Goal: Task Accomplishment & Management: Manage account settings

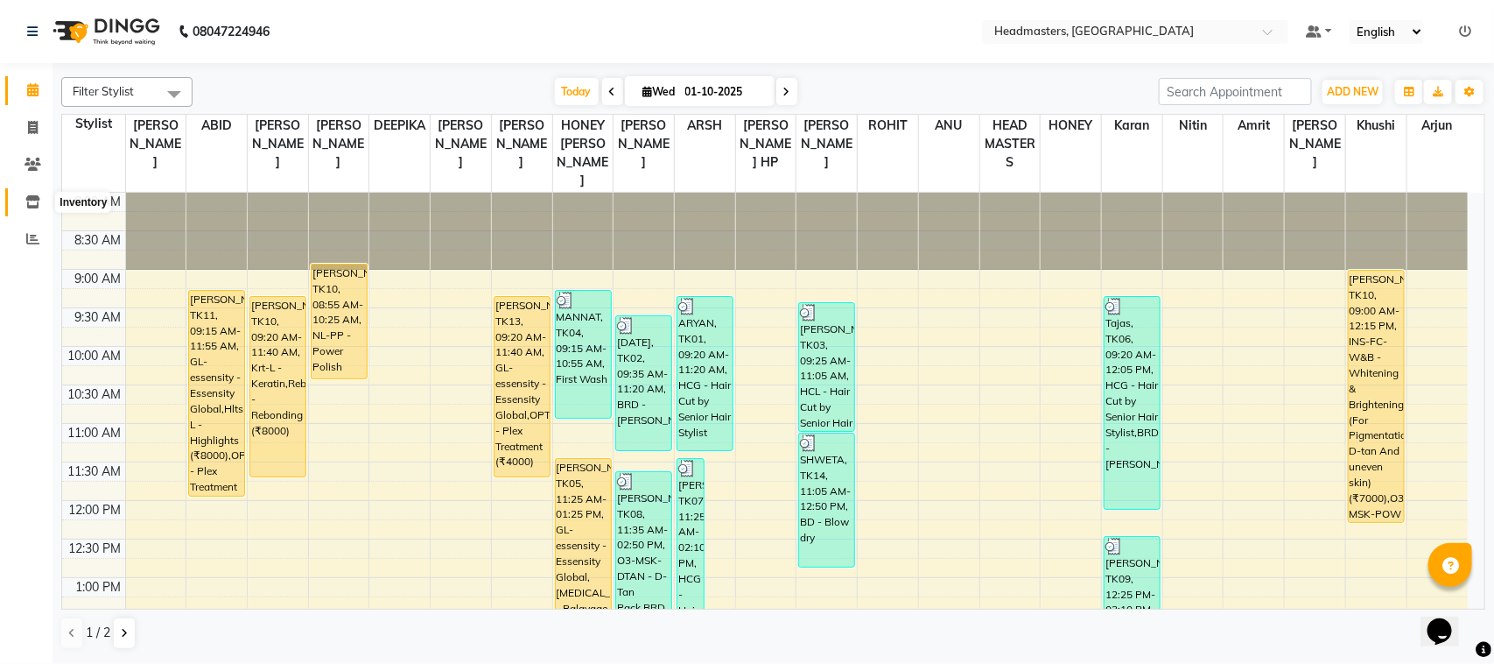
click at [36, 199] on icon at bounding box center [32, 201] width 15 height 13
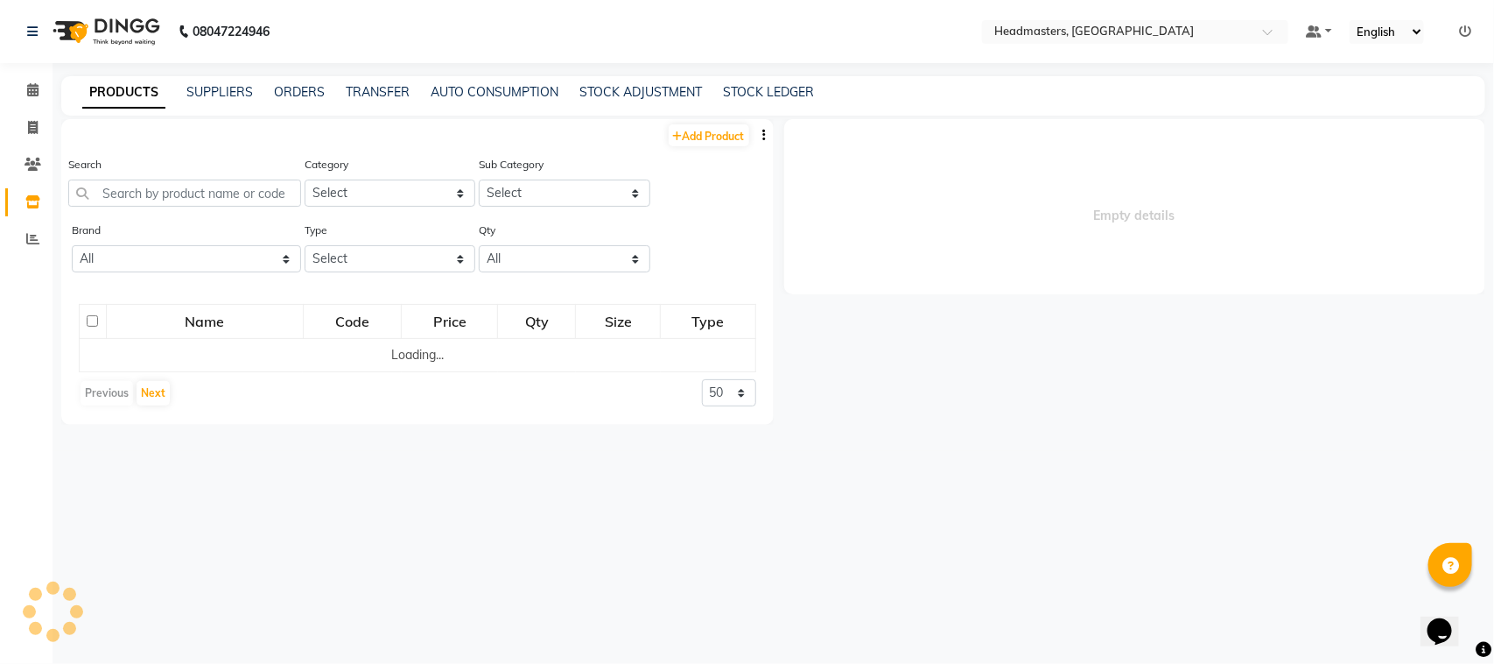
select select
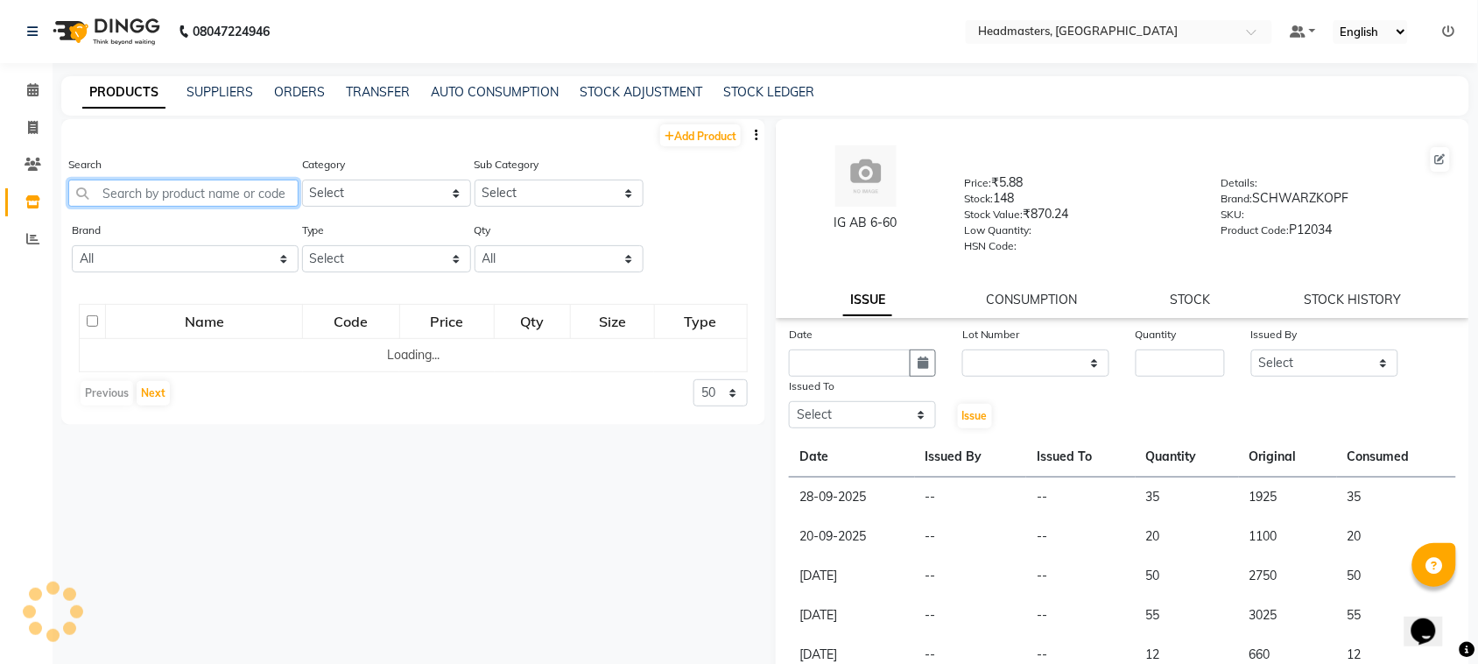
click at [158, 195] on input "text" at bounding box center [183, 192] width 230 height 27
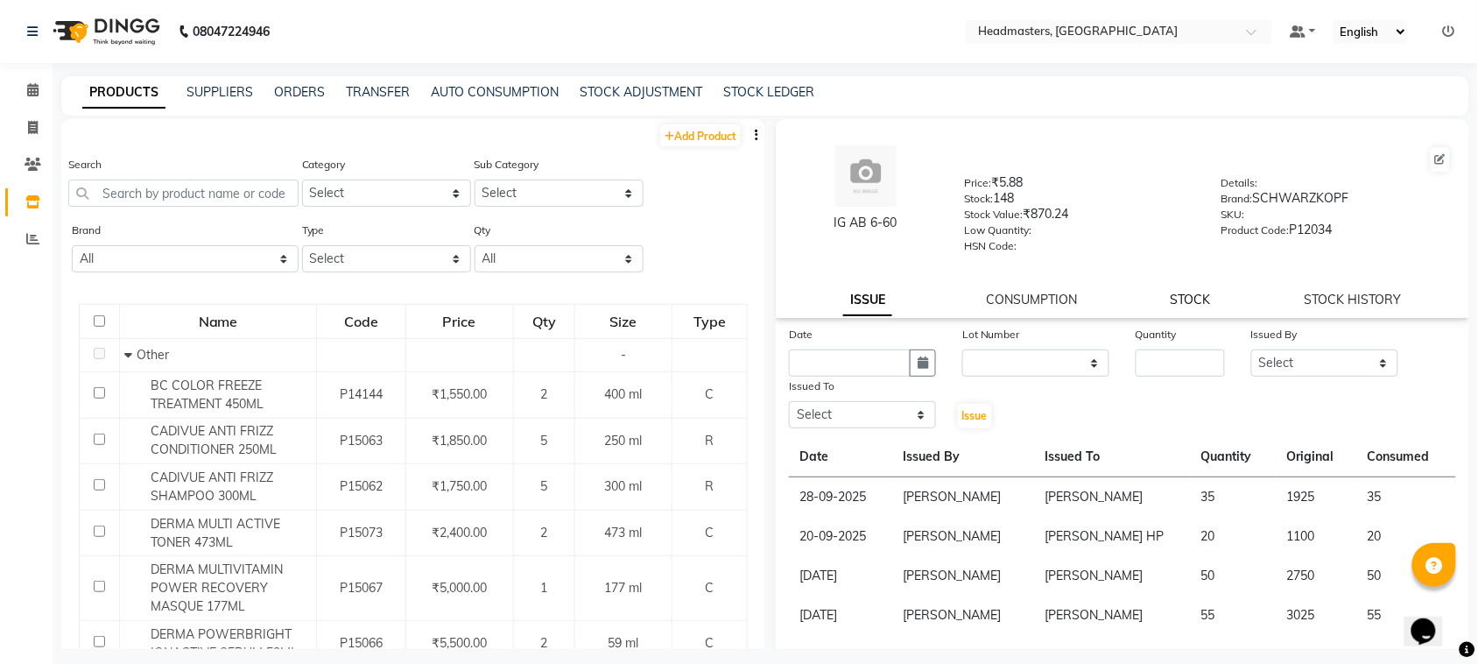
click at [1184, 291] on link "STOCK" at bounding box center [1190, 299] width 40 height 16
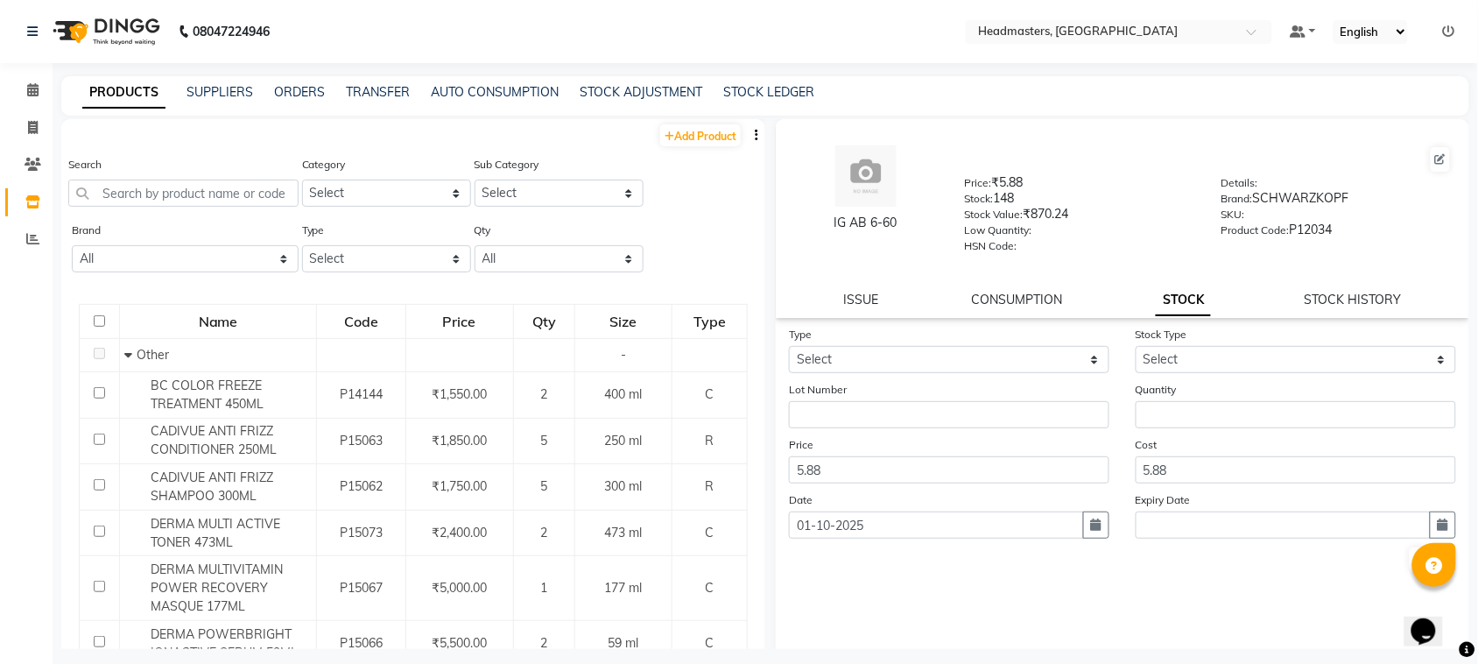
scroll to position [23, 0]
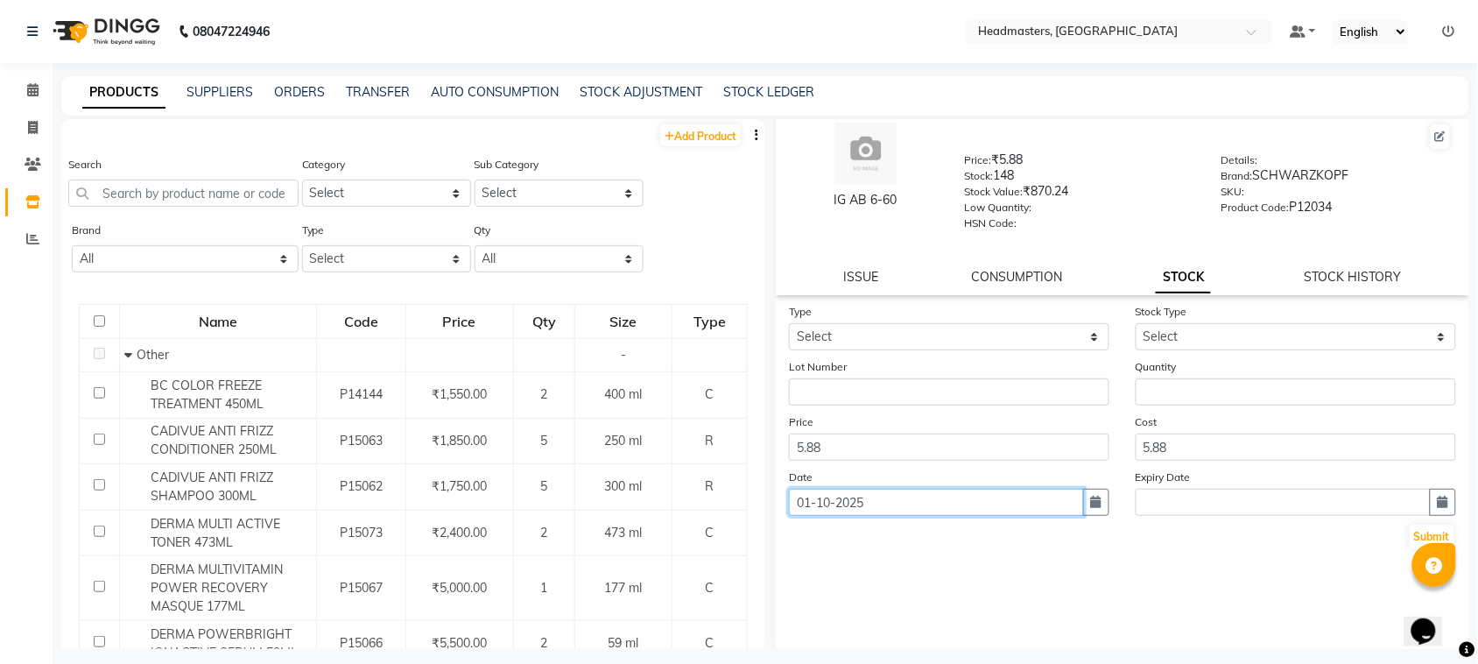
click at [917, 492] on input "01-10-2025" at bounding box center [936, 501] width 295 height 27
select select "10"
select select "2025"
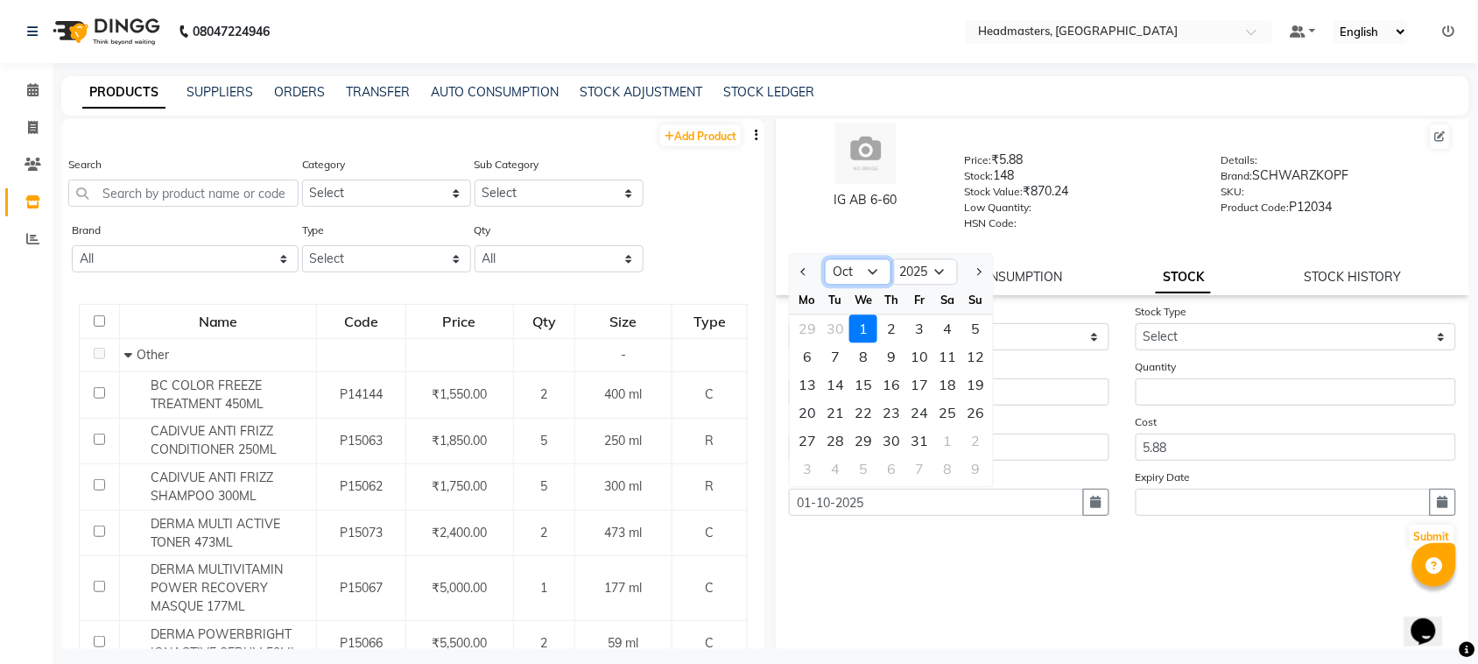
click at [862, 268] on select "Jan Feb Mar Apr May Jun [DATE] Aug Sep Oct Nov Dec" at bounding box center [858, 272] width 67 height 26
select select "9"
click at [825, 259] on select "Jan Feb Mar Apr May Jun [DATE] Aug Sep Oct Nov Dec" at bounding box center [858, 272] width 67 height 26
click at [1380, 263] on div "IG AB 6-60 Price: ₹5.88 Stock: 148 Stock Value: ₹870.24 Low Quantity: HSN Code:…" at bounding box center [1122, 195] width 693 height 199
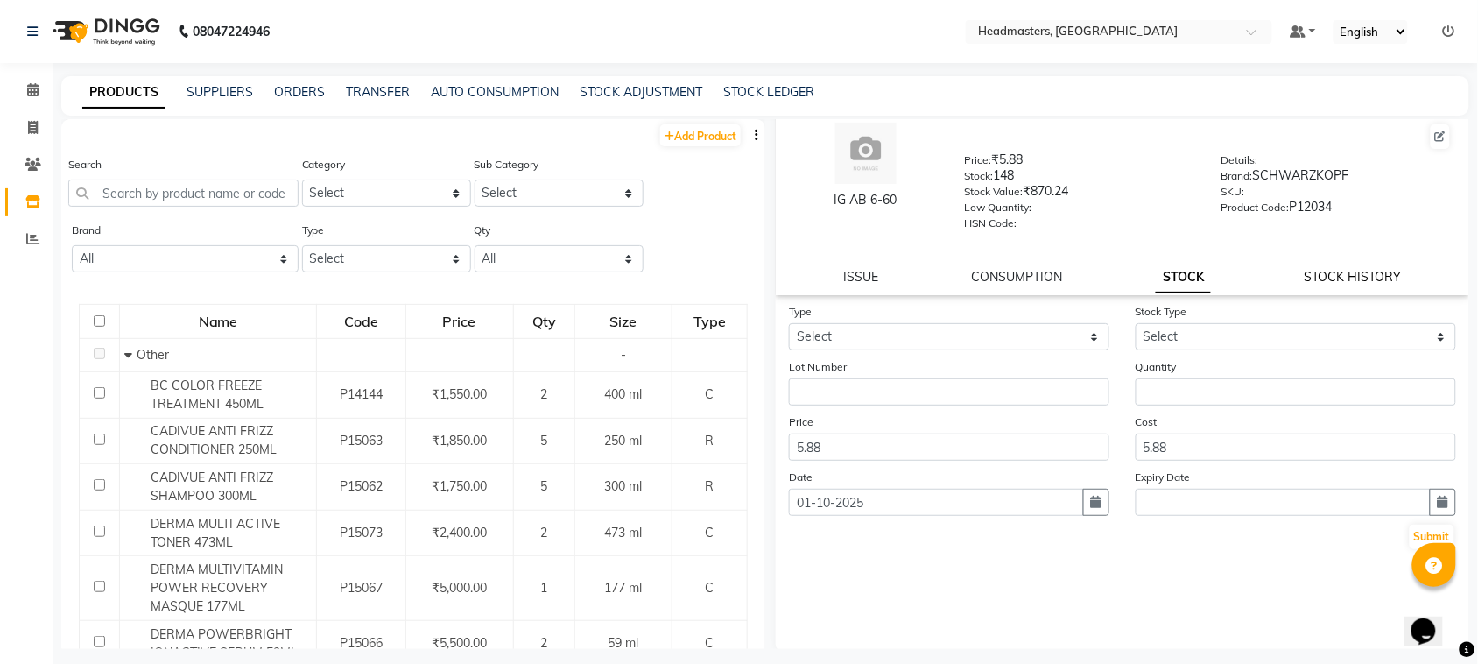
click at [1375, 269] on link "STOCK HISTORY" at bounding box center [1352, 277] width 97 height 16
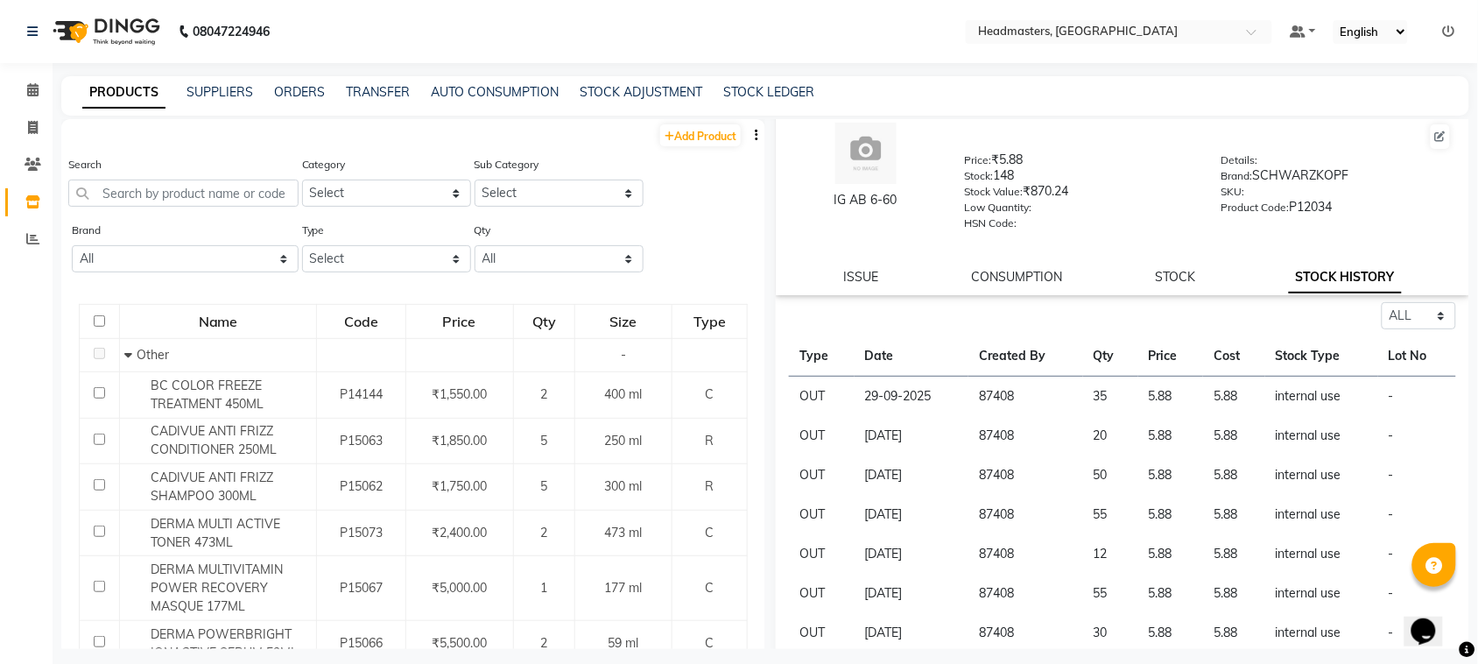
scroll to position [0, 0]
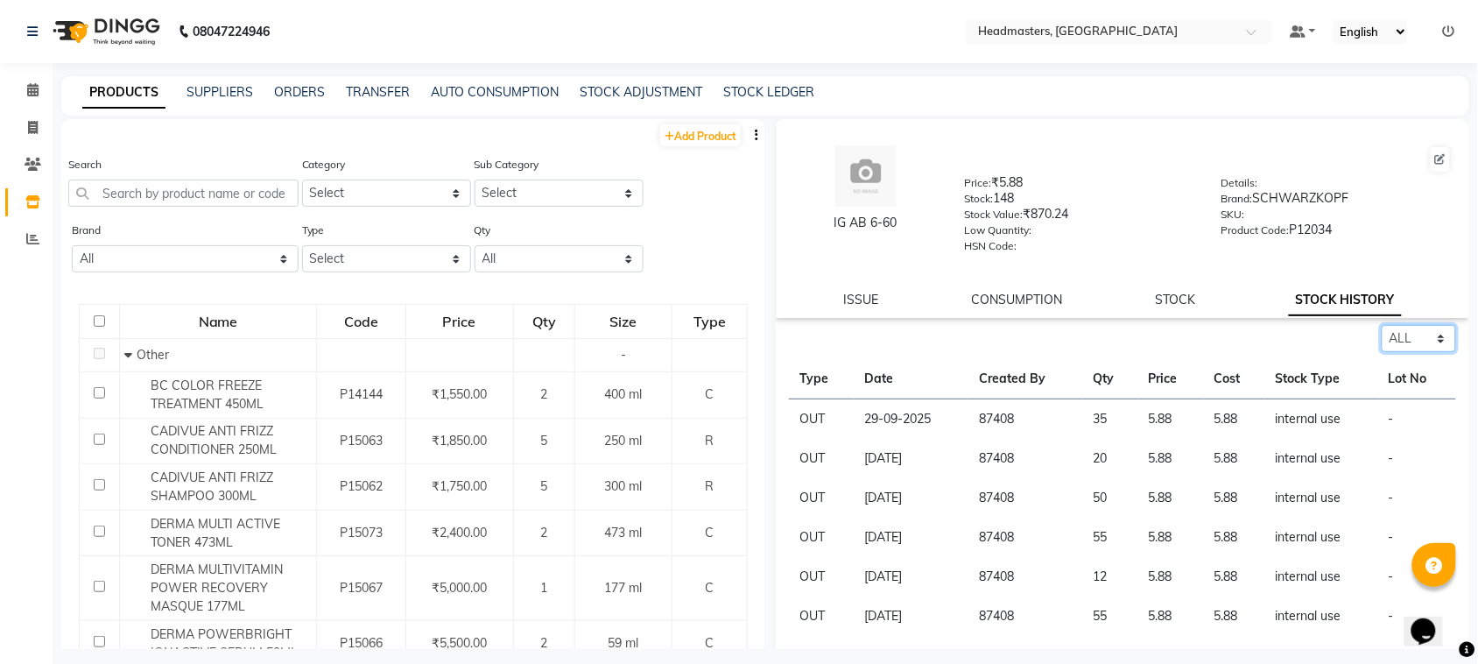
click at [1387, 342] on select "Select ALL IN OUT" at bounding box center [1418, 338] width 74 height 27
select select "in"
click at [1381, 325] on select "Select ALL IN OUT" at bounding box center [1418, 338] width 74 height 27
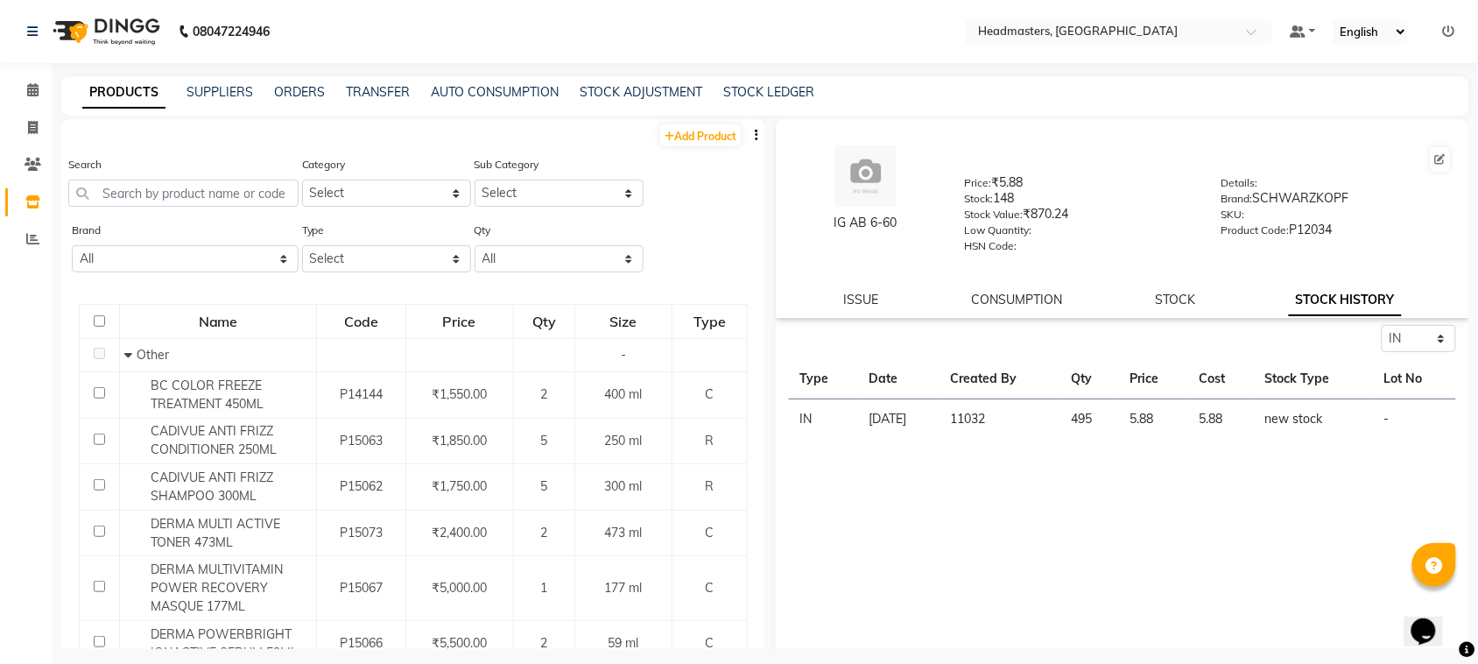
click at [1285, 417] on td "new stock" at bounding box center [1313, 419] width 119 height 40
click at [890, 399] on td "[DATE]" at bounding box center [898, 419] width 81 height 40
click at [1166, 298] on link "STOCK" at bounding box center [1175, 299] width 40 height 16
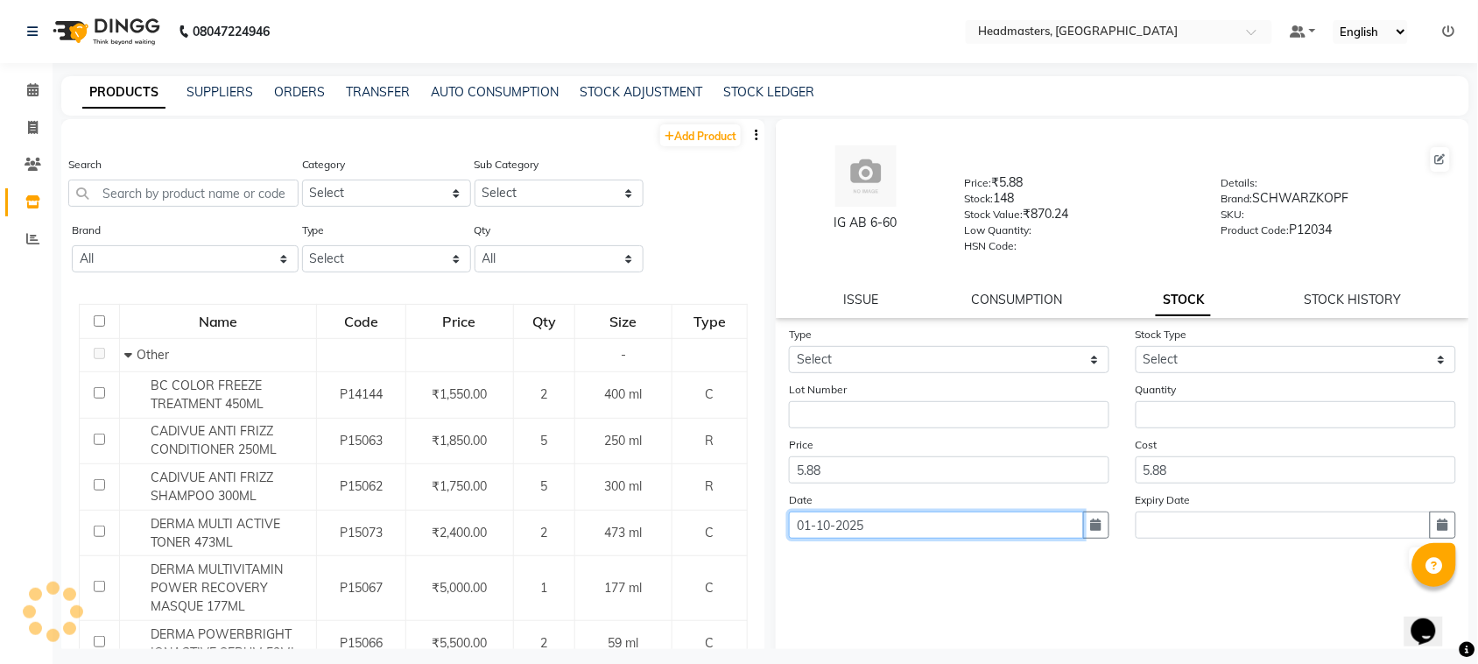
click at [911, 511] on input "01-10-2025" at bounding box center [936, 524] width 295 height 27
select select "10"
select select "2025"
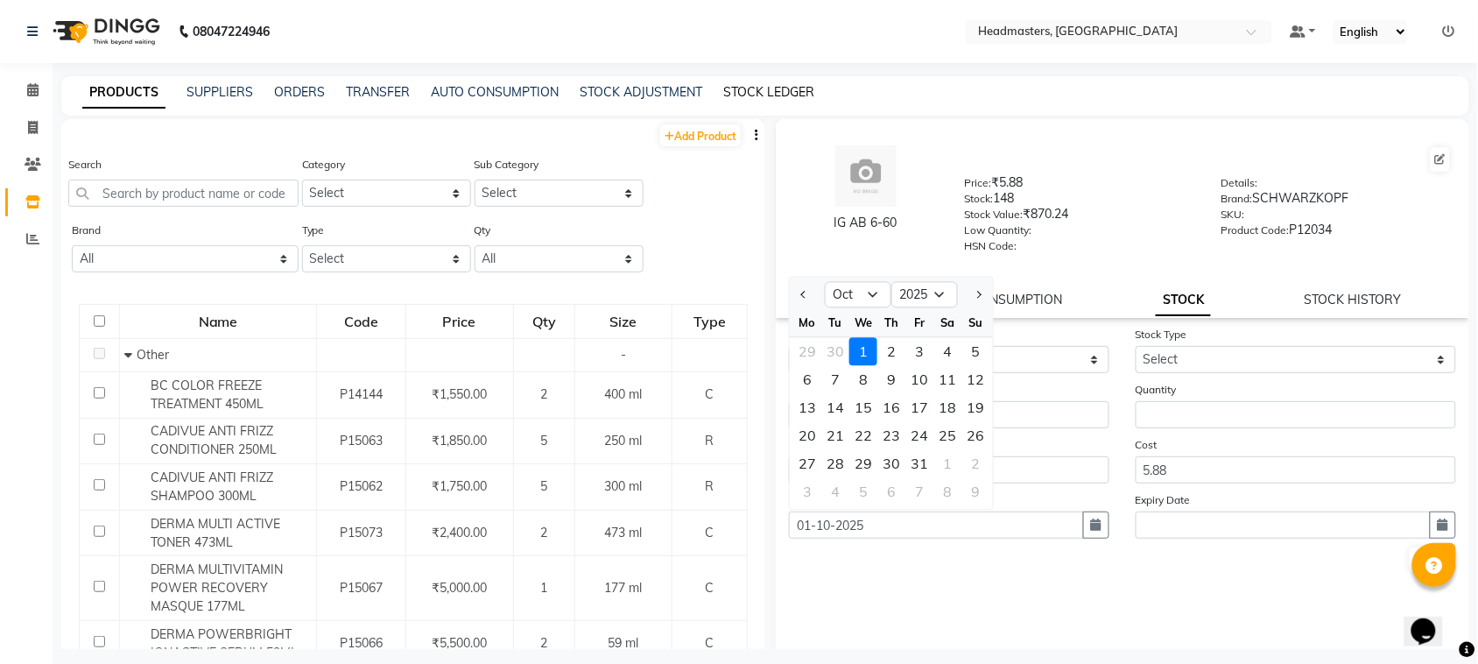
click at [771, 96] on link "STOCK LEDGER" at bounding box center [768, 92] width 91 height 16
select select "all"
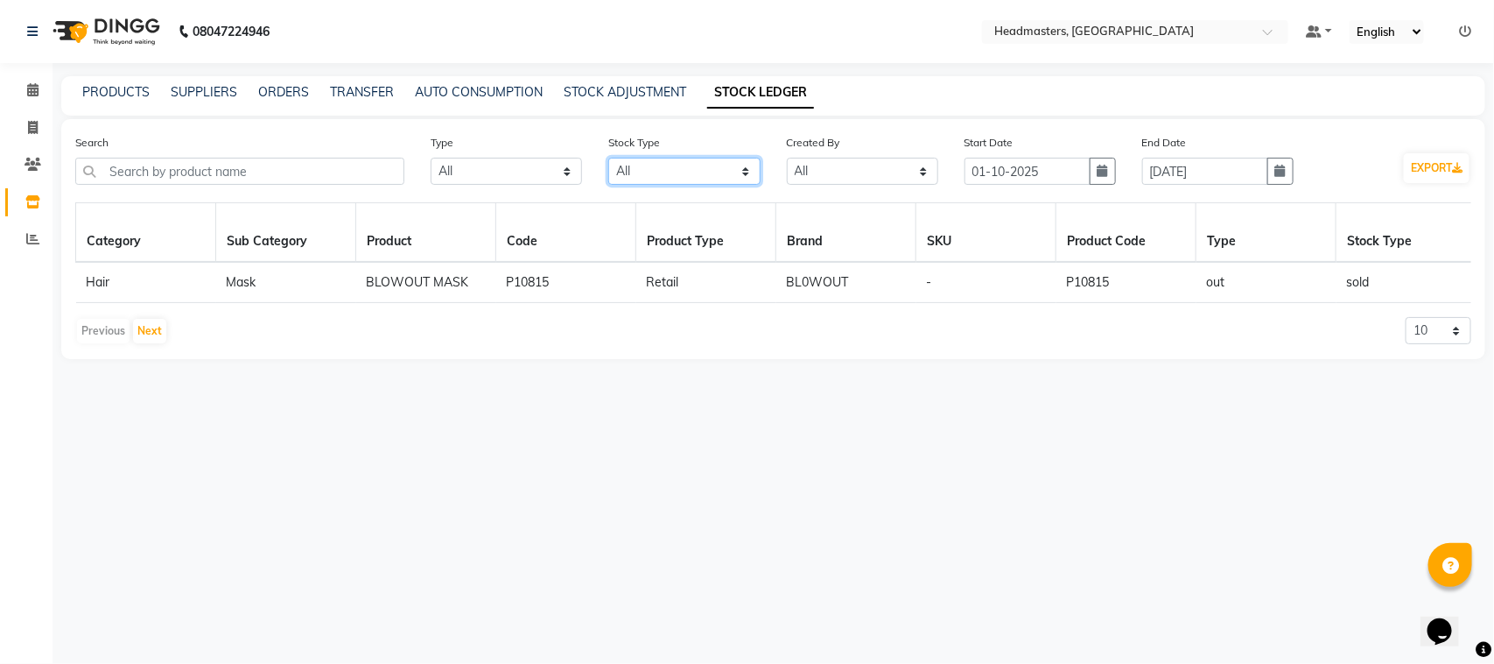
click at [705, 171] on select "Select All New Stock Adjustment Return Transfer In Other Internal Use Damaged E…" at bounding box center [683, 171] width 151 height 27
click at [112, 105] on div "PRODUCTS SUPPLIERS ORDERS TRANSFER AUTO CONSUMPTION STOCK ADJUSTMENT STOCK LEDG…" at bounding box center [773, 95] width 1424 height 39
click at [112, 102] on div "PRODUCTS SUPPLIERS ORDERS TRANSFER AUTO CONSUMPTION STOCK ADJUSTMENT STOCK LEDG…" at bounding box center [773, 95] width 1424 height 39
click at [120, 89] on link "PRODUCTS" at bounding box center [115, 92] width 67 height 16
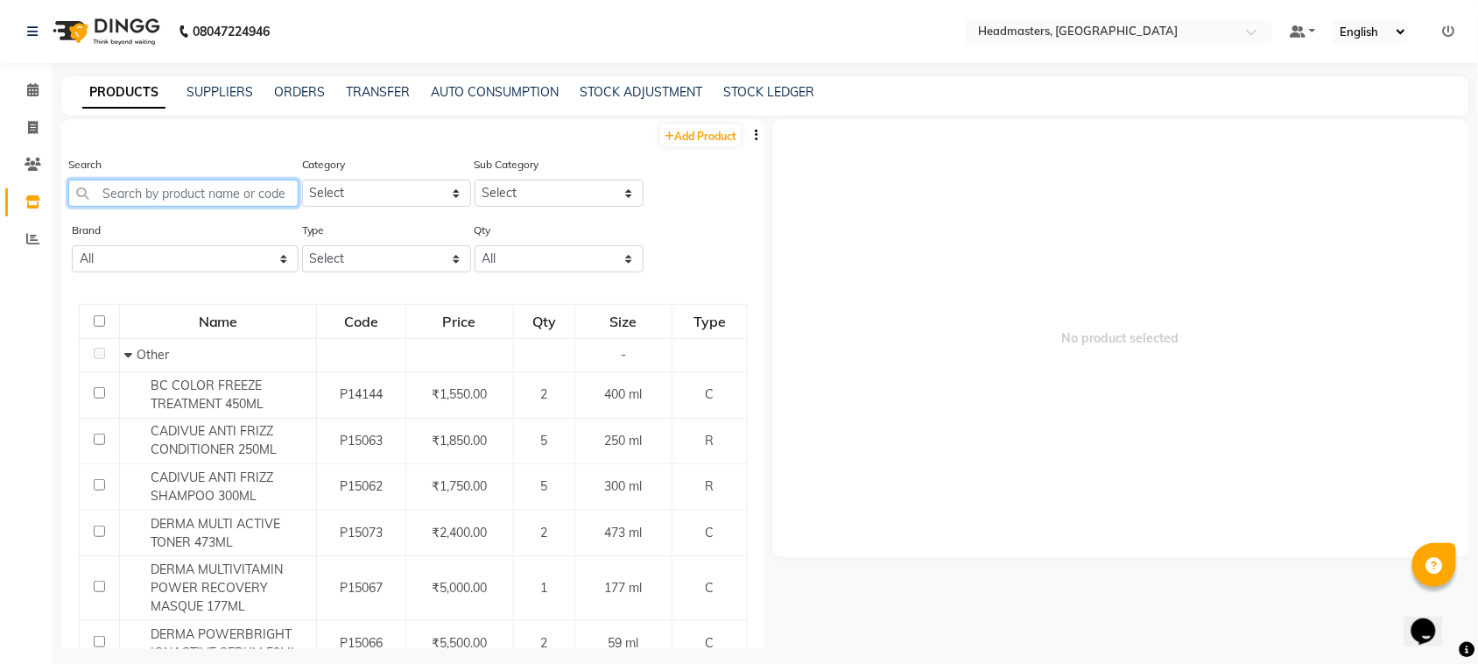
click at [228, 197] on input "text" at bounding box center [183, 192] width 230 height 27
click at [748, 137] on button "button" at bounding box center [757, 135] width 18 height 18
click at [675, 95] on link "STOCK ADJUSTMENT" at bounding box center [640, 92] width 123 height 16
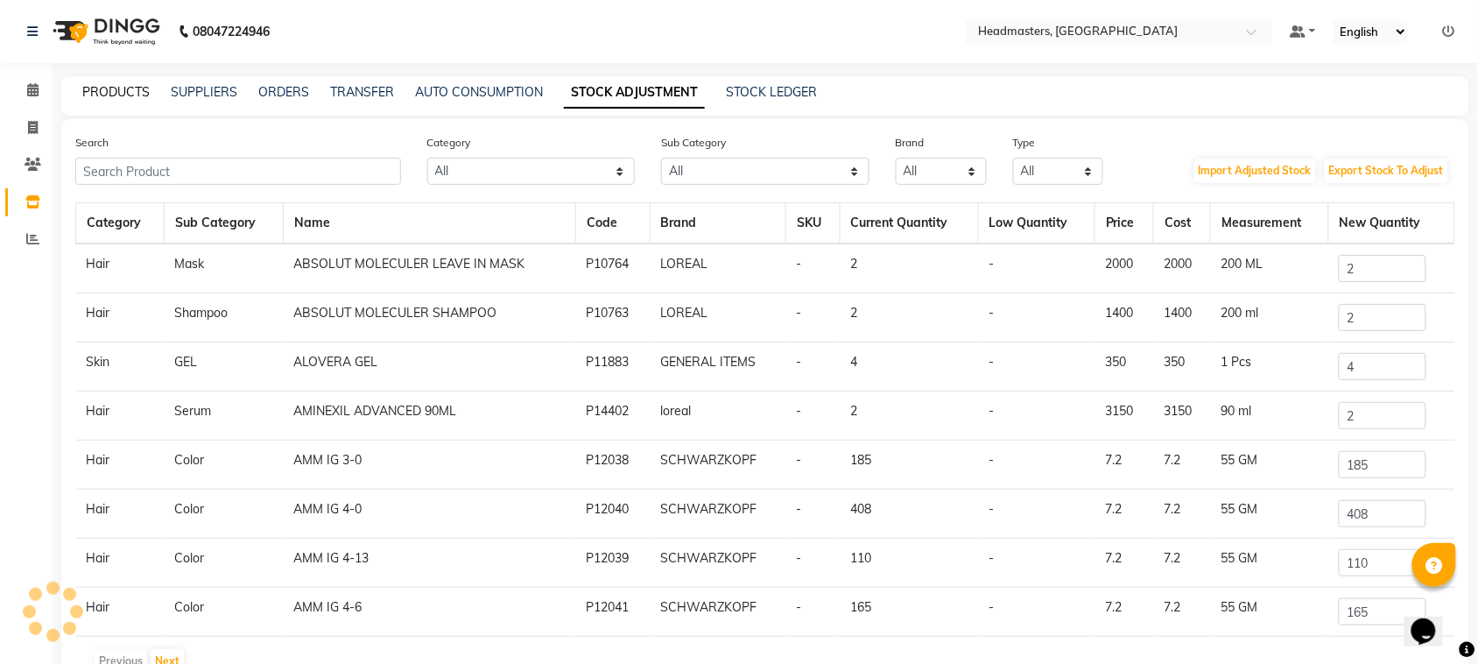
click at [137, 86] on link "PRODUCTS" at bounding box center [115, 92] width 67 height 16
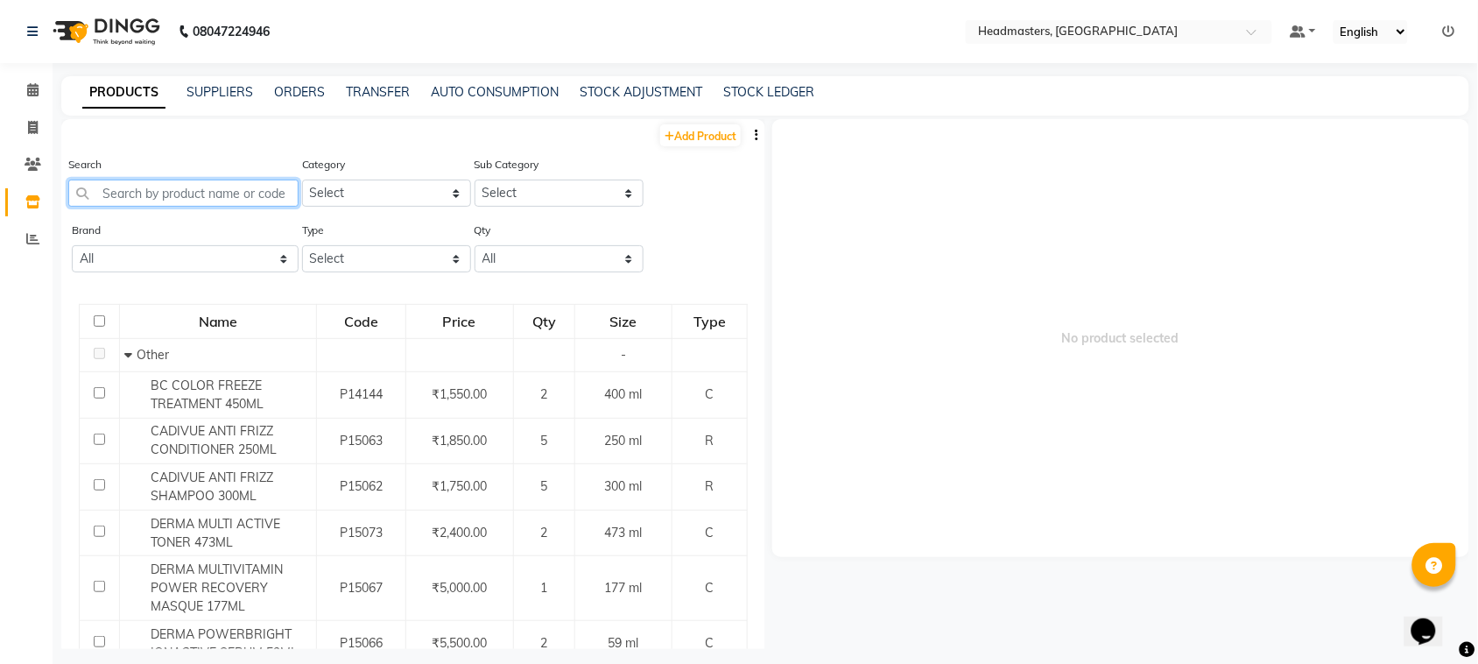
click at [165, 191] on input "text" at bounding box center [183, 192] width 230 height 27
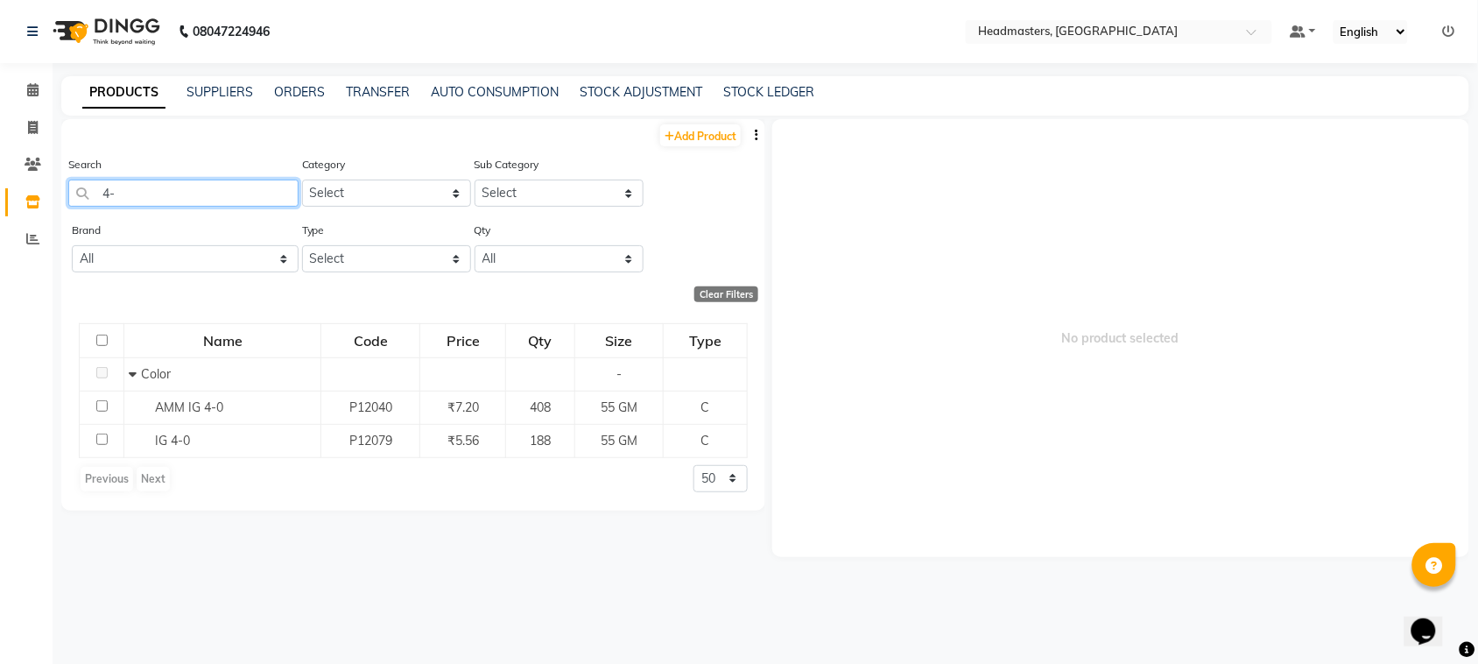
type input "4"
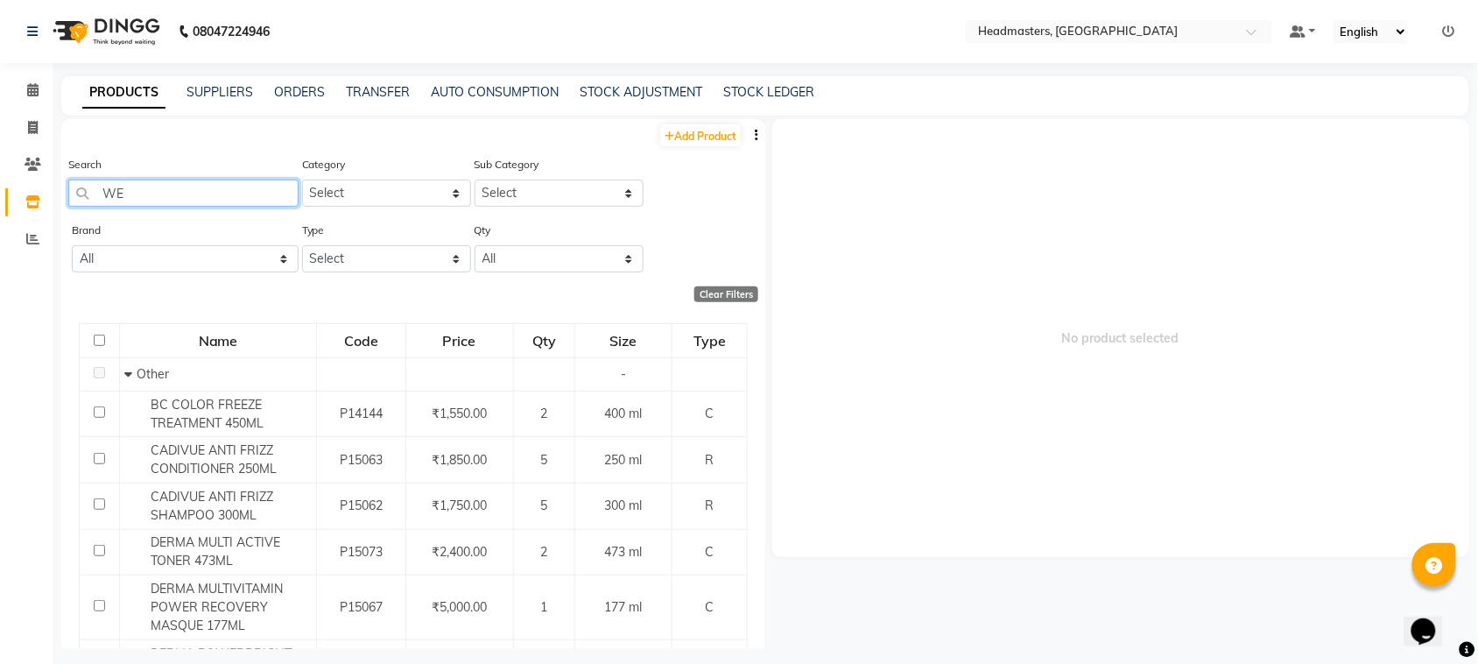
type input "W"
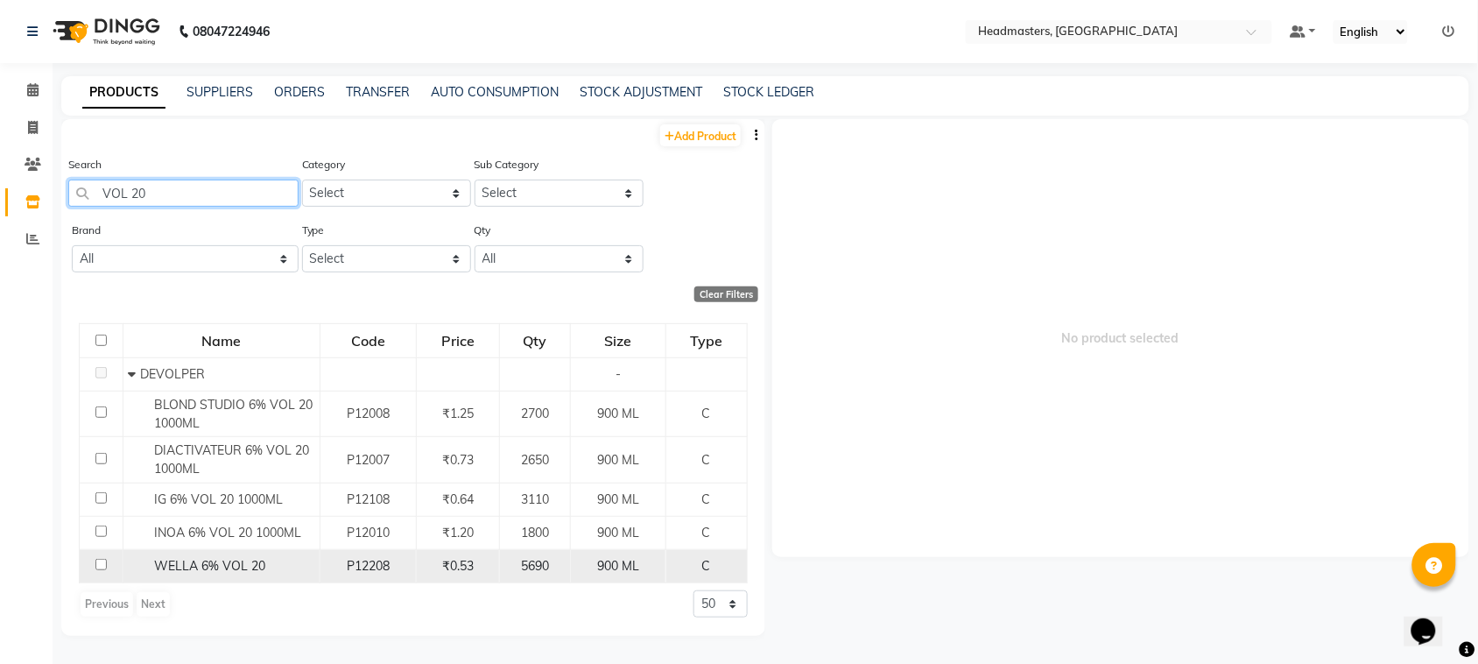
type input "VOL 20"
click at [102, 567] on input "checkbox" at bounding box center [100, 563] width 11 height 11
checkbox input "true"
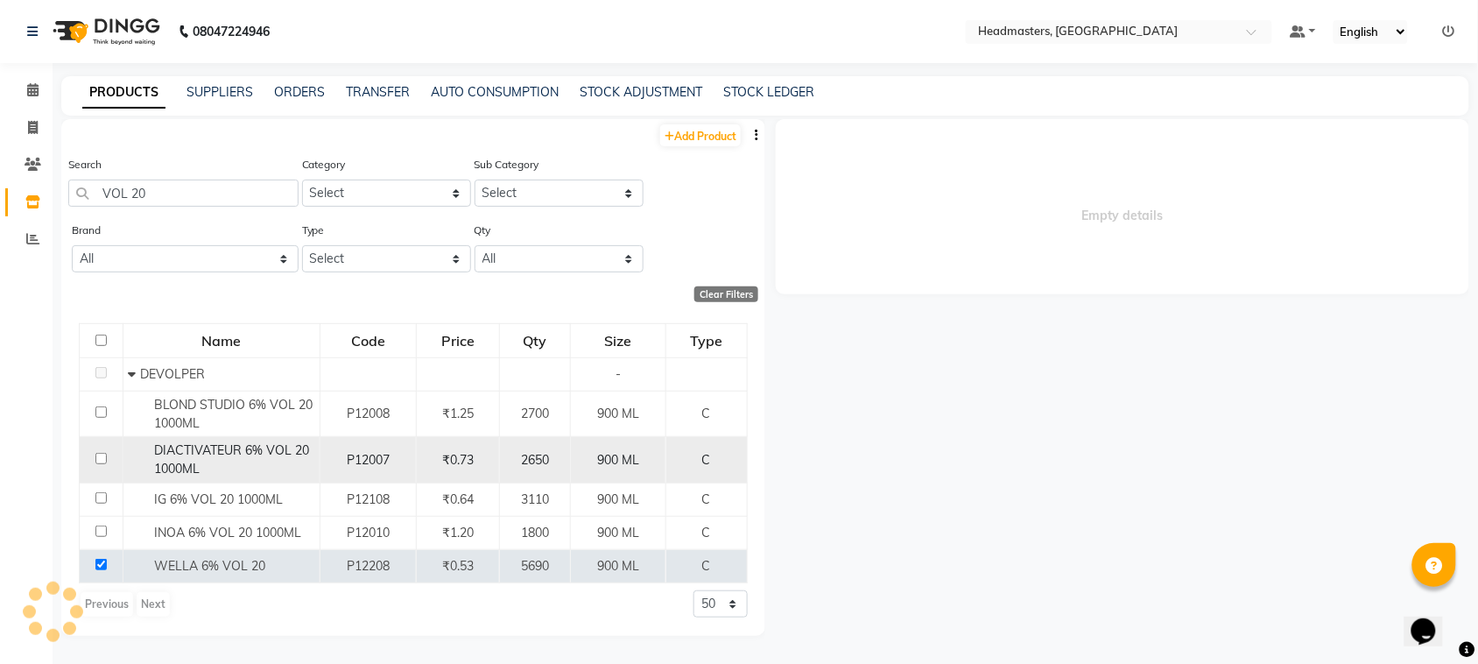
select select
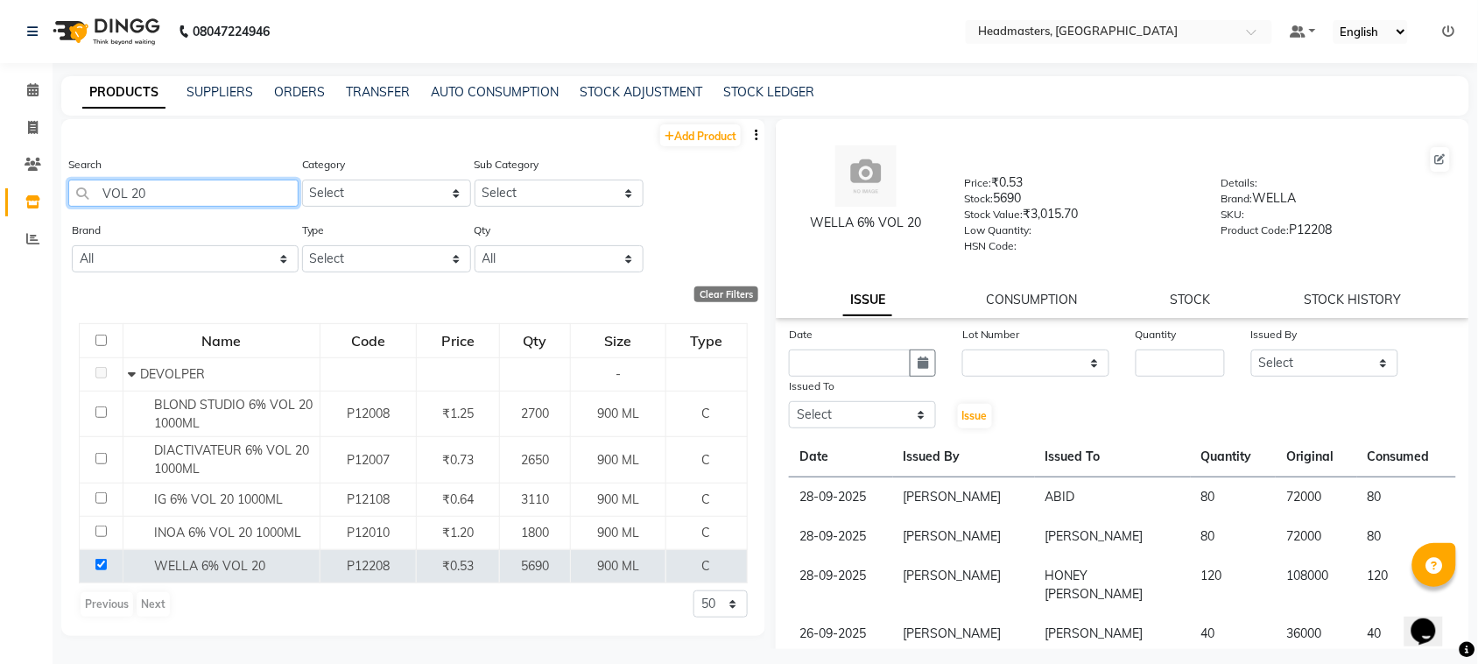
drag, startPoint x: 158, startPoint y: 194, endPoint x: 68, endPoint y: 234, distance: 98.4
click at [68, 234] on div "Add Product Search VOL 20 Category Select Hair Skin Makeup Personal Care Applia…" at bounding box center [413, 377] width 704 height 516
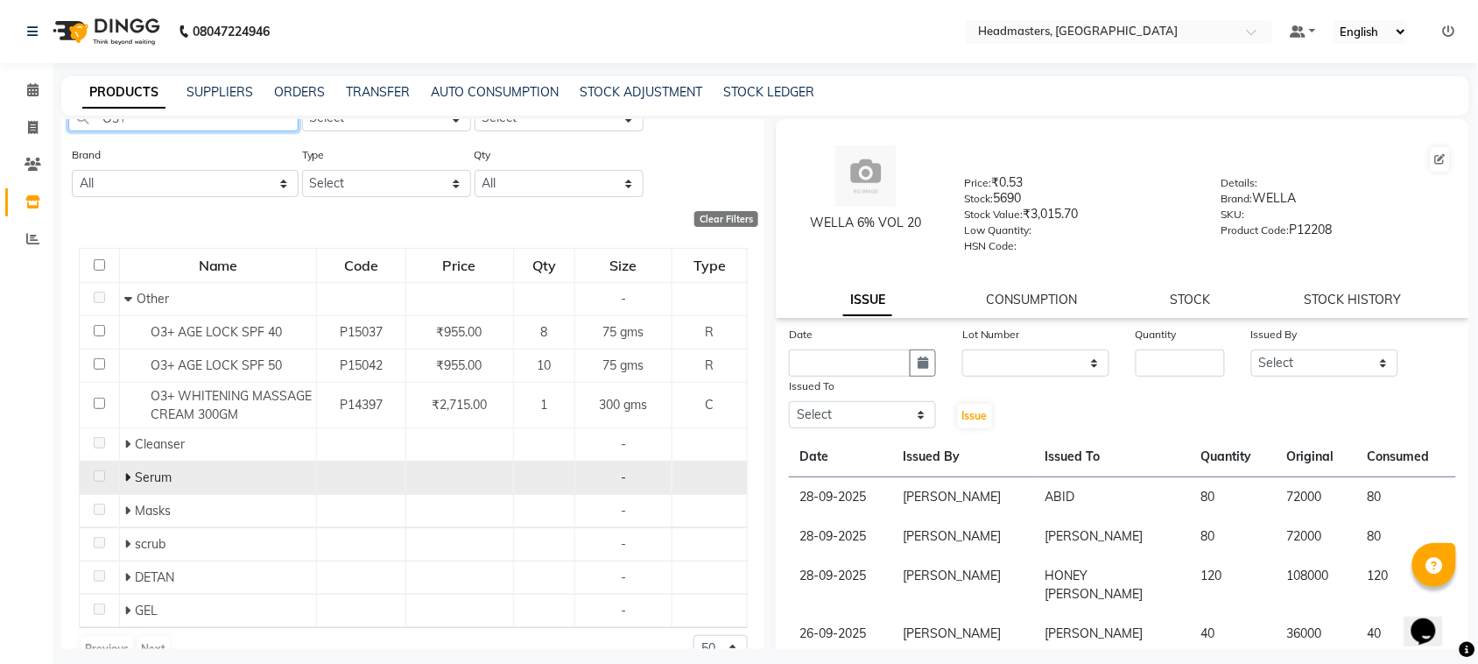
scroll to position [108, 0]
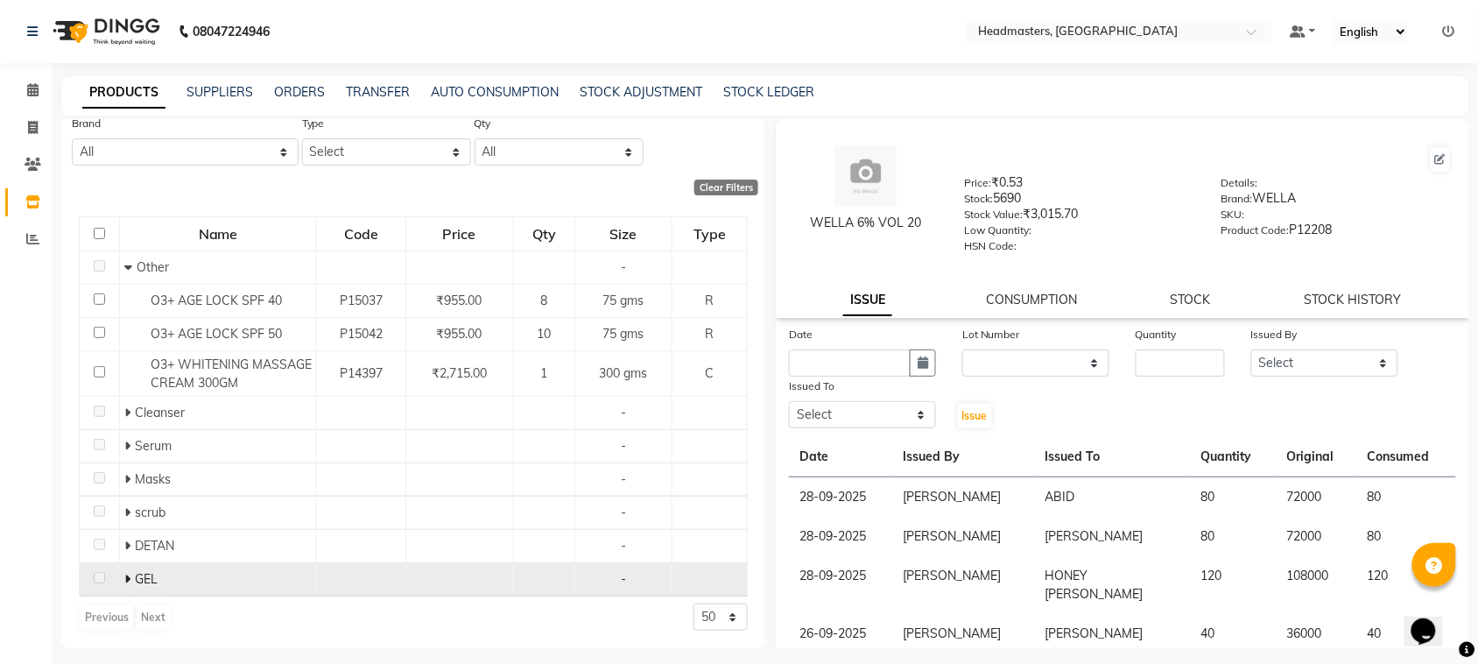
type input "O3+"
click at [128, 578] on icon at bounding box center [127, 578] width 6 height 12
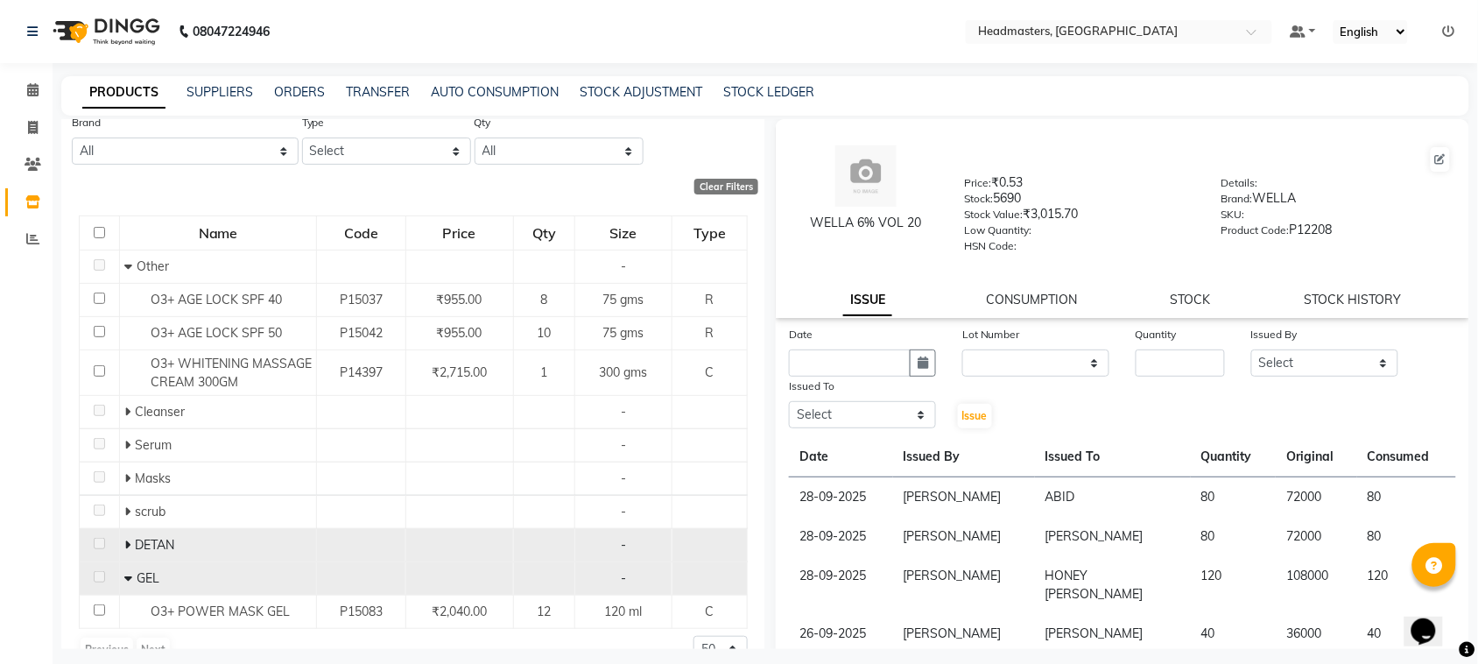
click at [128, 540] on icon at bounding box center [127, 544] width 6 height 12
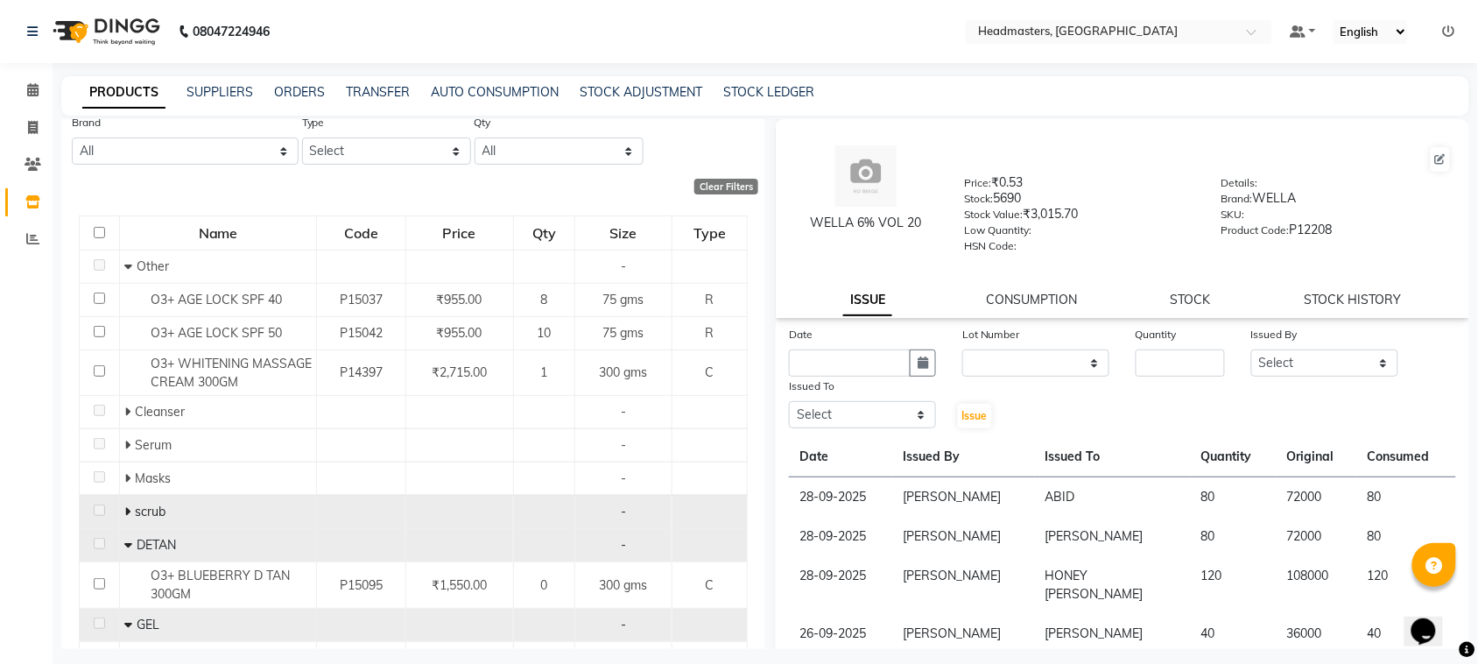
click at [125, 512] on icon at bounding box center [127, 511] width 6 height 12
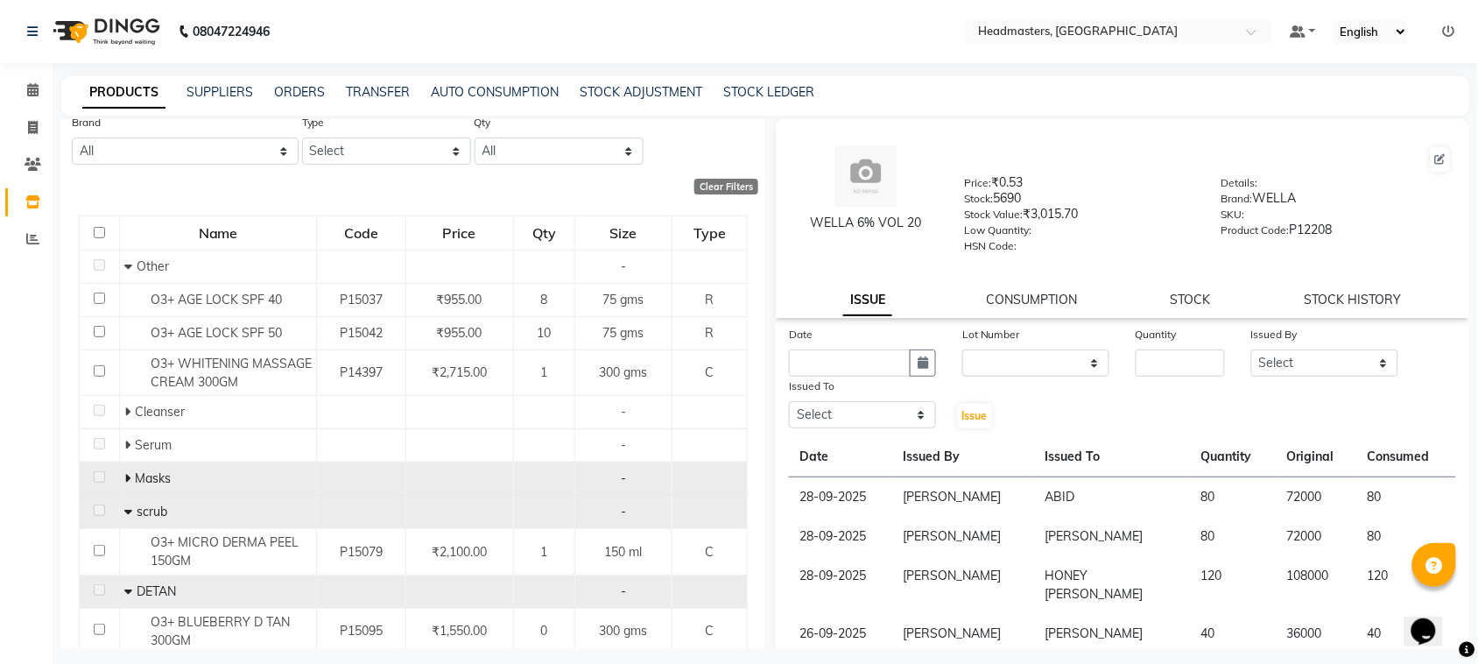
click at [121, 481] on td "Masks" at bounding box center [218, 478] width 197 height 33
click at [127, 479] on icon at bounding box center [127, 478] width 6 height 12
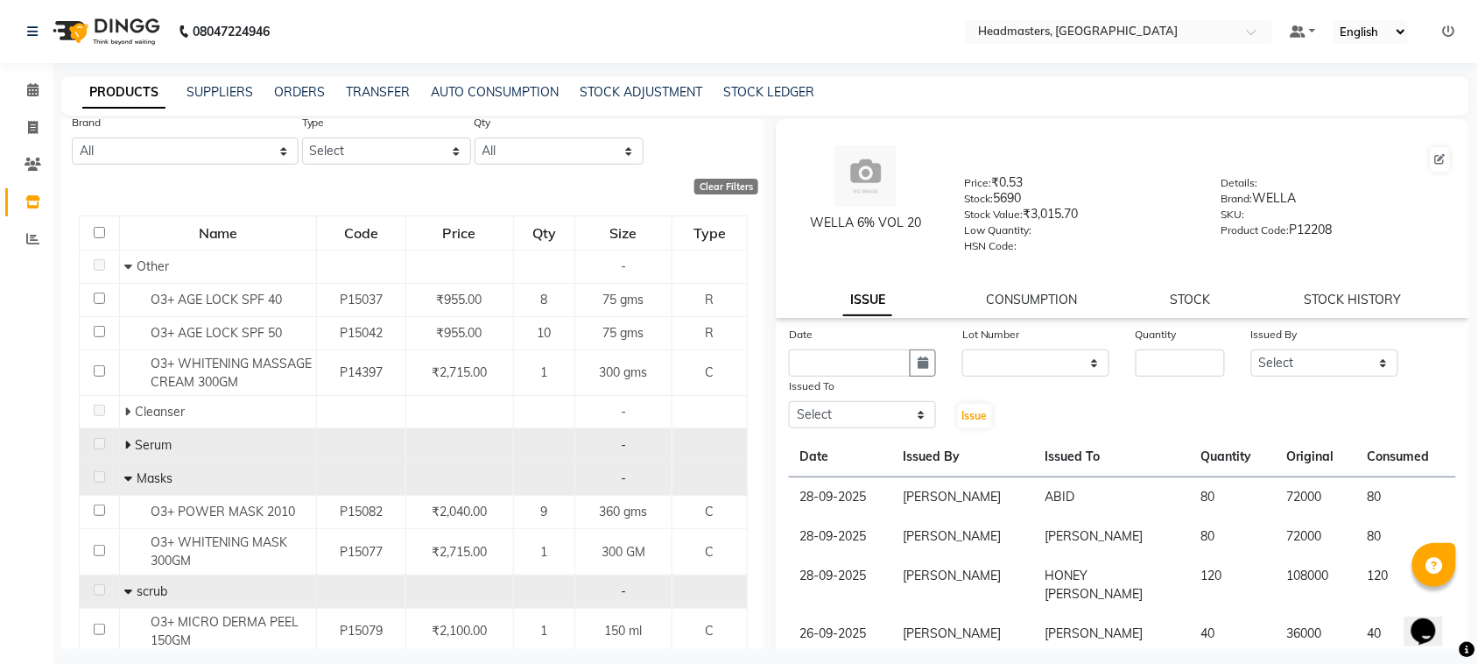
click at [124, 439] on icon at bounding box center [127, 445] width 6 height 12
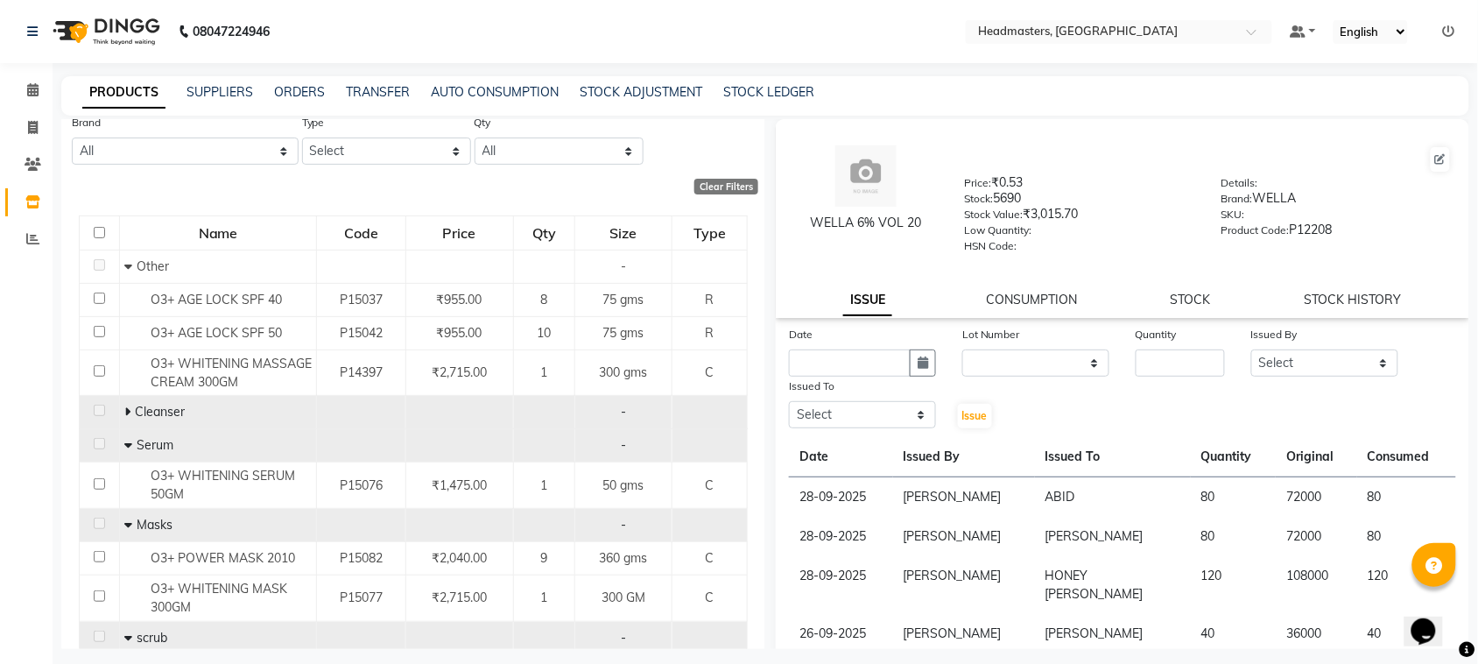
click at [130, 405] on span at bounding box center [129, 412] width 11 height 16
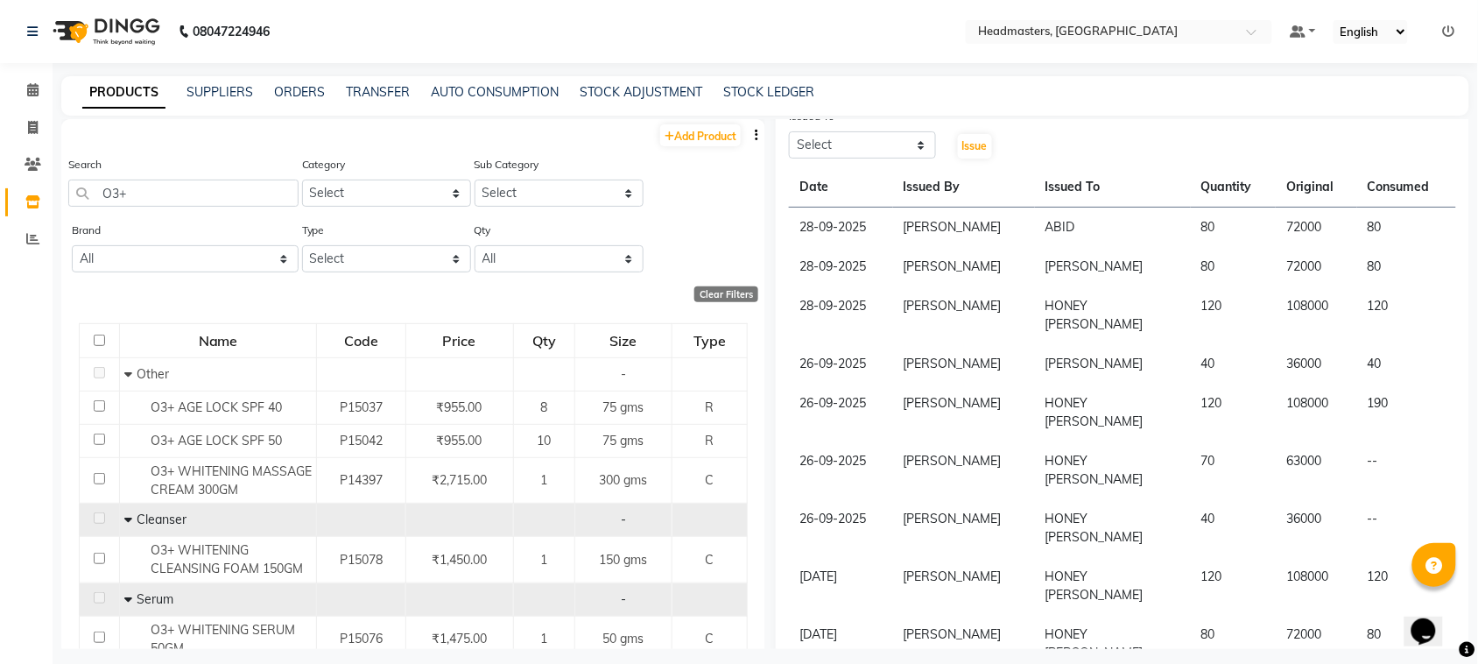
scroll to position [0, 0]
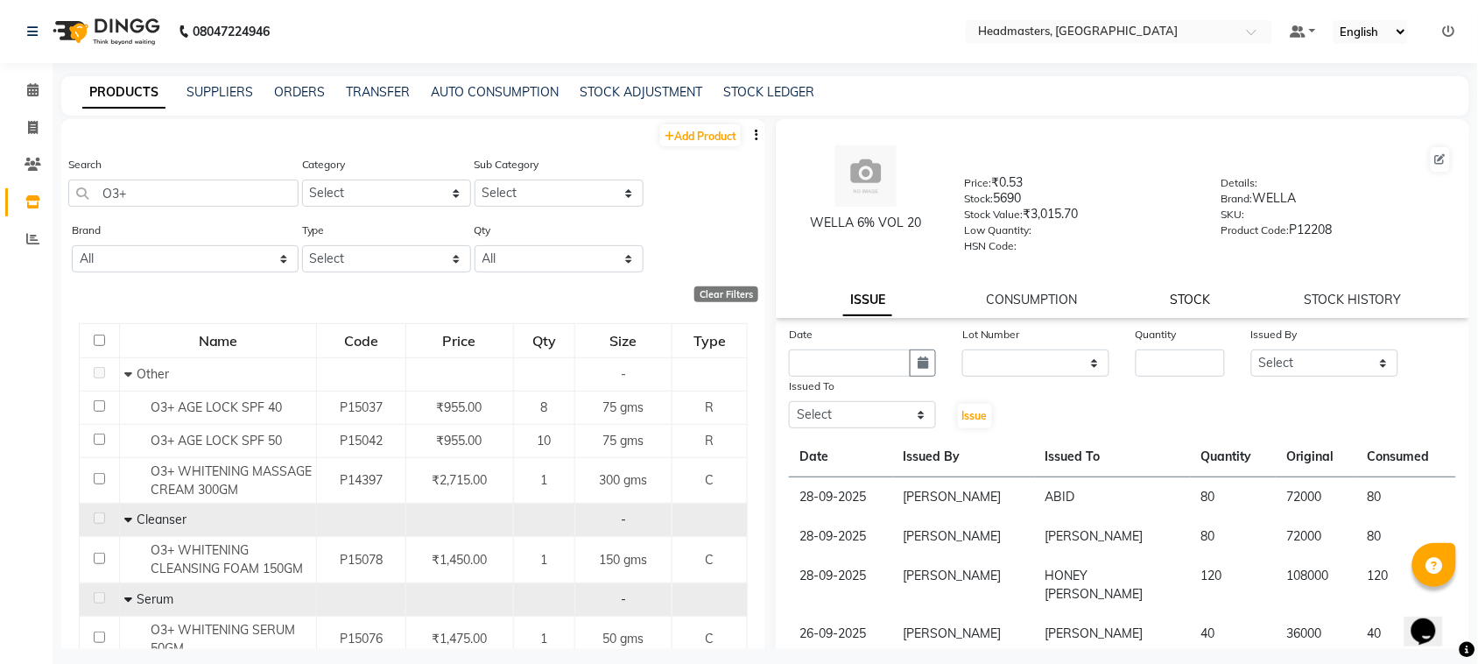
click at [1183, 295] on link "STOCK" at bounding box center [1190, 299] width 40 height 16
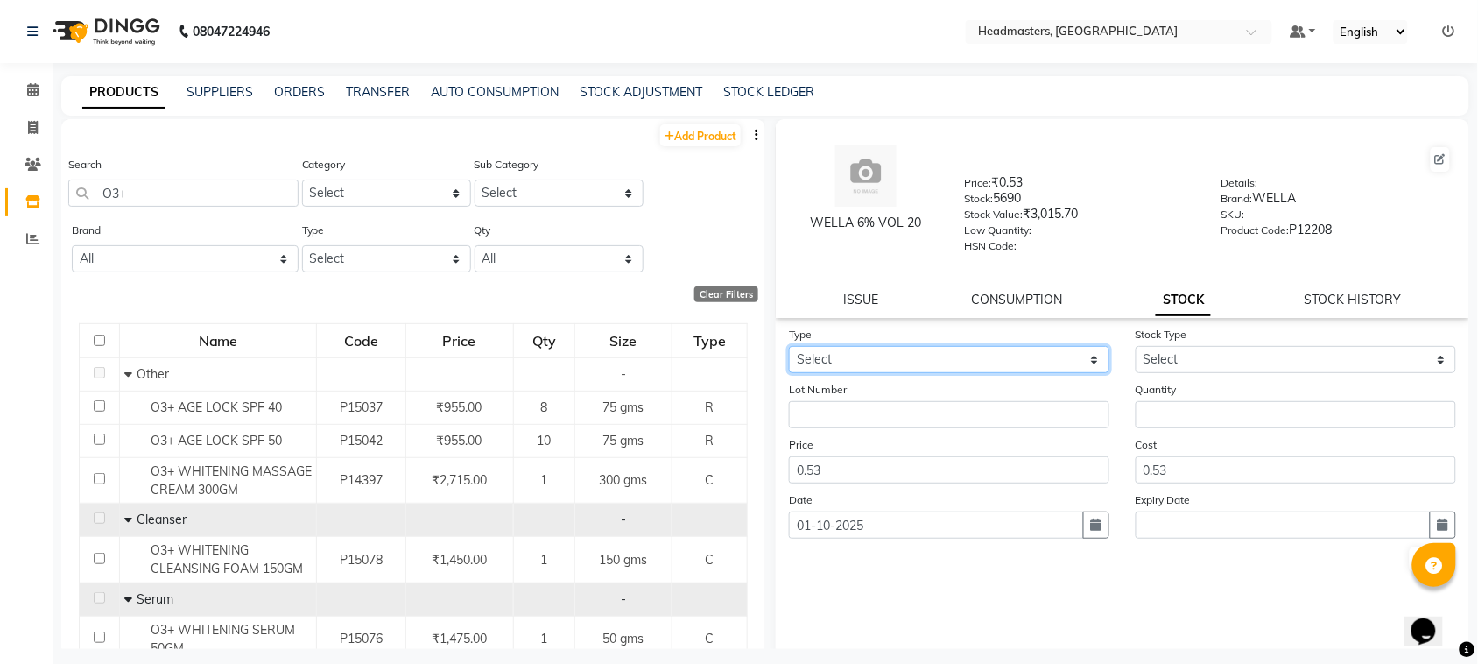
click at [942, 347] on select "Select In" at bounding box center [949, 359] width 320 height 27
select select "in"
click at [789, 346] on select "Select In" at bounding box center [949, 359] width 320 height 27
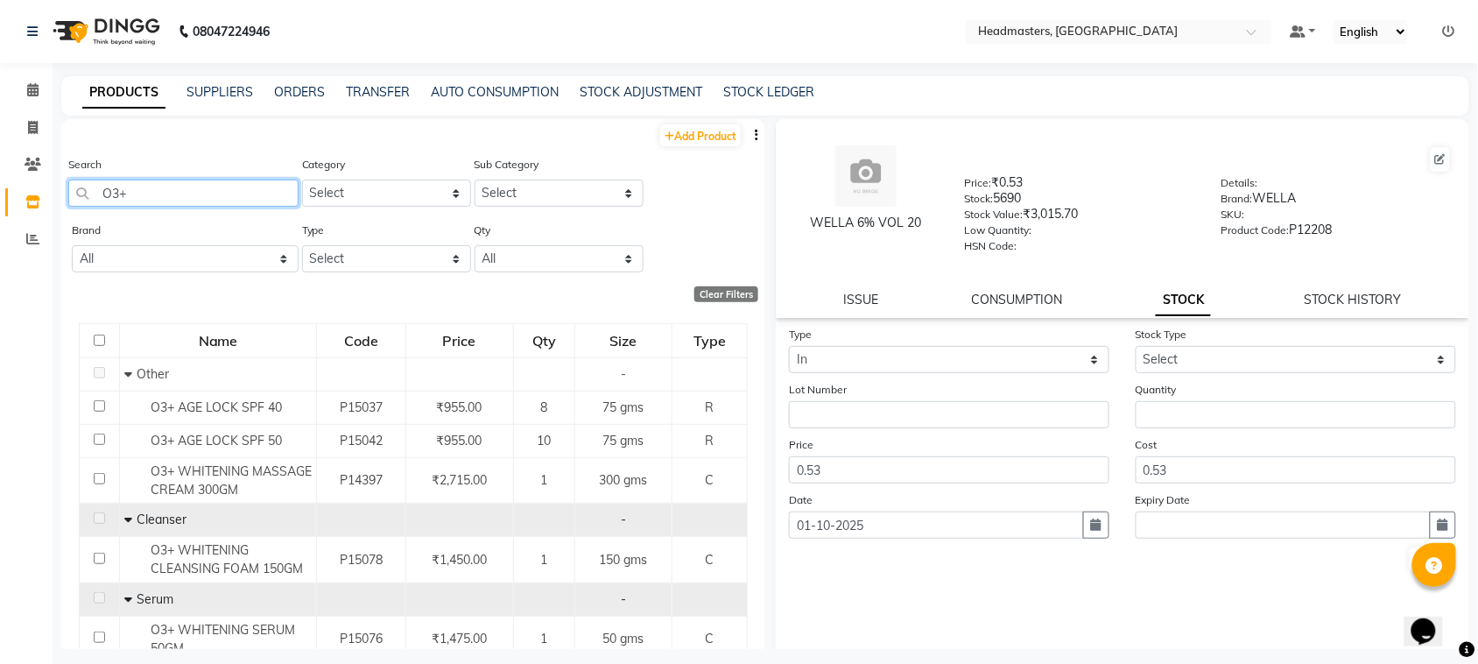
click at [190, 179] on input "O3+" at bounding box center [183, 192] width 230 height 27
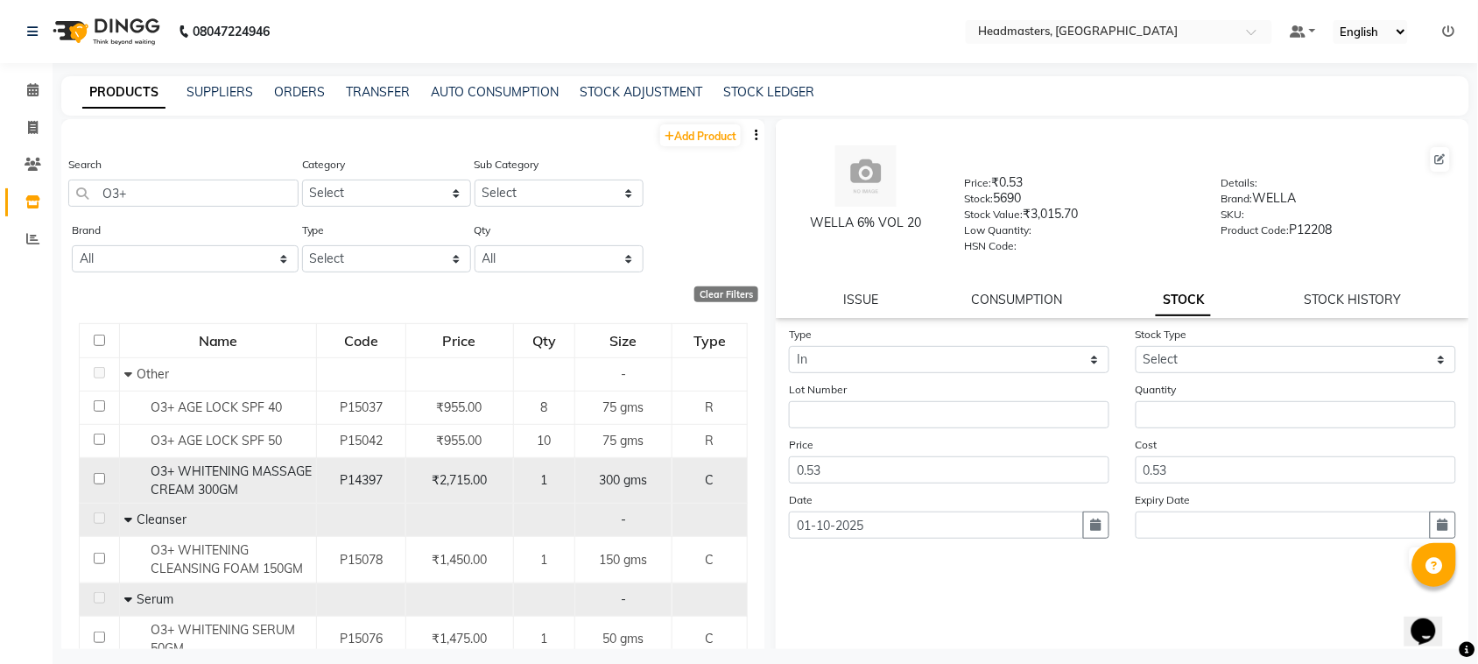
click at [203, 478] on div "O3+ WHITENING MASSAGE CREAM 300GM" at bounding box center [217, 480] width 187 height 37
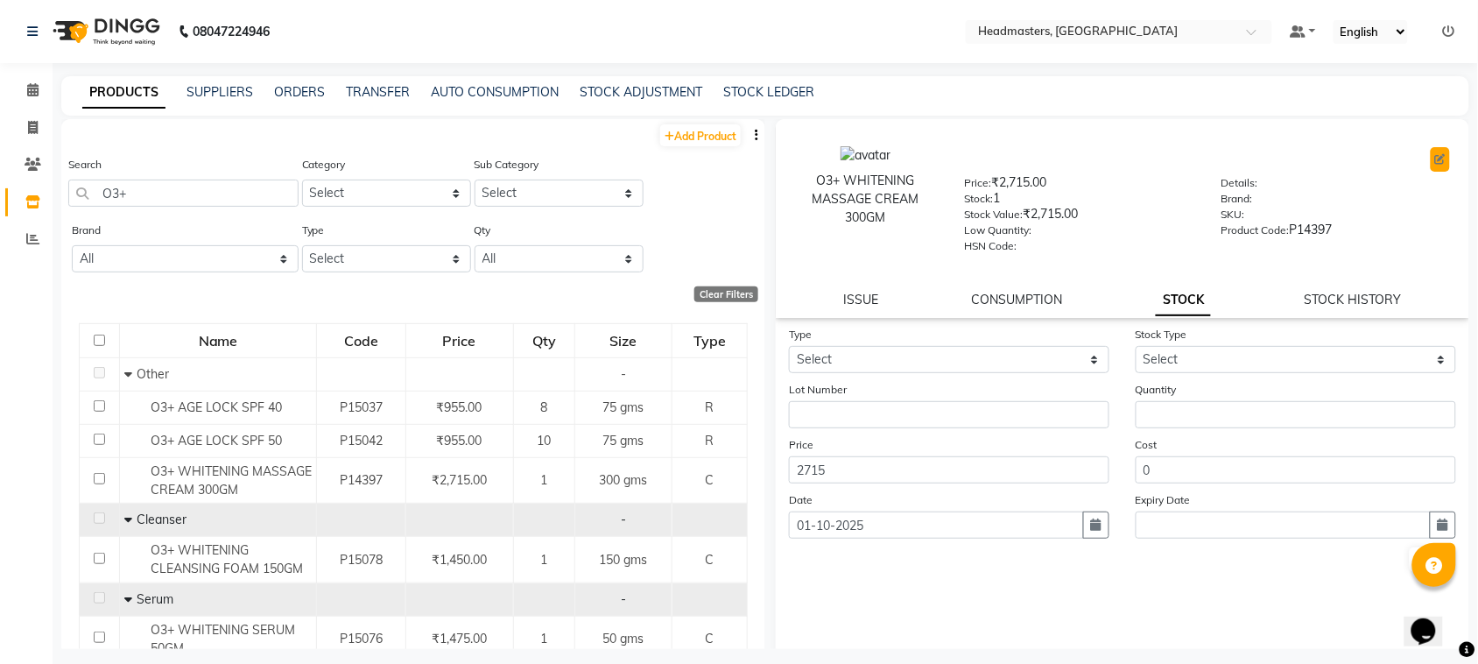
click at [1435, 158] on icon at bounding box center [1440, 159] width 11 height 11
select select "true"
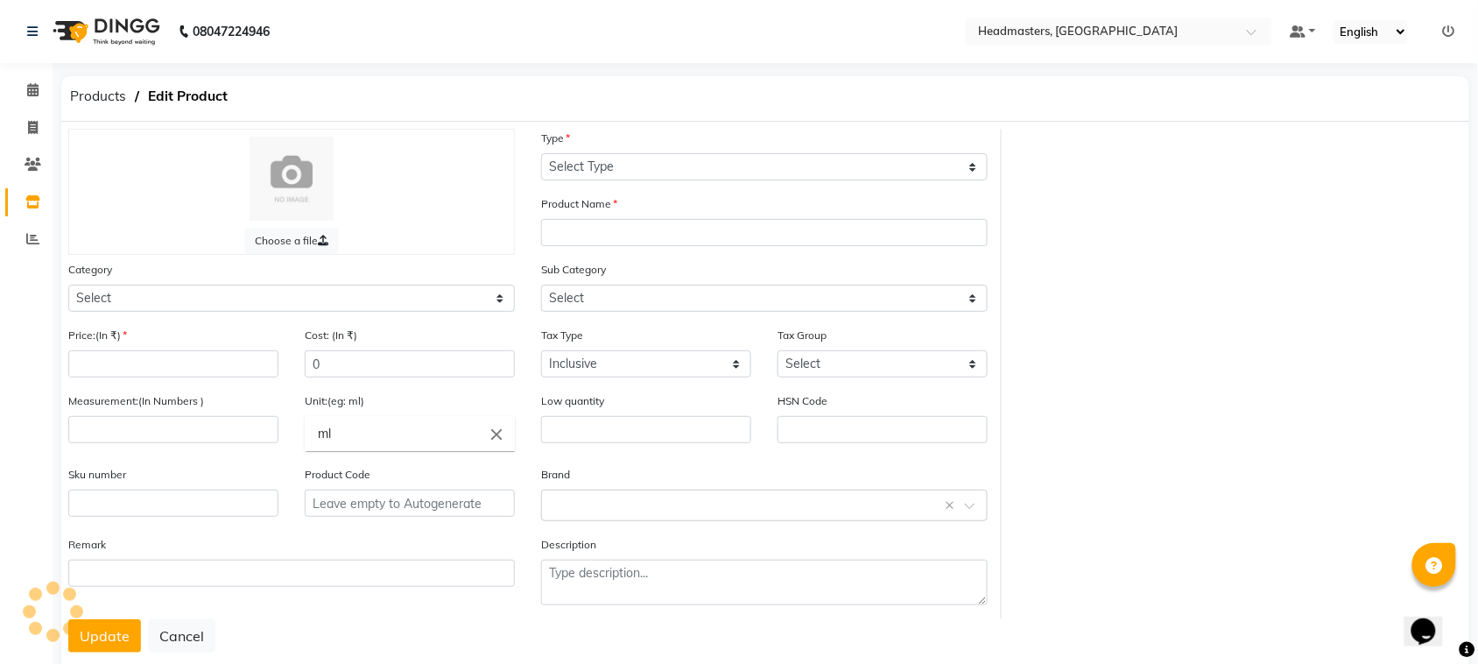
select select "C"
type input "O3+ WHITENING MASSAGE CREAM 300GM"
select select
type input "2715"
type input "300"
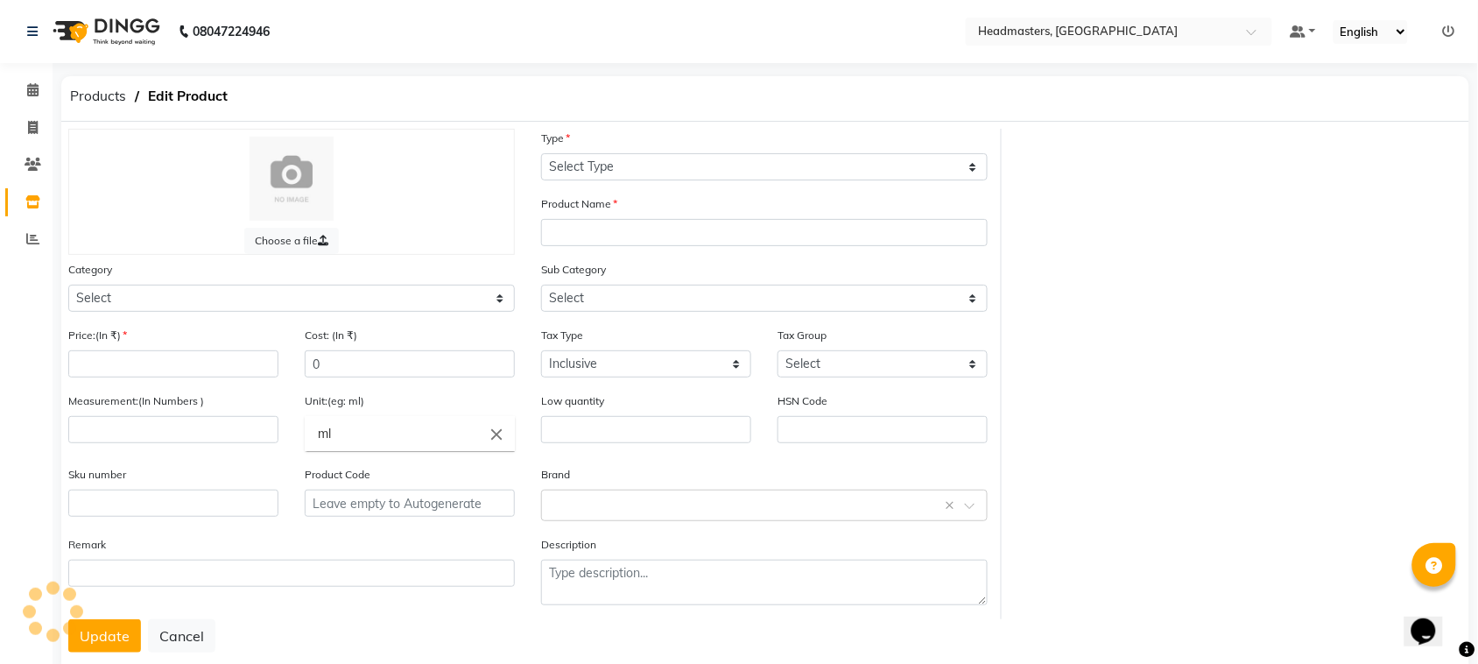
type input "gms"
type input "P14397"
select select "1099101000"
select select "1099101002"
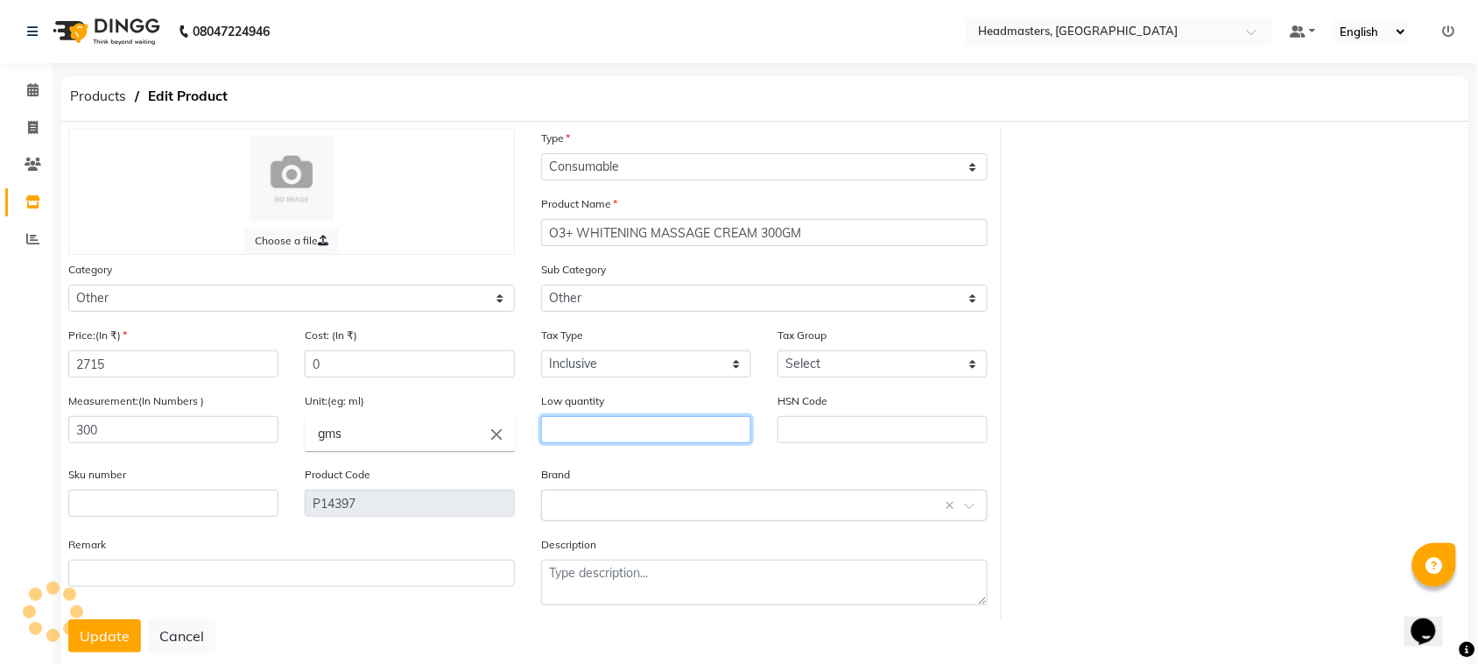
click at [646, 421] on input "text" at bounding box center [646, 429] width 210 height 27
type input "1"
click at [94, 630] on button "Update" at bounding box center [104, 635] width 73 height 33
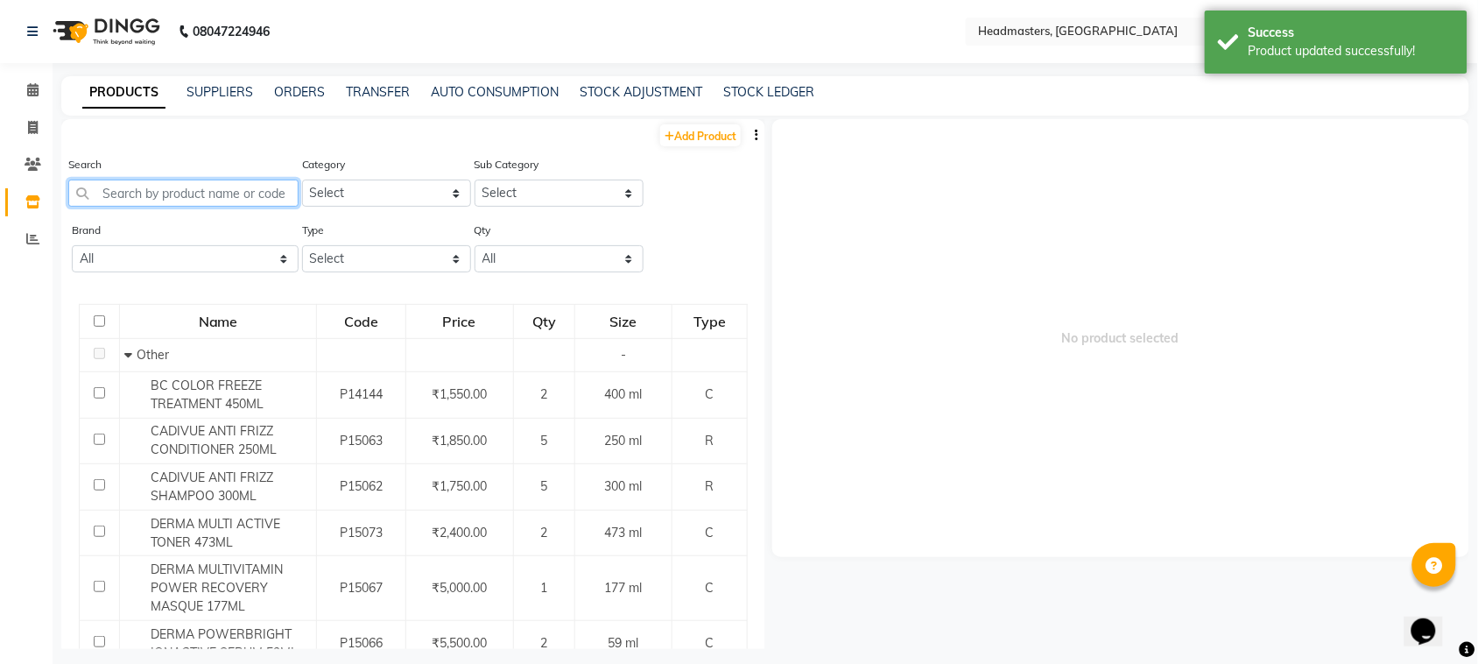
click at [197, 190] on input "text" at bounding box center [183, 192] width 230 height 27
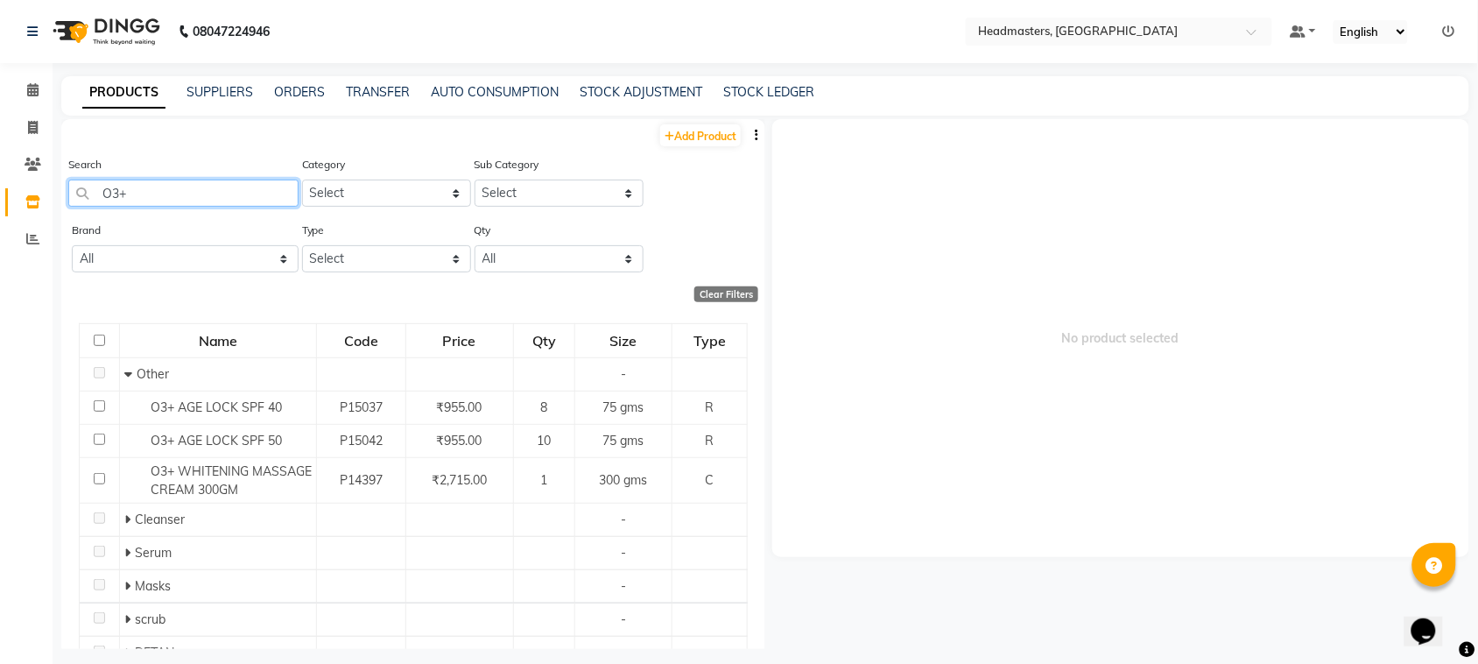
click at [140, 188] on input "O3+" at bounding box center [183, 192] width 230 height 27
click at [164, 185] on input "O3+" at bounding box center [183, 192] width 230 height 27
type input "O3+"
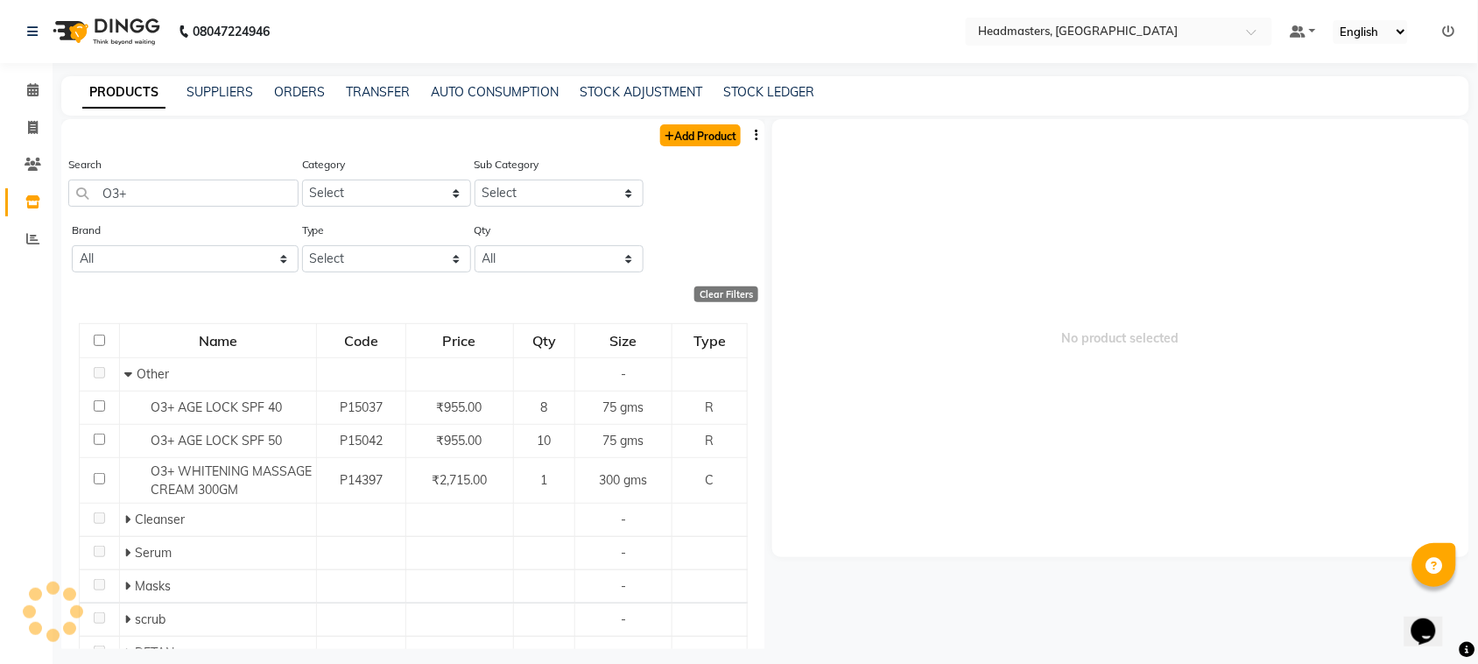
click at [687, 140] on link "Add Product" at bounding box center [700, 135] width 81 height 22
select select "true"
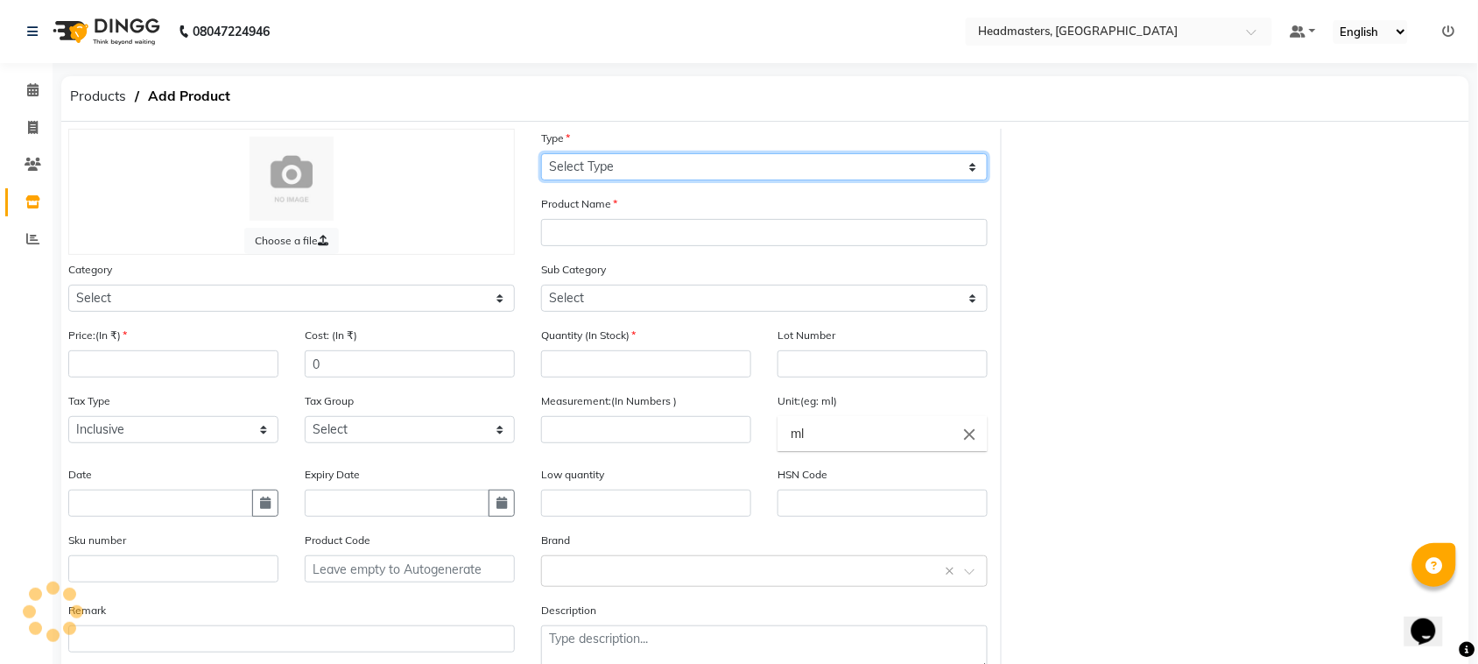
click at [823, 164] on select "Select Type Both Retail Consumable" at bounding box center [764, 166] width 446 height 27
select select "C"
click at [541, 153] on select "Select Type Both Retail Consumable" at bounding box center [764, 166] width 446 height 27
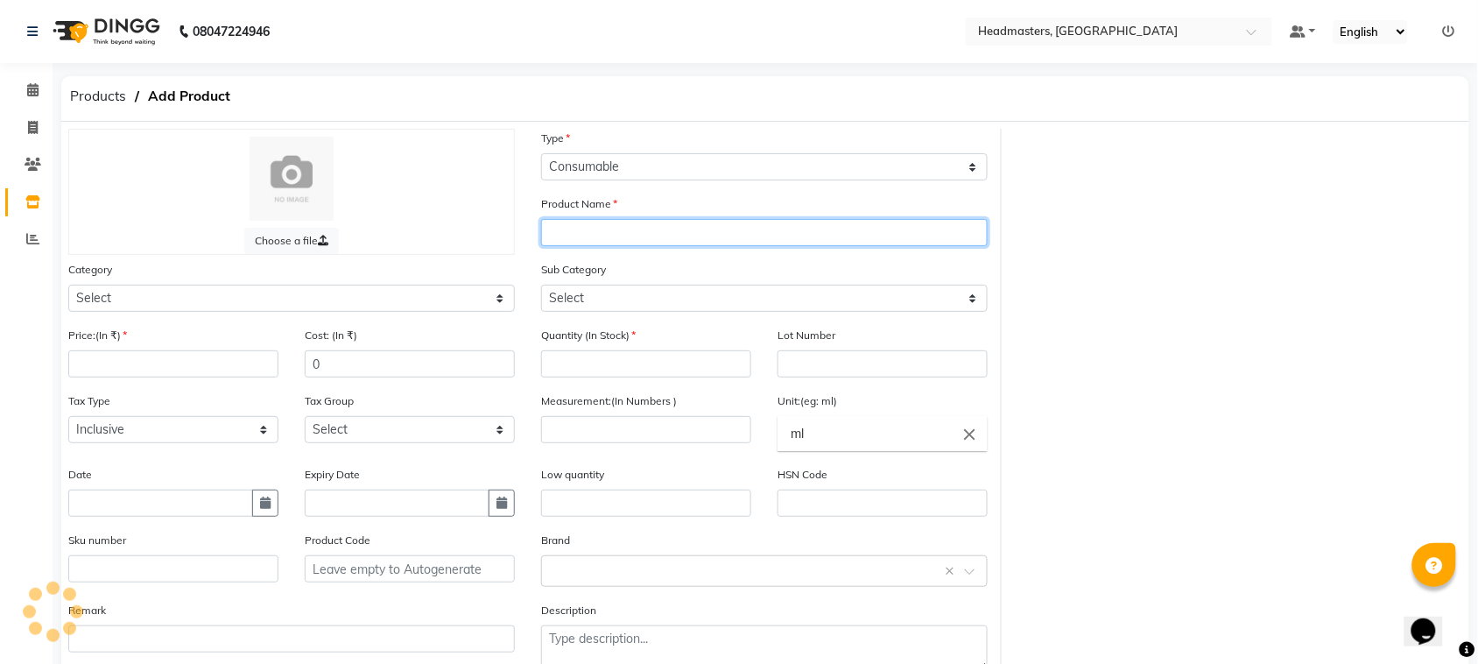
click at [763, 232] on input "text" at bounding box center [764, 232] width 446 height 27
type input "O3+ WHITENING TONIC 150GM"
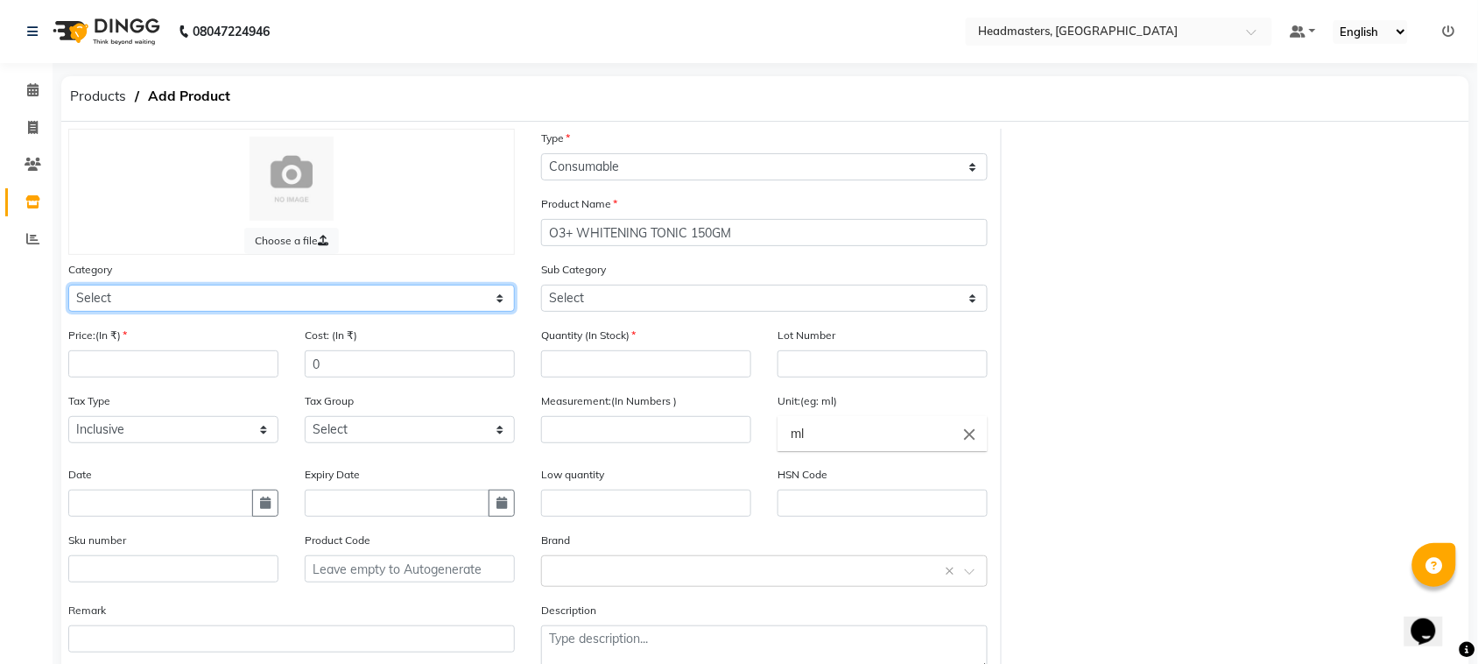
click at [341, 306] on select "Select Hair Skin Makeup Personal Care Appliances [PERSON_NAME] Waxing Disposabl…" at bounding box center [291, 297] width 446 height 27
select select "1099101150"
click at [68, 284] on select "Select Hair Skin Makeup Personal Care Appliances [PERSON_NAME] Waxing Disposabl…" at bounding box center [291, 297] width 446 height 27
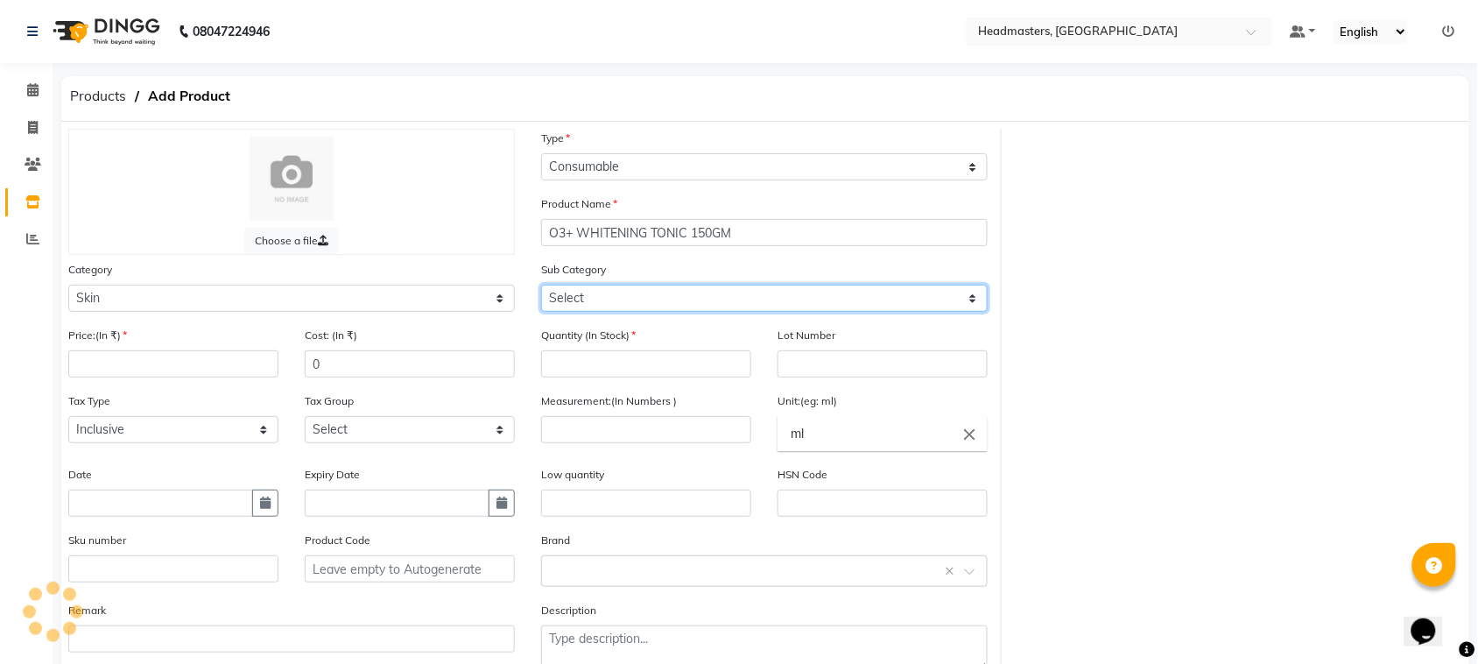
click at [584, 293] on select "Select" at bounding box center [764, 297] width 446 height 27
select select "1099101155"
click at [541, 284] on select "Select Cleanser Facial Moisturiser Serum Toner Sun Care Masks Lip Care Eye Care…" at bounding box center [764, 297] width 446 height 27
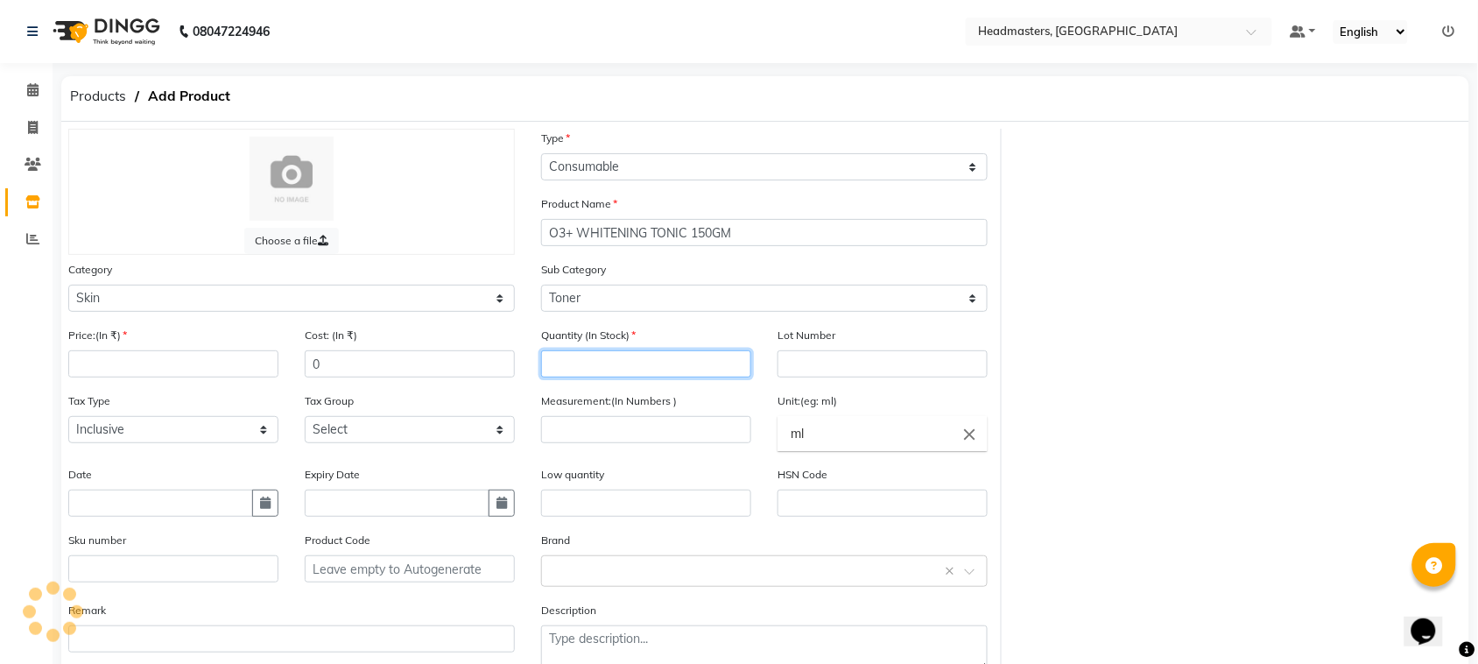
click at [644, 368] on input "number" at bounding box center [646, 363] width 210 height 27
type input "1"
click at [203, 368] on input "number" at bounding box center [173, 363] width 210 height 27
click at [582, 426] on input "number" at bounding box center [646, 429] width 210 height 27
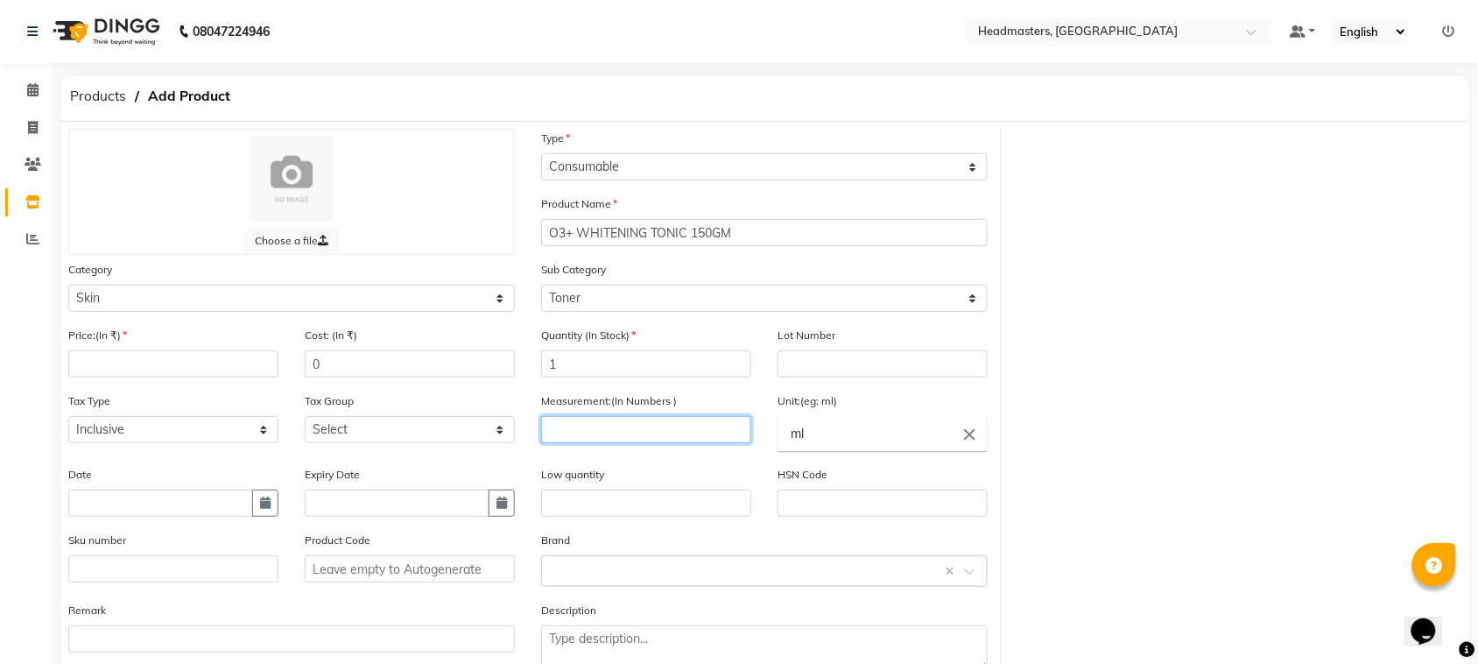
type input "1"
type input "150"
click at [792, 439] on input "ml" at bounding box center [882, 433] width 210 height 35
type input "m"
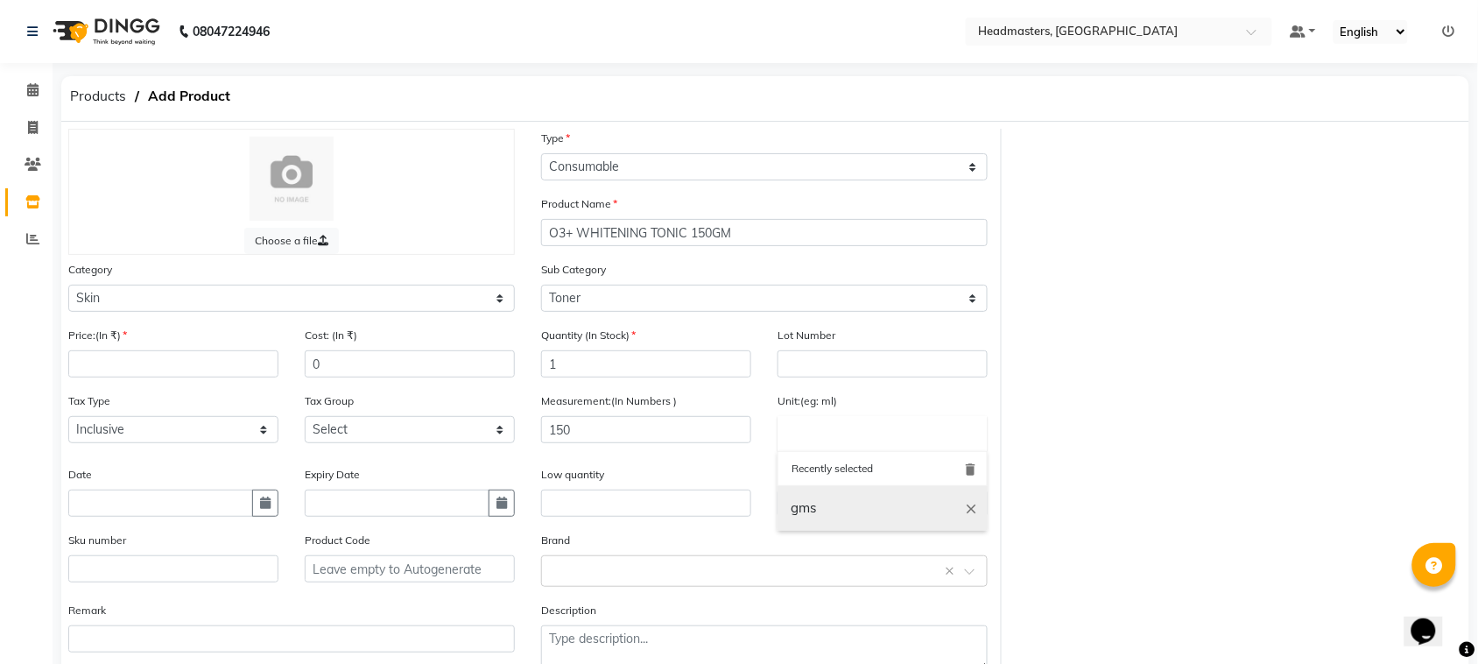
click at [806, 502] on link "gms" at bounding box center [882, 508] width 210 height 45
type input "gms"
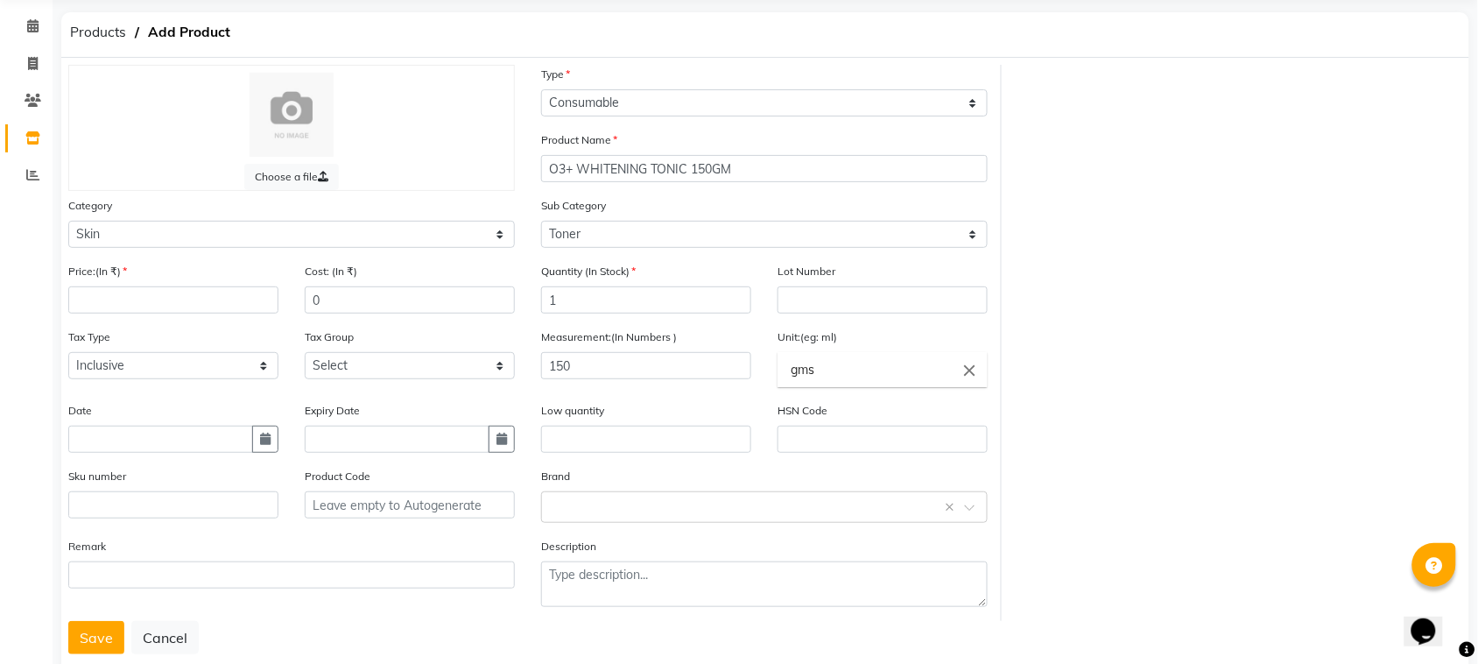
scroll to position [101, 0]
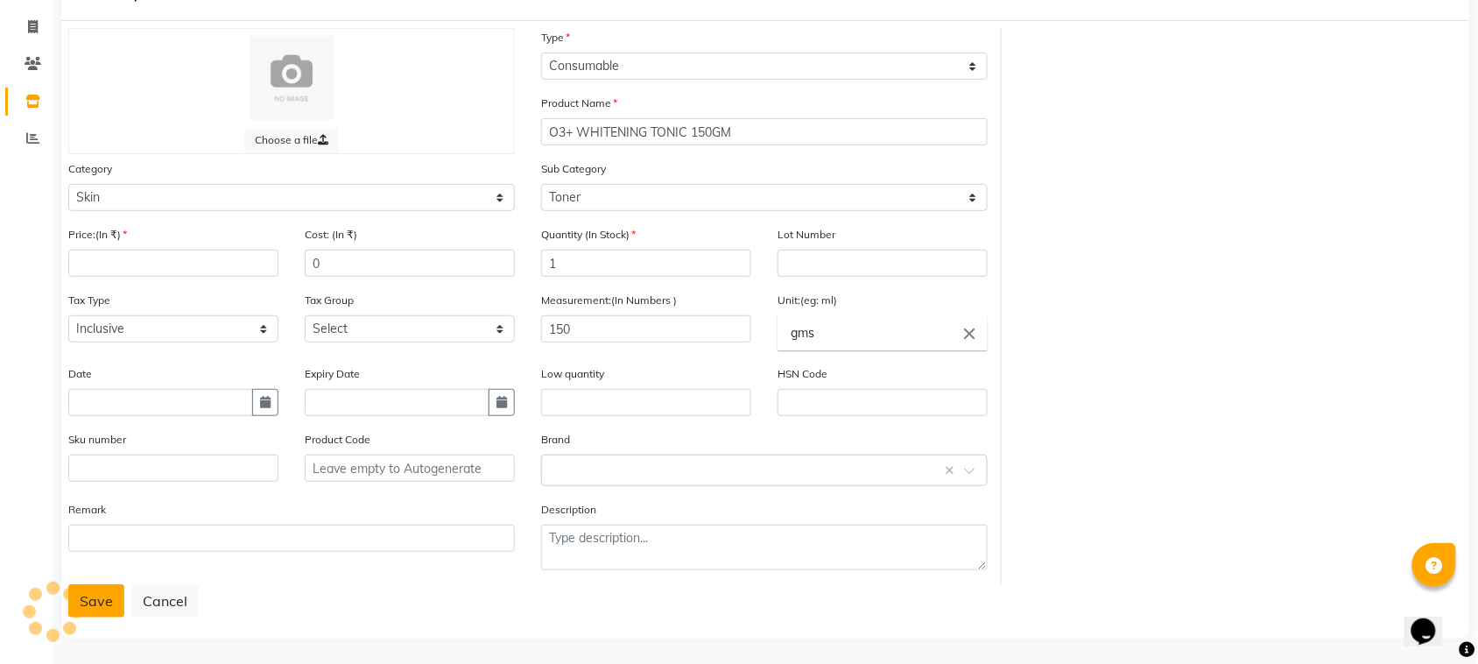
click at [107, 598] on button "Save" at bounding box center [96, 600] width 56 height 33
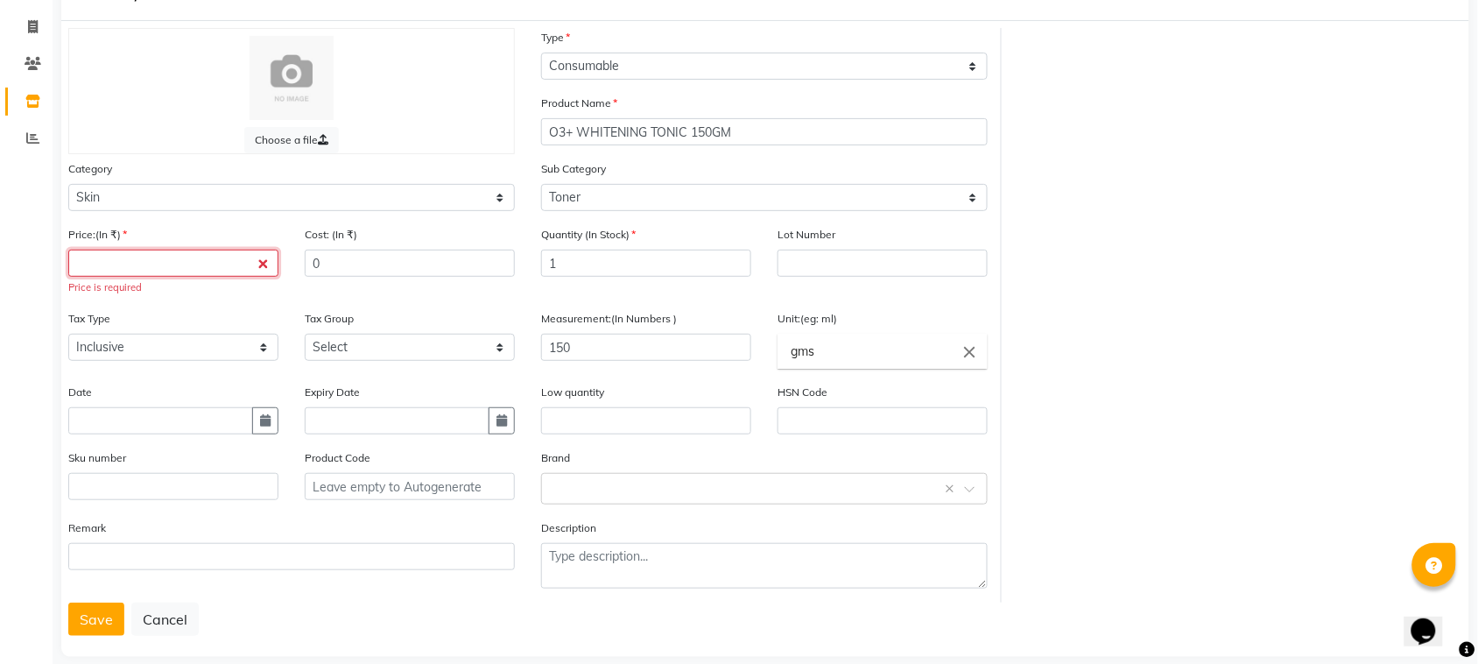
click at [180, 268] on input "number" at bounding box center [173, 262] width 210 height 27
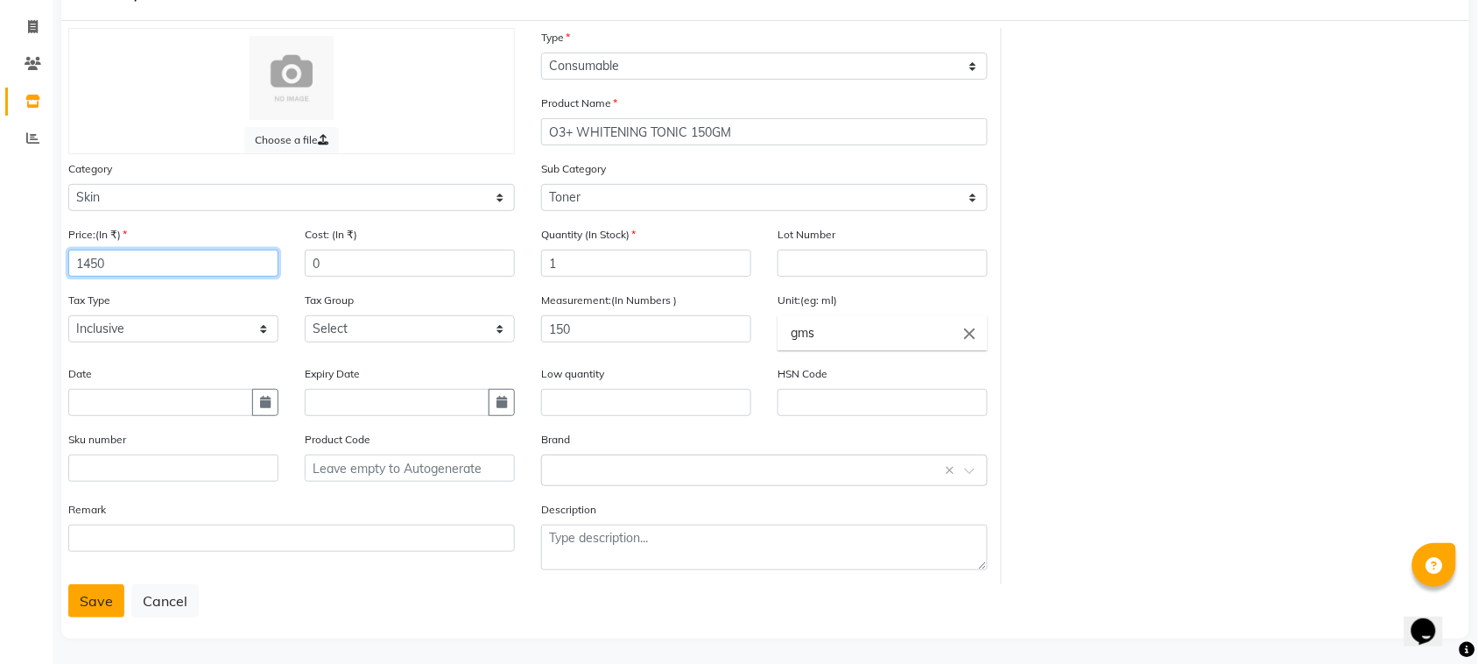
type input "1450"
click at [90, 597] on button "Save" at bounding box center [96, 600] width 56 height 33
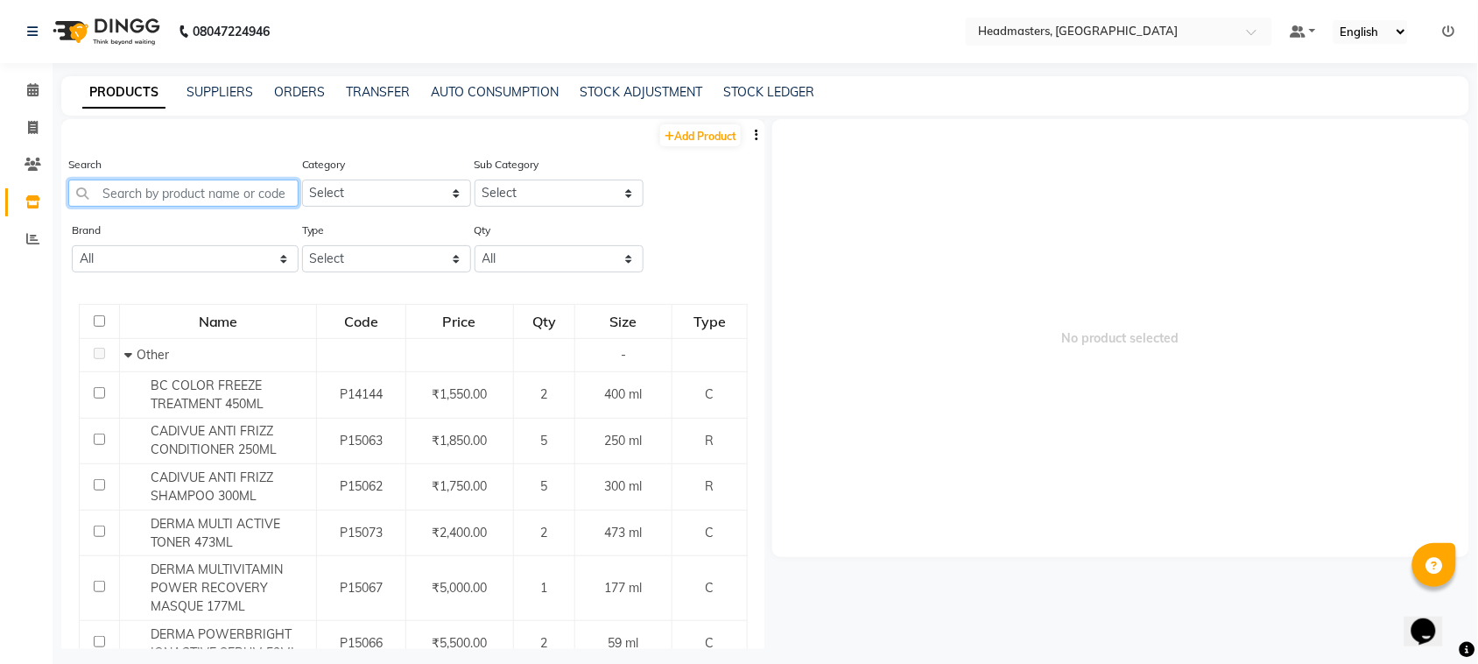
click at [270, 199] on input "text" at bounding box center [183, 192] width 230 height 27
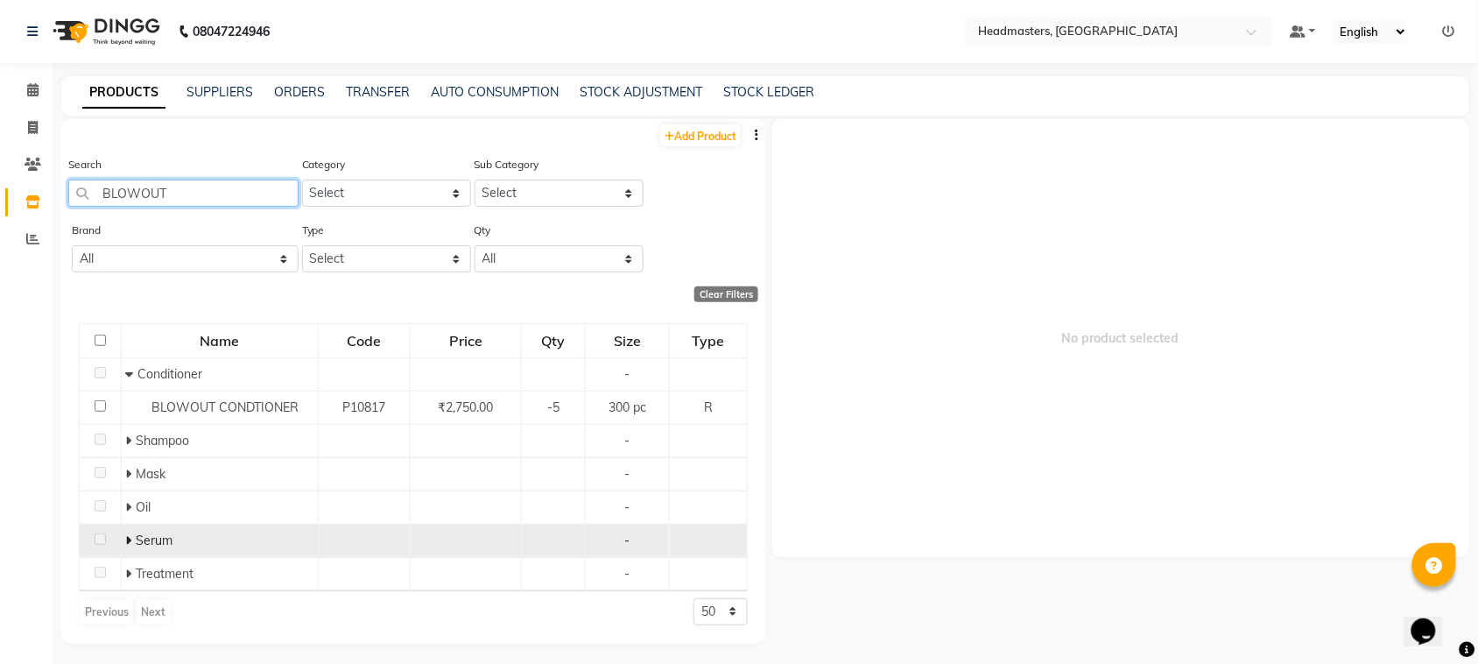
type input "BLOWOUT"
click at [128, 538] on icon at bounding box center [129, 540] width 6 height 12
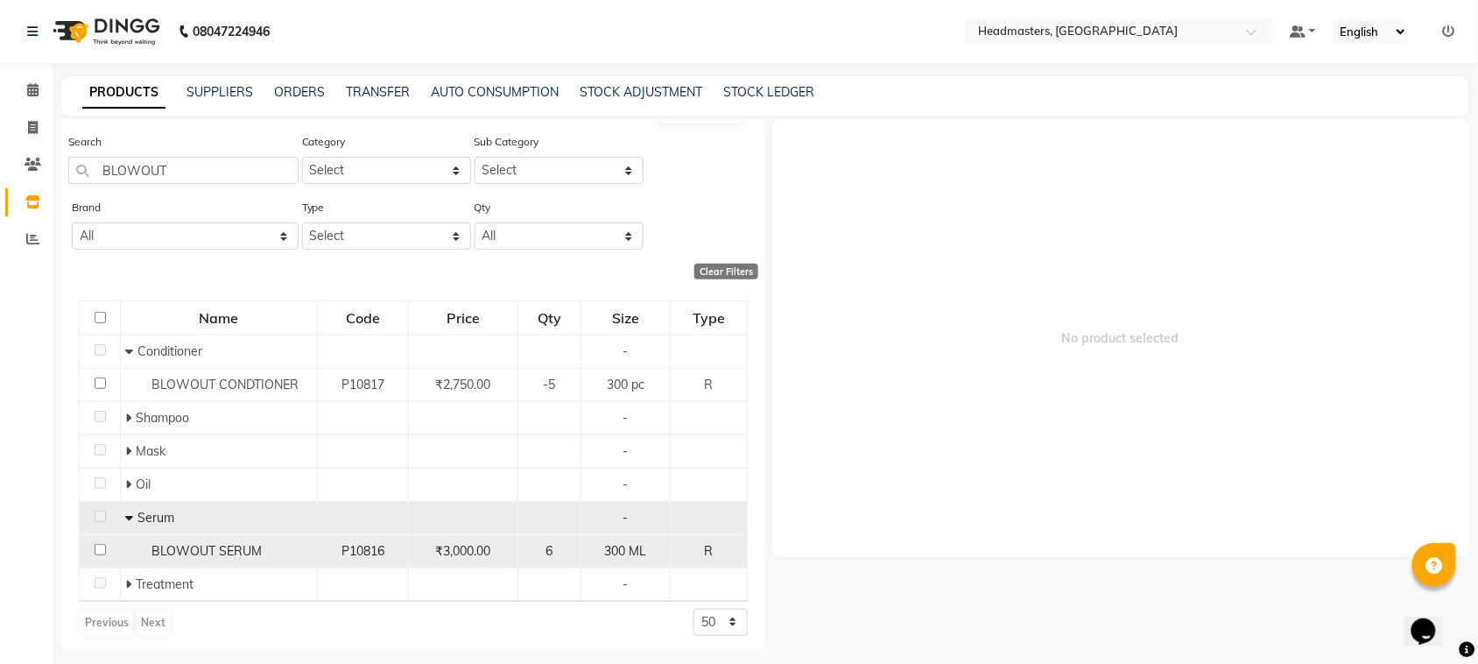
scroll to position [28, 0]
click at [97, 547] on input "checkbox" at bounding box center [100, 543] width 11 height 11
checkbox input "true"
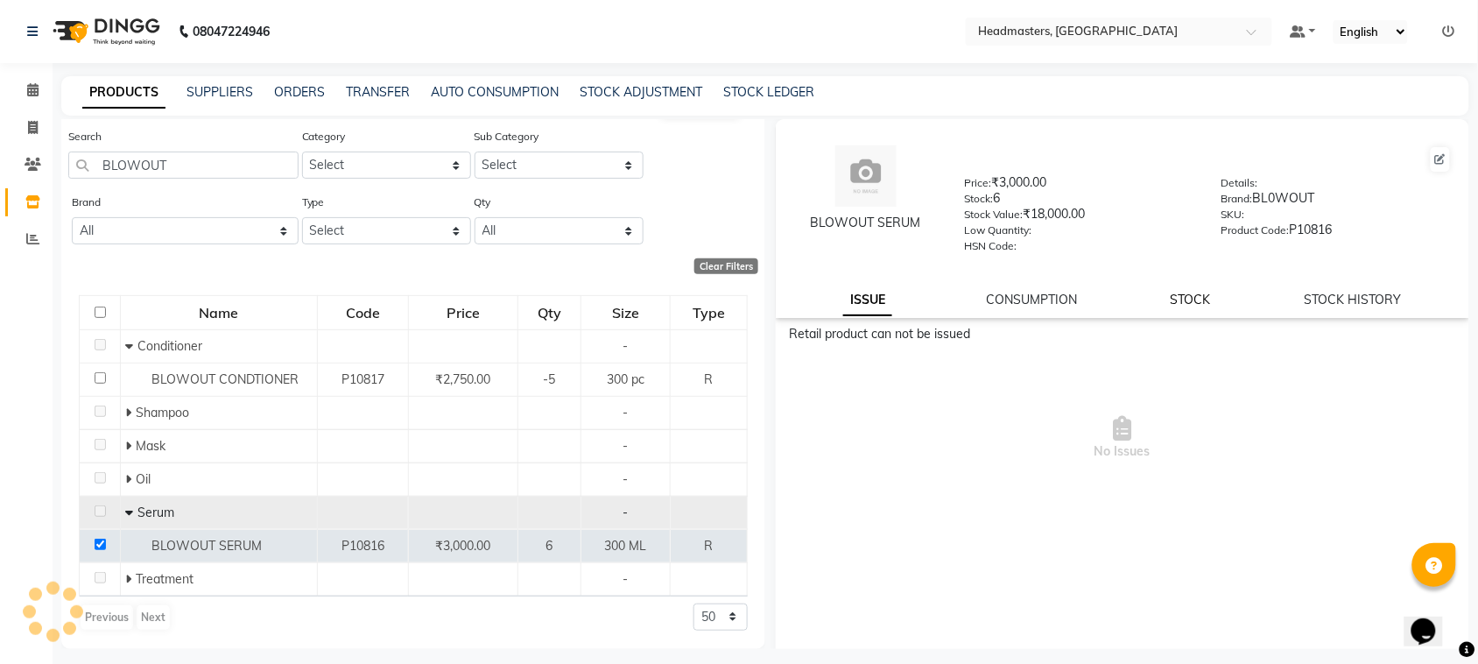
click at [1175, 299] on link "STOCK" at bounding box center [1190, 299] width 40 height 16
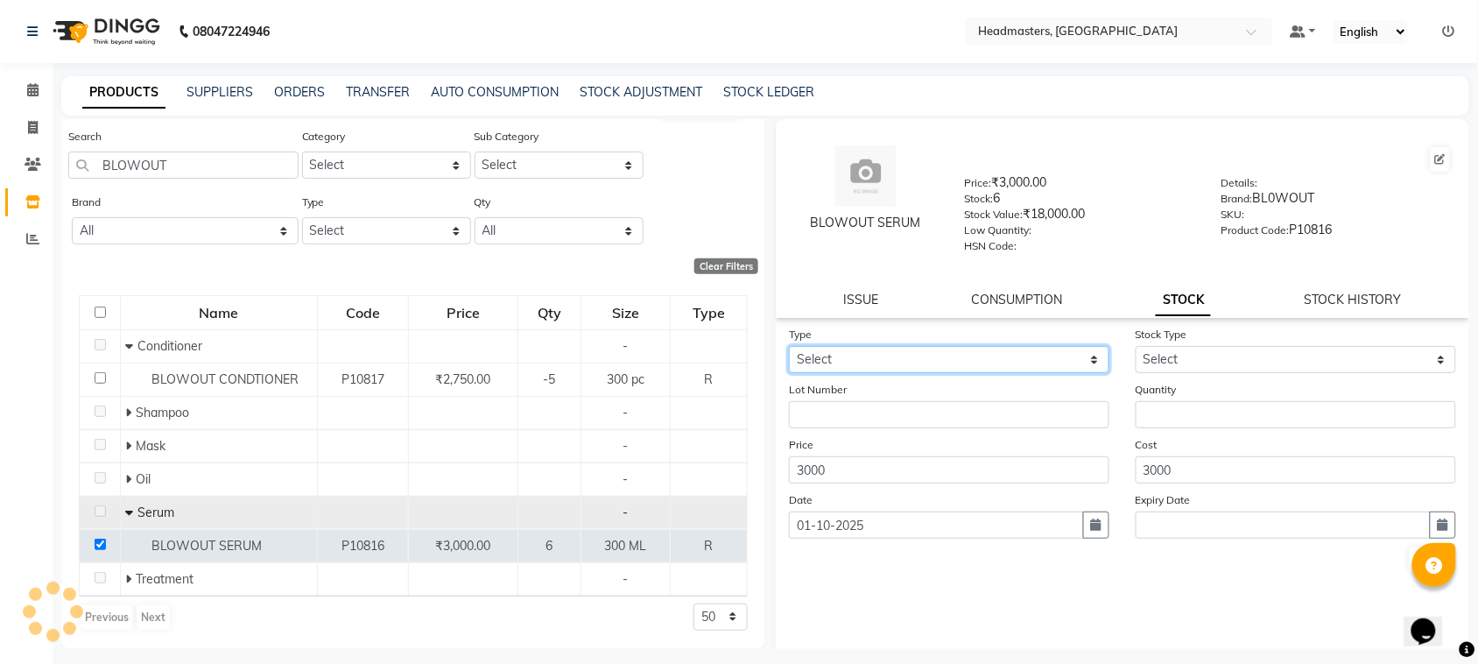
click at [960, 348] on select "Select In" at bounding box center [949, 359] width 320 height 27
select select "in"
click at [789, 346] on select "Select In" at bounding box center [949, 359] width 320 height 27
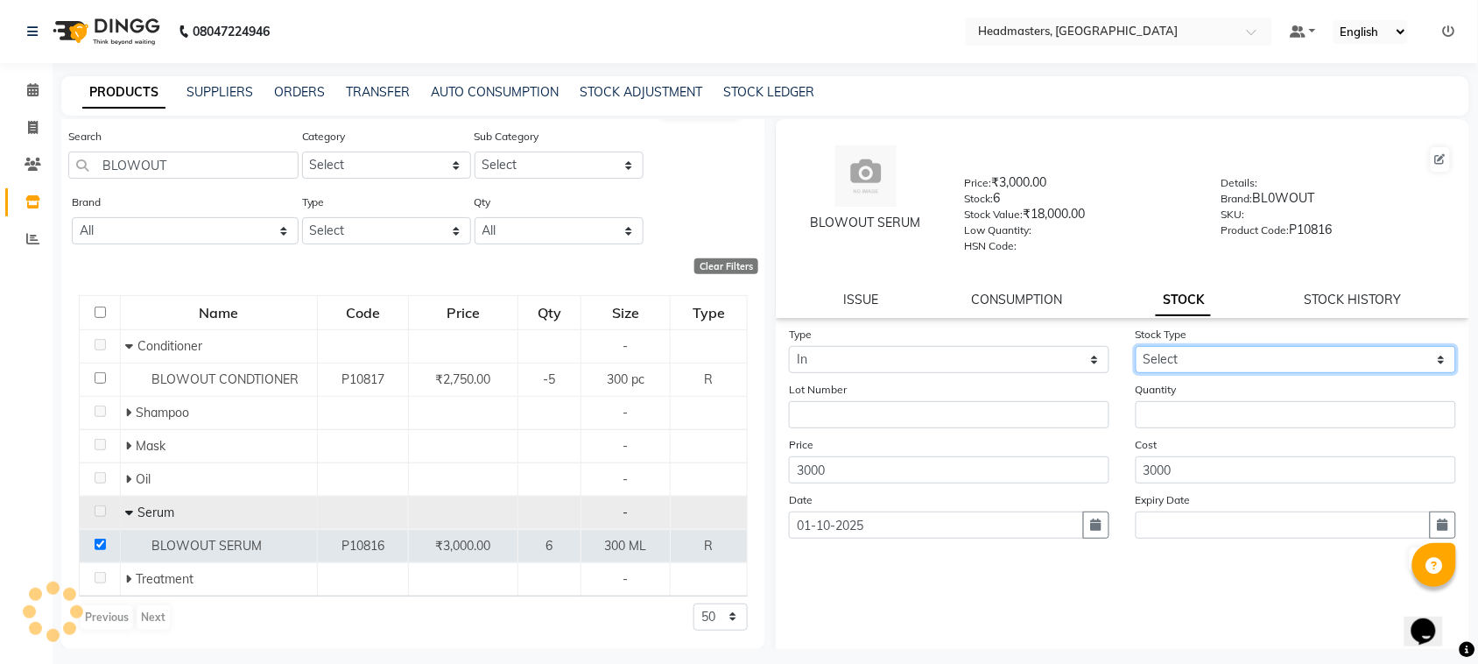
click at [1197, 347] on select "Select New Stock Adjustment Return Other" at bounding box center [1295, 359] width 320 height 27
select select "new stock"
click at [1135, 346] on select "Select New Stock Adjustment Return Other" at bounding box center [1295, 359] width 320 height 27
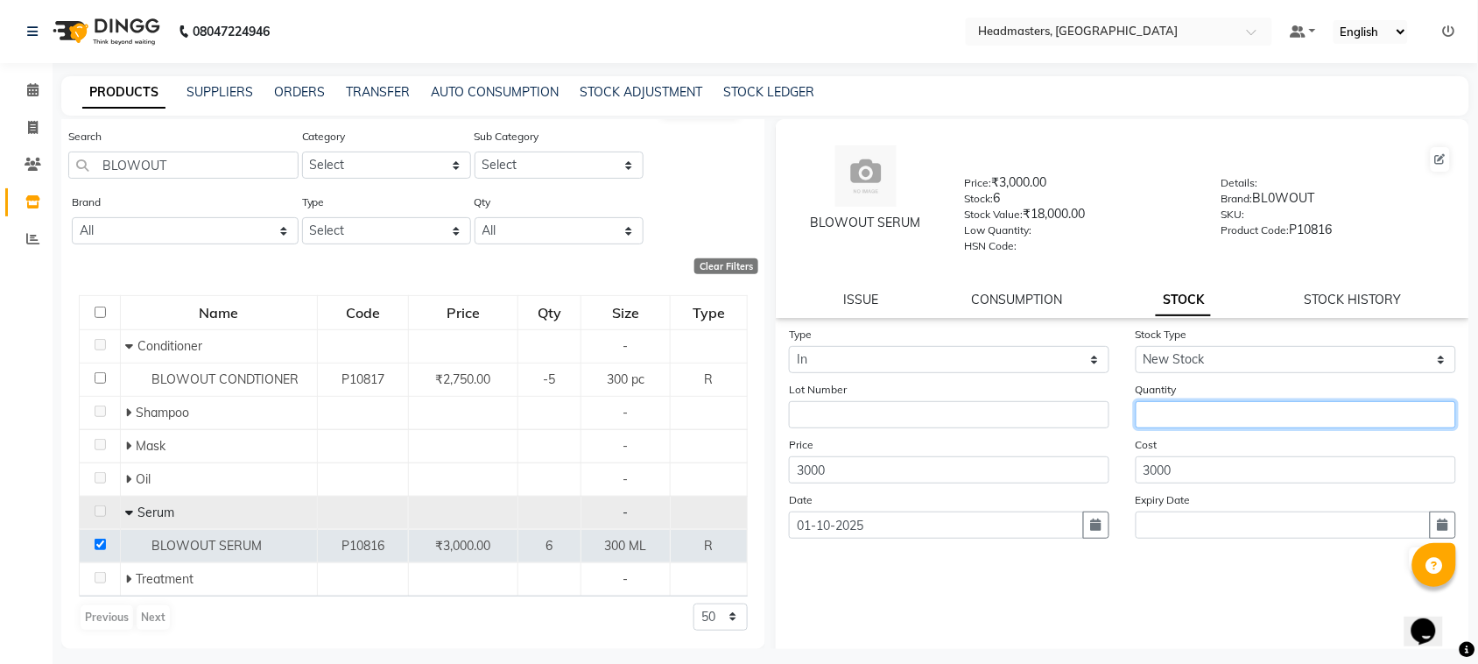
click at [1153, 404] on input "number" at bounding box center [1295, 414] width 320 height 27
type input "3"
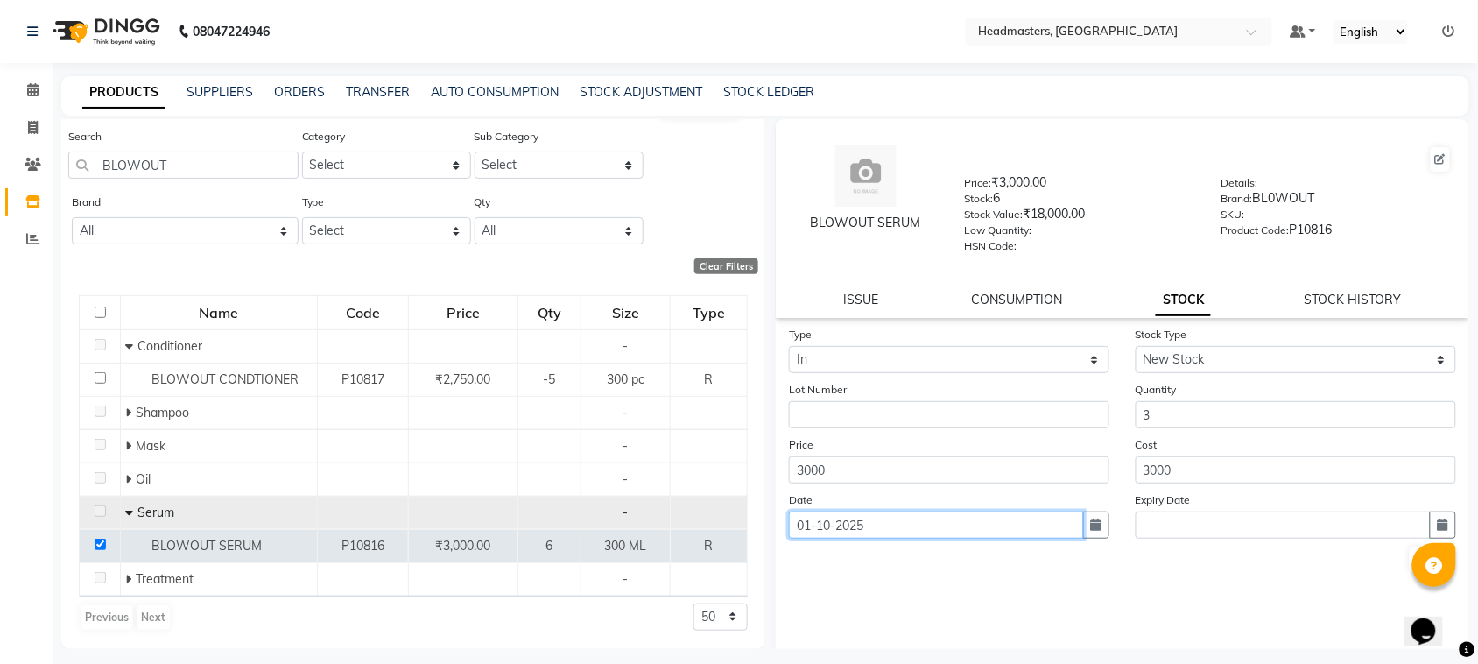
click at [955, 526] on input "01-10-2025" at bounding box center [936, 524] width 295 height 27
select select "10"
select select "2025"
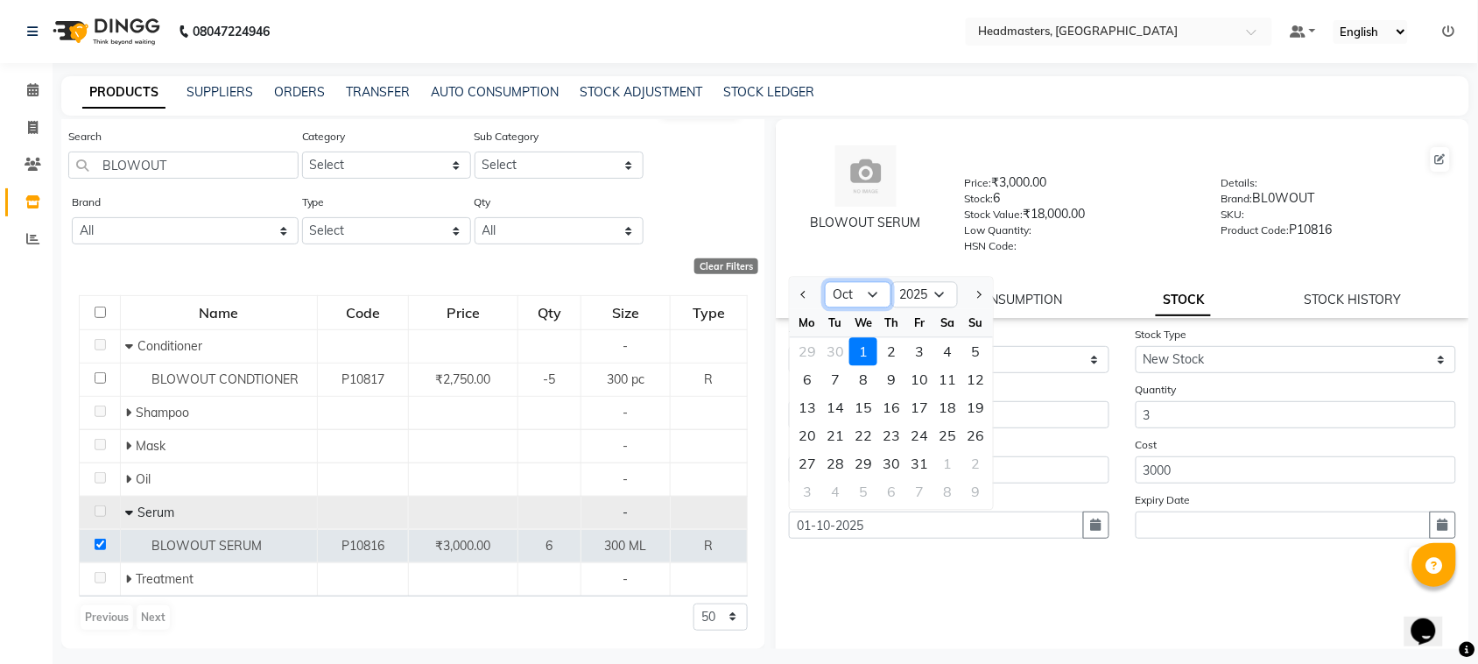
click at [872, 284] on select "Jan Feb Mar Apr May Jun [DATE] Aug Sep Oct Nov Dec" at bounding box center [858, 295] width 67 height 26
select select "9"
click at [825, 282] on select "Jan Feb Mar Apr May Jun [DATE] Aug Sep Oct Nov Dec" at bounding box center [858, 295] width 67 height 26
click at [815, 430] on div "22" at bounding box center [807, 436] width 28 height 28
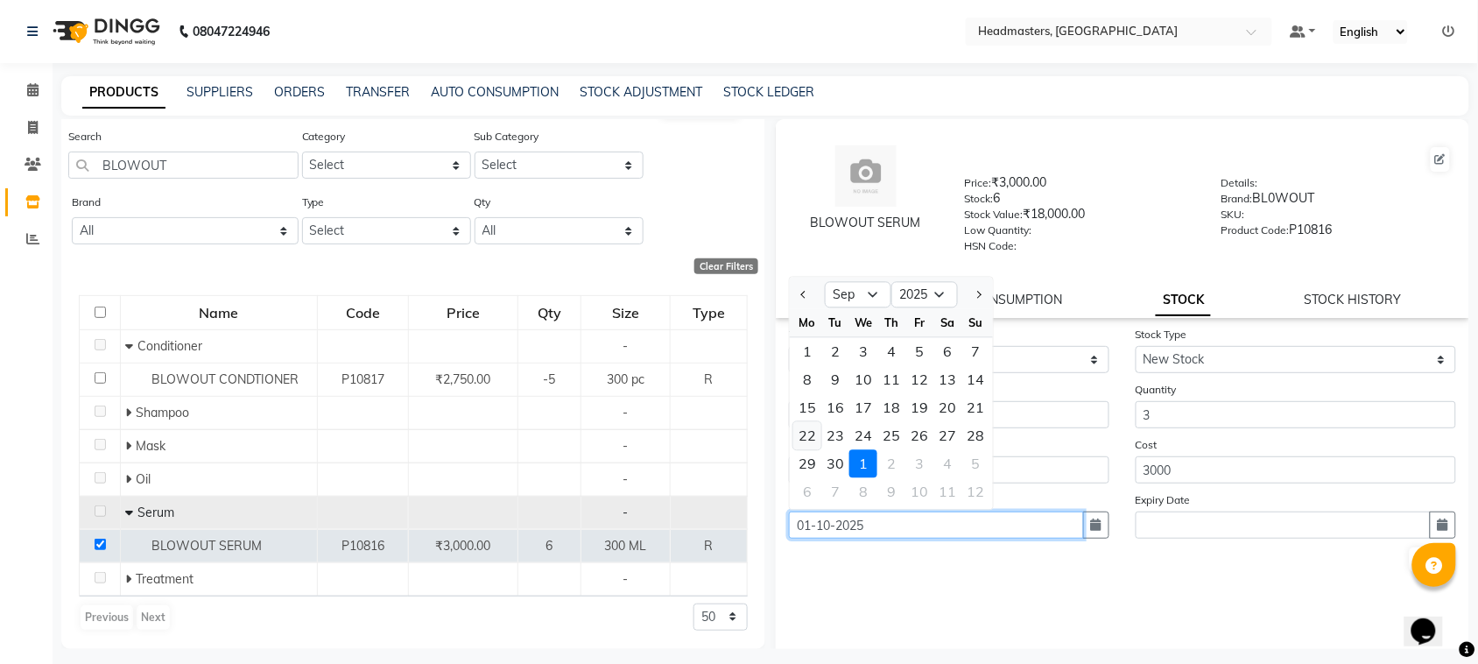
type input "[DATE]"
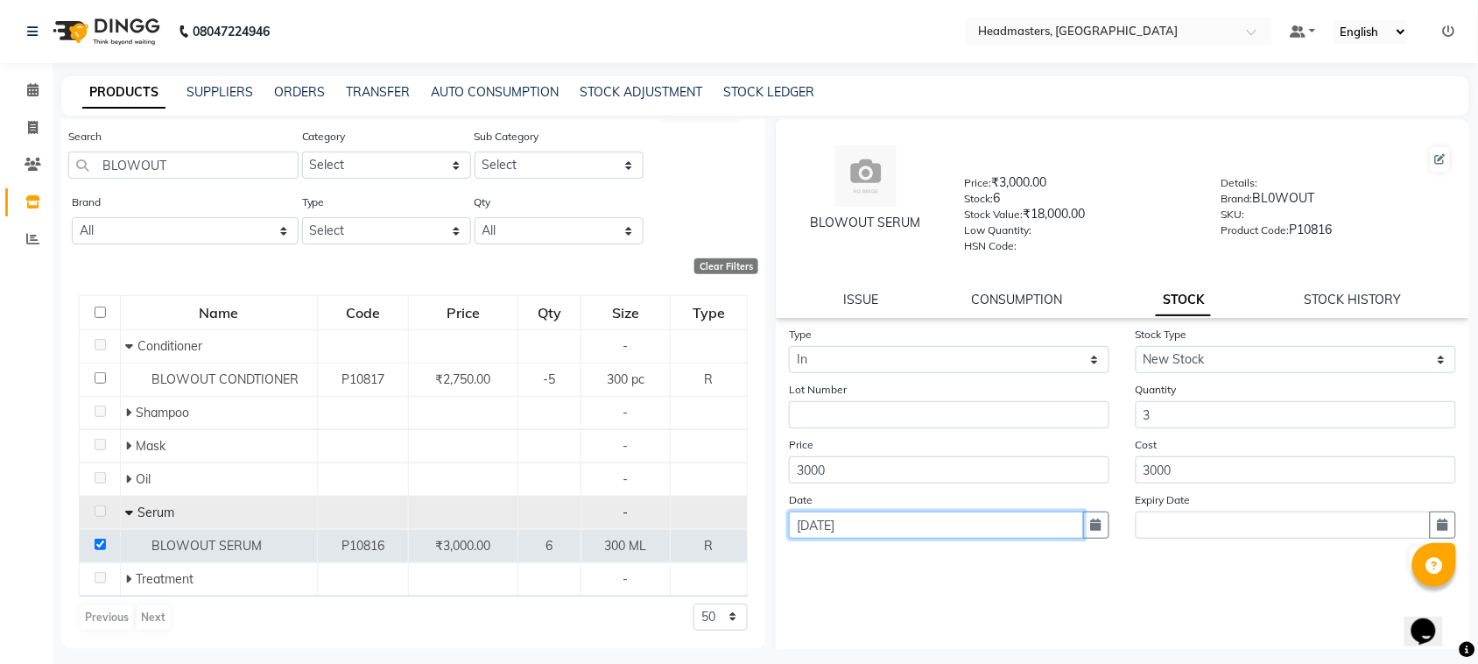
click at [896, 528] on input "[DATE]" at bounding box center [936, 524] width 295 height 27
select select "9"
select select "2025"
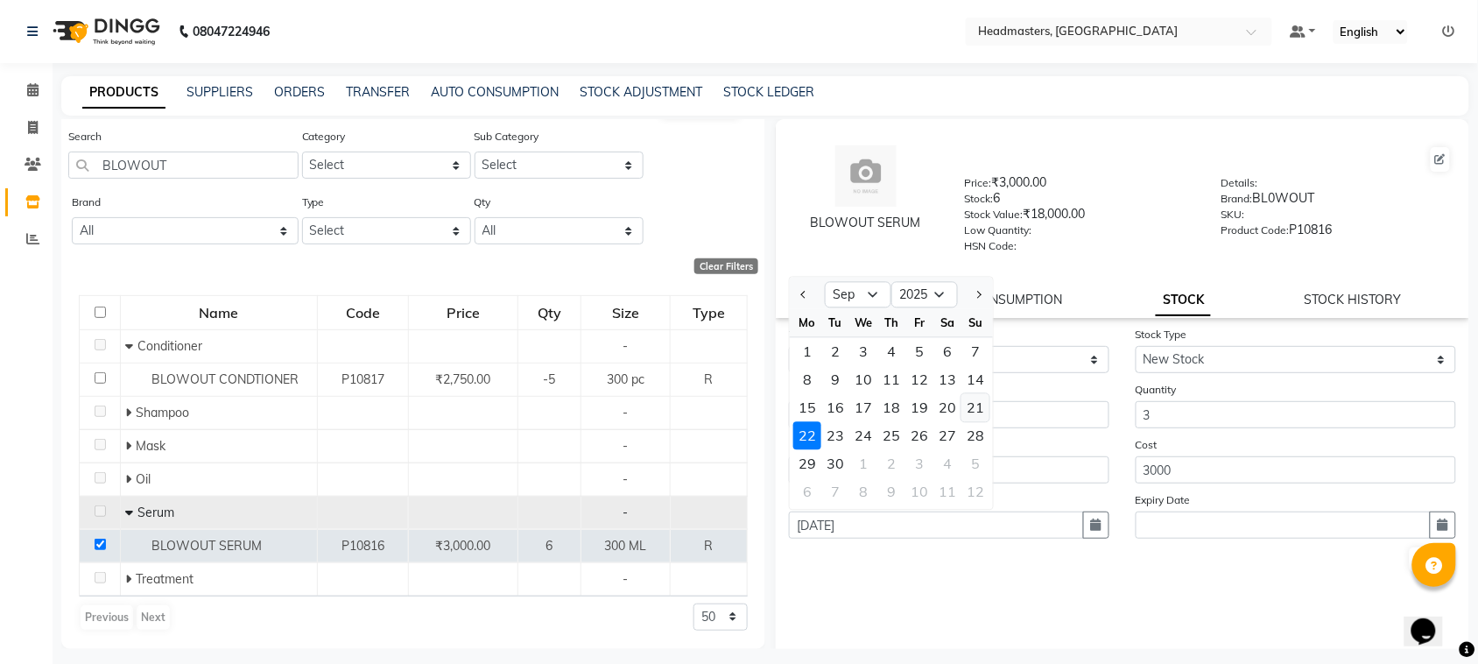
click at [966, 397] on div "21" at bounding box center [975, 408] width 28 height 28
type input "[DATE]"
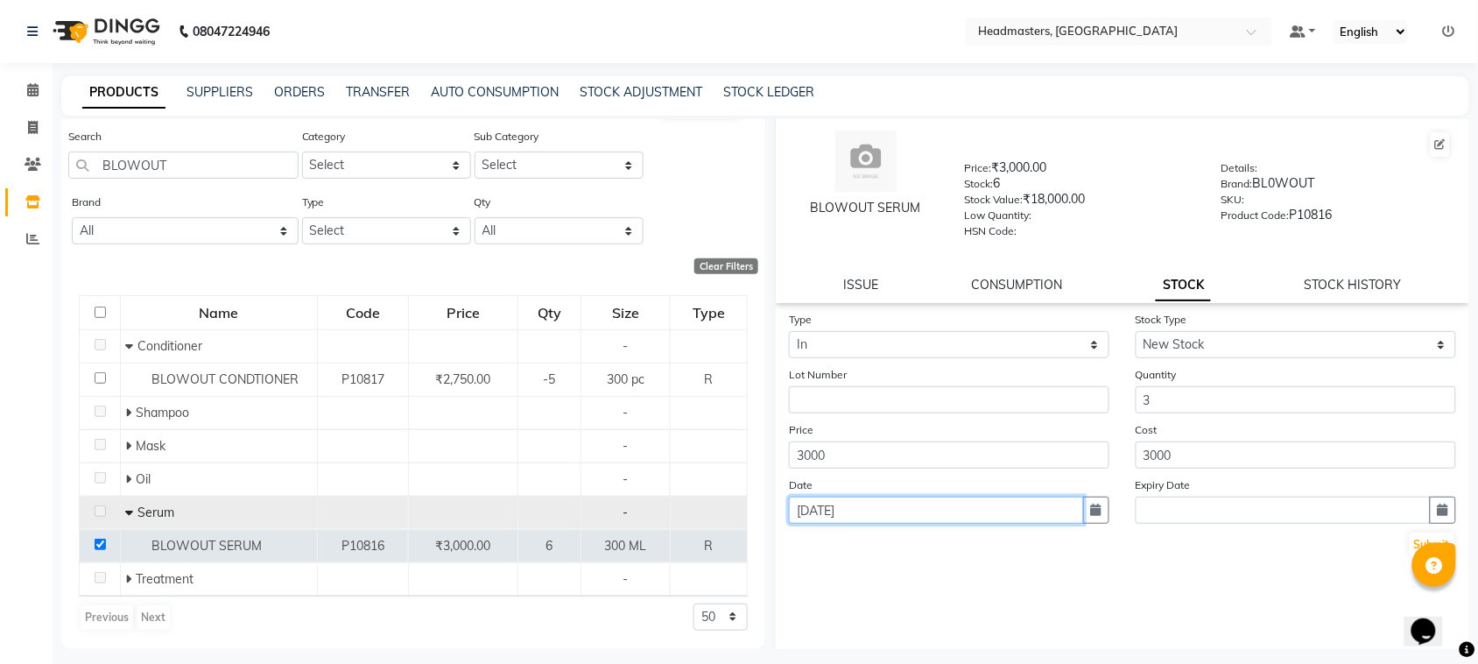
scroll to position [23, 0]
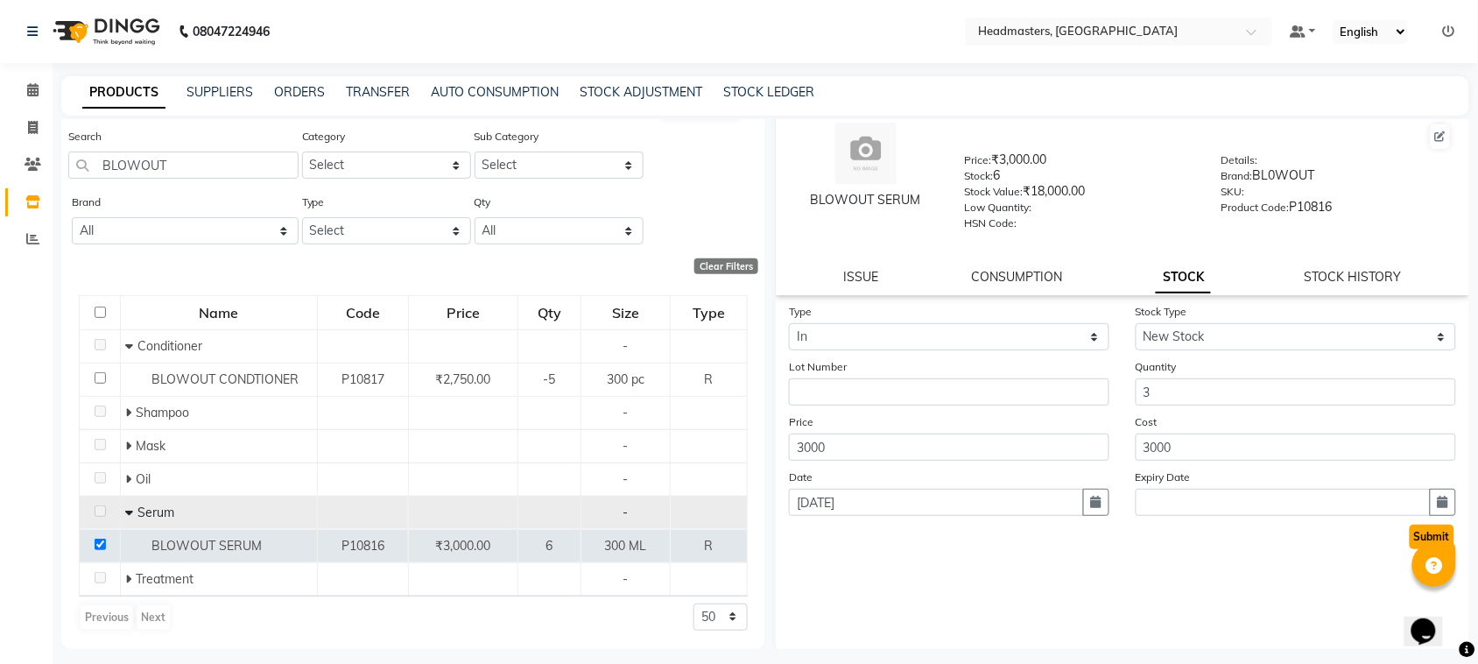
click at [1414, 535] on button "Submit" at bounding box center [1431, 536] width 45 height 25
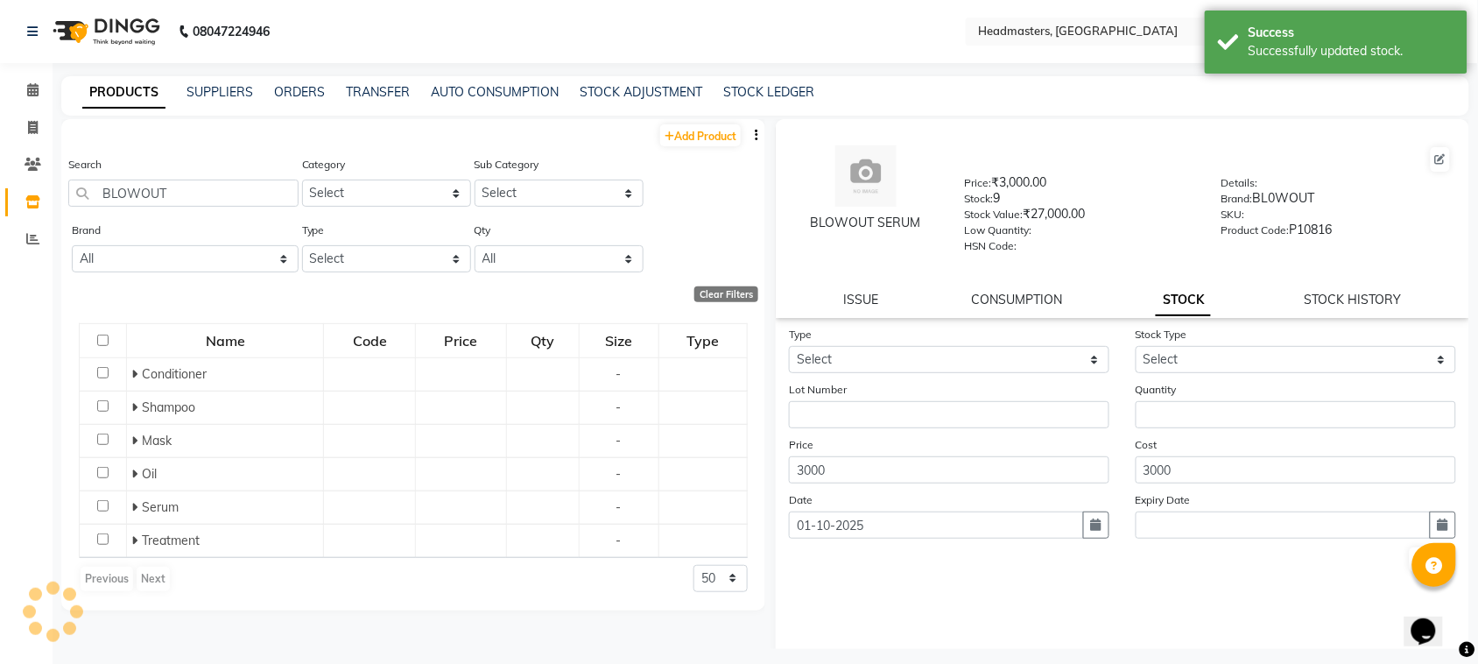
scroll to position [0, 0]
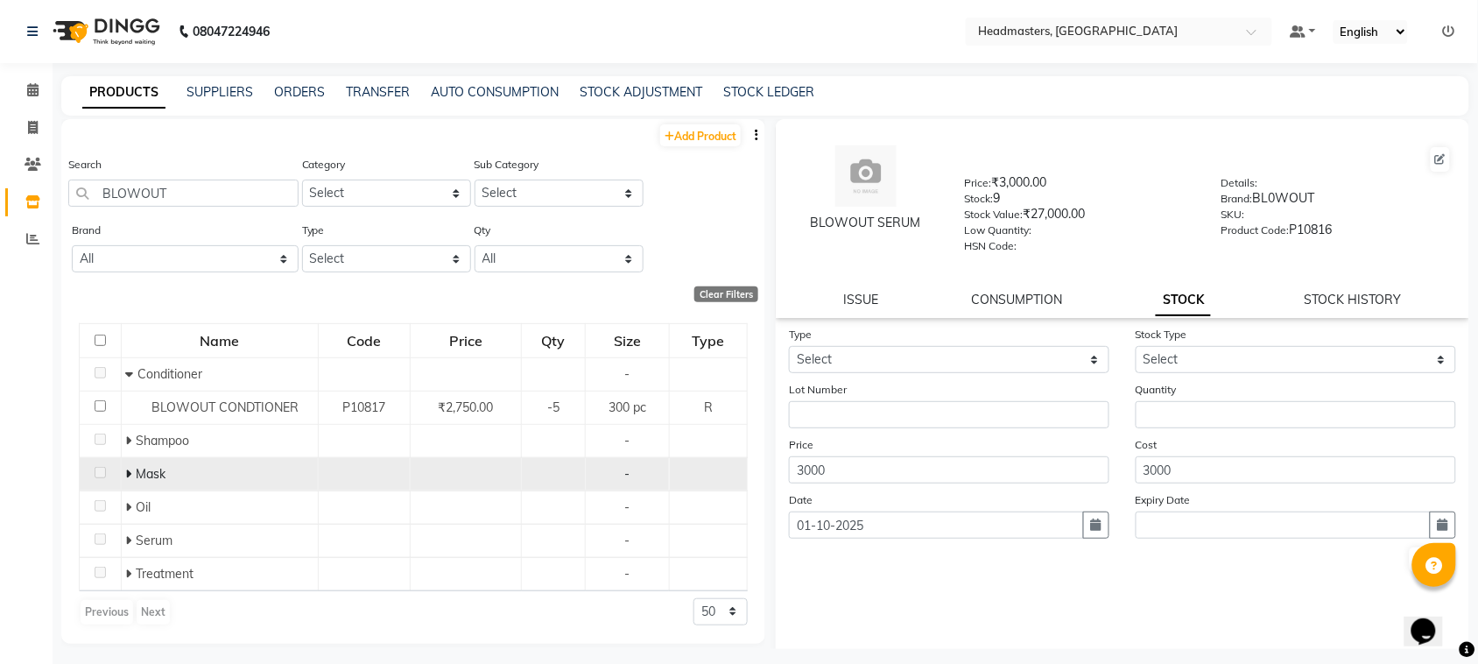
click at [131, 474] on icon at bounding box center [129, 473] width 6 height 12
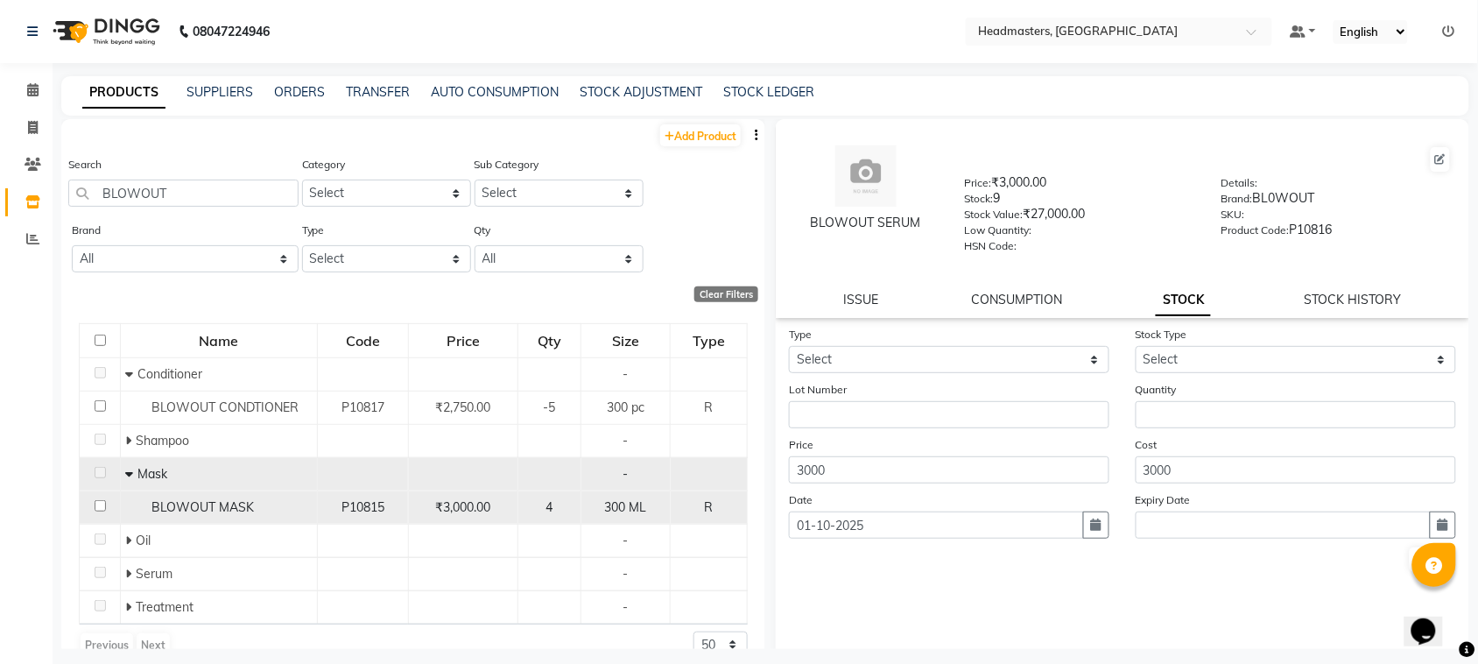
click at [98, 505] on input "checkbox" at bounding box center [100, 505] width 11 height 11
checkbox input "true"
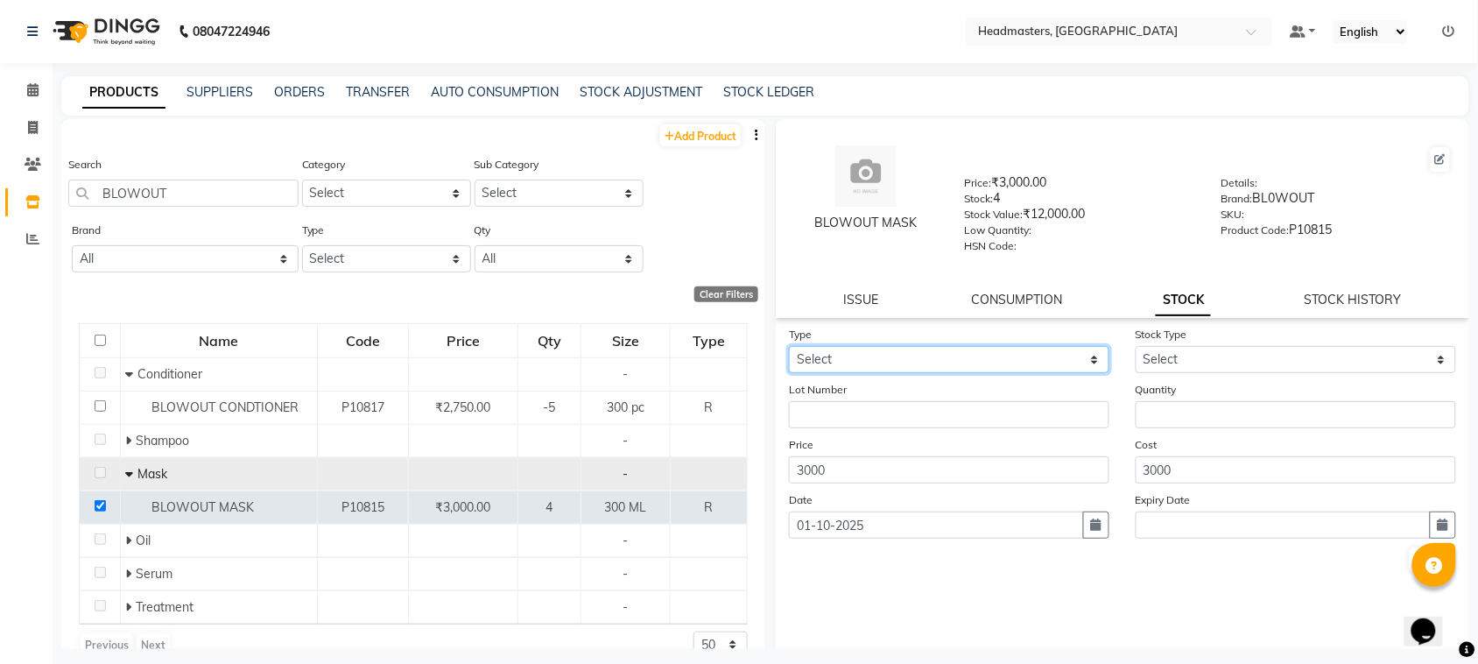
click at [1024, 357] on select "Select In" at bounding box center [949, 359] width 320 height 27
select select "in"
click at [789, 346] on select "Select In" at bounding box center [949, 359] width 320 height 27
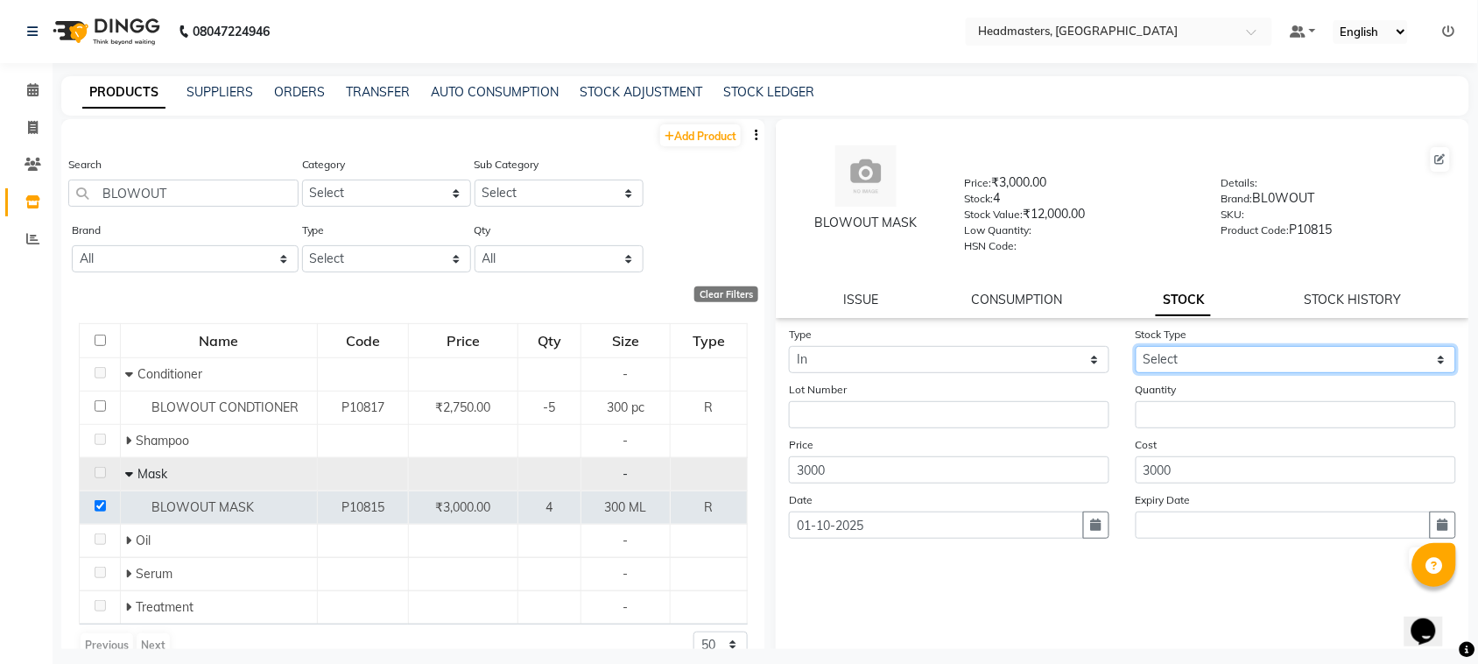
click at [1149, 346] on select "Select New Stock Adjustment Return Other" at bounding box center [1295, 359] width 320 height 27
select select "new stock"
click at [1135, 346] on select "Select New Stock Adjustment Return Other" at bounding box center [1295, 359] width 320 height 27
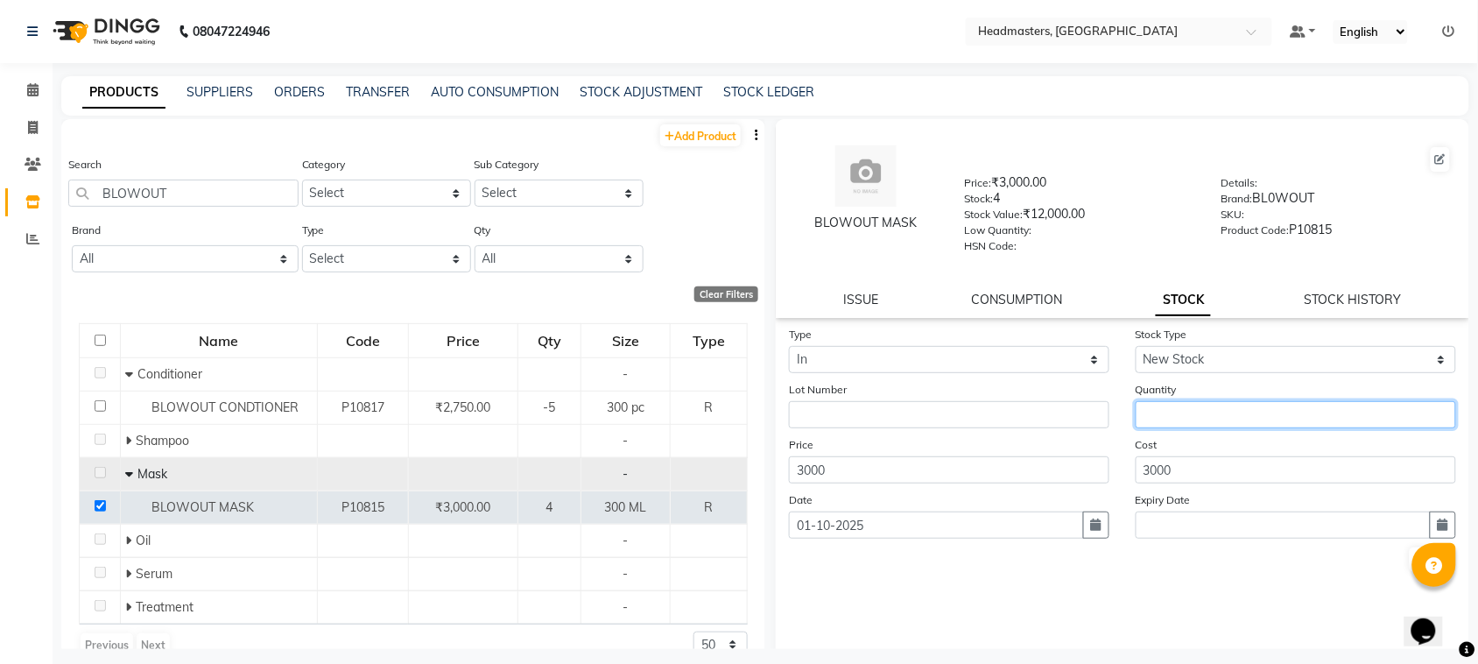
click at [1161, 403] on input "number" at bounding box center [1295, 414] width 320 height 27
type input "5"
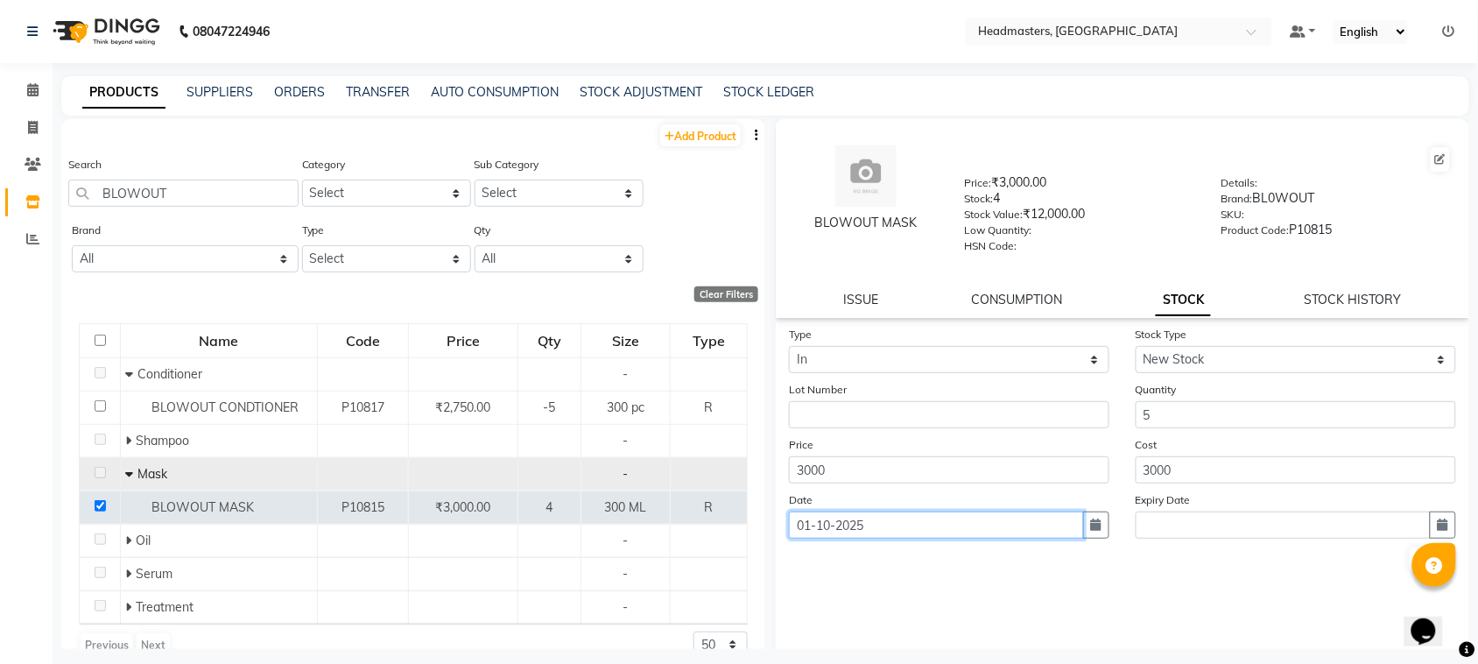
click at [990, 525] on input "01-10-2025" at bounding box center [936, 524] width 295 height 27
select select "10"
select select "2025"
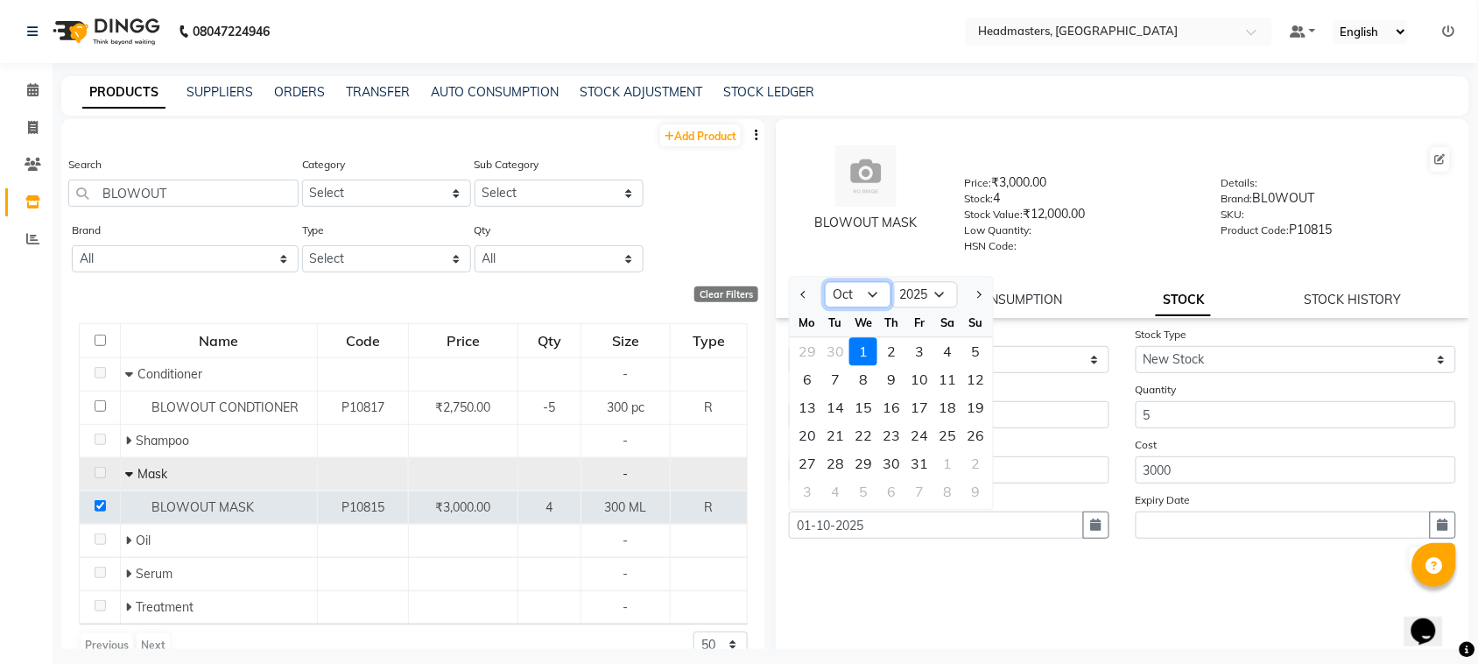
click at [853, 295] on select "Jan Feb Mar Apr May Jun [DATE] Aug Sep Oct Nov Dec" at bounding box center [858, 295] width 67 height 26
select select "9"
click at [825, 282] on select "Jan Feb Mar Apr May Jun [DATE] Aug Sep Oct Nov Dec" at bounding box center [858, 295] width 67 height 26
click at [979, 398] on div "21" at bounding box center [975, 408] width 28 height 28
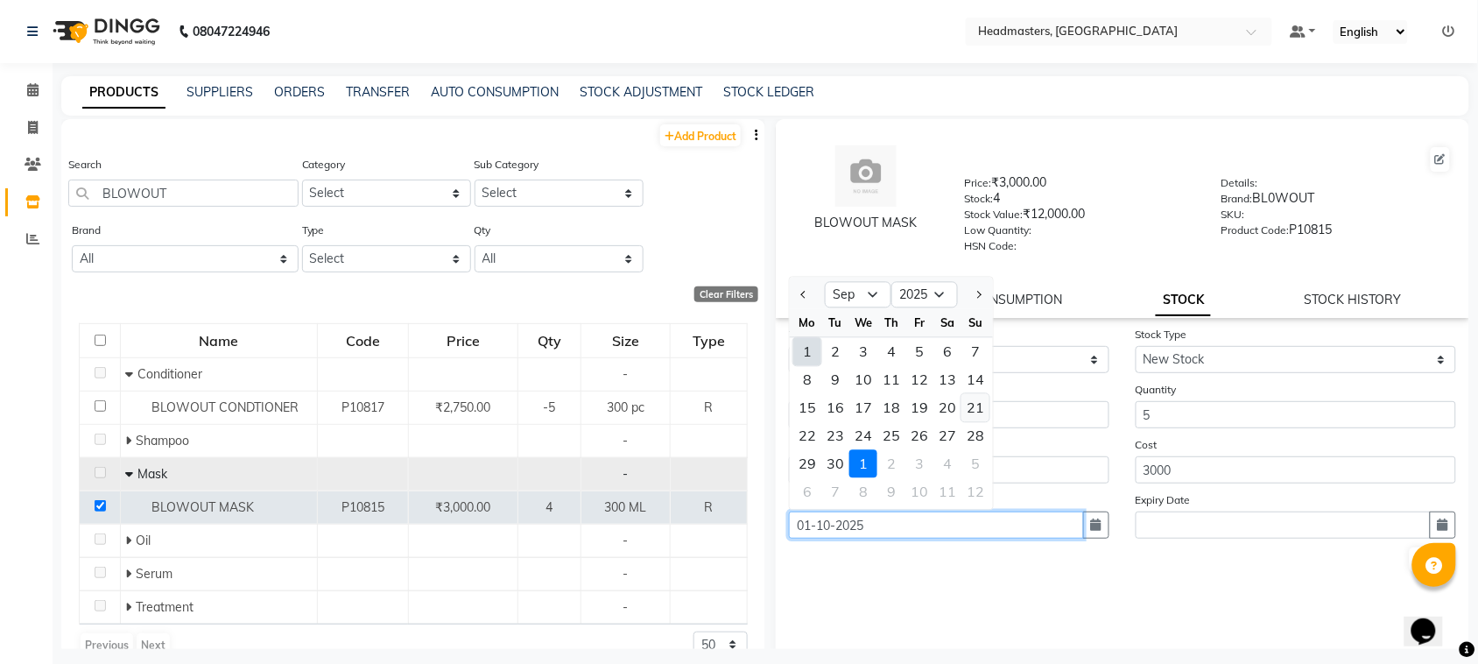
type input "[DATE]"
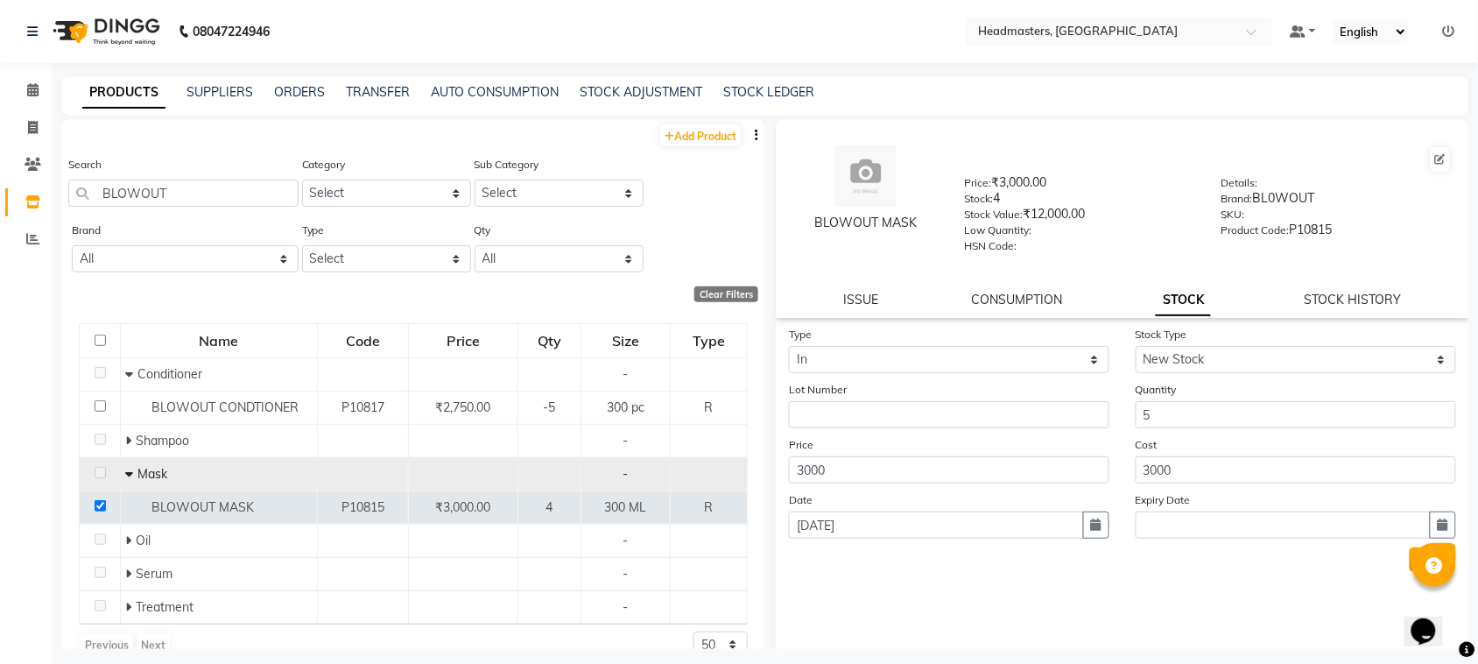
click at [1409, 558] on button "Submit" at bounding box center [1431, 559] width 45 height 25
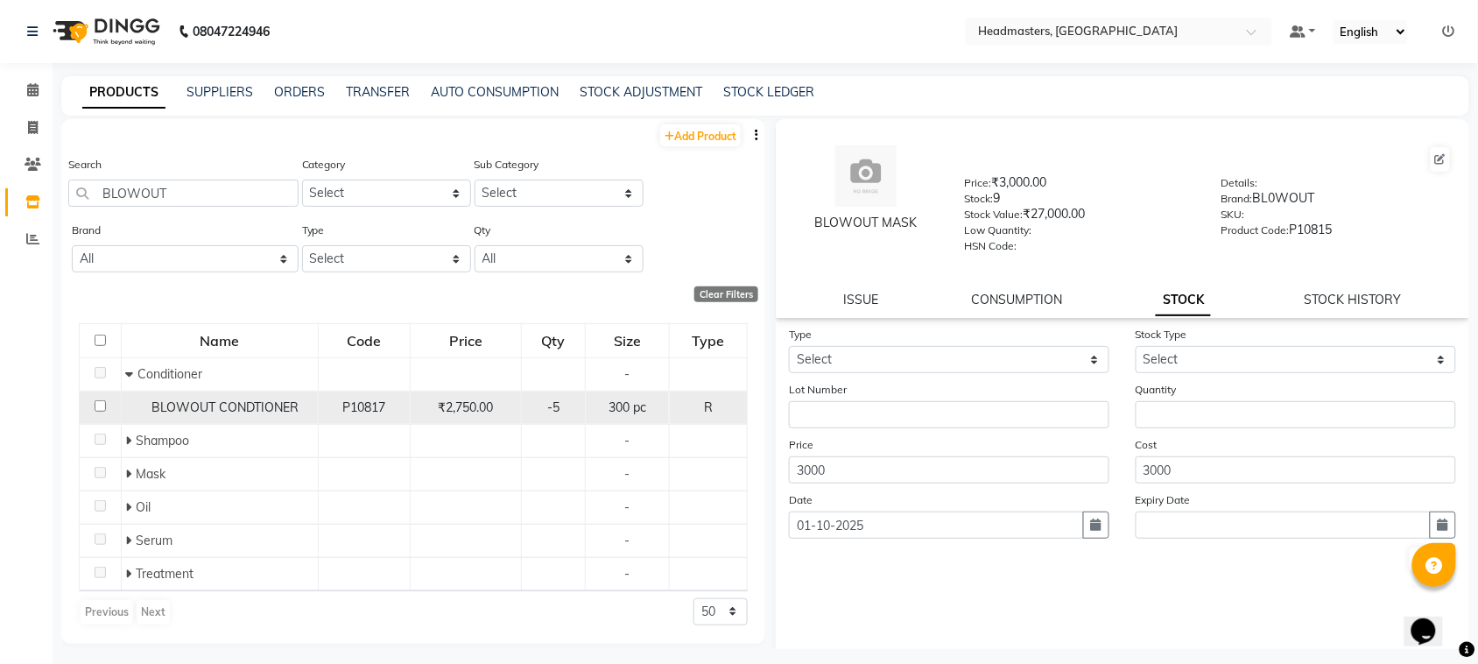
click at [95, 403] on input "checkbox" at bounding box center [100, 405] width 11 height 11
checkbox input "true"
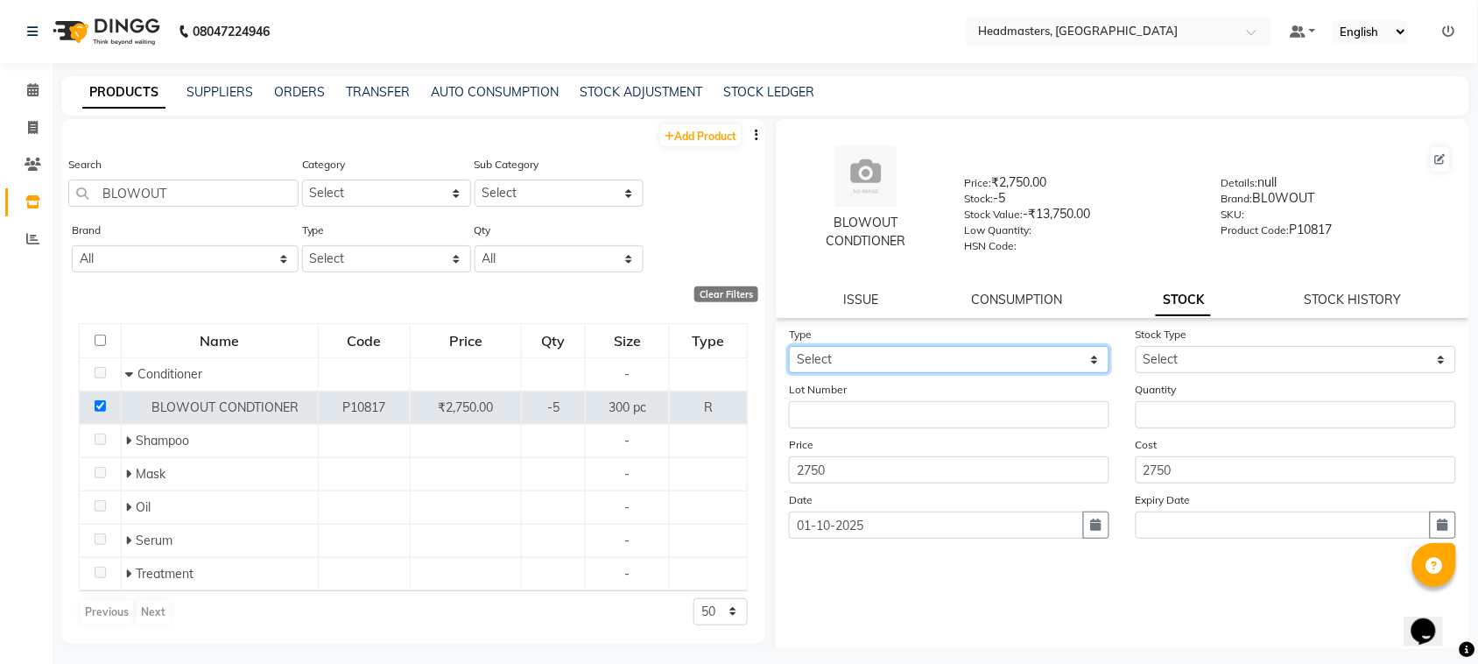
click at [863, 355] on select "Select In" at bounding box center [949, 359] width 320 height 27
select select "in"
click at [789, 346] on select "Select In" at bounding box center [949, 359] width 320 height 27
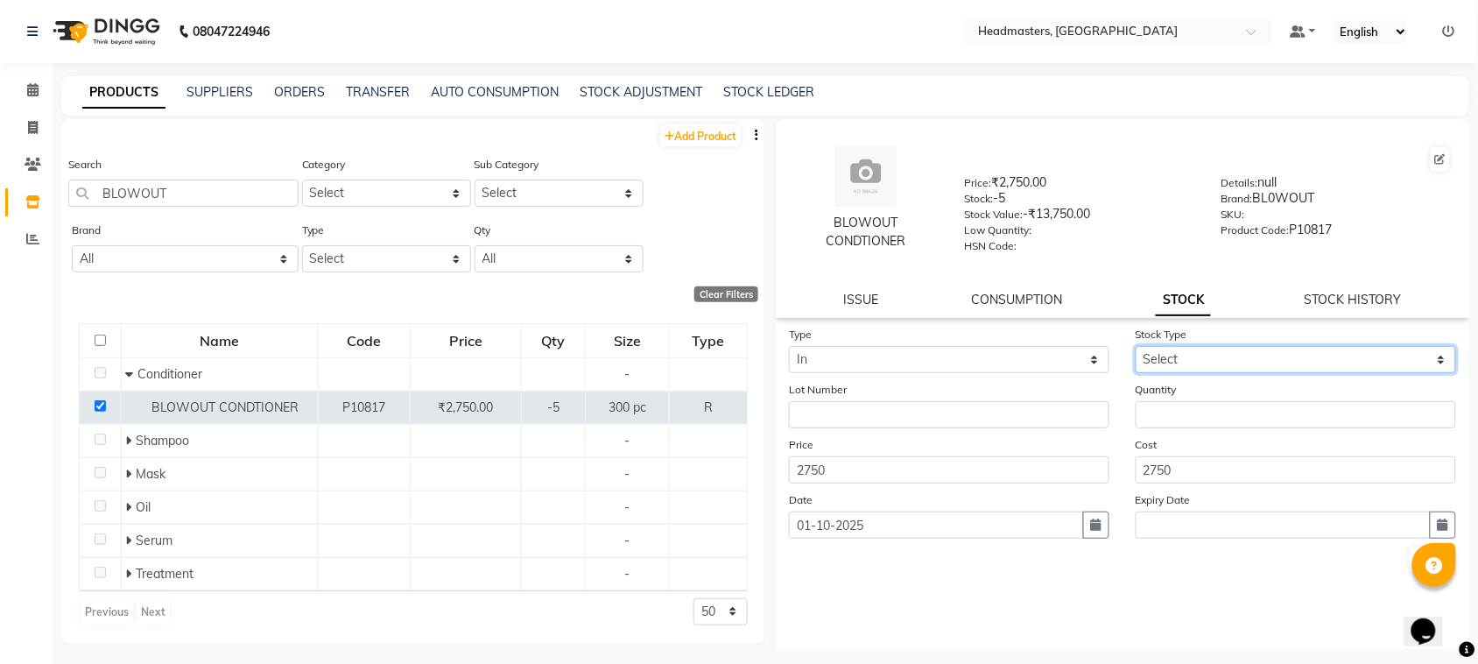
click at [1209, 359] on select "Select New Stock Adjustment Return Other" at bounding box center [1295, 359] width 320 height 27
select select "new stock"
click at [1135, 346] on select "Select New Stock Adjustment Return Other" at bounding box center [1295, 359] width 320 height 27
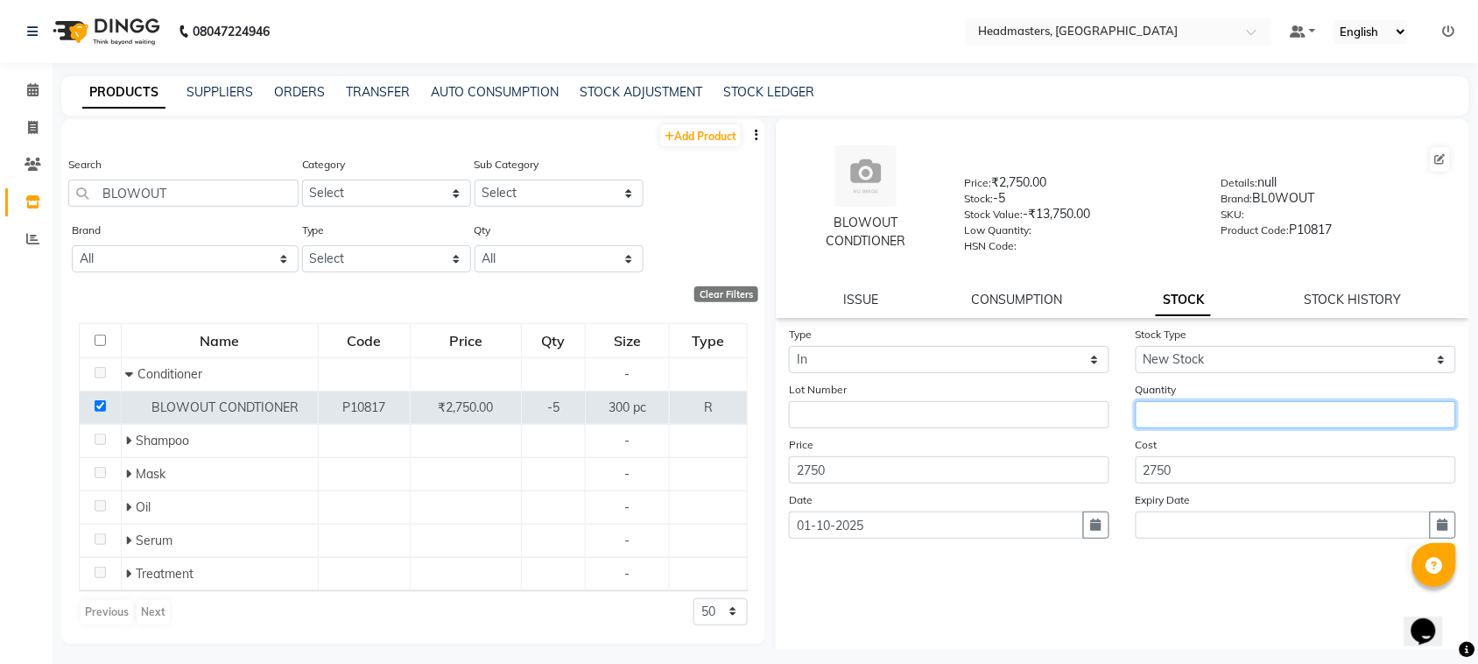
click at [1197, 408] on input "number" at bounding box center [1295, 414] width 320 height 27
type input "8"
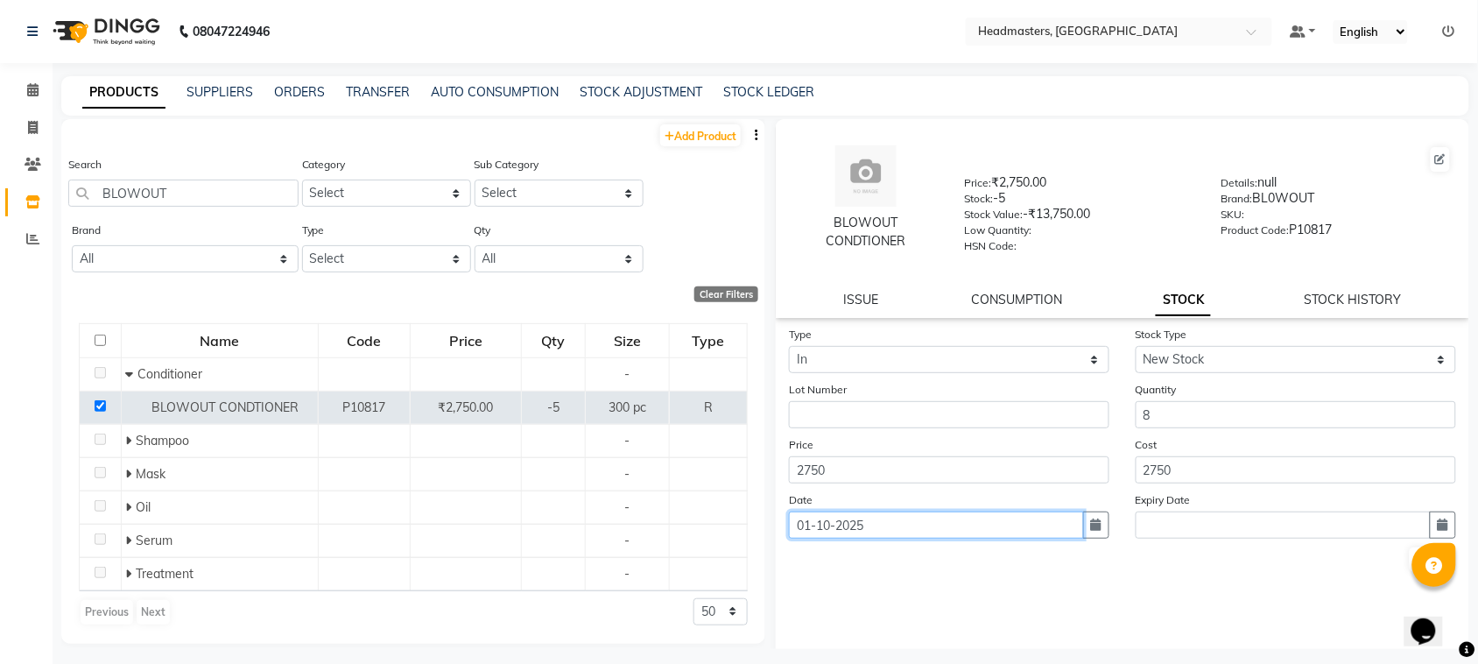
click at [1002, 517] on input "01-10-2025" at bounding box center [936, 524] width 295 height 27
select select "10"
select select "2025"
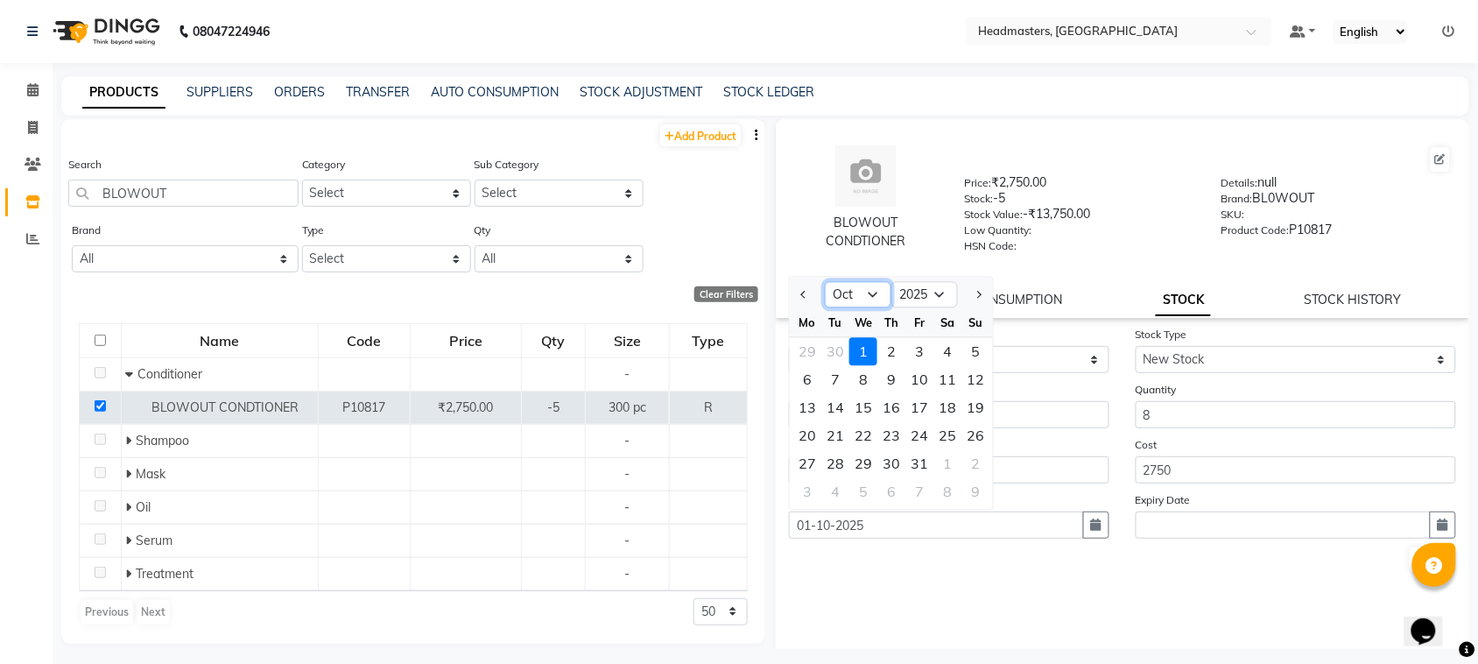
click at [877, 286] on select "Jan Feb Mar Apr May Jun [DATE] Aug Sep Oct Nov Dec" at bounding box center [858, 295] width 67 height 26
select select "9"
click at [825, 282] on select "Jan Feb Mar Apr May Jun [DATE] Aug Sep Oct Nov Dec" at bounding box center [858, 295] width 67 height 26
click at [973, 401] on div "21" at bounding box center [975, 408] width 28 height 28
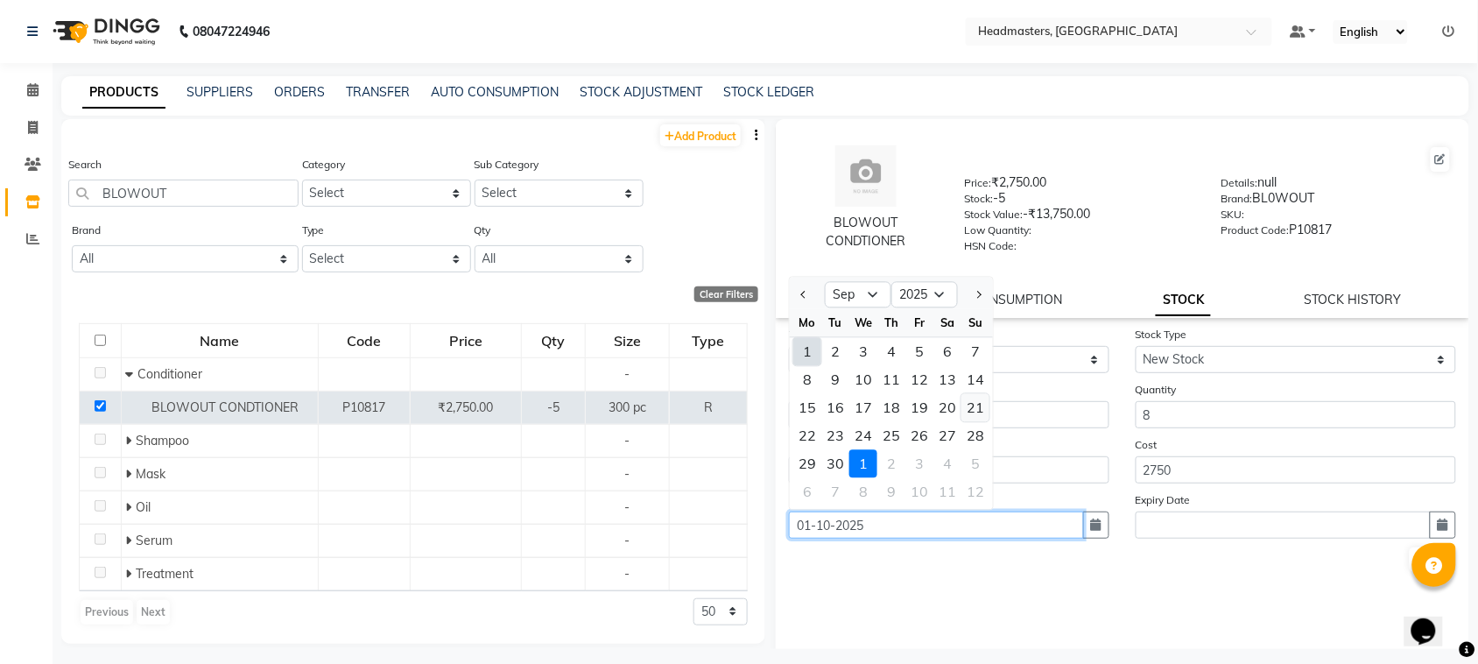
type input "[DATE]"
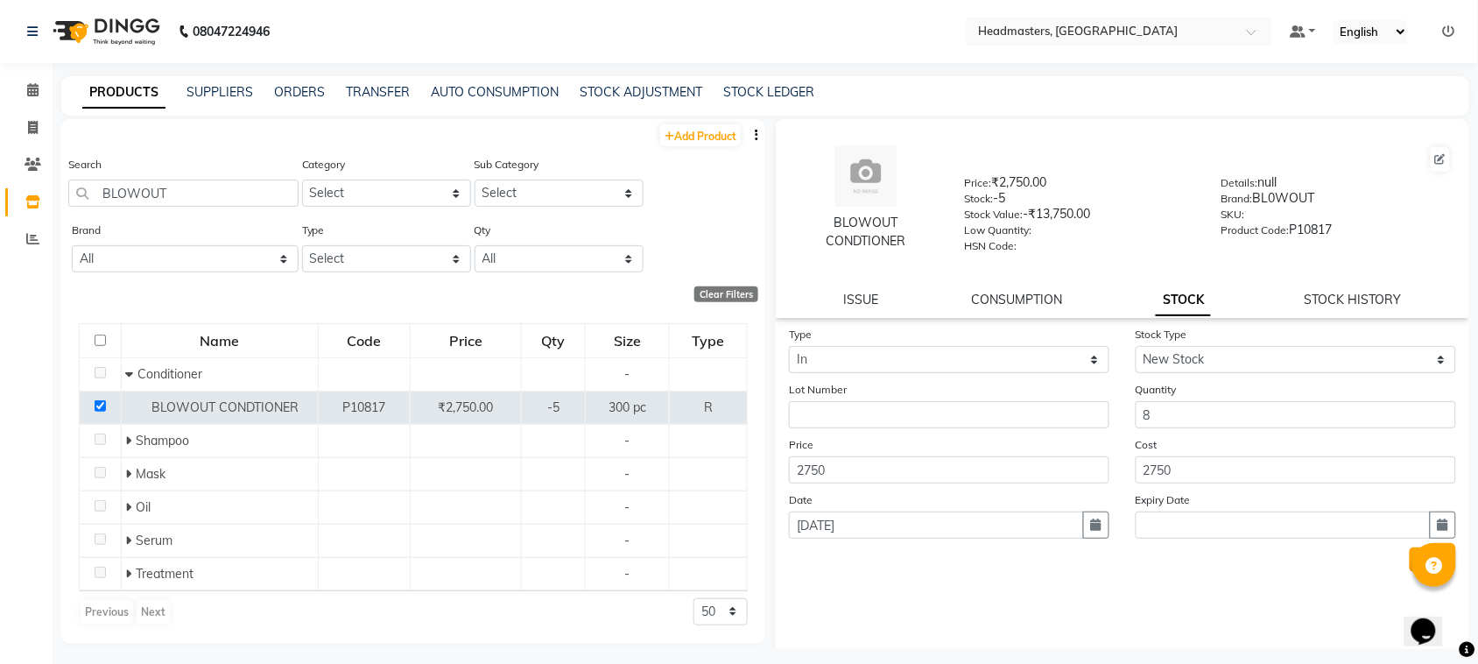
click at [1409, 547] on button "Submit" at bounding box center [1431, 559] width 45 height 25
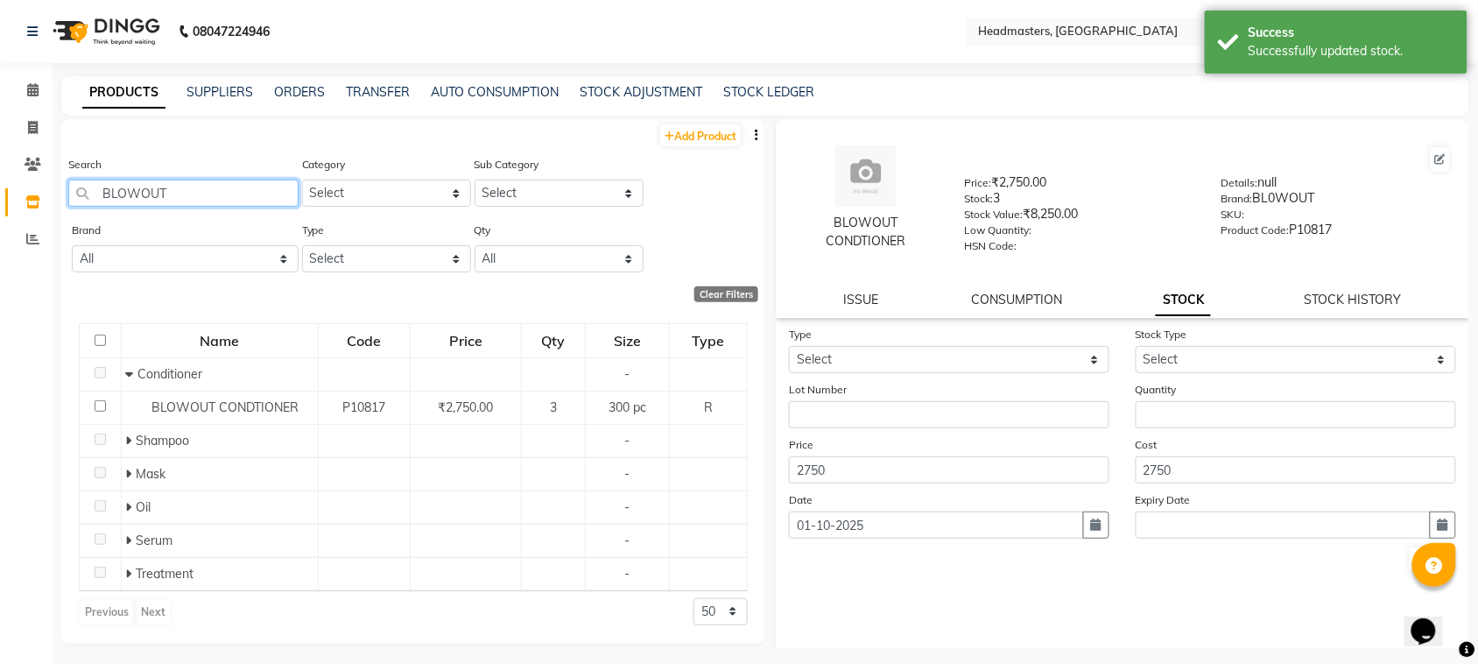
click at [173, 188] on input "BLOWOUT" at bounding box center [183, 192] width 230 height 27
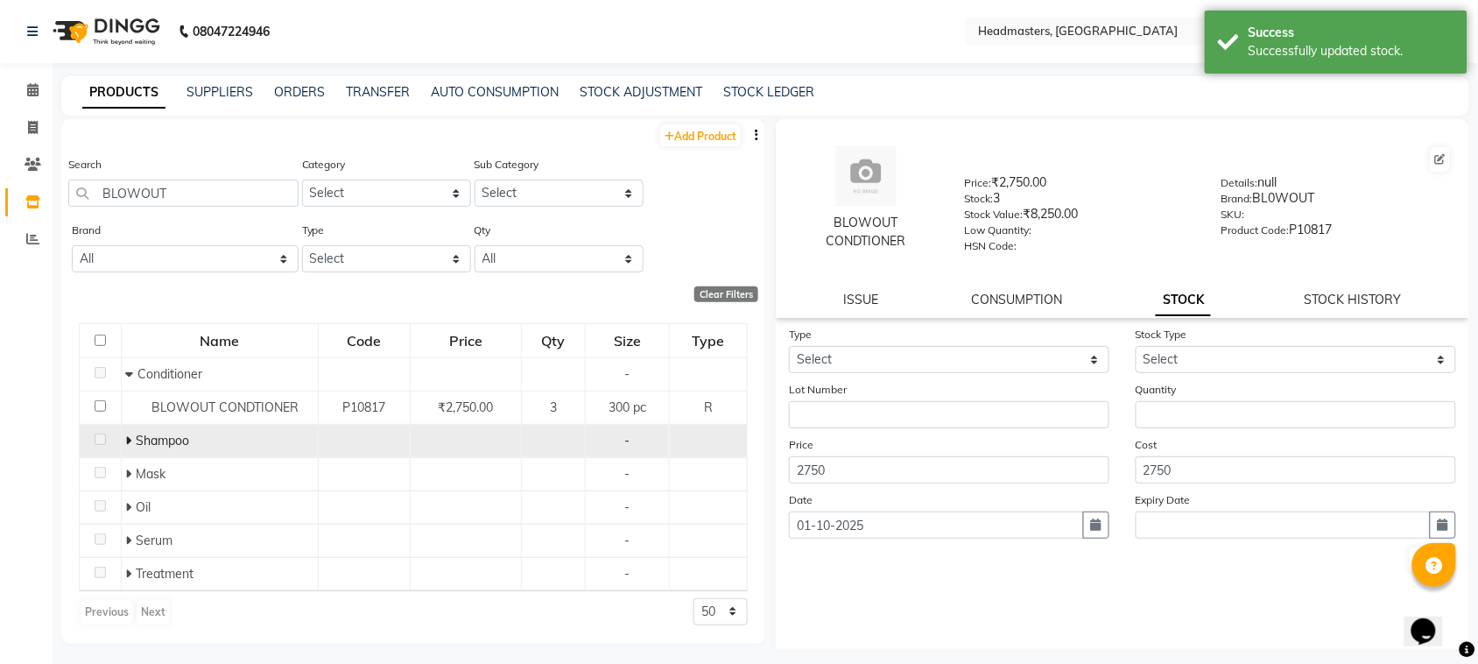
click at [127, 442] on icon at bounding box center [129, 440] width 6 height 12
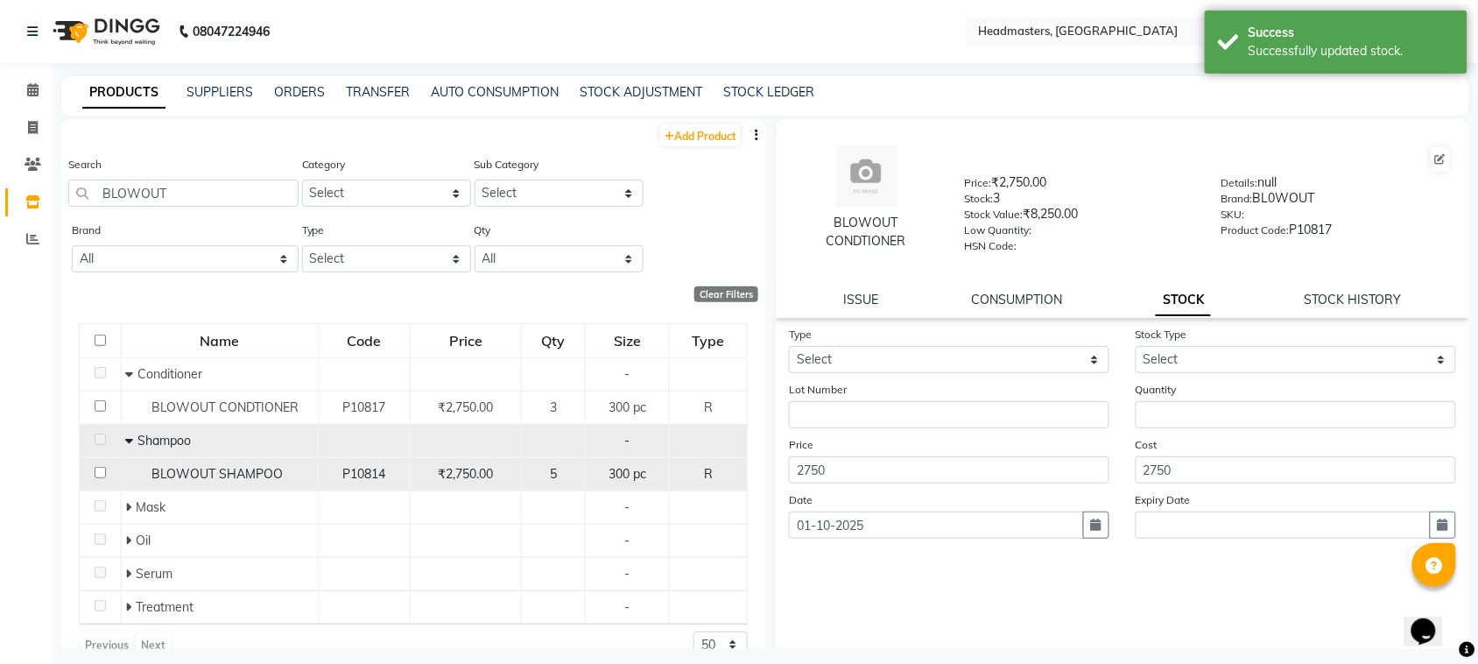
click at [103, 470] on input "checkbox" at bounding box center [100, 472] width 11 height 11
checkbox input "true"
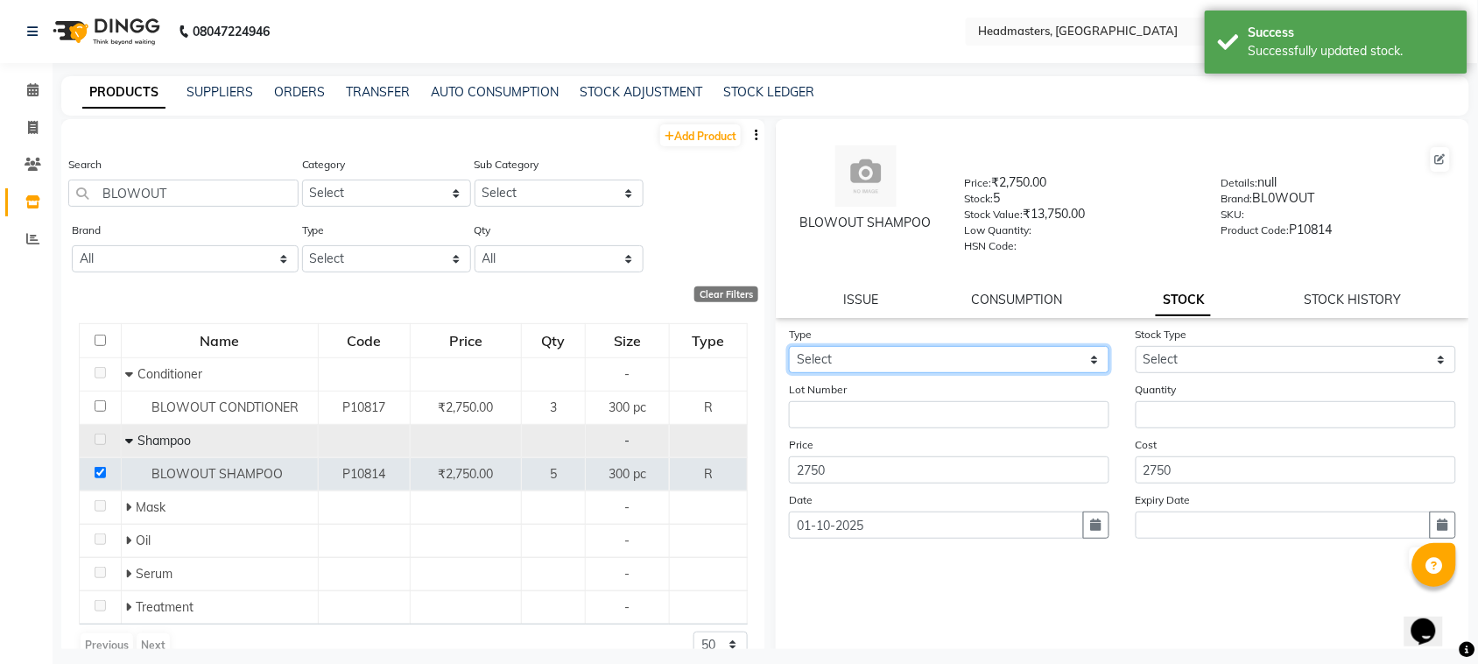
click at [1002, 346] on select "Select In" at bounding box center [949, 359] width 320 height 27
select select "in"
click at [789, 346] on select "Select In" at bounding box center [949, 359] width 320 height 27
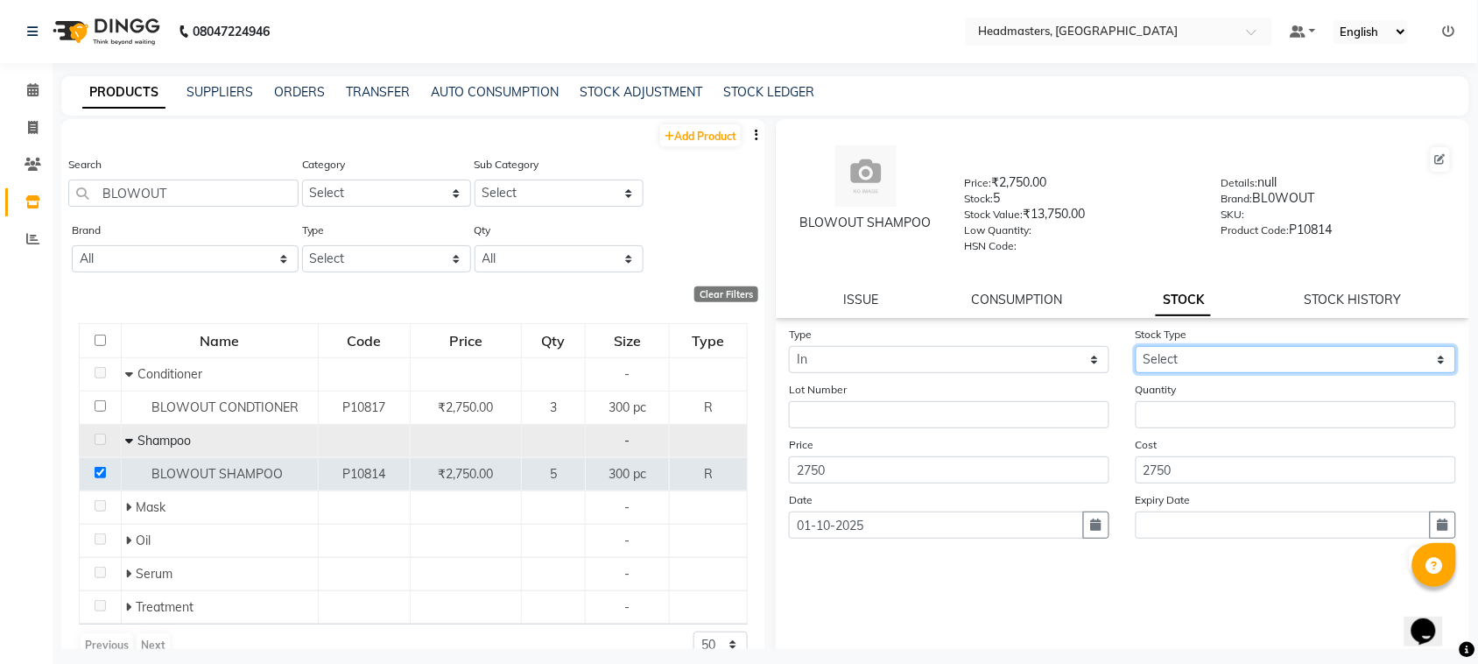
click at [1226, 359] on select "Select New Stock Adjustment Return Other" at bounding box center [1295, 359] width 320 height 27
select select "new stock"
click at [1135, 346] on select "Select New Stock Adjustment Return Other" at bounding box center [1295, 359] width 320 height 27
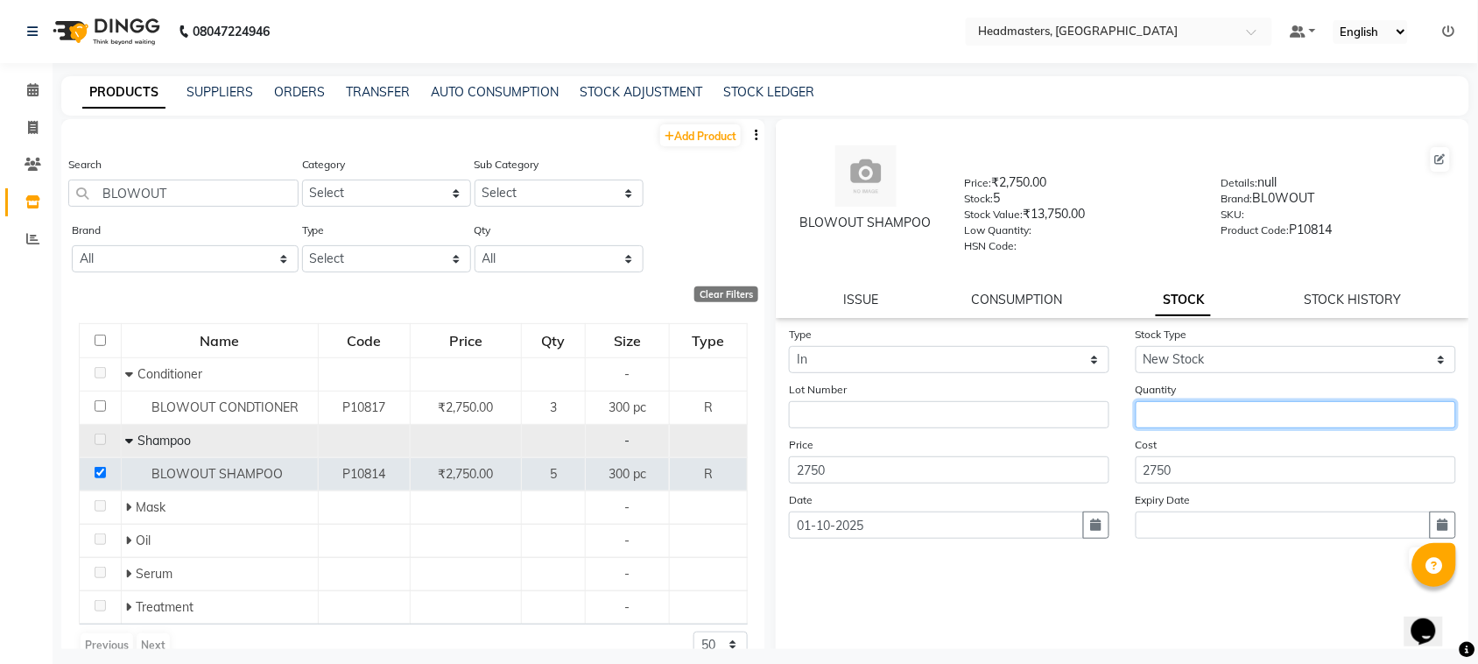
click at [1193, 421] on input "number" at bounding box center [1295, 414] width 320 height 27
type input "8"
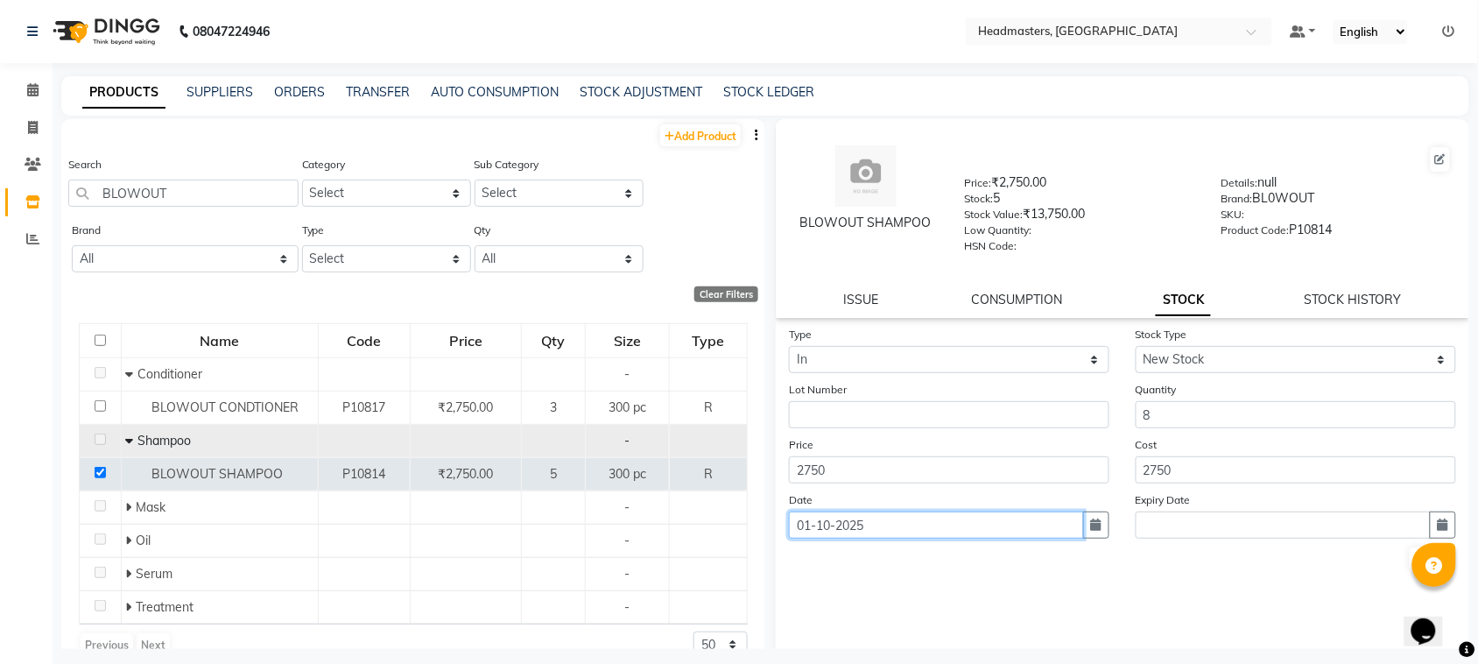
click at [911, 523] on input "01-10-2025" at bounding box center [936, 524] width 295 height 27
select select "10"
select select "2025"
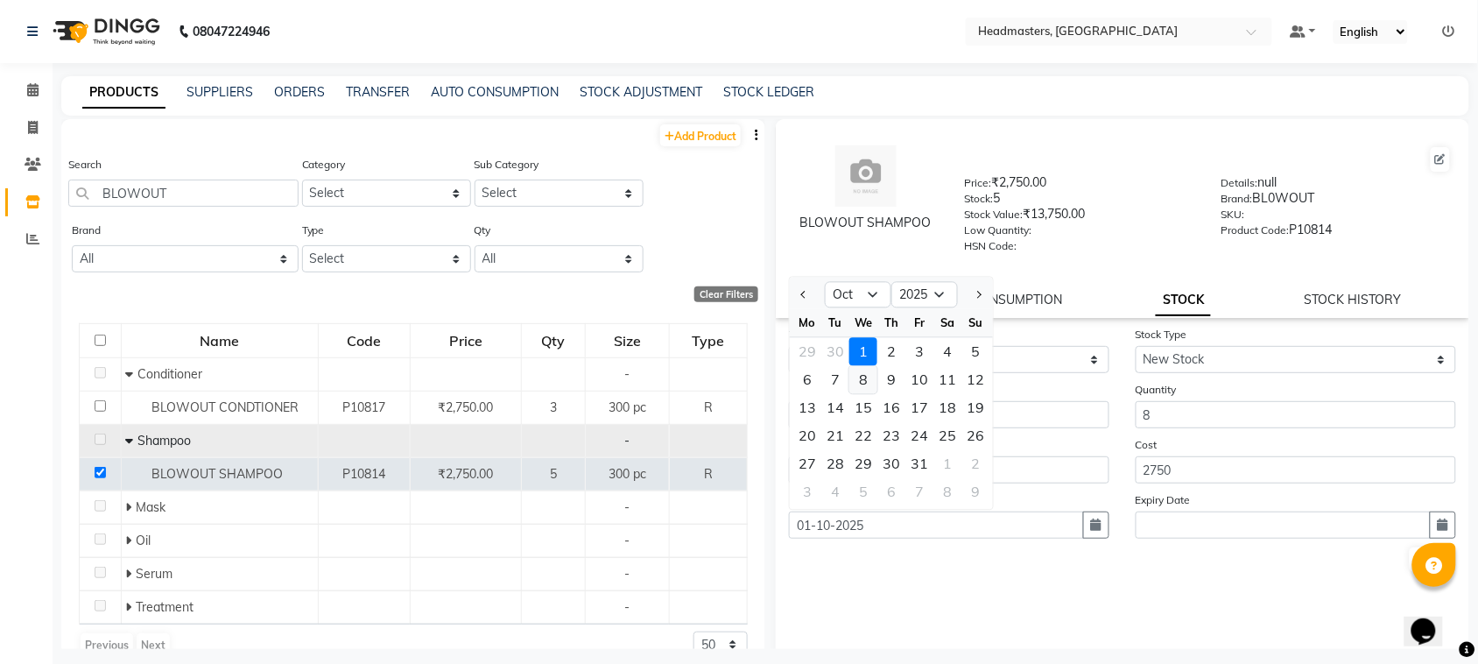
click at [862, 375] on div "8" at bounding box center [863, 380] width 28 height 28
type input "[DATE]"
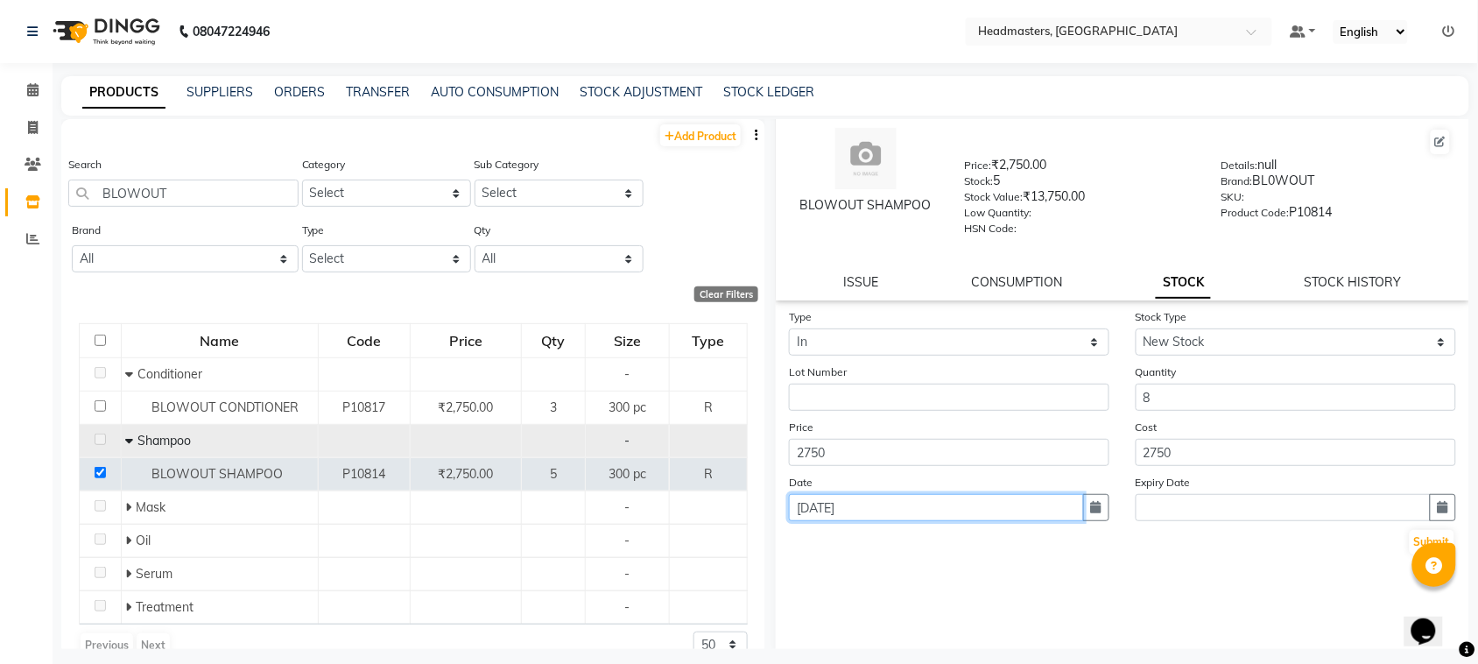
scroll to position [23, 0]
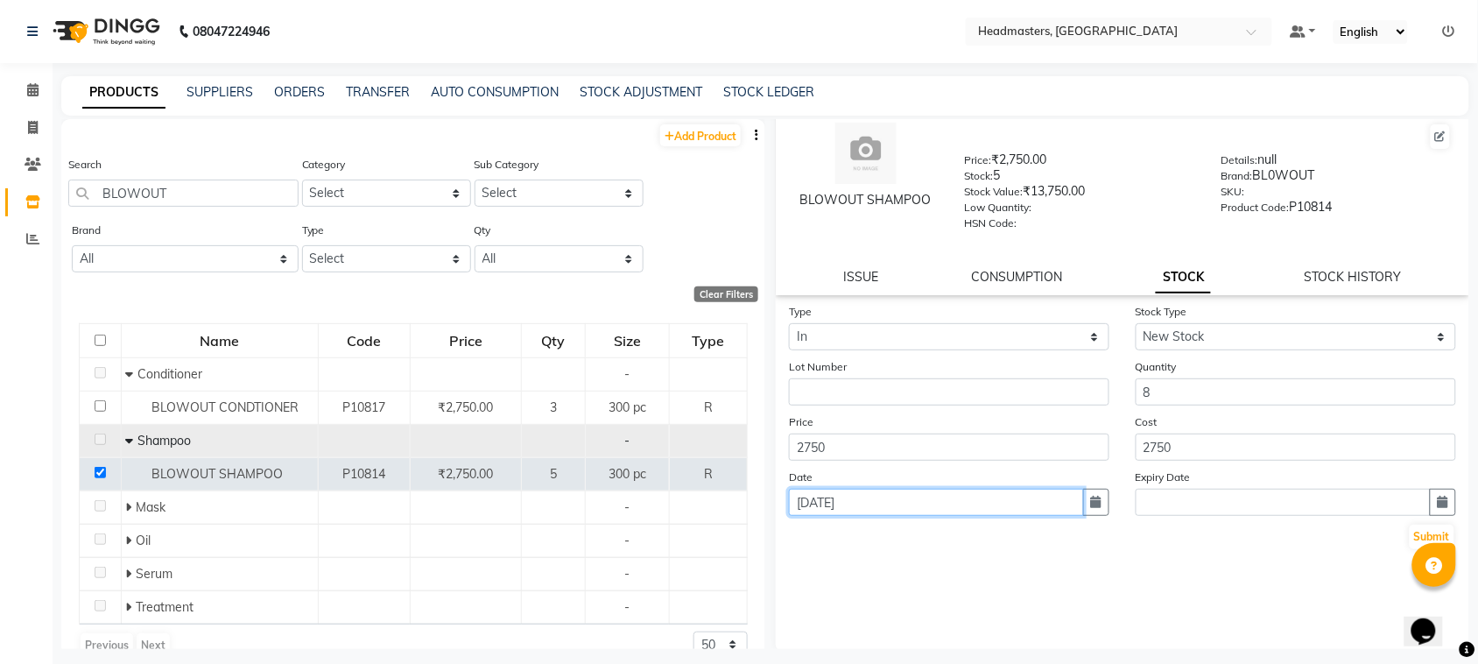
click at [964, 500] on input "[DATE]" at bounding box center [936, 501] width 295 height 27
select select "10"
select select "2025"
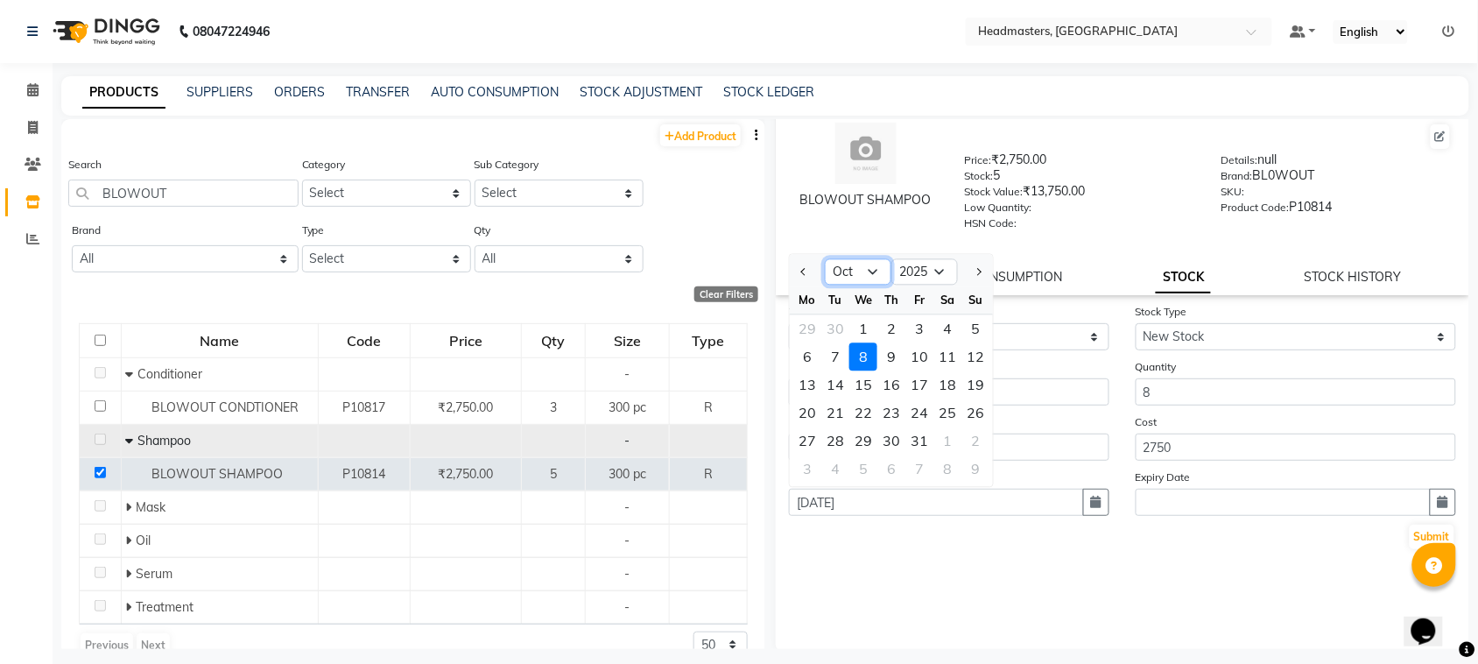
click at [864, 268] on select "Jan Feb Mar Apr May Jun [DATE] Aug Sep Oct Nov Dec" at bounding box center [858, 272] width 67 height 26
click at [825, 259] on select "Jan Feb Mar Apr May Jun [DATE] Aug Sep Oct Nov Dec" at bounding box center [858, 272] width 67 height 26
click at [871, 268] on select "Jan Feb Mar Apr May Jun [DATE] Aug Sep Oct Nov Dec" at bounding box center [858, 272] width 67 height 26
select select "9"
click at [825, 259] on select "Jan Feb Mar Apr May Jun [DATE] Aug Sep Oct Nov Dec" at bounding box center [858, 272] width 67 height 26
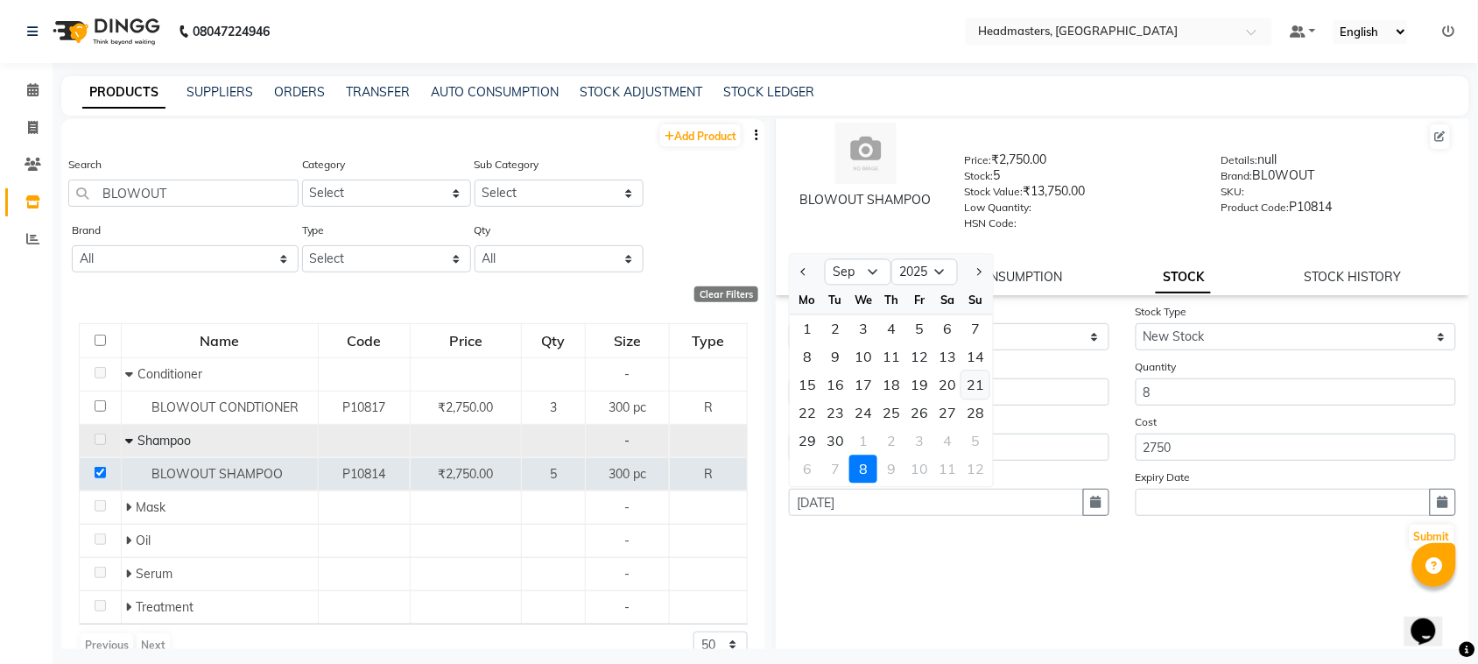
click at [982, 379] on div "21" at bounding box center [975, 385] width 28 height 28
type input "[DATE]"
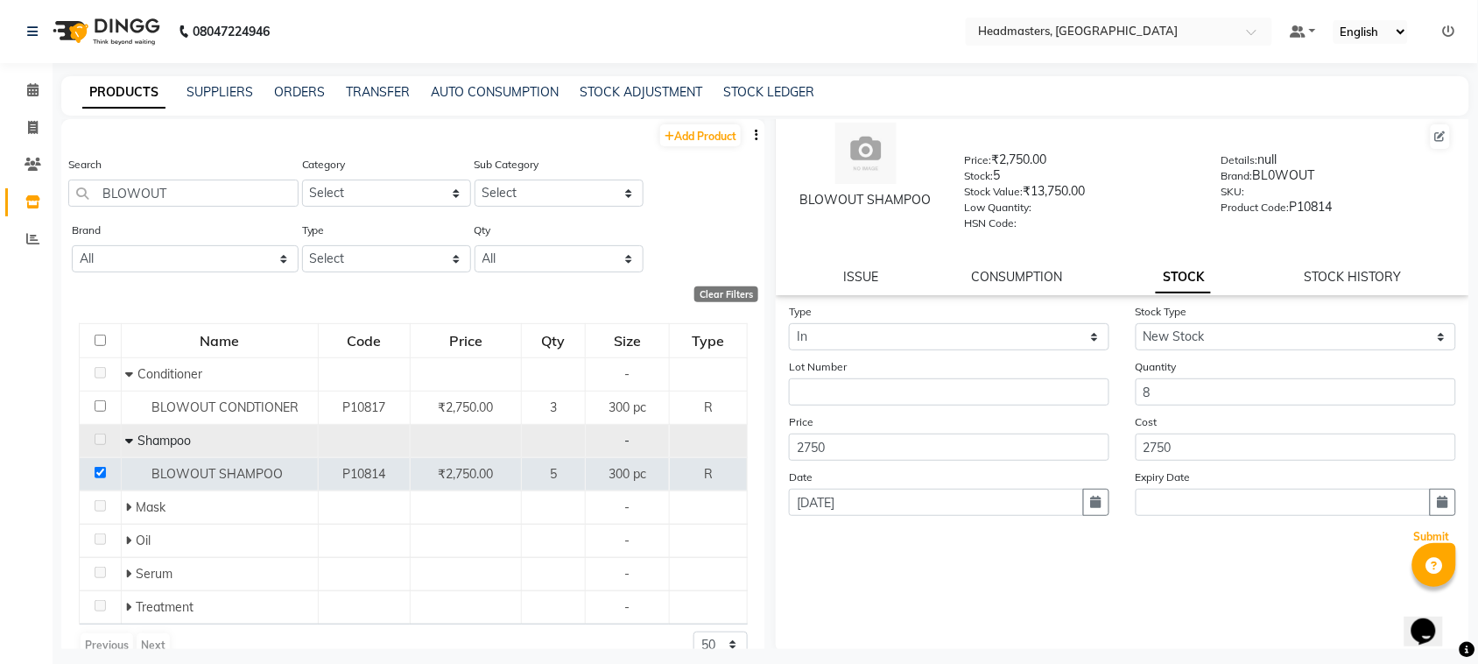
drag, startPoint x: 1399, startPoint y: 528, endPoint x: 1254, endPoint y: 471, distance: 155.2
click at [1409, 528] on button "Submit" at bounding box center [1431, 536] width 45 height 25
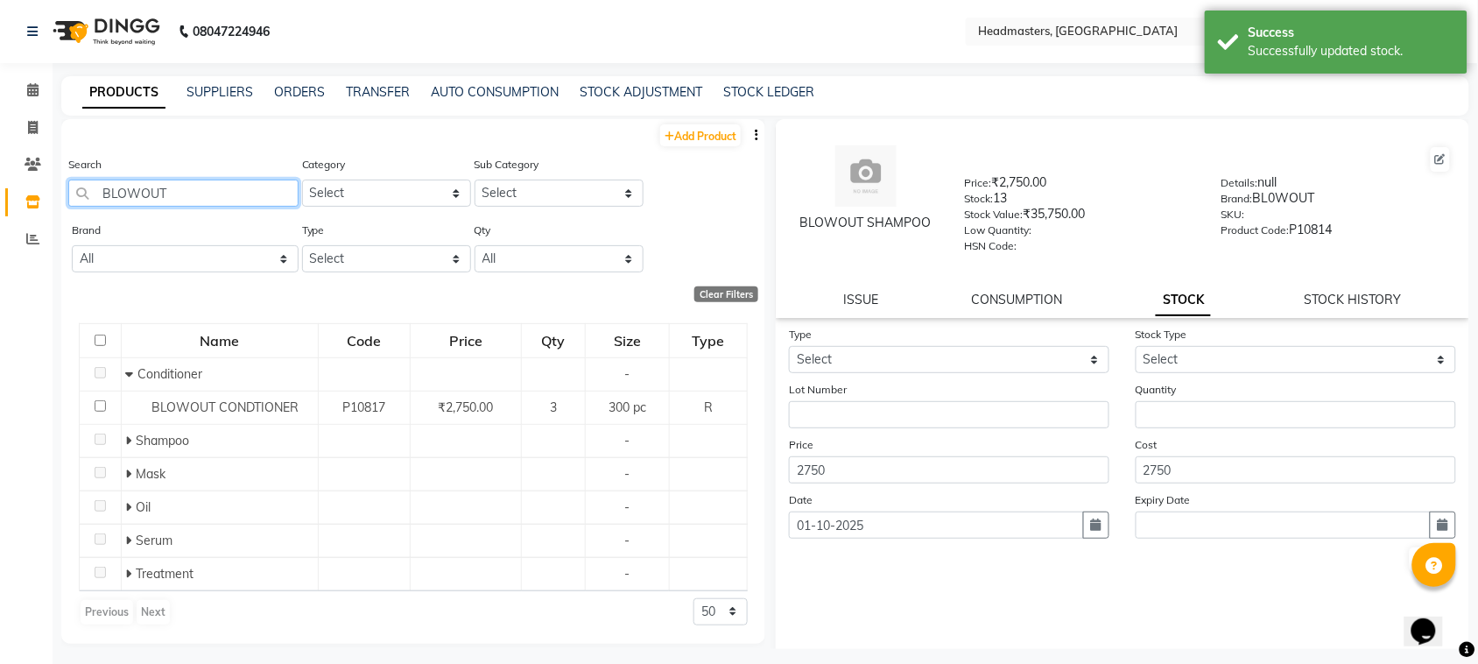
drag, startPoint x: 176, startPoint y: 190, endPoint x: 89, endPoint y: 214, distance: 90.1
click at [89, 214] on div "Search BLOWOUT" at bounding box center [183, 188] width 230 height 66
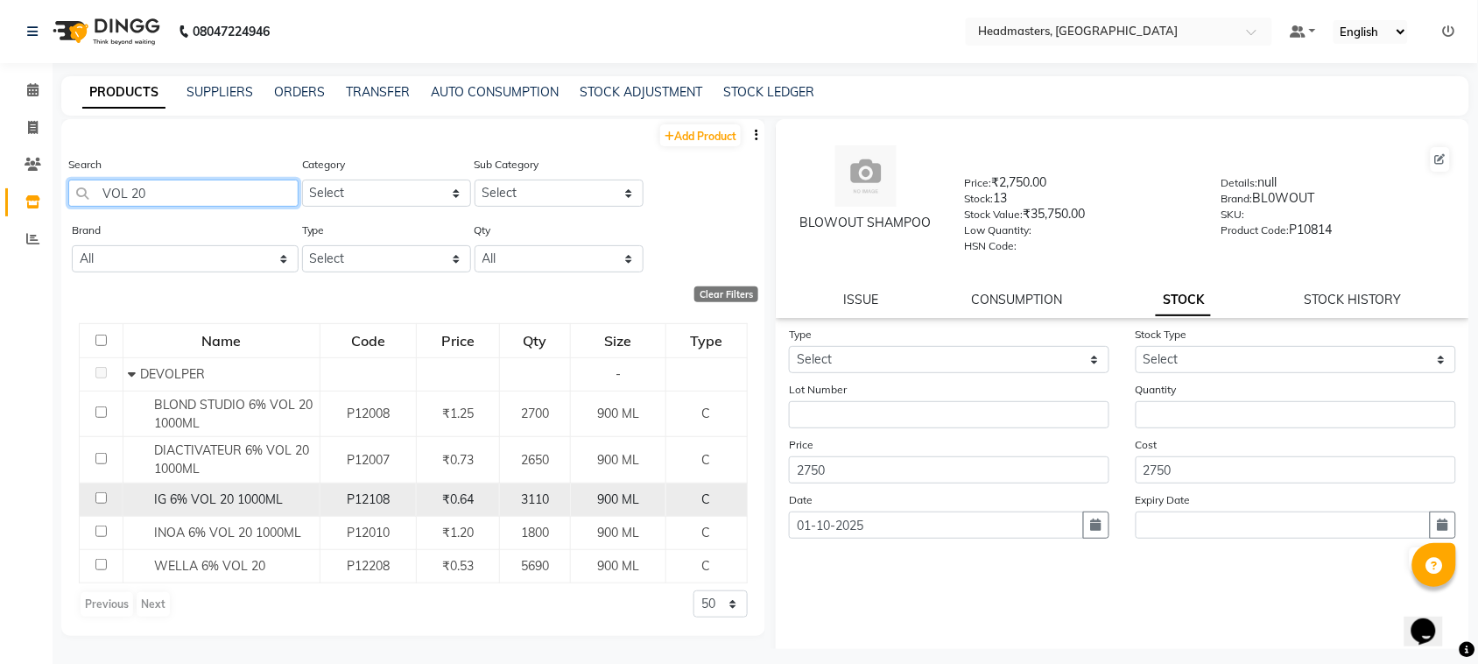
type input "VOL 20"
click at [97, 496] on input "checkbox" at bounding box center [100, 497] width 11 height 11
checkbox input "true"
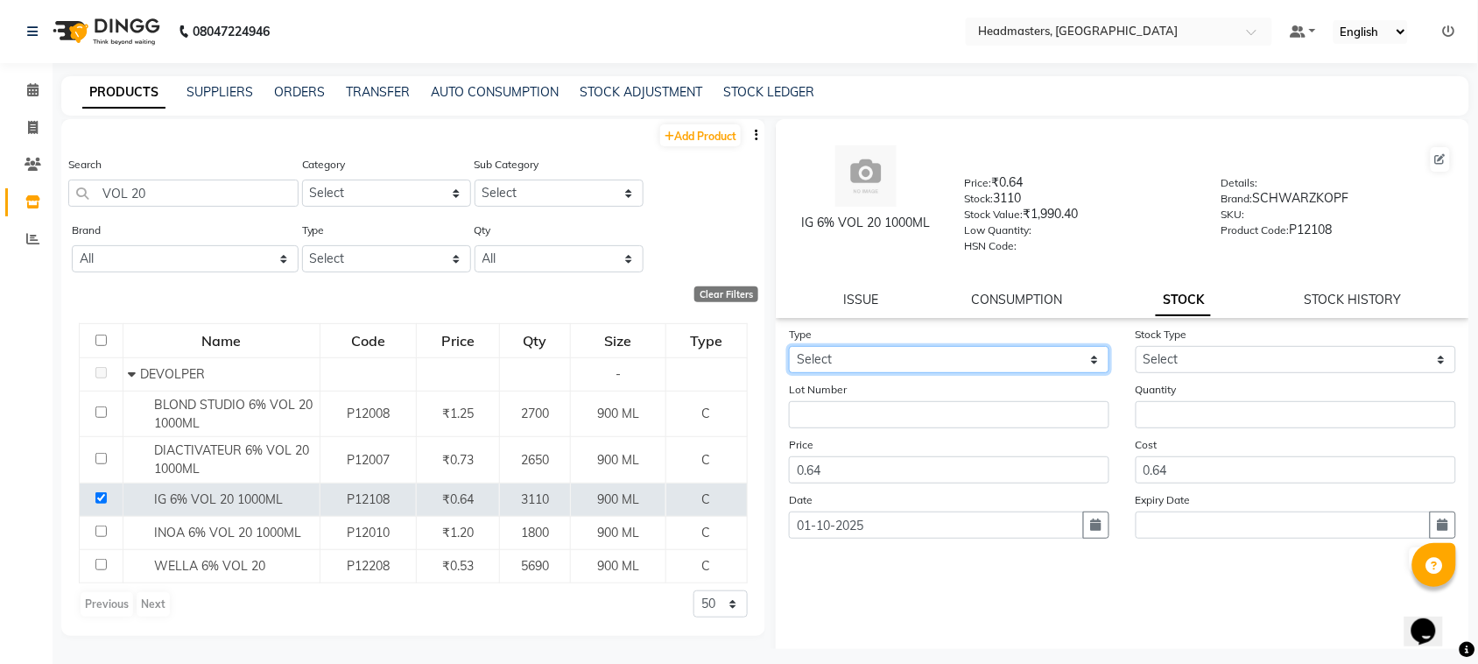
click at [982, 350] on select "Select In" at bounding box center [949, 359] width 320 height 27
select select "in"
click at [789, 346] on select "Select In" at bounding box center [949, 359] width 320 height 27
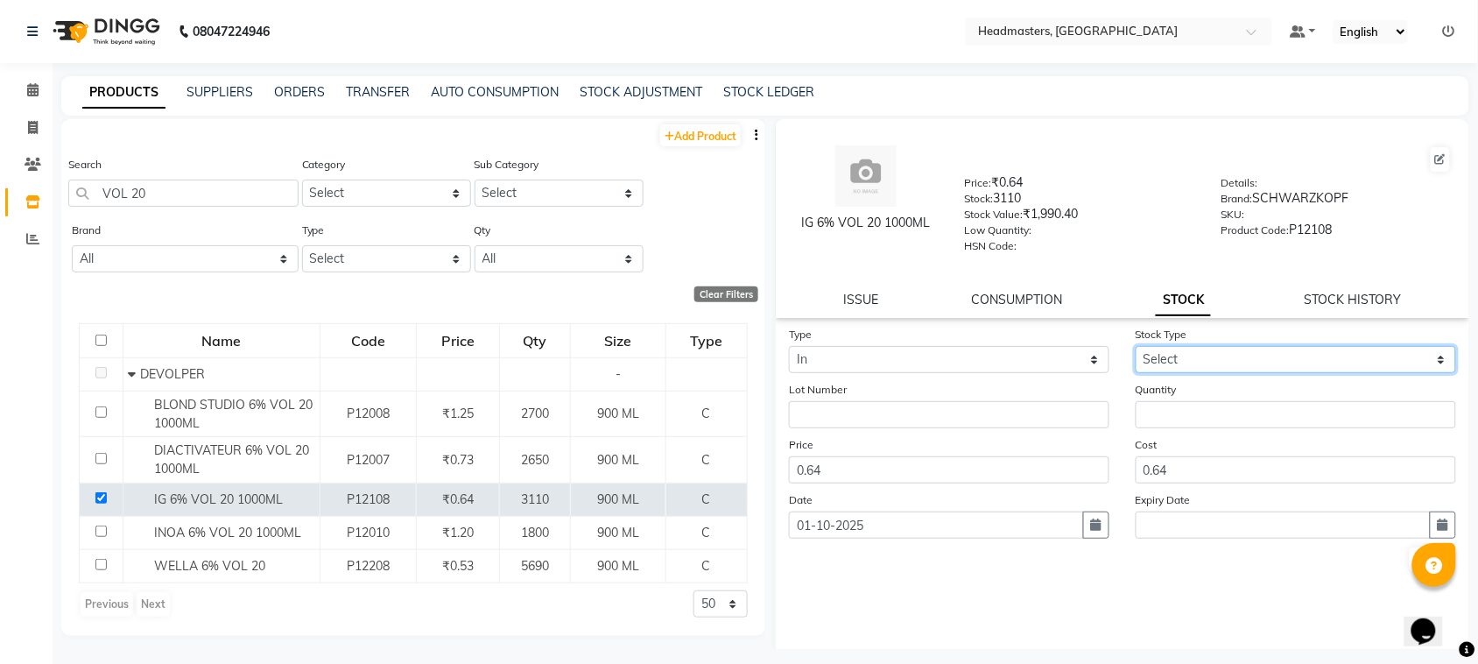
drag, startPoint x: 1226, startPoint y: 348, endPoint x: 1240, endPoint y: 346, distance: 14.2
click at [1226, 348] on select "Select New Stock Adjustment Return Other" at bounding box center [1295, 359] width 320 height 27
select select "new stock"
click at [1135, 346] on select "Select New Stock Adjustment Return Other" at bounding box center [1295, 359] width 320 height 27
click at [1165, 395] on div "Quantity" at bounding box center [1295, 404] width 347 height 48
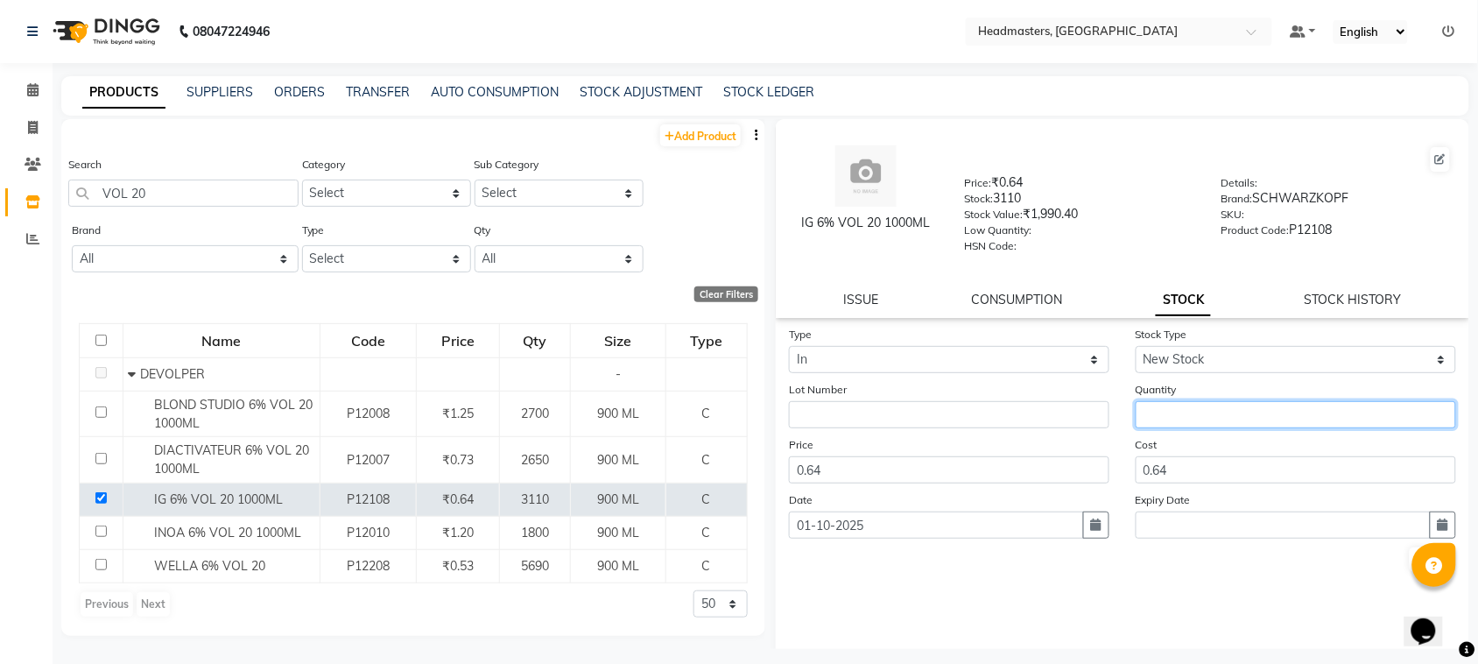
click at [1164, 409] on input "number" at bounding box center [1295, 414] width 320 height 27
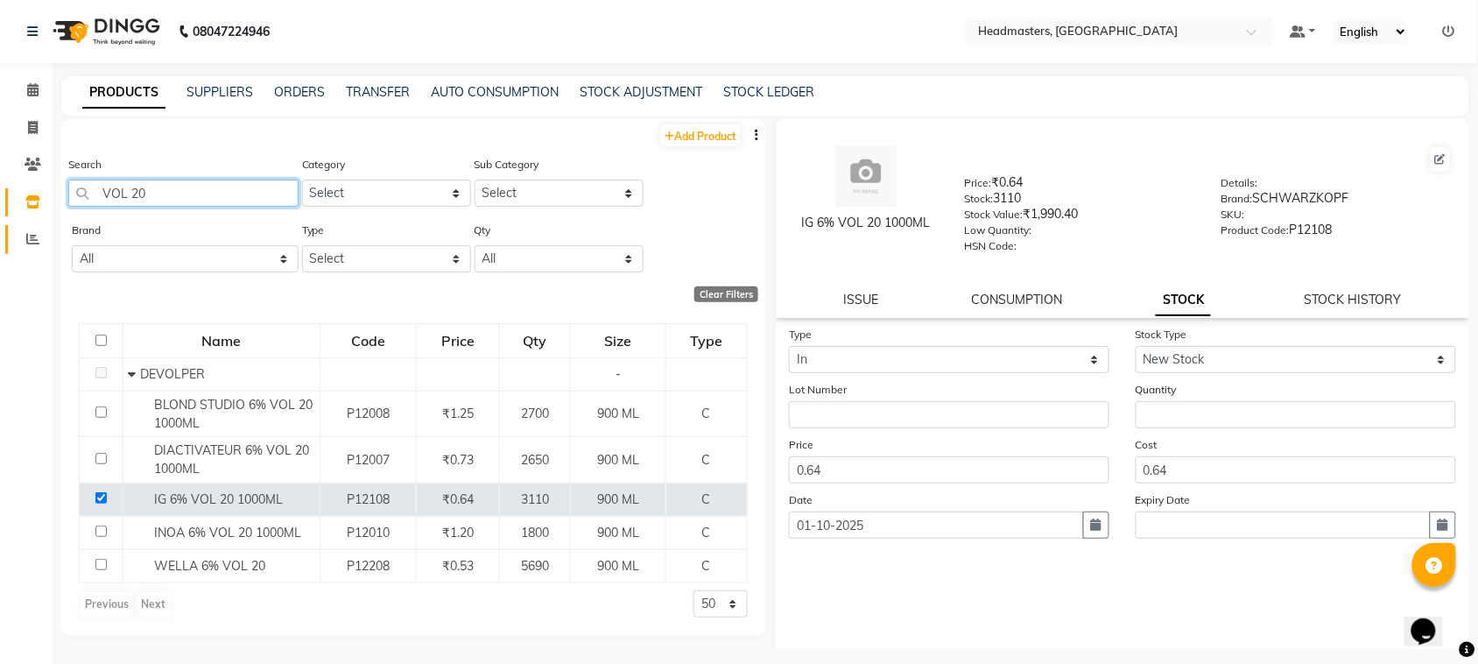
drag, startPoint x: 225, startPoint y: 190, endPoint x: 15, endPoint y: 229, distance: 213.7
click at [15, 229] on app-home "08047224946 Select Location × Headmasters, [GEOGRAPHIC_DATA] Default Panel My P…" at bounding box center [739, 337] width 1478 height 675
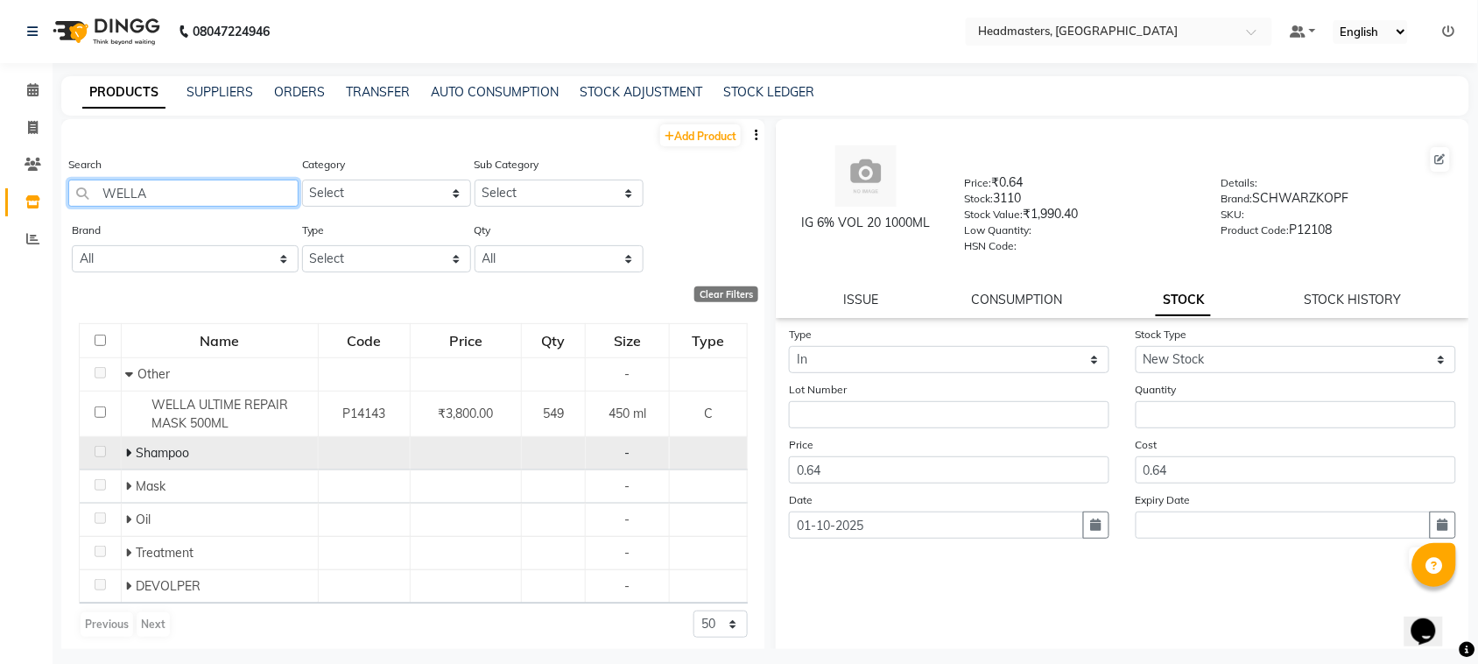
type input "WELLA"
click at [121, 452] on td "Shampoo" at bounding box center [219, 453] width 197 height 33
click at [126, 453] on icon at bounding box center [129, 452] width 6 height 12
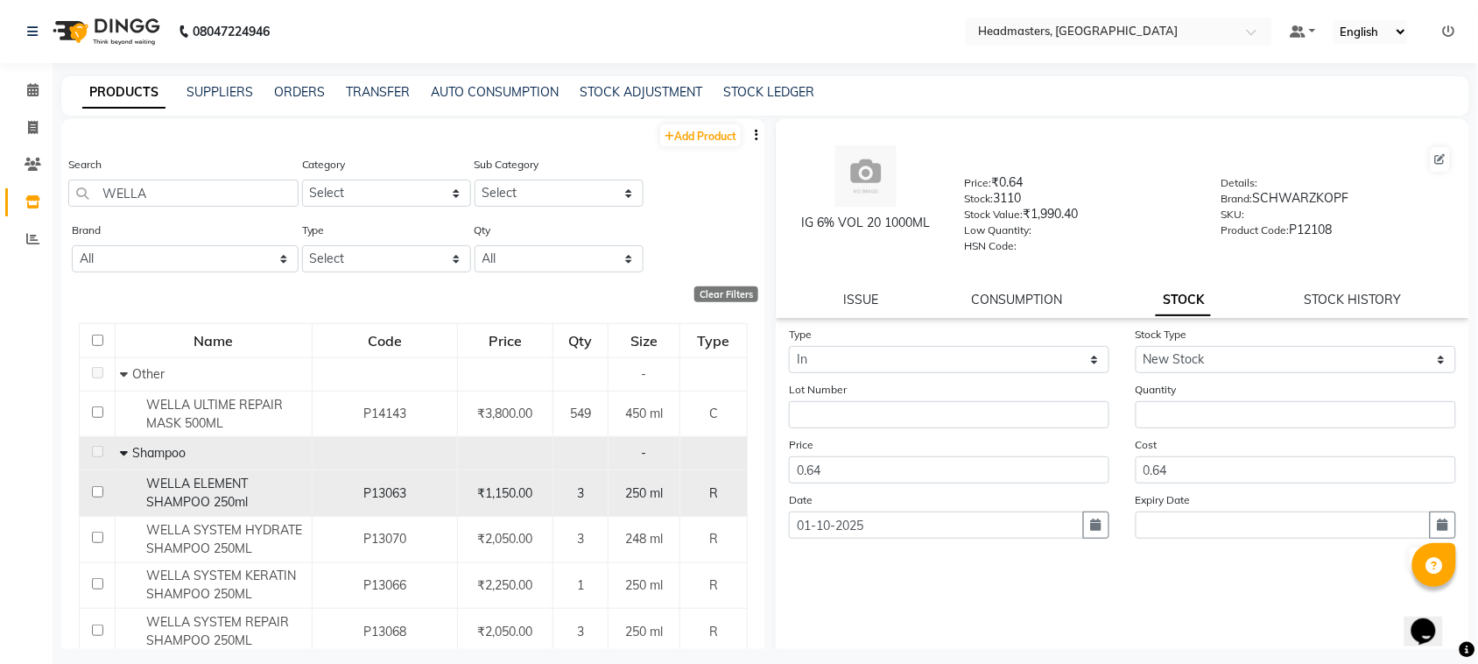
click at [95, 488] on input "checkbox" at bounding box center [97, 491] width 11 height 11
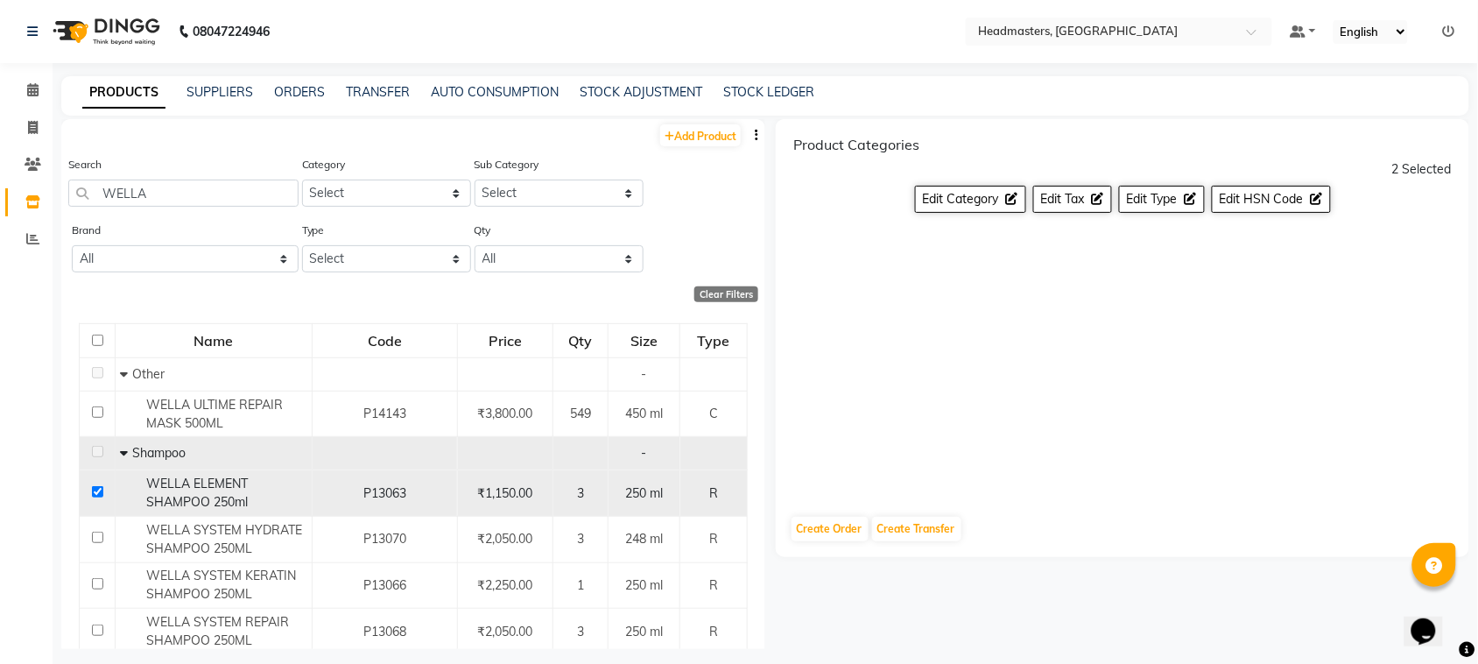
click at [96, 488] on input "checkbox" at bounding box center [97, 491] width 11 height 11
checkbox input "false"
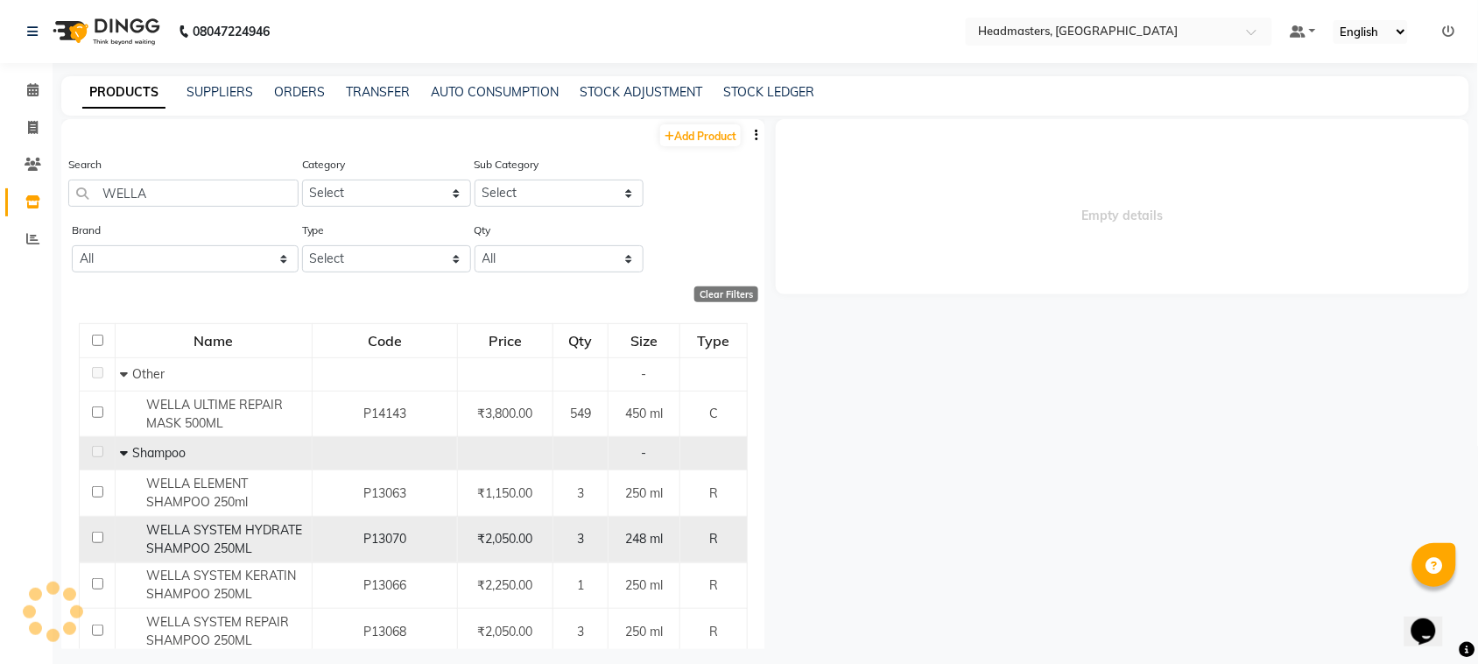
select select
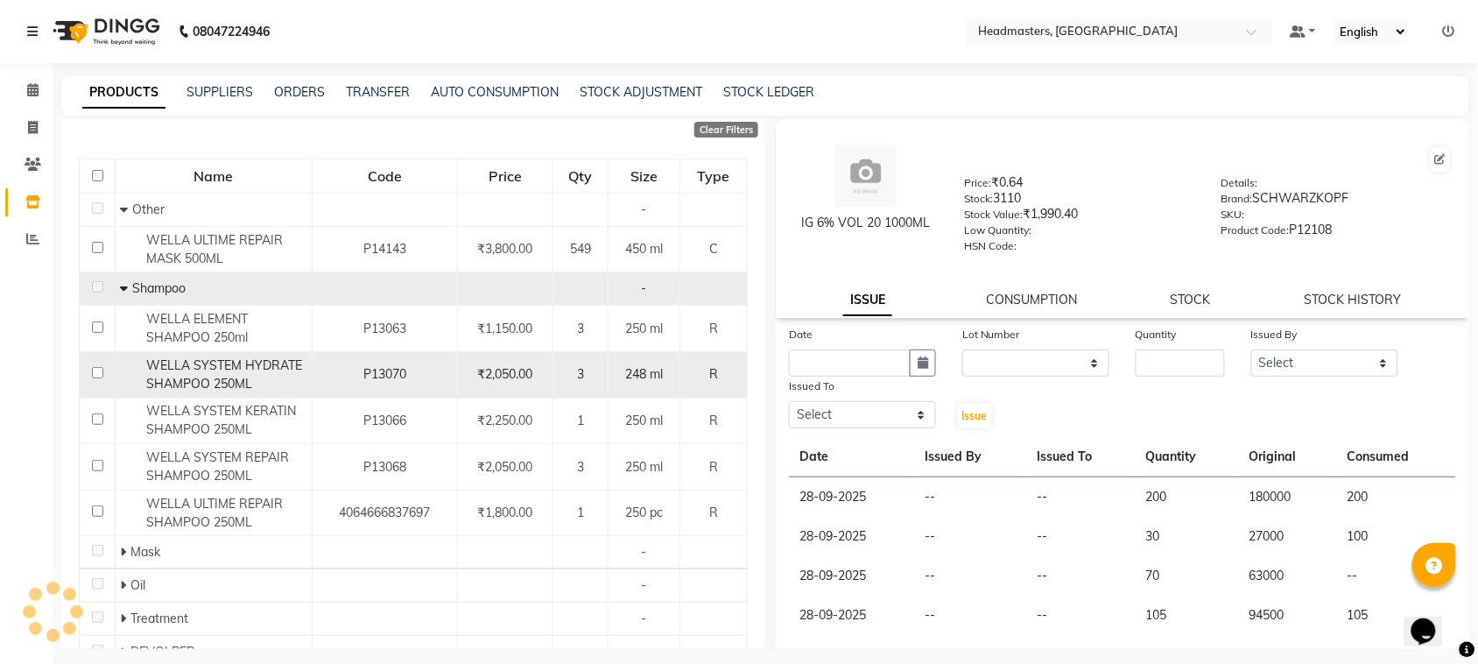
scroll to position [219, 0]
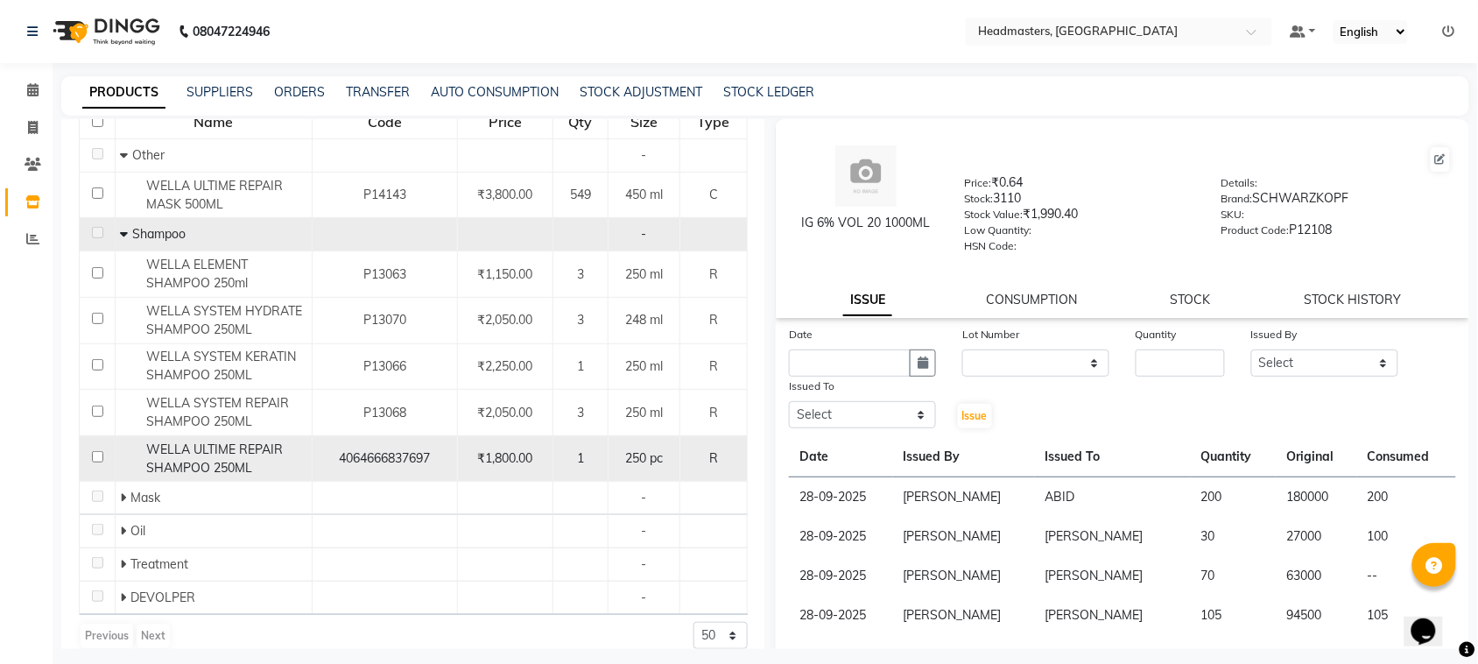
click at [96, 455] on input "checkbox" at bounding box center [97, 456] width 11 height 11
checkbox input "true"
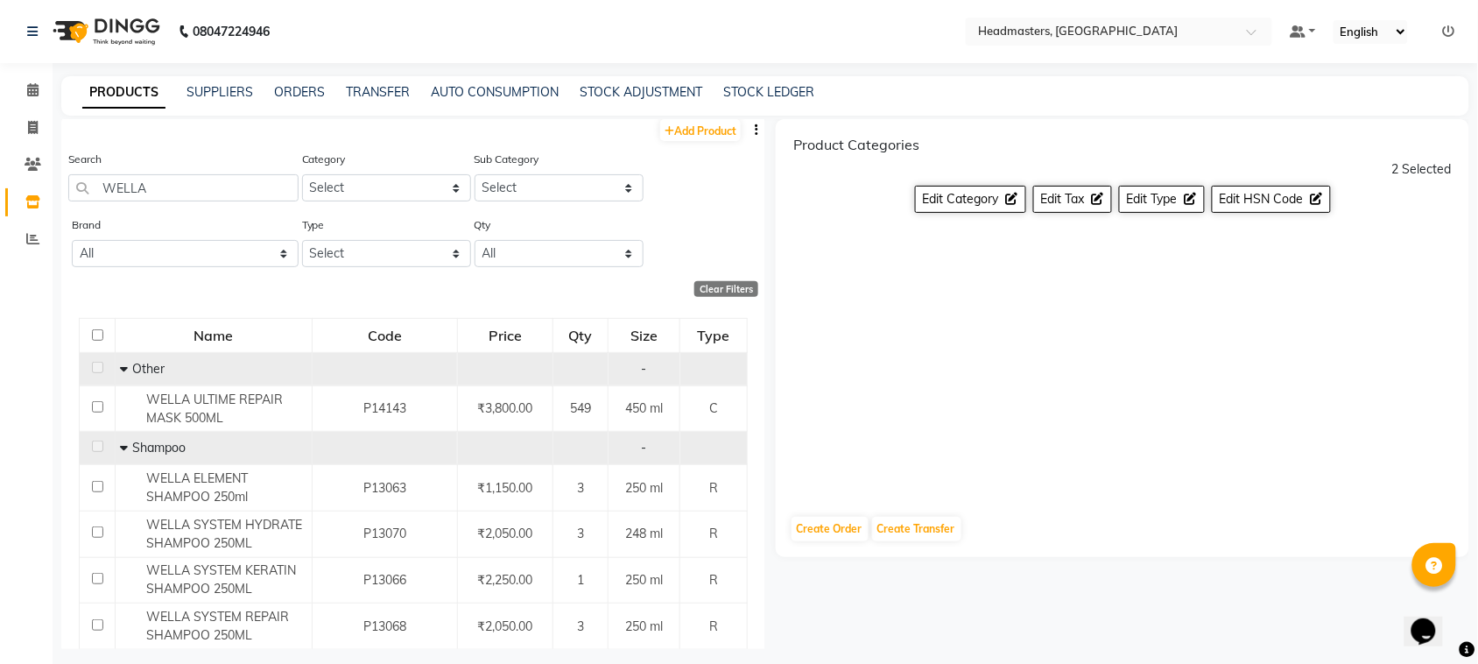
scroll to position [0, 0]
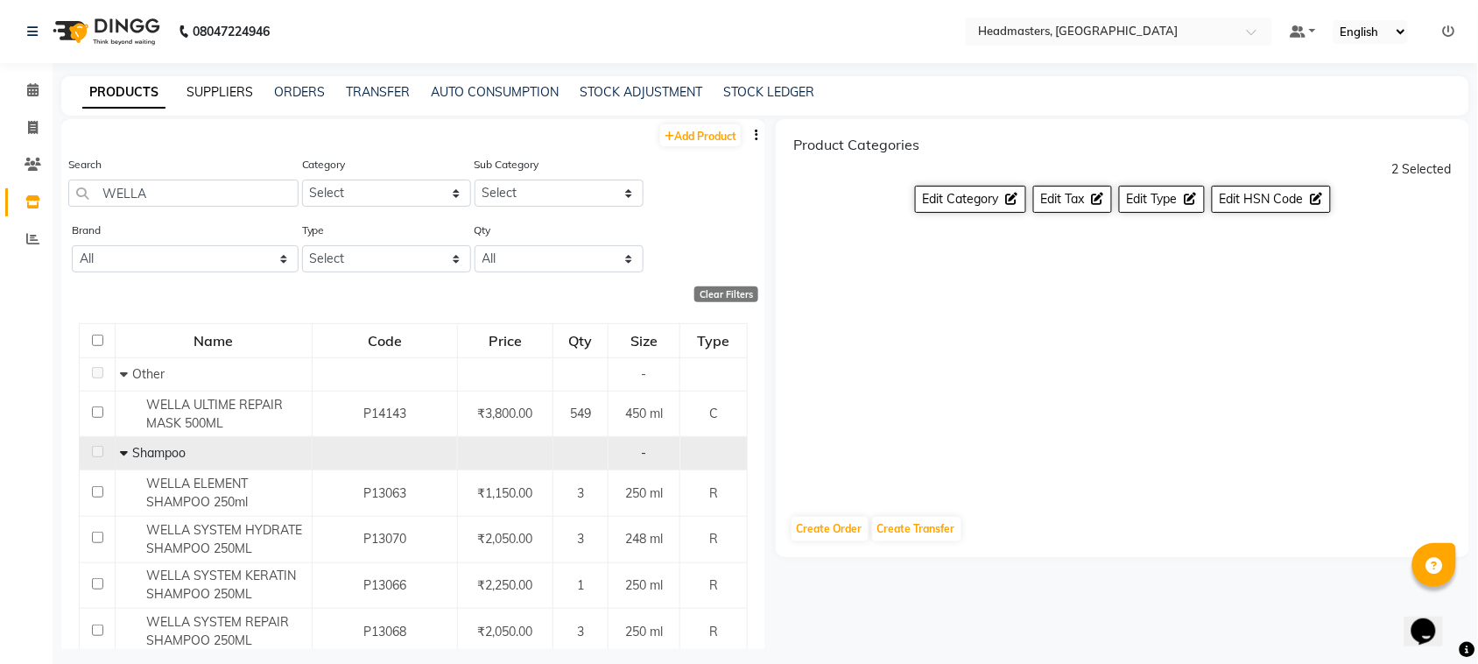
click at [212, 98] on link "SUPPLIERS" at bounding box center [219, 92] width 67 height 16
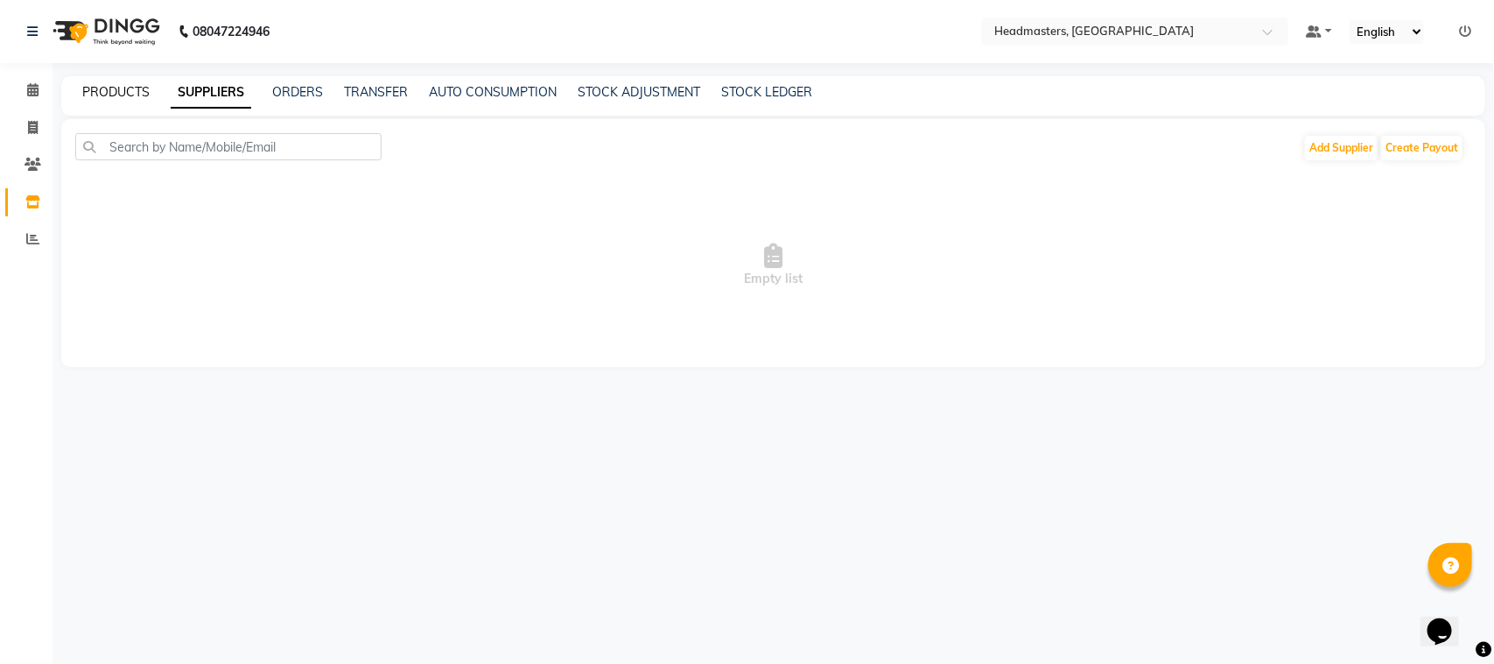
click at [136, 98] on link "PRODUCTS" at bounding box center [115, 92] width 67 height 16
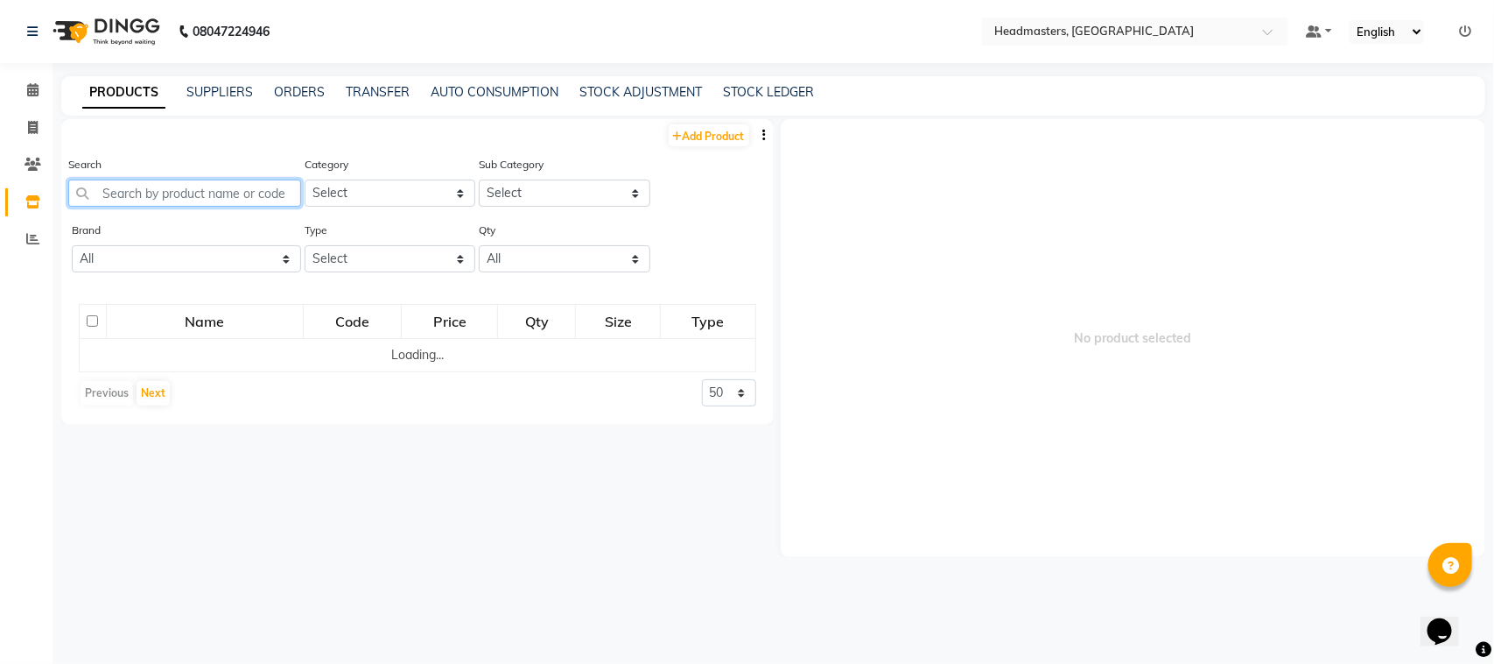
click at [158, 182] on input "text" at bounding box center [184, 192] width 233 height 27
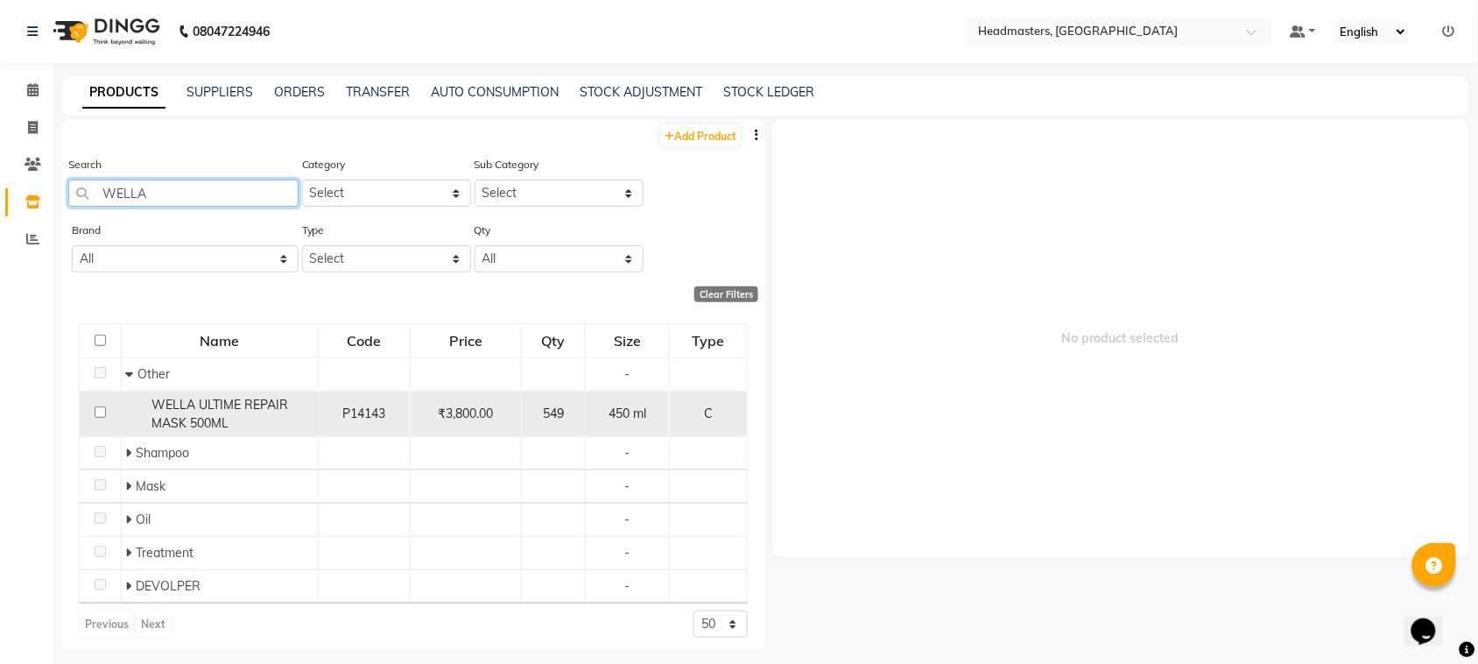
scroll to position [7, 0]
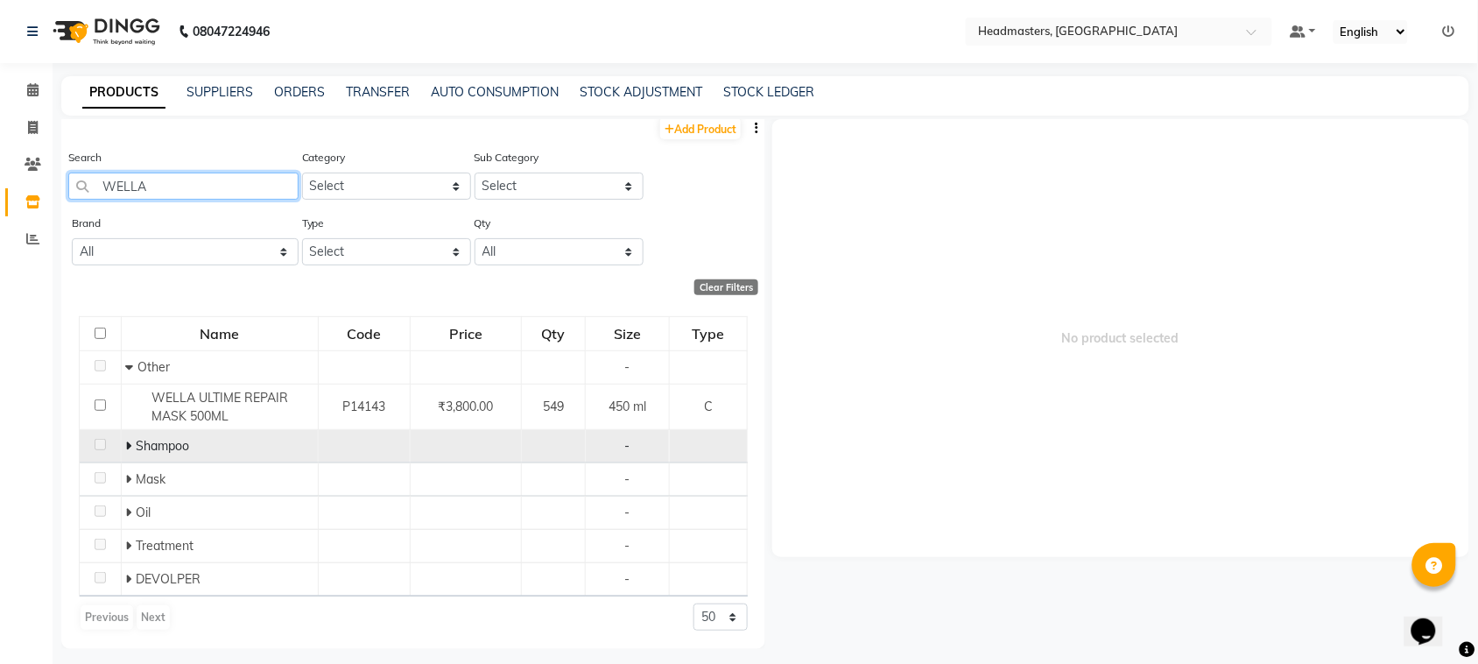
type input "WELLA"
click at [126, 446] on icon at bounding box center [129, 445] width 6 height 12
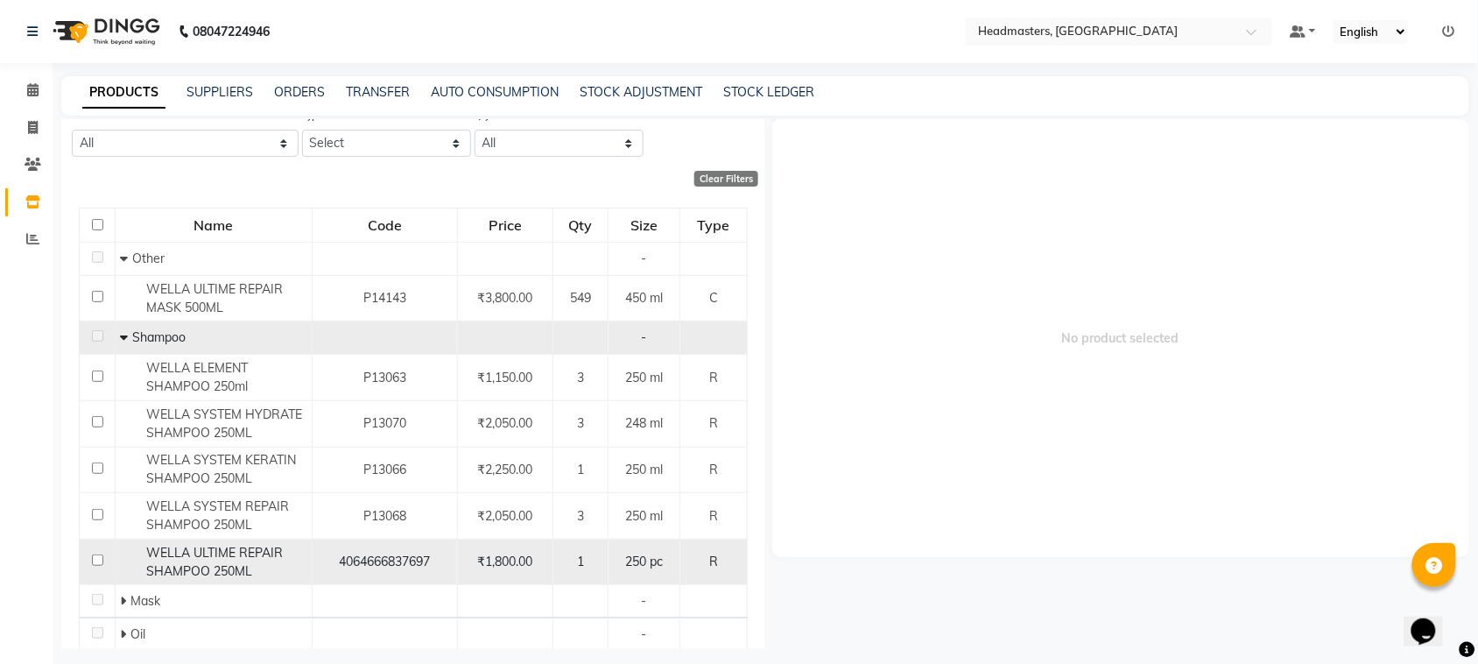
scroll to position [238, 0]
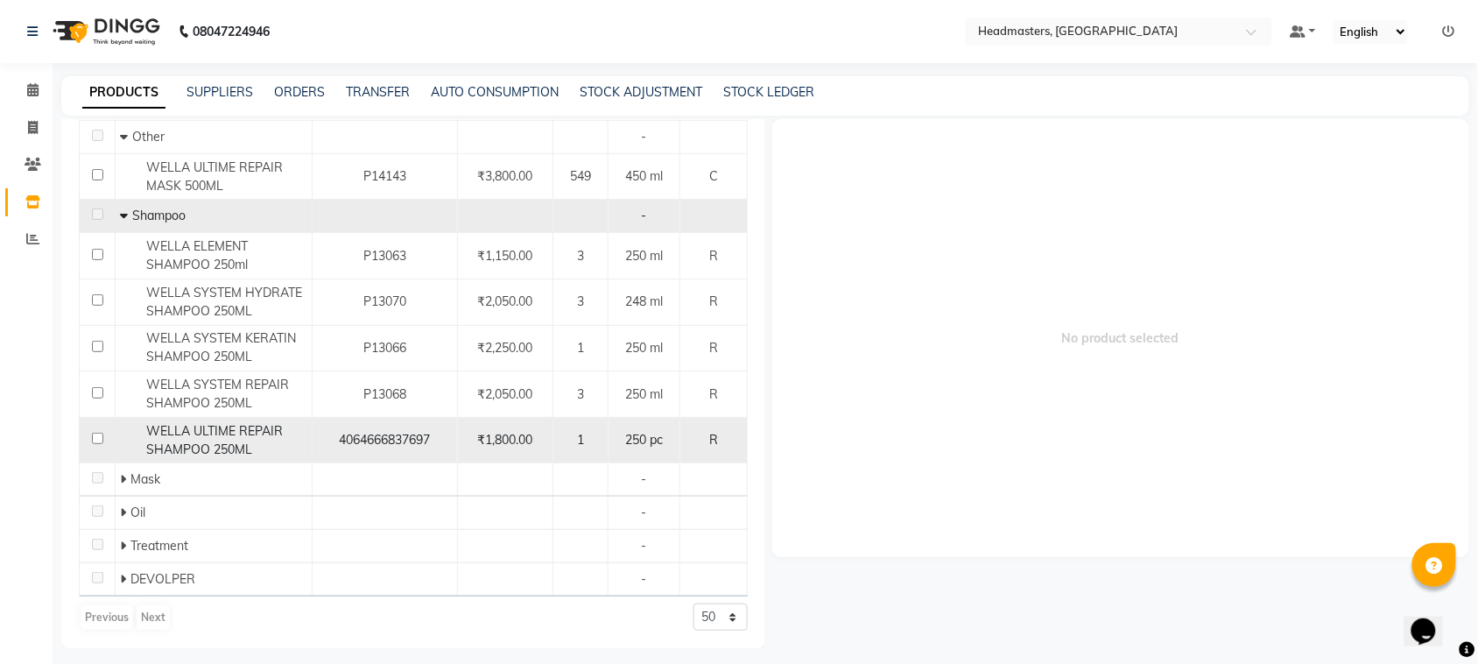
click at [94, 436] on input "checkbox" at bounding box center [97, 437] width 11 height 11
checkbox input "true"
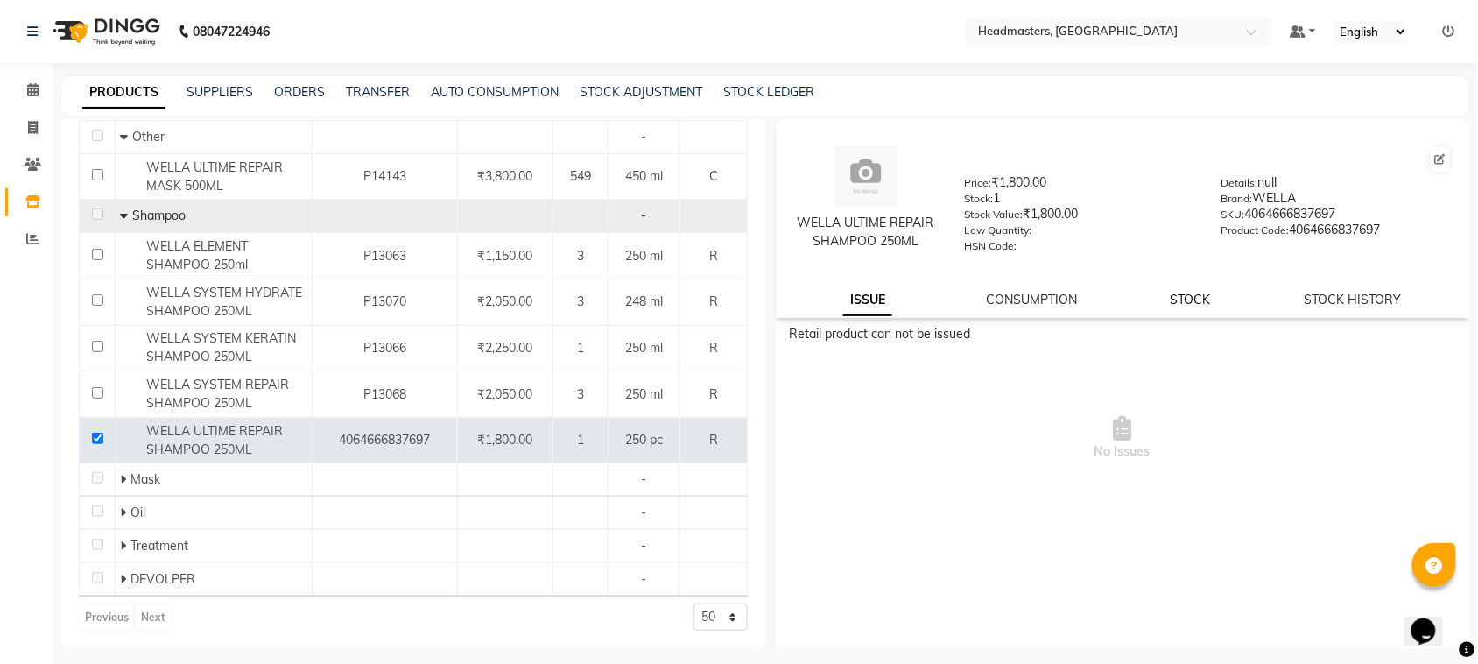
click at [1170, 299] on link "STOCK" at bounding box center [1190, 299] width 40 height 16
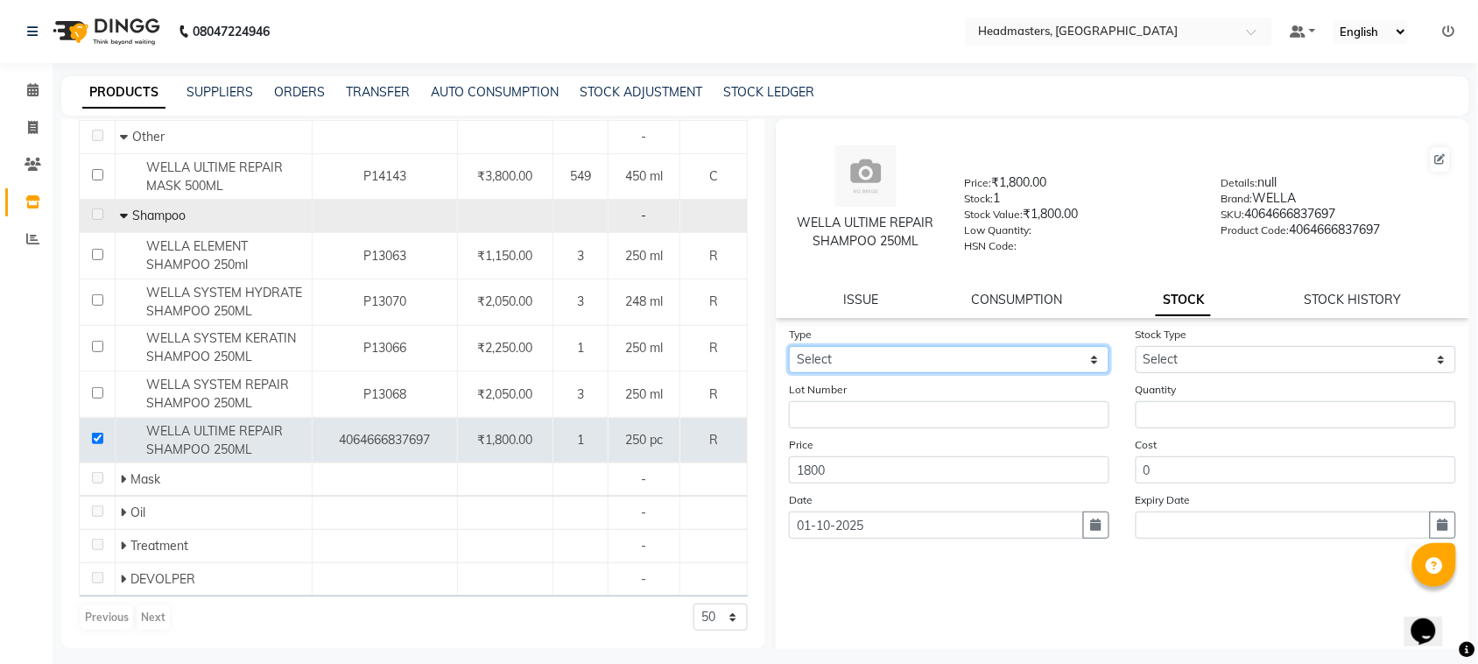
click at [856, 355] on select "Select In" at bounding box center [949, 359] width 320 height 27
select select "in"
click at [789, 346] on select "Select In" at bounding box center [949, 359] width 320 height 27
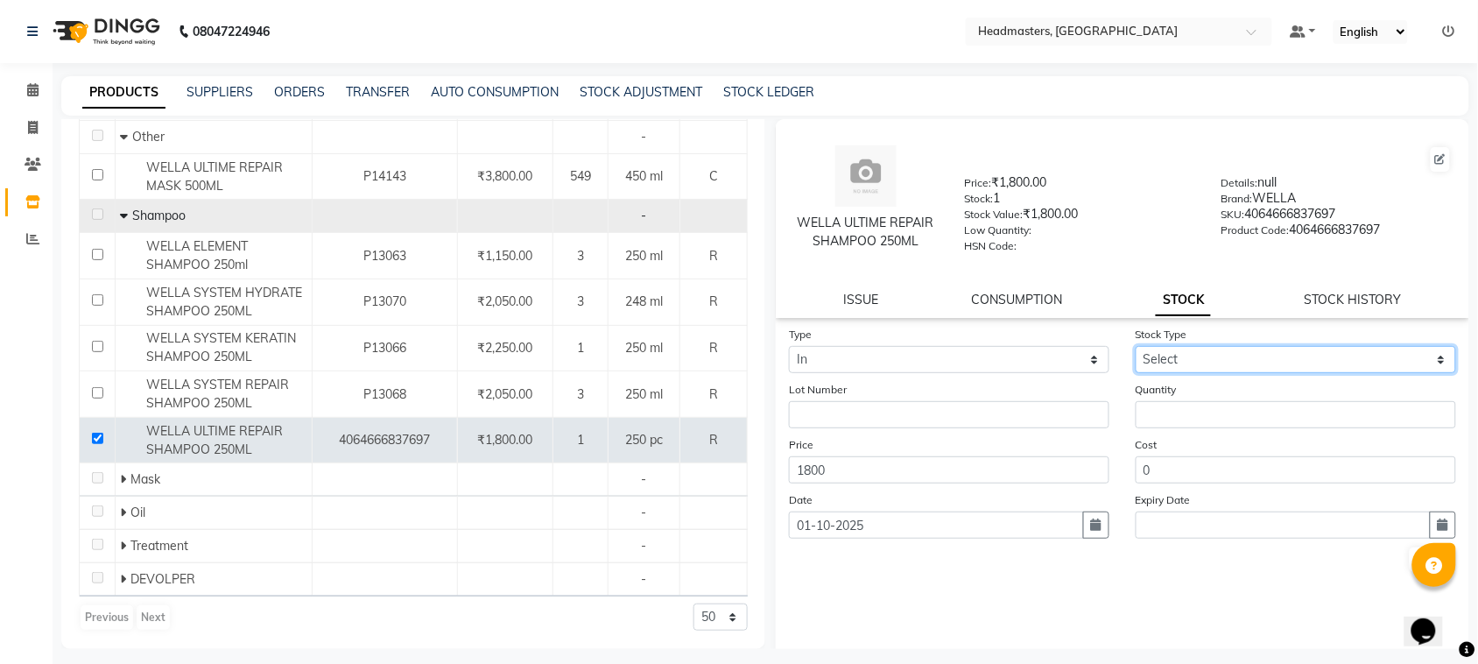
click at [1202, 368] on select "Select New Stock Adjustment Return Other" at bounding box center [1295, 359] width 320 height 27
select select "new stock"
click at [1135, 346] on select "Select New Stock Adjustment Return Other" at bounding box center [1295, 359] width 320 height 27
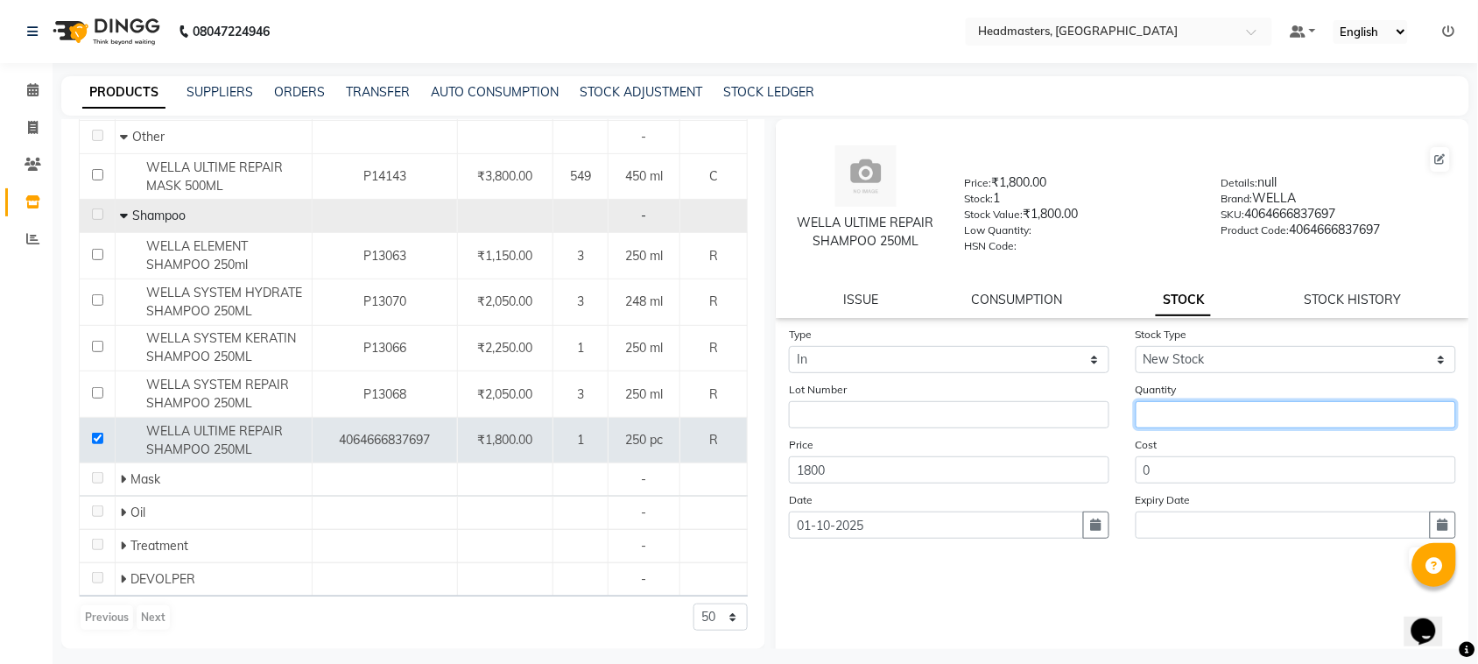
click at [1141, 404] on input "number" at bounding box center [1295, 414] width 320 height 27
type input "2"
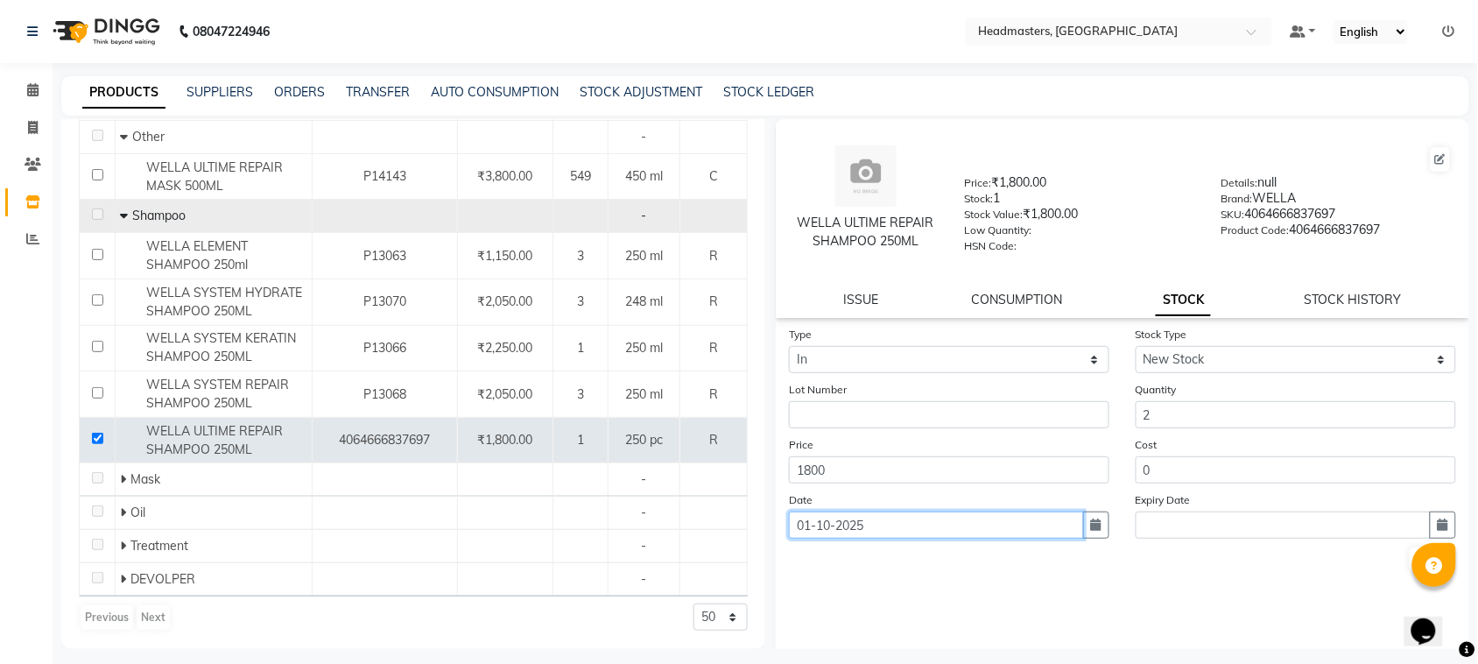
click at [1030, 513] on input "01-10-2025" at bounding box center [936, 524] width 295 height 27
select select "10"
select select "2025"
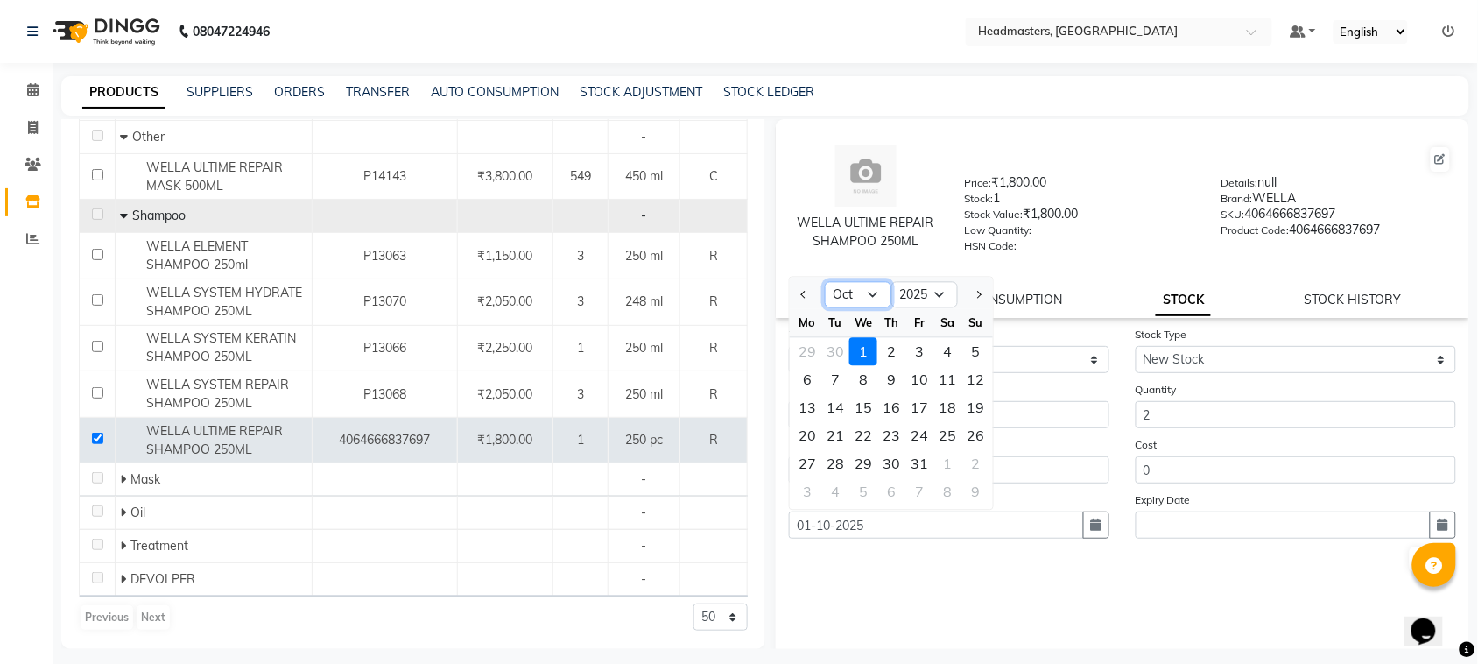
click at [853, 284] on select "Jan Feb Mar Apr May Jun [DATE] Aug Sep Oct Nov Dec" at bounding box center [858, 295] width 67 height 26
select select "9"
click at [825, 282] on select "Jan Feb Mar Apr May Jun [DATE] Aug Sep Oct Nov Dec" at bounding box center [858, 295] width 67 height 26
click at [977, 404] on div "21" at bounding box center [975, 408] width 28 height 28
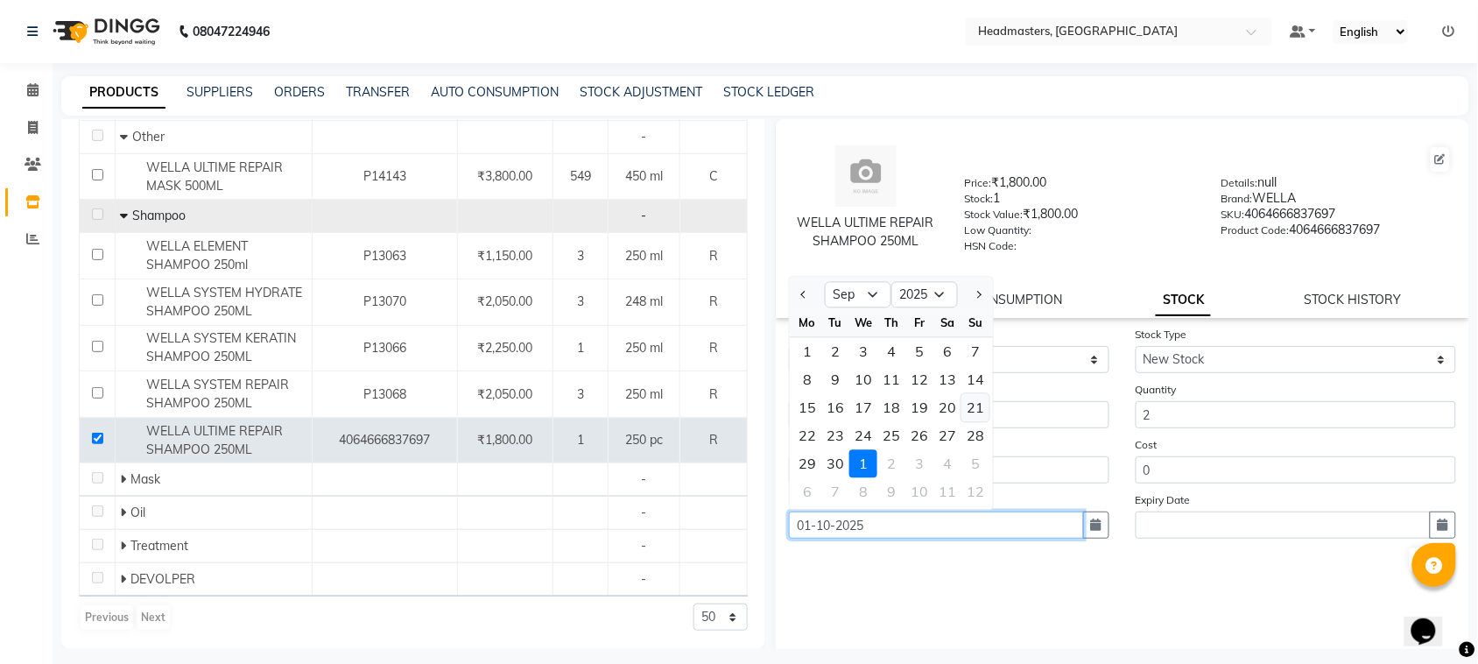
type input "[DATE]"
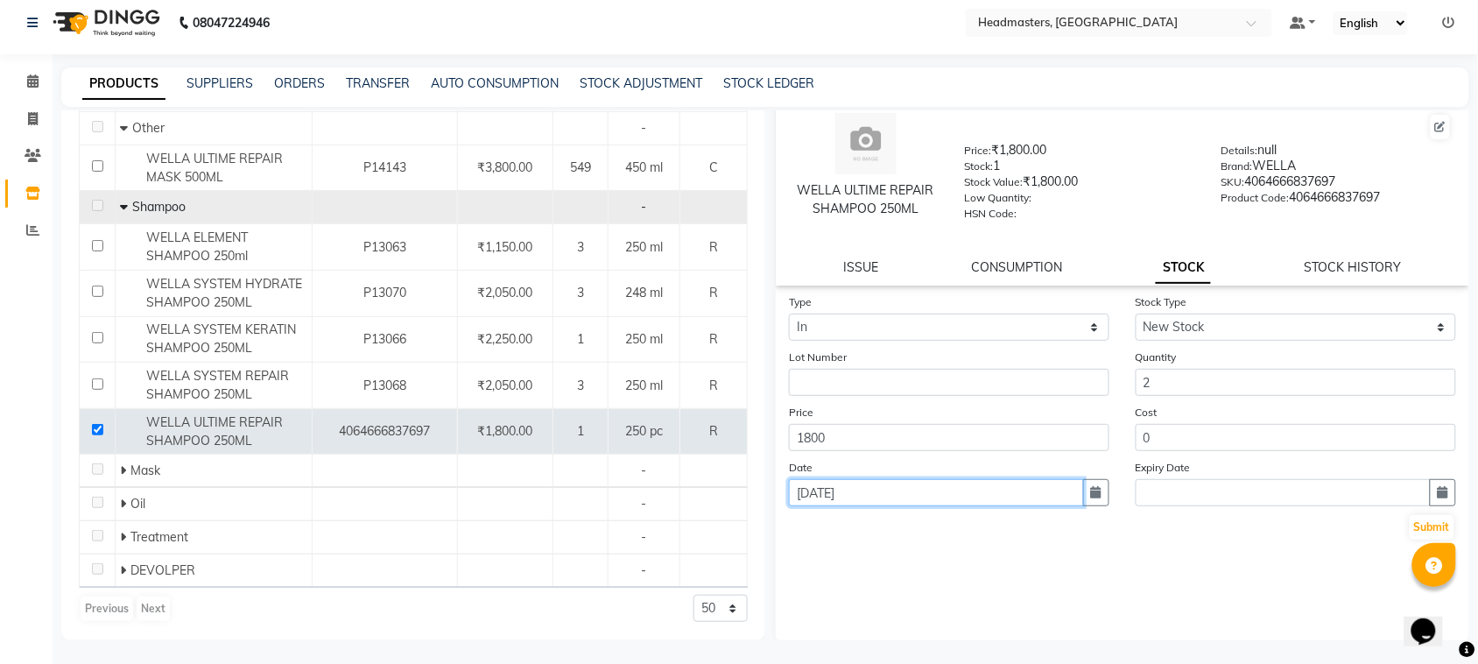
scroll to position [11, 0]
click at [1420, 528] on button "Submit" at bounding box center [1431, 525] width 45 height 25
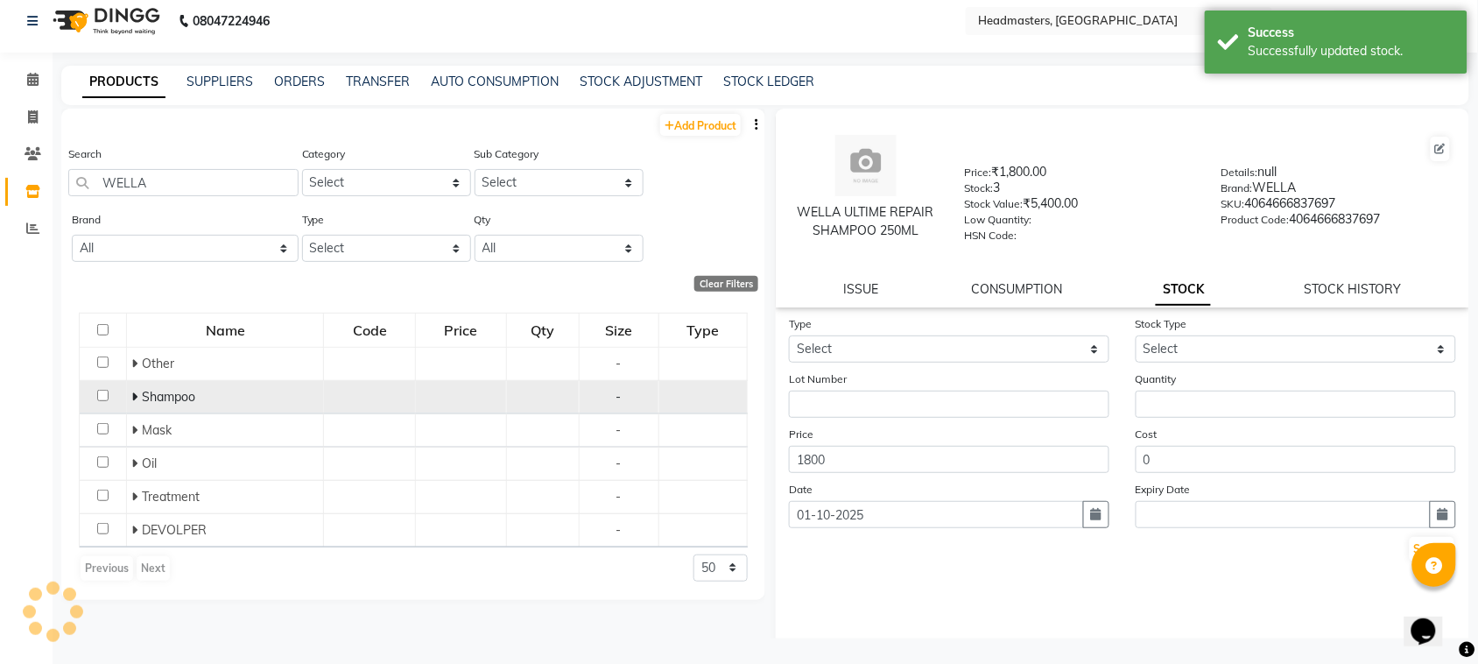
scroll to position [0, 0]
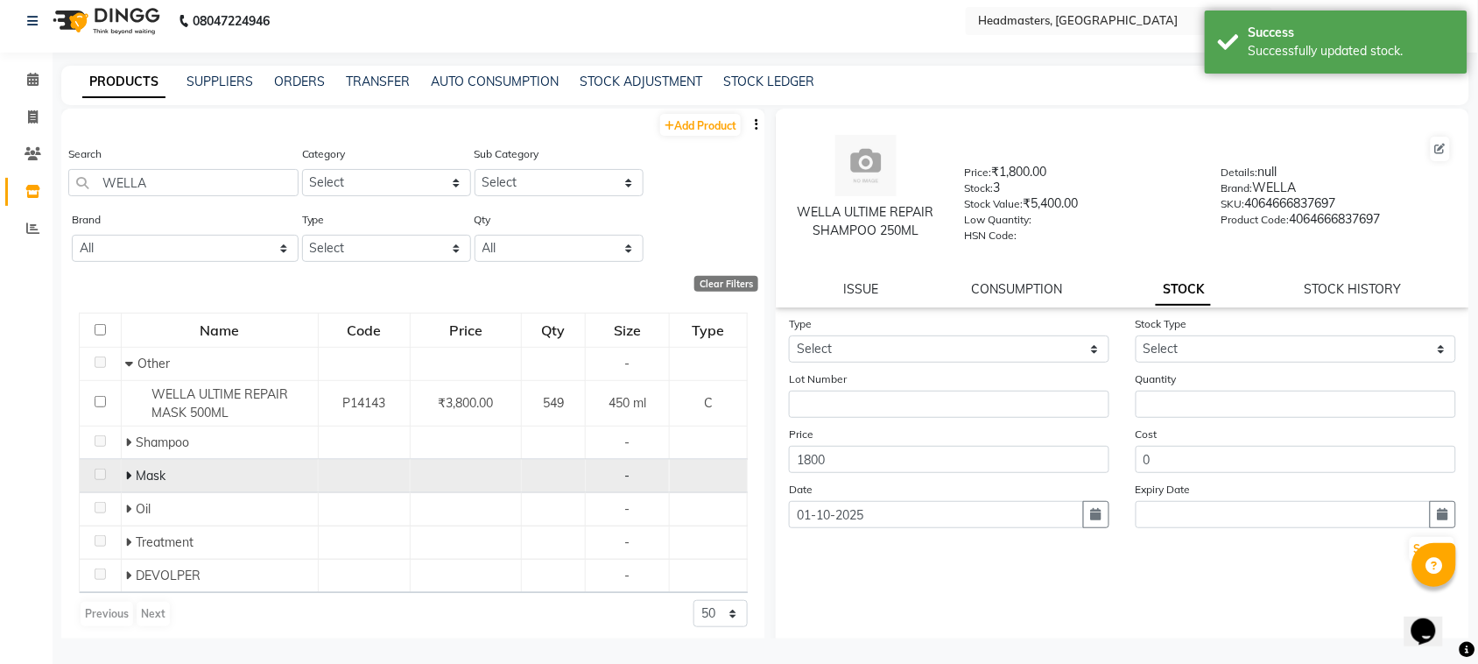
click at [126, 478] on icon at bounding box center [129, 475] width 6 height 12
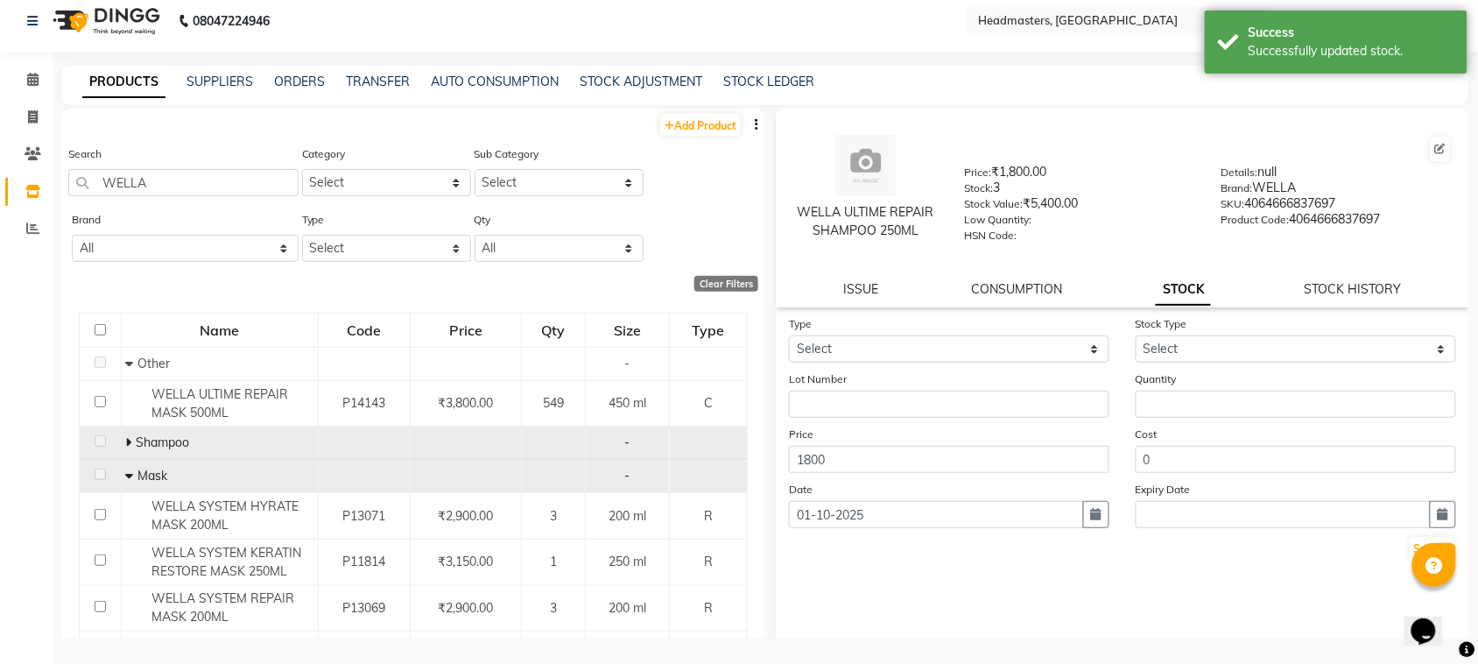
scroll to position [211, 0]
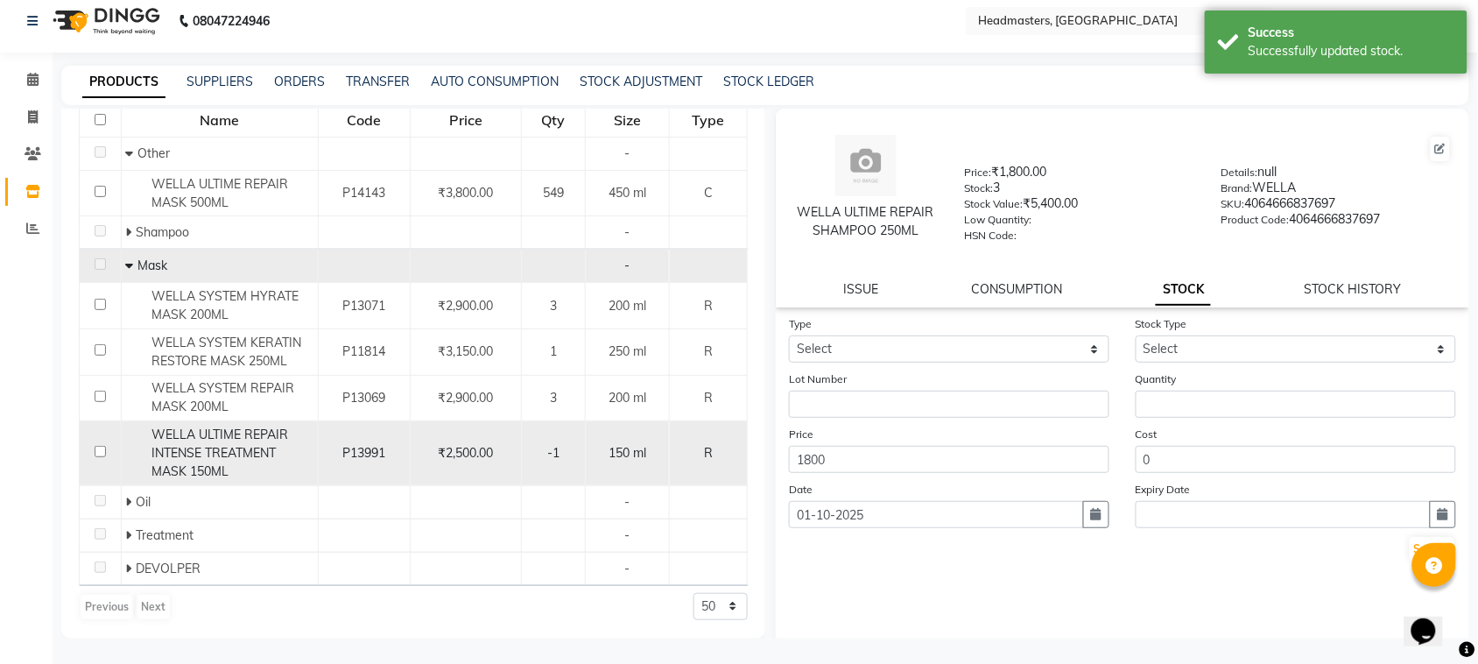
click at [99, 448] on input "checkbox" at bounding box center [100, 451] width 11 height 11
checkbox input "true"
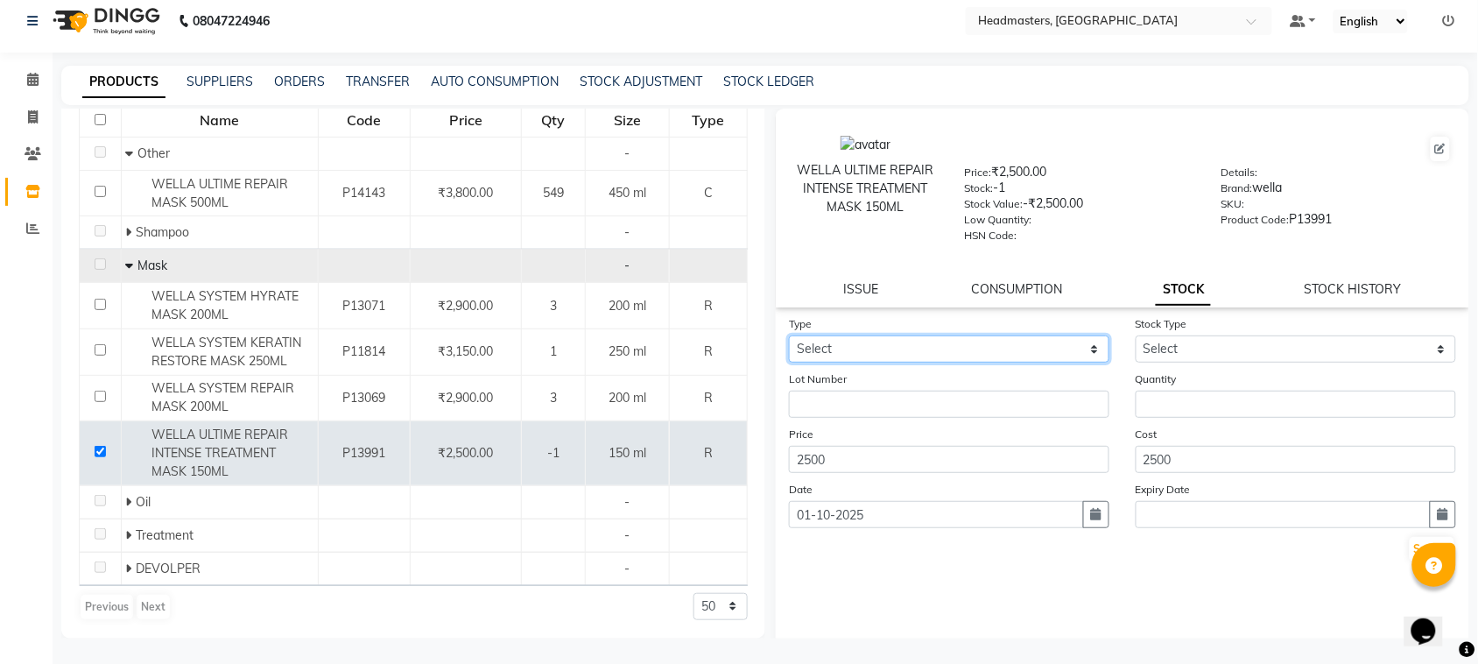
click at [895, 347] on select "Select In" at bounding box center [949, 348] width 320 height 27
select select "in"
click at [789, 335] on select "Select In" at bounding box center [949, 348] width 320 height 27
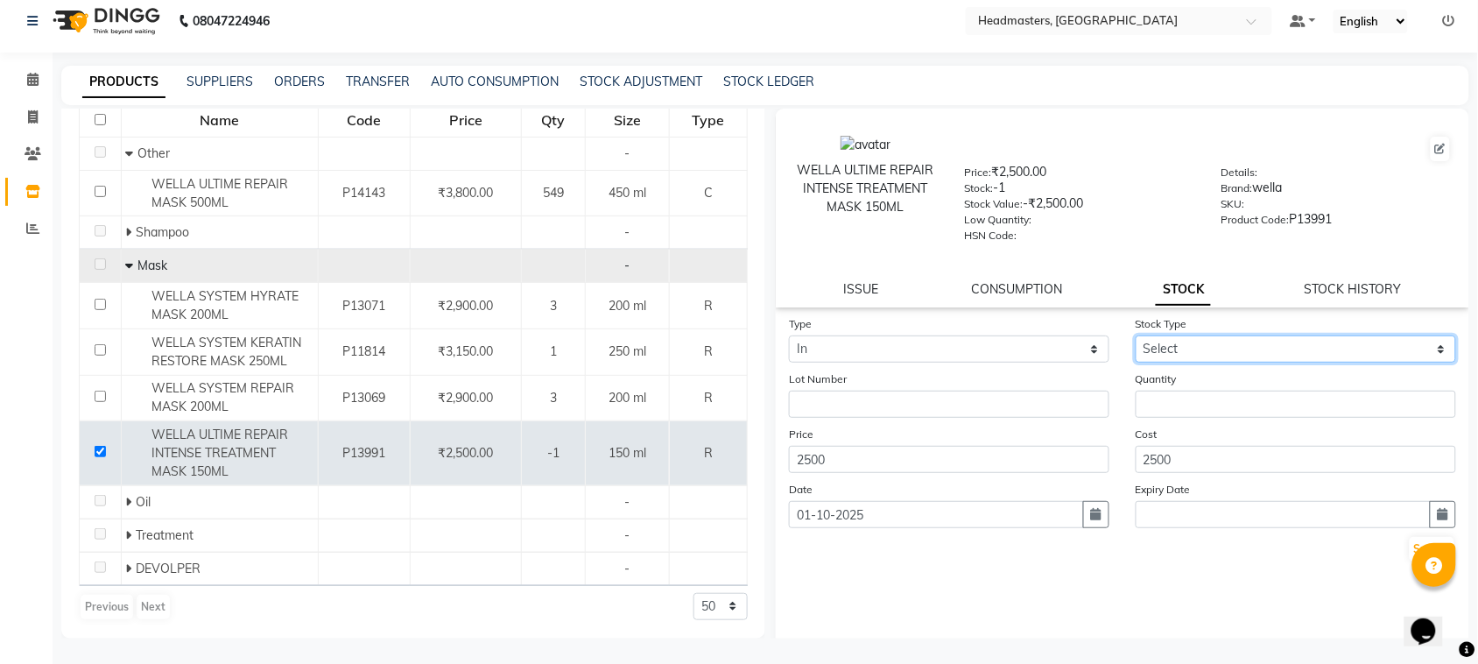
click at [1215, 342] on select "Select New Stock Adjustment Return Other" at bounding box center [1295, 348] width 320 height 27
select select "new stock"
click at [1135, 335] on select "Select New Stock Adjustment Return Other" at bounding box center [1295, 348] width 320 height 27
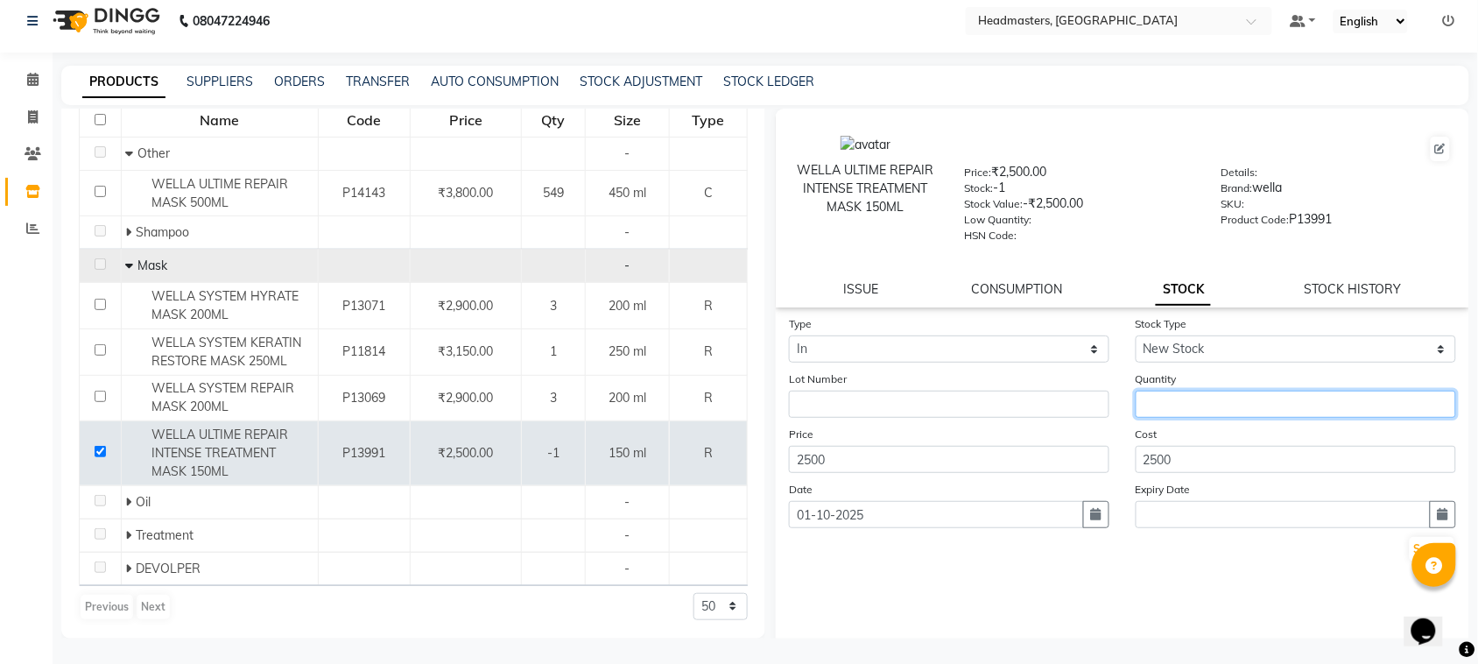
click at [1176, 400] on input "number" at bounding box center [1295, 403] width 320 height 27
type input "2"
type input "5"
click at [1412, 551] on button "Submit" at bounding box center [1431, 549] width 45 height 25
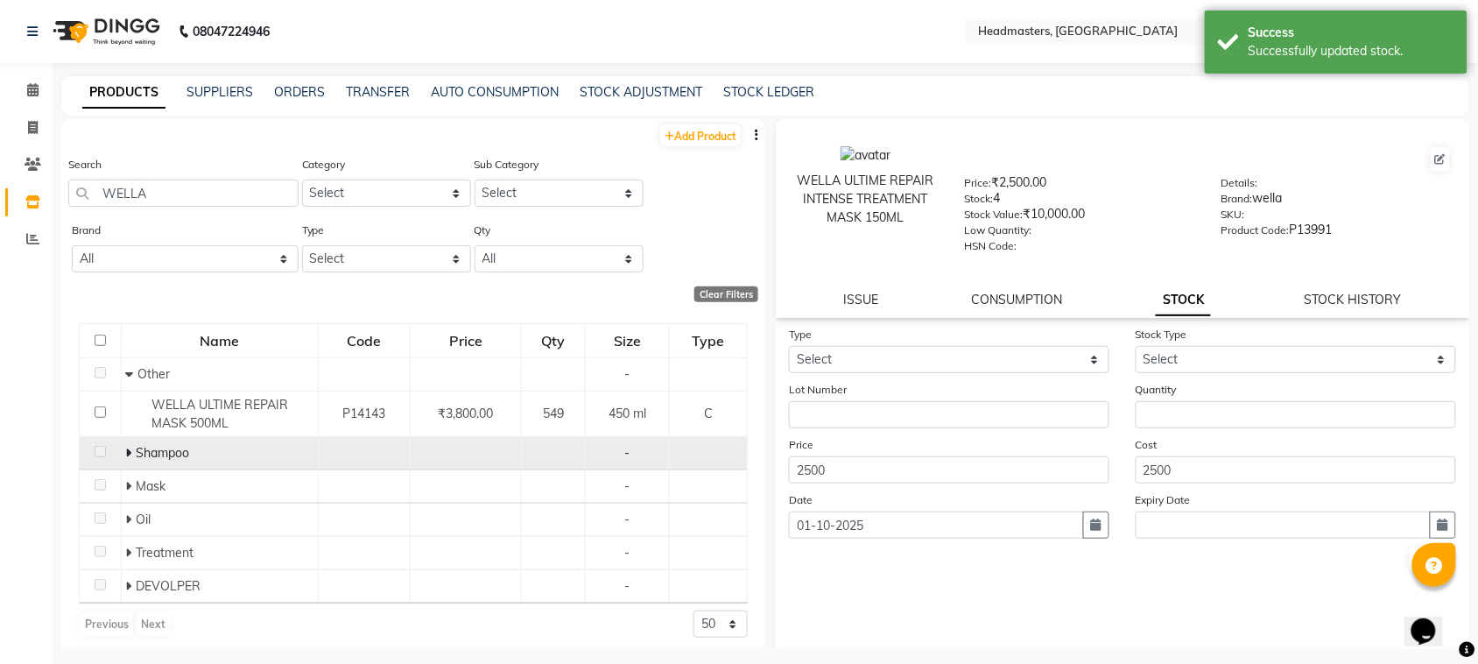
click at [127, 457] on icon at bounding box center [129, 452] width 6 height 12
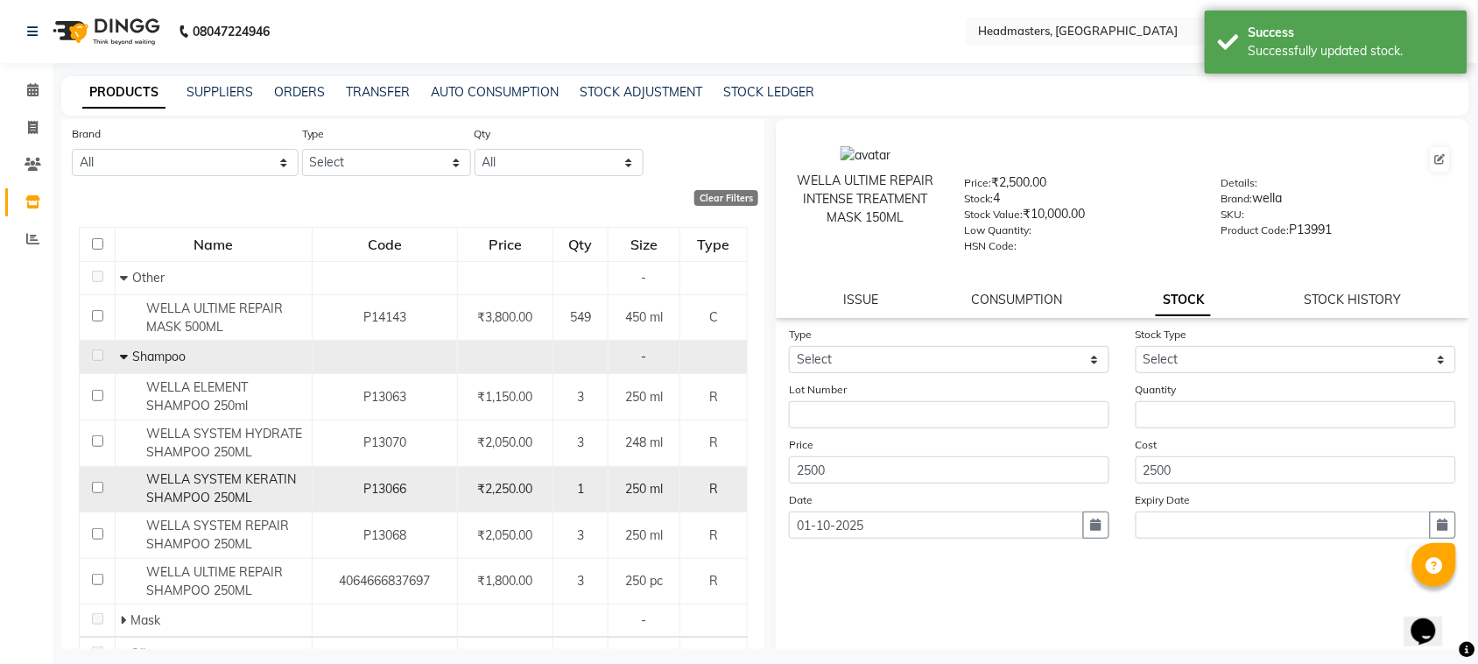
scroll to position [238, 0]
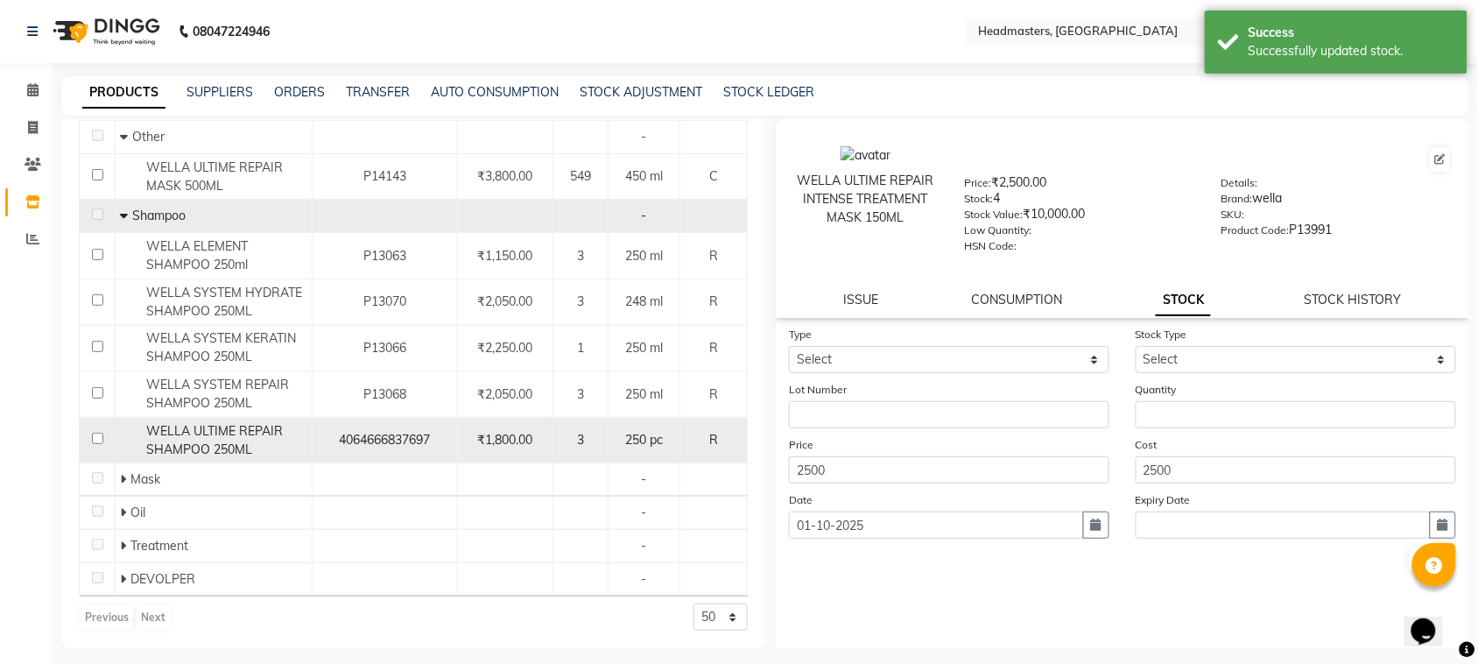
click at [97, 435] on input "checkbox" at bounding box center [97, 437] width 11 height 11
checkbox input "true"
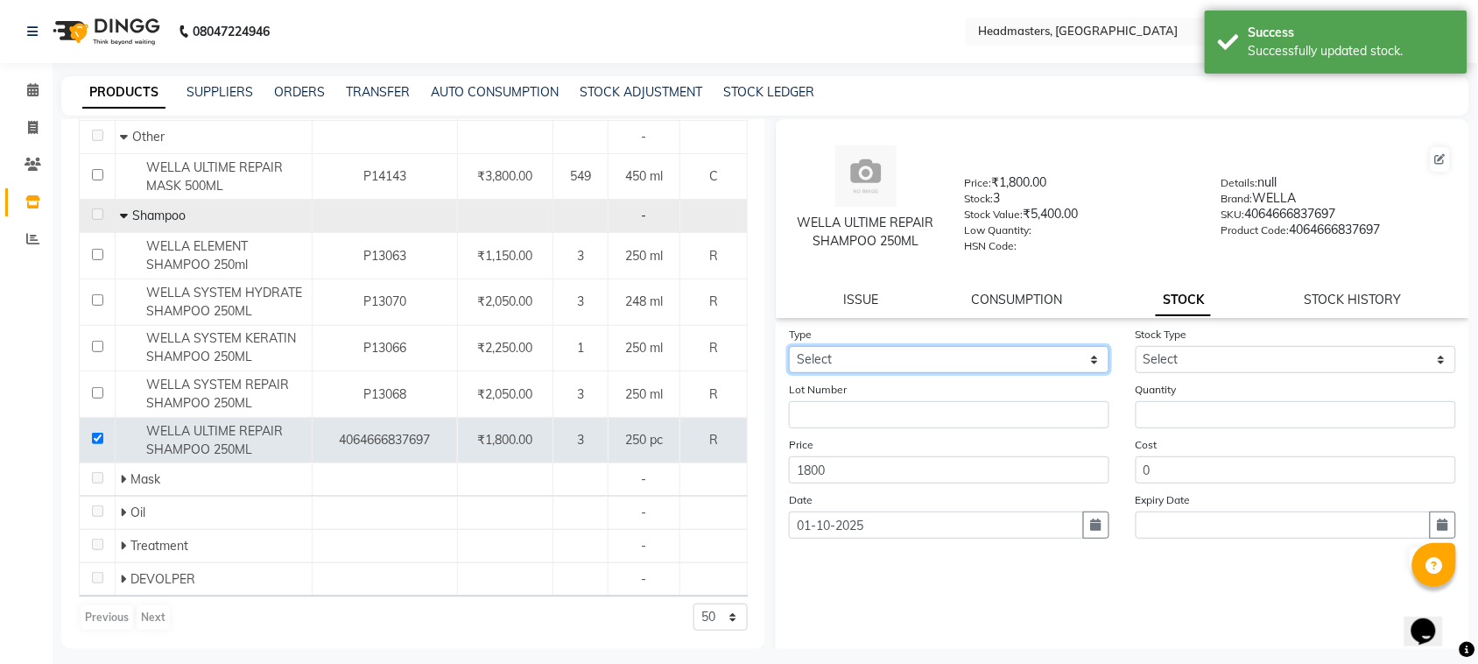
click at [934, 355] on select "Select In" at bounding box center [949, 359] width 320 height 27
select select "in"
click at [789, 346] on select "Select In" at bounding box center [949, 359] width 320 height 27
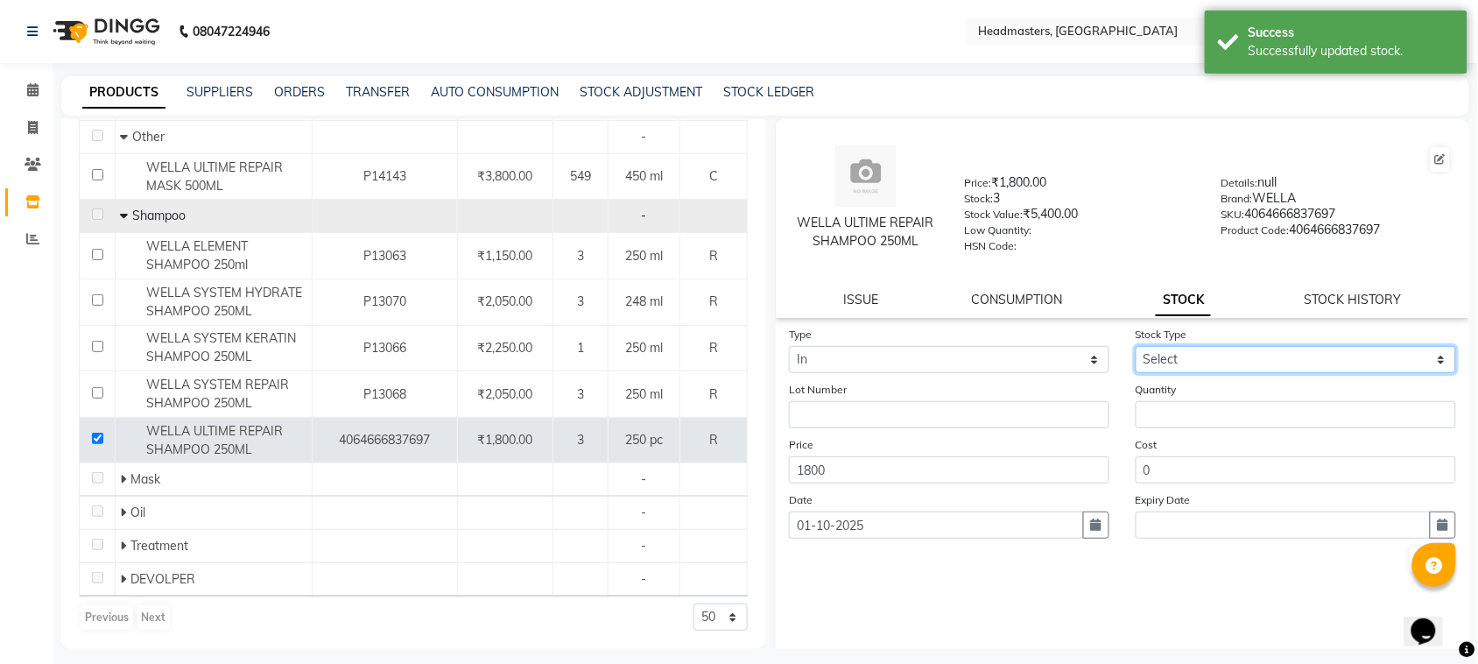
click at [1184, 352] on select "Select New Stock Adjustment Return Other" at bounding box center [1295, 359] width 320 height 27
select select "new stock"
click at [1135, 346] on select "Select New Stock Adjustment Return Other" at bounding box center [1295, 359] width 320 height 27
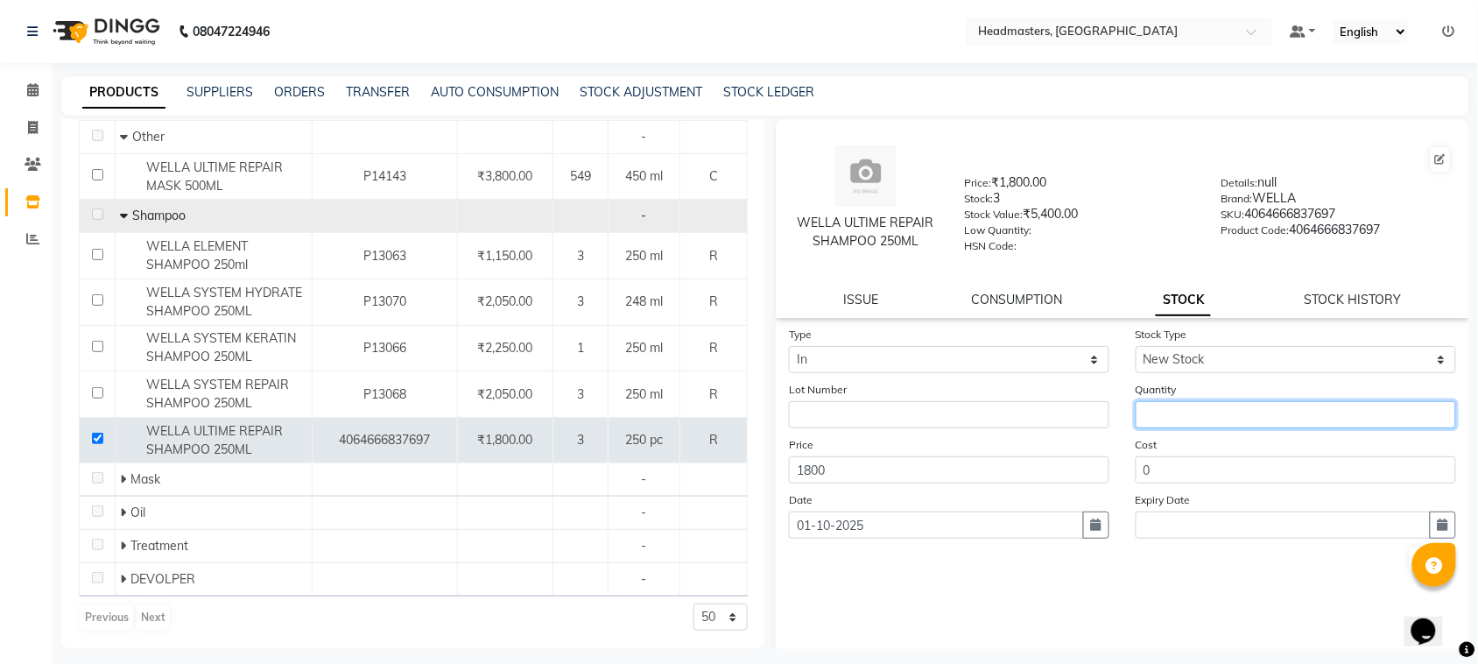
click at [1155, 401] on input "number" at bounding box center [1295, 414] width 320 height 27
type input "5"
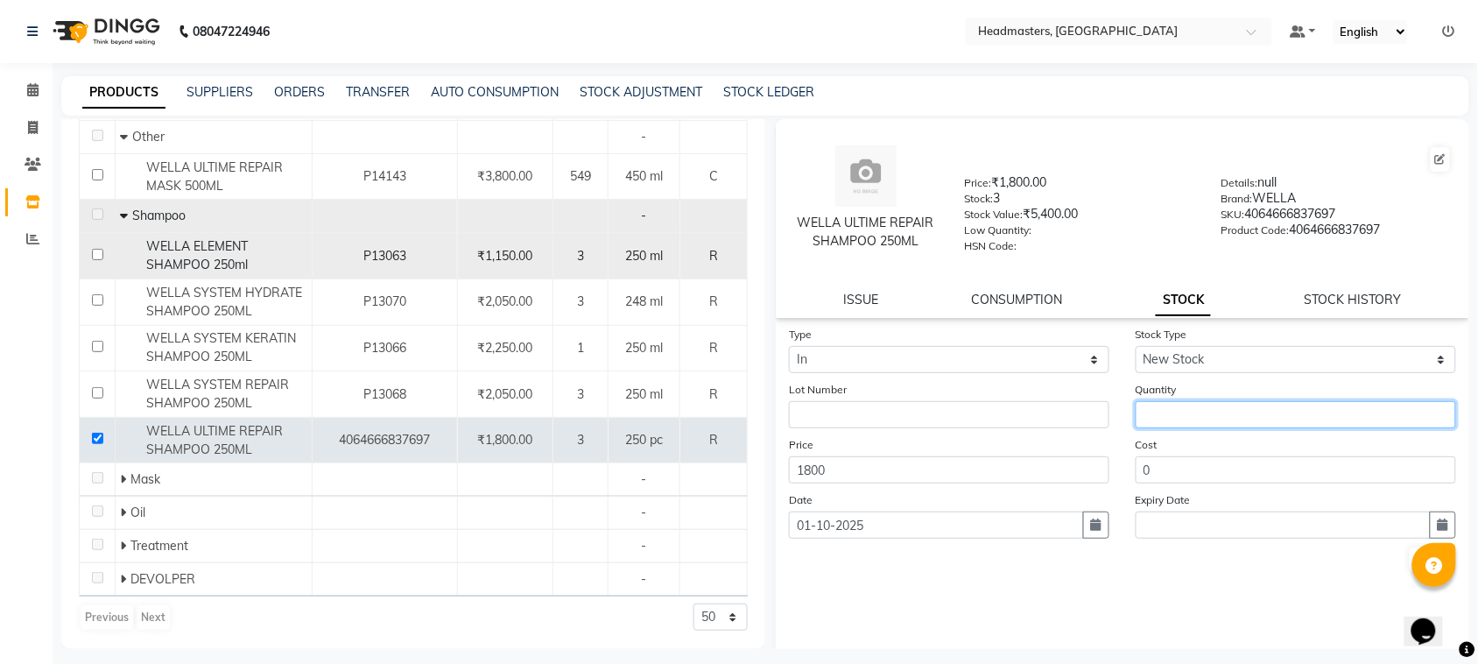
type input "3"
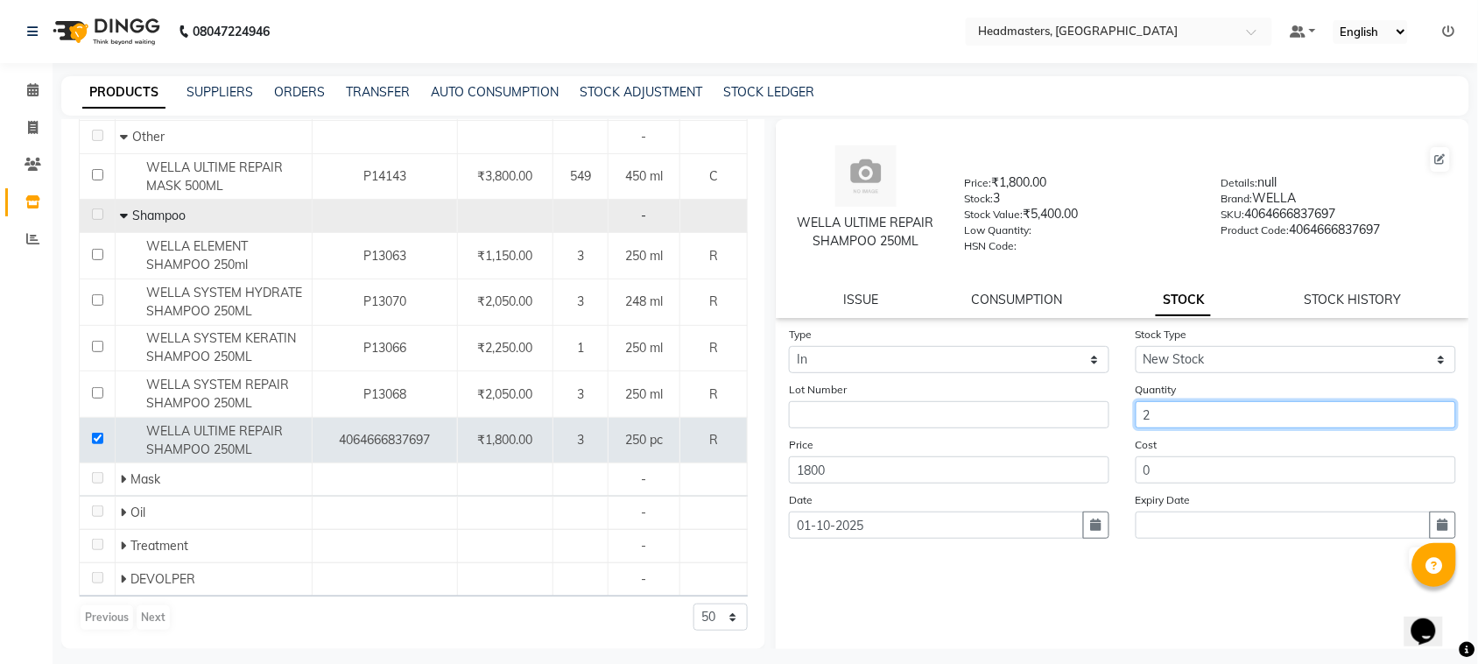
type input "2"
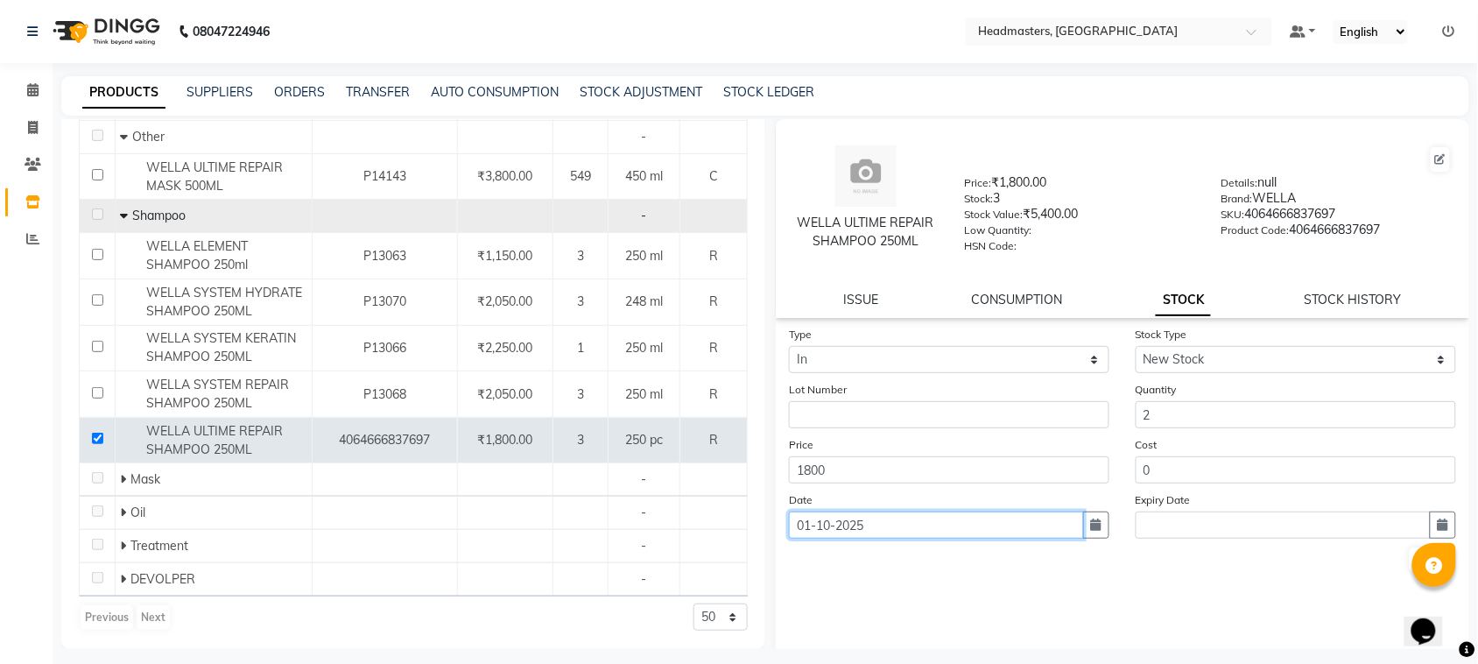
click at [1003, 528] on input "01-10-2025" at bounding box center [936, 524] width 295 height 27
select select "10"
select select "2025"
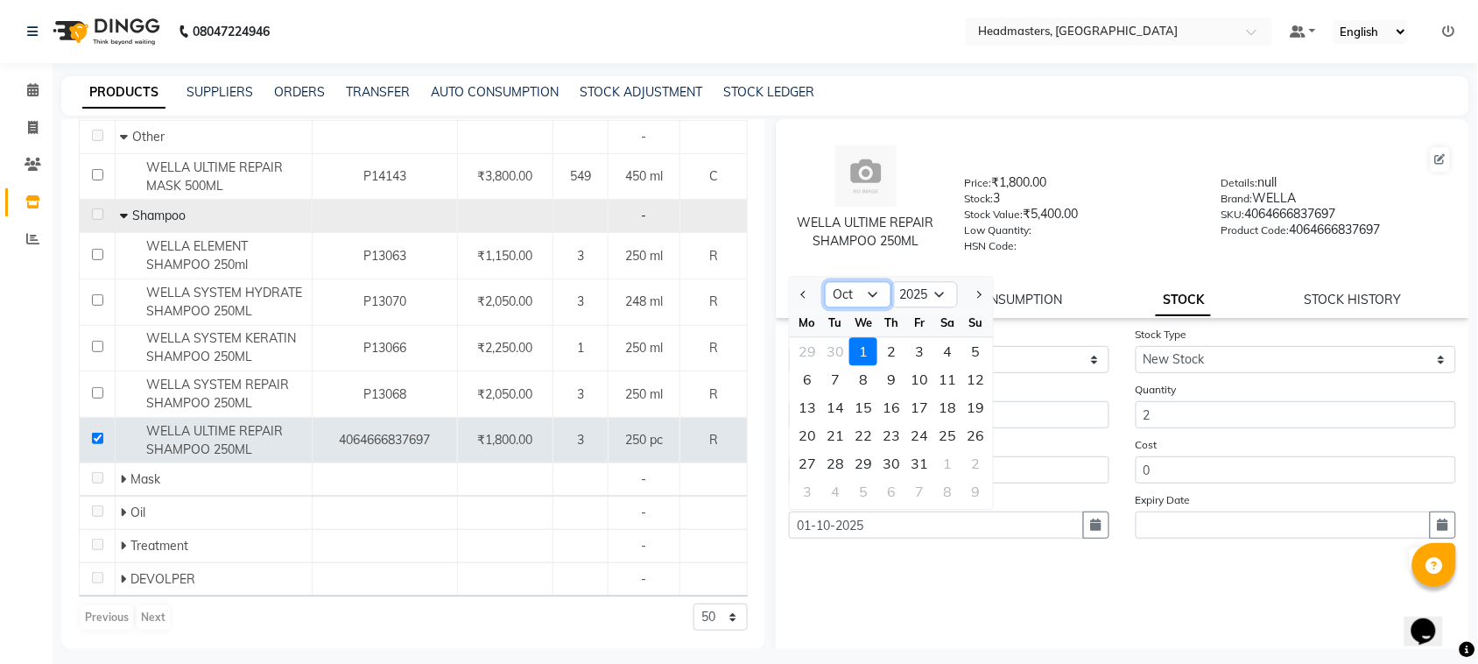
click at [863, 294] on select "Jan Feb Mar Apr May Jun [DATE] Aug Sep Oct Nov Dec" at bounding box center [858, 295] width 67 height 26
select select "9"
click at [825, 282] on select "Jan Feb Mar Apr May Jun [DATE] Aug Sep Oct Nov Dec" at bounding box center [858, 295] width 67 height 26
click at [969, 410] on div "21" at bounding box center [975, 408] width 28 height 28
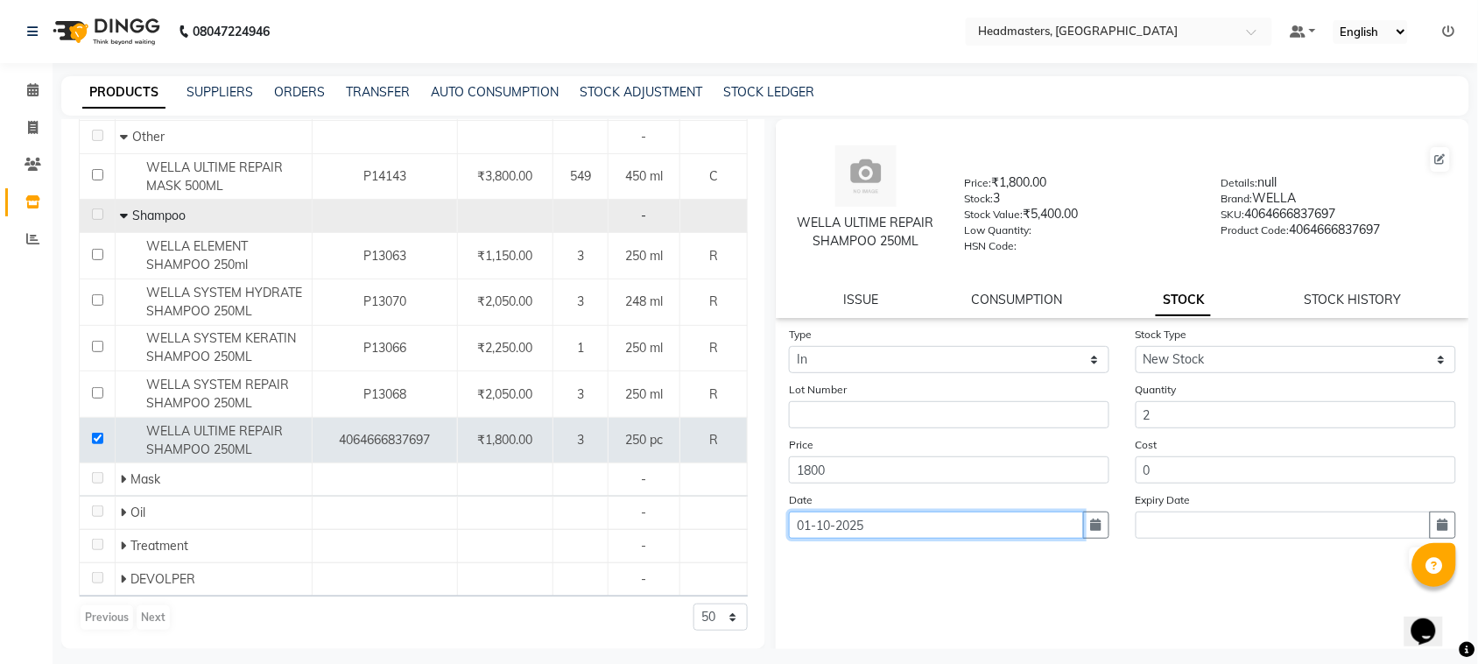
type input "[DATE]"
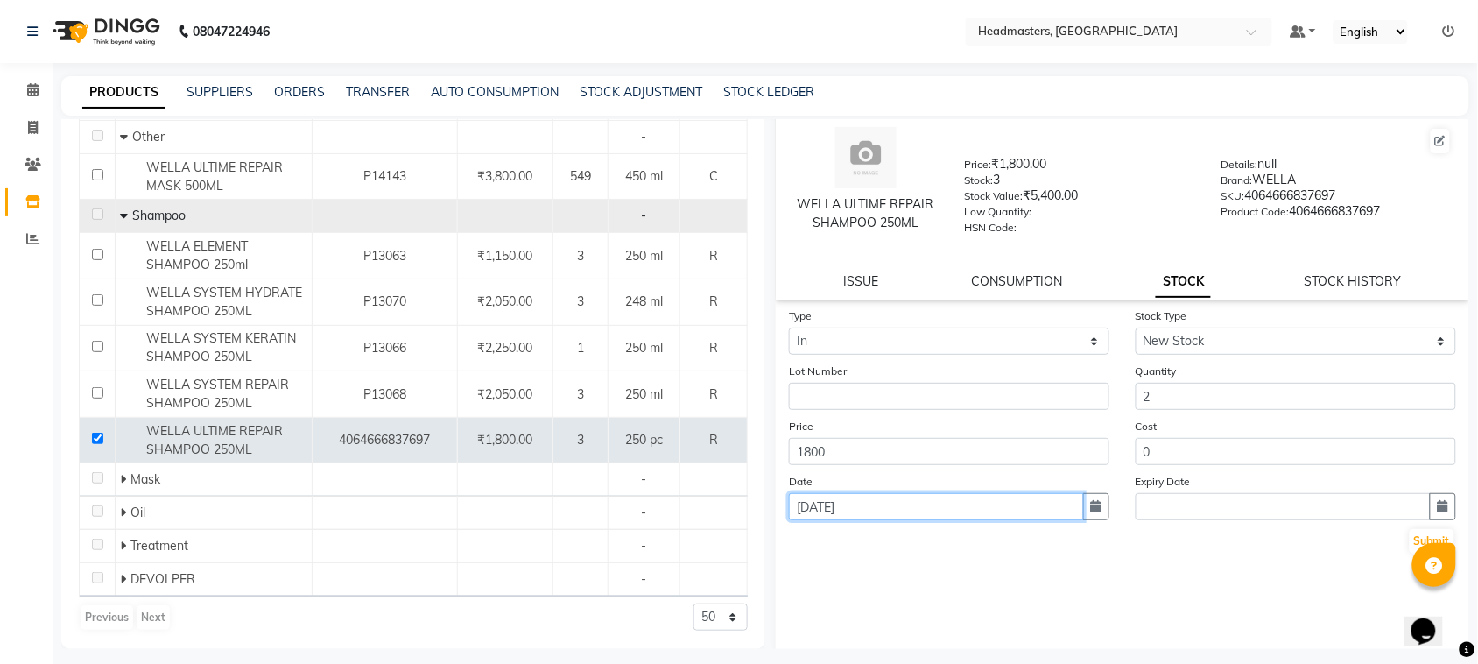
scroll to position [24, 0]
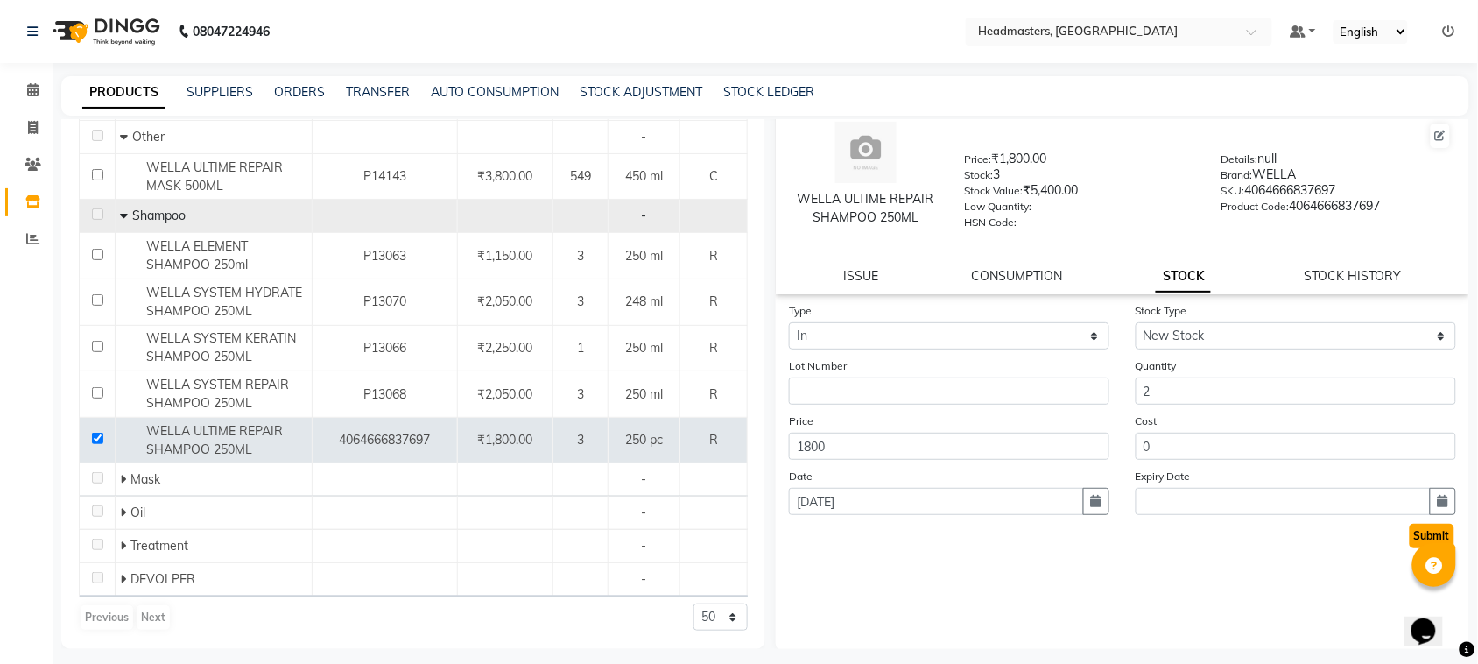
click at [1419, 530] on button "Submit" at bounding box center [1431, 535] width 45 height 25
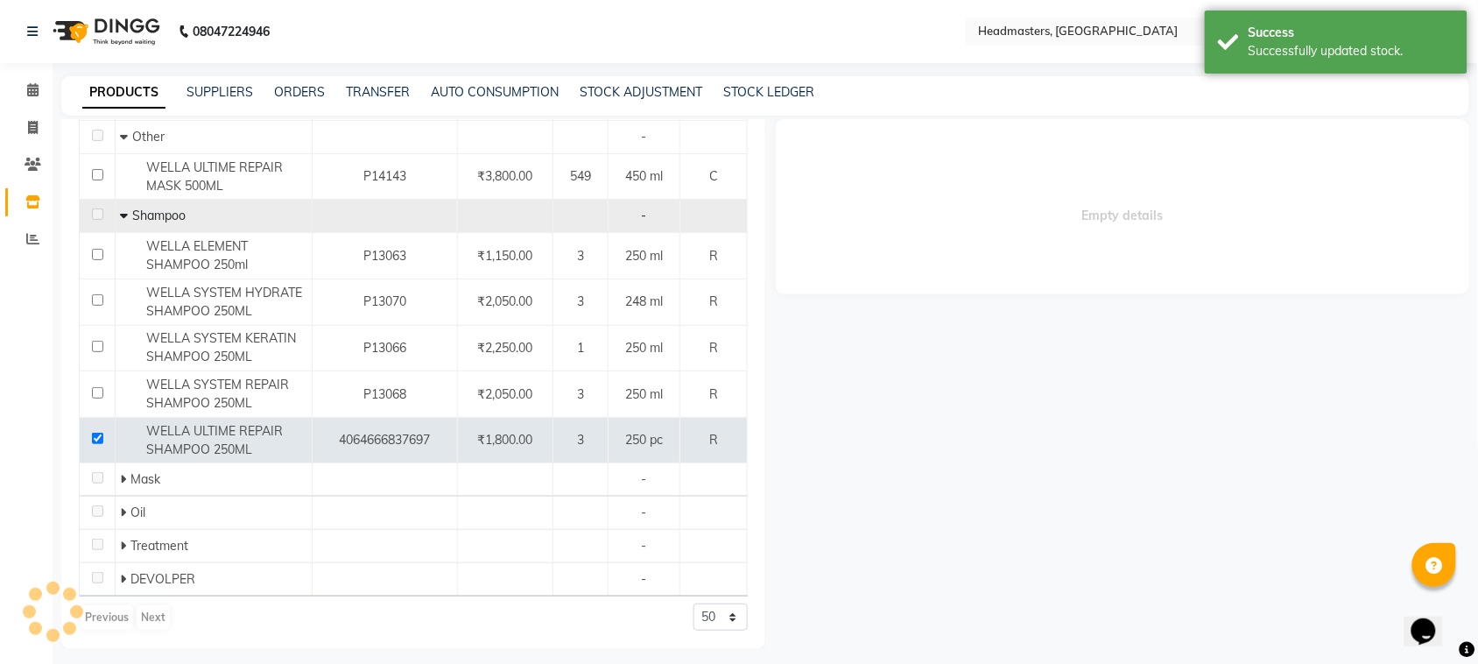
scroll to position [0, 0]
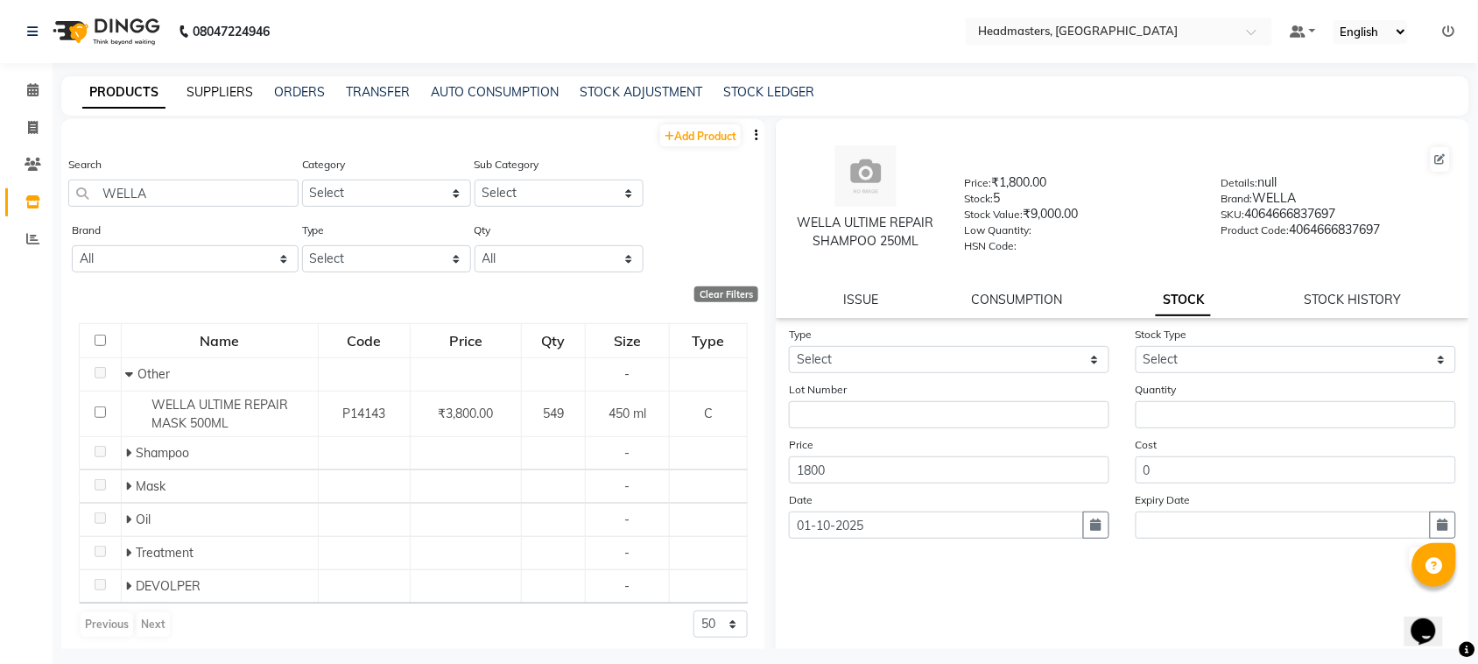
click at [214, 93] on link "SUPPLIERS" at bounding box center [219, 92] width 67 height 16
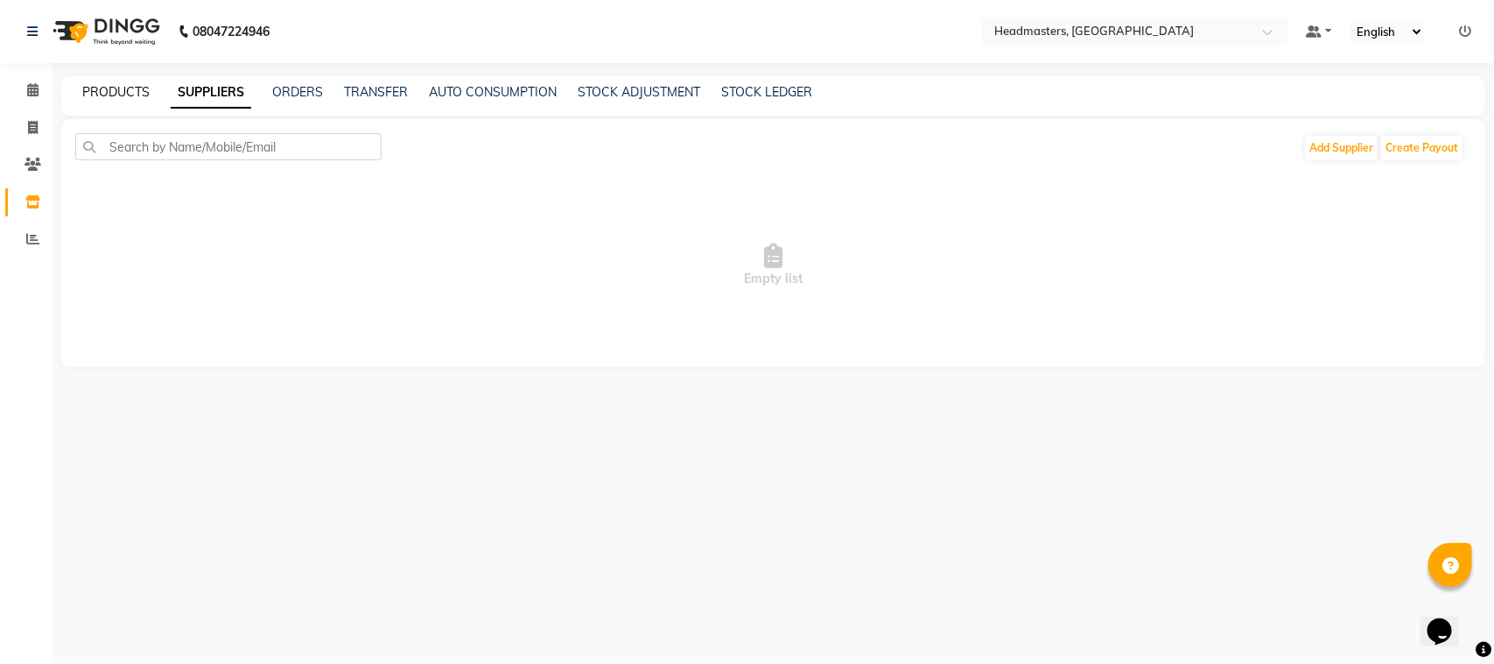
click at [124, 97] on link "PRODUCTS" at bounding box center [115, 92] width 67 height 16
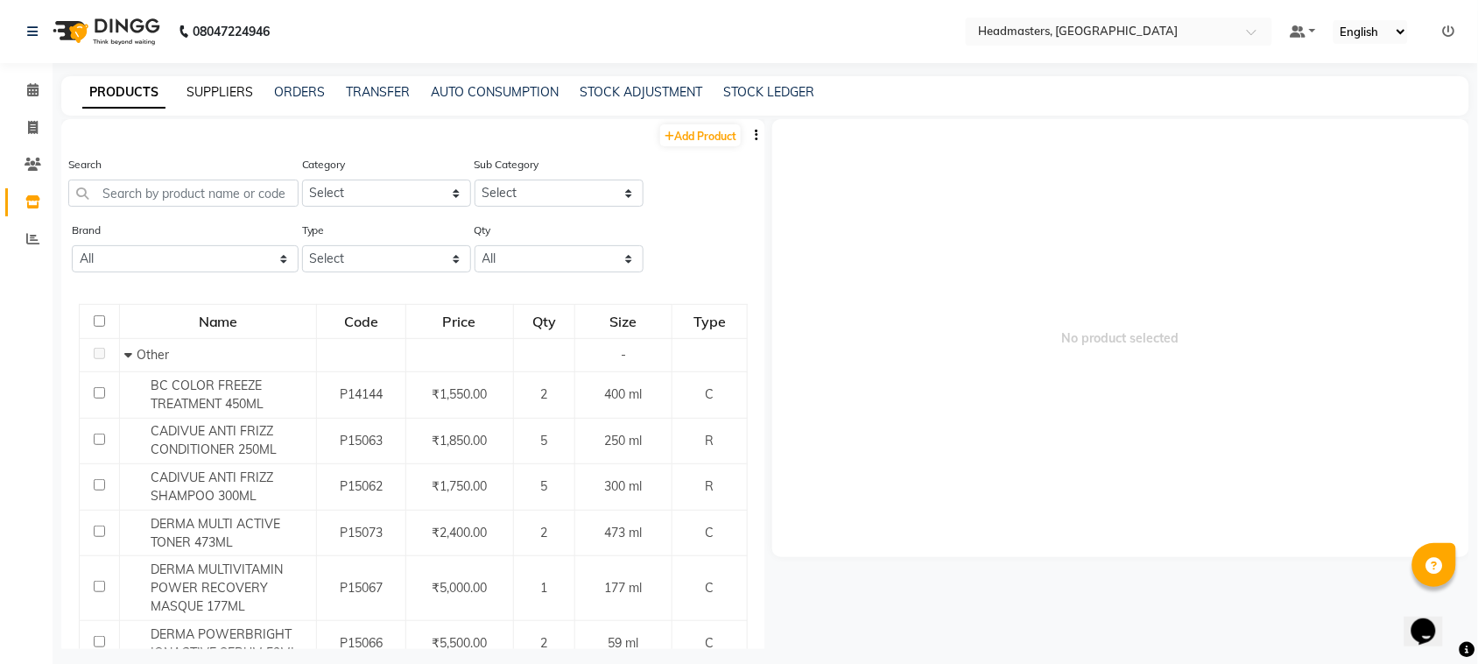
click at [215, 98] on link "SUPPLIERS" at bounding box center [219, 92] width 67 height 16
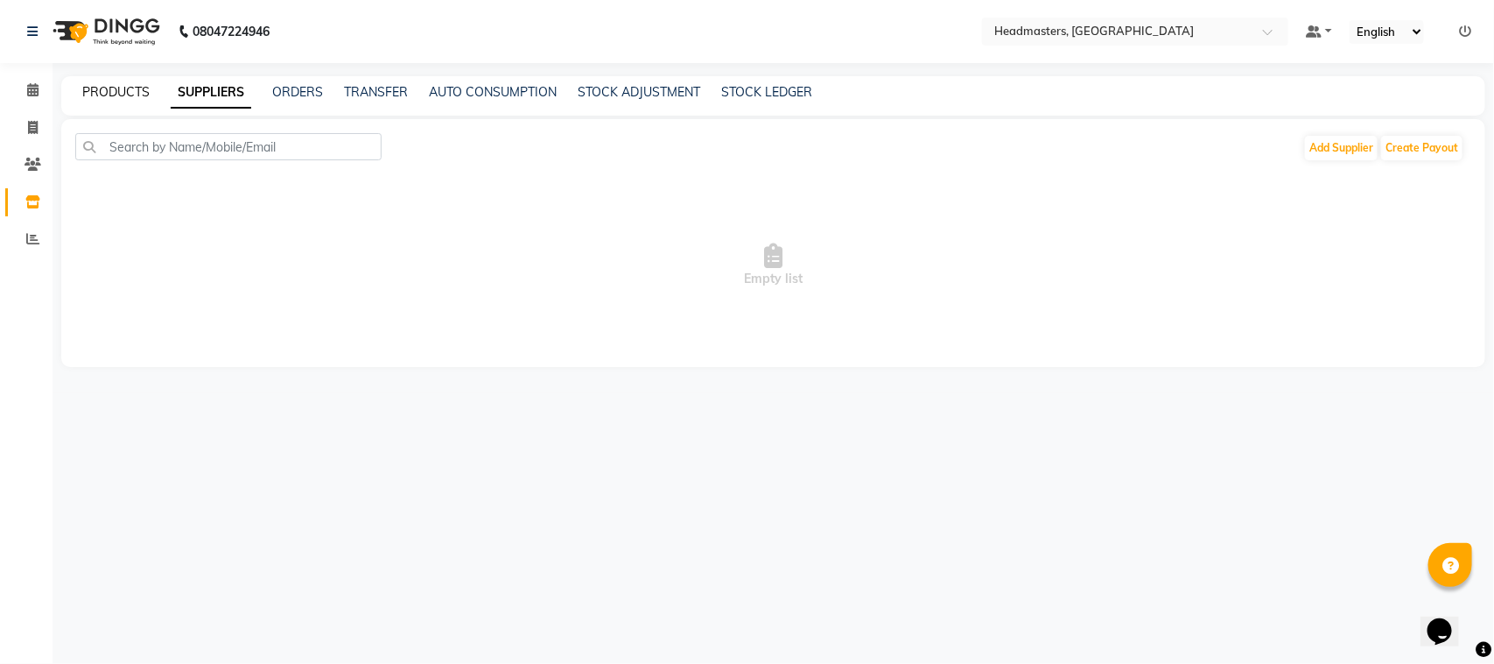
click at [125, 98] on link "PRODUCTS" at bounding box center [115, 92] width 67 height 16
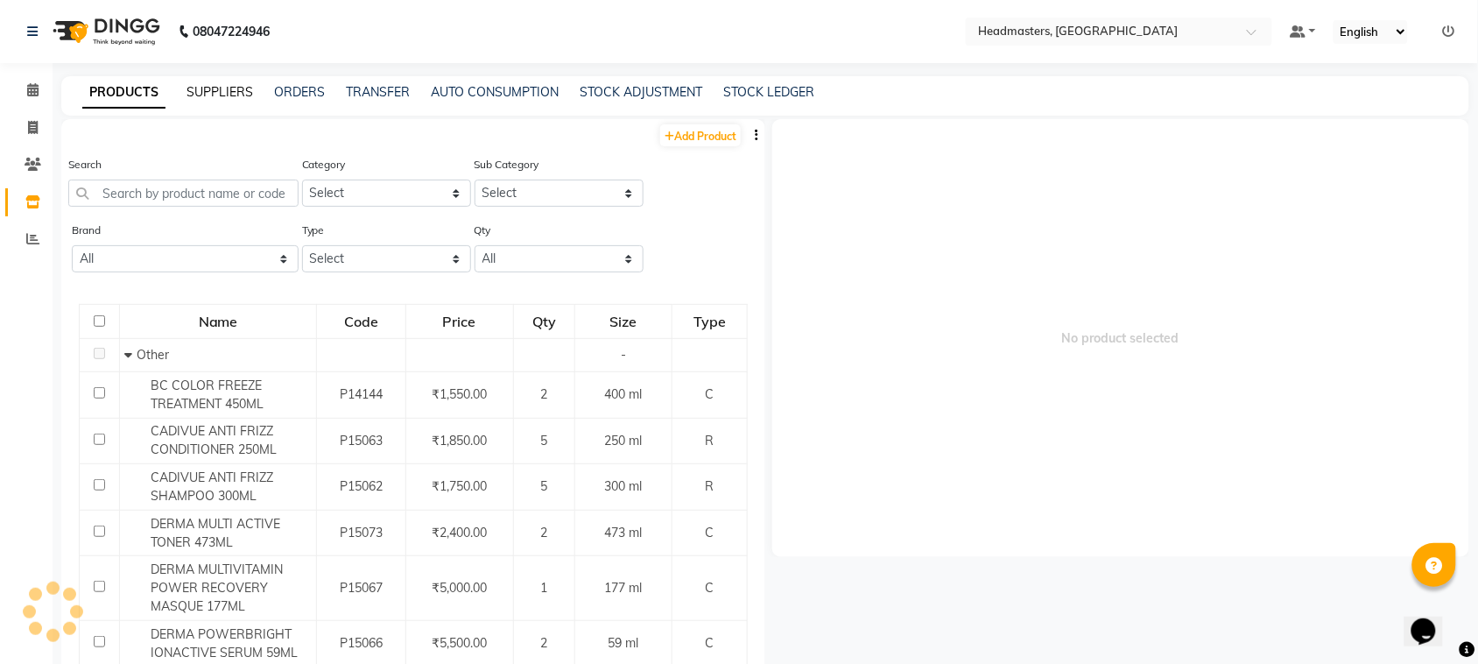
click at [207, 88] on link "SUPPLIERS" at bounding box center [219, 92] width 67 height 16
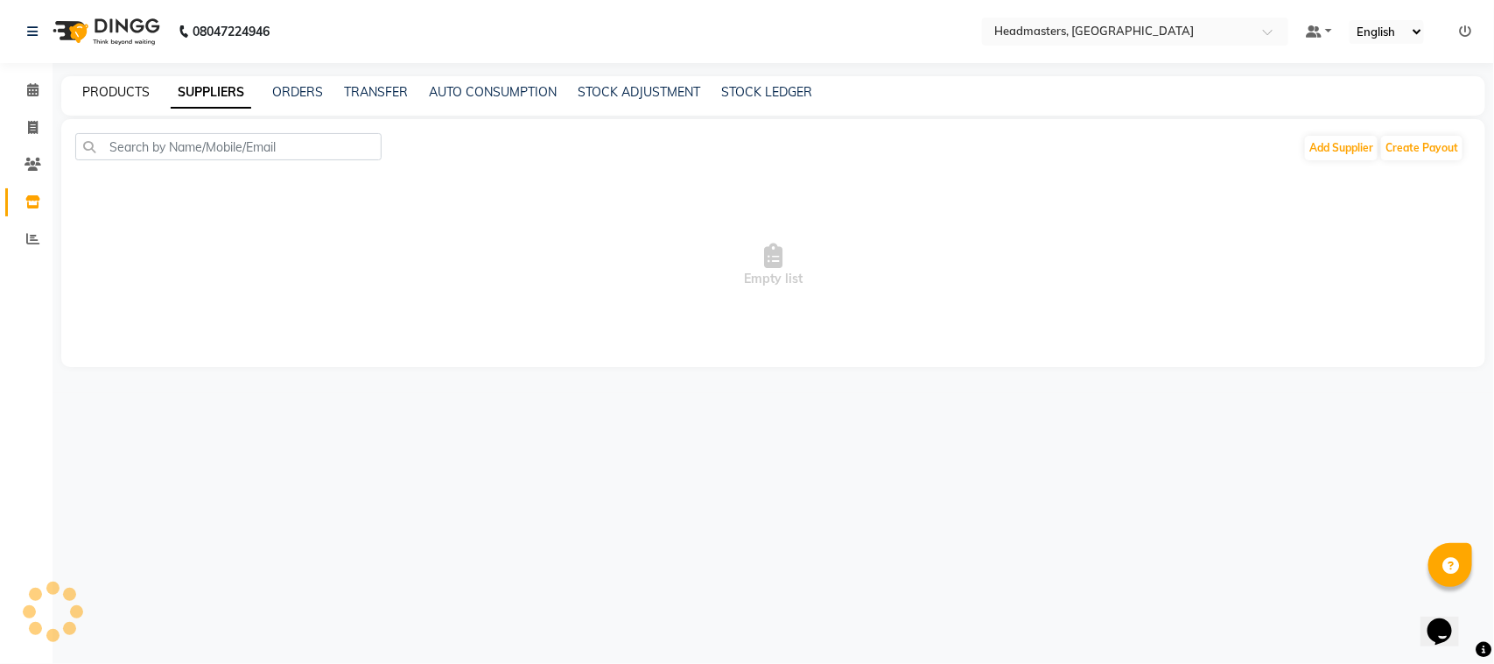
click at [128, 88] on link "PRODUCTS" at bounding box center [115, 92] width 67 height 16
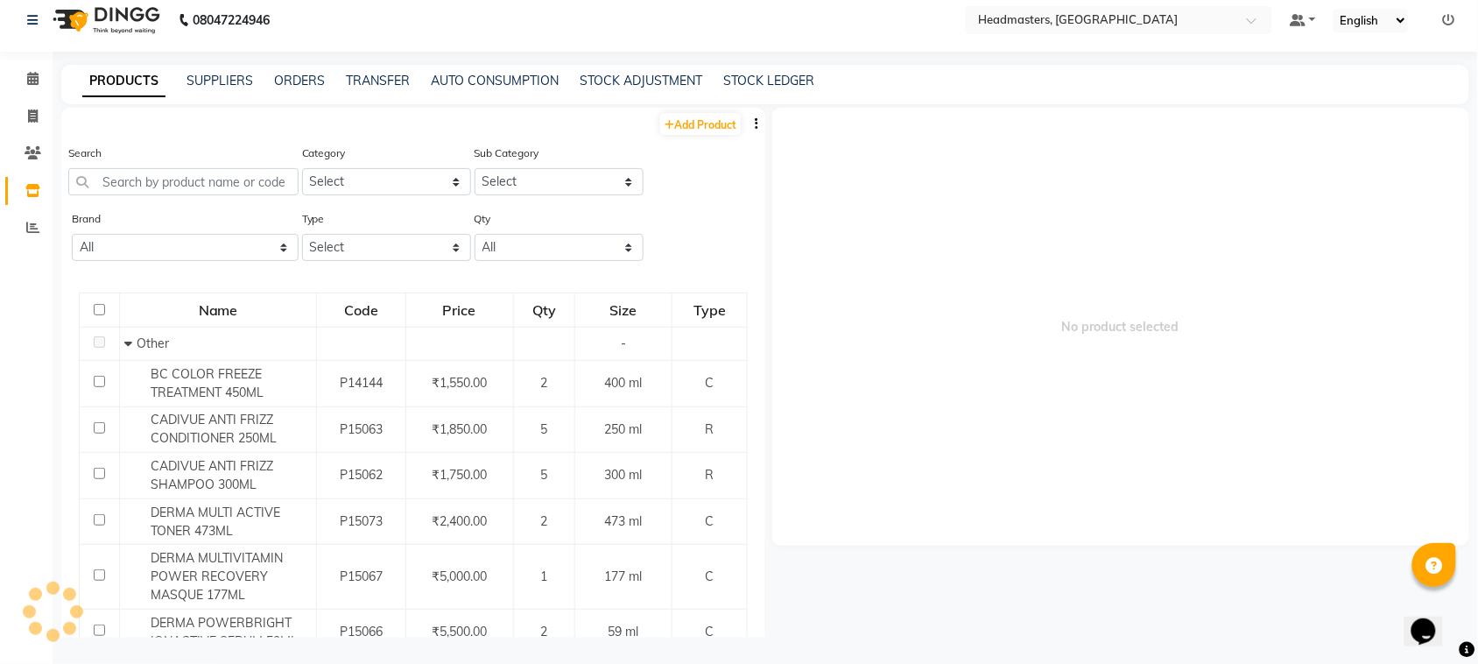
scroll to position [11, 0]
click at [138, 185] on input "text" at bounding box center [183, 182] width 230 height 27
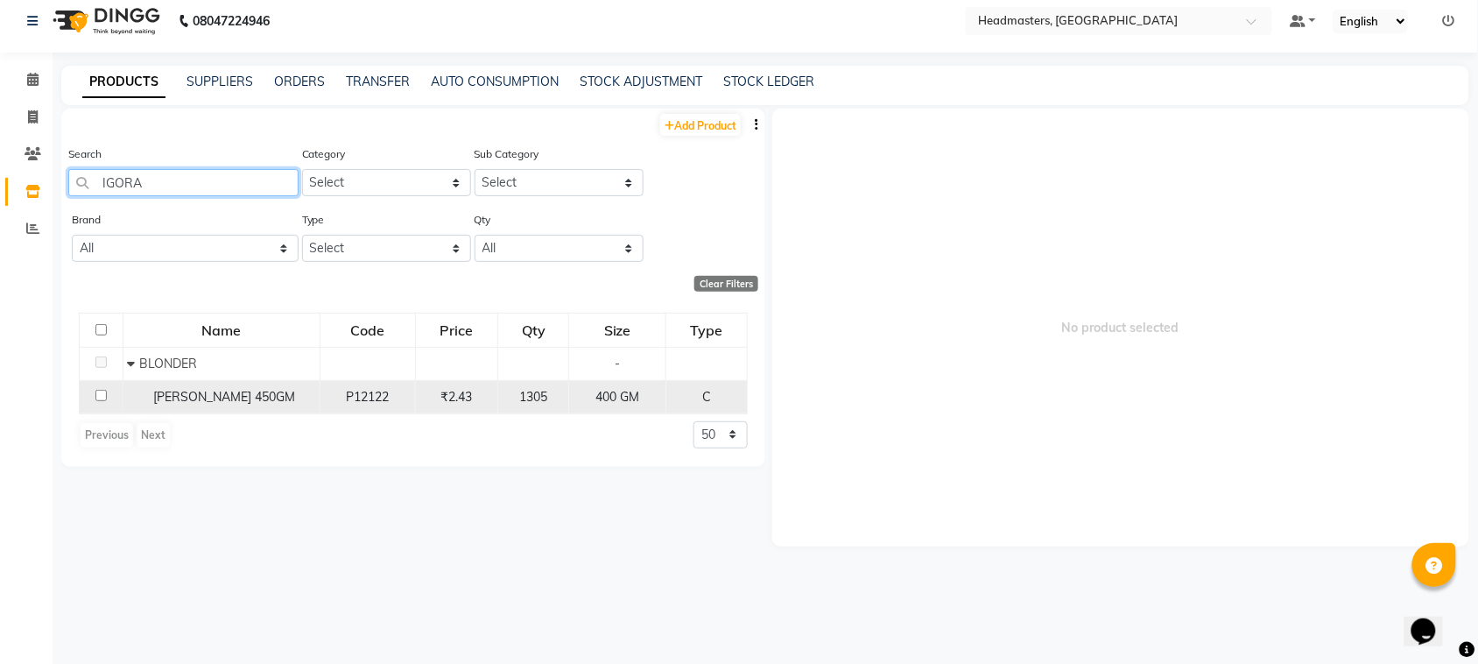
type input "IGORA"
click at [97, 392] on input "checkbox" at bounding box center [100, 395] width 11 height 11
checkbox input "true"
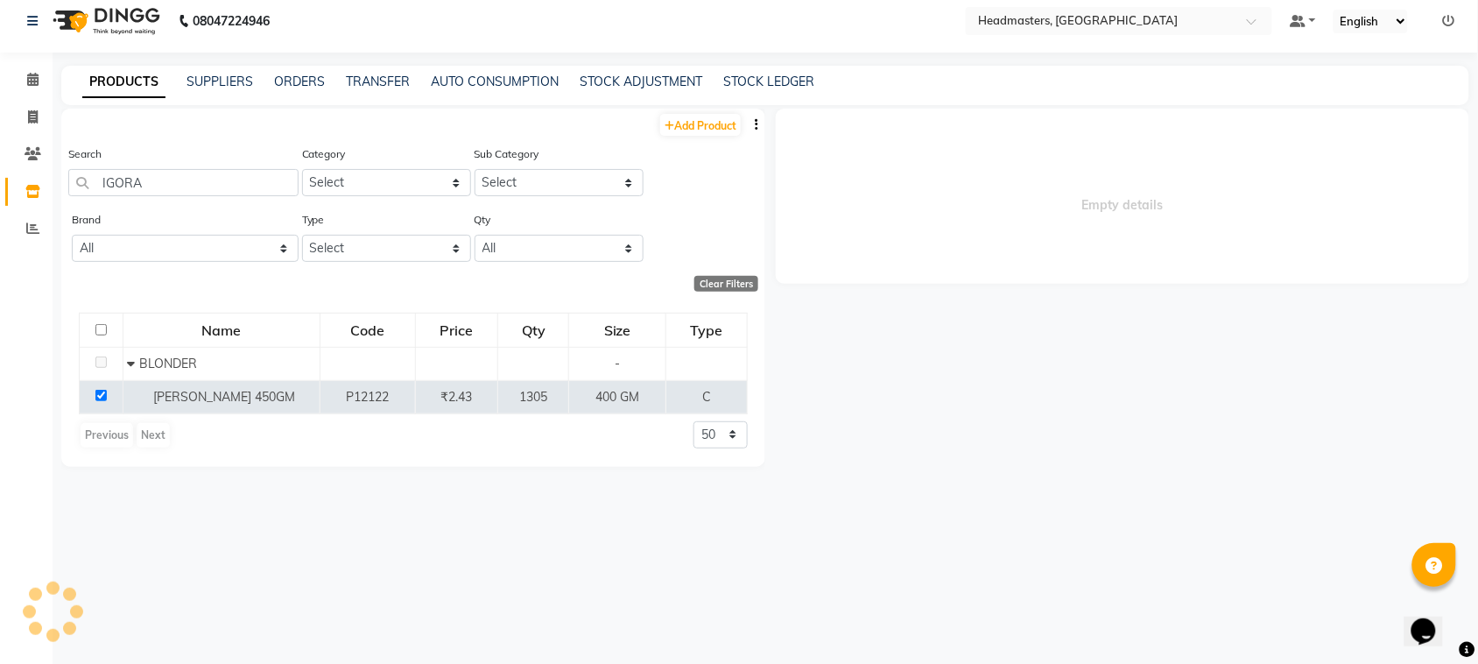
select select
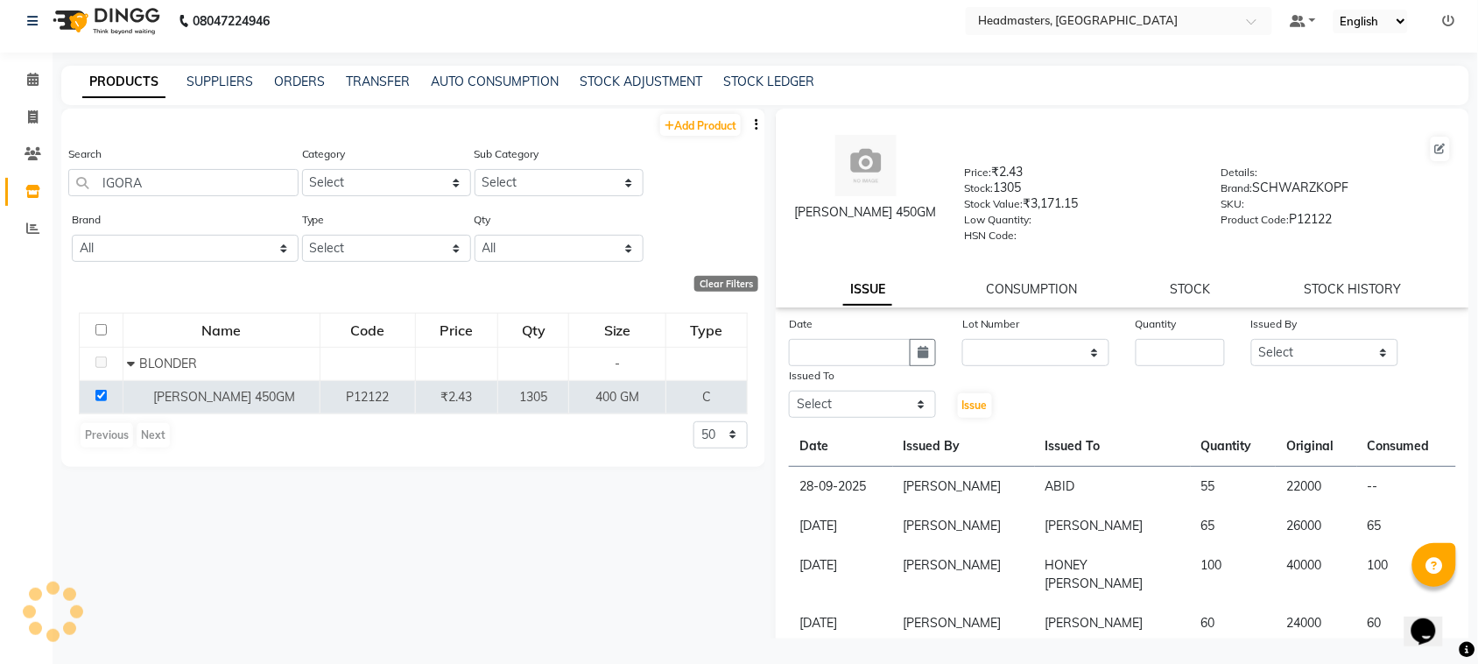
click at [1173, 273] on div "[PERSON_NAME] 450GM Price: ₹2.43 Stock: 1305 Stock Value: ₹3,171.15 Low Quantit…" at bounding box center [1122, 208] width 693 height 199
click at [1177, 281] on link "STOCK" at bounding box center [1190, 289] width 40 height 16
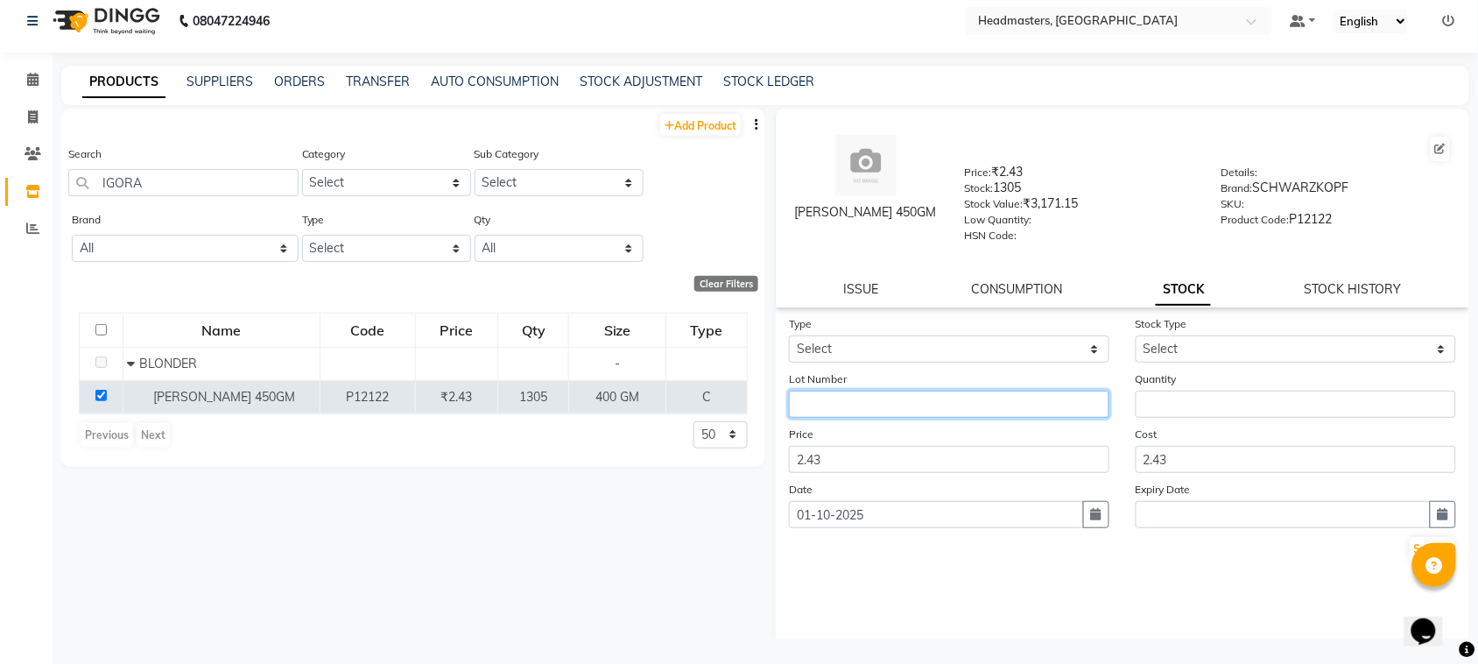
click at [907, 412] on input "text" at bounding box center [949, 403] width 320 height 27
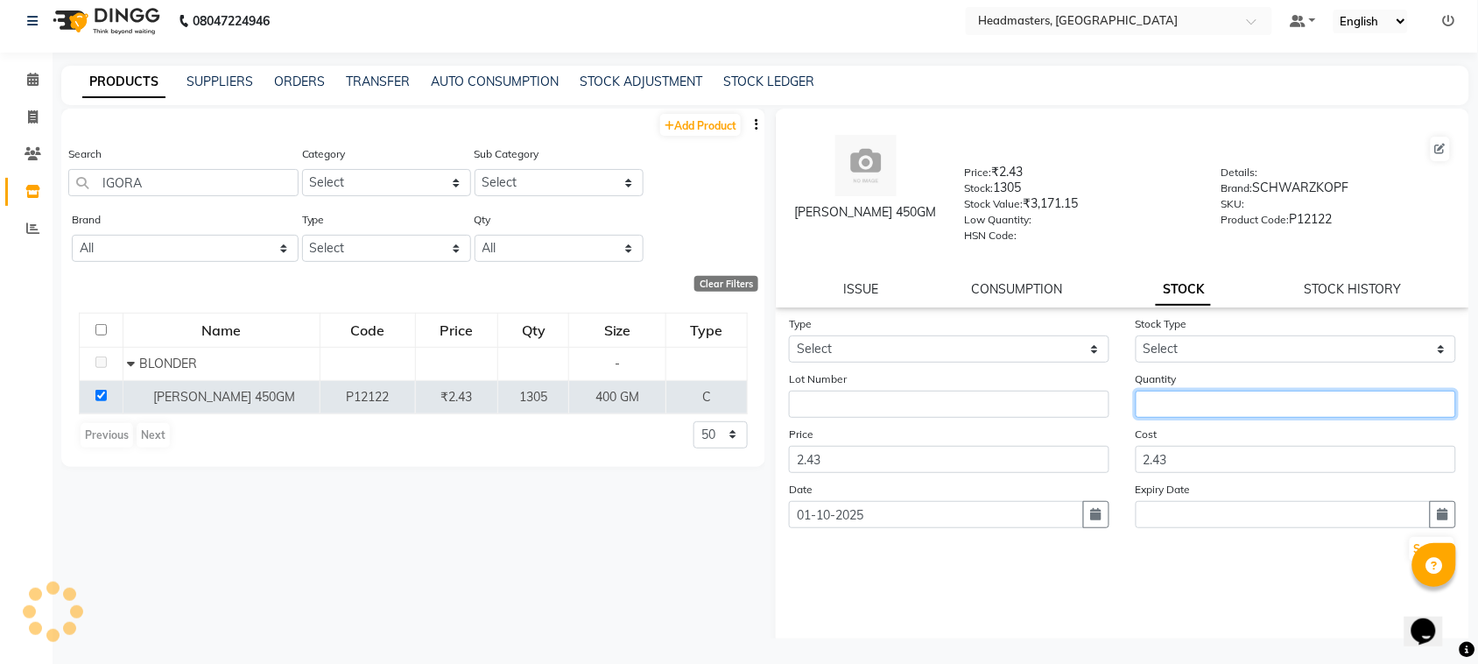
click at [1169, 394] on input "number" at bounding box center [1295, 403] width 320 height 27
type input "1800"
click at [928, 325] on div "Type Select In" at bounding box center [949, 338] width 347 height 48
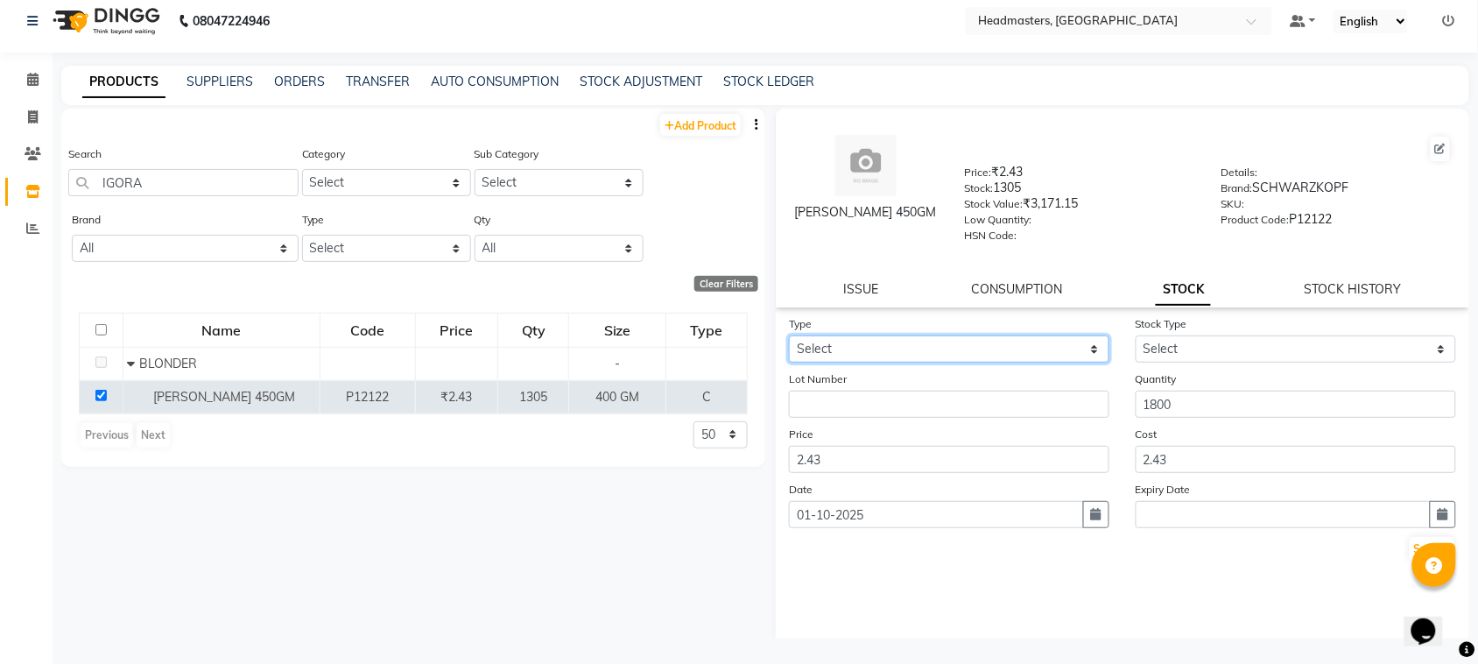
click at [926, 341] on select "Select In" at bounding box center [949, 348] width 320 height 27
select select "in"
click at [789, 335] on select "Select In" at bounding box center [949, 348] width 320 height 27
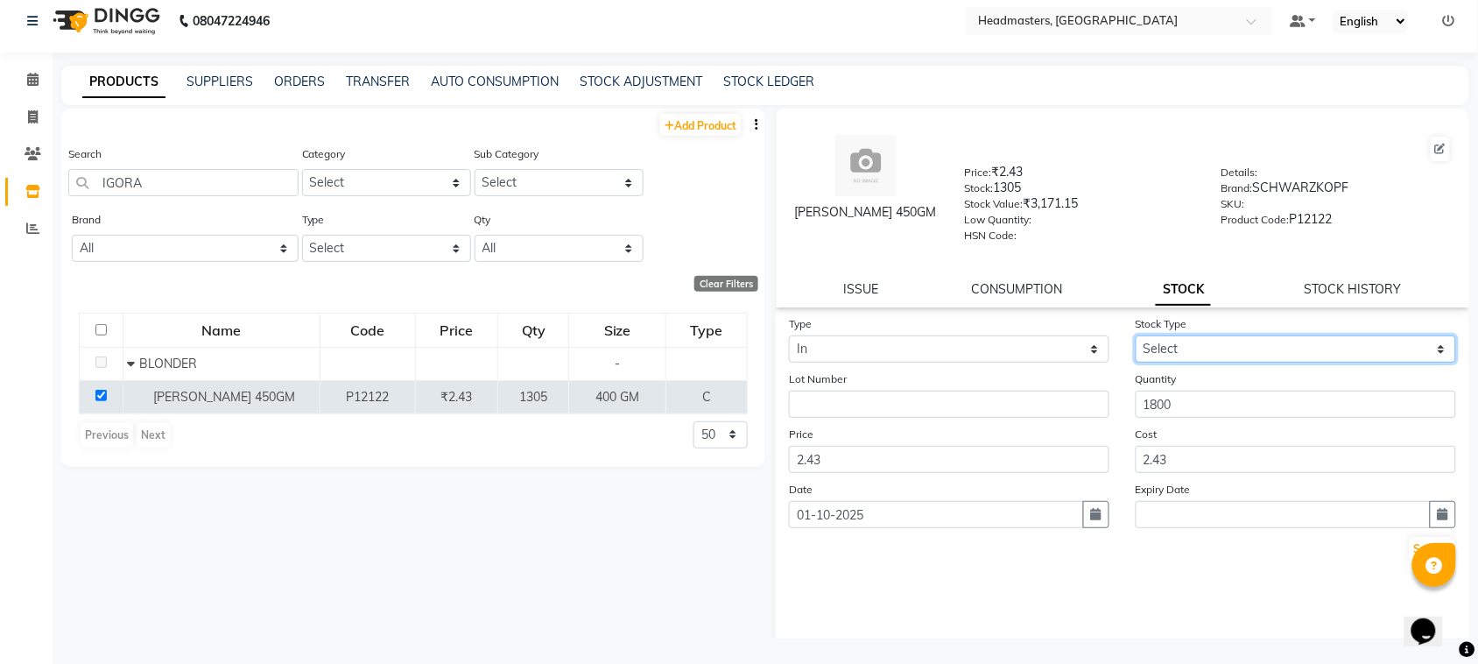
drag, startPoint x: 1193, startPoint y: 348, endPoint x: 1199, endPoint y: 356, distance: 10.7
click at [1193, 348] on select "Select New Stock Adjustment Return Other" at bounding box center [1295, 348] width 320 height 27
select select "new stock"
click at [1135, 335] on select "Select New Stock Adjustment Return Other" at bounding box center [1295, 348] width 320 height 27
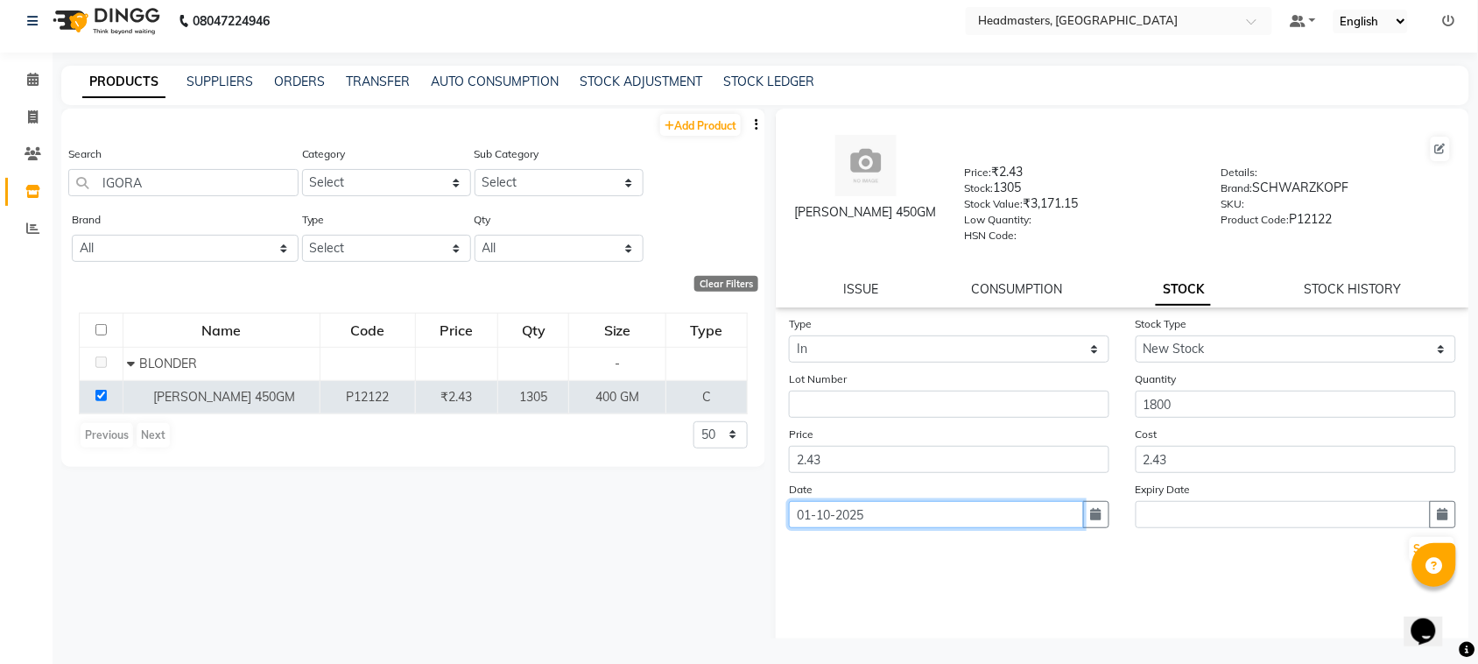
click at [995, 515] on input "01-10-2025" at bounding box center [936, 514] width 295 height 27
select select "10"
select select "2025"
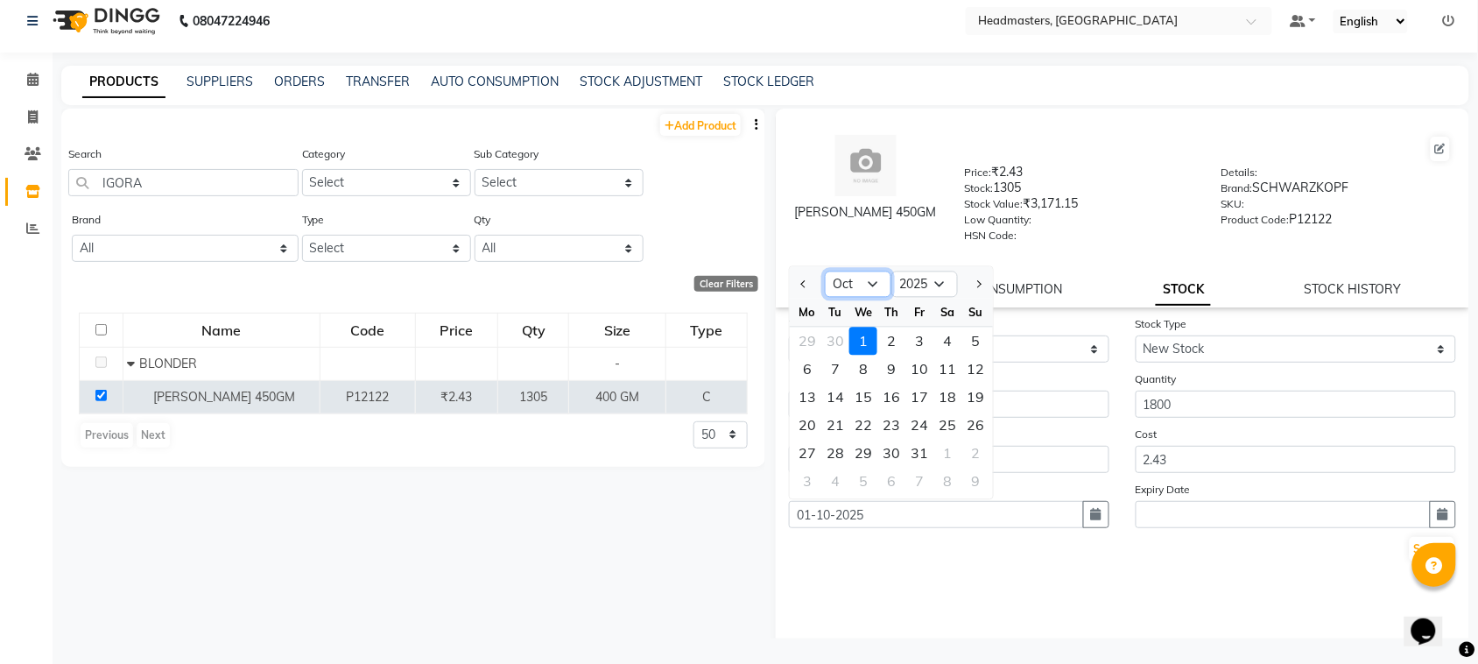
drag, startPoint x: 867, startPoint y: 271, endPoint x: 867, endPoint y: 287, distance: 15.8
click at [867, 271] on select "Jan Feb Mar Apr May Jun [DATE] Aug Sep Oct Nov Dec" at bounding box center [858, 284] width 67 height 26
select select "9"
click at [825, 271] on select "Jan Feb Mar Apr May Jun [DATE] Aug Sep Oct Nov Dec" at bounding box center [858, 284] width 67 height 26
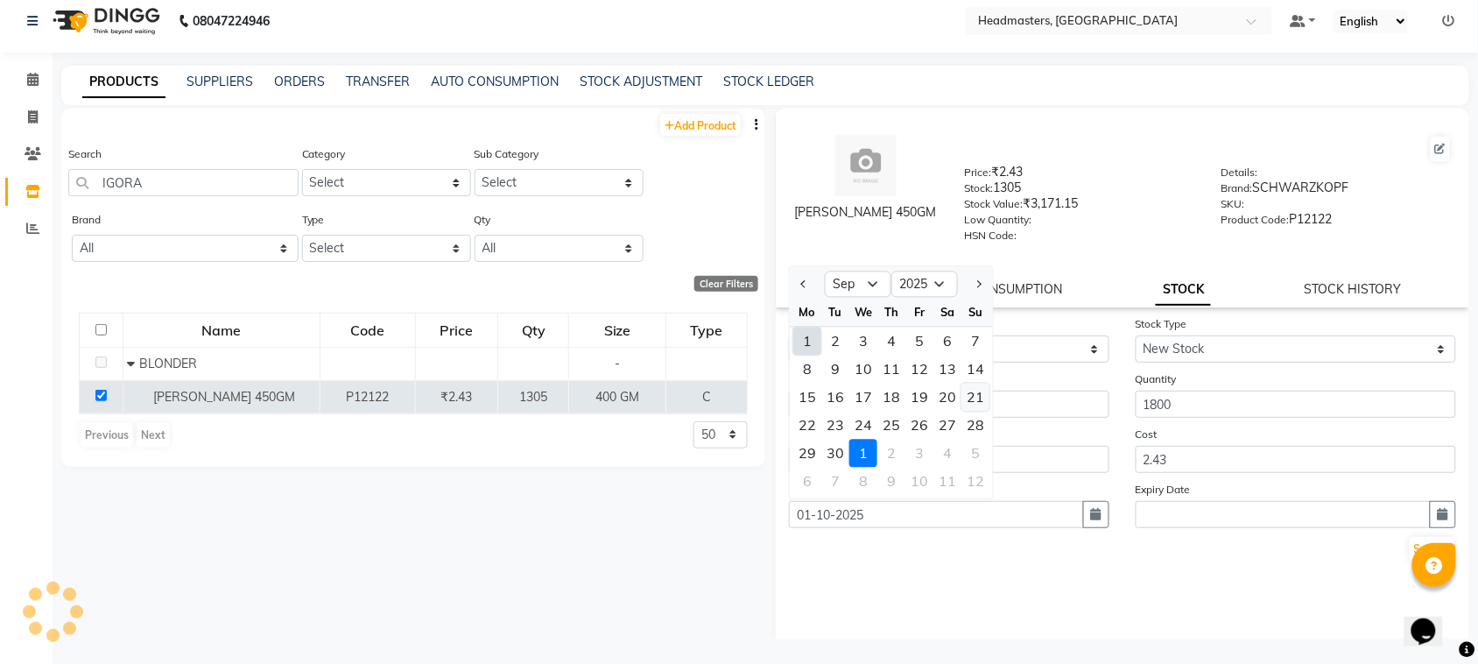
click at [970, 383] on div "21" at bounding box center [975, 397] width 28 height 28
type input "[DATE]"
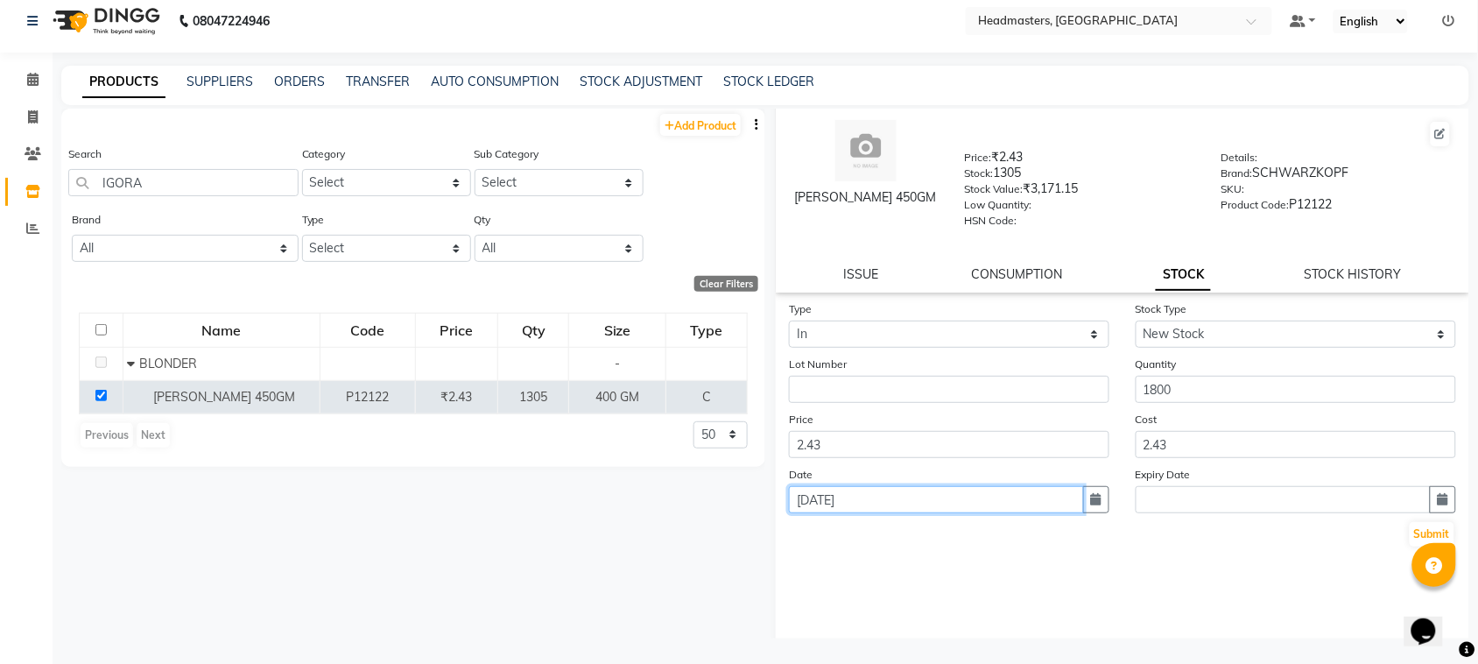
scroll to position [24, 0]
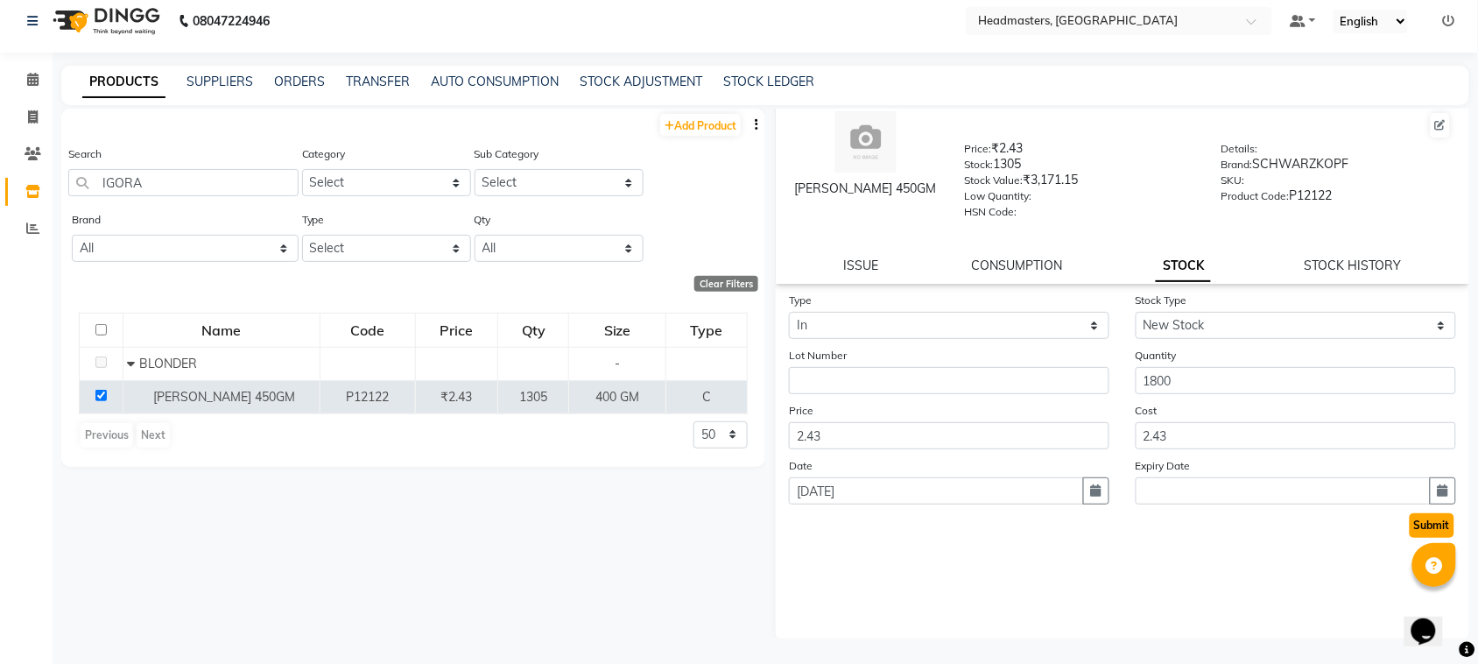
click at [1409, 523] on button "Submit" at bounding box center [1431, 525] width 45 height 25
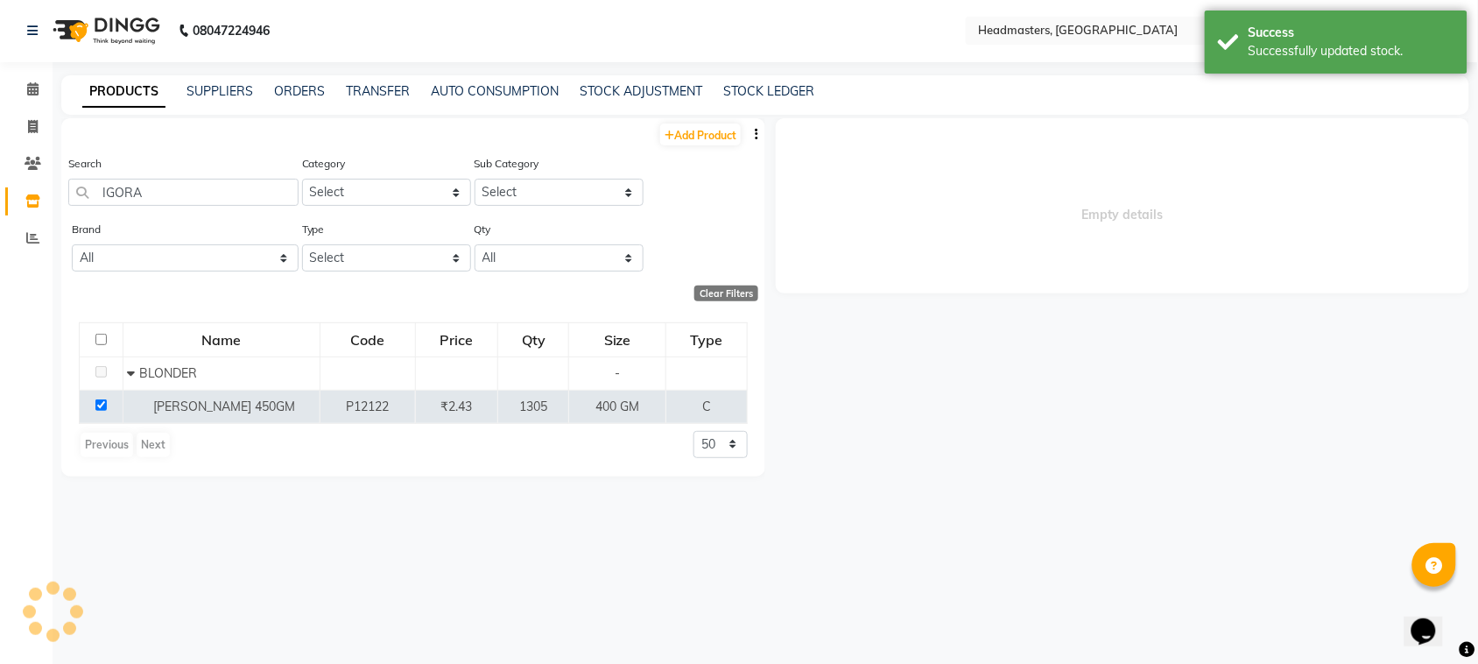
scroll to position [0, 0]
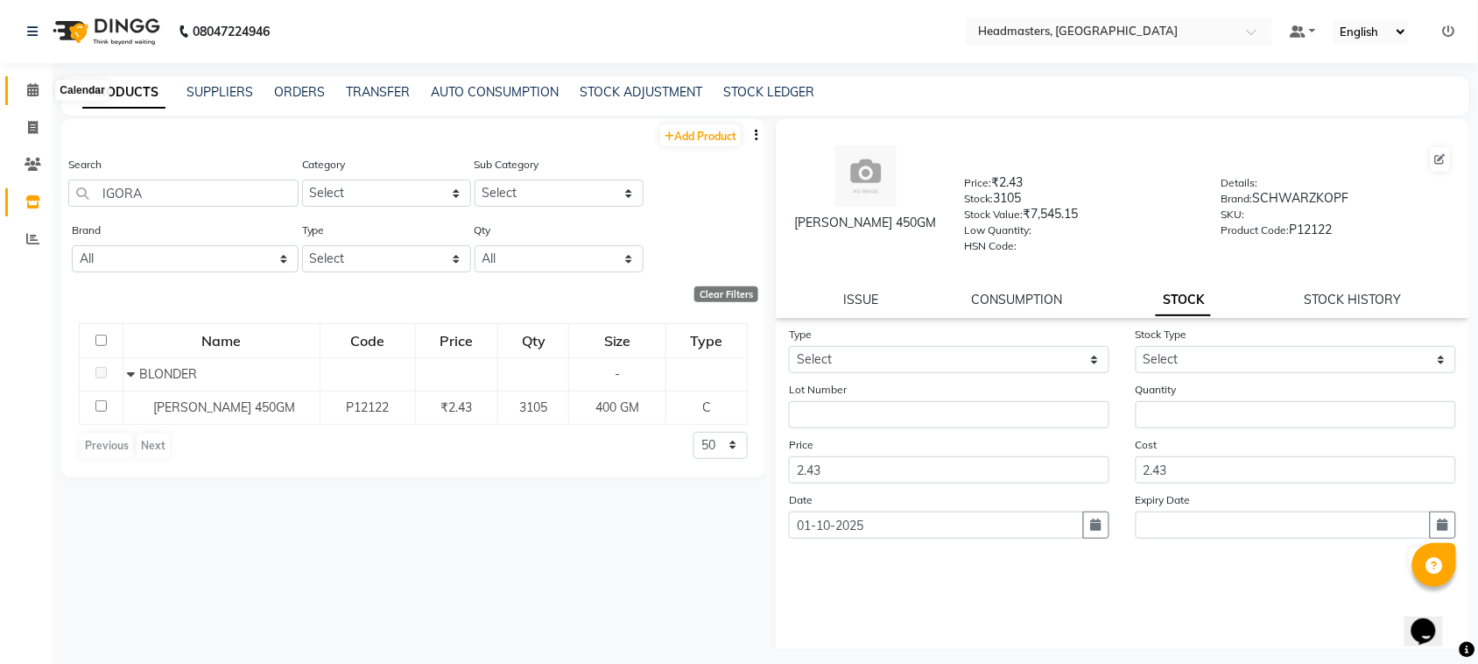
click at [28, 92] on icon at bounding box center [32, 89] width 11 height 13
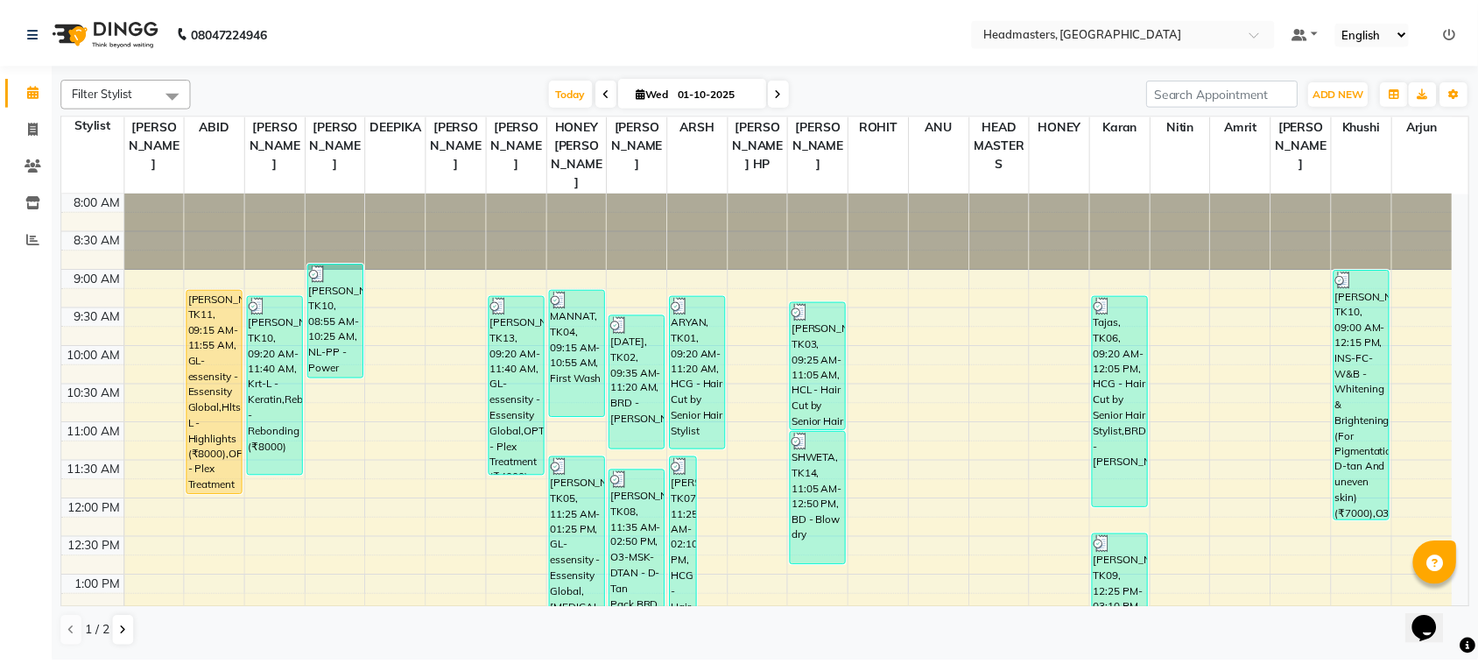
scroll to position [438, 0]
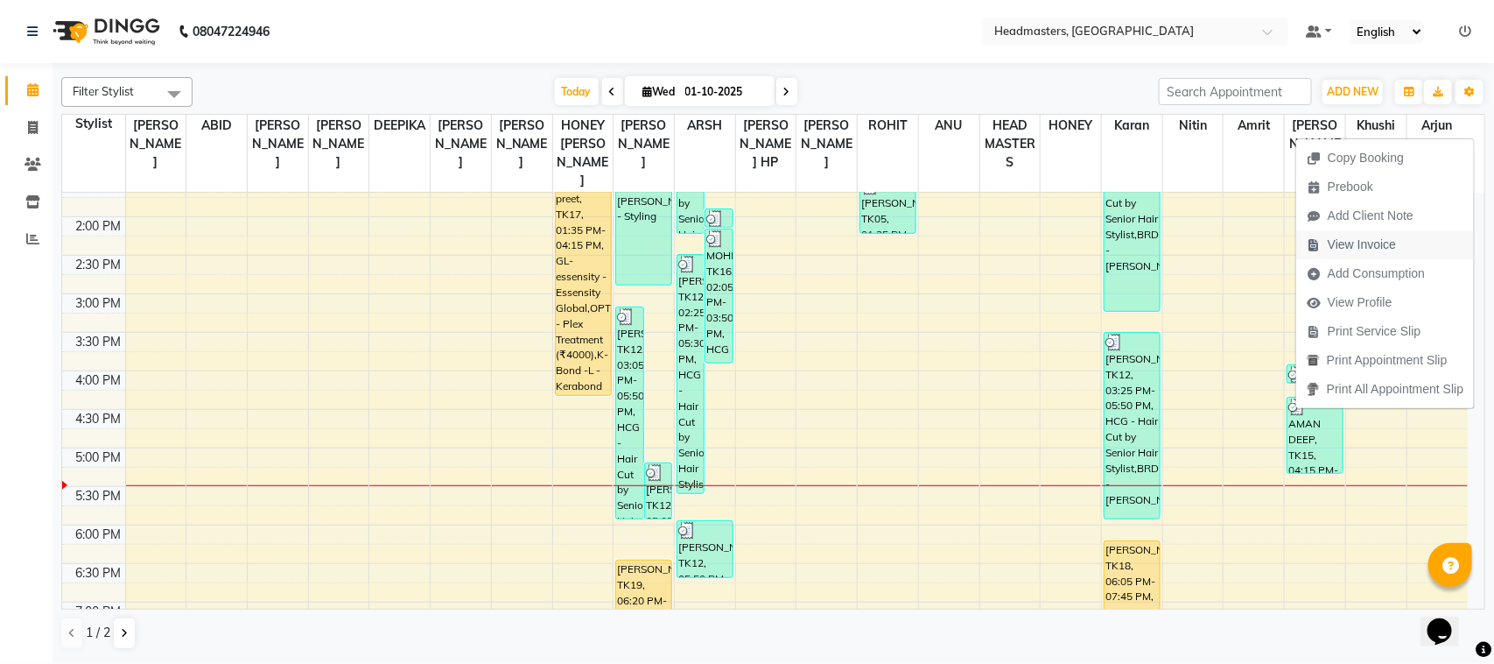
click at [1383, 242] on span "View Invoice" at bounding box center [1362, 244] width 68 height 18
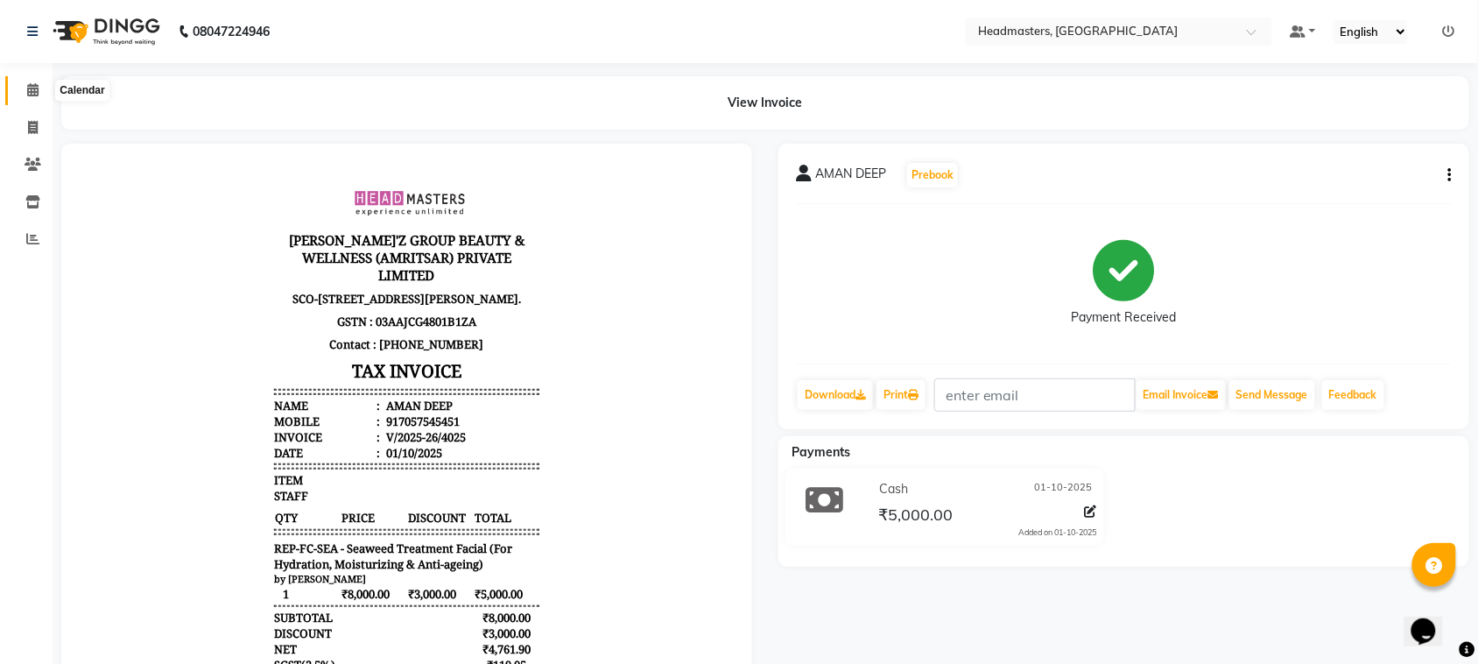
click at [42, 92] on span at bounding box center [33, 91] width 31 height 20
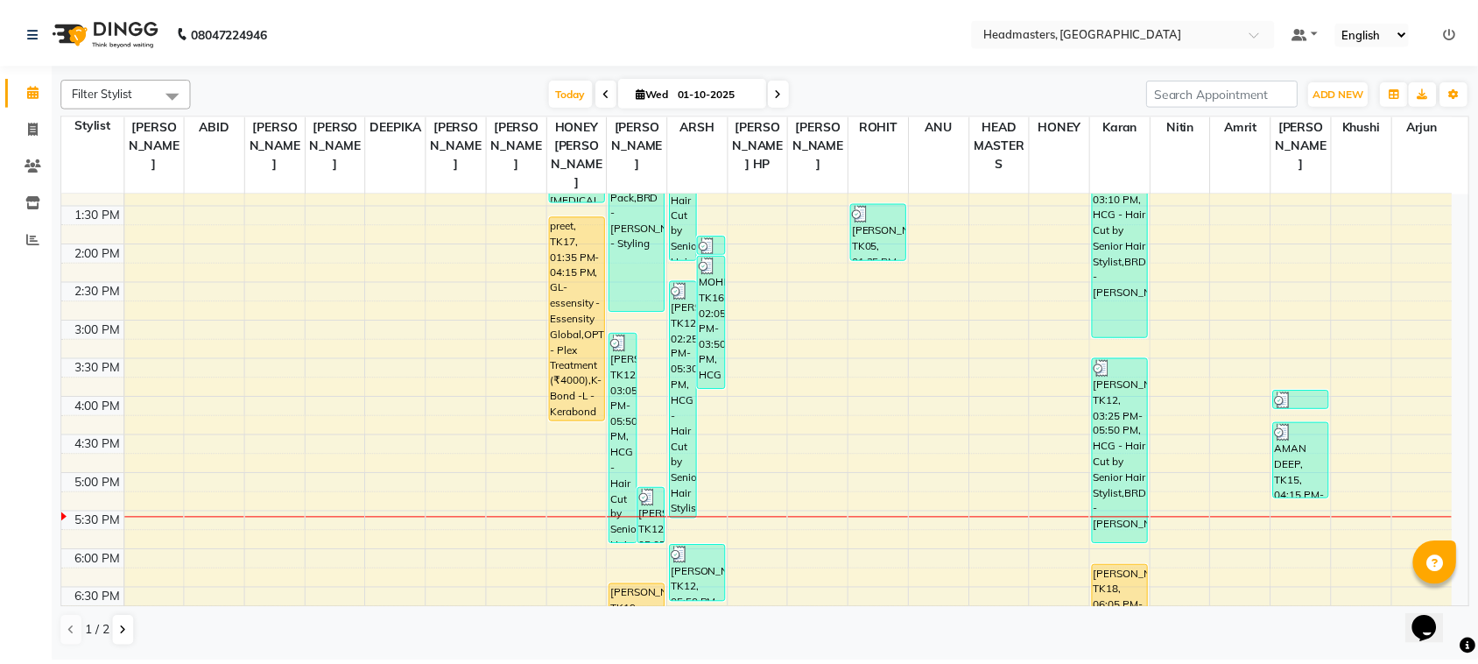
scroll to position [109, 0]
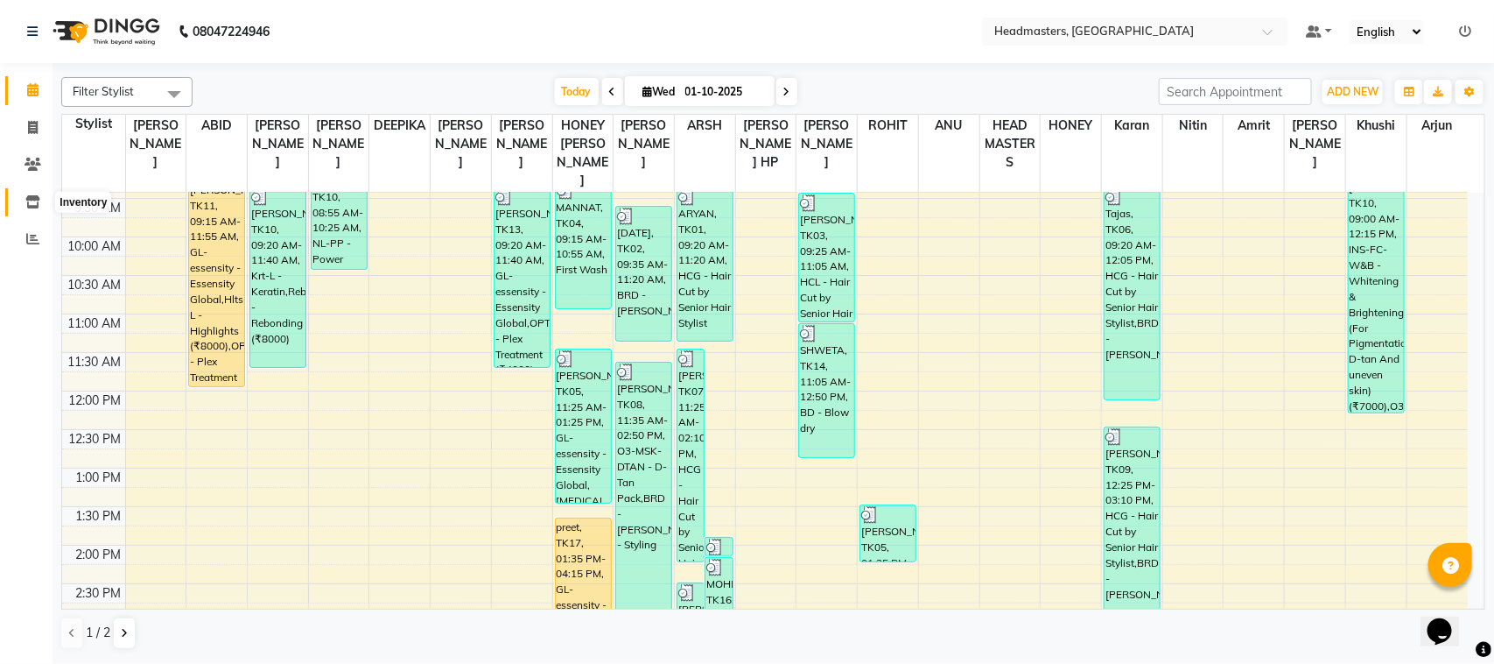
click at [32, 201] on icon at bounding box center [32, 201] width 15 height 13
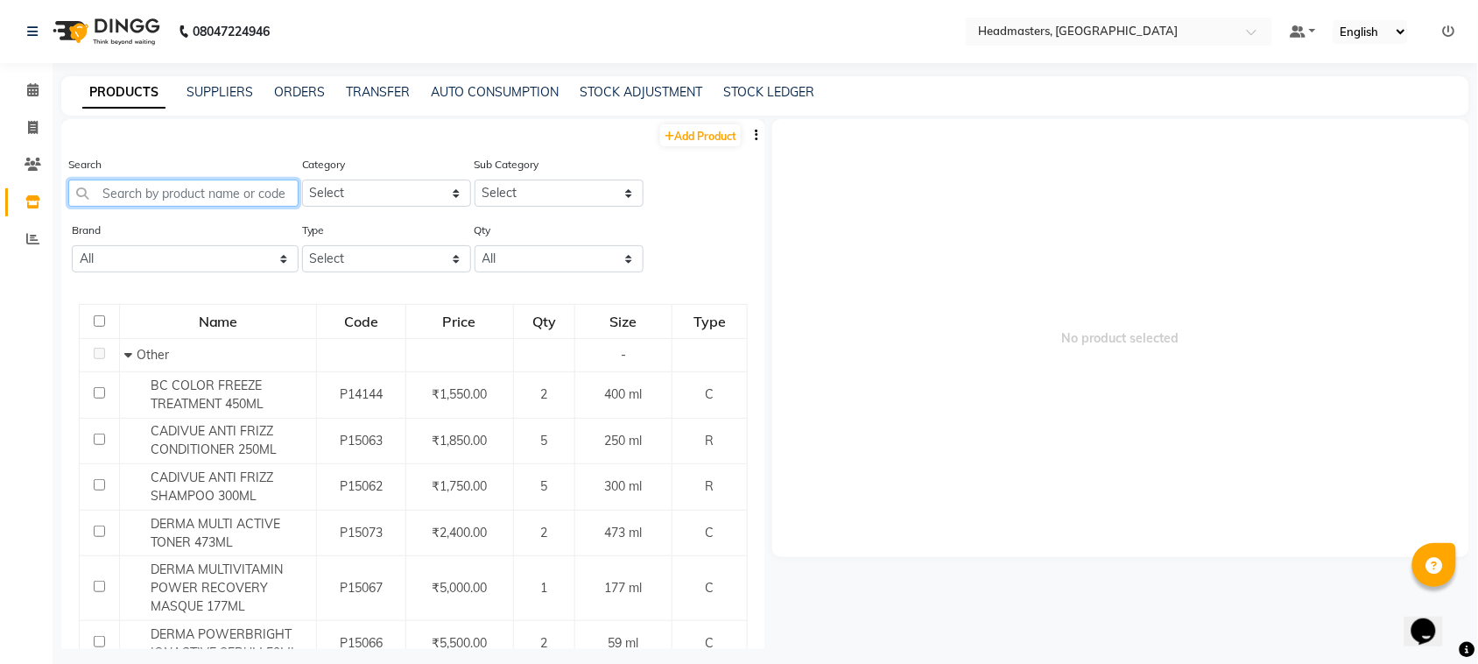
click at [242, 197] on input "text" at bounding box center [183, 192] width 230 height 27
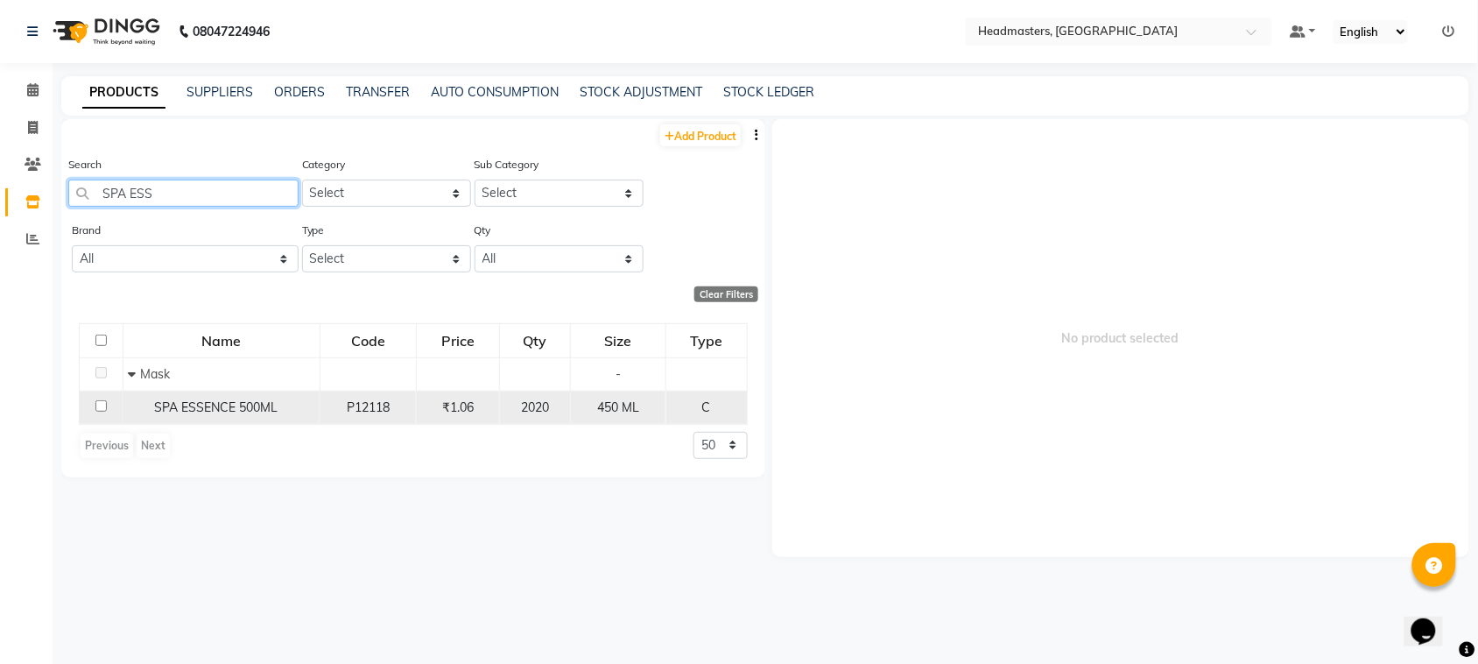
type input "SPA ESS"
click at [102, 404] on input "checkbox" at bounding box center [100, 405] width 11 height 11
checkbox input "true"
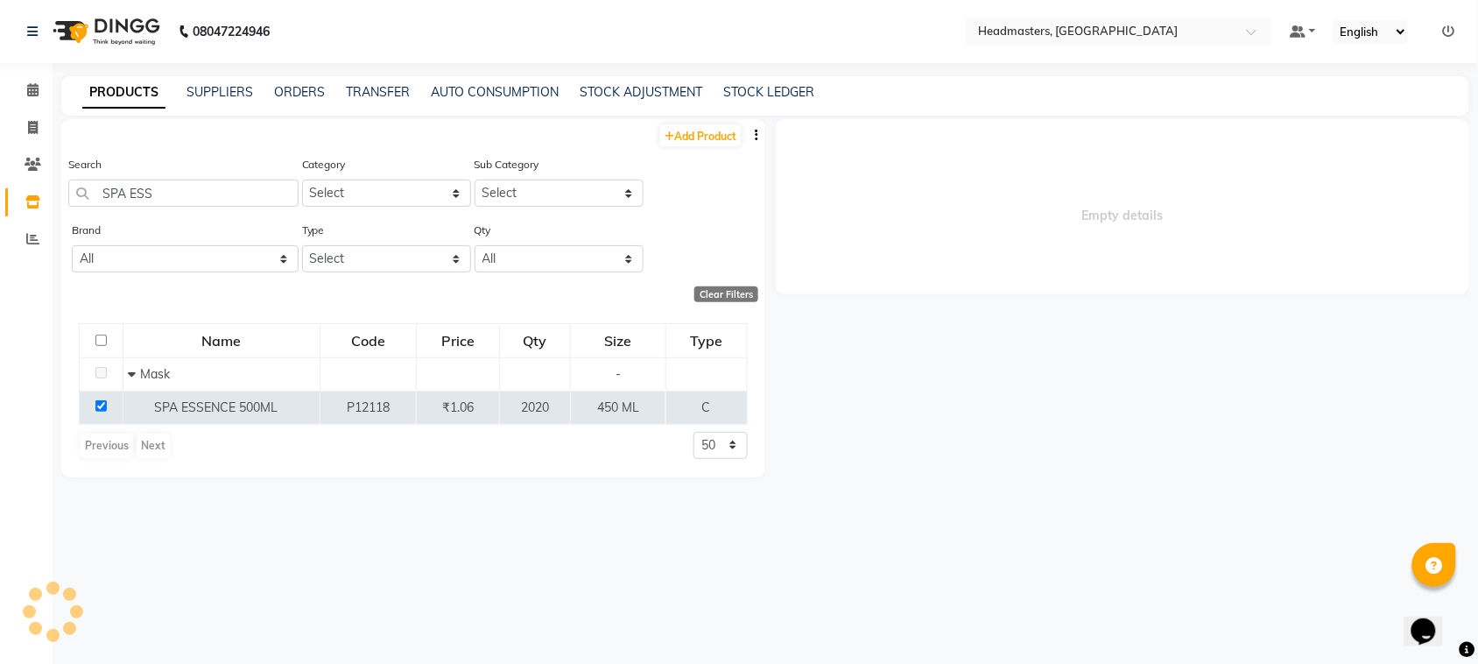
select select
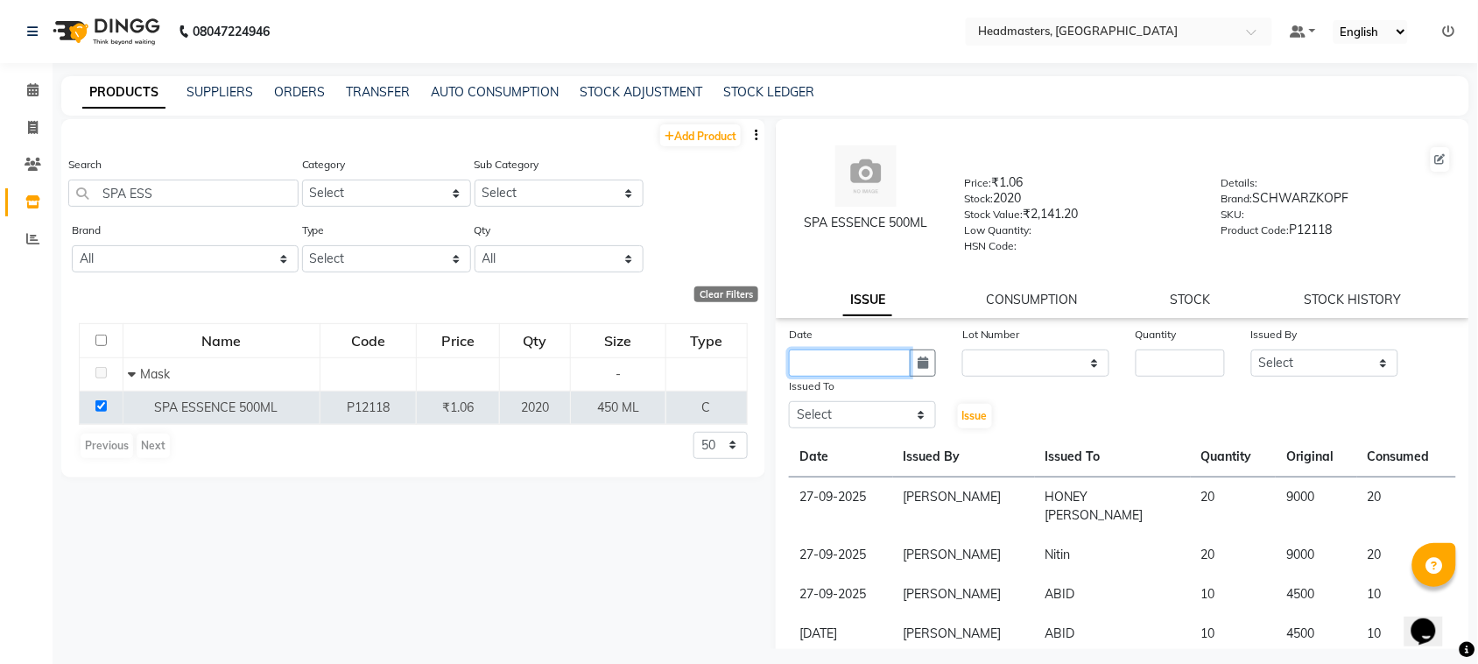
click at [908, 386] on div "Date Lot Number None Quantity Issued By Select ABID Amrit ANU Arjun ARSH [PERSO…" at bounding box center [1122, 377] width 693 height 105
drag, startPoint x: 1180, startPoint y: 296, endPoint x: 1147, endPoint y: 309, distance: 35.8
click at [1173, 299] on link "STOCK" at bounding box center [1190, 299] width 40 height 16
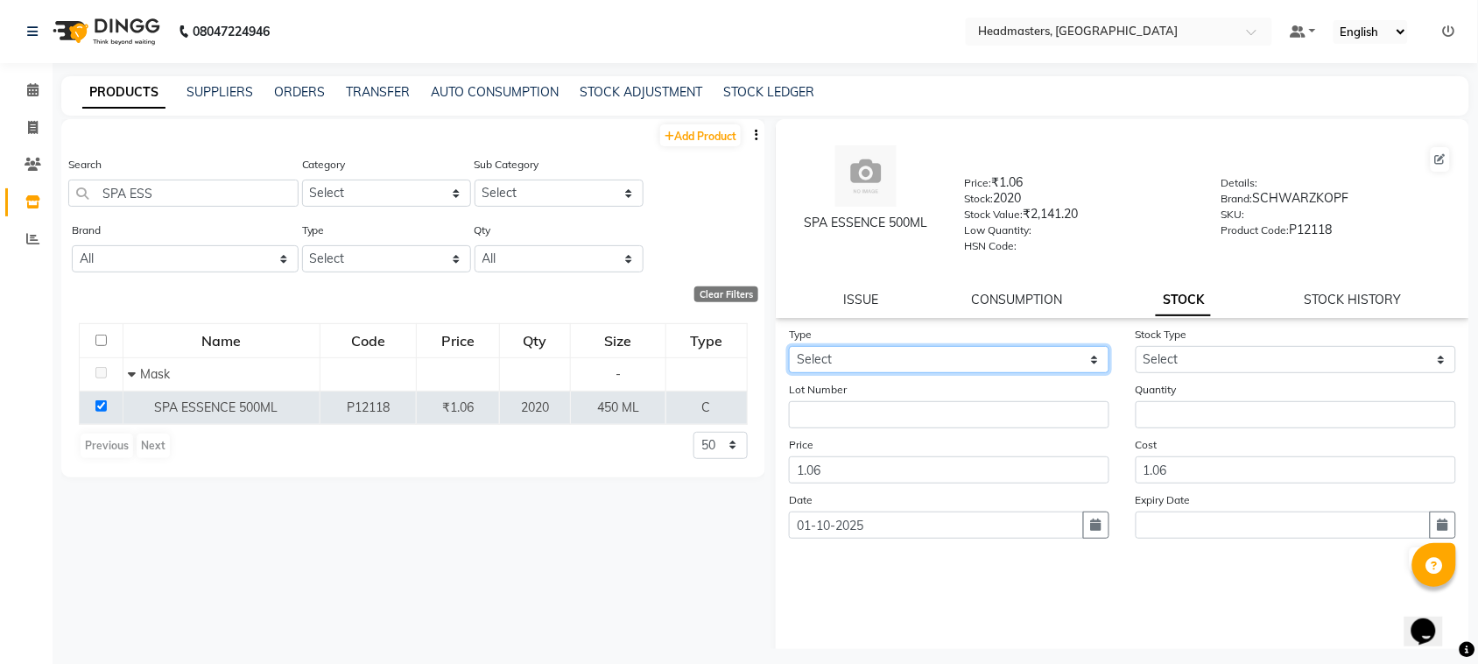
click at [850, 352] on select "Select In" at bounding box center [949, 359] width 320 height 27
drag, startPoint x: 864, startPoint y: 425, endPoint x: 996, endPoint y: 385, distance: 137.9
click at [867, 425] on form "Type Select In Stock Type Select Lot Number Quantity Price 1.06 Cost 1.06 Date …" at bounding box center [1122, 449] width 667 height 249
click at [1033, 380] on div "Lot Number" at bounding box center [949, 404] width 347 height 48
drag, startPoint x: 1033, startPoint y: 353, endPoint x: 1025, endPoint y: 362, distance: 11.8
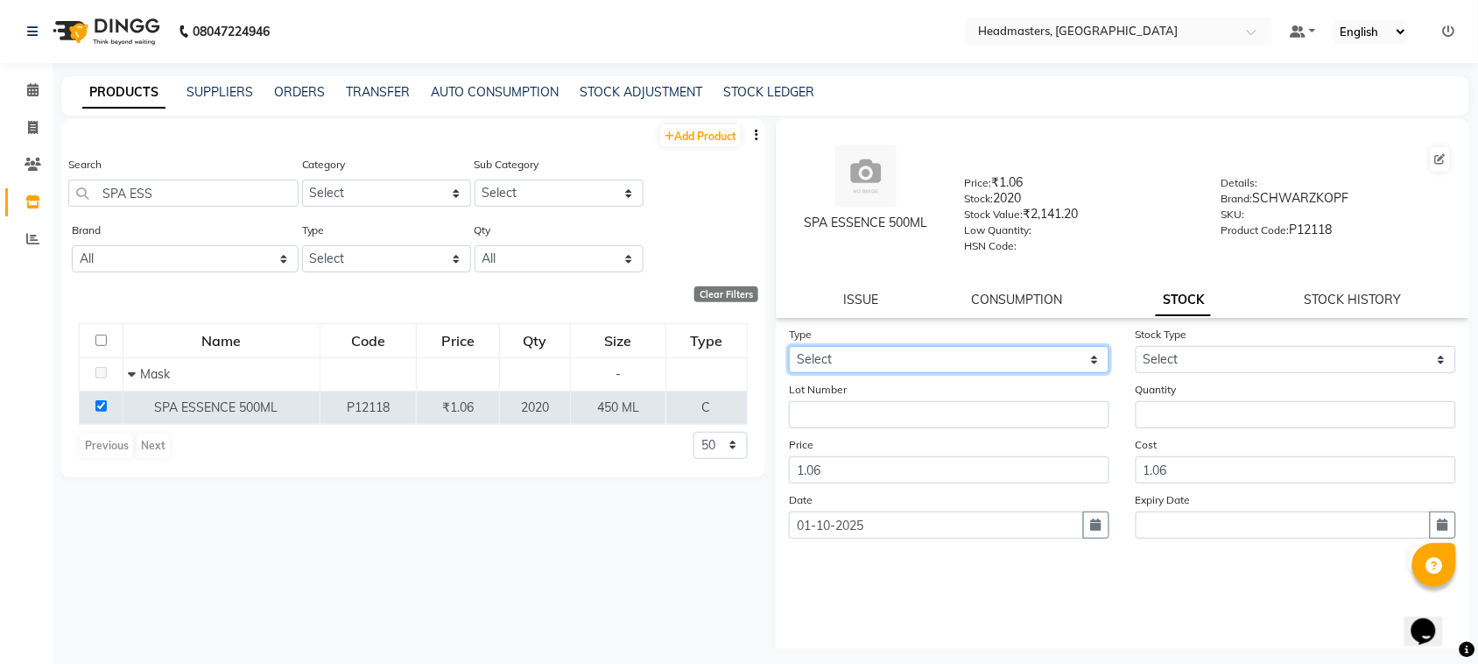
click at [1033, 353] on select "Select In" at bounding box center [949, 359] width 320 height 27
select select "in"
click at [789, 346] on select "Select In" at bounding box center [949, 359] width 320 height 27
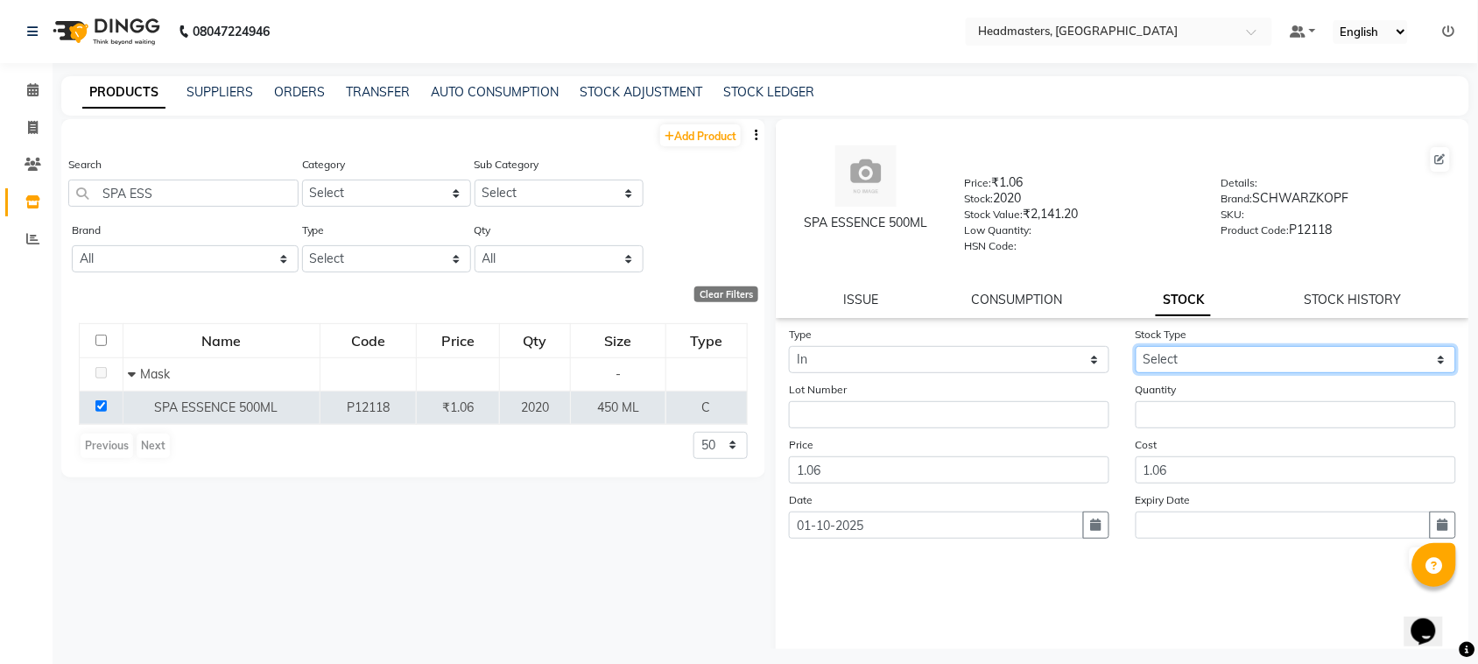
click at [1166, 356] on select "Select New Stock Adjustment Return Other" at bounding box center [1295, 359] width 320 height 27
select select "new stock"
click at [1135, 346] on select "Select New Stock Adjustment Return Other" at bounding box center [1295, 359] width 320 height 27
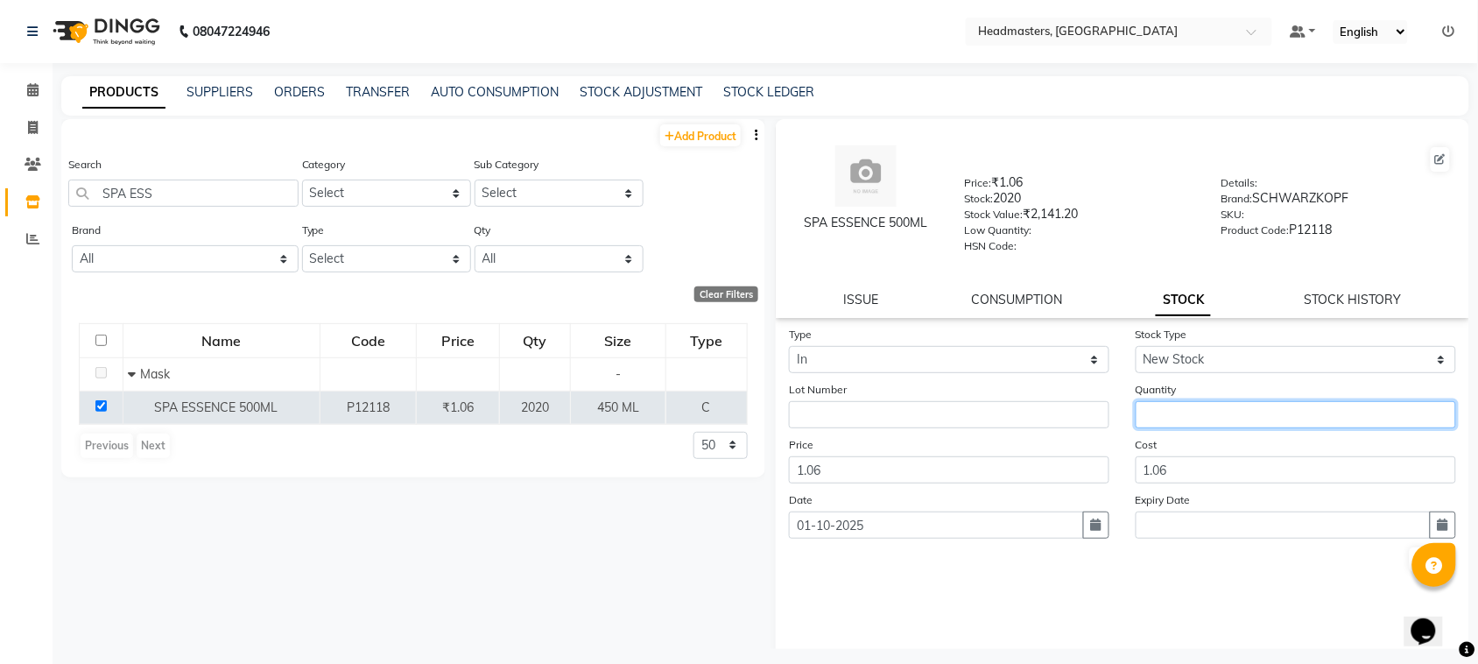
click at [1139, 420] on input "number" at bounding box center [1295, 414] width 320 height 27
type input "1800"
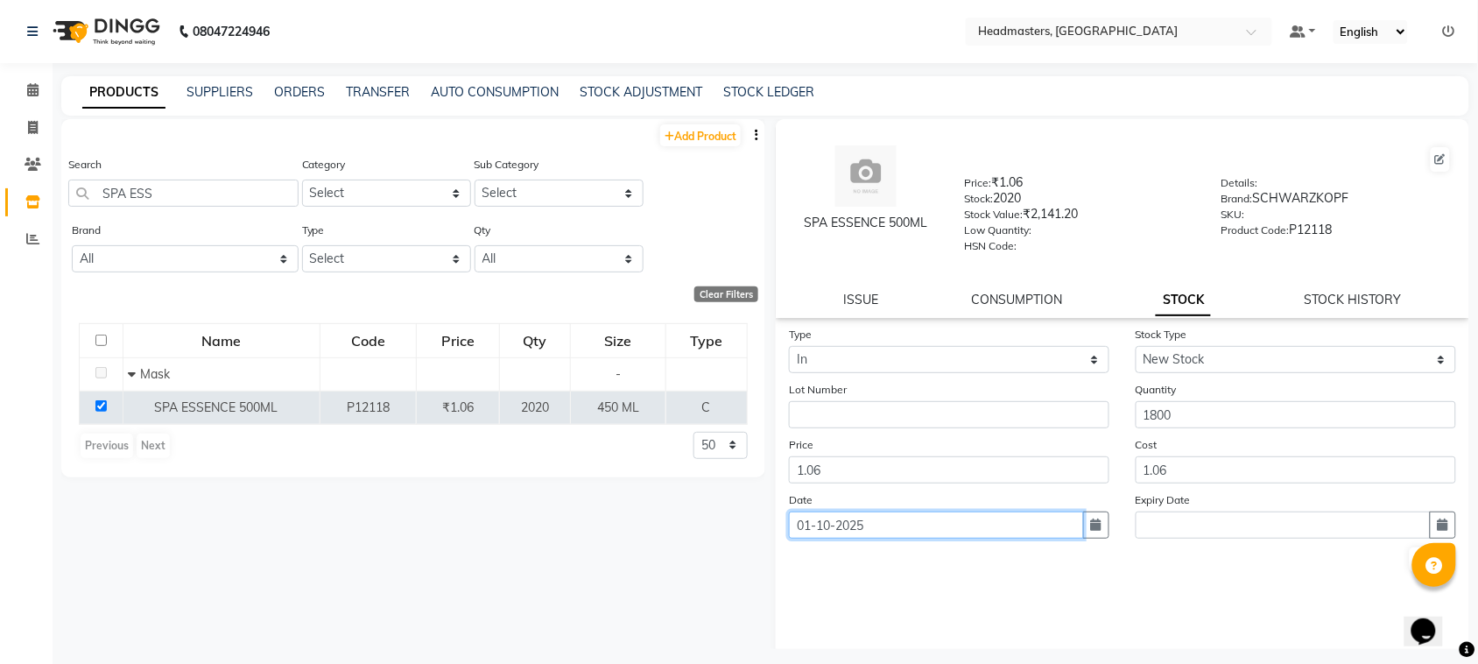
click at [946, 525] on input "01-10-2025" at bounding box center [936, 524] width 295 height 27
select select "10"
select select "2025"
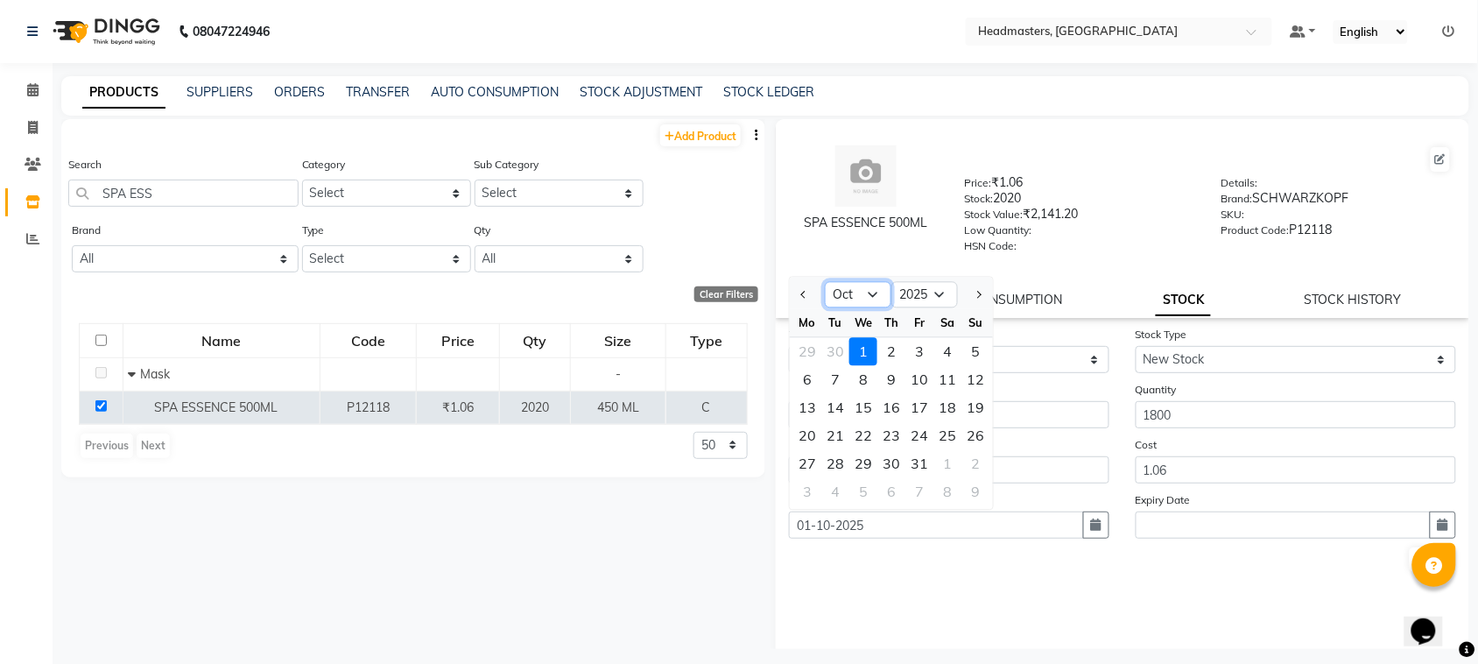
click at [867, 289] on select "Jan Feb Mar Apr May Jun [DATE] Aug Sep Oct Nov Dec" at bounding box center [858, 295] width 67 height 26
select select "9"
click at [825, 282] on select "Jan Feb Mar Apr May Jun [DATE] Aug Sep Oct Nov Dec" at bounding box center [858, 295] width 67 height 26
click at [972, 395] on div "21" at bounding box center [975, 408] width 28 height 28
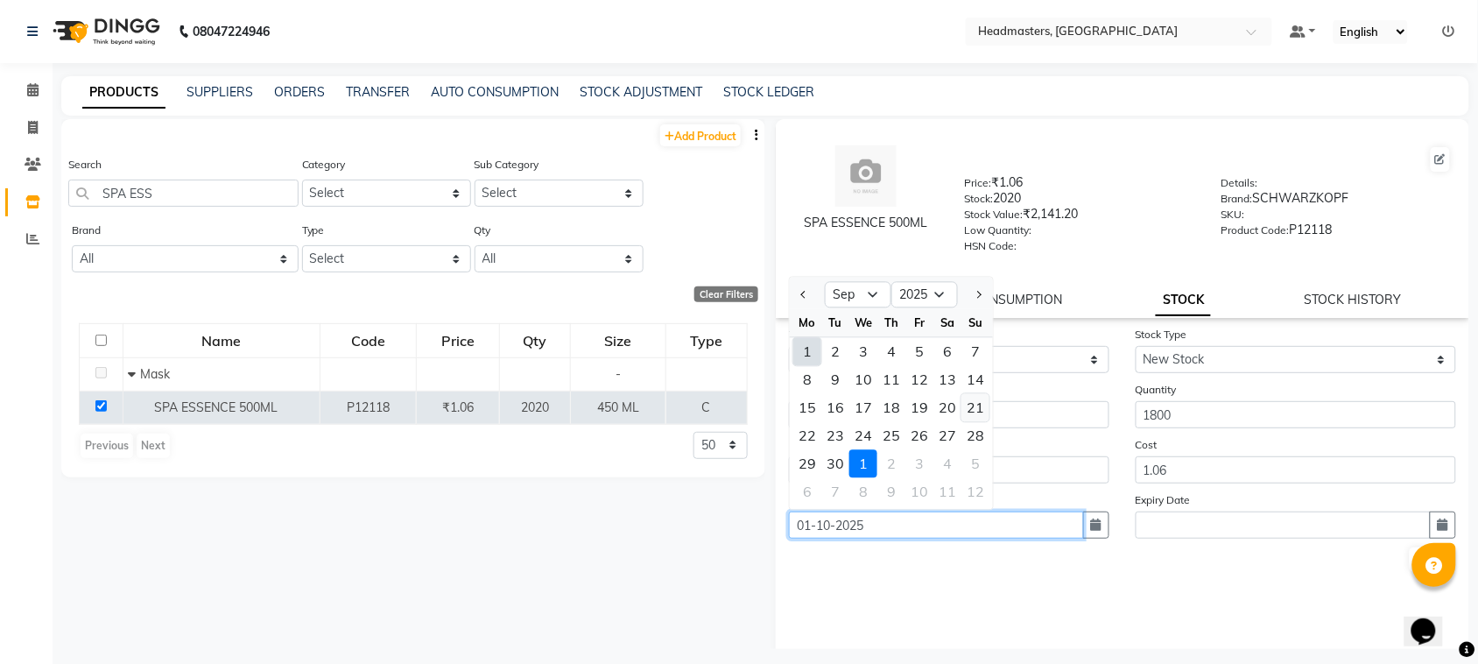
type input "[DATE]"
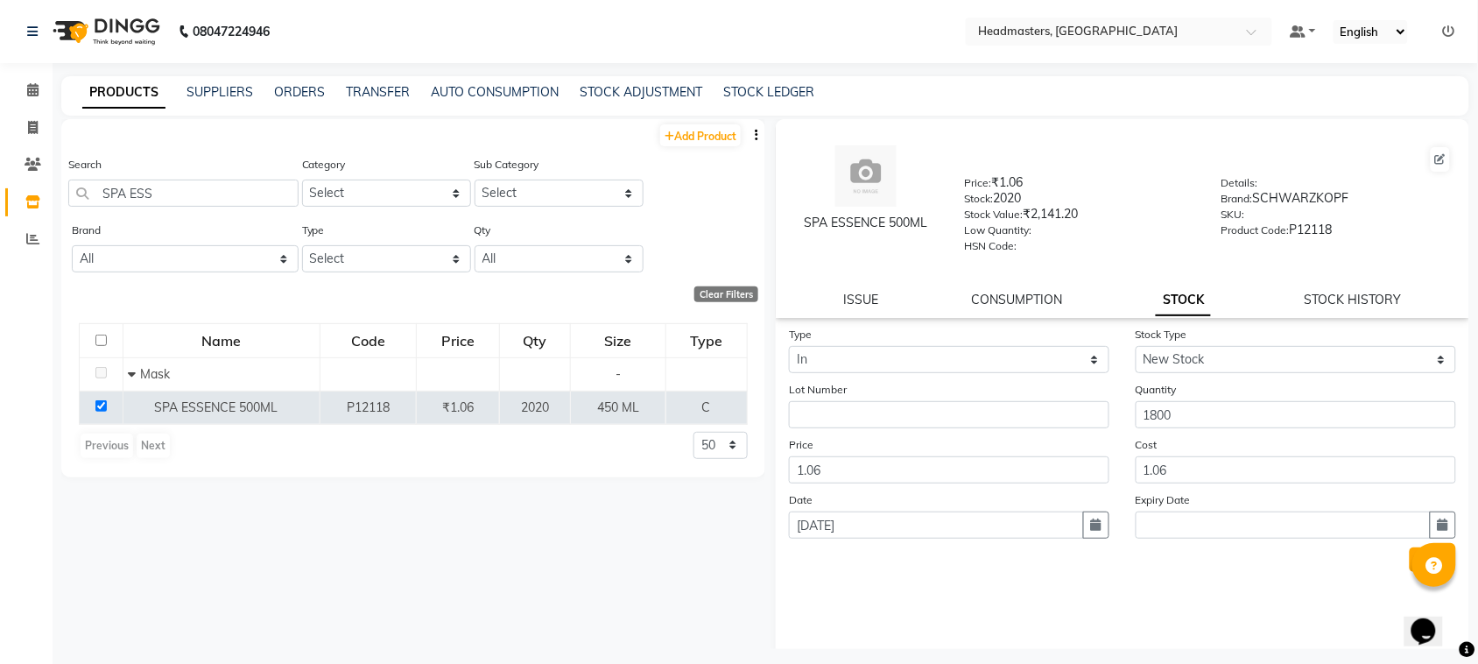
click at [1409, 551] on button "Submit" at bounding box center [1431, 559] width 45 height 25
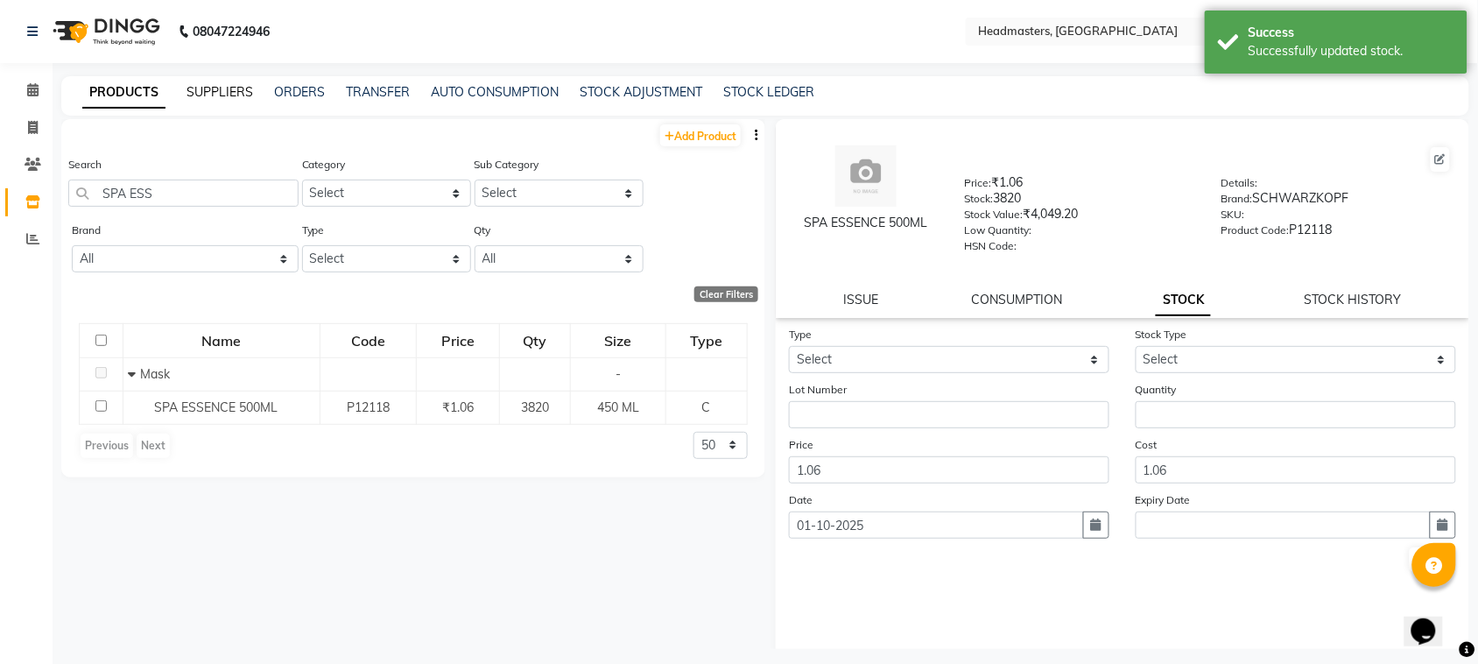
click at [219, 93] on link "SUPPLIERS" at bounding box center [219, 92] width 67 height 16
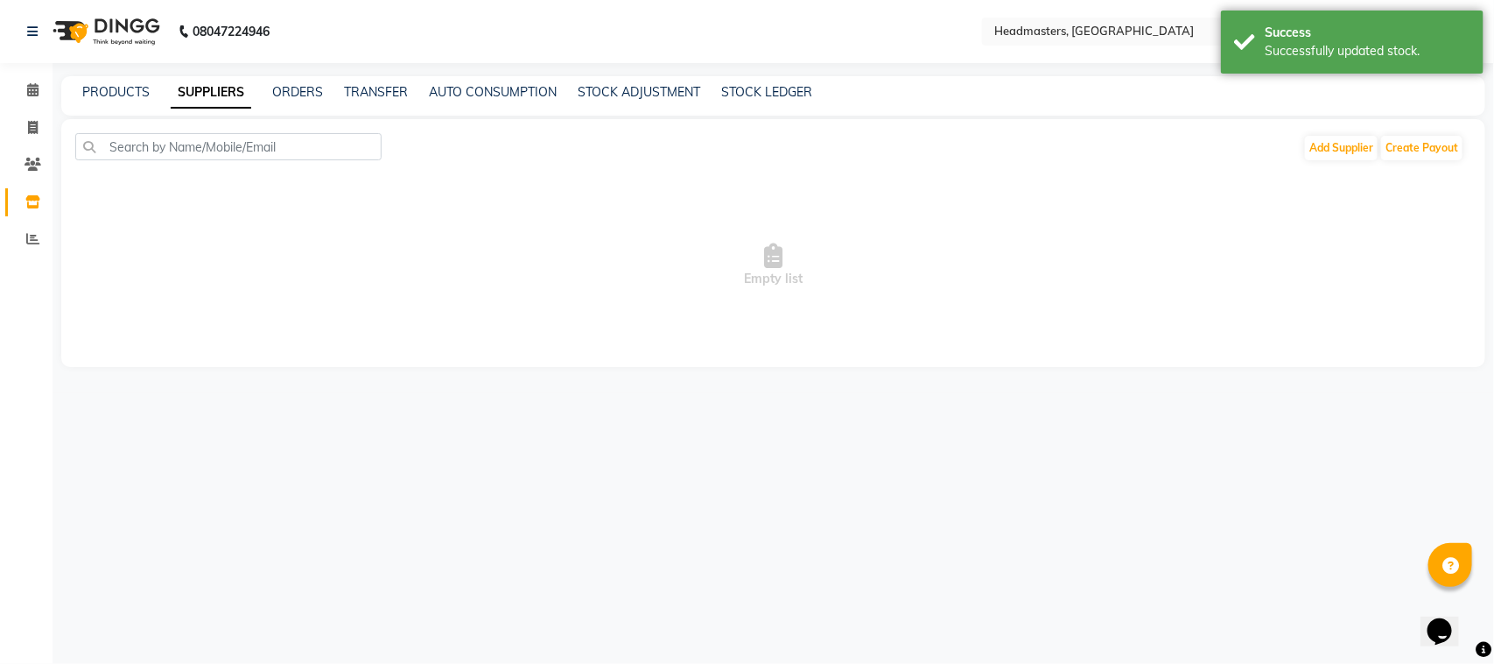
click at [137, 83] on div "PRODUCTS" at bounding box center [115, 92] width 67 height 18
click at [136, 85] on link "PRODUCTS" at bounding box center [115, 92] width 67 height 16
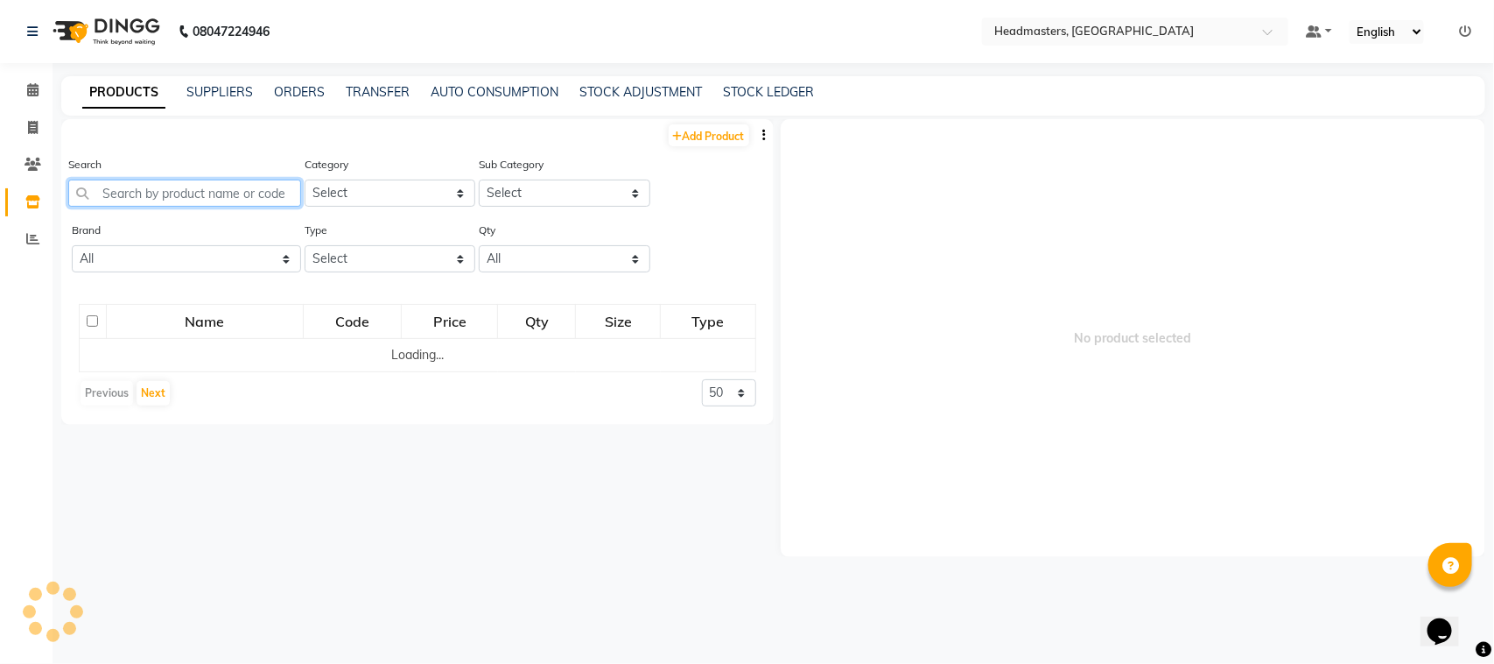
click at [156, 188] on input "text" at bounding box center [184, 192] width 233 height 27
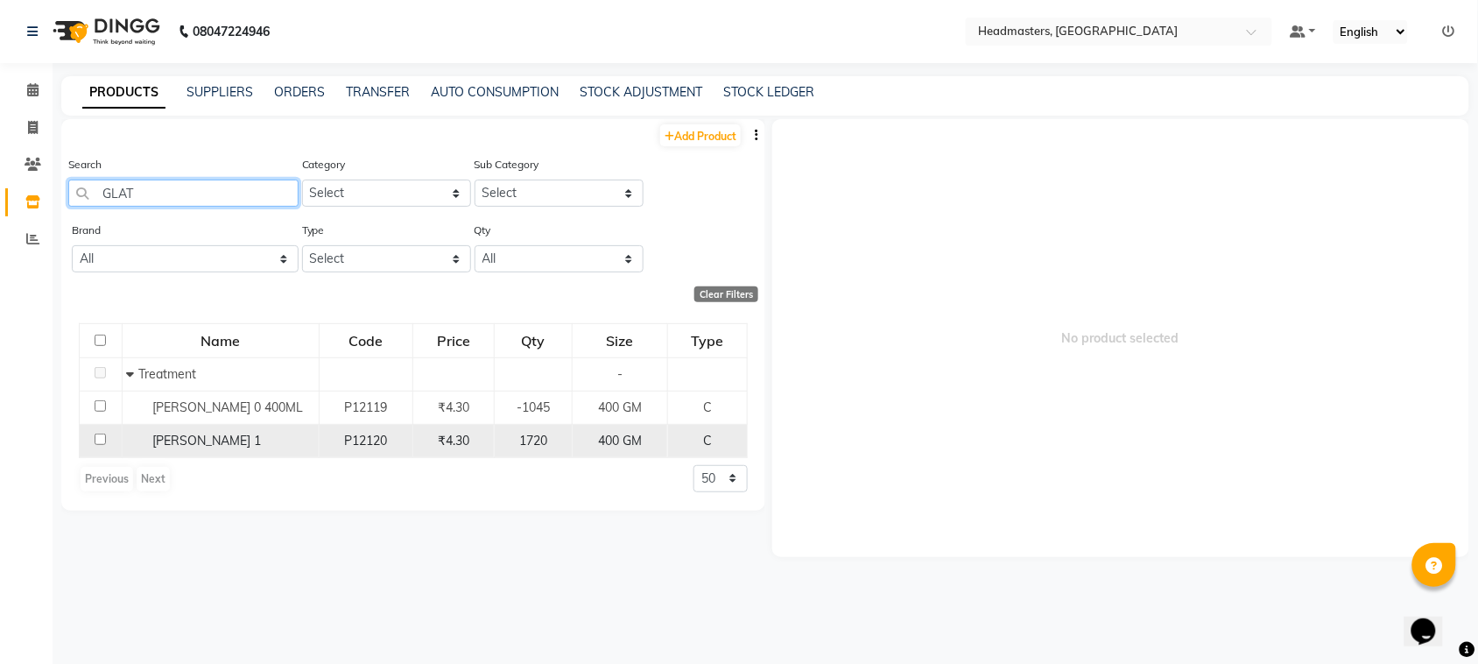
type input "GLAT"
click at [102, 435] on input "checkbox" at bounding box center [100, 438] width 11 height 11
checkbox input "true"
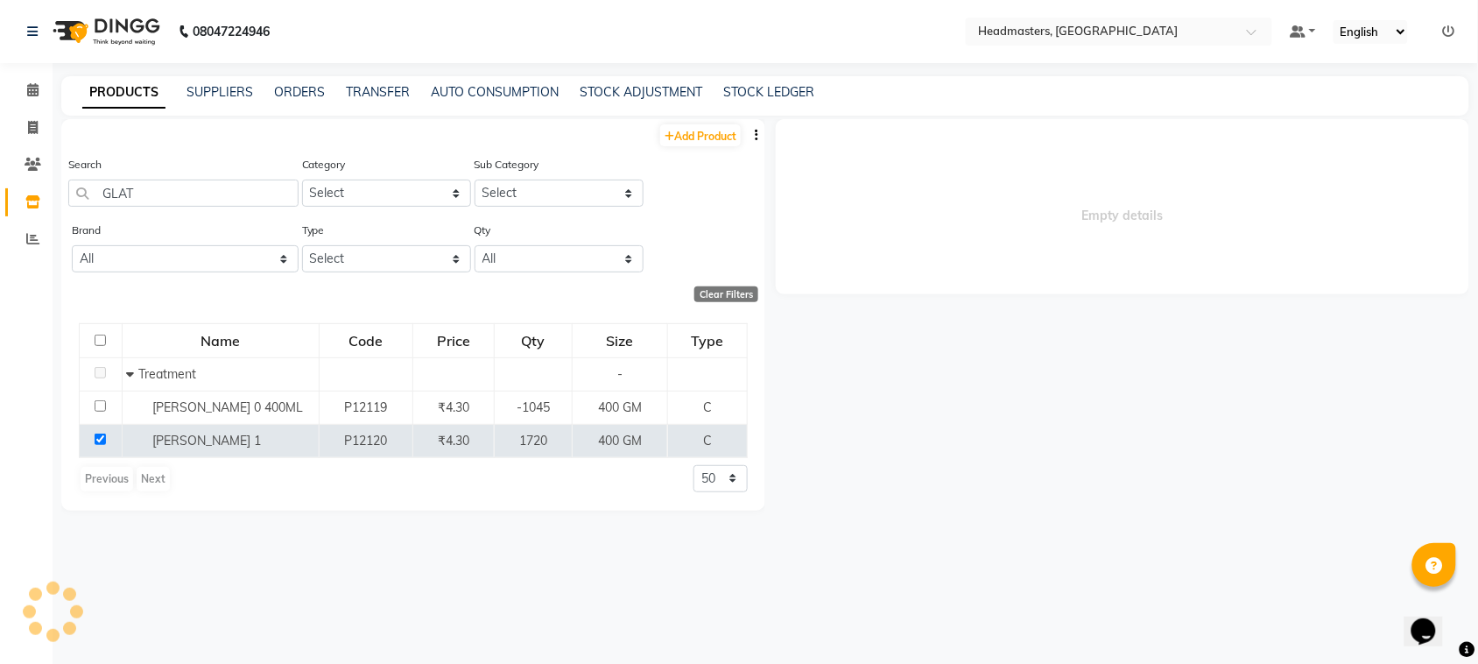
select select
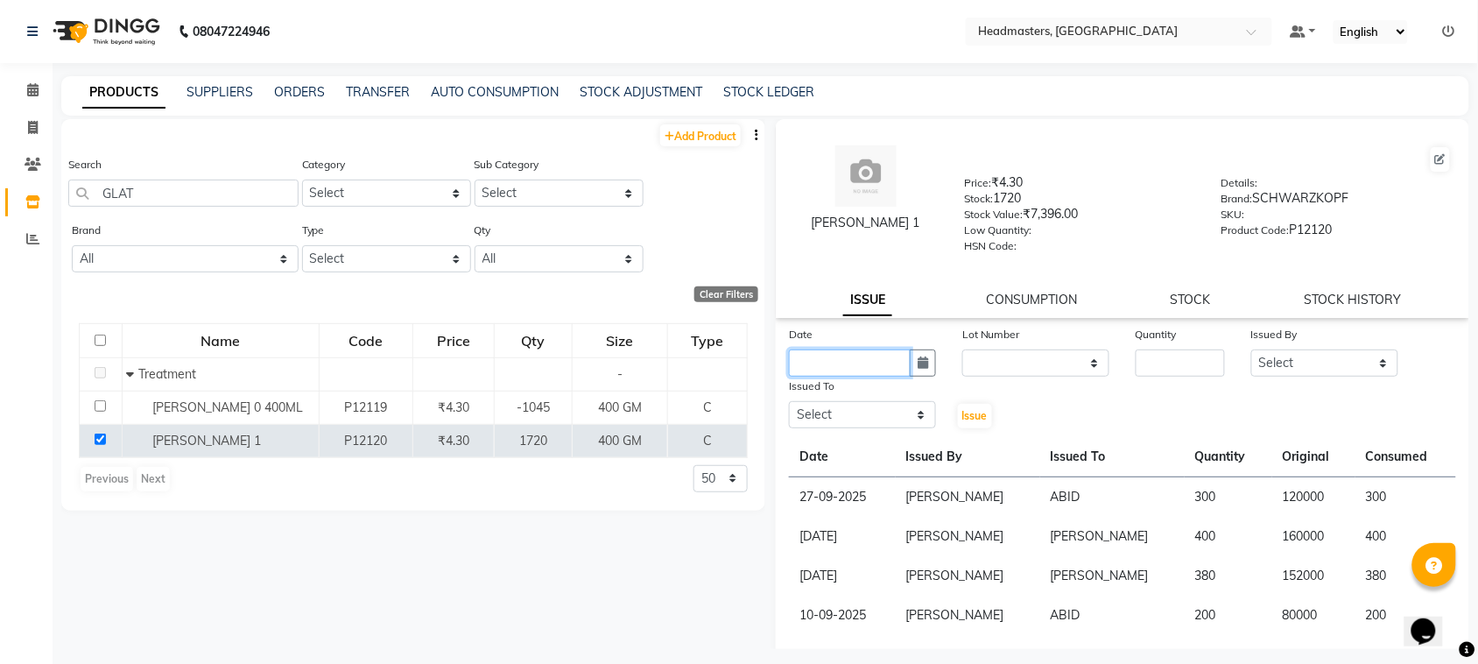
click at [884, 361] on input "text" at bounding box center [850, 362] width 122 height 27
select select "10"
select select "2025"
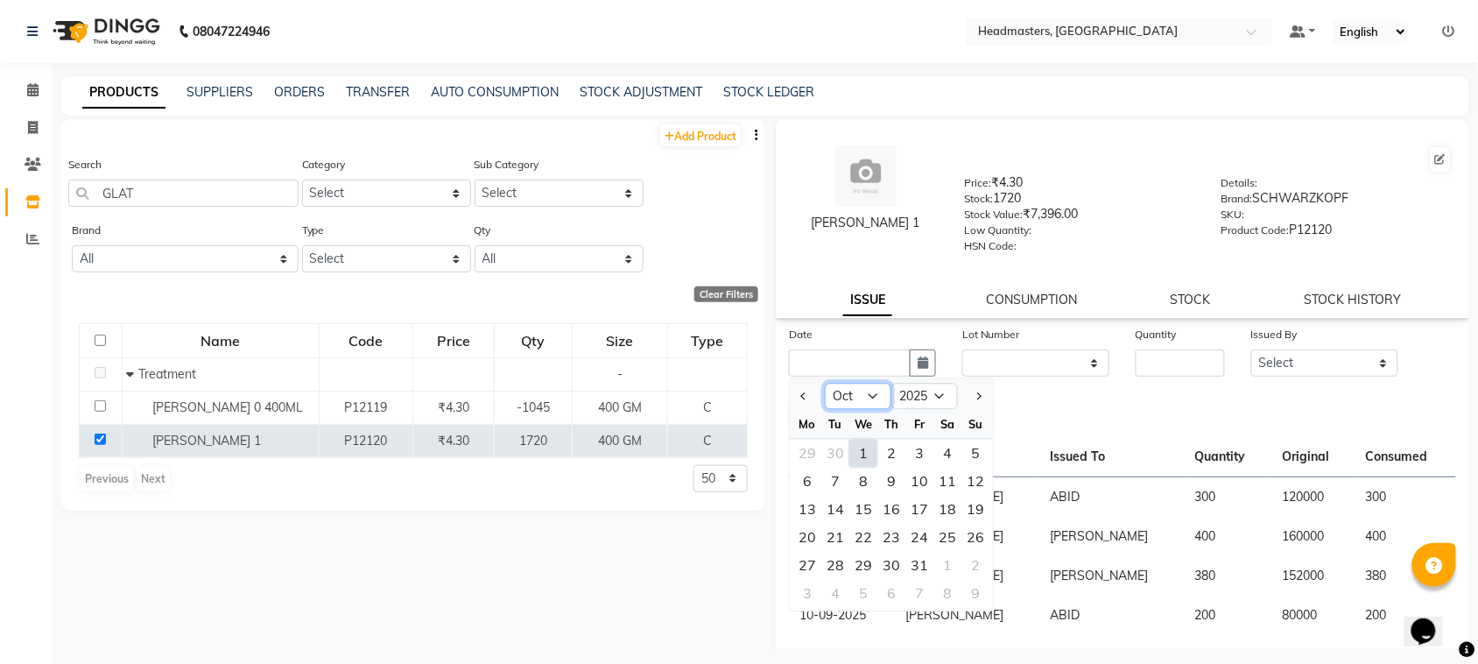
click at [864, 386] on select "Jan Feb Mar Apr May Jun [DATE] Aug Sep Oct Nov Dec" at bounding box center [858, 396] width 67 height 26
select select "9"
click at [825, 383] on select "Jan Feb Mar Apr May Jun [DATE] Aug Sep Oct Nov Dec" at bounding box center [858, 396] width 67 height 26
click at [983, 500] on div "21" at bounding box center [975, 509] width 28 height 28
type input "[DATE]"
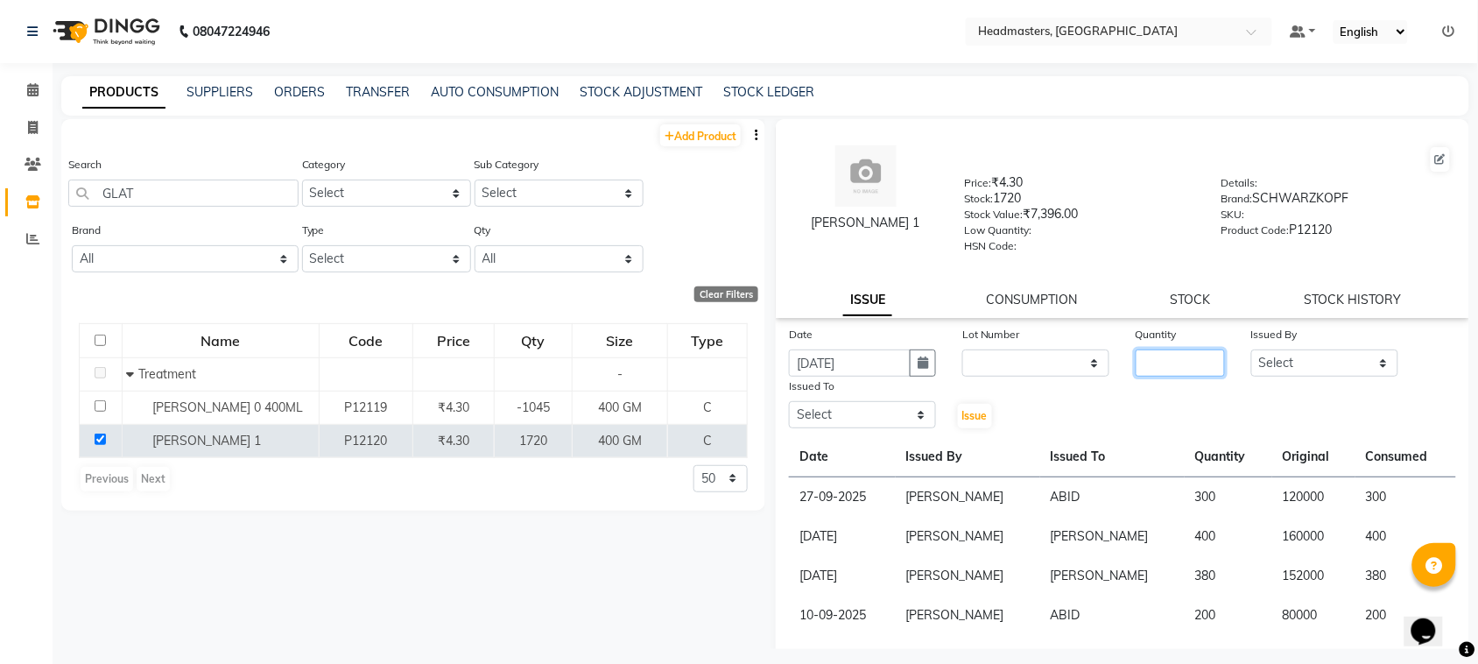
click at [1154, 360] on input "number" at bounding box center [1179, 362] width 89 height 27
click at [1170, 291] on link "STOCK" at bounding box center [1190, 299] width 40 height 16
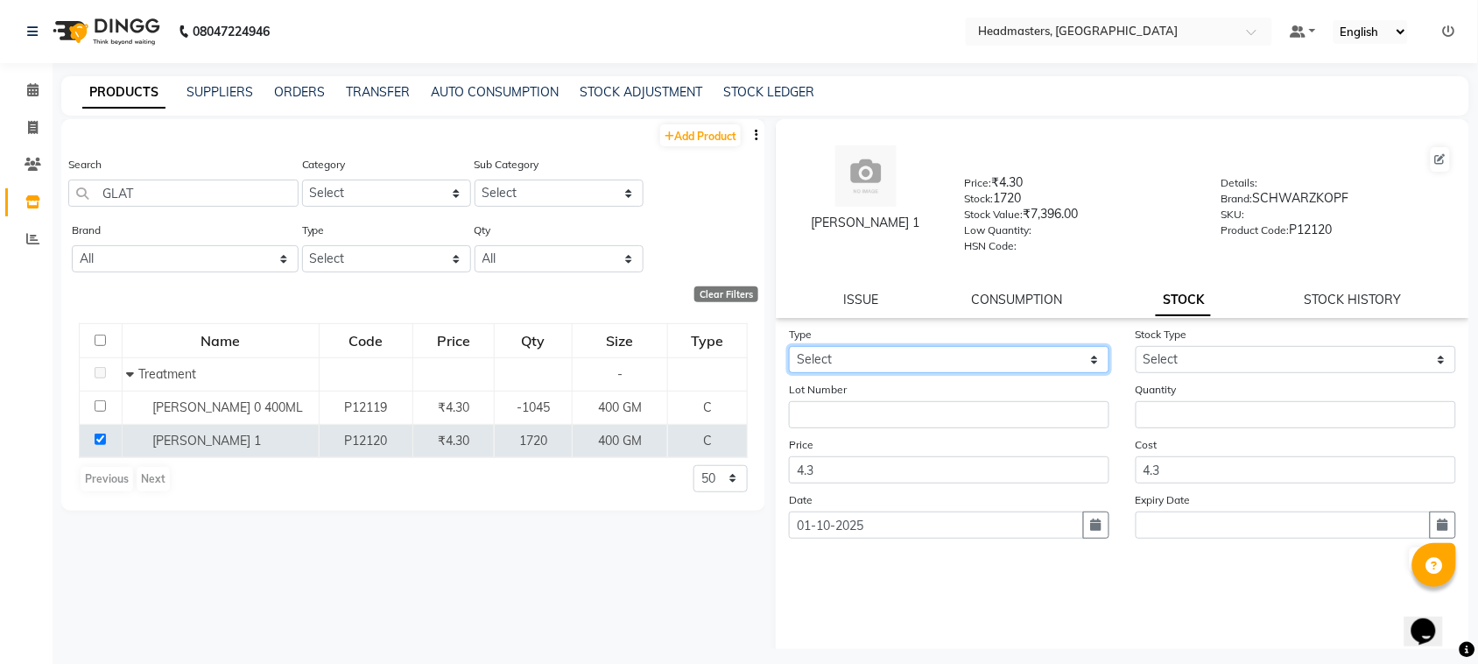
click at [922, 360] on select "Select In" at bounding box center [949, 359] width 320 height 27
select select "in"
click at [789, 346] on select "Select In" at bounding box center [949, 359] width 320 height 27
click at [978, 534] on form "Type Select In Stock Type Select New Stock Adjustment Return Other Lot Number Q…" at bounding box center [1122, 449] width 667 height 249
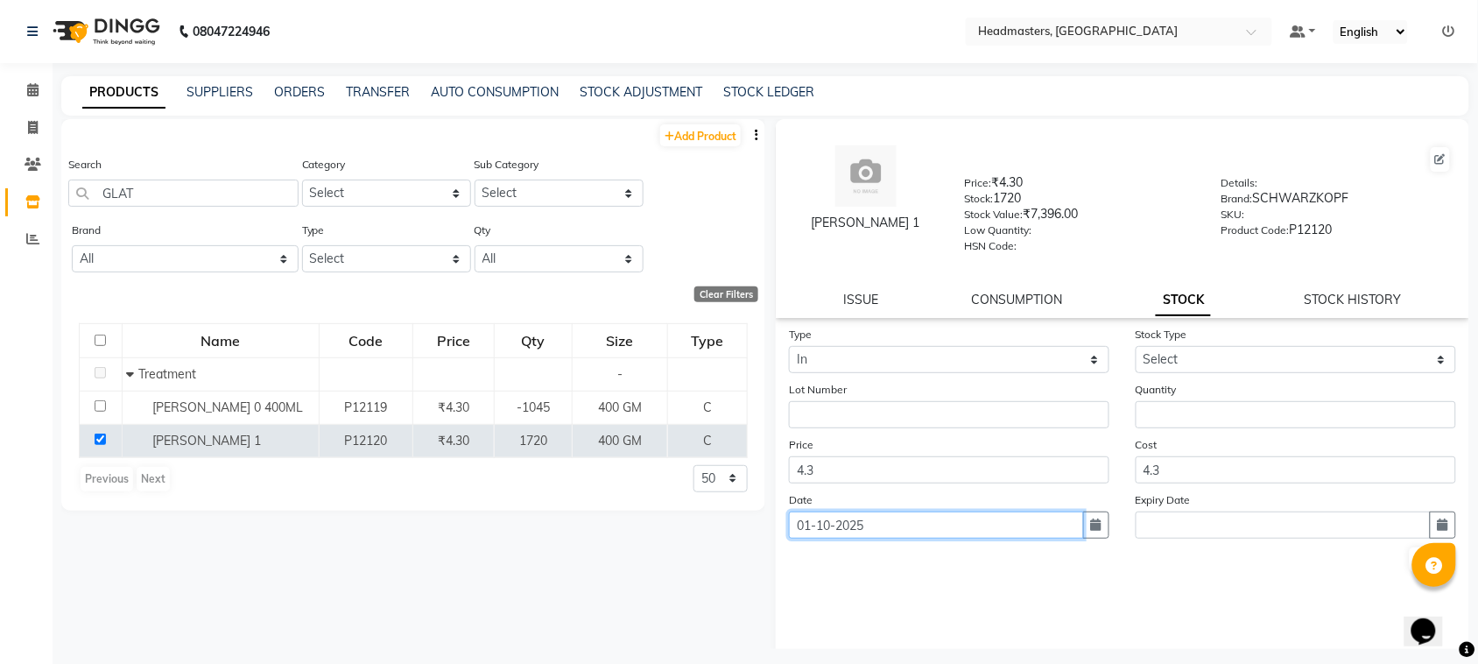
click at [976, 511] on input "01-10-2025" at bounding box center [936, 524] width 295 height 27
select select "10"
select select "2025"
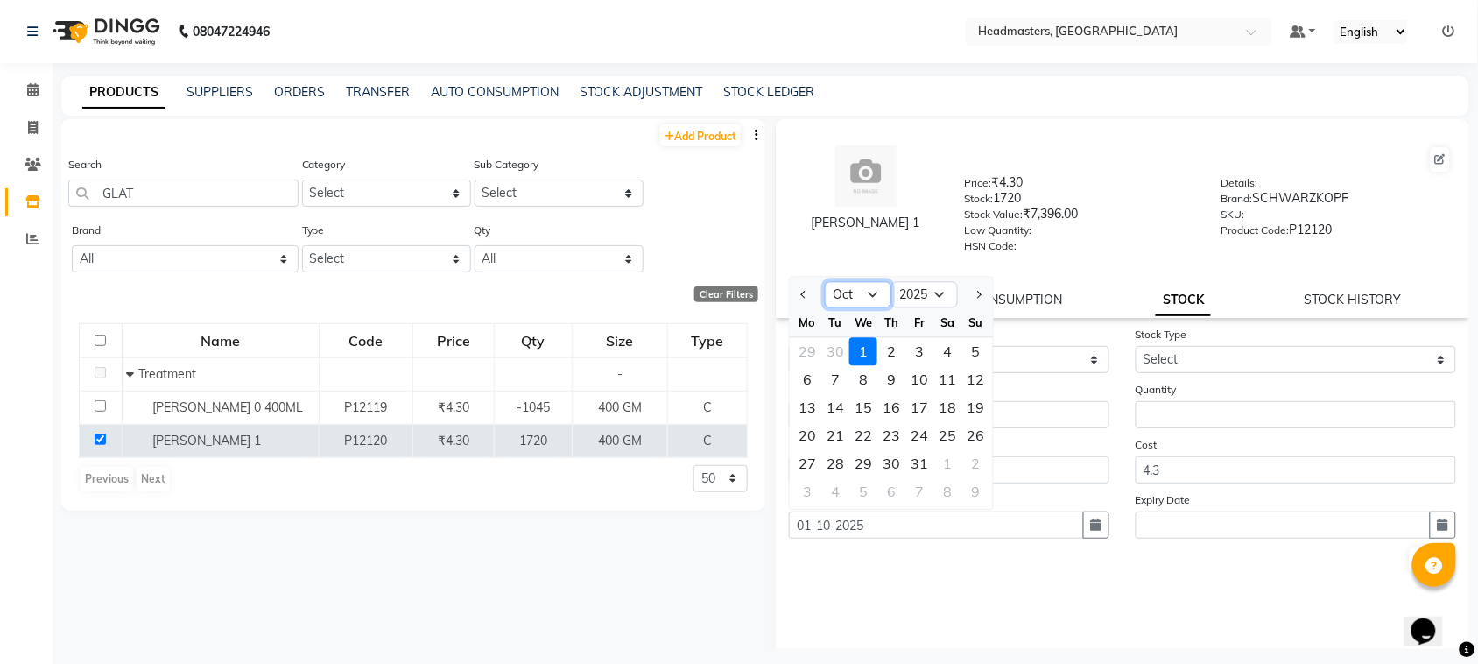
click at [877, 291] on select "Jan Feb Mar Apr May Jun [DATE] Aug Sep Oct Nov Dec" at bounding box center [858, 295] width 67 height 26
select select "9"
click at [825, 282] on select "Jan Feb Mar Apr May Jun [DATE] Aug Sep Oct Nov Dec" at bounding box center [858, 295] width 67 height 26
click at [980, 404] on div "21" at bounding box center [975, 408] width 28 height 28
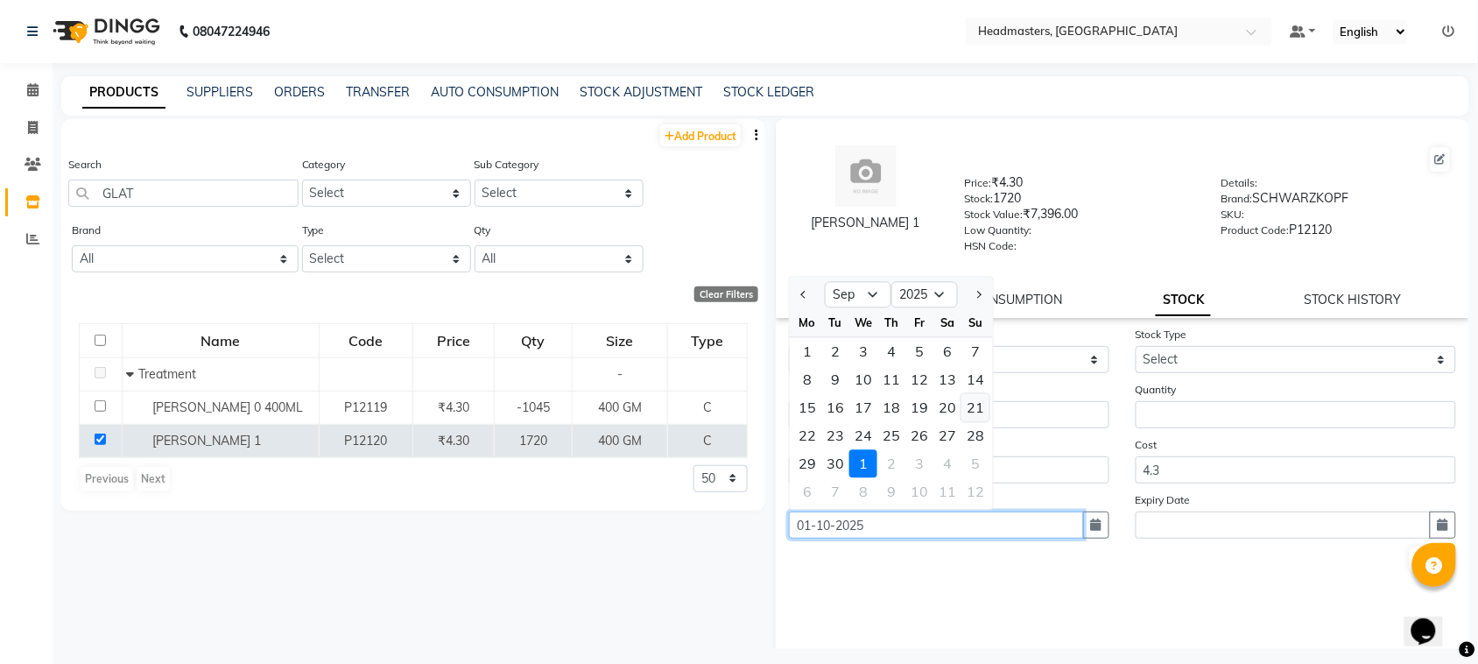
type input "[DATE]"
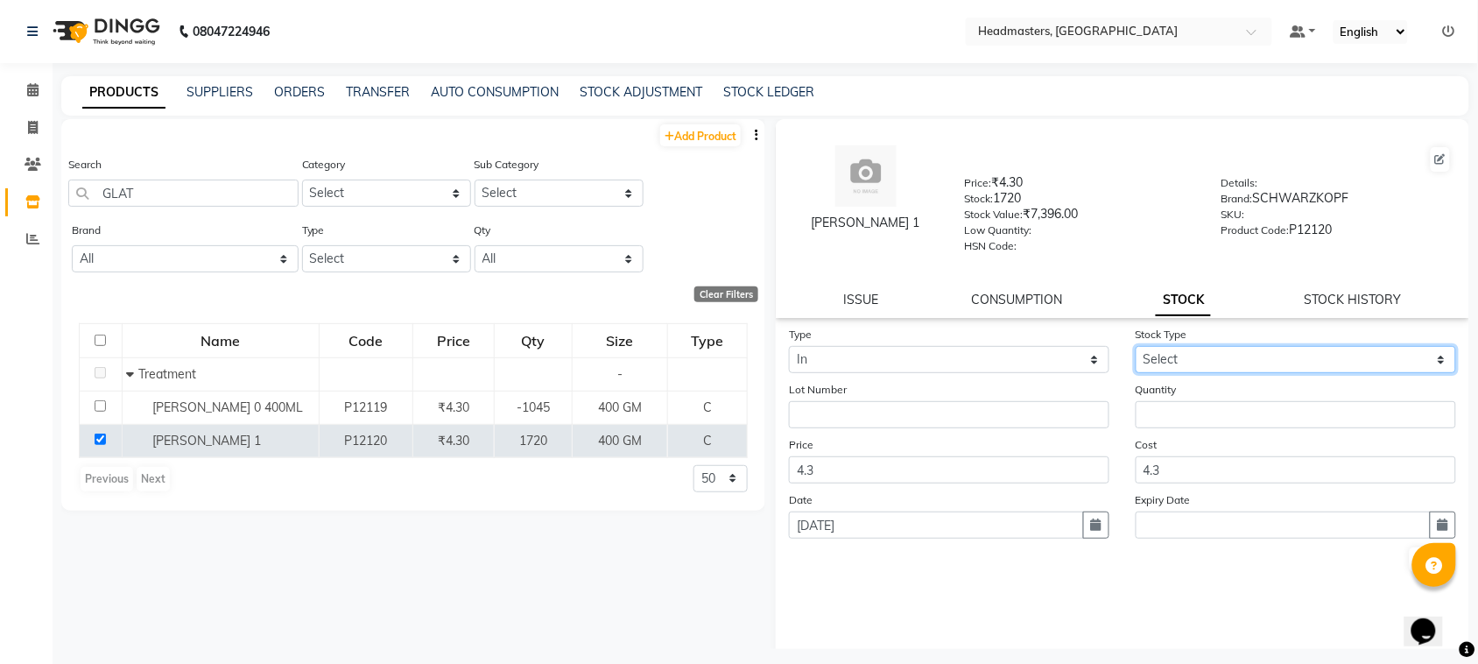
click at [1161, 355] on select "Select New Stock Adjustment Return Other" at bounding box center [1295, 359] width 320 height 27
select select "new stock"
click at [1135, 346] on select "Select New Stock Adjustment Return Other" at bounding box center [1295, 359] width 320 height 27
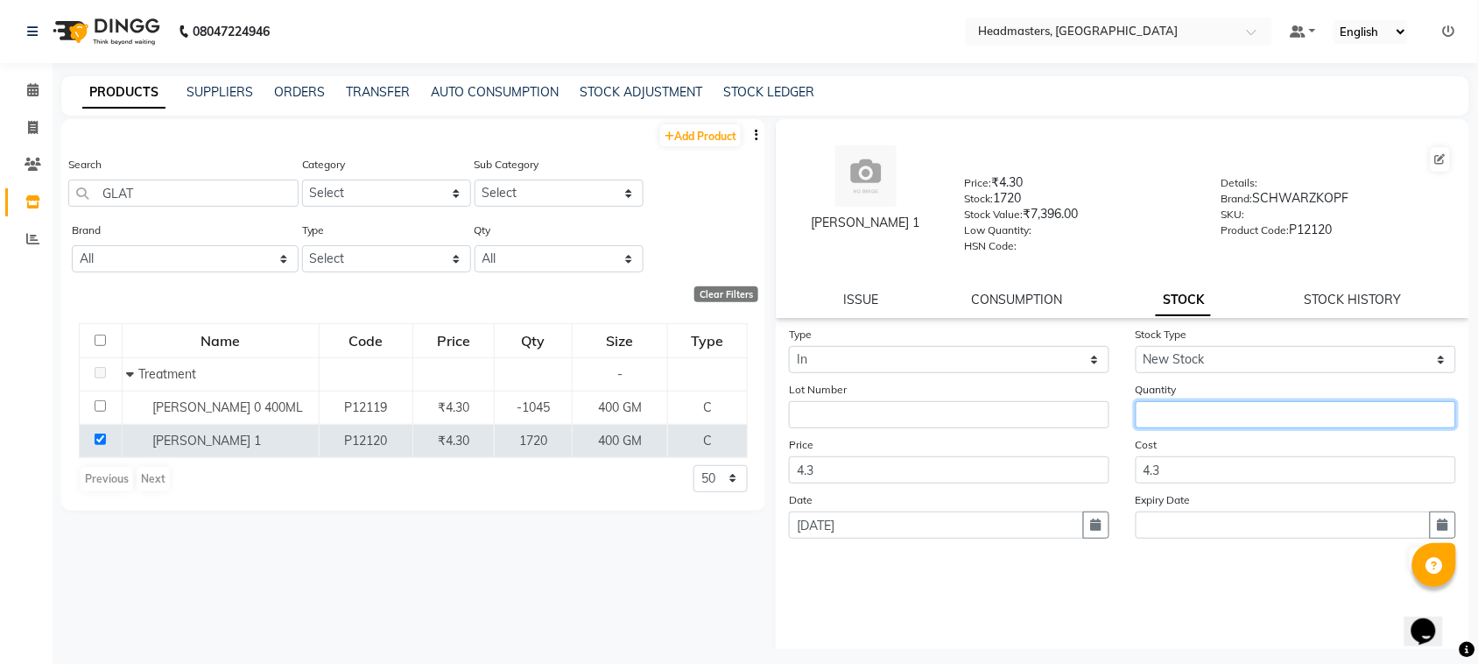
click at [1182, 401] on input "number" at bounding box center [1295, 414] width 320 height 27
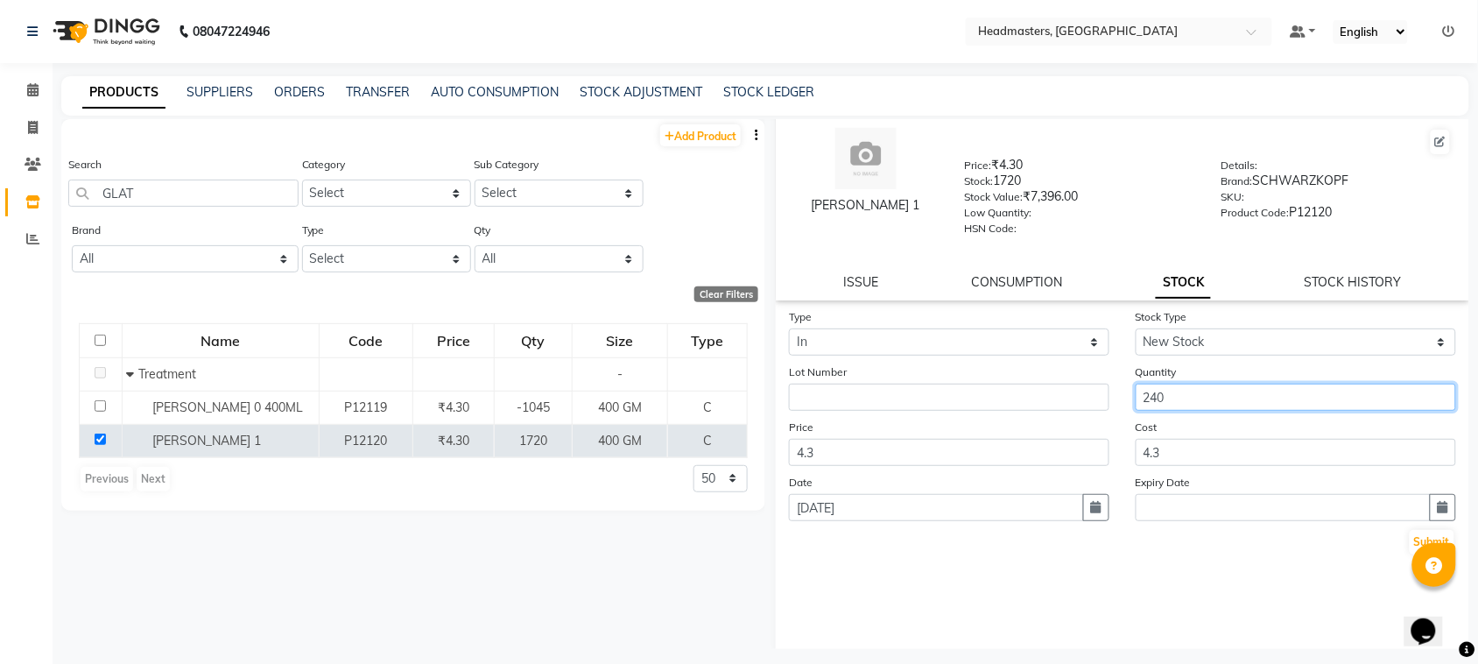
scroll to position [23, 0]
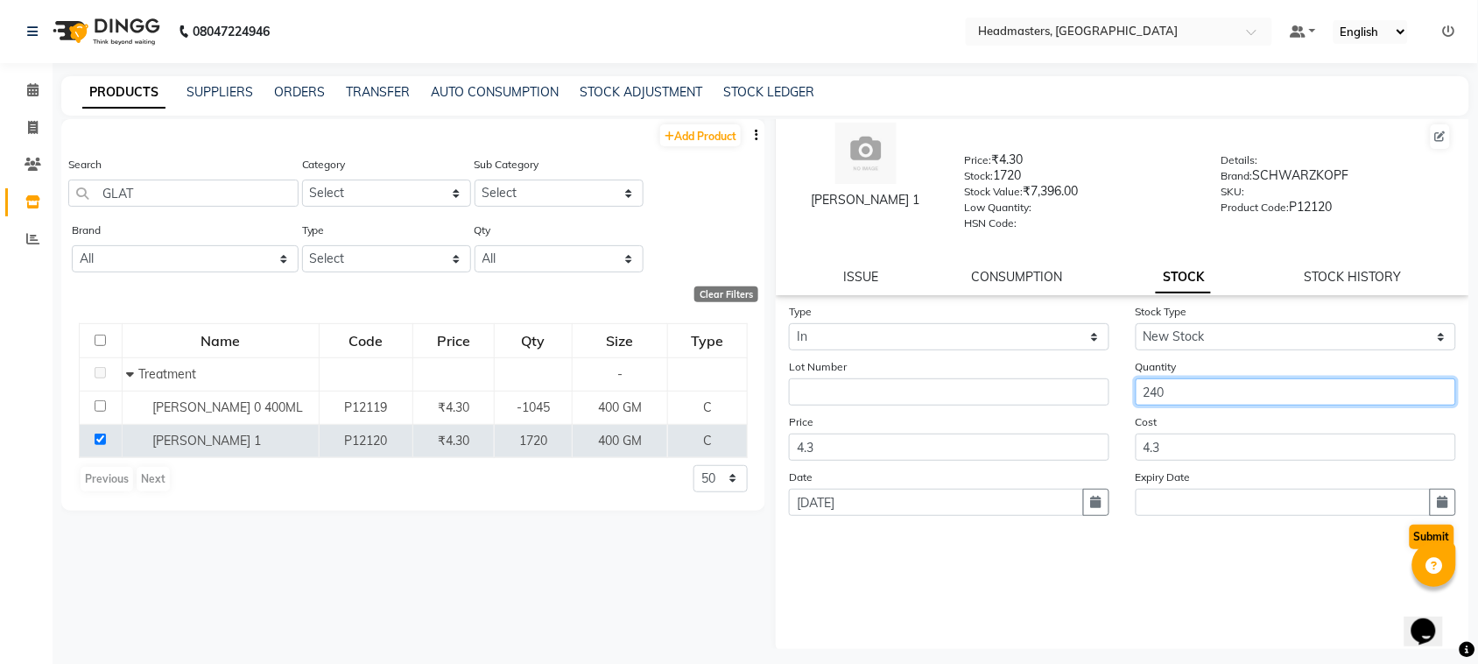
type input "240"
click at [1409, 539] on button "Submit" at bounding box center [1431, 536] width 45 height 25
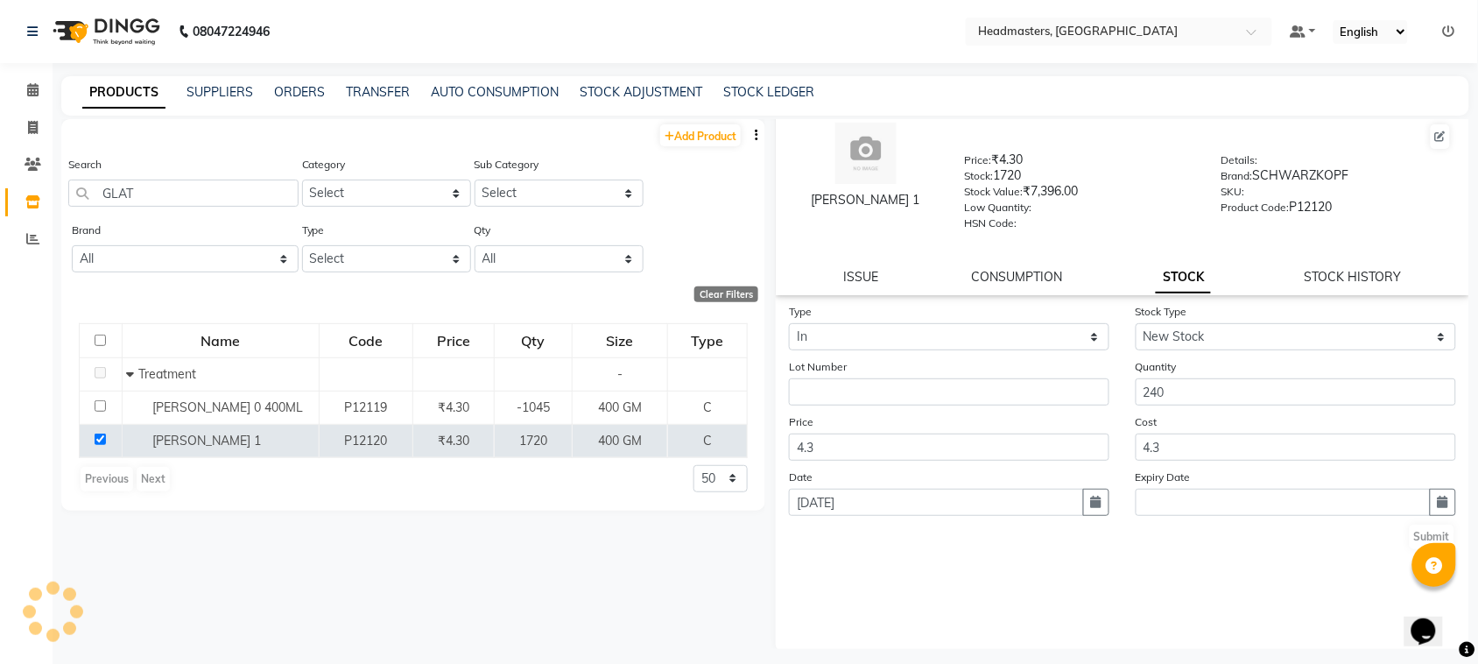
scroll to position [0, 0]
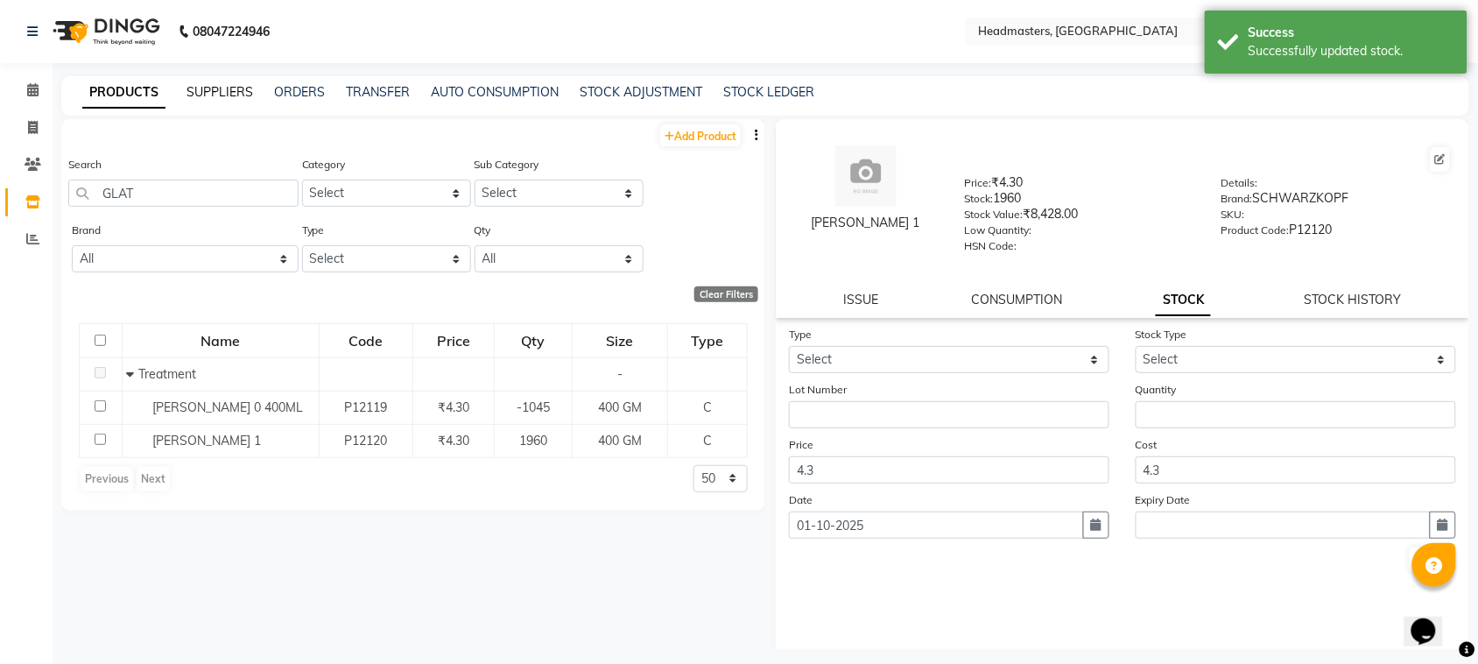
click at [224, 88] on link "SUPPLIERS" at bounding box center [219, 92] width 67 height 16
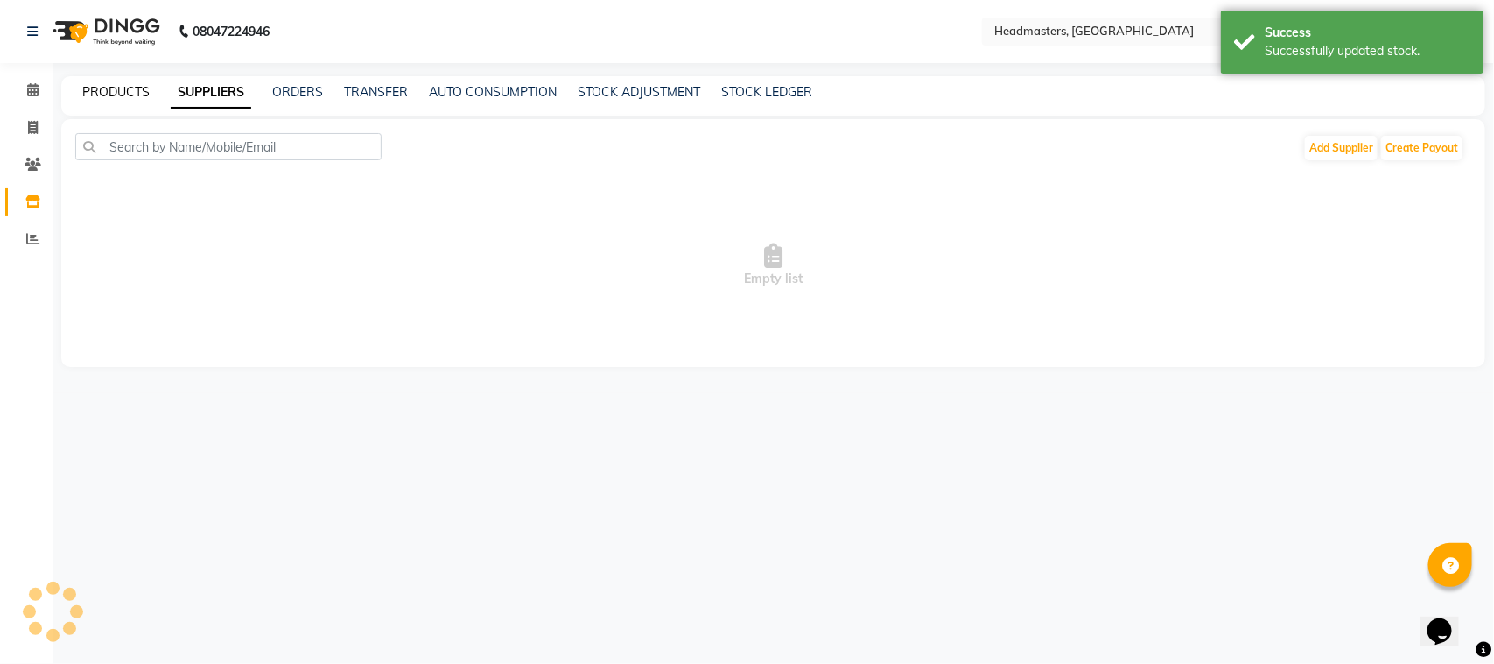
click at [143, 86] on link "PRODUCTS" at bounding box center [115, 92] width 67 height 16
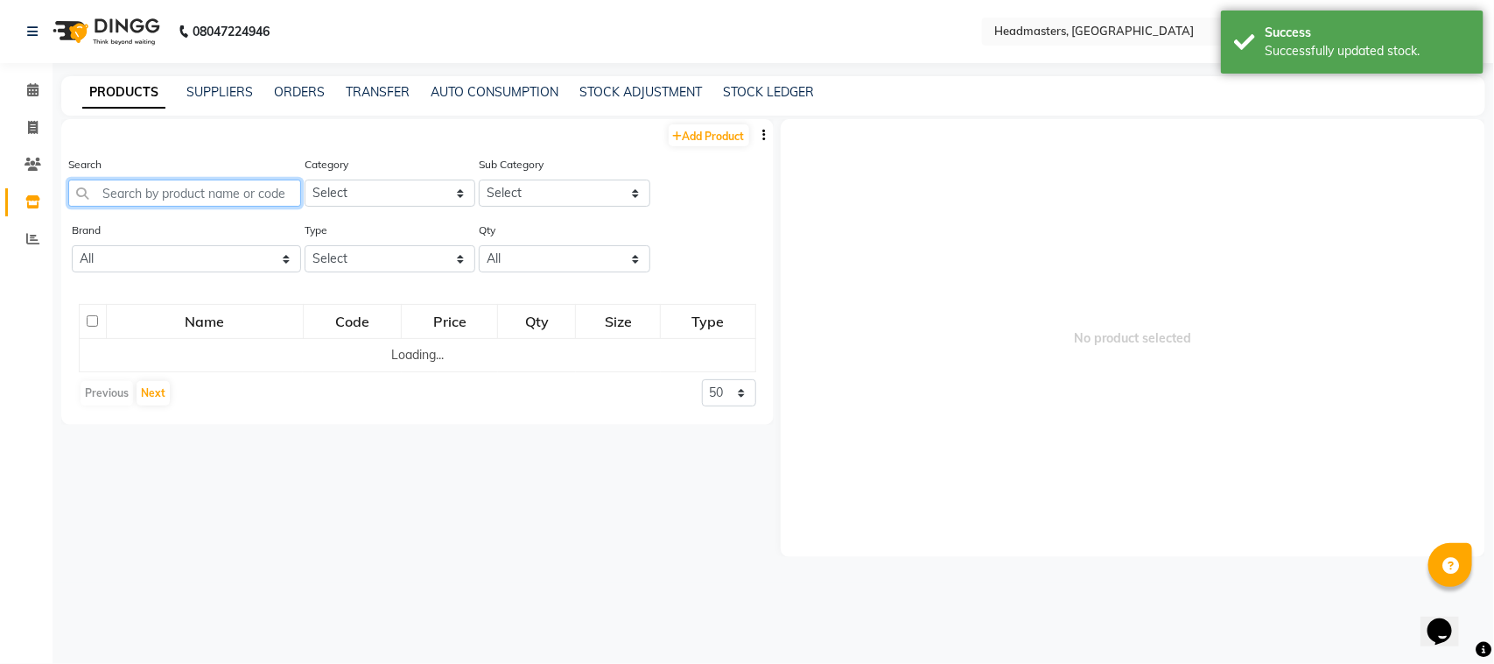
drag, startPoint x: 151, startPoint y: 178, endPoint x: 153, endPoint y: 167, distance: 10.8
click at [151, 179] on input "text" at bounding box center [184, 192] width 233 height 27
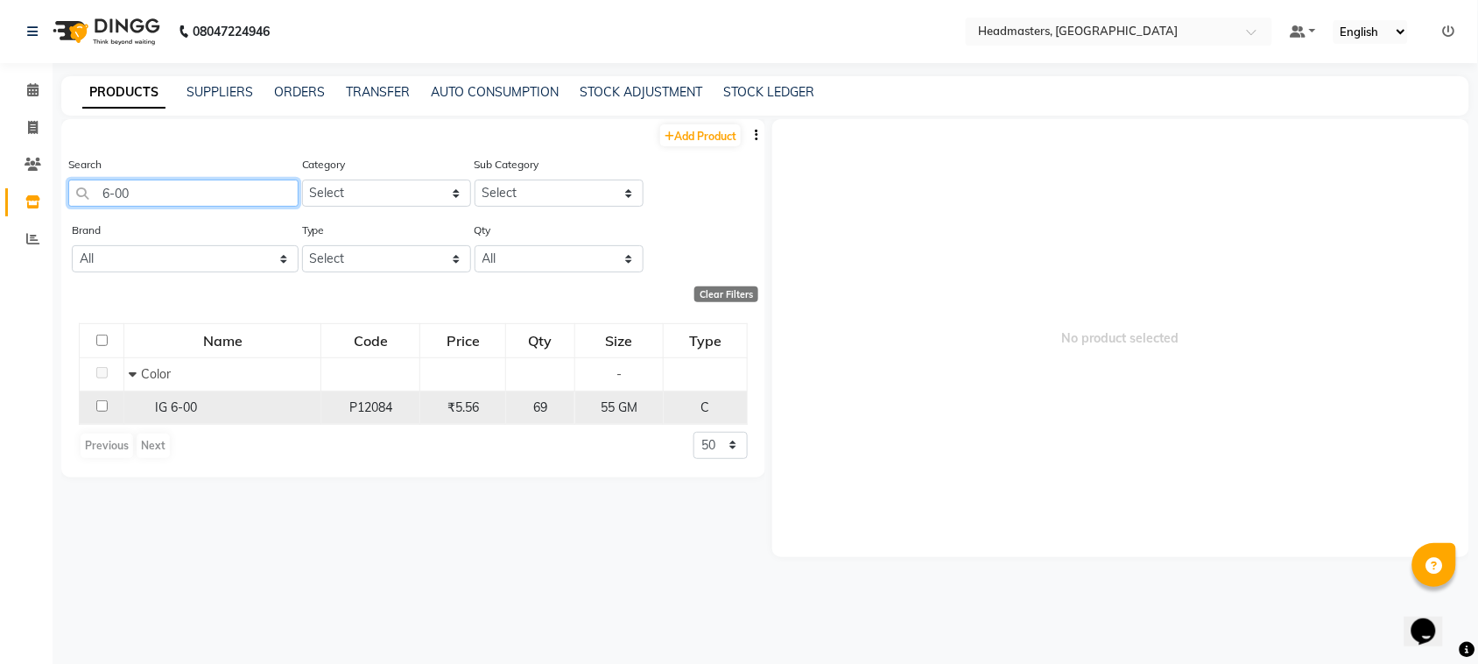
type input "6-00"
click at [103, 403] on input "checkbox" at bounding box center [101, 405] width 11 height 11
checkbox input "true"
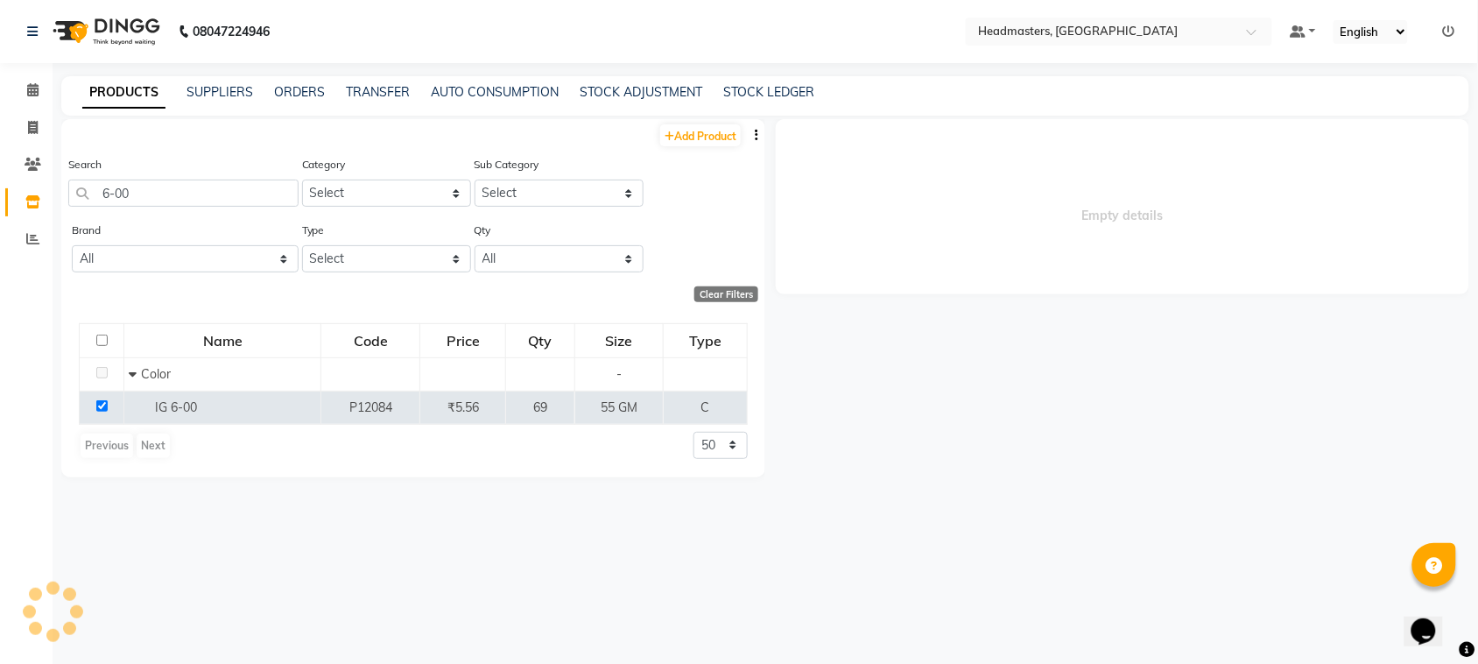
select select
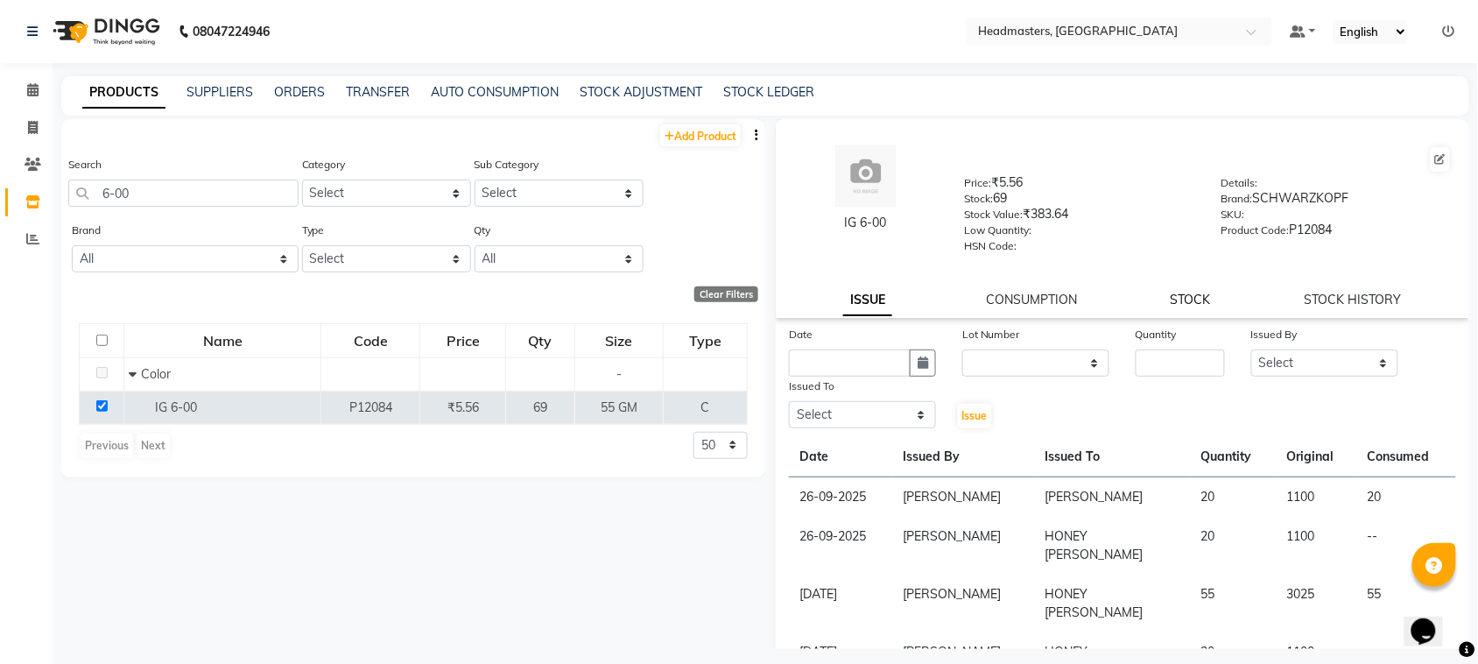
click at [1170, 298] on link "STOCK" at bounding box center [1190, 299] width 40 height 16
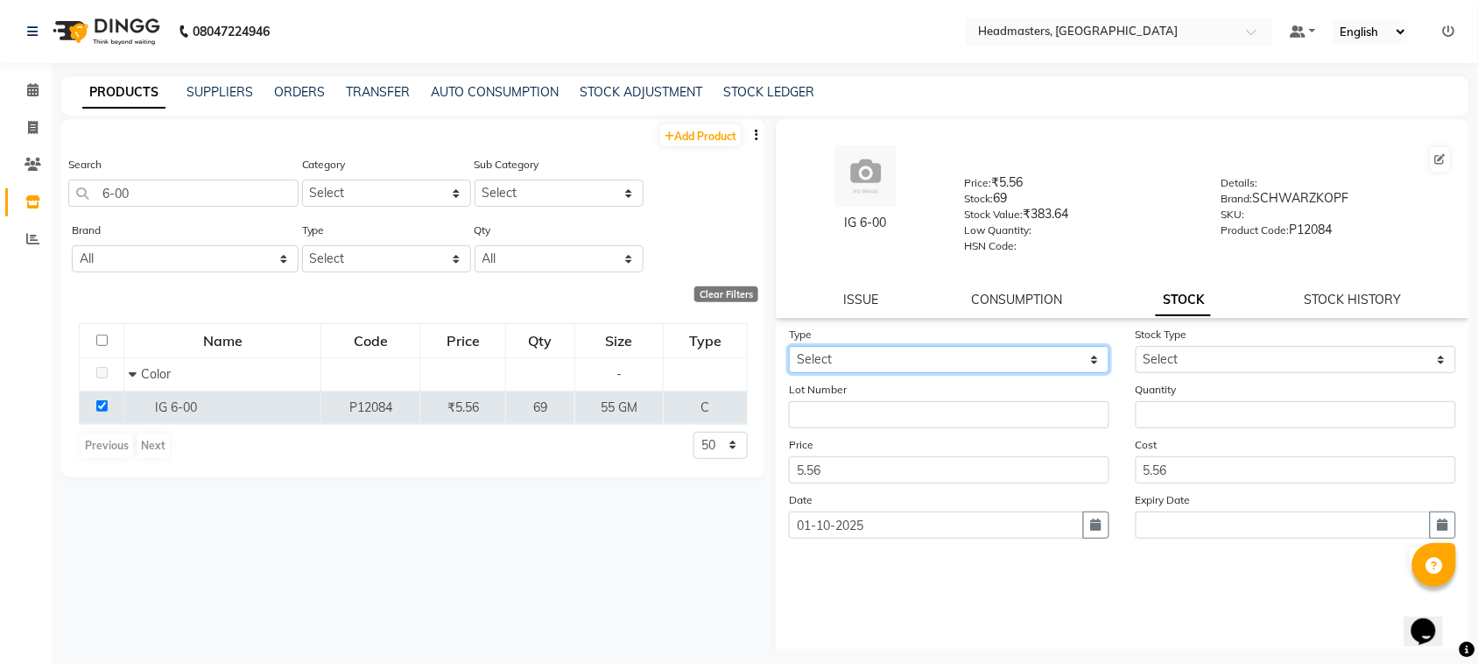
click at [1026, 356] on select "Select In" at bounding box center [949, 359] width 320 height 27
select select "in"
click at [789, 346] on select "Select In" at bounding box center [949, 359] width 320 height 27
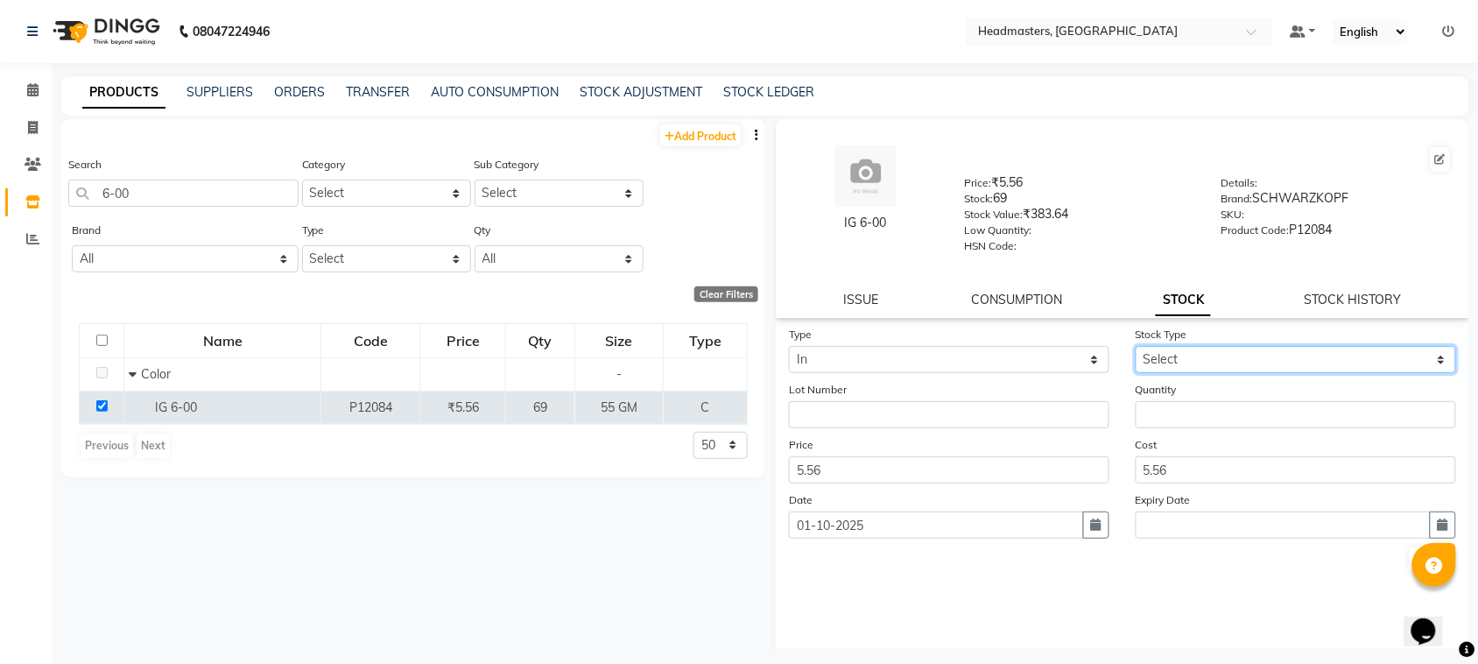
click at [1227, 350] on select "Select New Stock Adjustment Return Other" at bounding box center [1295, 359] width 320 height 27
select select "new stock"
click at [1135, 346] on select "Select New Stock Adjustment Return Other" at bounding box center [1295, 359] width 320 height 27
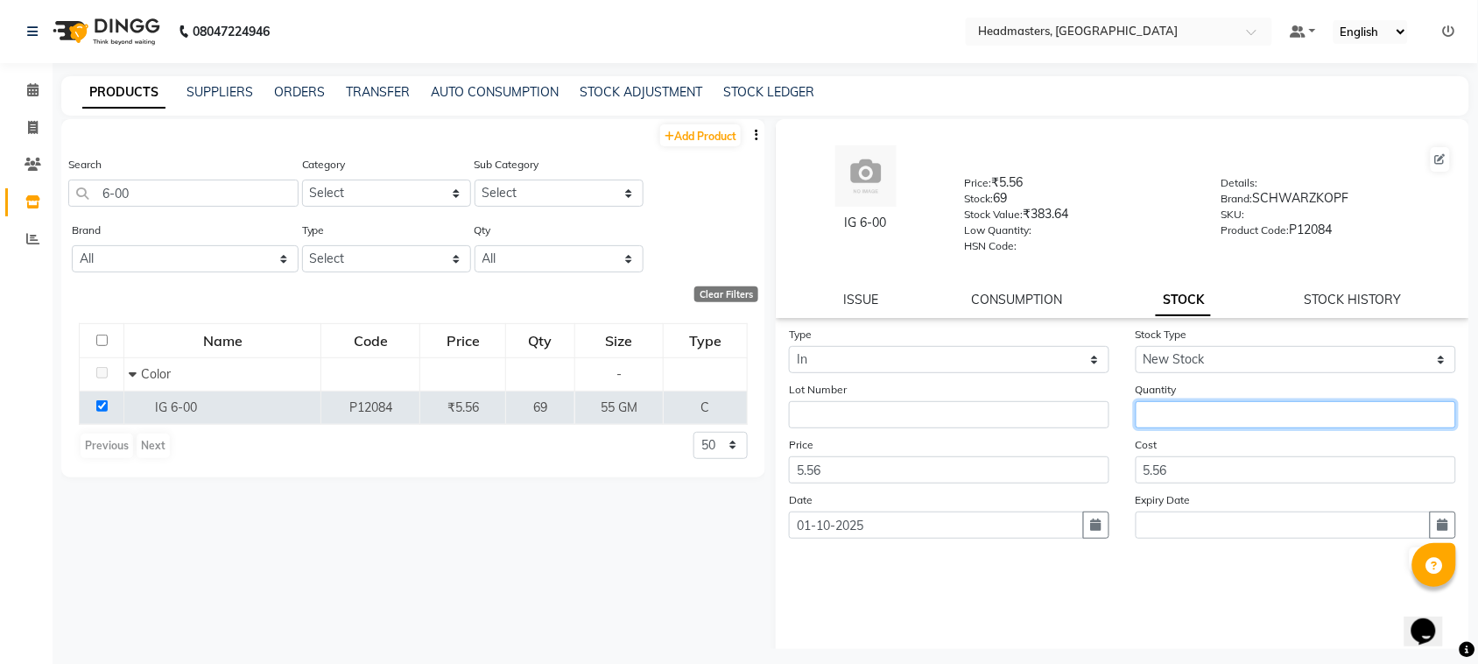
click at [1233, 409] on input "number" at bounding box center [1295, 414] width 320 height 27
type input "6"
type input "550"
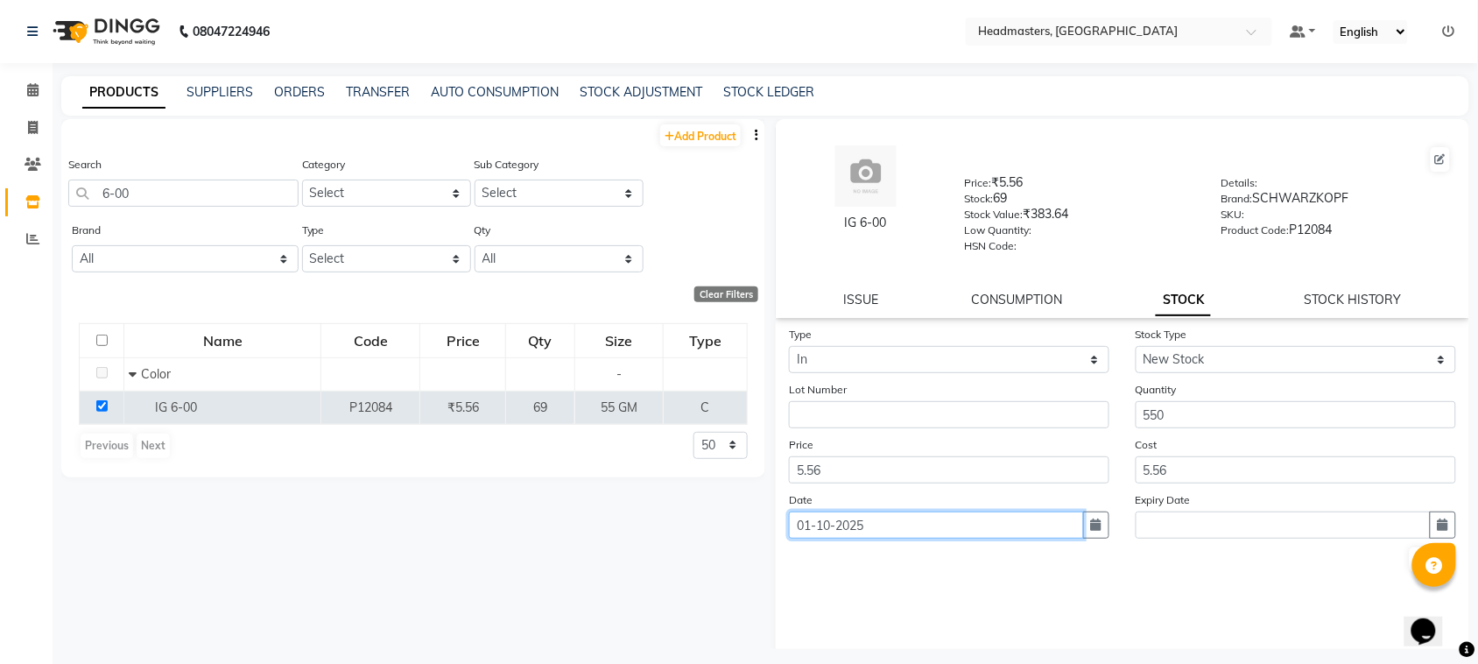
click at [1025, 519] on input "01-10-2025" at bounding box center [936, 524] width 295 height 27
select select "10"
select select "2025"
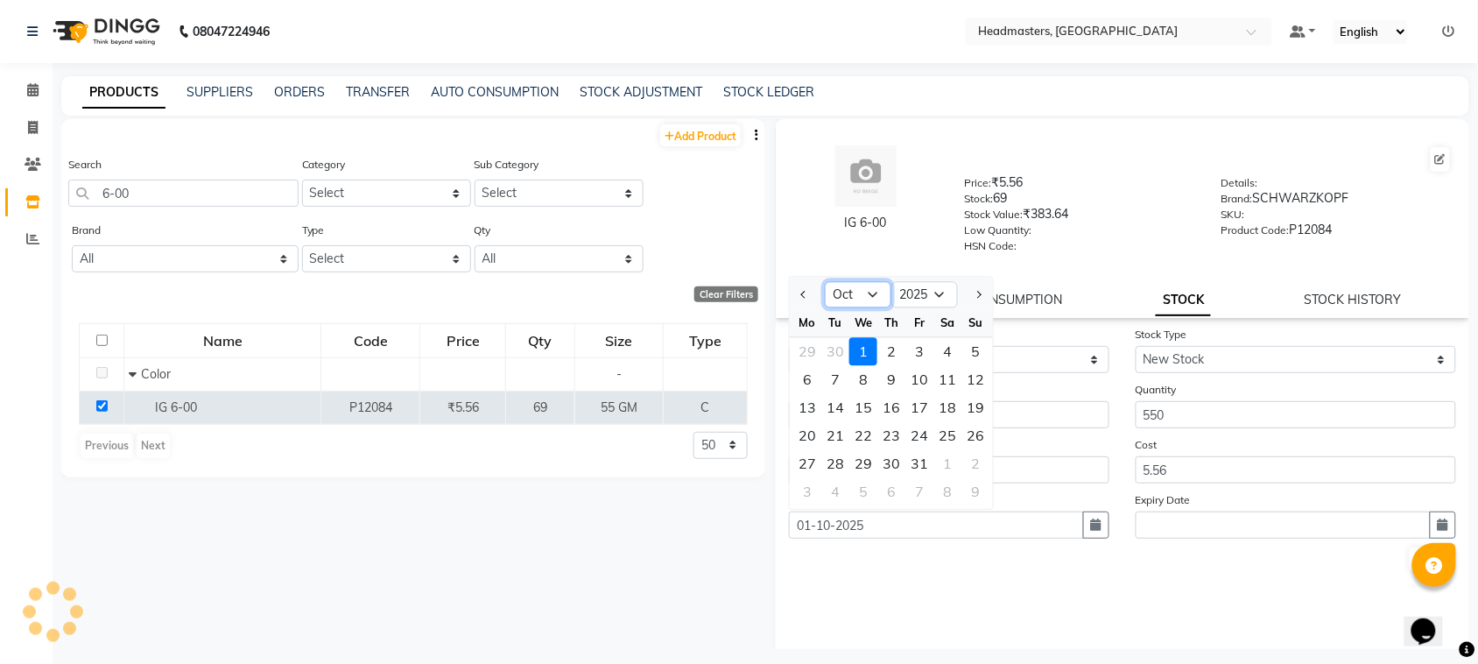
click at [860, 285] on select "Jan Feb Mar Apr May Jun [DATE] Aug Sep Oct Nov Dec" at bounding box center [858, 295] width 67 height 26
select select "9"
click at [825, 282] on select "Jan Feb Mar Apr May Jun [DATE] Aug Sep Oct Nov Dec" at bounding box center [858, 295] width 67 height 26
click at [973, 396] on div "21" at bounding box center [975, 408] width 28 height 28
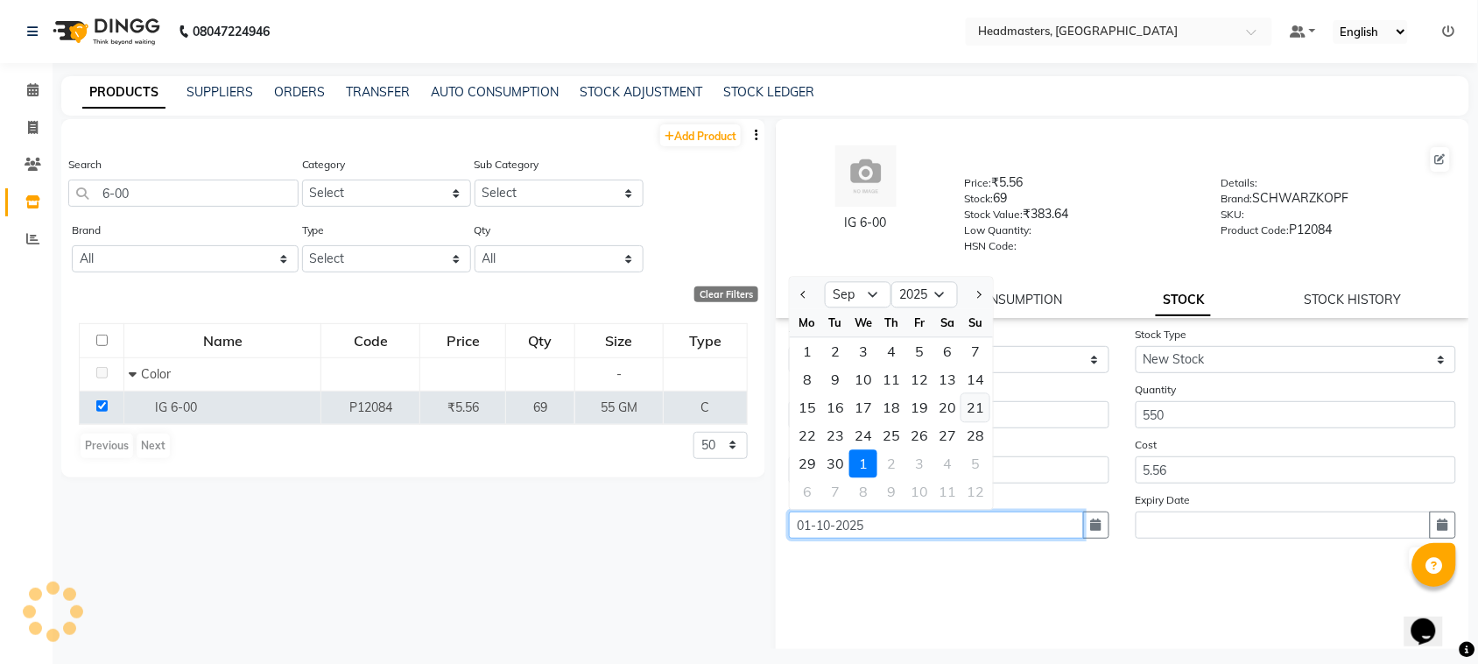
type input "[DATE]"
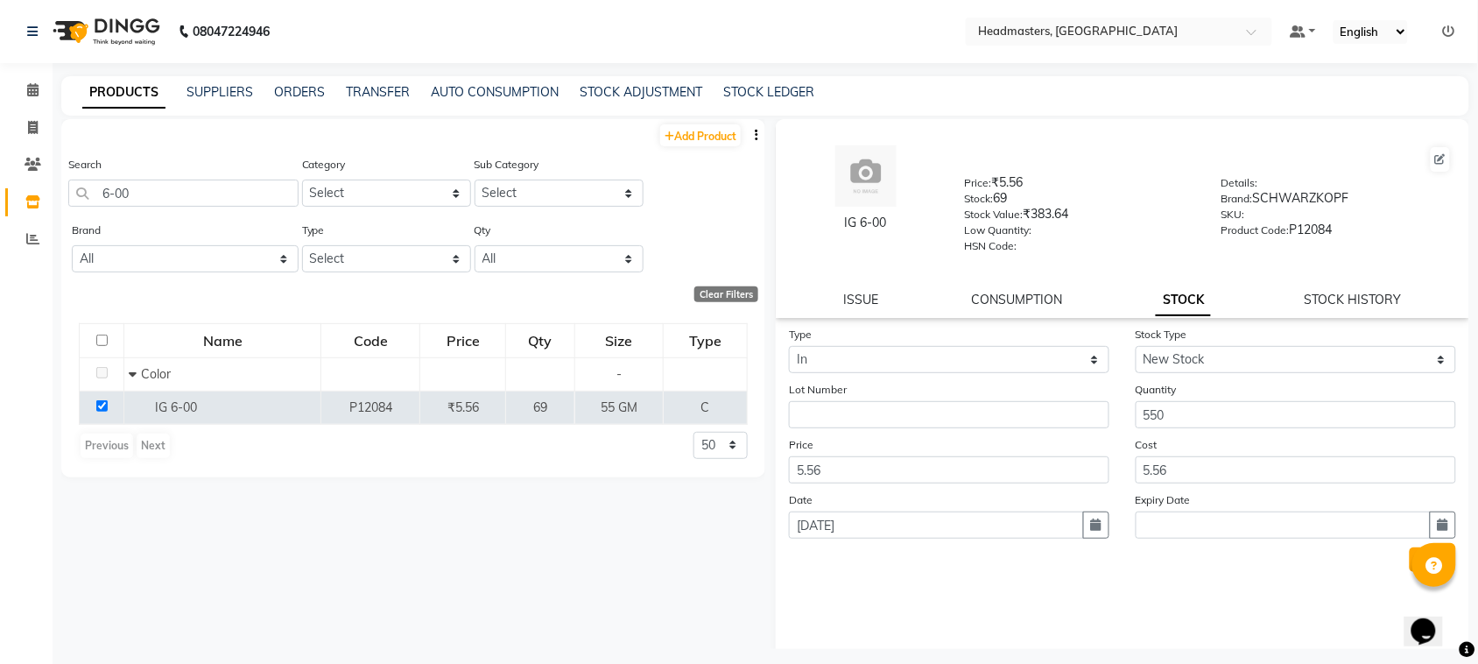
click at [1409, 550] on button "Submit" at bounding box center [1431, 559] width 45 height 25
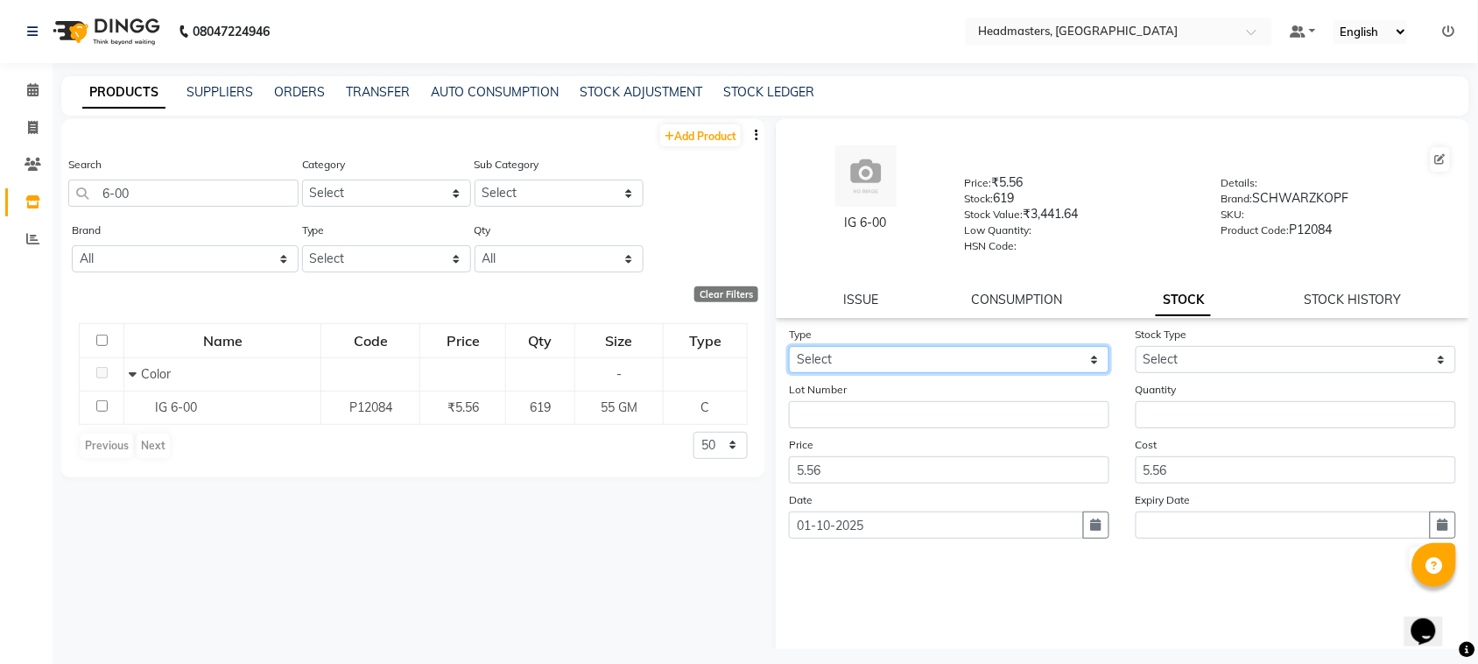
click at [839, 360] on select "Select In" at bounding box center [949, 359] width 320 height 27
select select "in"
click at [789, 346] on select "Select In" at bounding box center [949, 359] width 320 height 27
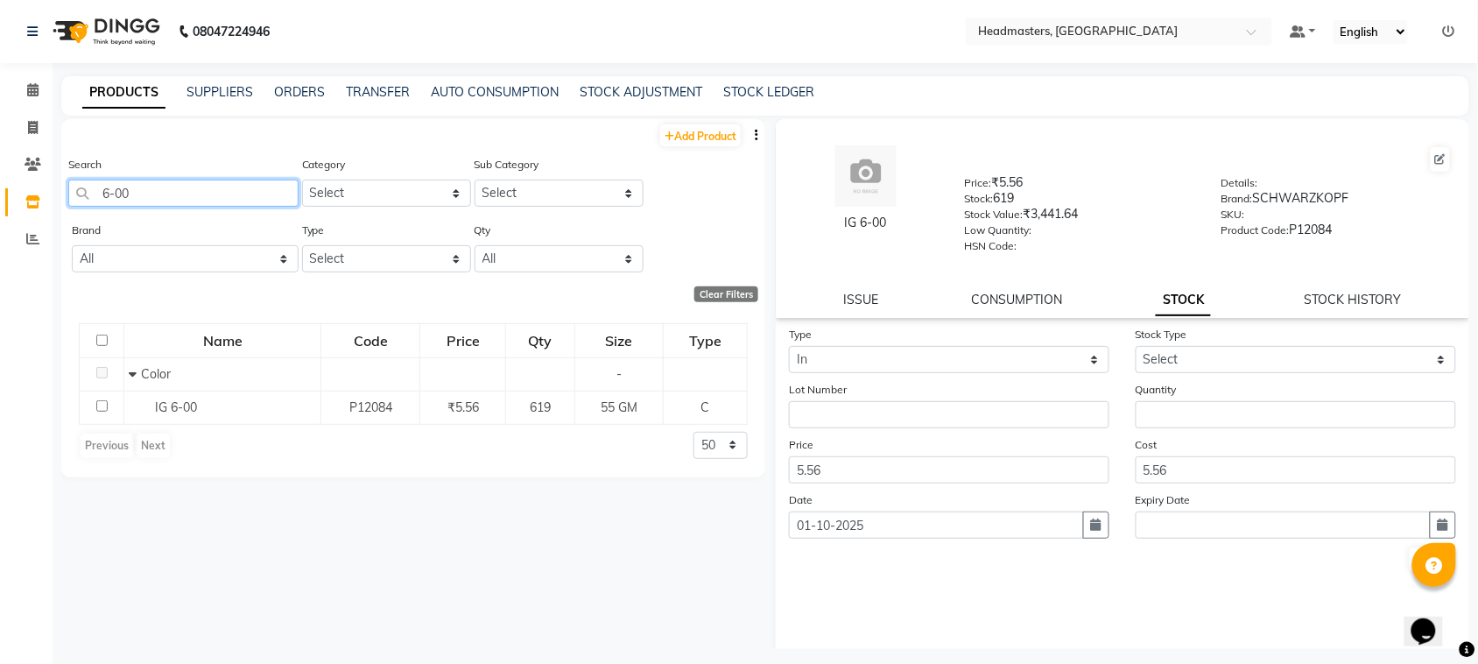
drag, startPoint x: 188, startPoint y: 179, endPoint x: 0, endPoint y: 206, distance: 190.0
click at [0, 206] on app-home "08047224946 Select Location × Headmasters, [GEOGRAPHIC_DATA] Default Panel My P…" at bounding box center [739, 337] width 1478 height 675
type input "5-00"
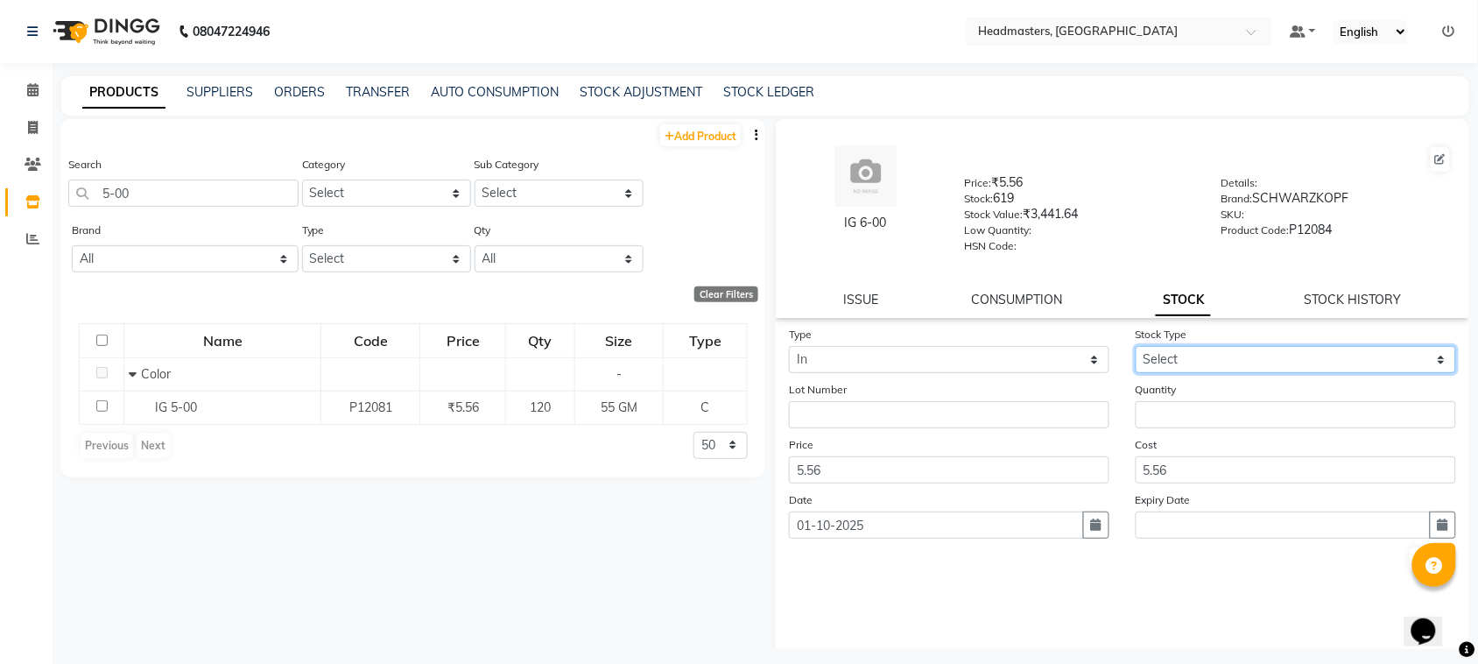
click at [1175, 356] on select "Select New Stock Adjustment Return Other" at bounding box center [1295, 359] width 320 height 27
select select "new stock"
click at [1135, 346] on select "Select New Stock Adjustment Return Other" at bounding box center [1295, 359] width 320 height 27
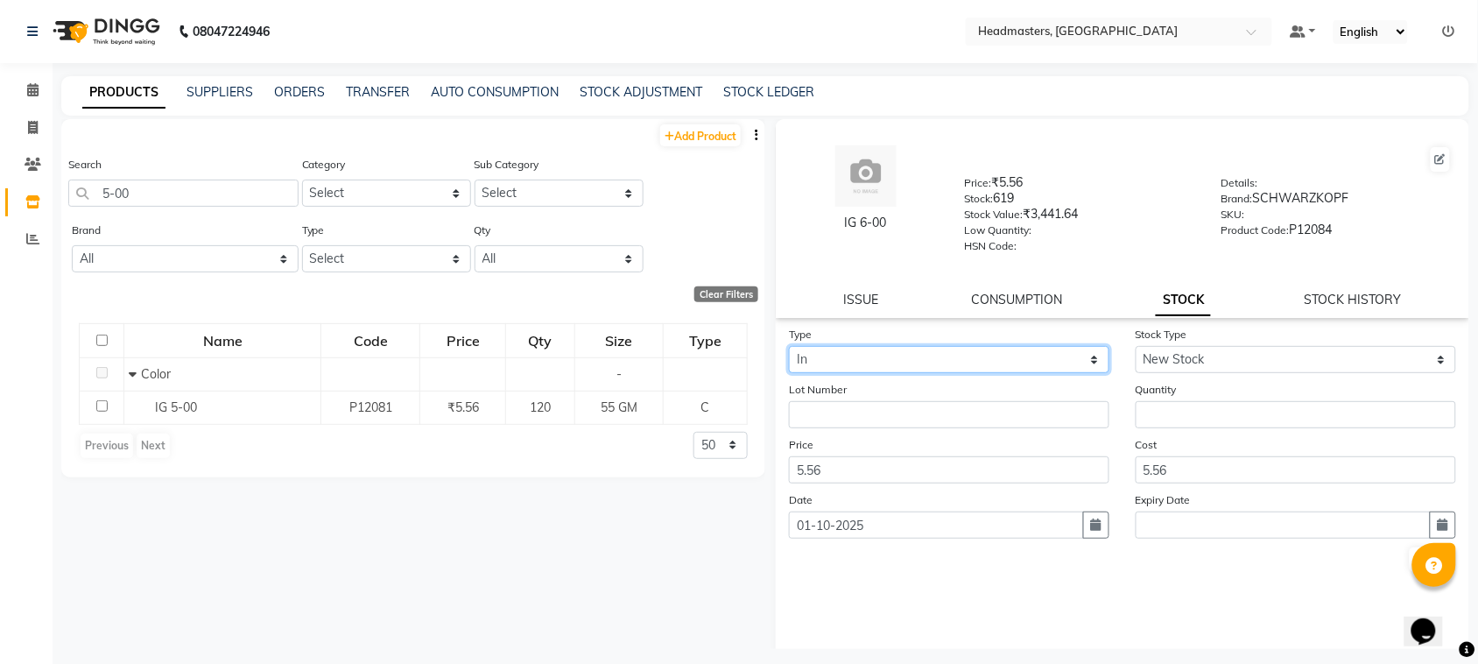
click at [994, 360] on select "Select In" at bounding box center [949, 359] width 320 height 27
click at [789, 346] on select "Select In" at bounding box center [949, 359] width 320 height 27
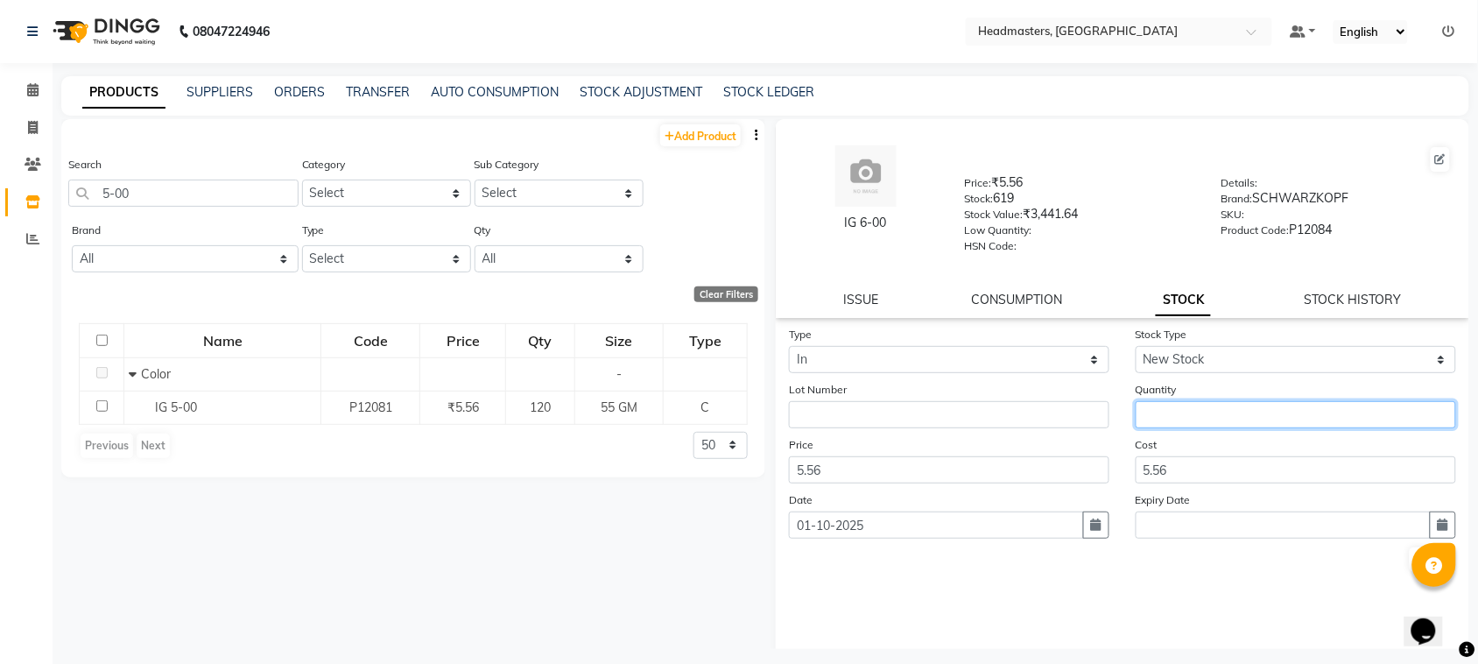
drag, startPoint x: 1192, startPoint y: 399, endPoint x: 1345, endPoint y: 168, distance: 276.8
click at [1195, 401] on input "number" at bounding box center [1295, 414] width 320 height 27
type input "330"
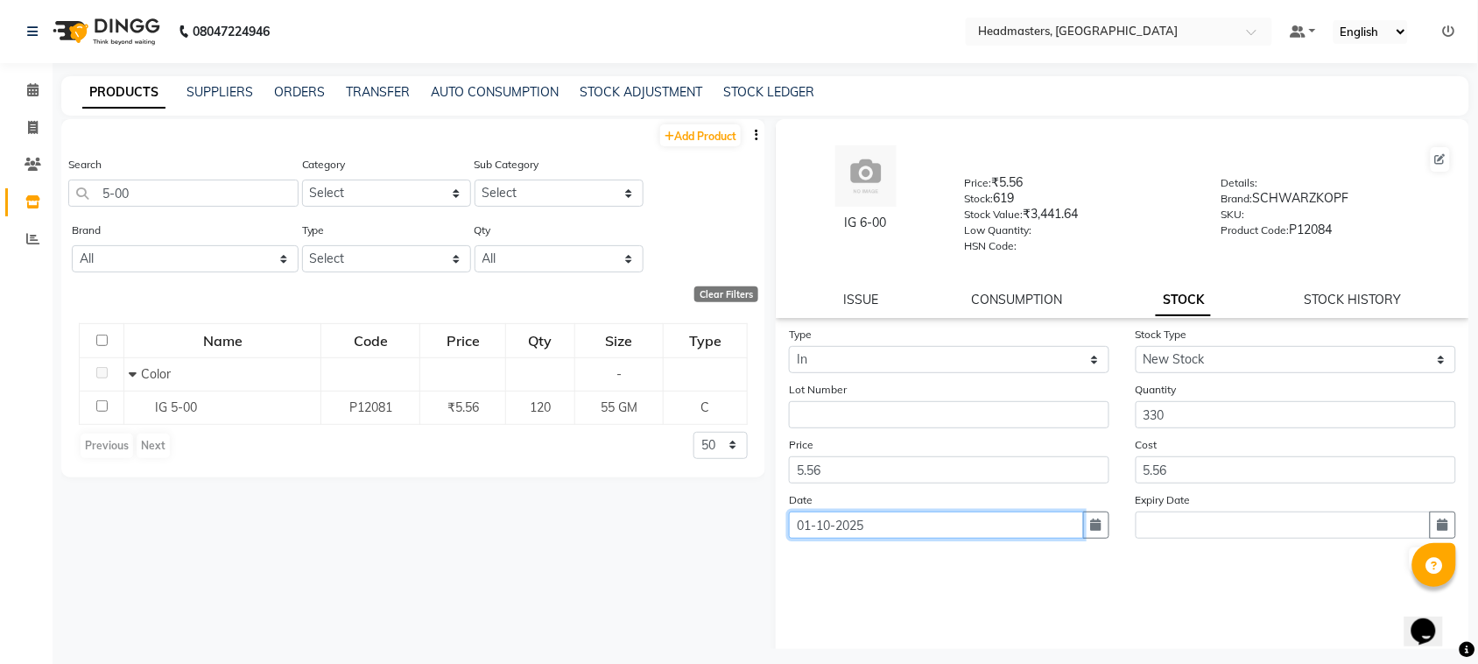
click at [970, 521] on input "01-10-2025" at bounding box center [936, 524] width 295 height 27
select select "10"
select select "2025"
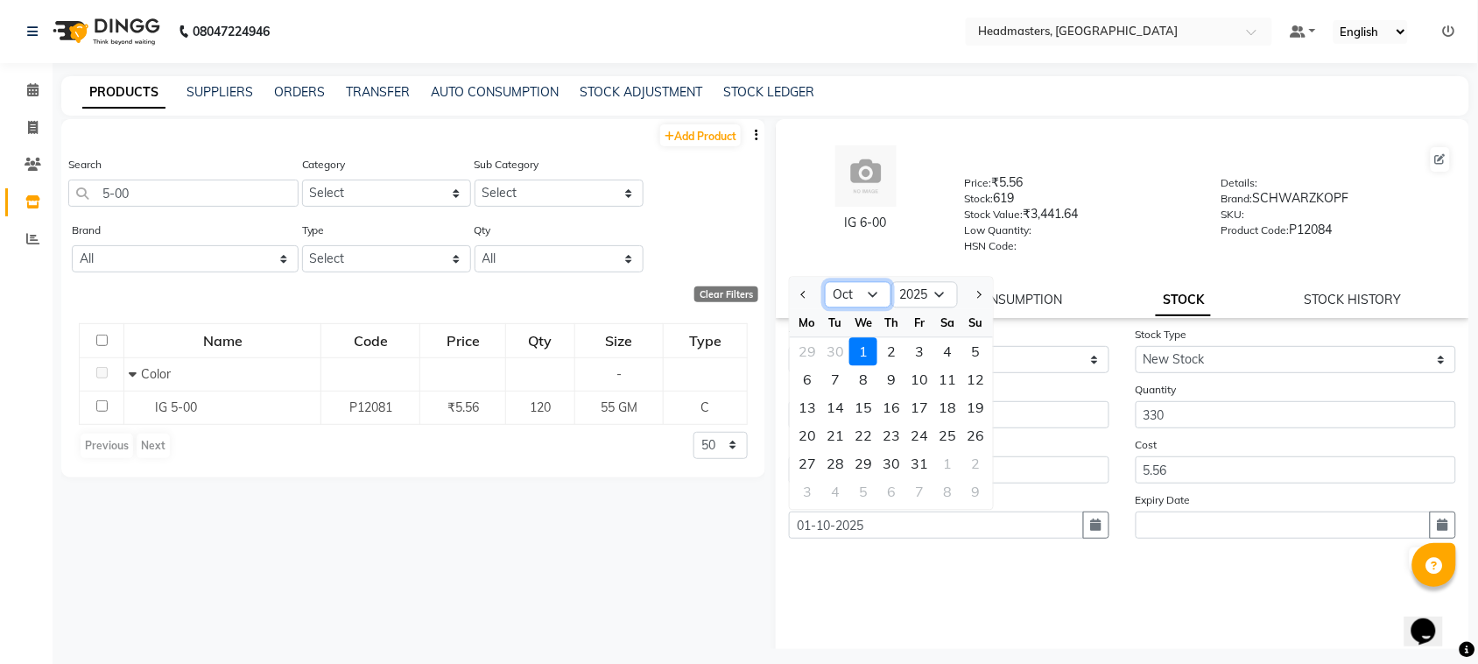
click at [874, 289] on select "Jan Feb Mar Apr May Jun [DATE] Aug Sep Oct Nov Dec" at bounding box center [858, 295] width 67 height 26
select select "9"
click at [825, 282] on select "Jan Feb Mar Apr May Jun [DATE] Aug Sep Oct Nov Dec" at bounding box center [858, 295] width 67 height 26
click at [977, 400] on div "21" at bounding box center [975, 408] width 28 height 28
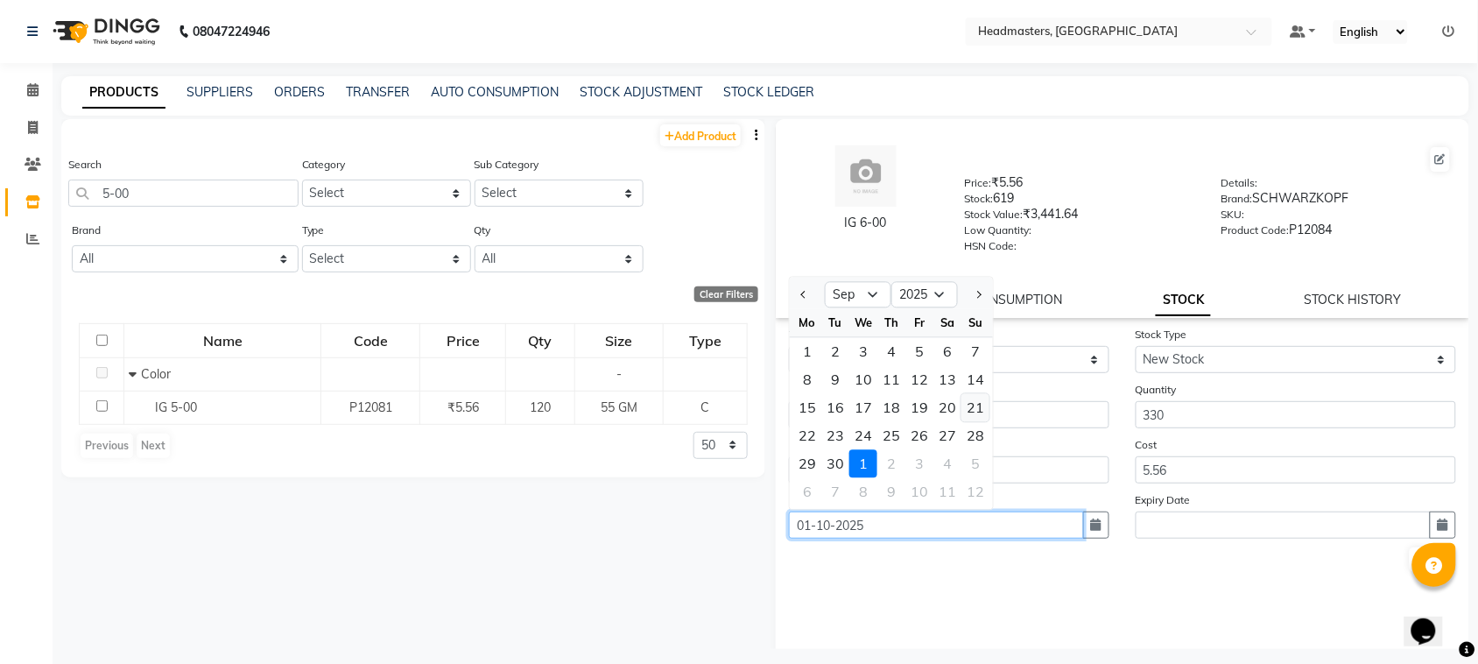
type input "[DATE]"
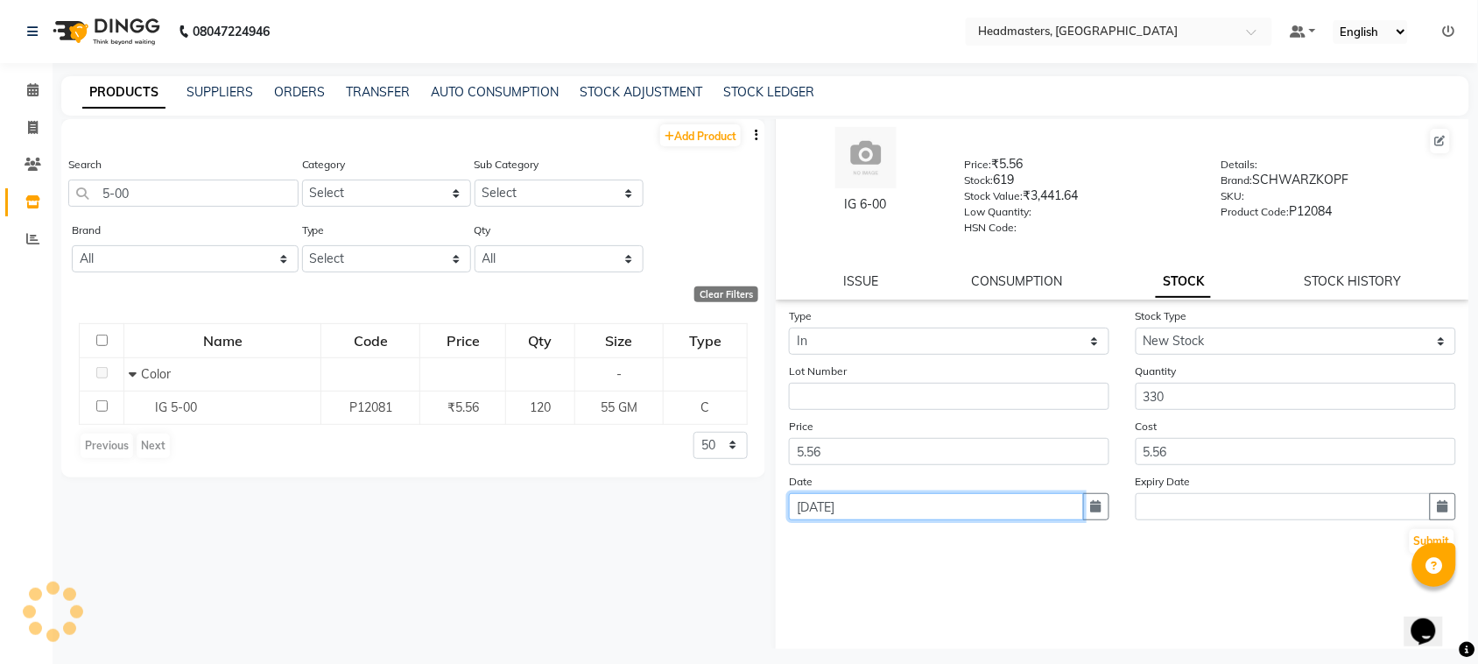
scroll to position [23, 0]
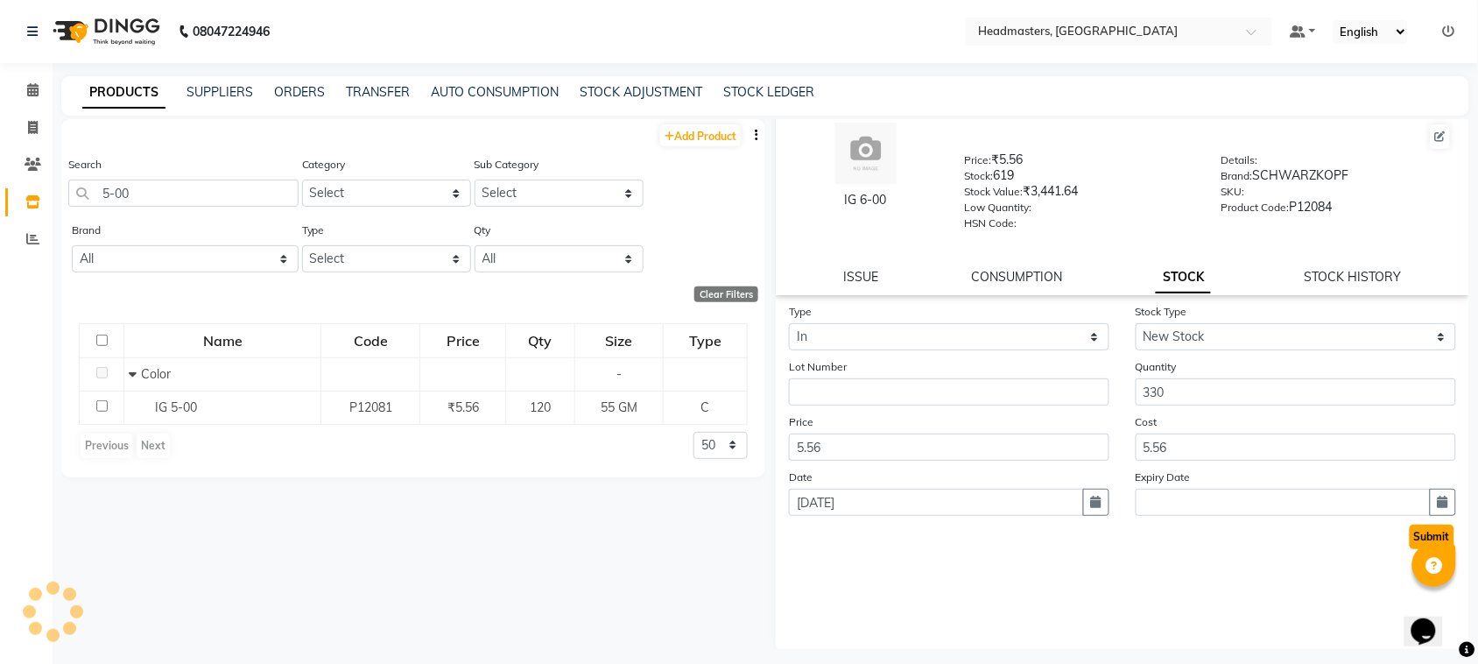
drag, startPoint x: 1408, startPoint y: 537, endPoint x: 1144, endPoint y: 430, distance: 284.3
click at [1409, 536] on button "Submit" at bounding box center [1431, 536] width 45 height 25
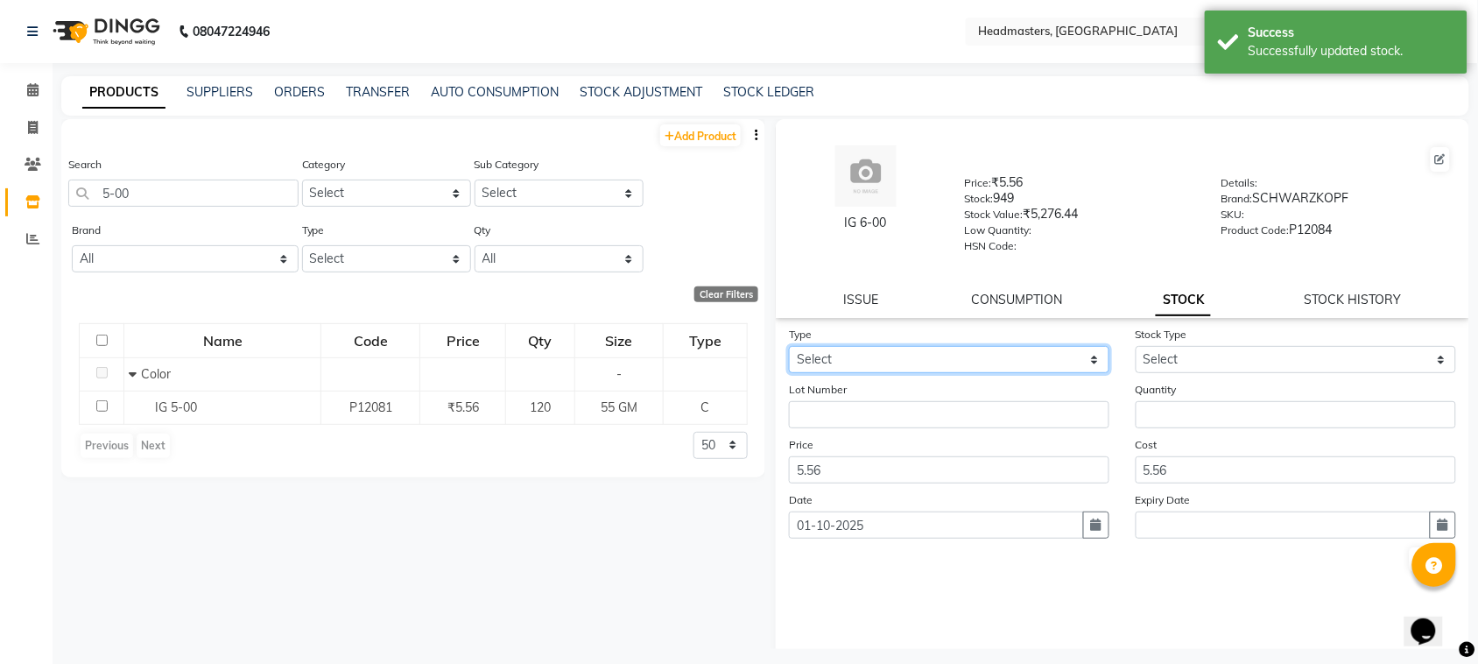
click at [850, 364] on select "Select In" at bounding box center [949, 359] width 320 height 27
select select "in"
click at [789, 346] on select "Select In" at bounding box center [949, 359] width 320 height 27
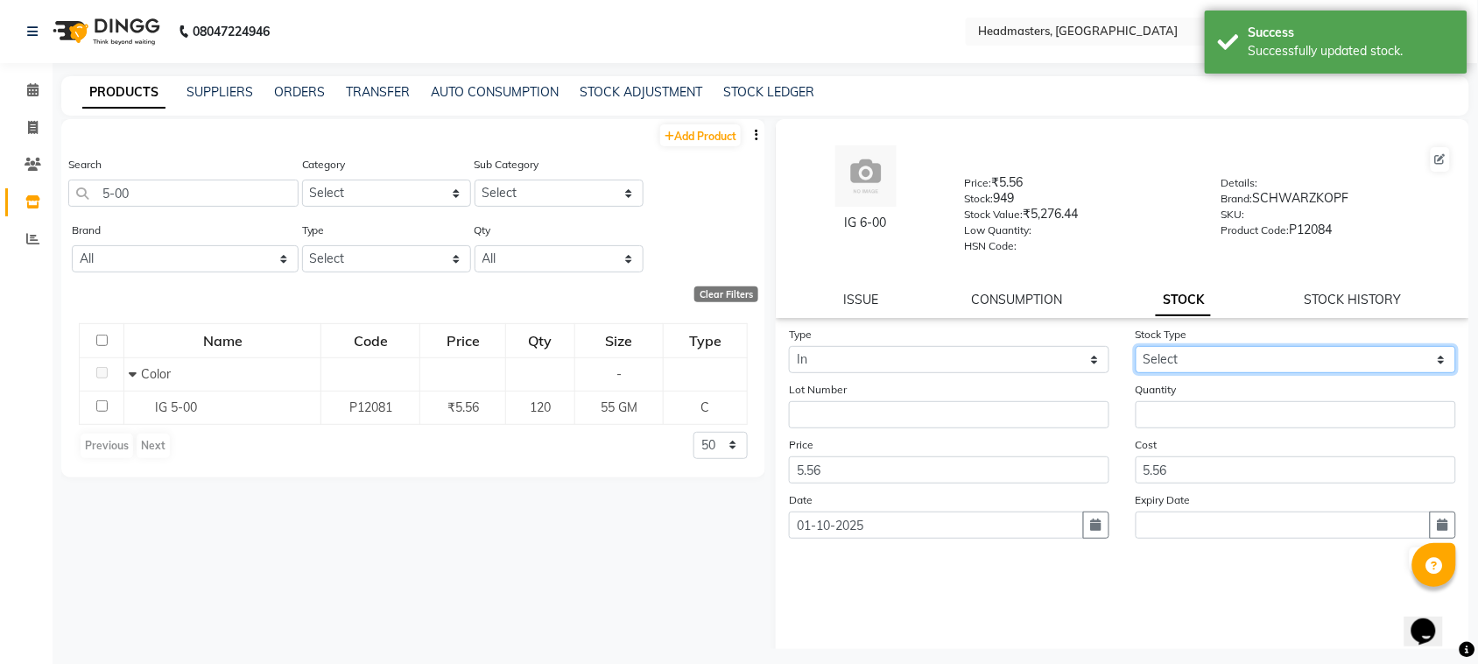
click at [1169, 353] on select "Select New Stock Adjustment Return Other" at bounding box center [1295, 359] width 320 height 27
select select "new stock"
click at [1135, 346] on select "Select New Stock Adjustment Return Other" at bounding box center [1295, 359] width 320 height 27
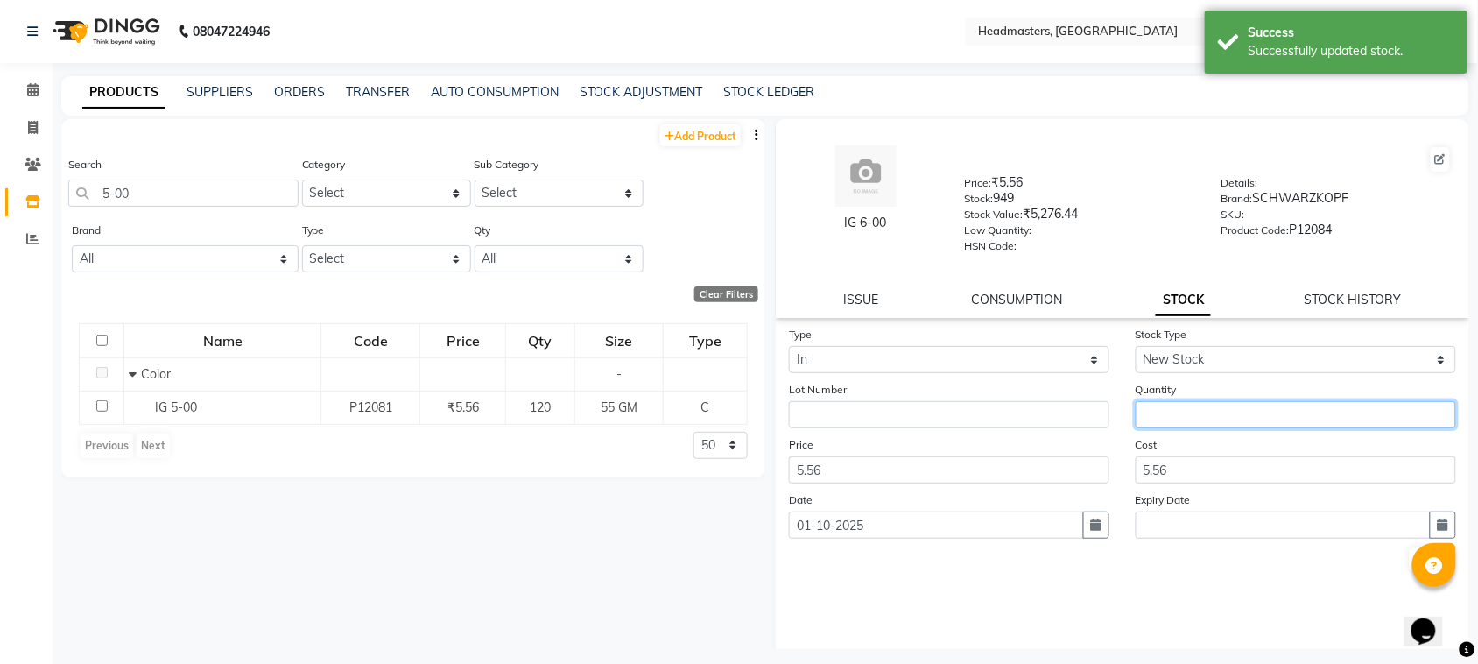
click at [1189, 418] on input "number" at bounding box center [1295, 414] width 320 height 27
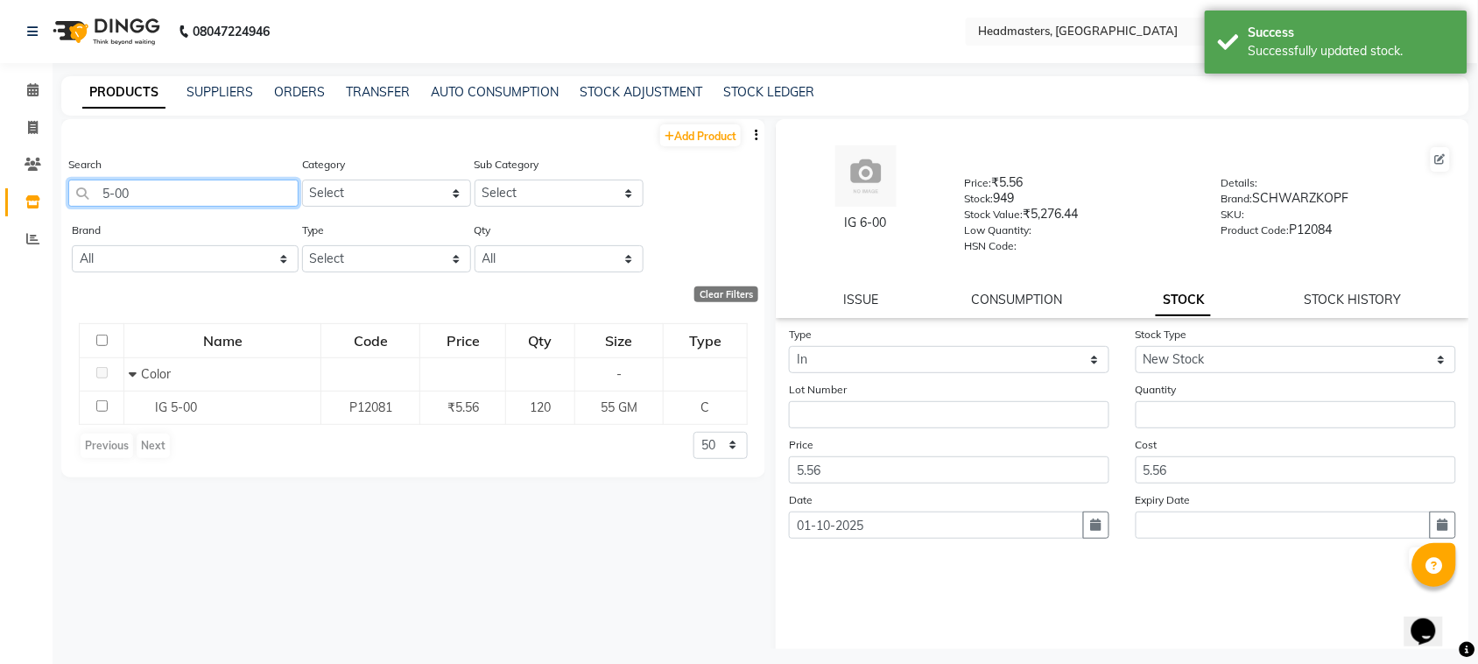
drag, startPoint x: 147, startPoint y: 199, endPoint x: 0, endPoint y: 217, distance: 148.2
click at [0, 217] on app-home "08047224946 Select Location × Headmasters, [GEOGRAPHIC_DATA] Default Panel My P…" at bounding box center [739, 337] width 1478 height 675
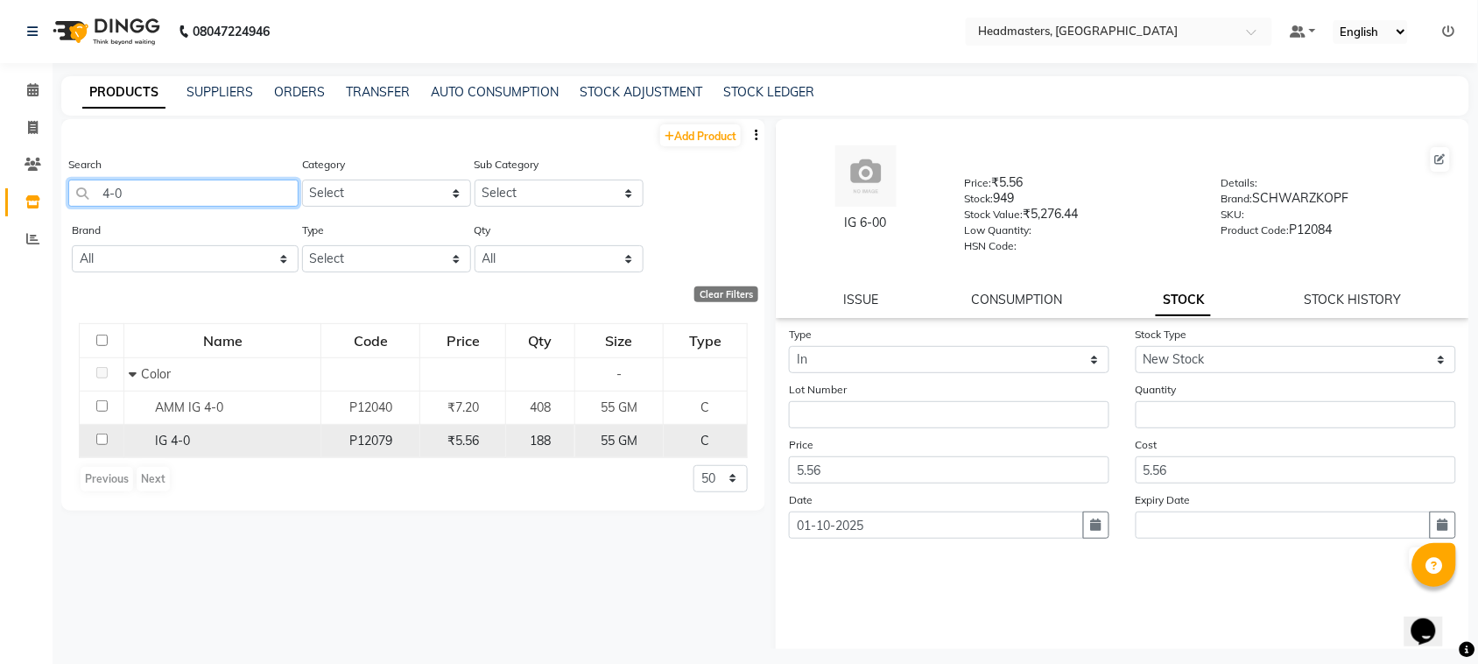
type input "4-0"
click at [102, 440] on input "checkbox" at bounding box center [101, 438] width 11 height 11
checkbox input "true"
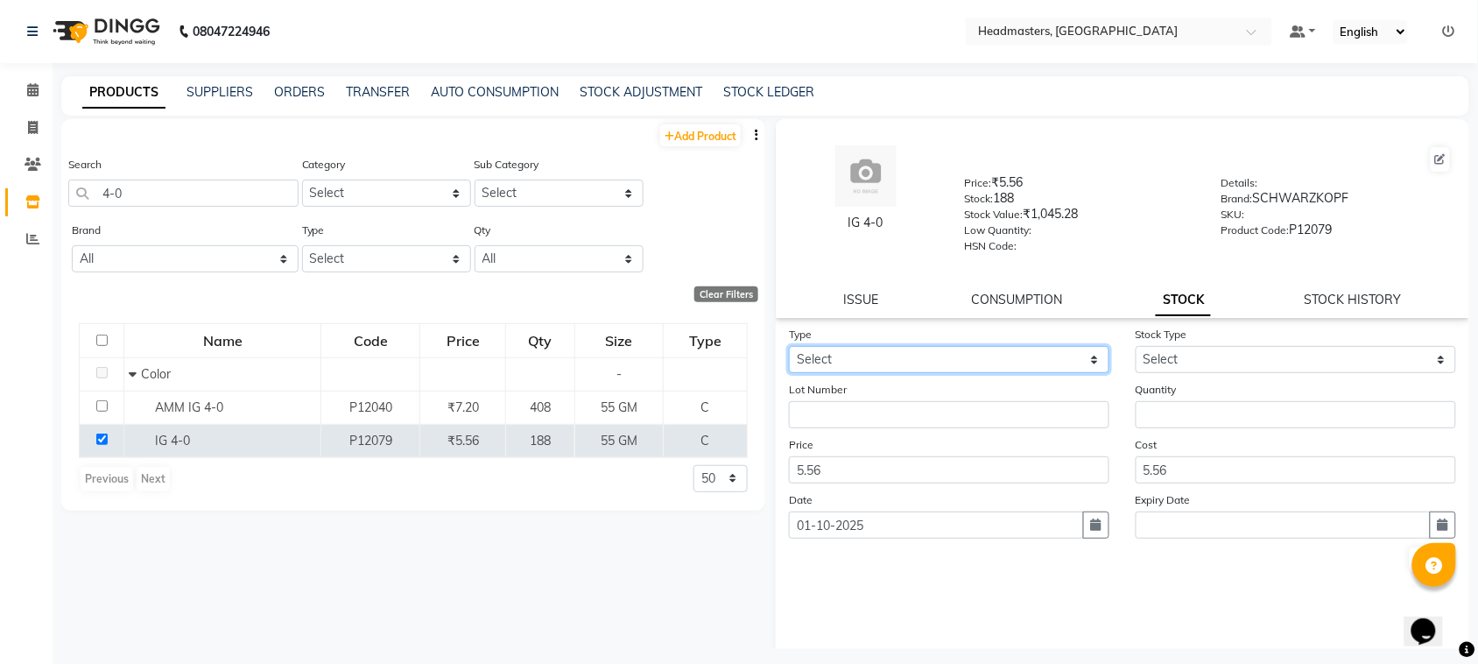
click at [939, 348] on select "Select In" at bounding box center [949, 359] width 320 height 27
select select "in"
click at [789, 346] on select "Select In" at bounding box center [949, 359] width 320 height 27
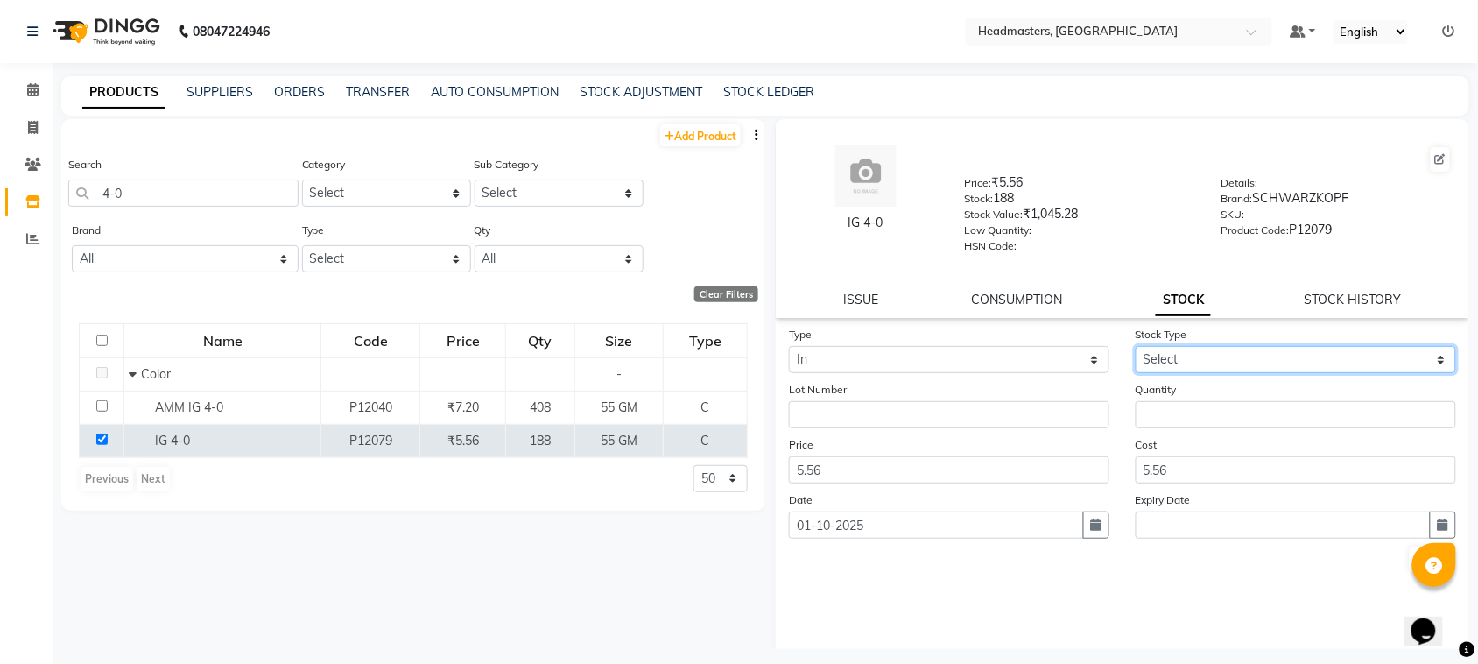
click at [1179, 353] on select "Select New Stock Adjustment Return Other" at bounding box center [1295, 359] width 320 height 27
select select "new stock"
click at [1135, 346] on select "Select New Stock Adjustment Return Other" at bounding box center [1295, 359] width 320 height 27
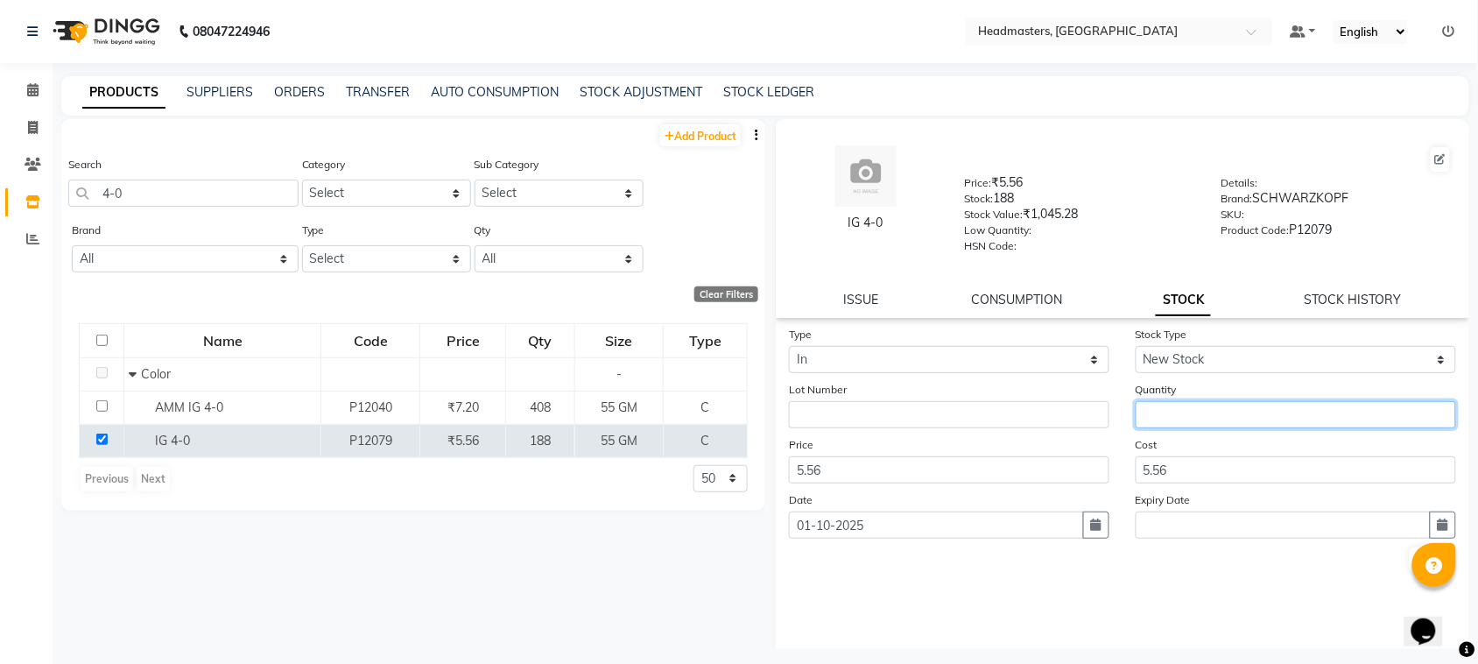
click at [1155, 412] on input "number" at bounding box center [1295, 414] width 320 height 27
type input "550"
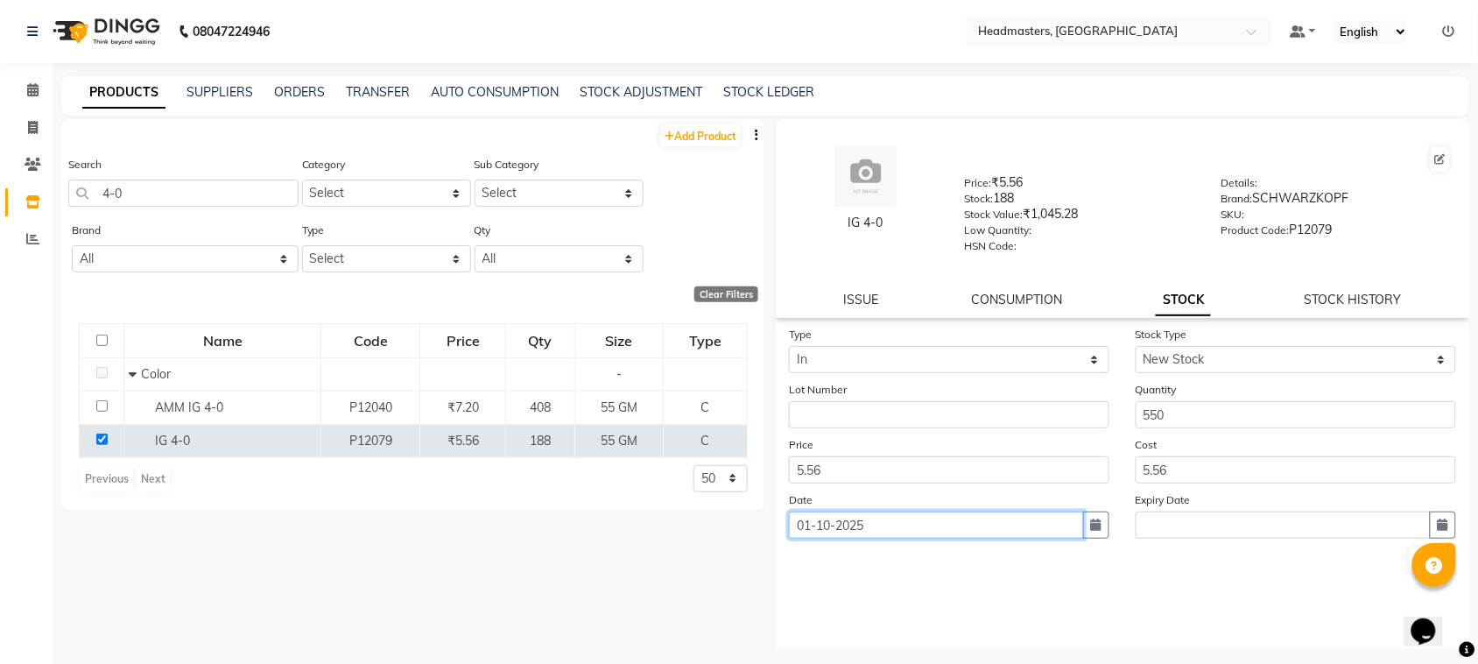
click at [893, 518] on input "01-10-2025" at bounding box center [936, 524] width 295 height 27
select select "10"
select select "2025"
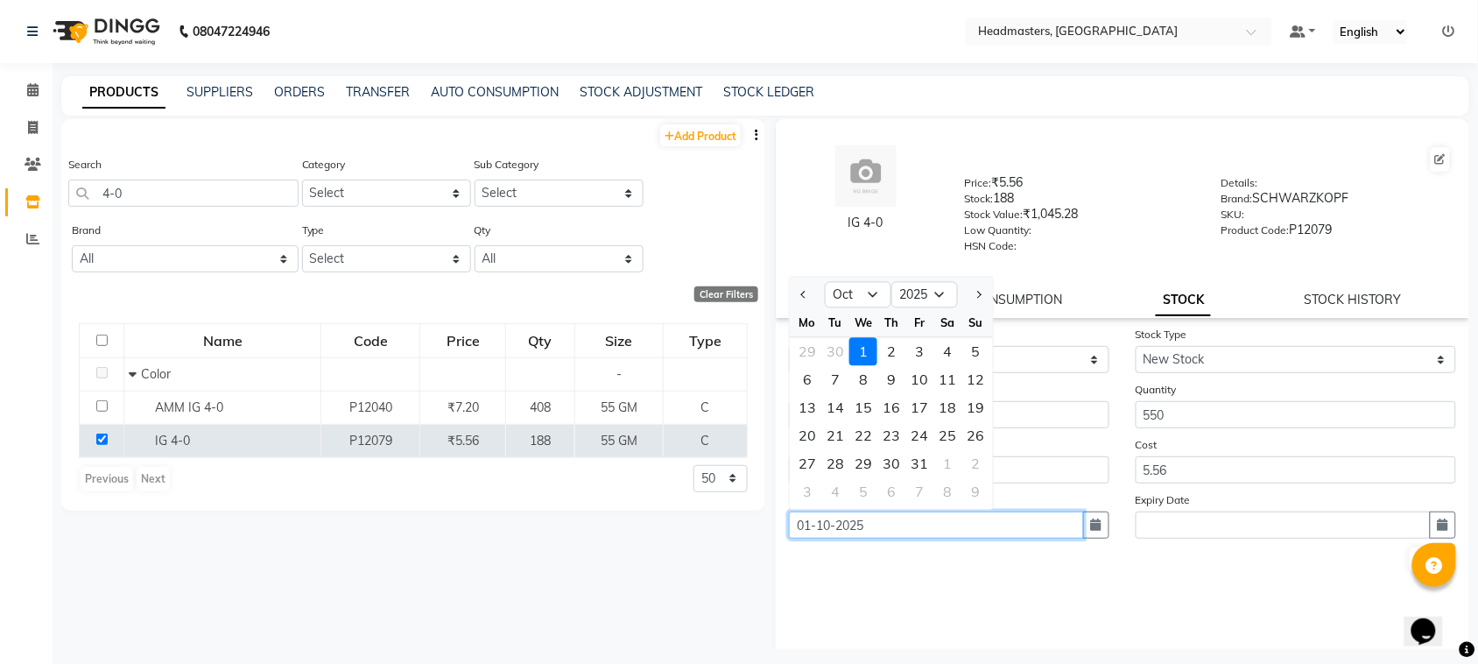
click at [832, 512] on input "01-10-2025" at bounding box center [936, 524] width 295 height 27
type input "[DATE]"
click at [1409, 556] on button "Submit" at bounding box center [1431, 559] width 45 height 25
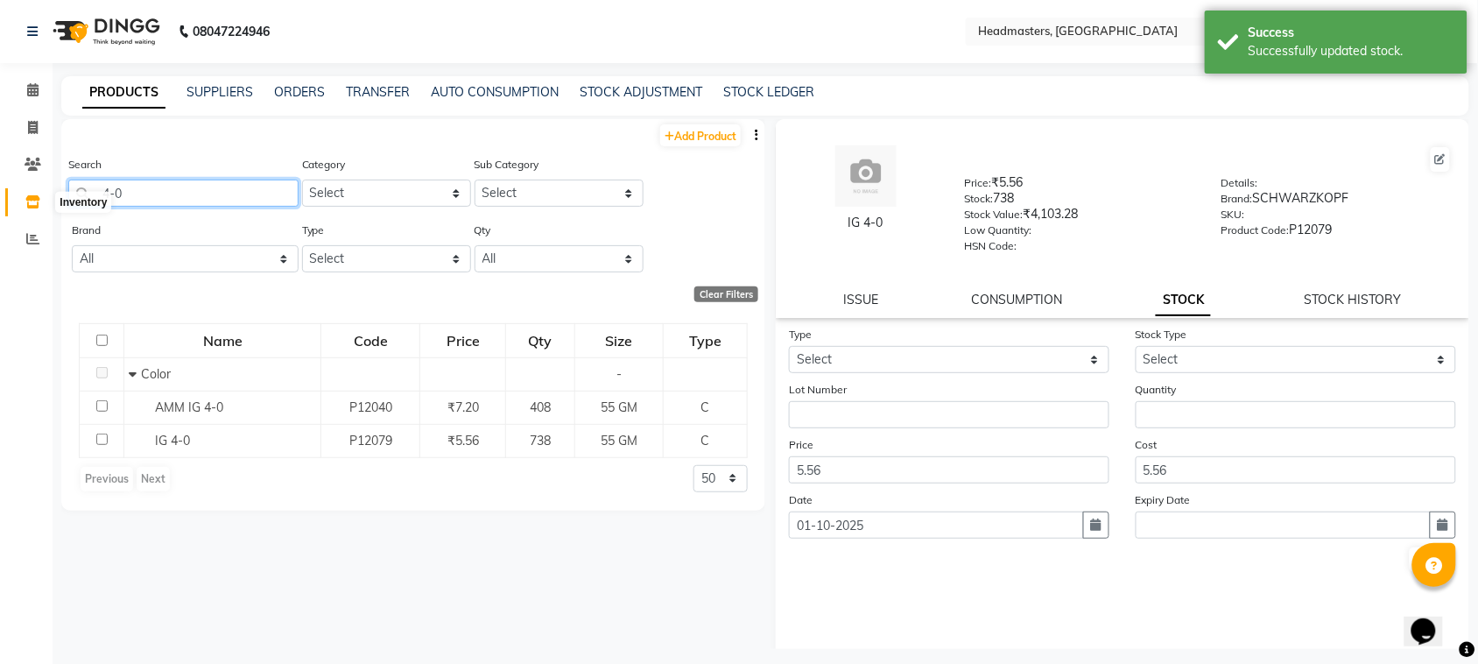
drag, startPoint x: 185, startPoint y: 189, endPoint x: 25, endPoint y: 210, distance: 161.6
click at [27, 210] on app-home "08047224946 Select Location × Headmasters, [GEOGRAPHIC_DATA] Default Panel My P…" at bounding box center [739, 337] width 1478 height 675
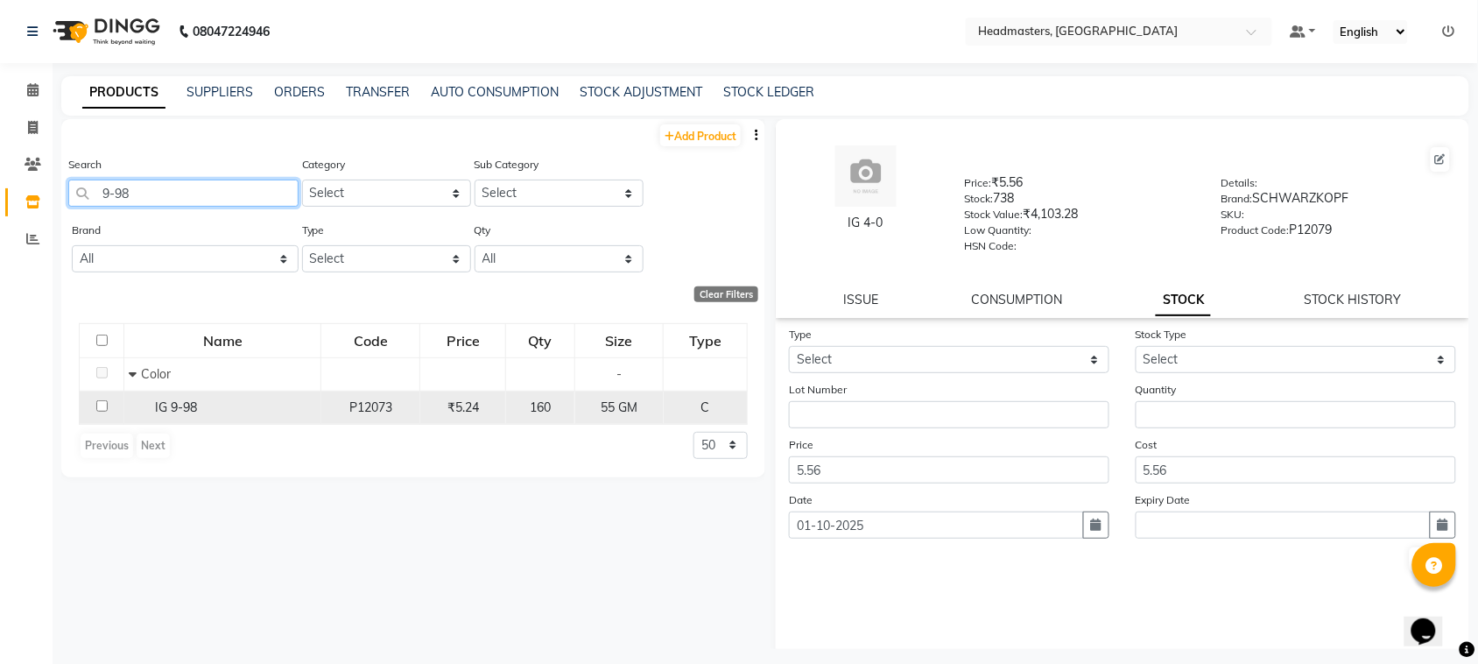
type input "9-98"
click at [103, 400] on input "checkbox" at bounding box center [101, 405] width 11 height 11
checkbox input "true"
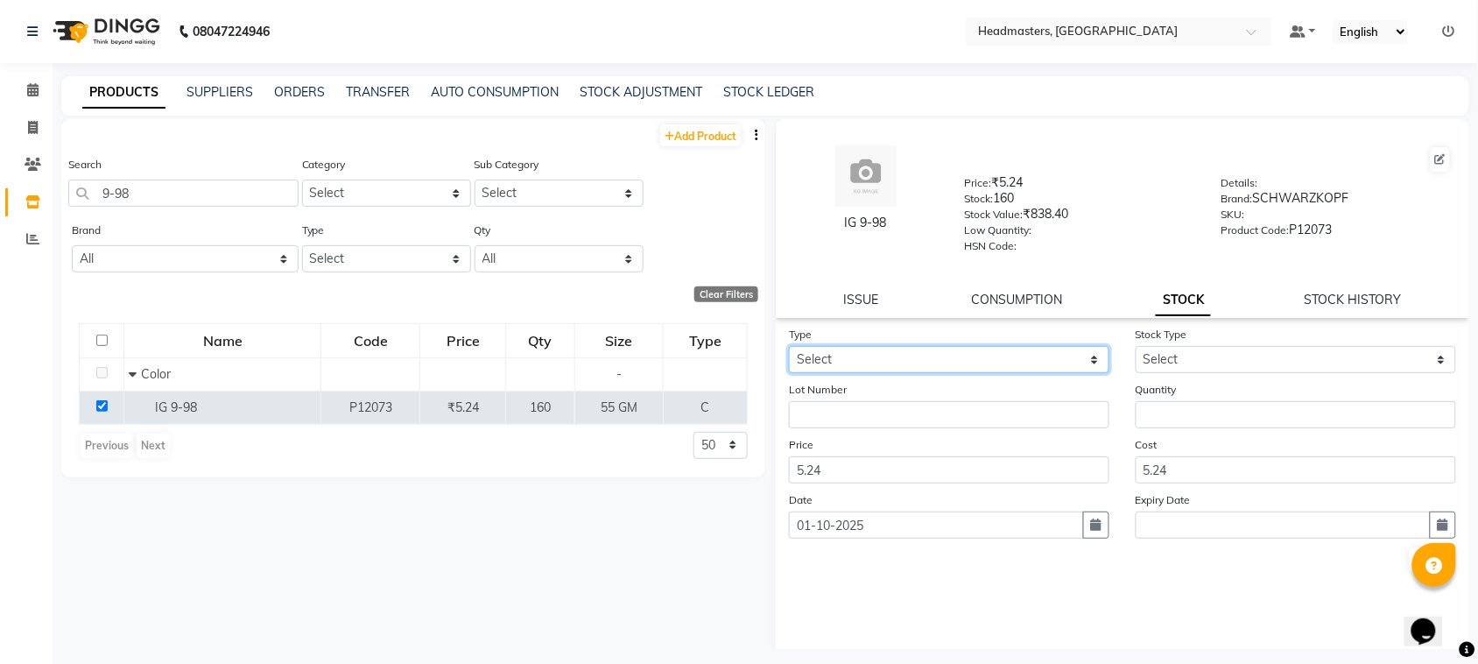
click at [884, 359] on select "Select In" at bounding box center [949, 359] width 320 height 27
select select "in"
click at [789, 346] on select "Select In" at bounding box center [949, 359] width 320 height 27
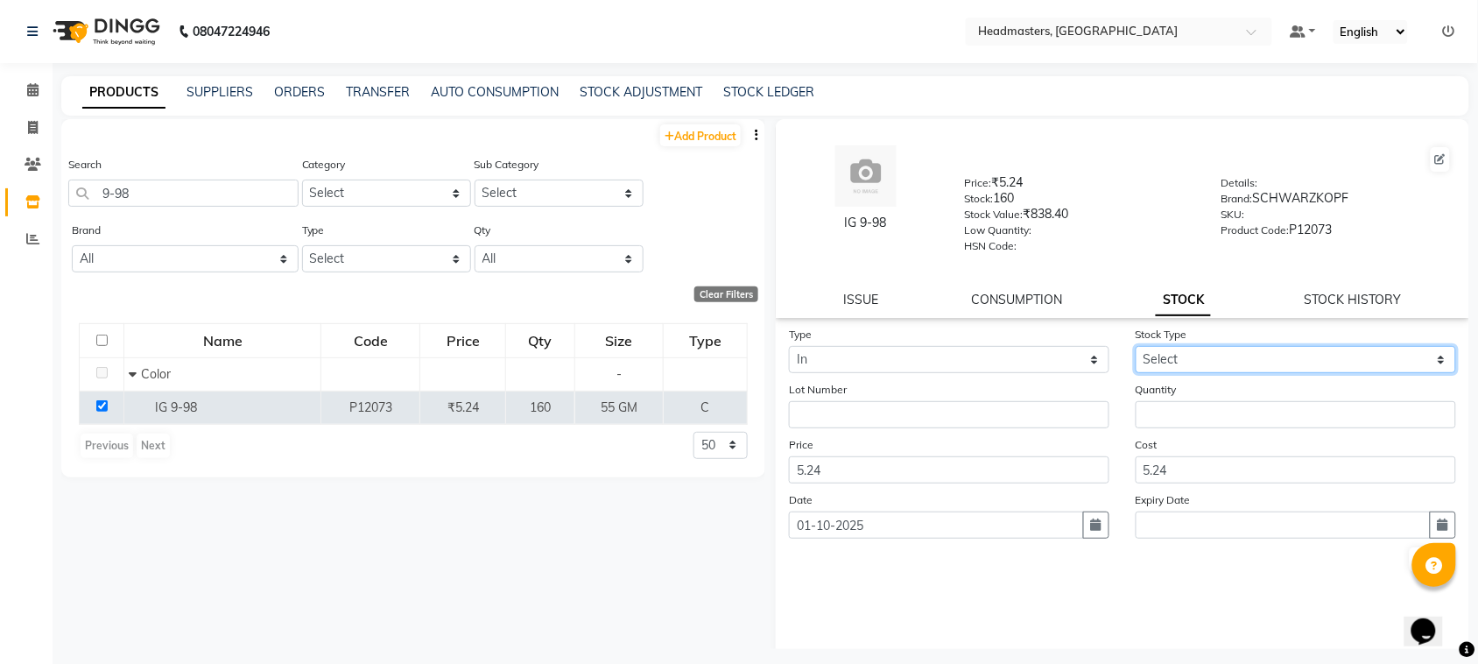
click at [1176, 360] on select "Select New Stock Adjustment Return Other" at bounding box center [1295, 359] width 320 height 27
select select "new stock"
click at [1135, 346] on select "Select New Stock Adjustment Return Other" at bounding box center [1295, 359] width 320 height 27
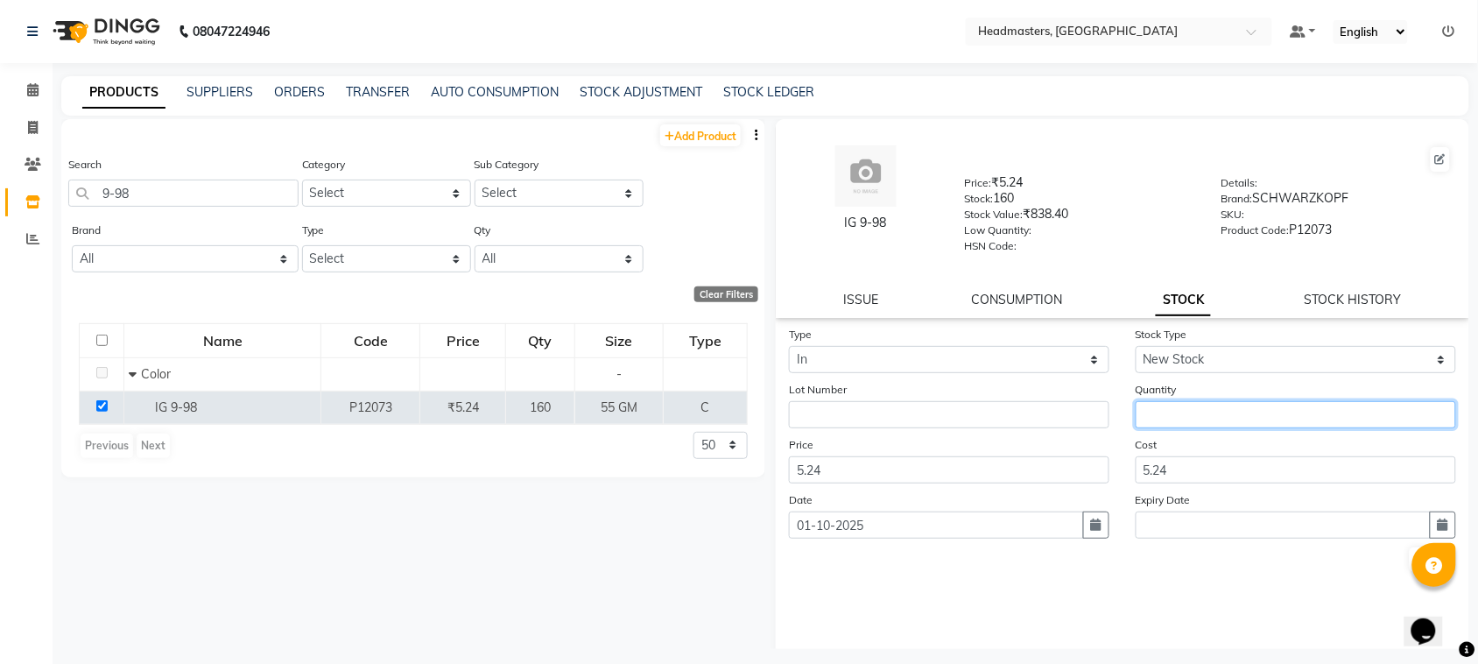
click at [1165, 416] on input "number" at bounding box center [1295, 414] width 320 height 27
type input "330"
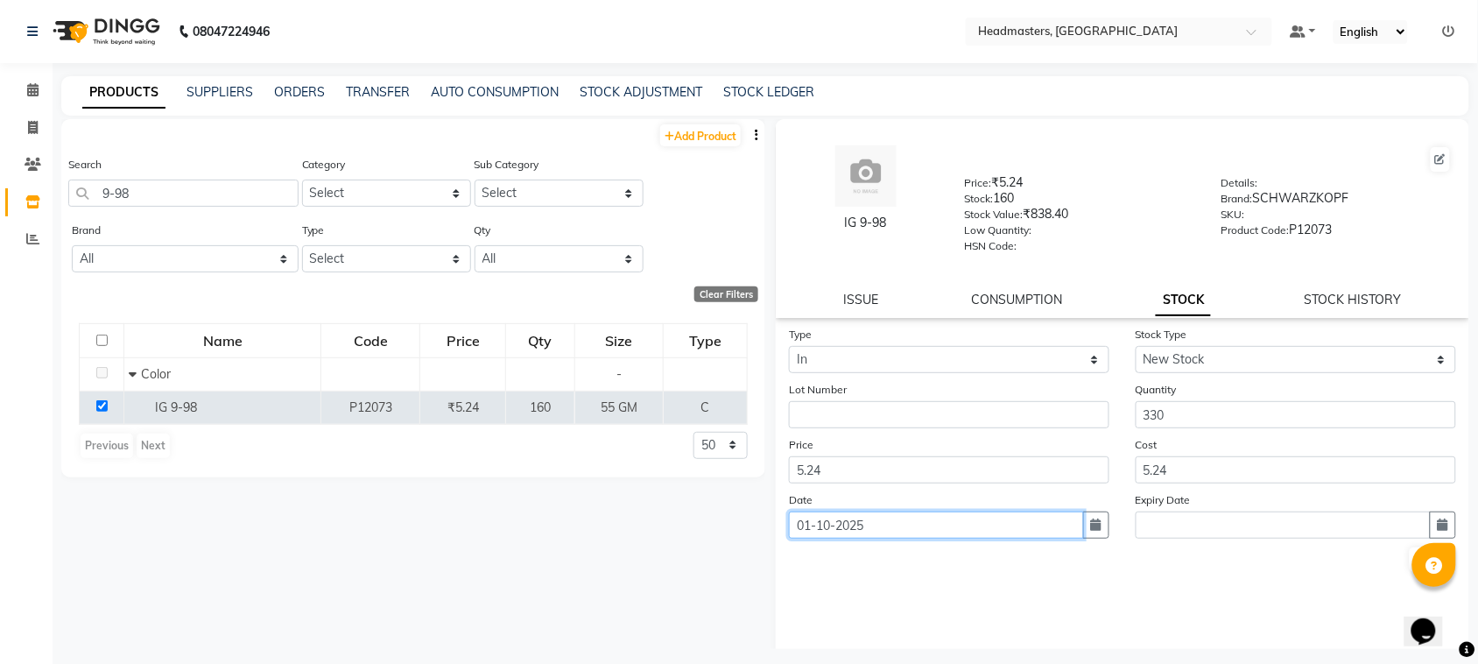
drag, startPoint x: 912, startPoint y: 527, endPoint x: 600, endPoint y: 585, distance: 317.8
click at [600, 585] on div "Add Product Search 9-98 Category Select Hair Skin Makeup Personal Care Applianc…" at bounding box center [765, 384] width 1408 height 530
type input "[DATE]"
click at [1411, 547] on button "Submit" at bounding box center [1431, 559] width 45 height 25
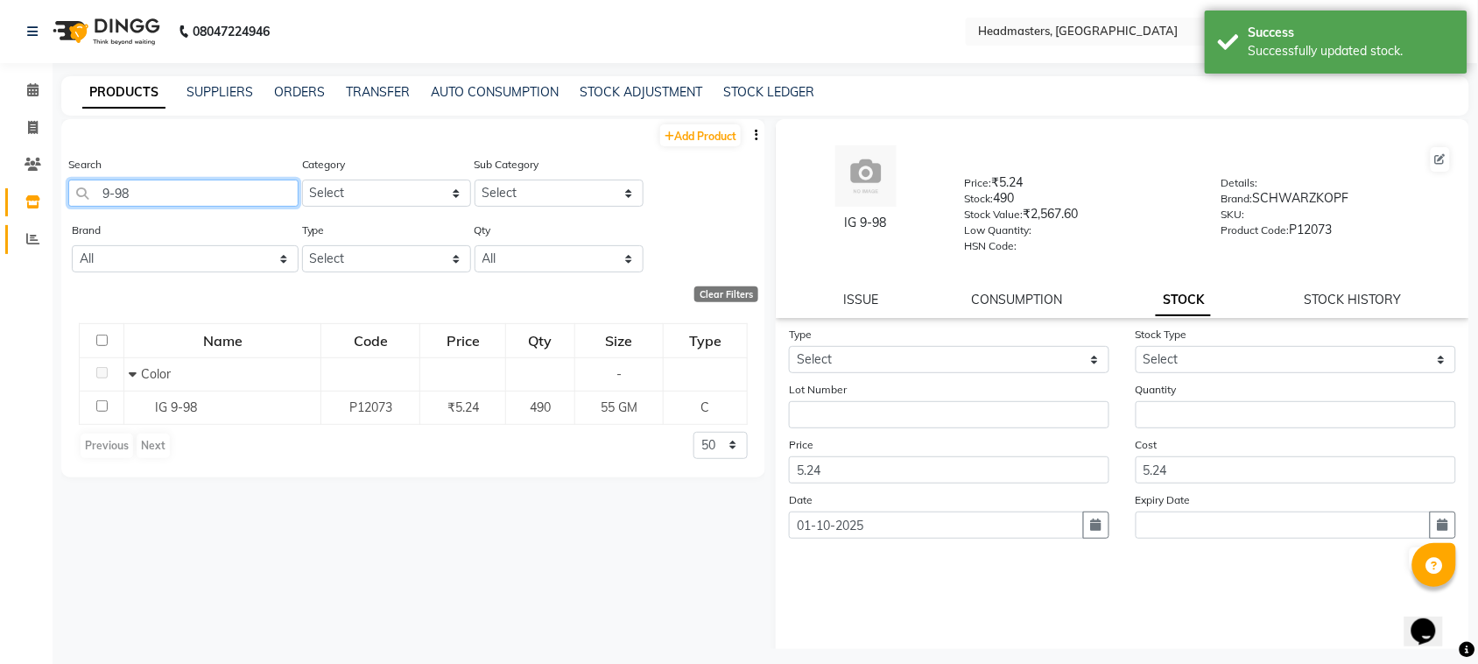
drag, startPoint x: 162, startPoint y: 194, endPoint x: 18, endPoint y: 228, distance: 148.4
click at [18, 228] on app-home "08047224946 Select Location × Headmasters, [GEOGRAPHIC_DATA] Default Panel My P…" at bounding box center [739, 337] width 1478 height 675
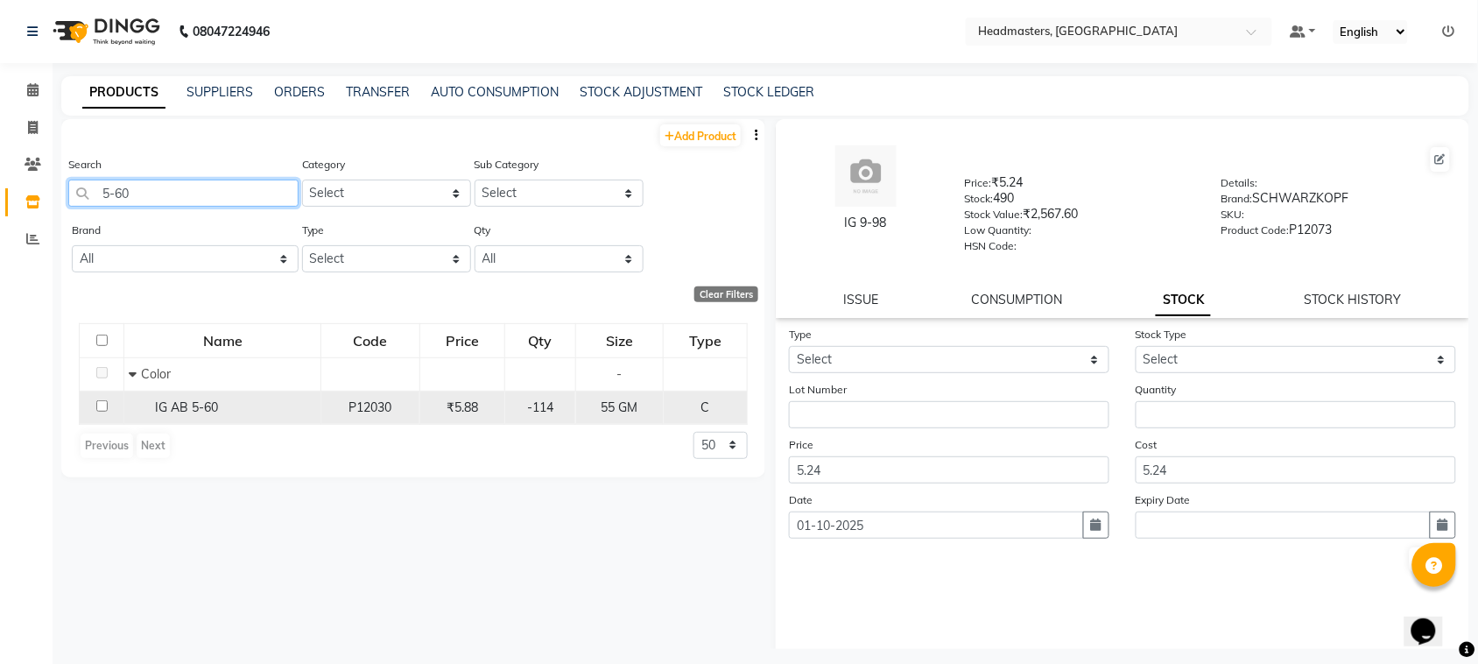
type input "5-60"
click at [179, 399] on span "IG AB 5-60" at bounding box center [186, 407] width 63 height 16
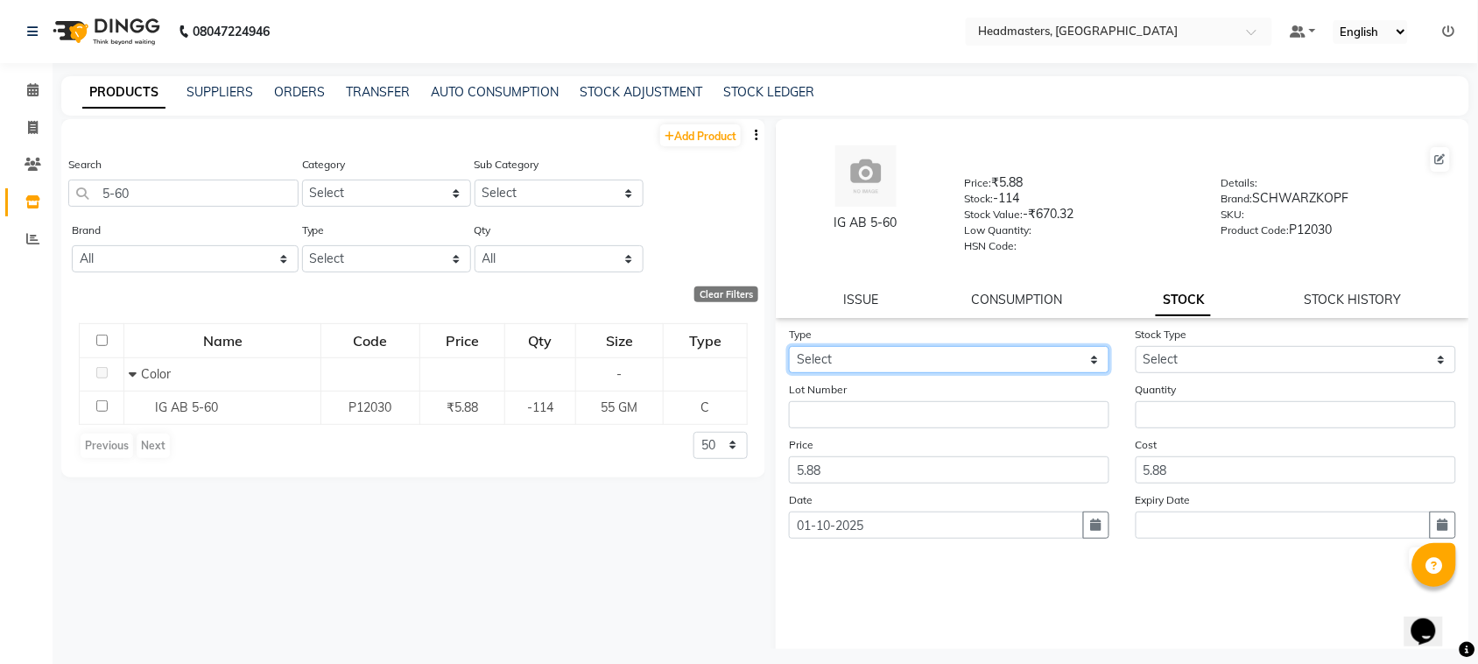
click at [924, 357] on select "Select In" at bounding box center [949, 359] width 320 height 27
select select "in"
click at [789, 346] on select "Select In" at bounding box center [949, 359] width 320 height 27
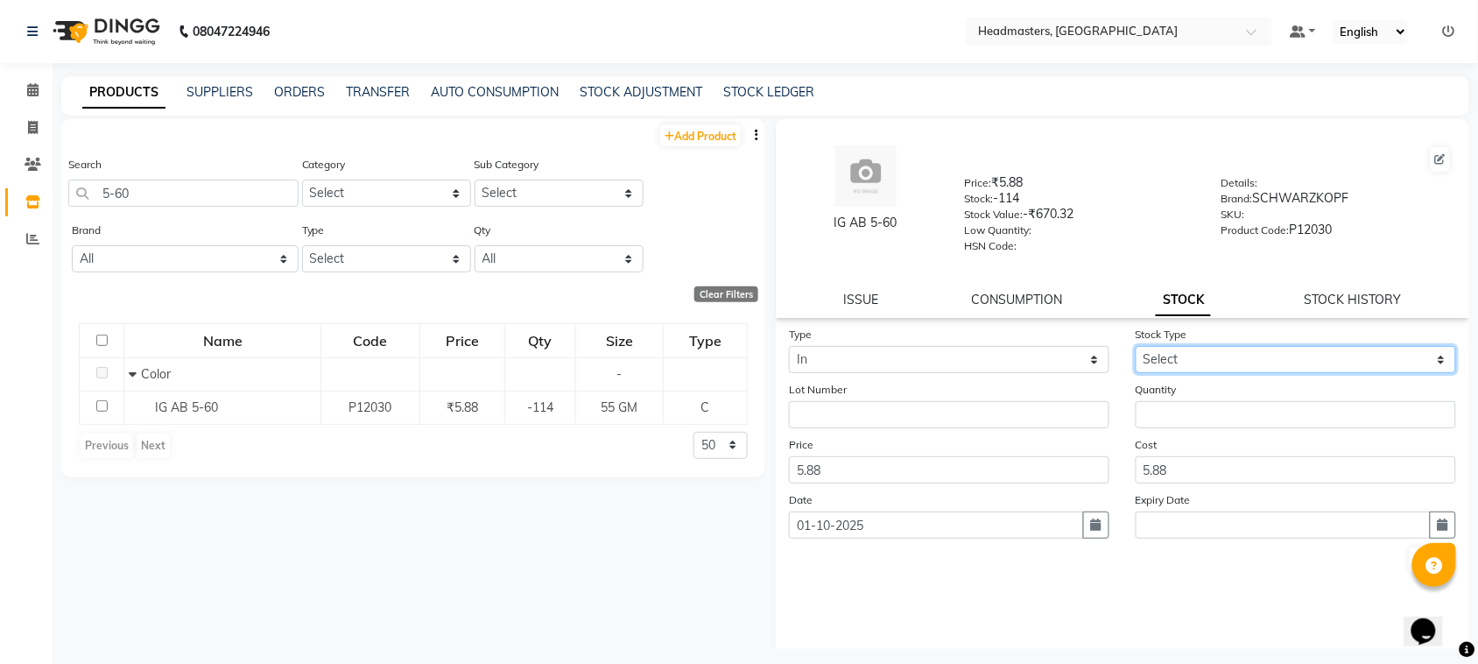
click at [1173, 350] on select "Select New Stock Adjustment Return Other" at bounding box center [1295, 359] width 320 height 27
select select "new stock"
click at [1135, 346] on select "Select New Stock Adjustment Return Other" at bounding box center [1295, 359] width 320 height 27
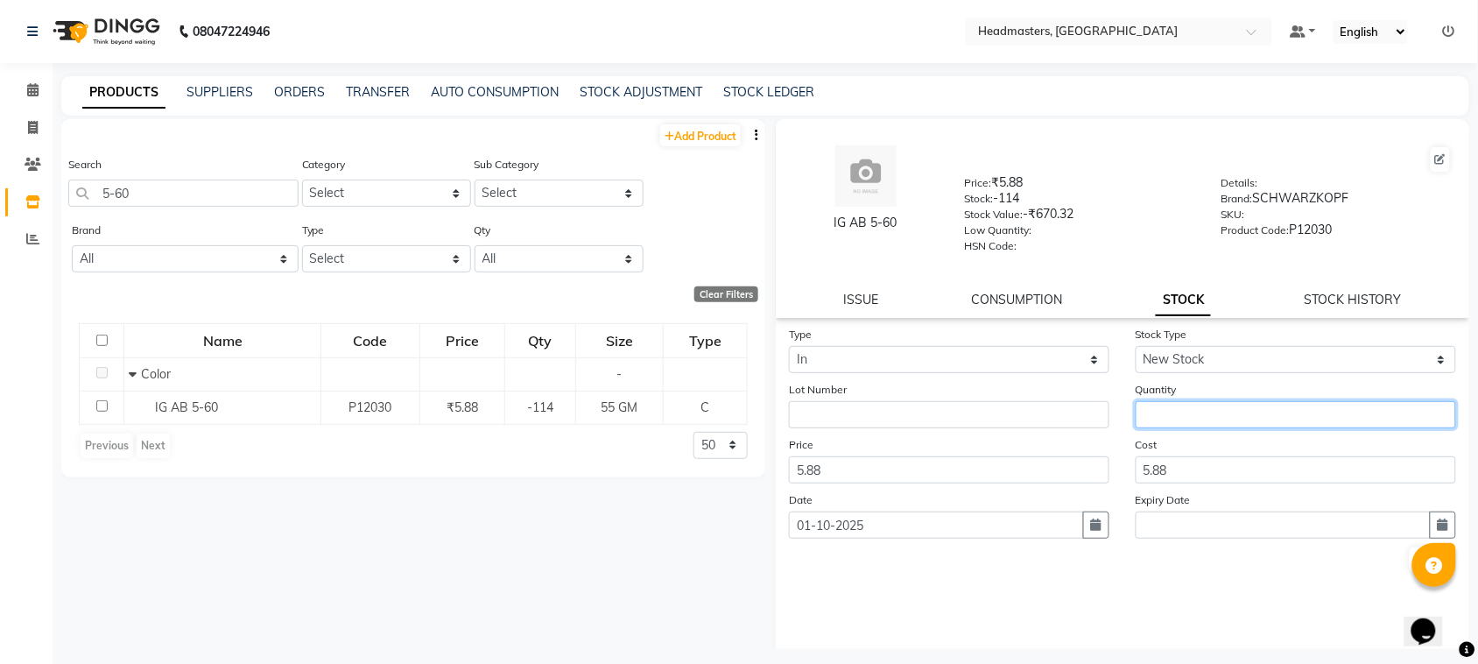
click at [1188, 404] on input "number" at bounding box center [1295, 414] width 320 height 27
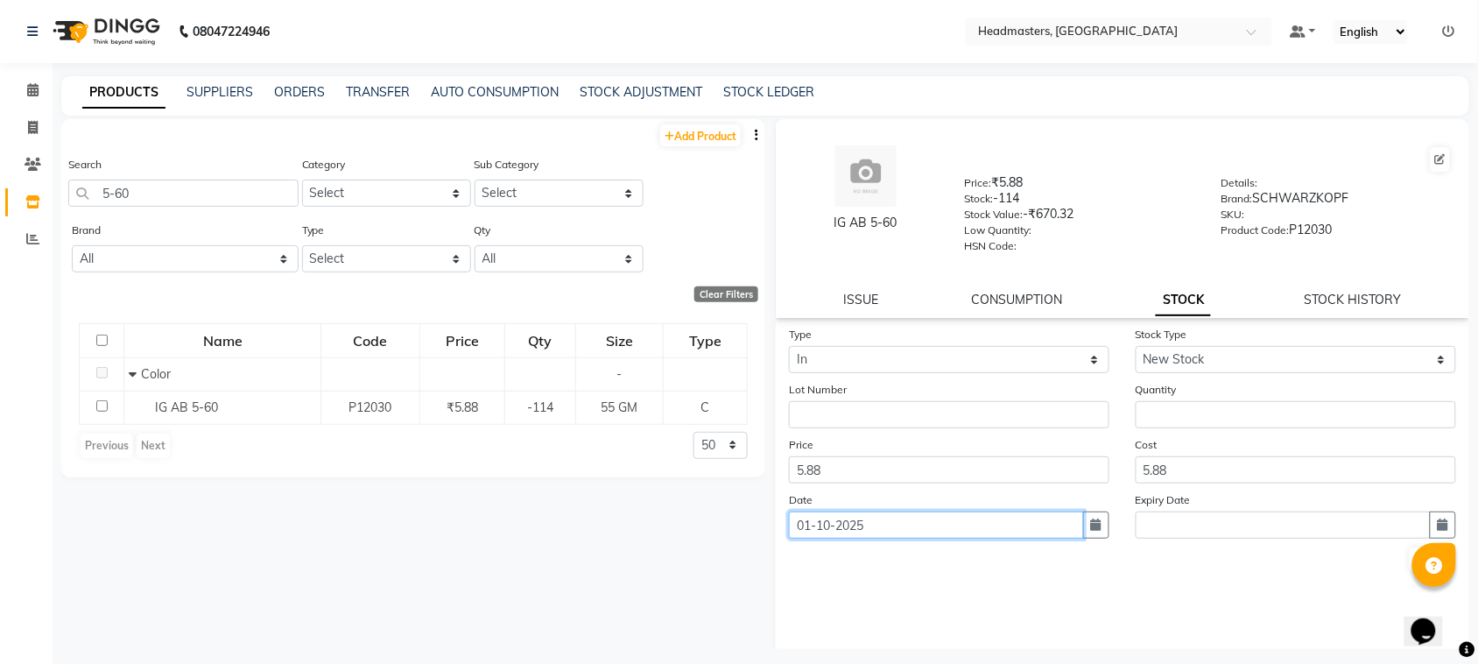
click at [896, 514] on input "01-10-2025" at bounding box center [936, 524] width 295 height 27
select select "10"
select select "2025"
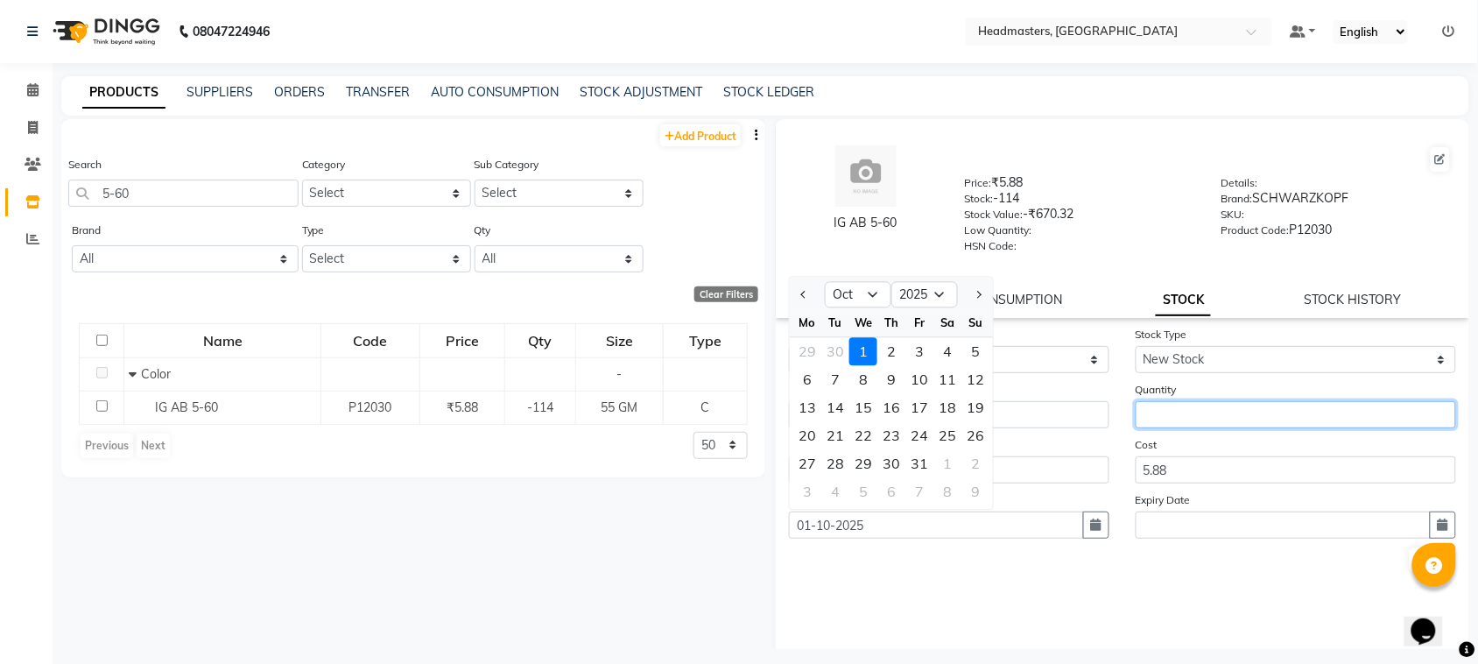
click at [1205, 411] on input "number" at bounding box center [1295, 414] width 320 height 27
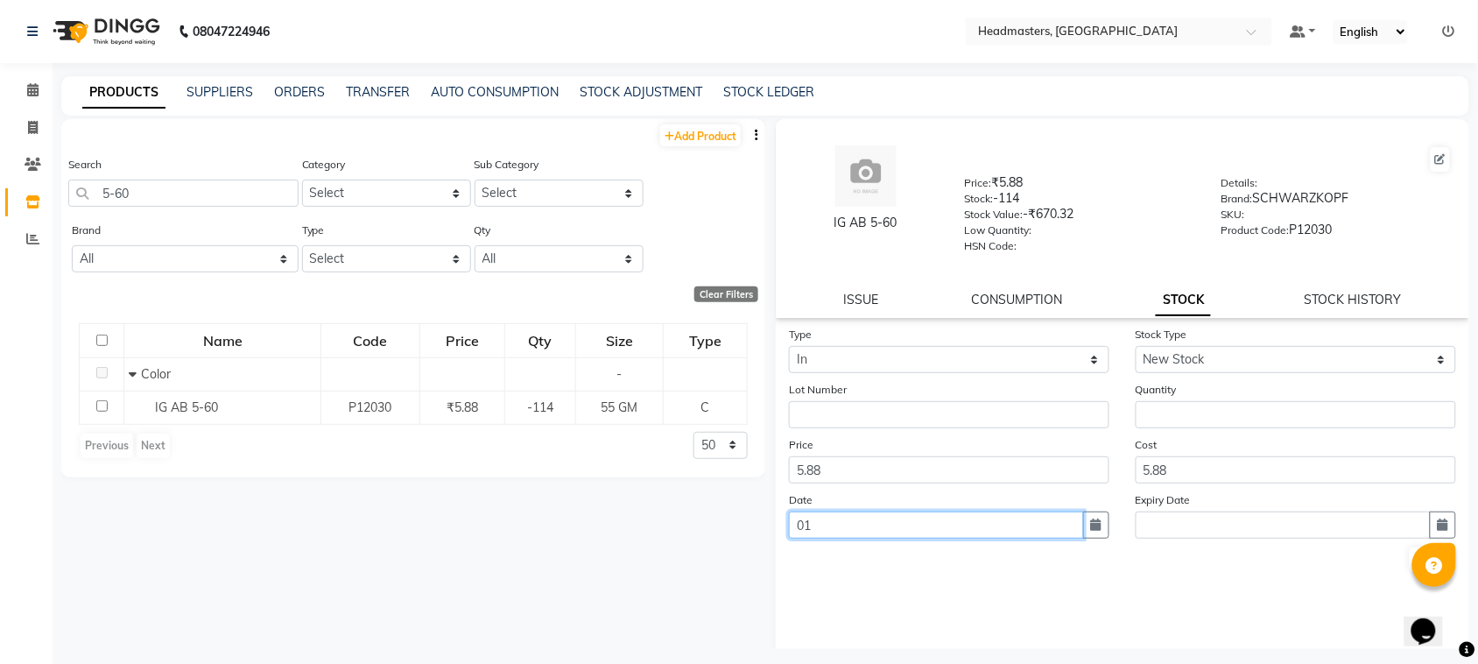
type input "0"
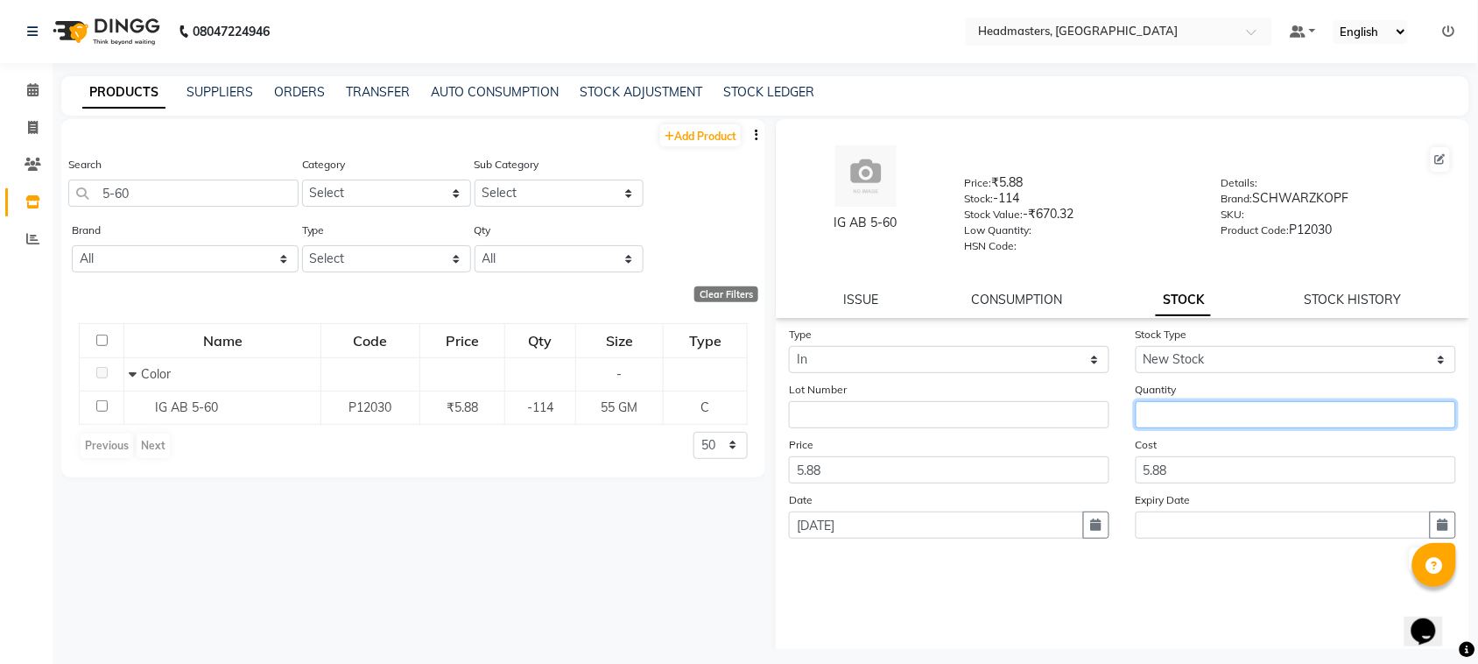
type input "[DATE]"
click at [1154, 404] on input "number" at bounding box center [1295, 414] width 320 height 27
type input "330"
click at [1409, 554] on button "Submit" at bounding box center [1431, 559] width 45 height 25
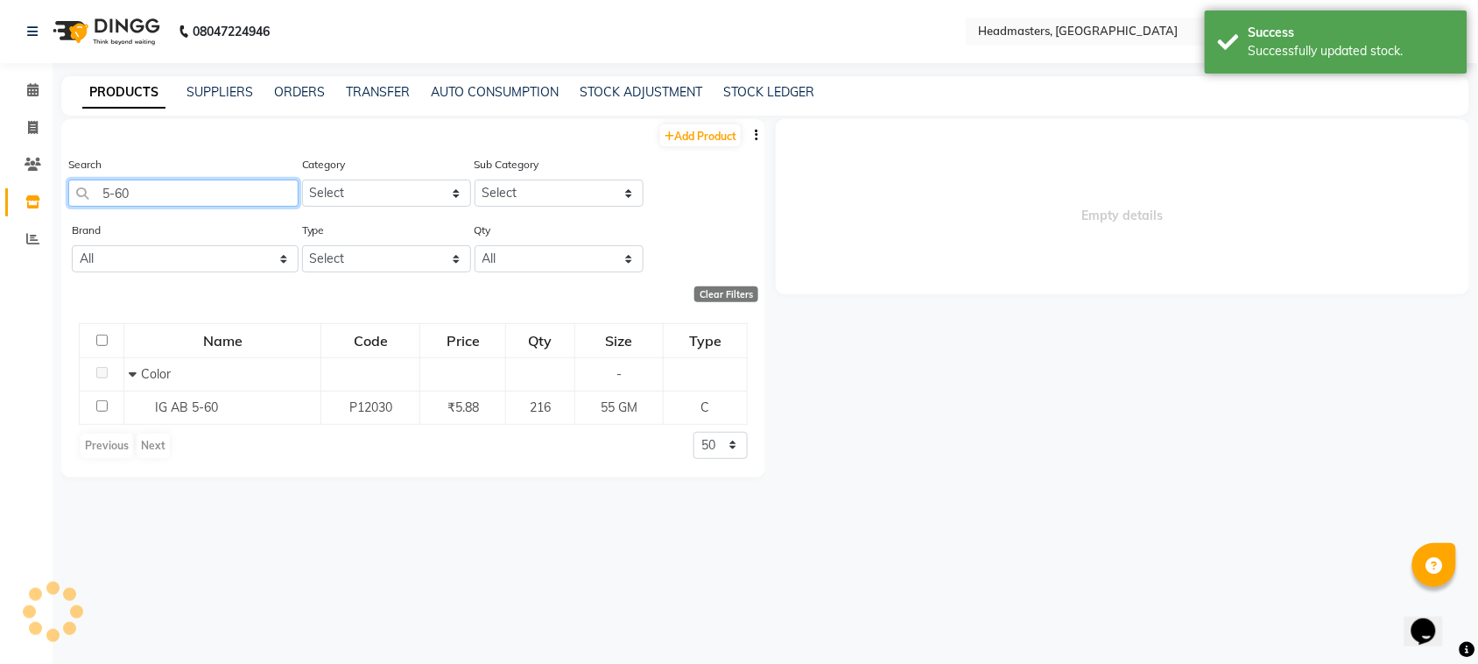
drag, startPoint x: 182, startPoint y: 197, endPoint x: 0, endPoint y: 232, distance: 185.4
click at [0, 232] on app-home "08047224946 Select Location × Headmasters, [GEOGRAPHIC_DATA] Default Panel My P…" at bounding box center [739, 337] width 1478 height 675
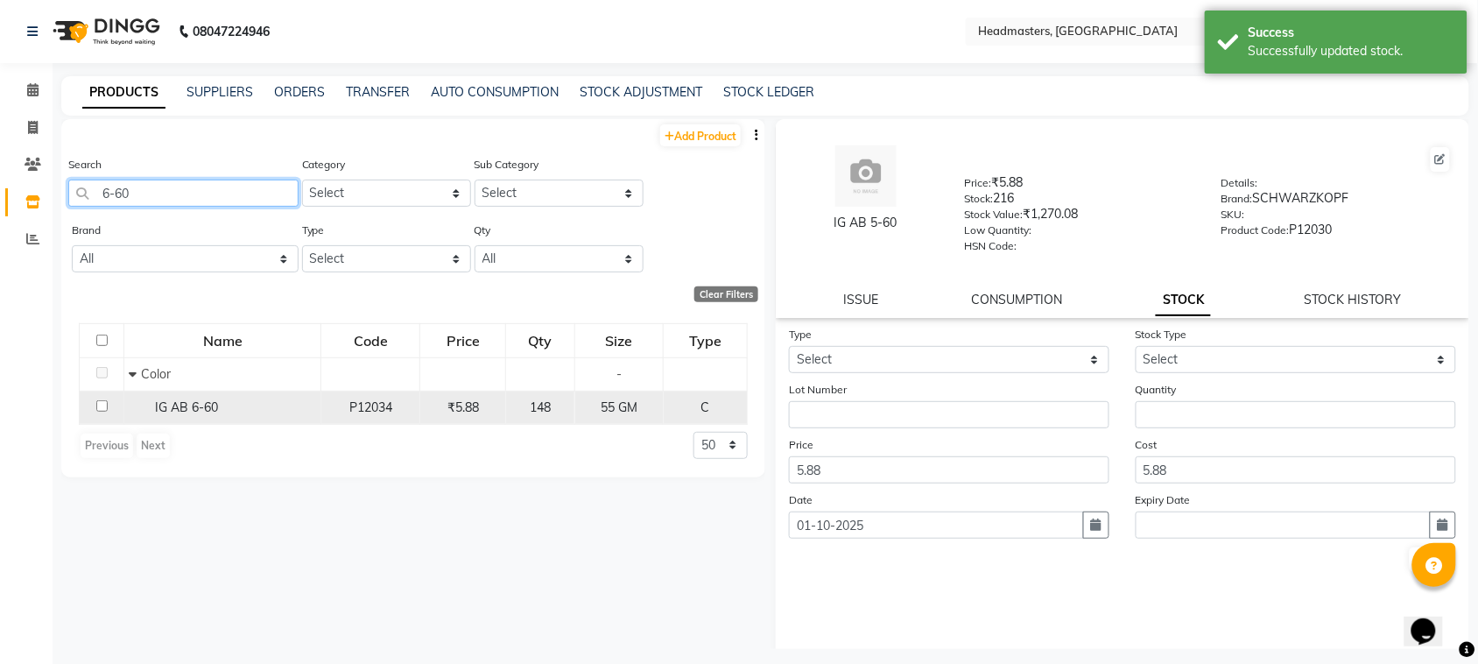
type input "6-60"
click at [102, 405] on input "checkbox" at bounding box center [101, 405] width 11 height 11
checkbox input "true"
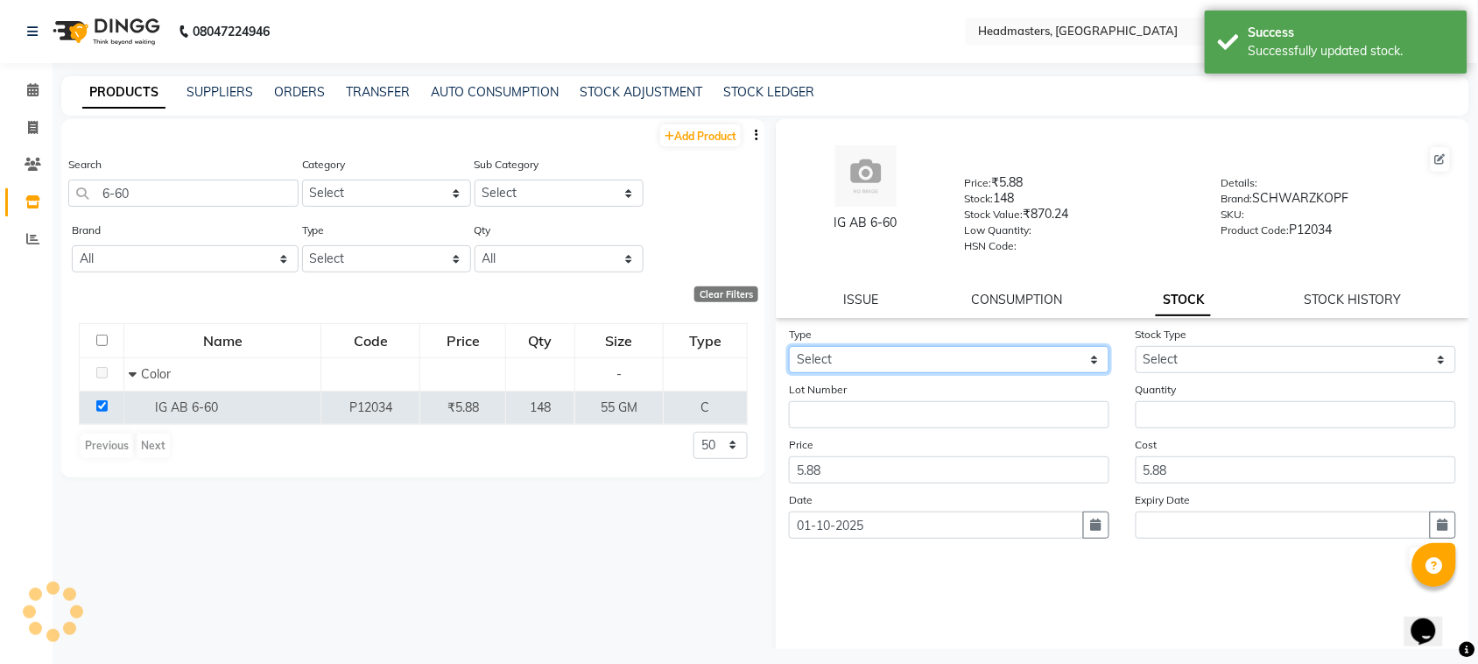
click at [987, 353] on select "Select In" at bounding box center [949, 359] width 320 height 27
select select "in"
click at [789, 346] on select "Select In" at bounding box center [949, 359] width 320 height 27
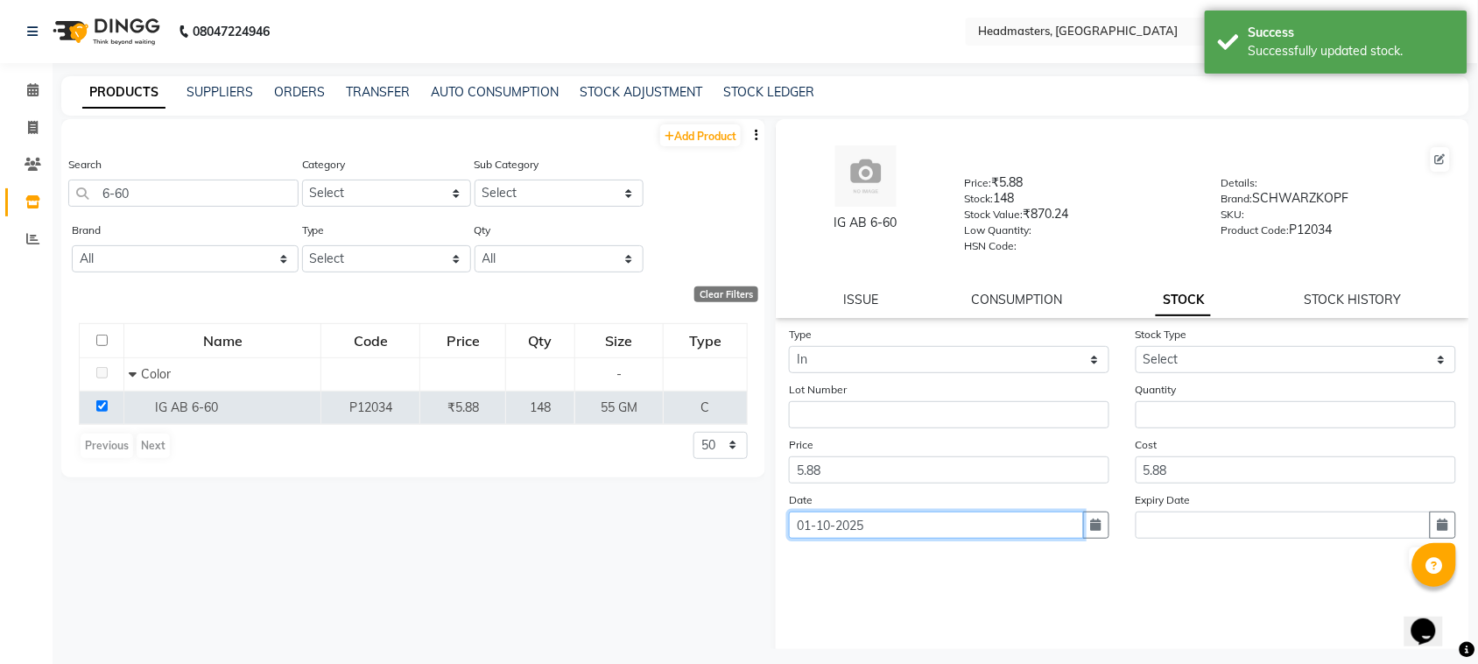
drag, startPoint x: 924, startPoint y: 514, endPoint x: 768, endPoint y: 562, distance: 163.9
click at [768, 562] on div "IG AB 6-60 Price: ₹5.88 Stock: 148 Stock Value: ₹870.24 Low Quantity: HSN Code:…" at bounding box center [1117, 384] width 704 height 530
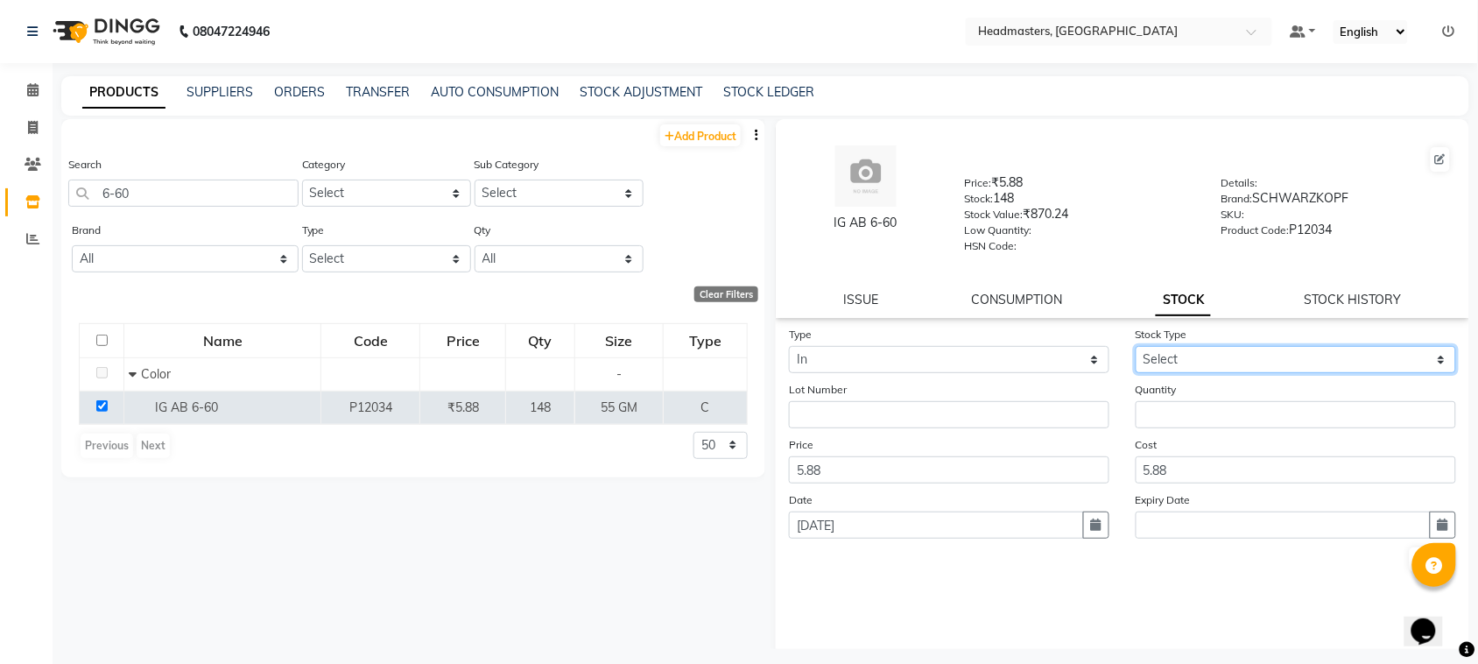
type input "[DATE]"
click at [1222, 360] on select "Select New Stock Adjustment Return Other" at bounding box center [1295, 359] width 320 height 27
select select "new stock"
click at [1135, 346] on select "Select New Stock Adjustment Return Other" at bounding box center [1295, 359] width 320 height 27
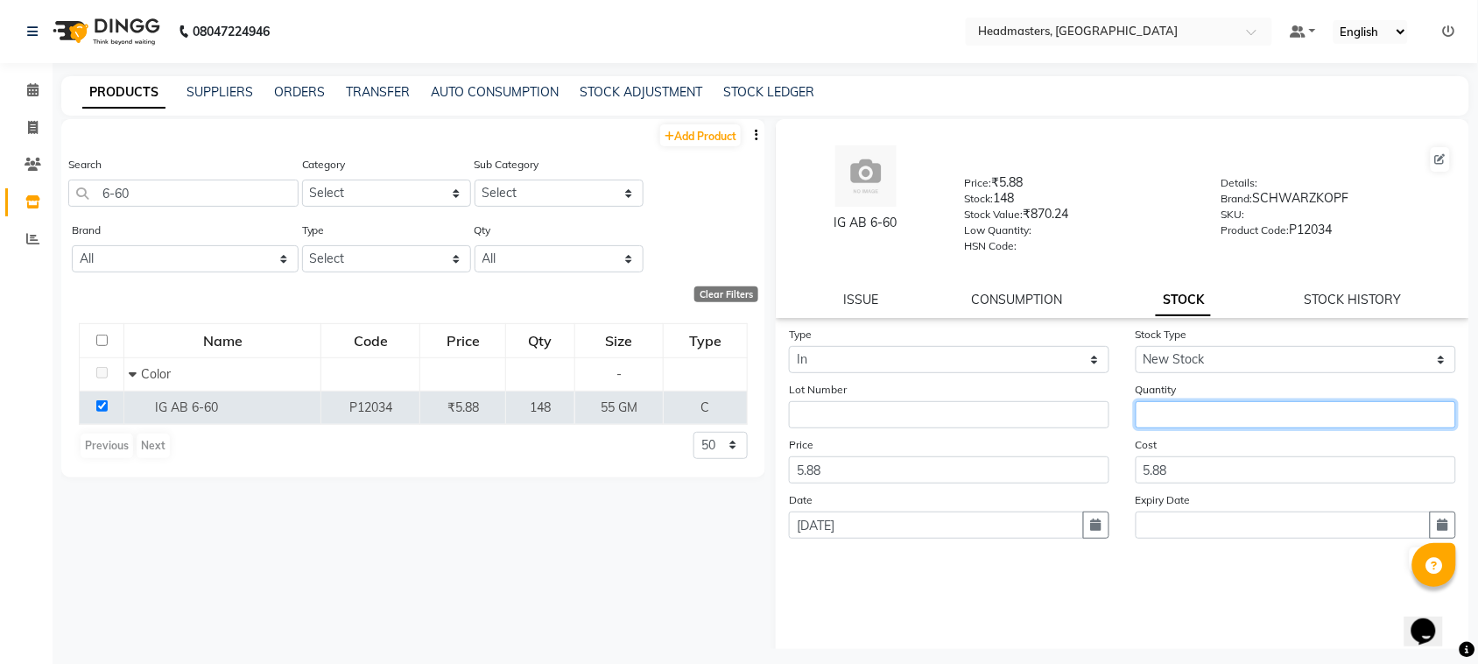
click at [1170, 404] on input "number" at bounding box center [1295, 414] width 320 height 27
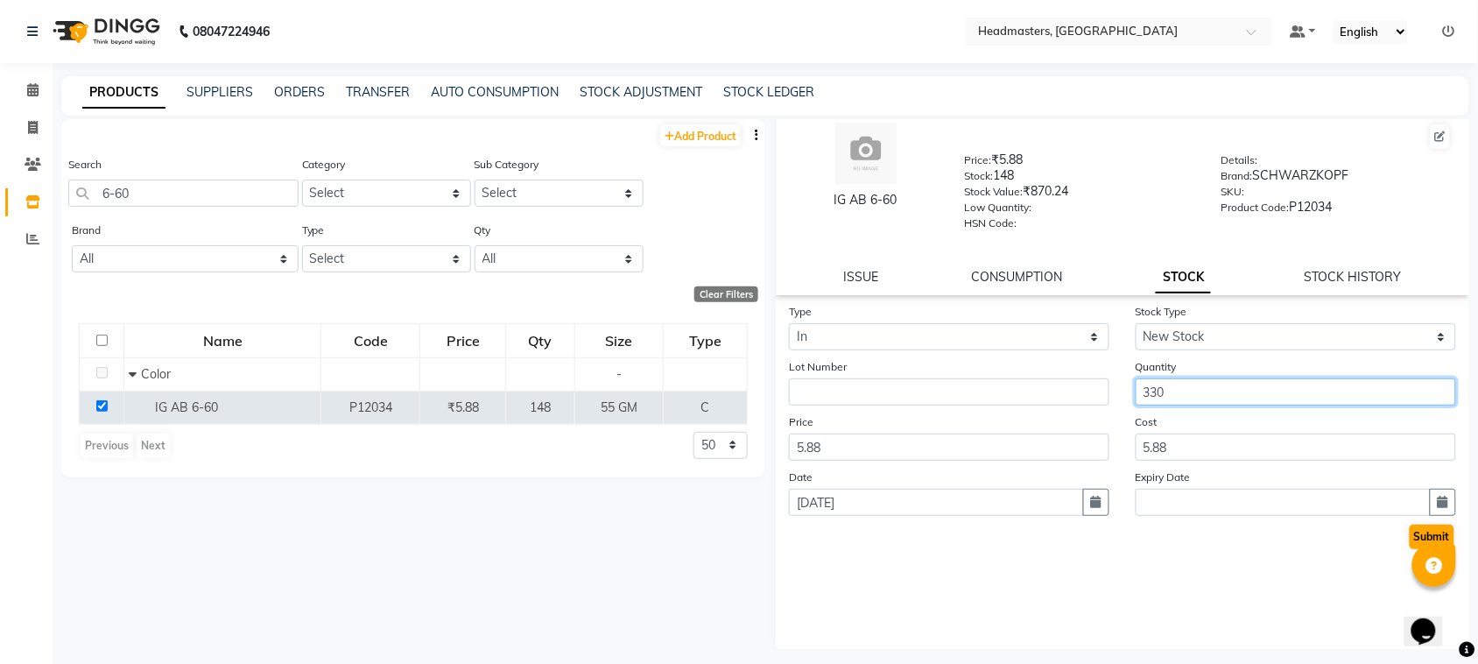
type input "330"
click at [1414, 530] on button "Submit" at bounding box center [1431, 536] width 45 height 25
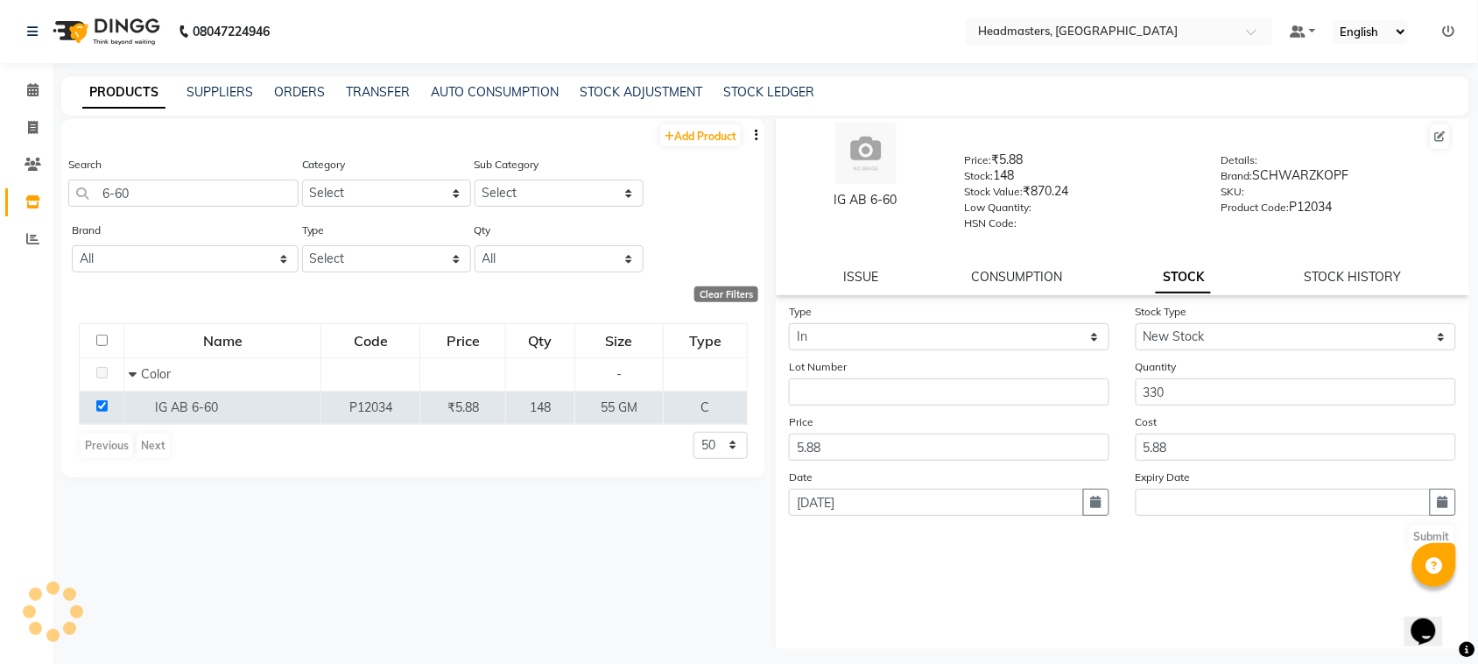
scroll to position [0, 0]
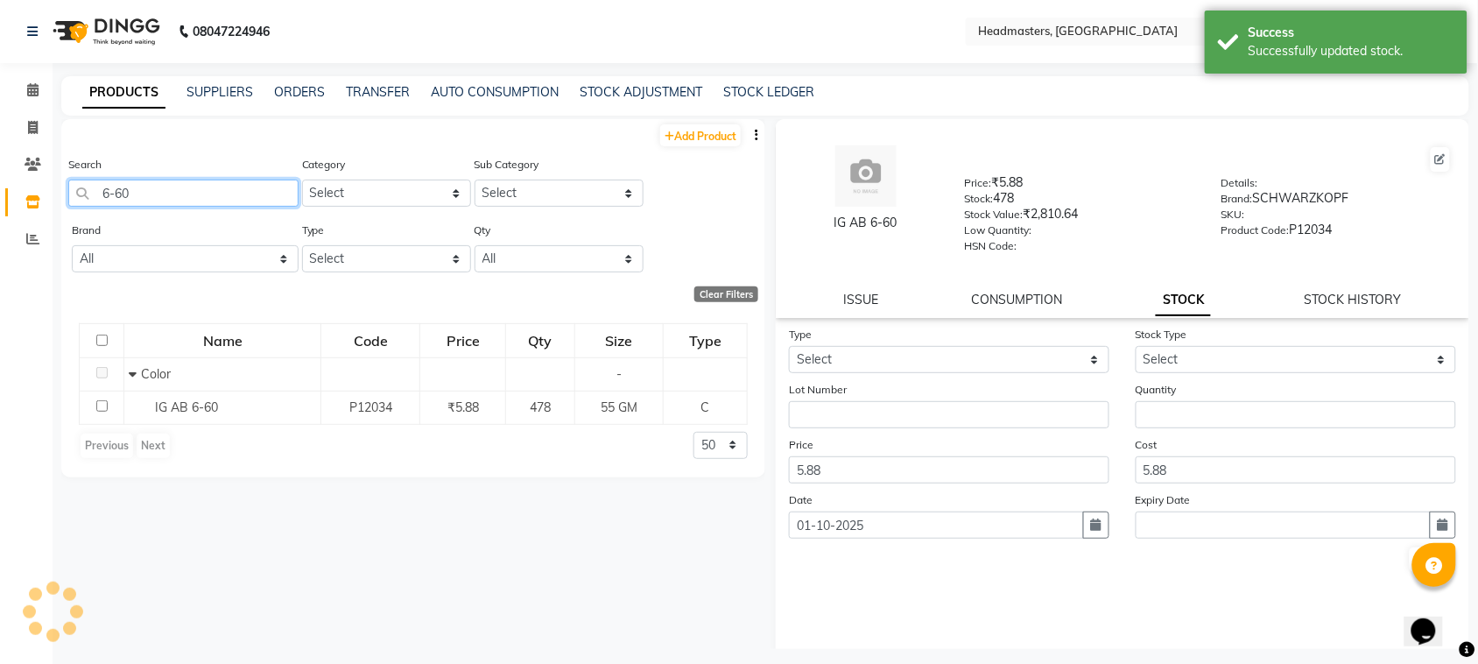
drag, startPoint x: 198, startPoint y: 193, endPoint x: 0, endPoint y: 171, distance: 199.1
click at [0, 171] on app-home "08047224946 Select Location × Headmasters, [GEOGRAPHIC_DATA] Default Panel My P…" at bounding box center [739, 337] width 1478 height 675
type input "9"
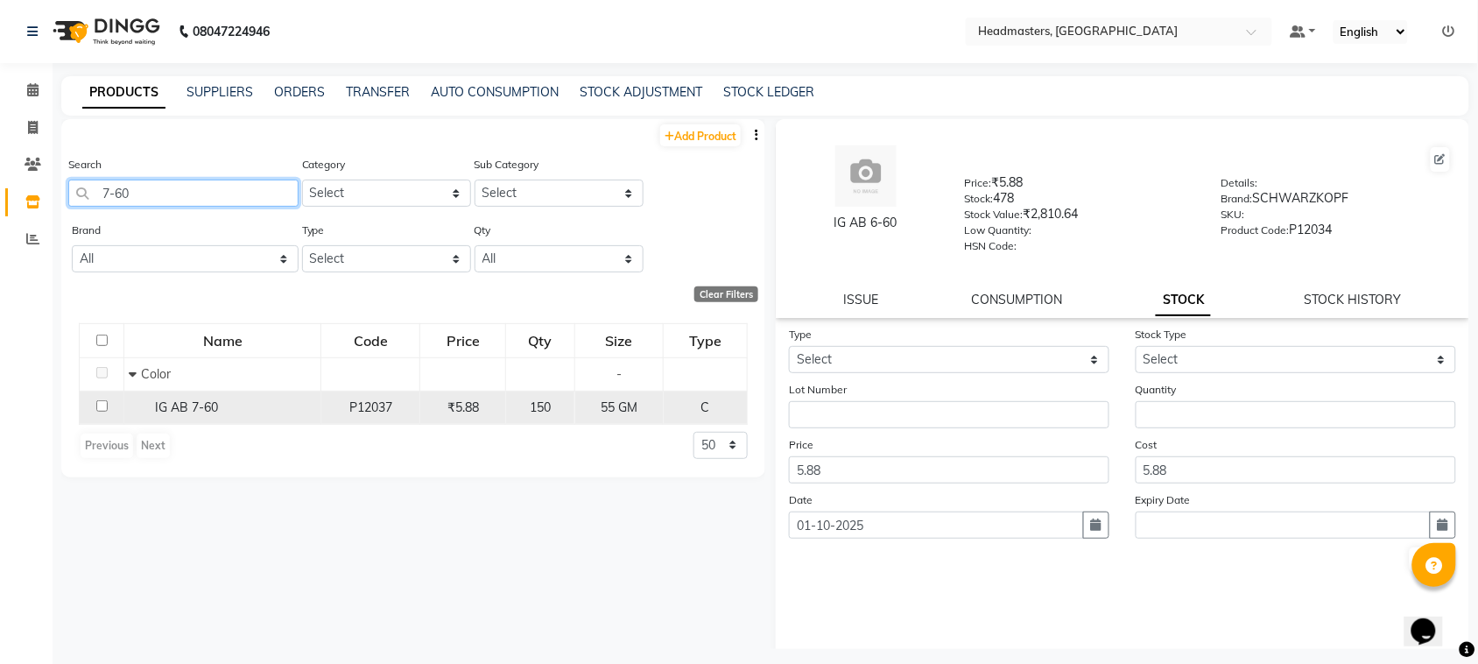
type input "7-60"
click at [107, 413] on td at bounding box center [102, 406] width 45 height 33
click at [325, 408] on td "P12037" at bounding box center [370, 406] width 99 height 33
click at [169, 409] on span "IG AB 7-60" at bounding box center [186, 407] width 63 height 16
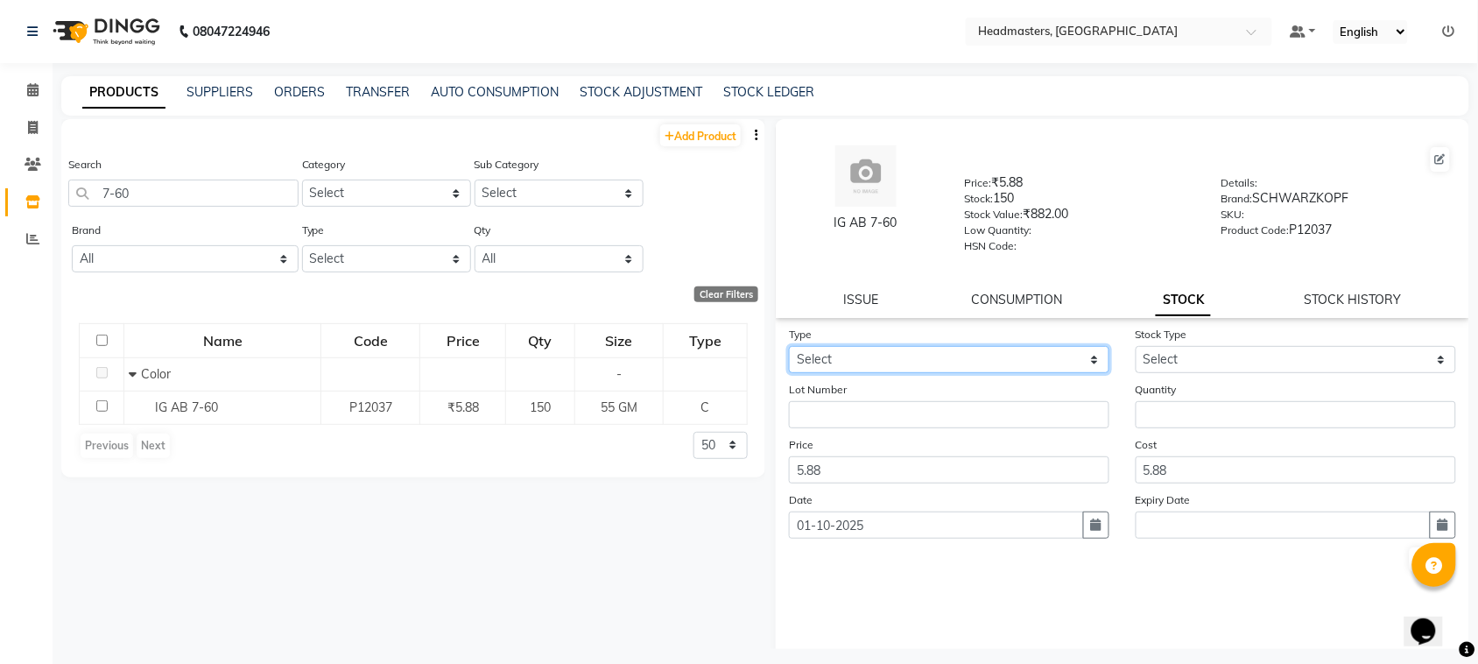
click at [819, 356] on select "Select In" at bounding box center [949, 359] width 320 height 27
select select "in"
click at [789, 346] on select "Select In" at bounding box center [949, 359] width 320 height 27
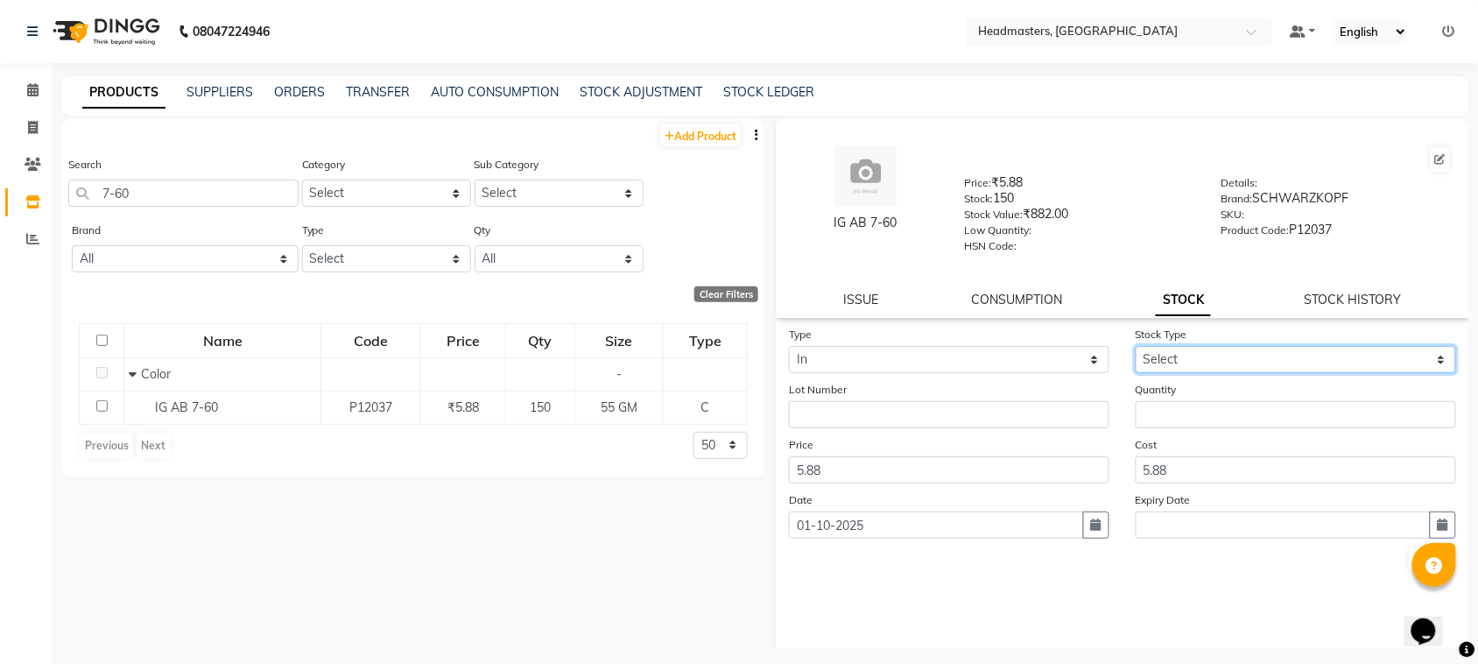
click at [1237, 356] on select "Select New Stock Adjustment Return Other" at bounding box center [1295, 359] width 320 height 27
select select "new stock"
click at [1135, 346] on select "Select New Stock Adjustment Return Other" at bounding box center [1295, 359] width 320 height 27
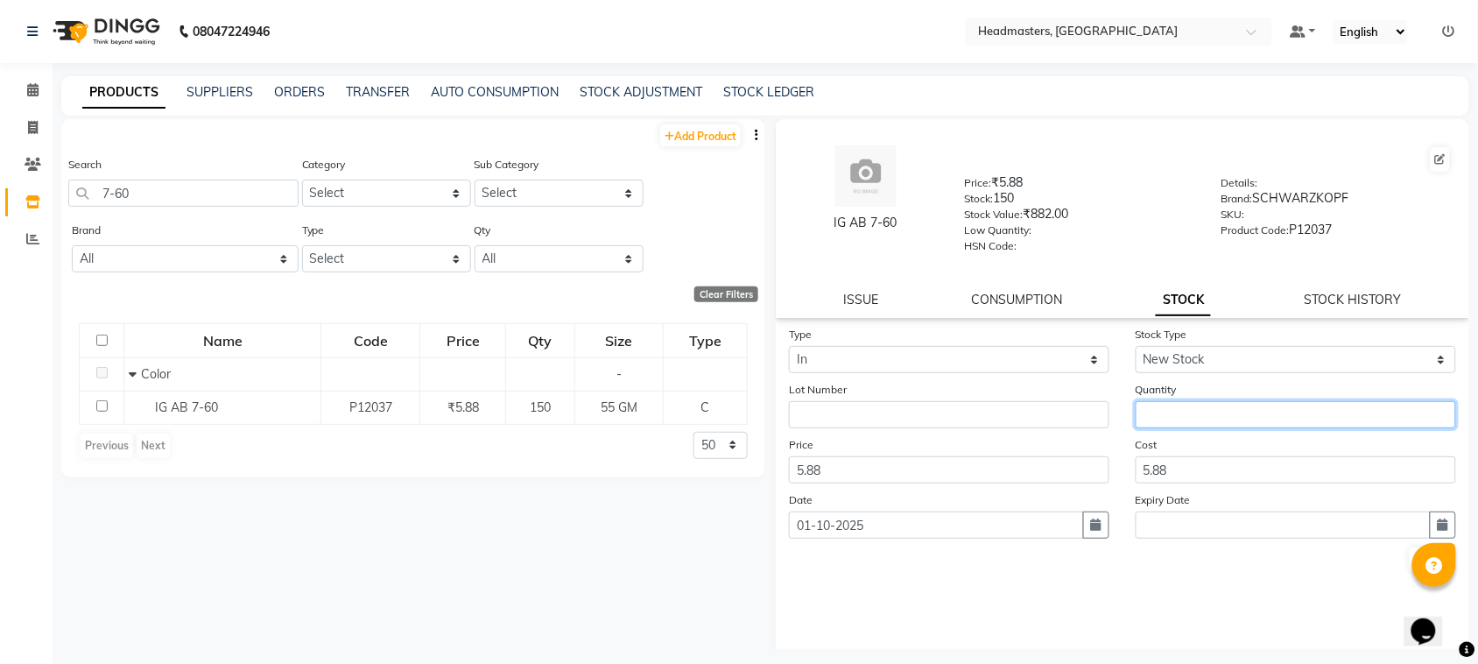
click at [1145, 411] on input "number" at bounding box center [1295, 414] width 320 height 27
type input "330"
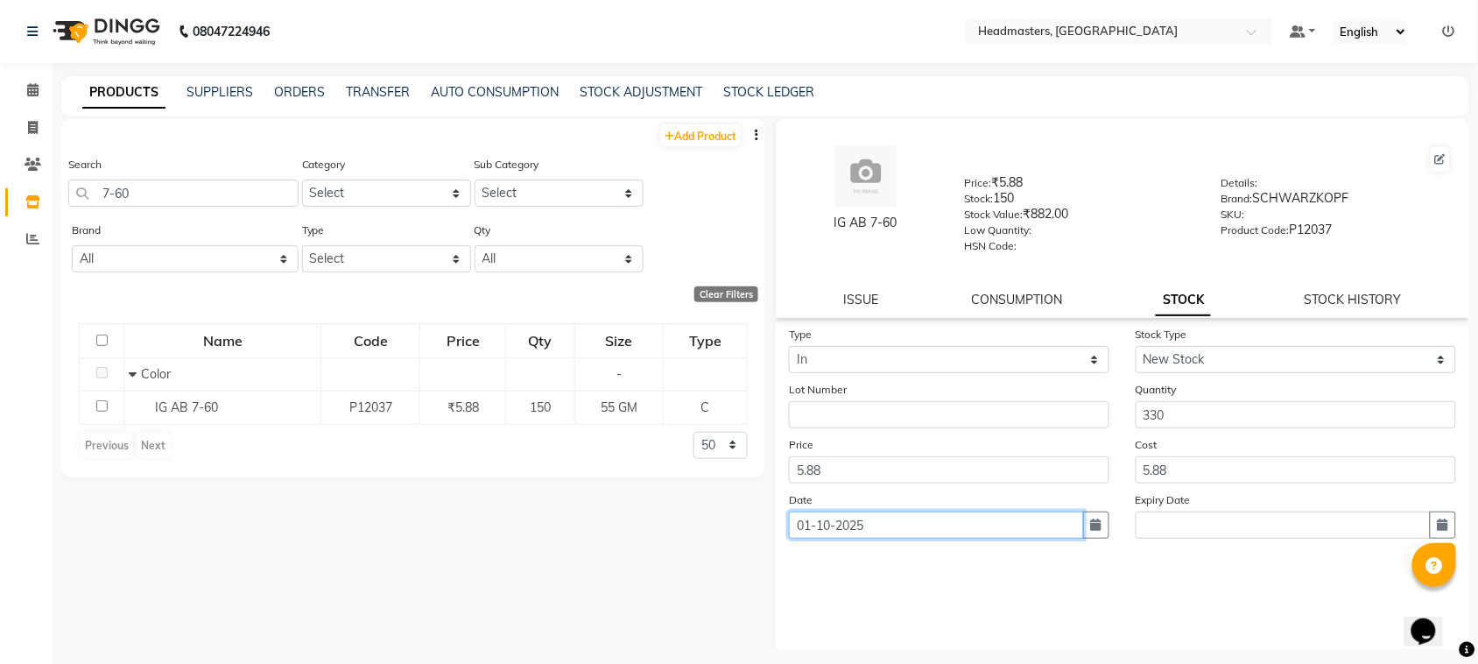
drag, startPoint x: 950, startPoint y: 514, endPoint x: 639, endPoint y: 534, distance: 311.4
click at [639, 534] on div "Add Product Search 7-60 Category Select Hair Skin Makeup Personal Care Applianc…" at bounding box center [765, 384] width 1408 height 530
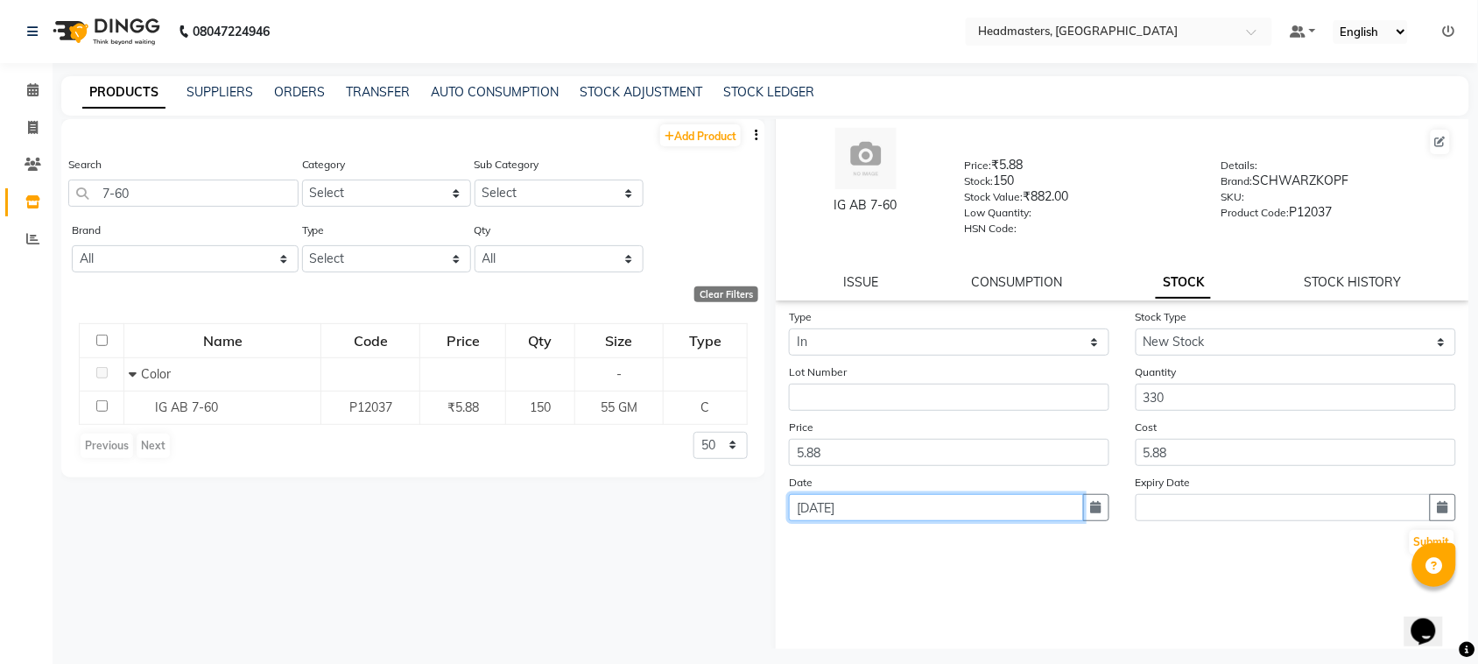
scroll to position [23, 0]
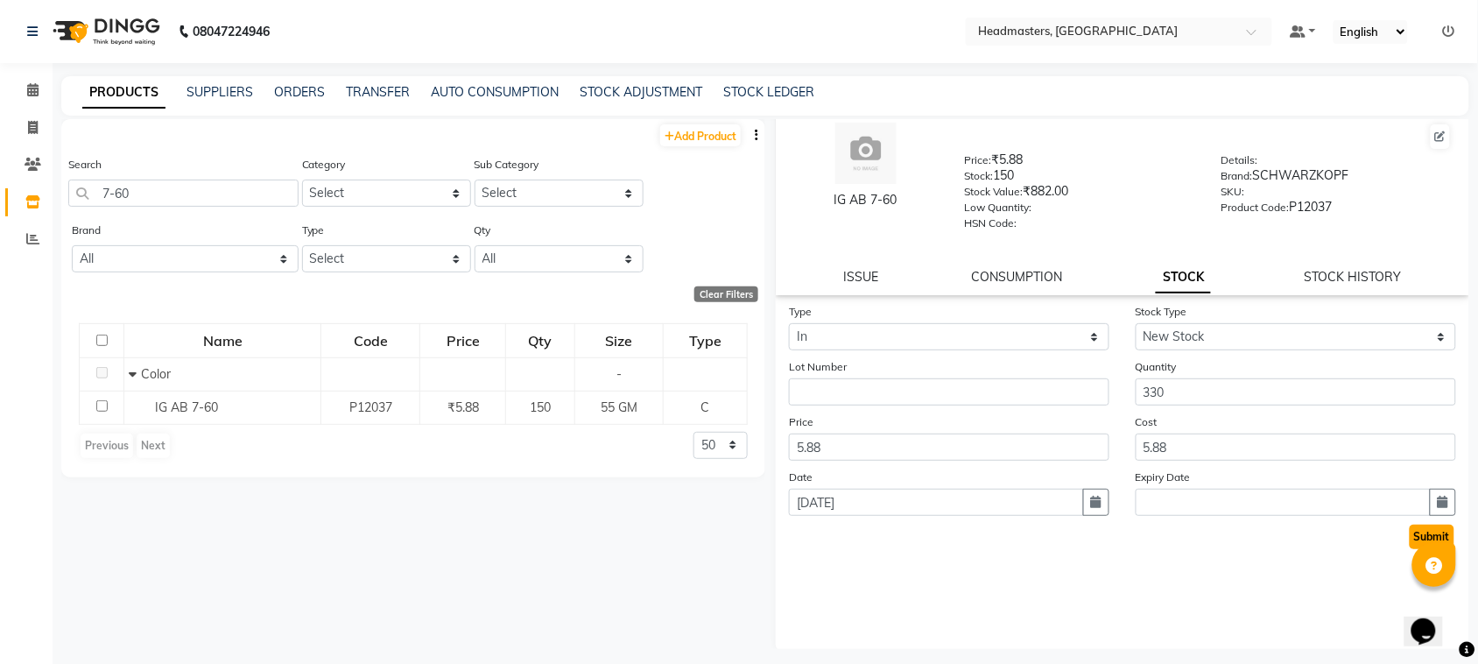
type input "[DATE]"
click at [1409, 539] on button "Submit" at bounding box center [1431, 536] width 45 height 25
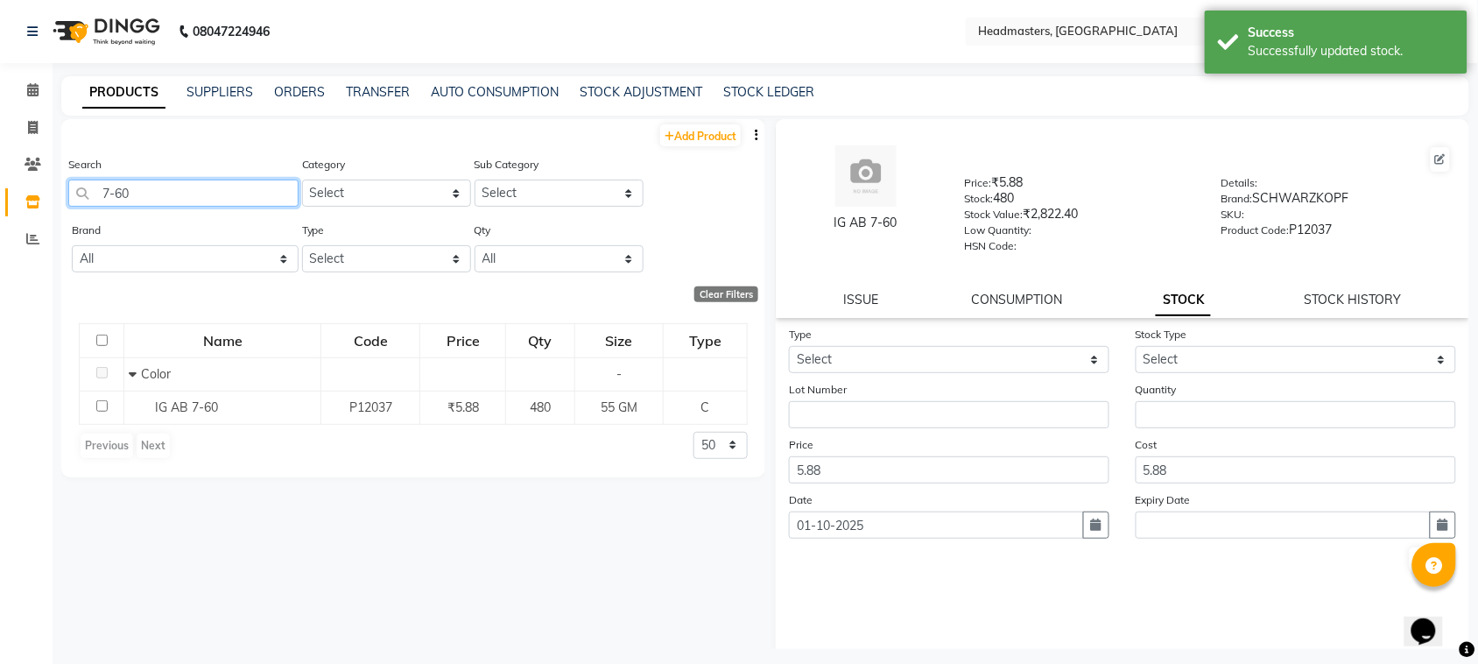
drag, startPoint x: 168, startPoint y: 191, endPoint x: 0, endPoint y: 255, distance: 179.8
click at [0, 255] on app-home "08047224946 Select Location × Headmasters, [GEOGRAPHIC_DATA] Default Panel My P…" at bounding box center [739, 337] width 1478 height 675
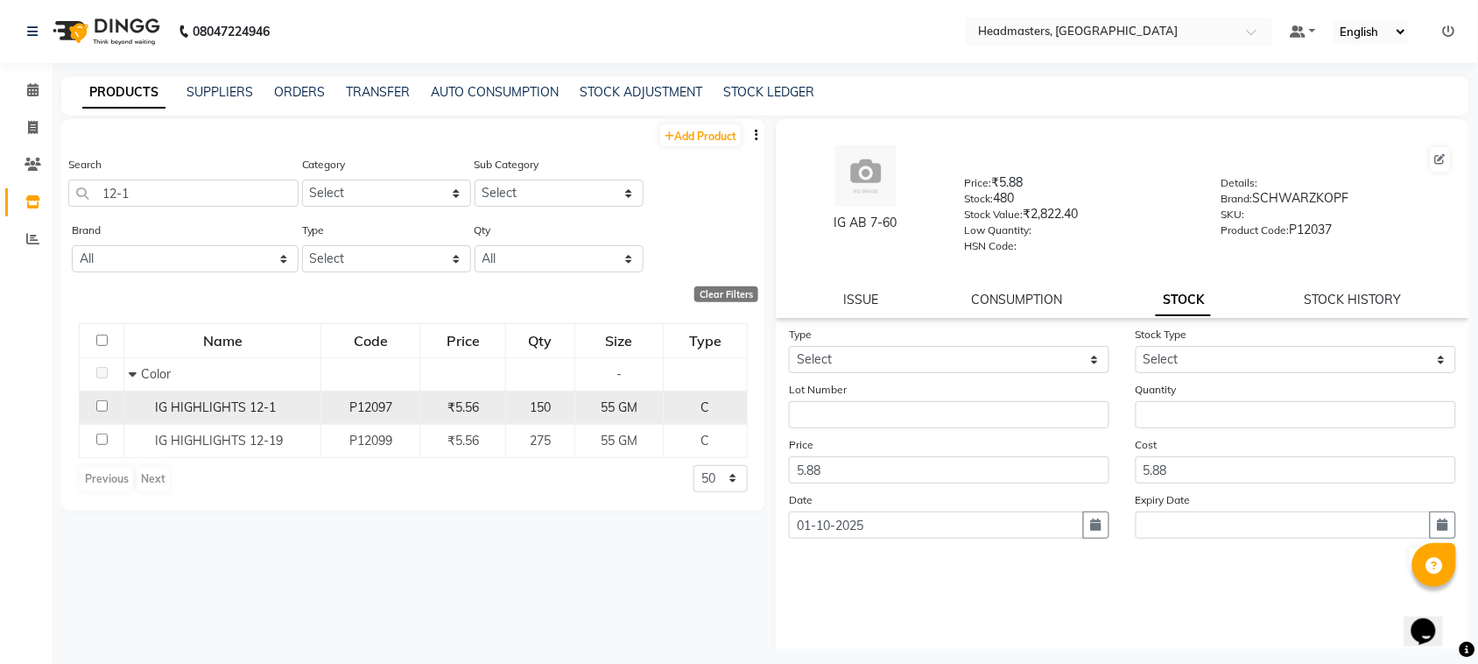
click at [181, 411] on span "IG HIGHLIGHTS 12-1" at bounding box center [215, 407] width 121 height 16
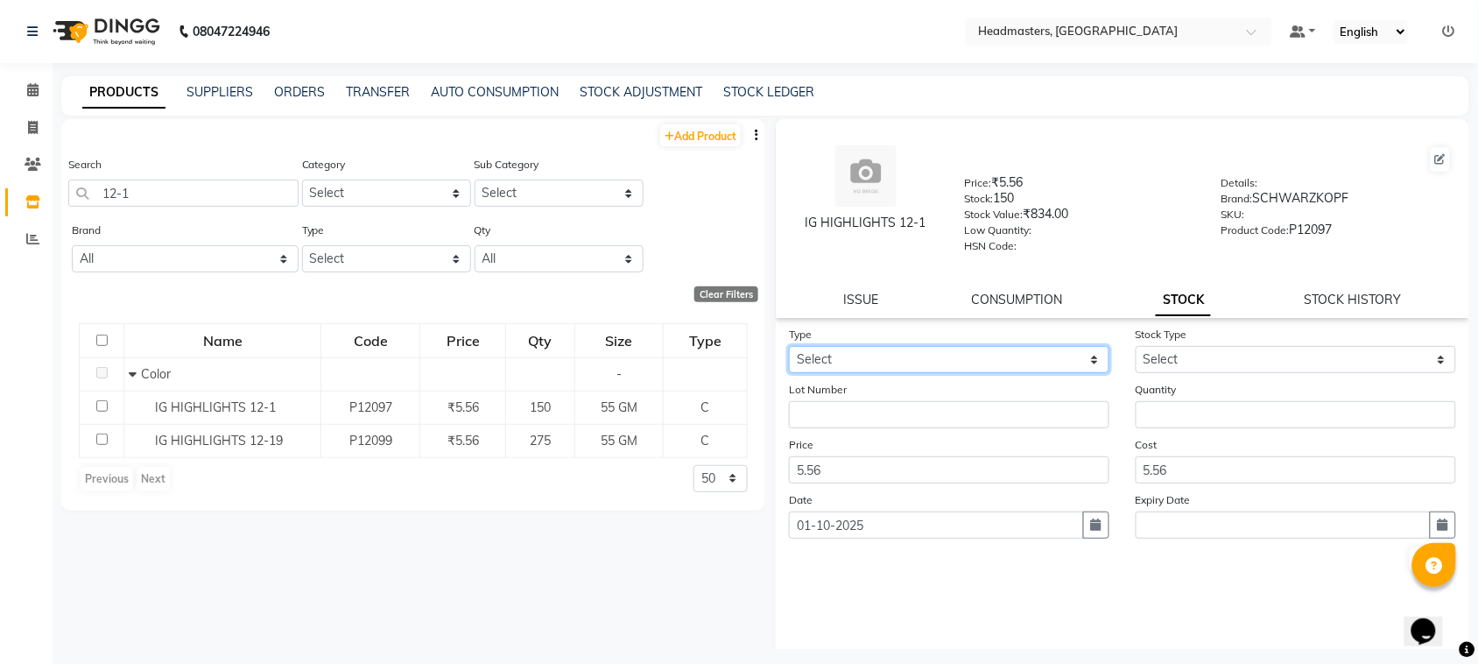
click at [896, 346] on select "Select In" at bounding box center [949, 359] width 320 height 27
click at [789, 346] on select "Select In" at bounding box center [949, 359] width 320 height 27
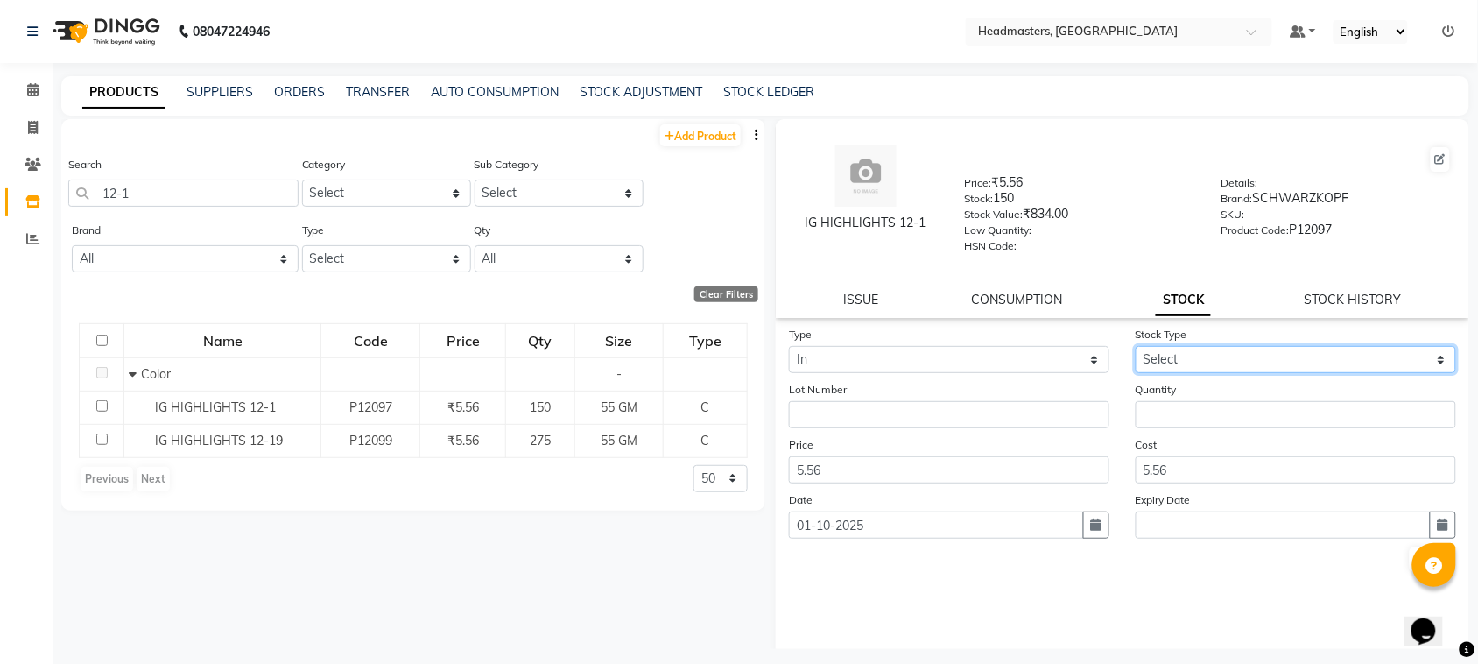
click at [1222, 347] on select "Select New Stock Adjustment Return Other" at bounding box center [1295, 359] width 320 height 27
click at [1135, 346] on select "Select New Stock Adjustment Return Other" at bounding box center [1295, 359] width 320 height 27
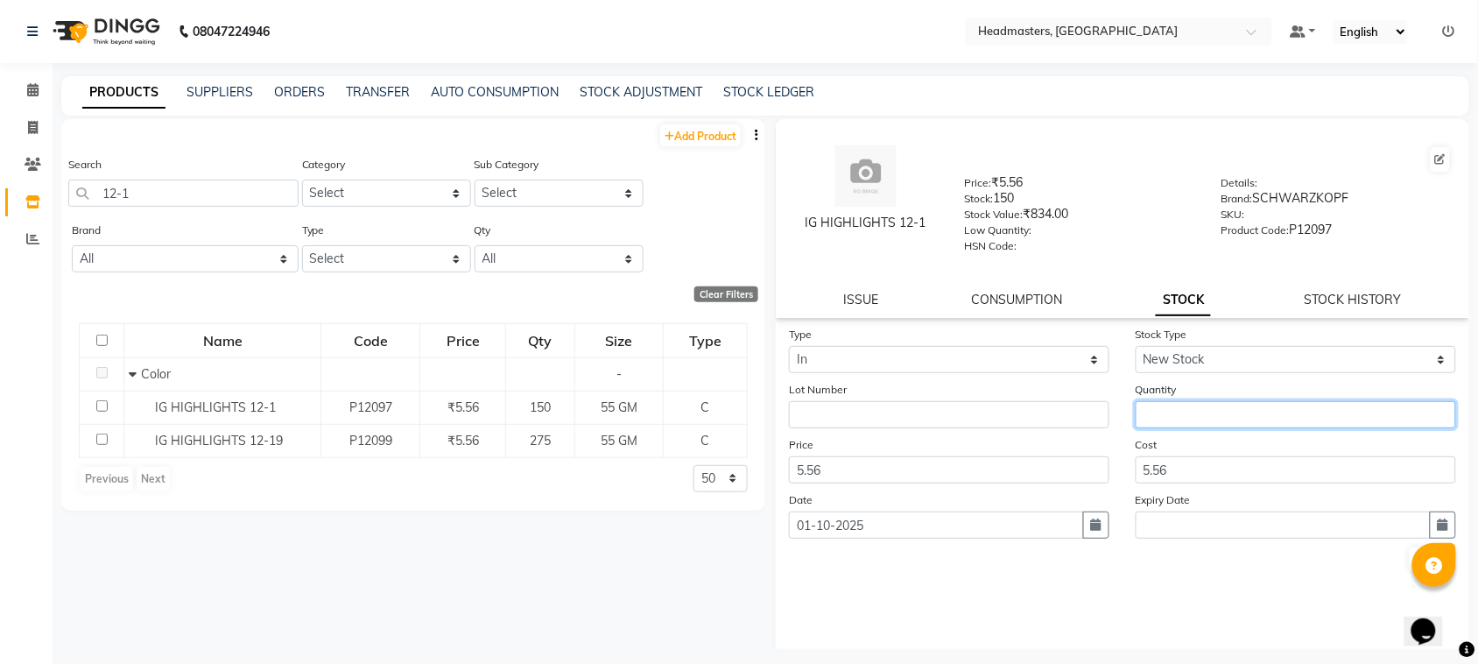
click at [1200, 422] on input "number" at bounding box center [1295, 414] width 320 height 27
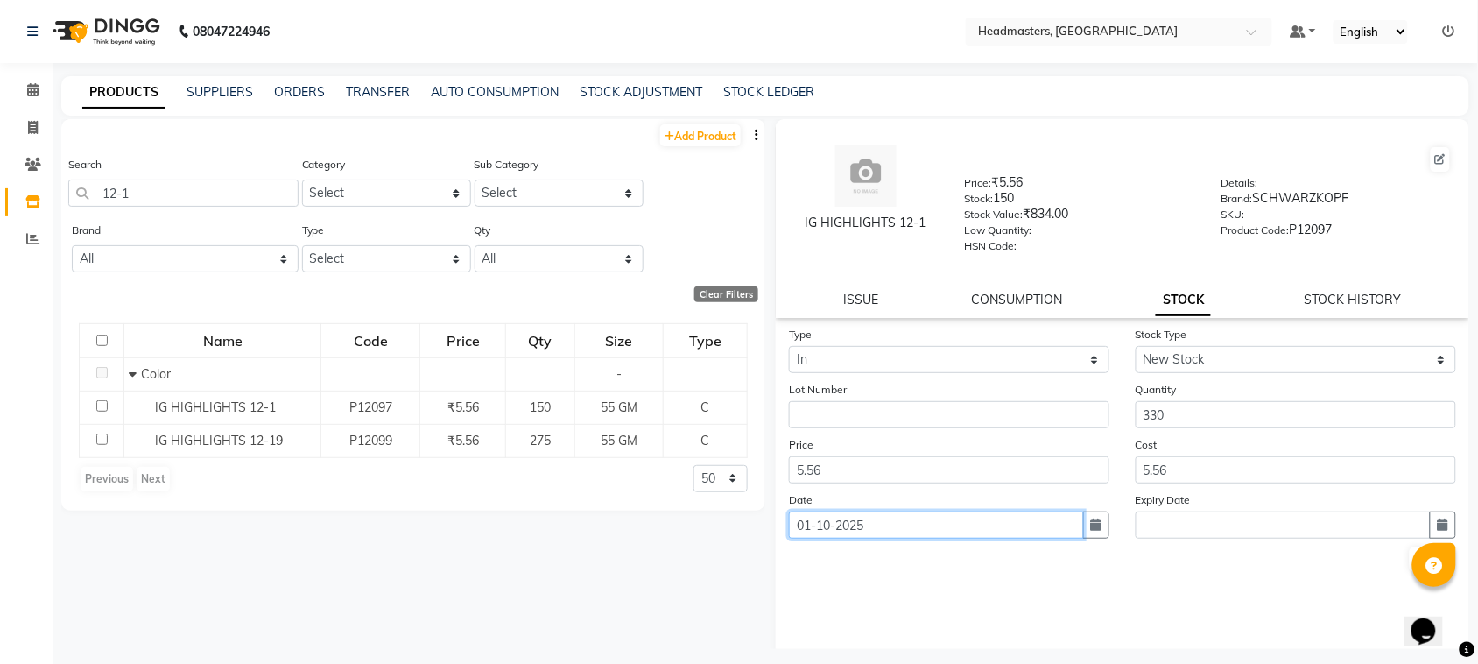
click at [983, 519] on input "01-10-2025" at bounding box center [936, 524] width 295 height 27
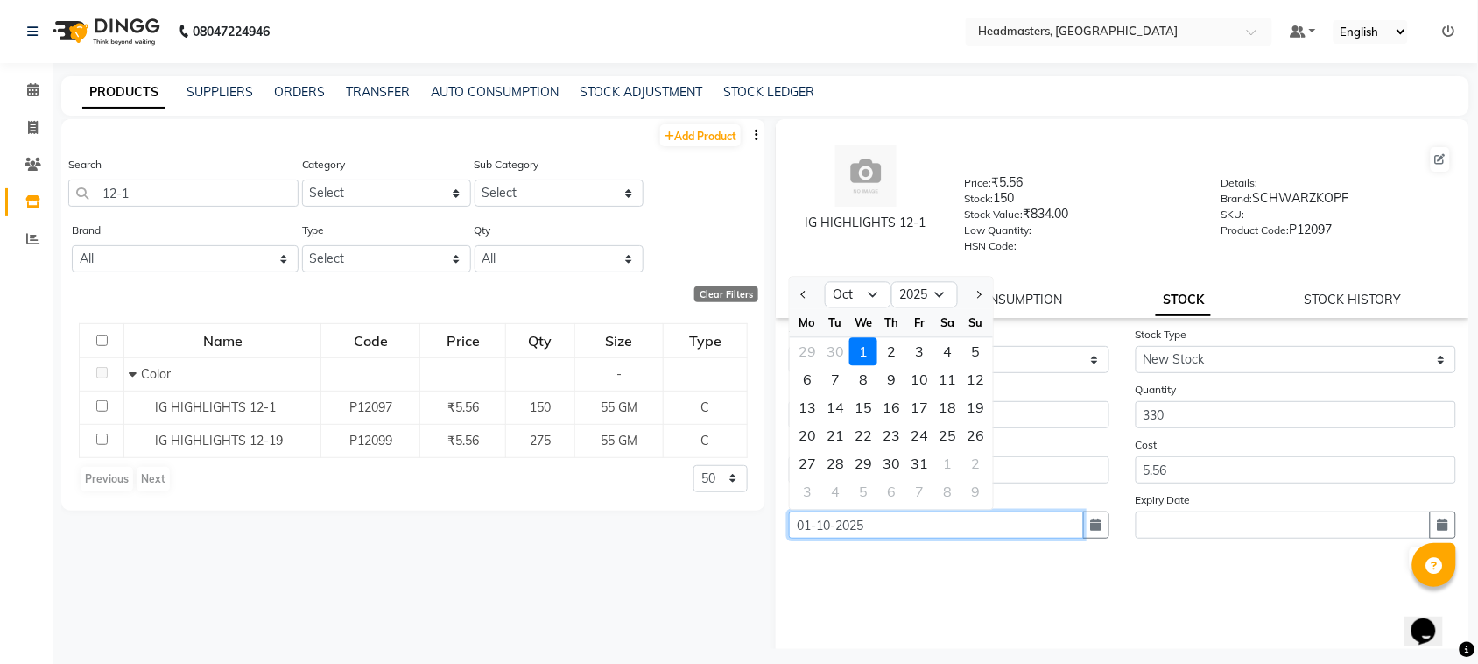
drag, startPoint x: 871, startPoint y: 523, endPoint x: 565, endPoint y: 544, distance: 307.1
click at [565, 544] on div "Add Product Search 12-1 Category Select Hair Skin Makeup Personal Care Applianc…" at bounding box center [765, 384] width 1408 height 530
click at [1409, 551] on button "Submit" at bounding box center [1431, 559] width 45 height 25
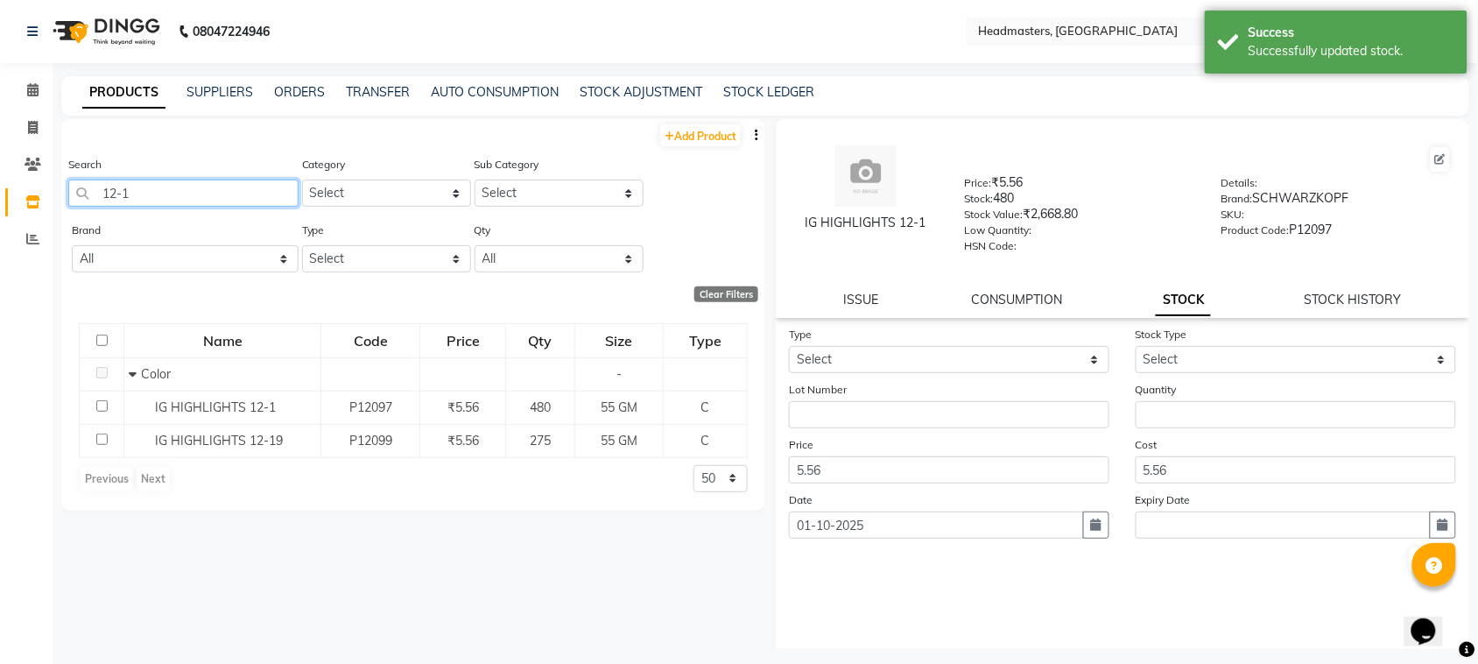
drag, startPoint x: 140, startPoint y: 186, endPoint x: 0, endPoint y: 267, distance: 162.0
click at [0, 267] on app-home "08047224946 Select Location × Headmasters, [GEOGRAPHIC_DATA] Default Panel My P…" at bounding box center [739, 337] width 1478 height 675
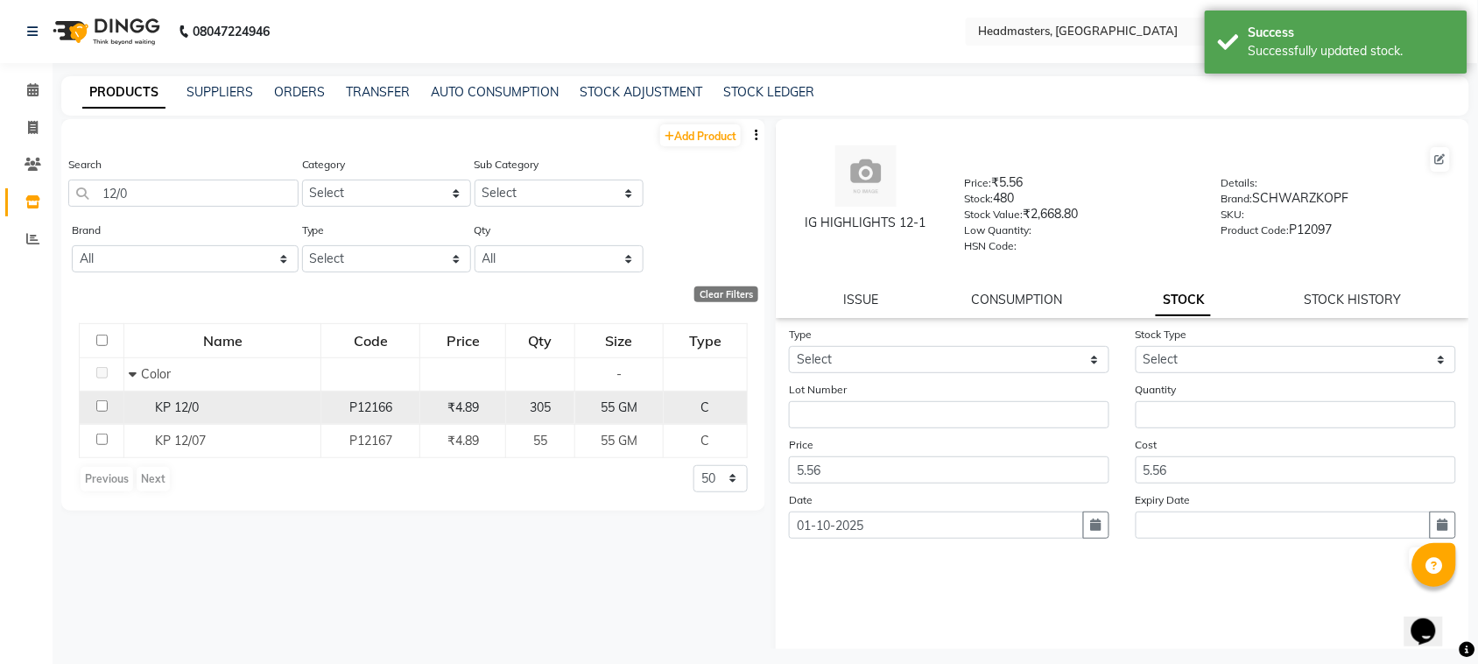
click at [128, 404] on td "KP 12/0" at bounding box center [222, 406] width 197 height 33
click at [165, 404] on span "KP 12/0" at bounding box center [177, 407] width 44 height 16
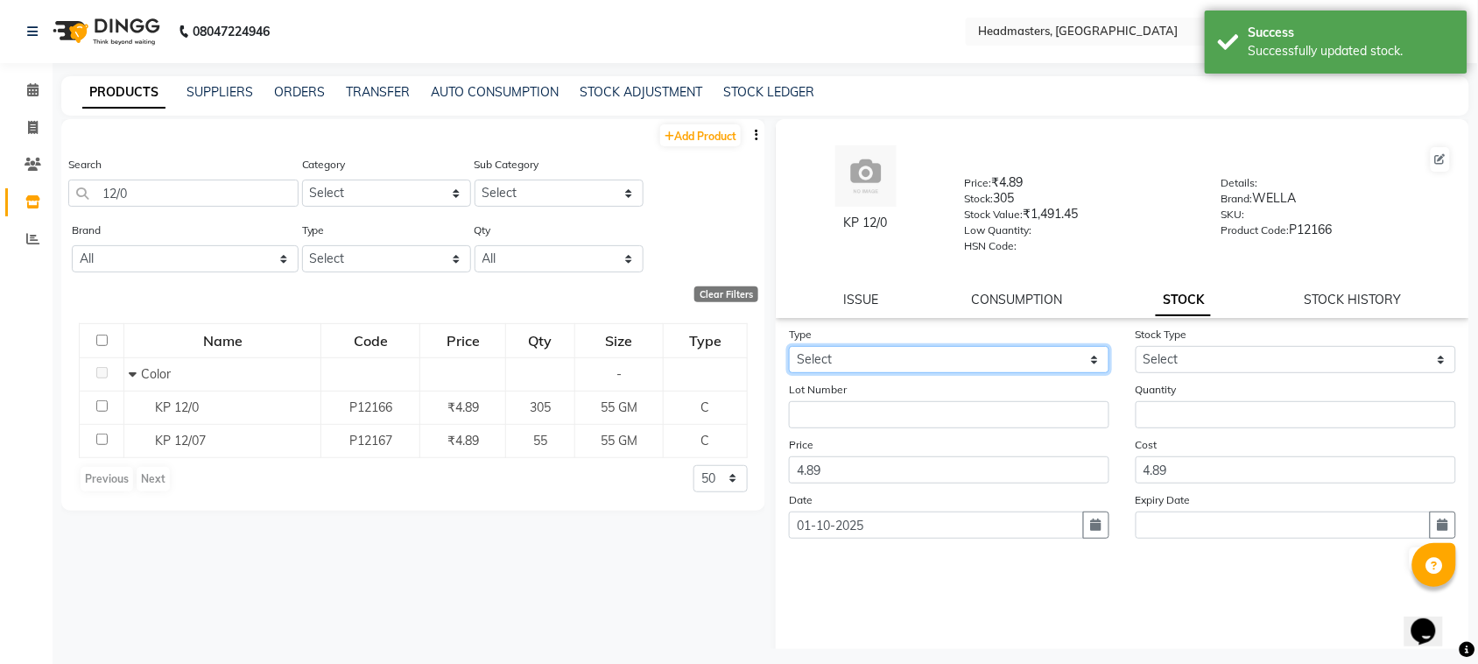
click at [894, 363] on select "Select In" at bounding box center [949, 359] width 320 height 27
click at [789, 346] on select "Select In" at bounding box center [949, 359] width 320 height 27
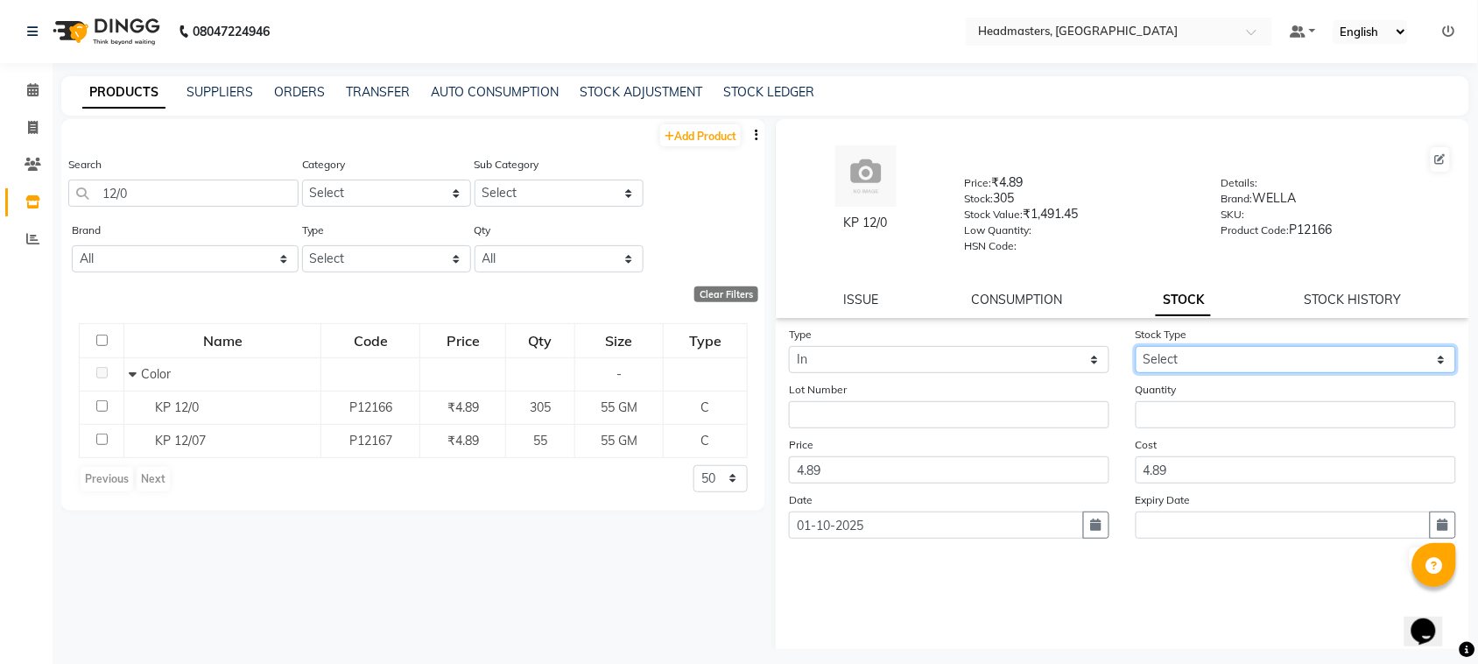
click at [1160, 360] on select "Select New Stock Adjustment Return Other" at bounding box center [1295, 359] width 320 height 27
click at [1135, 346] on select "Select New Stock Adjustment Return Other" at bounding box center [1295, 359] width 320 height 27
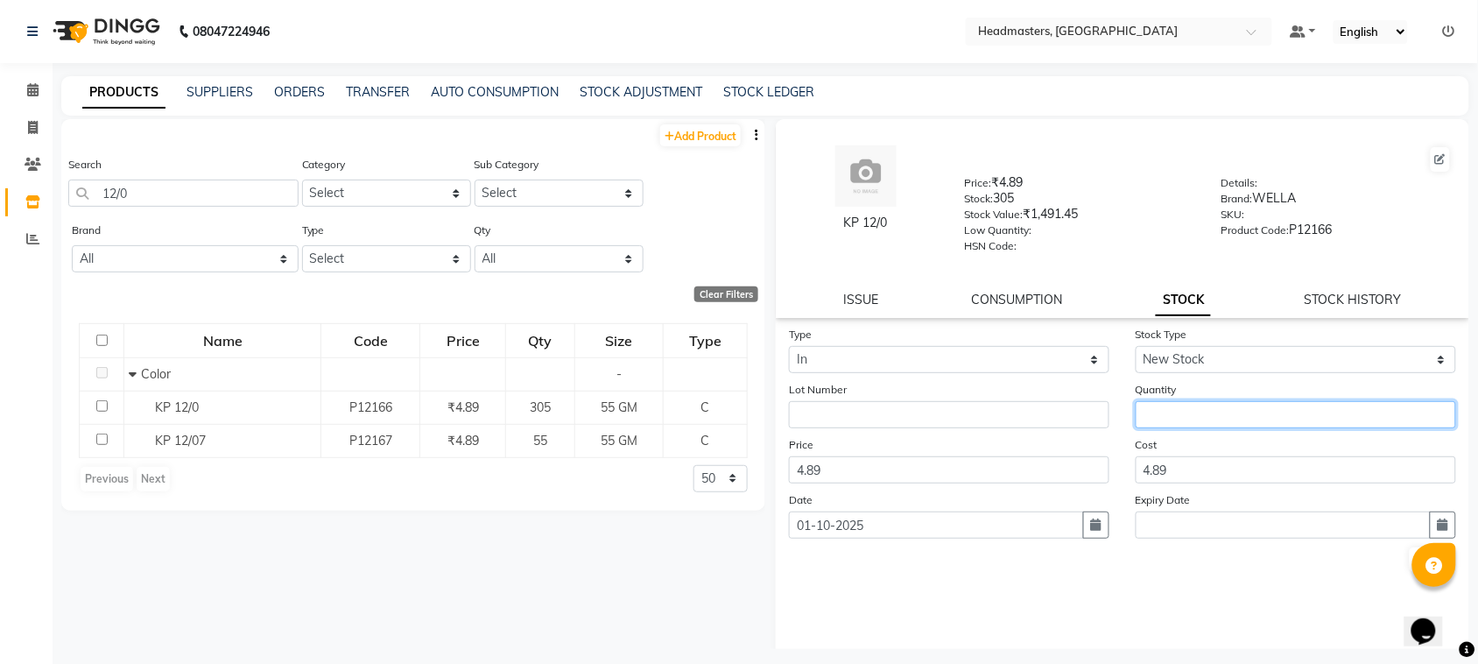
click at [1164, 418] on input "number" at bounding box center [1295, 414] width 320 height 27
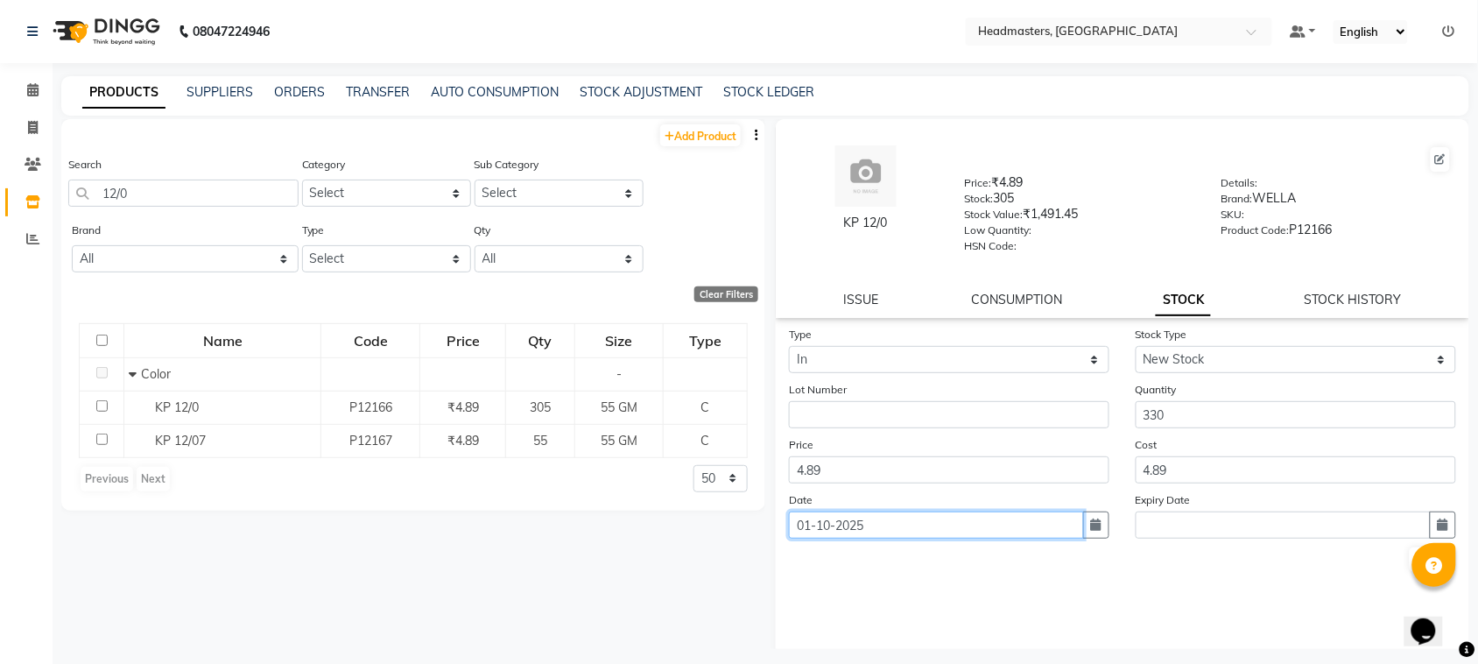
click at [969, 515] on input "01-10-2025" at bounding box center [936, 524] width 295 height 27
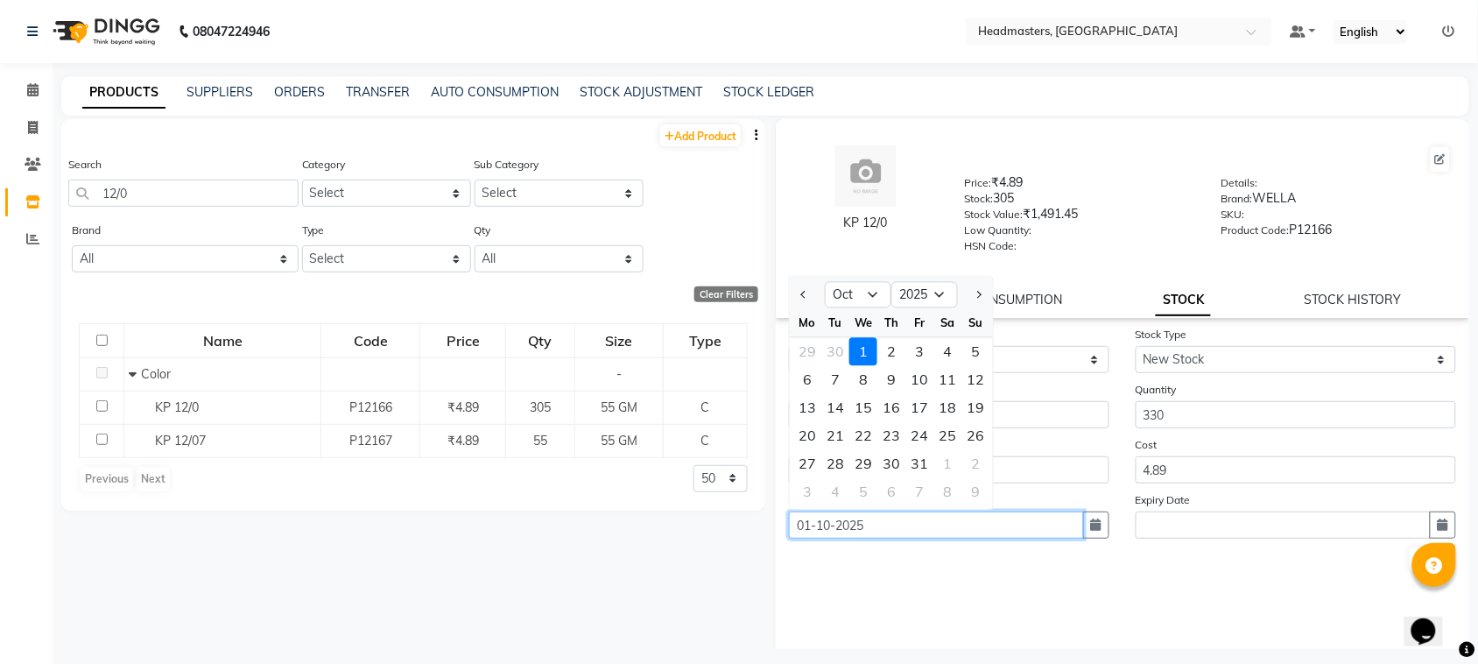
drag, startPoint x: 946, startPoint y: 510, endPoint x: 604, endPoint y: 565, distance: 346.7
click at [604, 565] on div "Add Product Search 12/0 Category Select Hair Skin Makeup Personal Care Applianc…" at bounding box center [765, 384] width 1408 height 530
click at [1409, 556] on button "Submit" at bounding box center [1431, 559] width 45 height 25
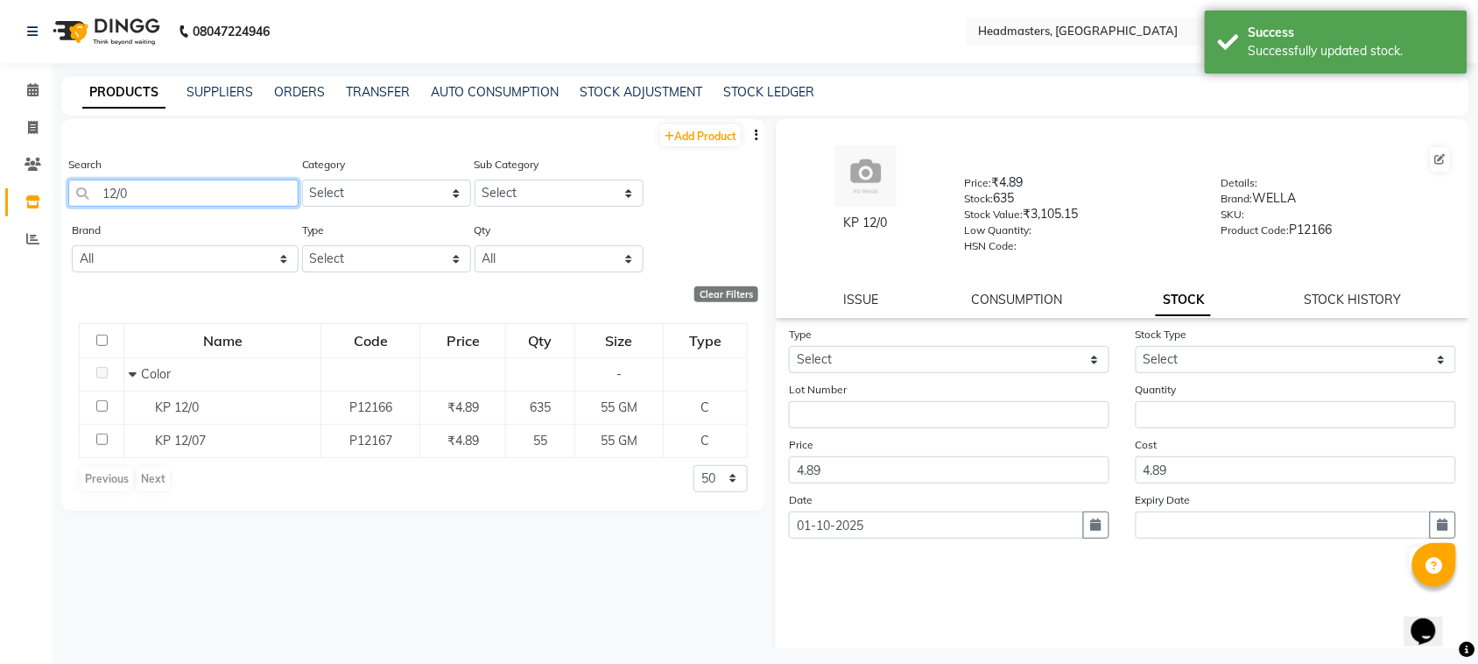
drag, startPoint x: 166, startPoint y: 193, endPoint x: 0, endPoint y: 238, distance: 172.4
click at [0, 238] on app-home "08047224946 Select Location × Headmasters, [GEOGRAPHIC_DATA] Default Panel My P…" at bounding box center [739, 337] width 1478 height 675
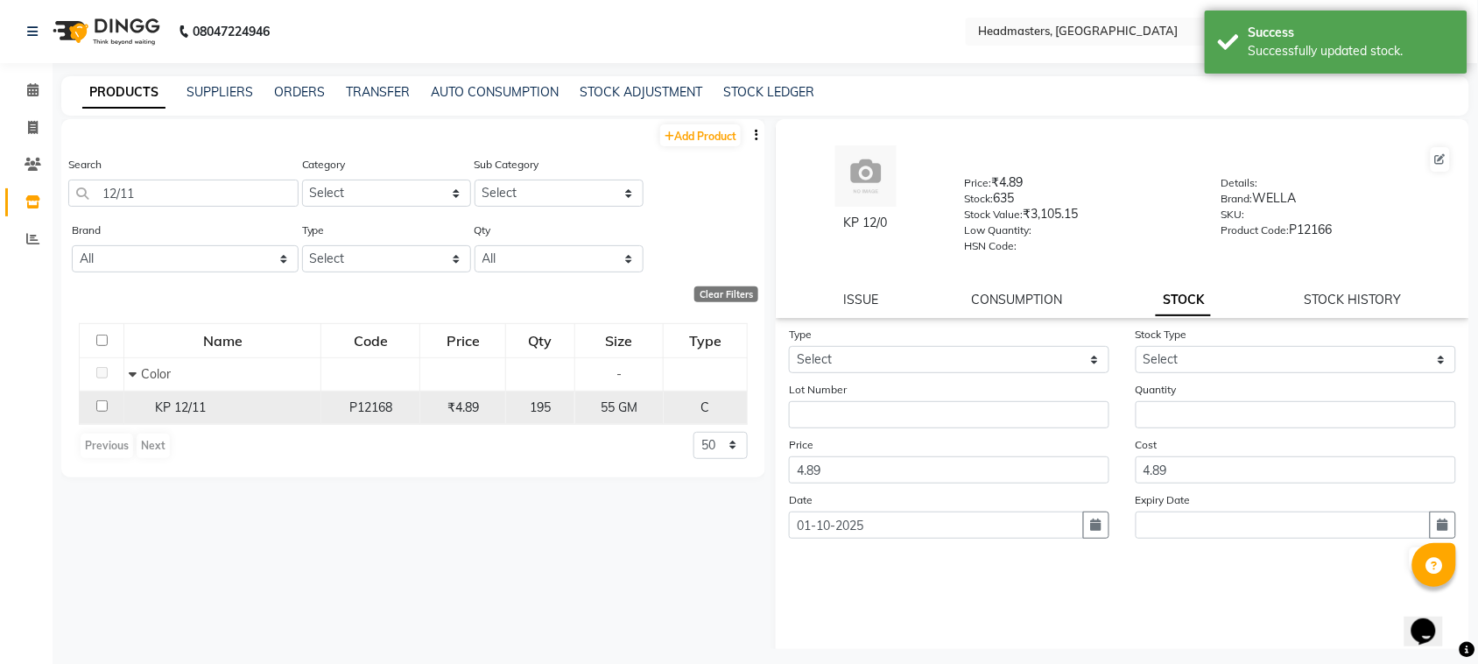
click at [325, 407] on td "P12168" at bounding box center [370, 406] width 99 height 33
click at [213, 409] on div "KP 12/11" at bounding box center [222, 407] width 187 height 18
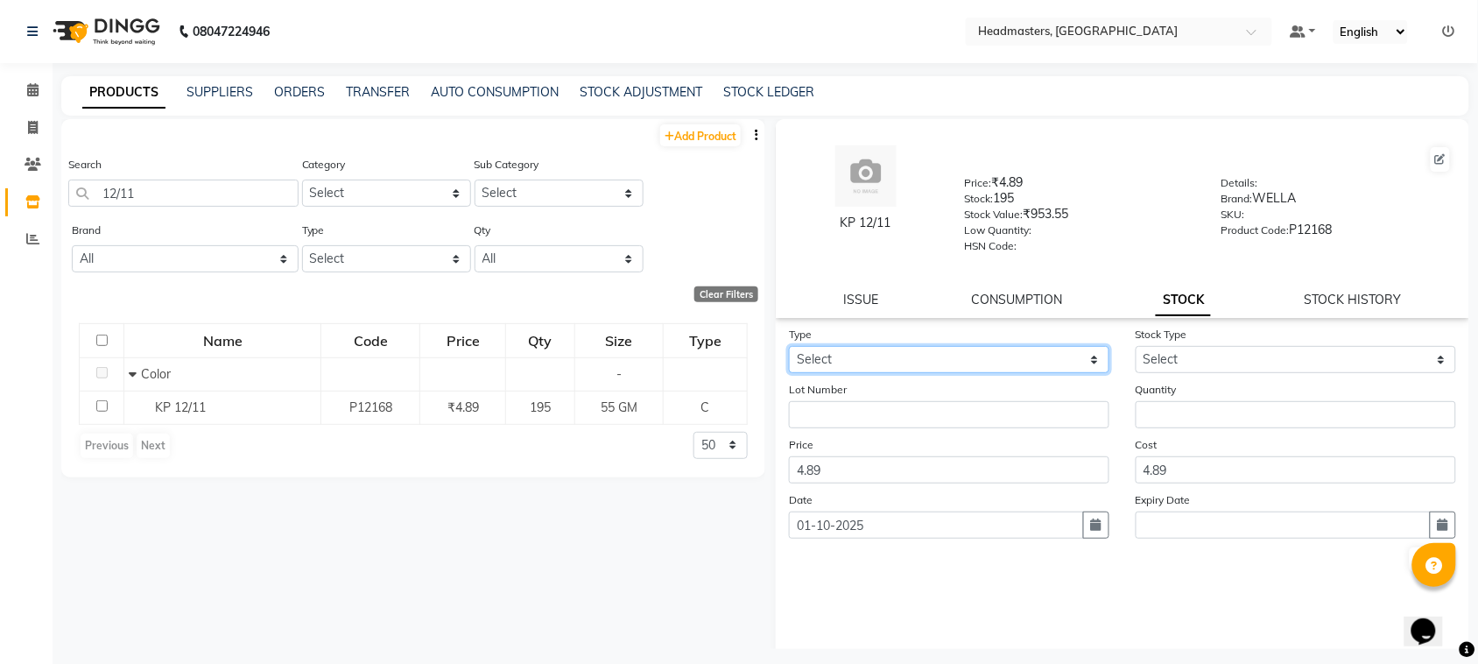
click at [820, 362] on select "Select In" at bounding box center [949, 359] width 320 height 27
click at [789, 346] on select "Select In" at bounding box center [949, 359] width 320 height 27
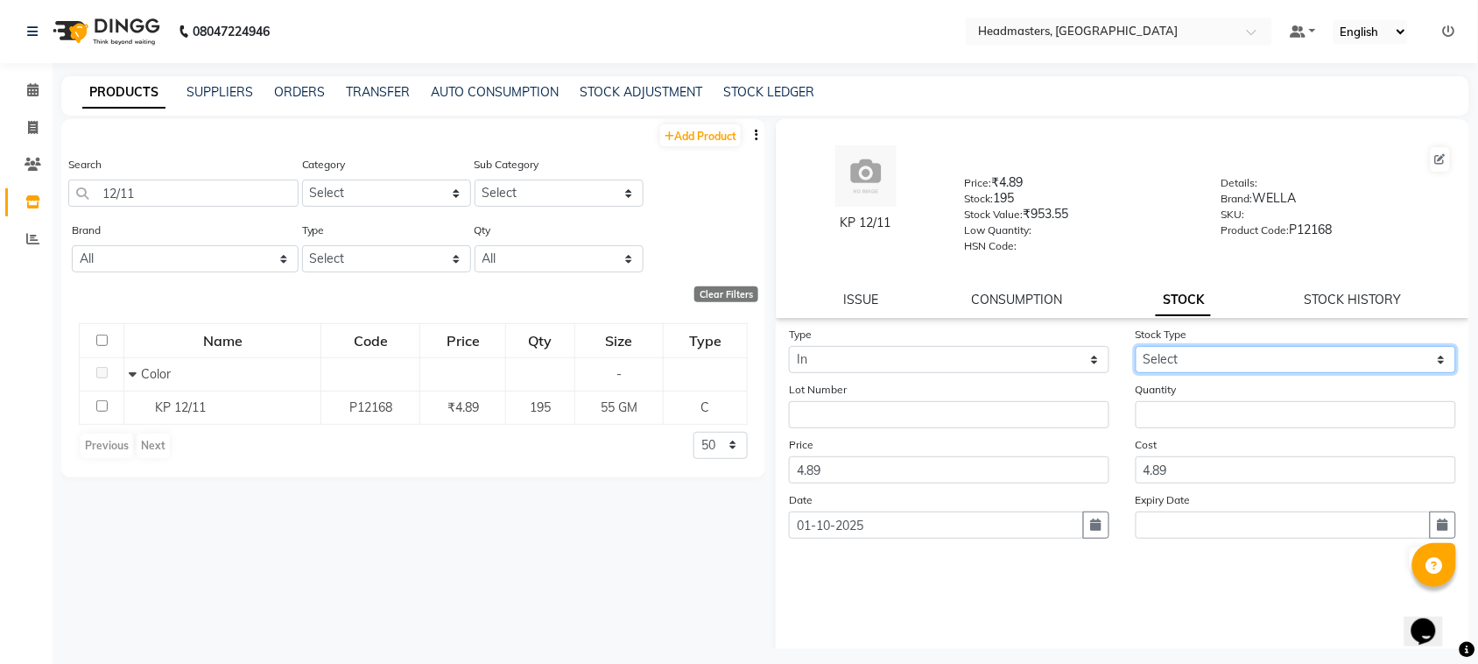
click at [1380, 351] on select "Select New Stock Adjustment Return Other" at bounding box center [1295, 359] width 320 height 27
click at [1135, 346] on select "Select New Stock Adjustment Return Other" at bounding box center [1295, 359] width 320 height 27
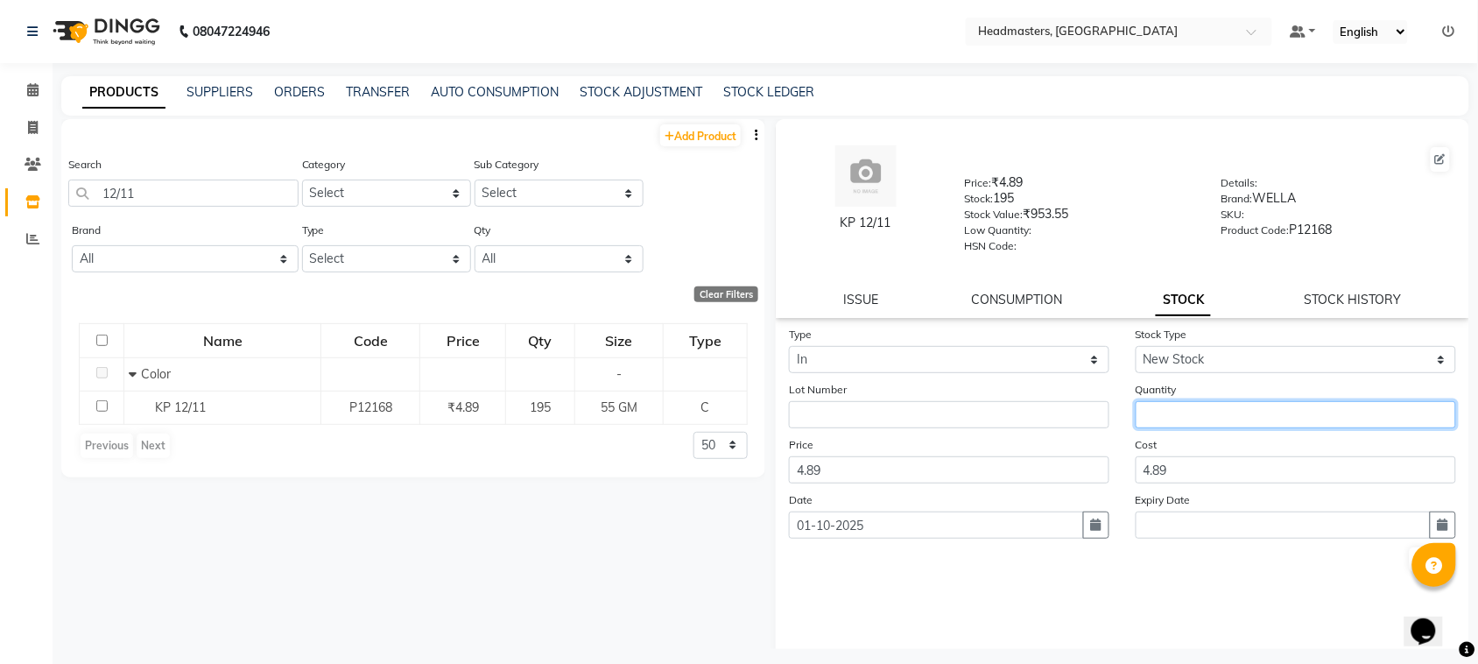
click at [1244, 416] on input "number" at bounding box center [1295, 414] width 320 height 27
click at [977, 501] on div "Date [DATE]" at bounding box center [949, 514] width 347 height 48
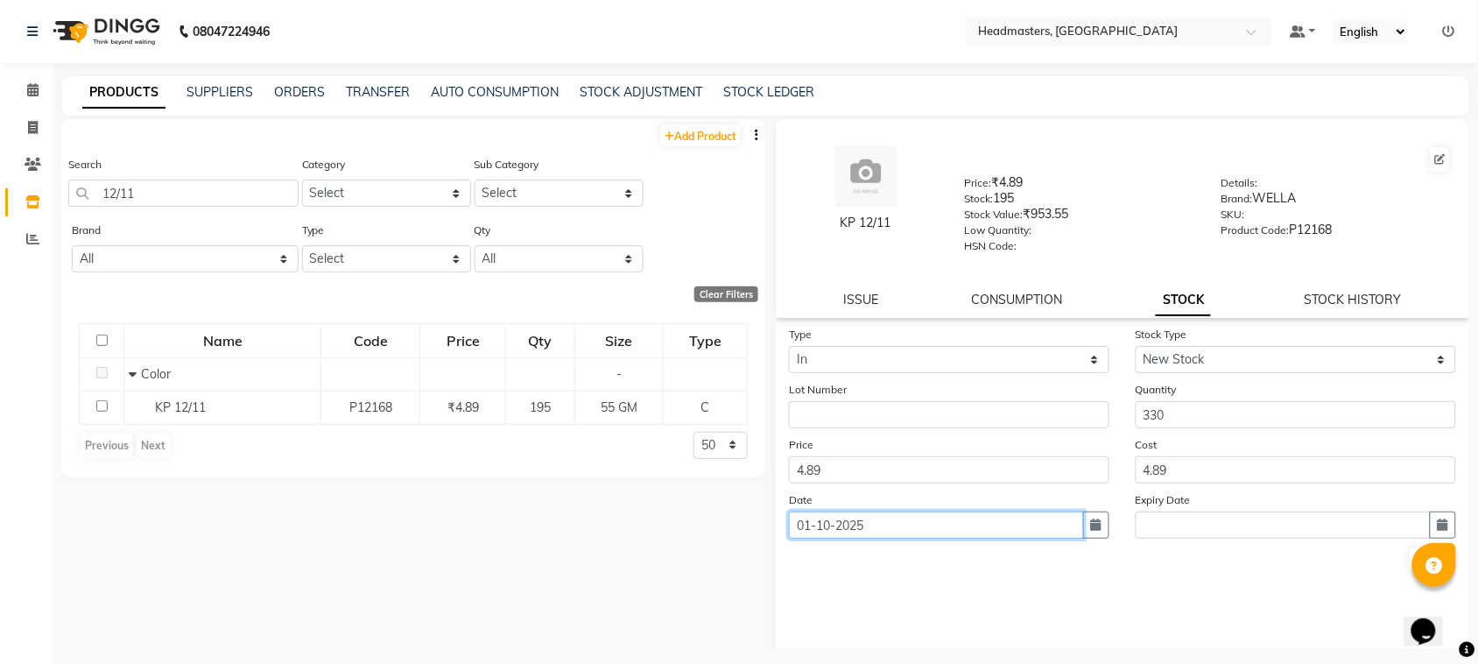
click at [974, 511] on input "01-10-2025" at bounding box center [936, 524] width 295 height 27
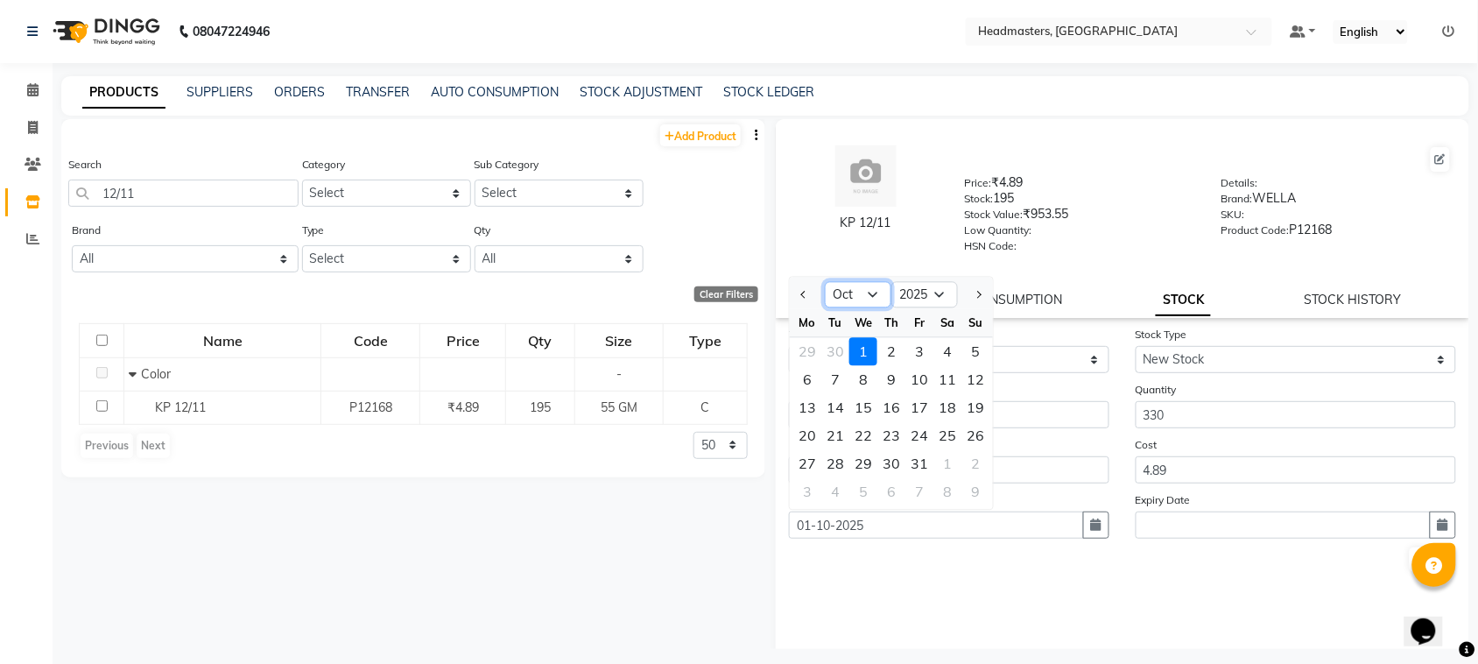
click at [852, 300] on select "Jan Feb Mar Apr May Jun [DATE] Aug Sep Oct Nov Dec" at bounding box center [858, 295] width 67 height 26
click at [825, 282] on select "Jan Feb Mar Apr May Jun [DATE] Aug Sep Oct Nov Dec" at bounding box center [858, 295] width 67 height 26
click at [972, 404] on div "21" at bounding box center [975, 408] width 28 height 28
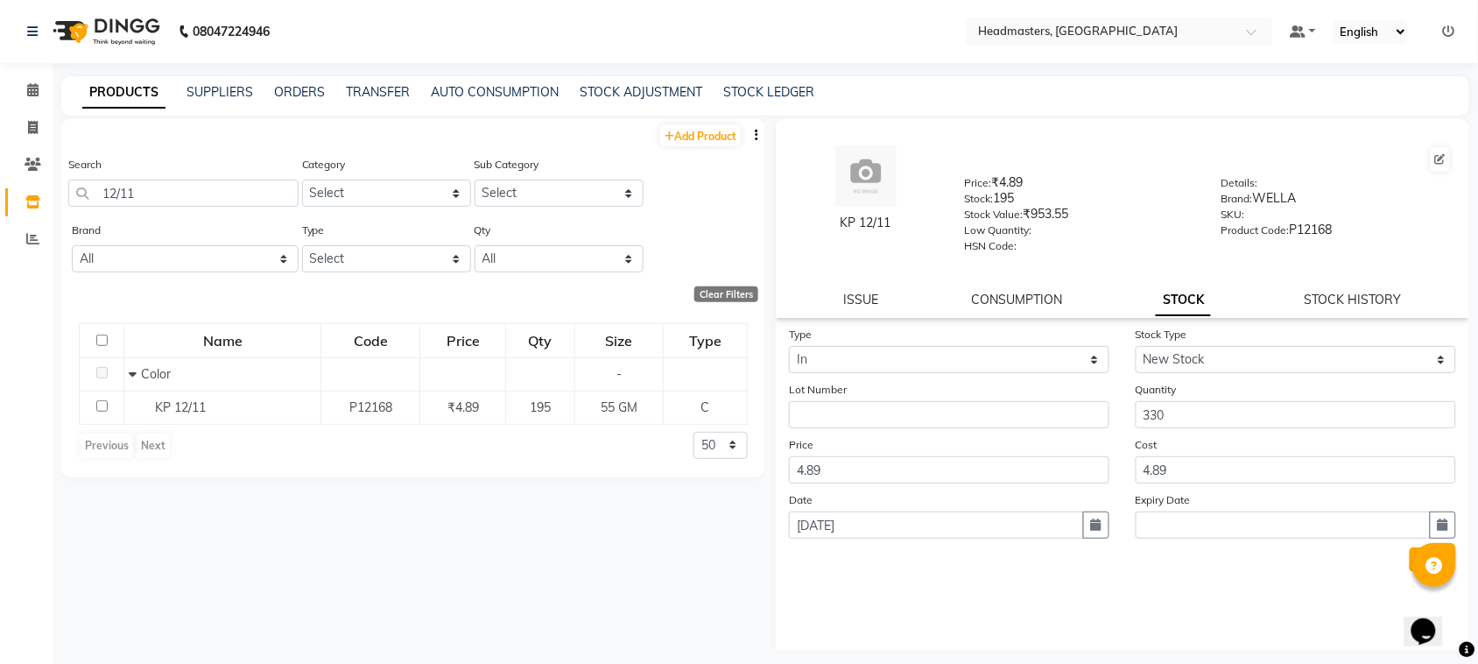
click at [1409, 558] on button "Submit" at bounding box center [1431, 559] width 45 height 25
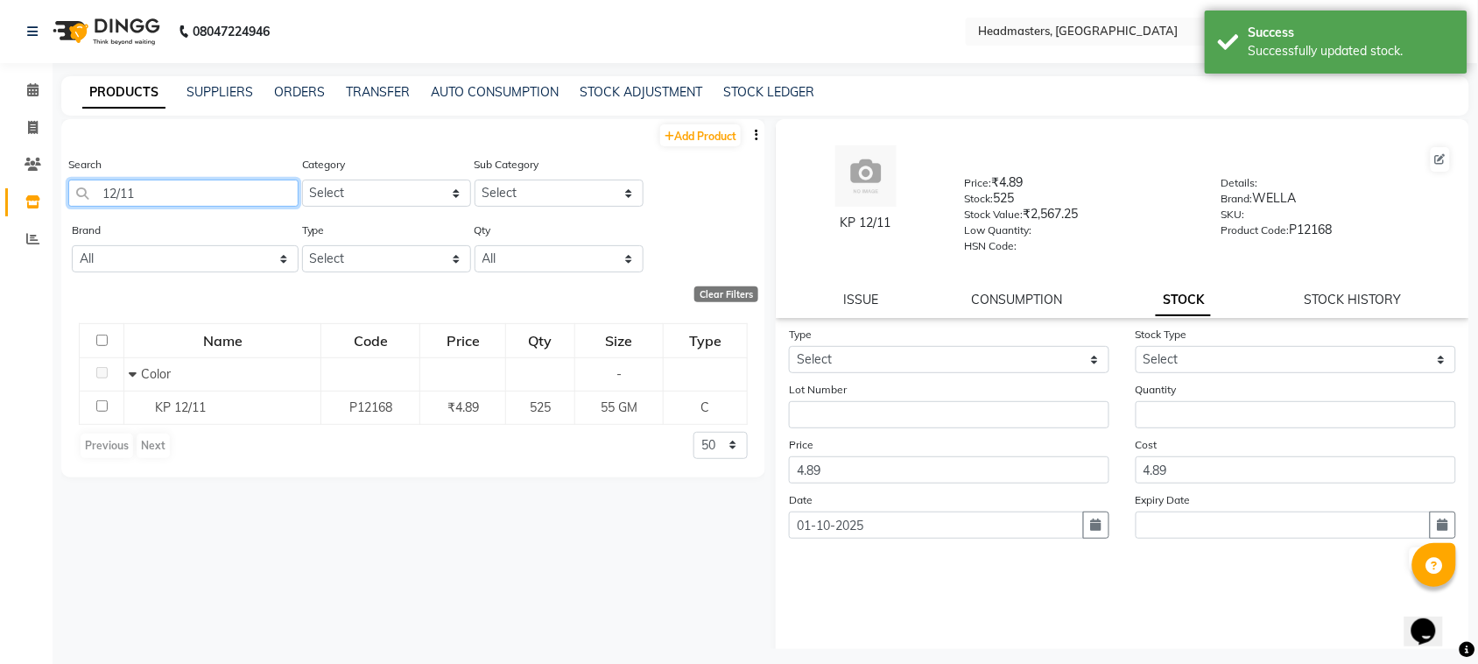
drag, startPoint x: 202, startPoint y: 197, endPoint x: 27, endPoint y: 206, distance: 175.3
click at [27, 206] on app-home "08047224946 Select Location × Headmasters, [GEOGRAPHIC_DATA] Default Panel My P…" at bounding box center [739, 337] width 1478 height 675
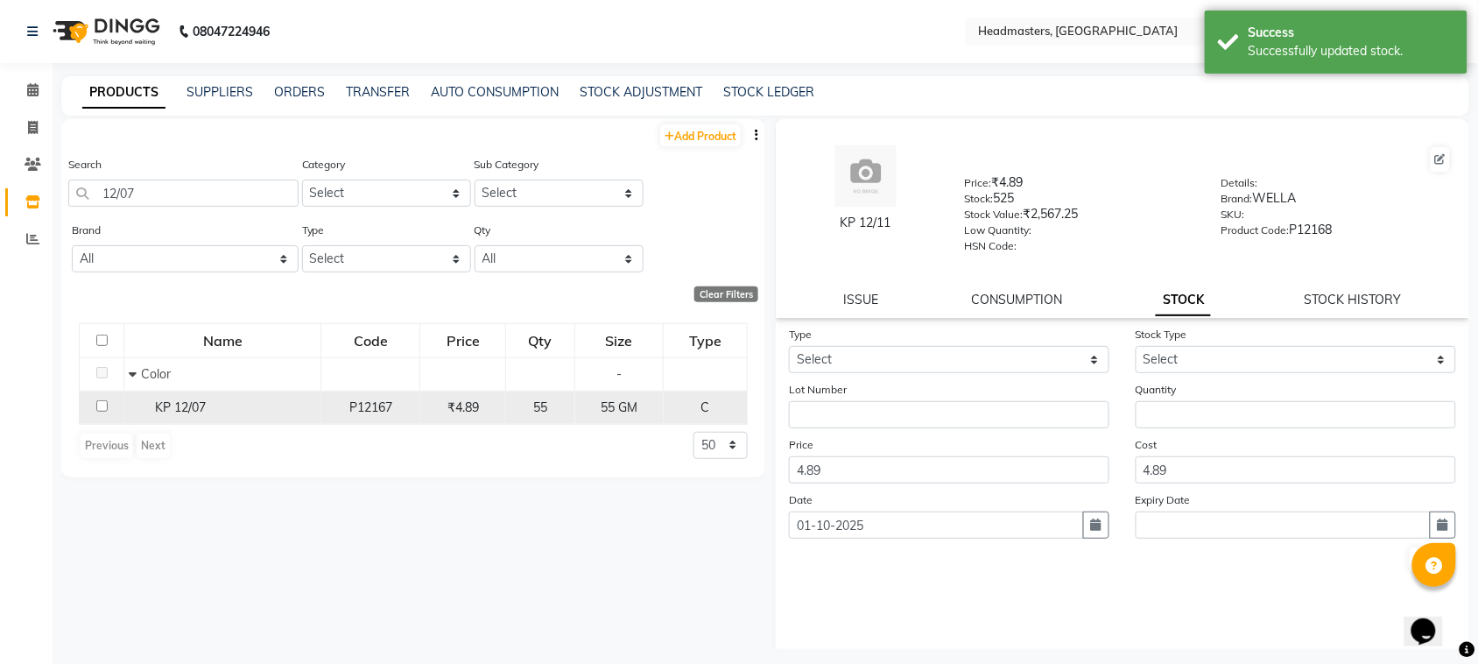
click at [99, 404] on input "checkbox" at bounding box center [101, 405] width 11 height 11
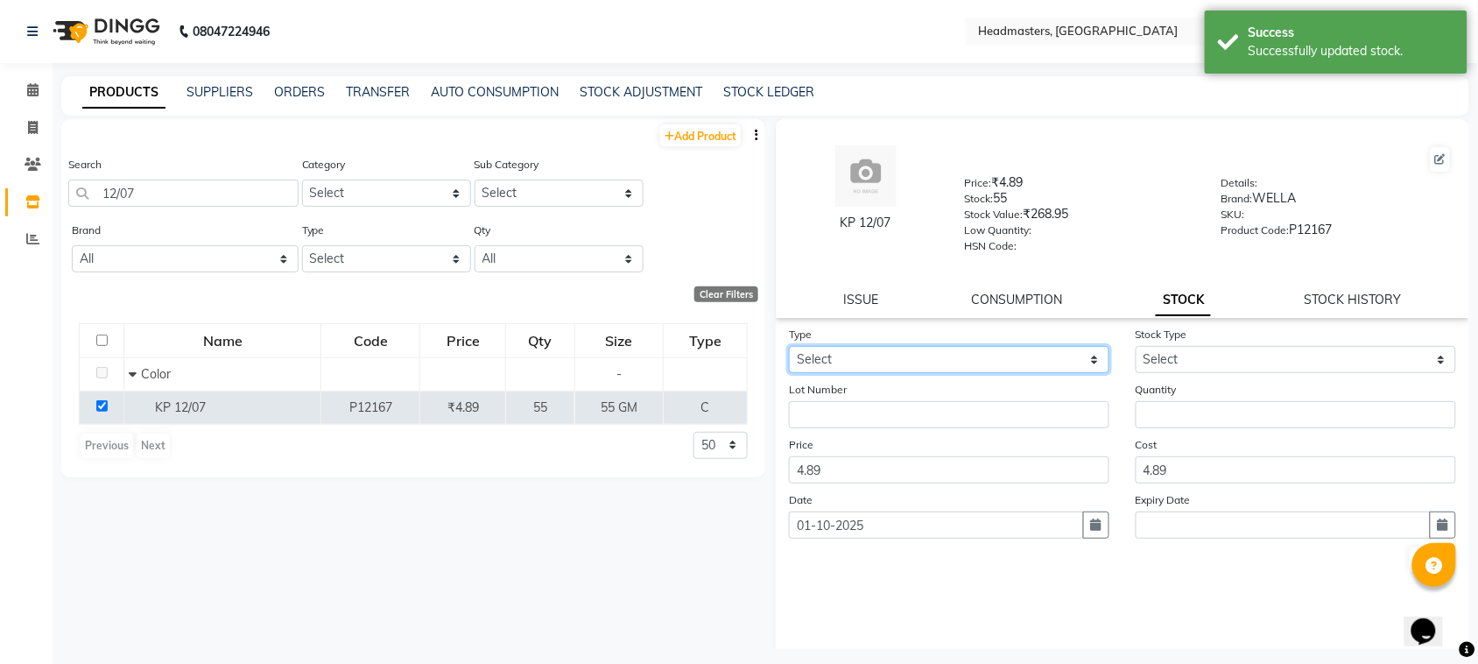
click at [882, 363] on select "Select In" at bounding box center [949, 359] width 320 height 27
click at [789, 346] on select "Select In" at bounding box center [949, 359] width 320 height 27
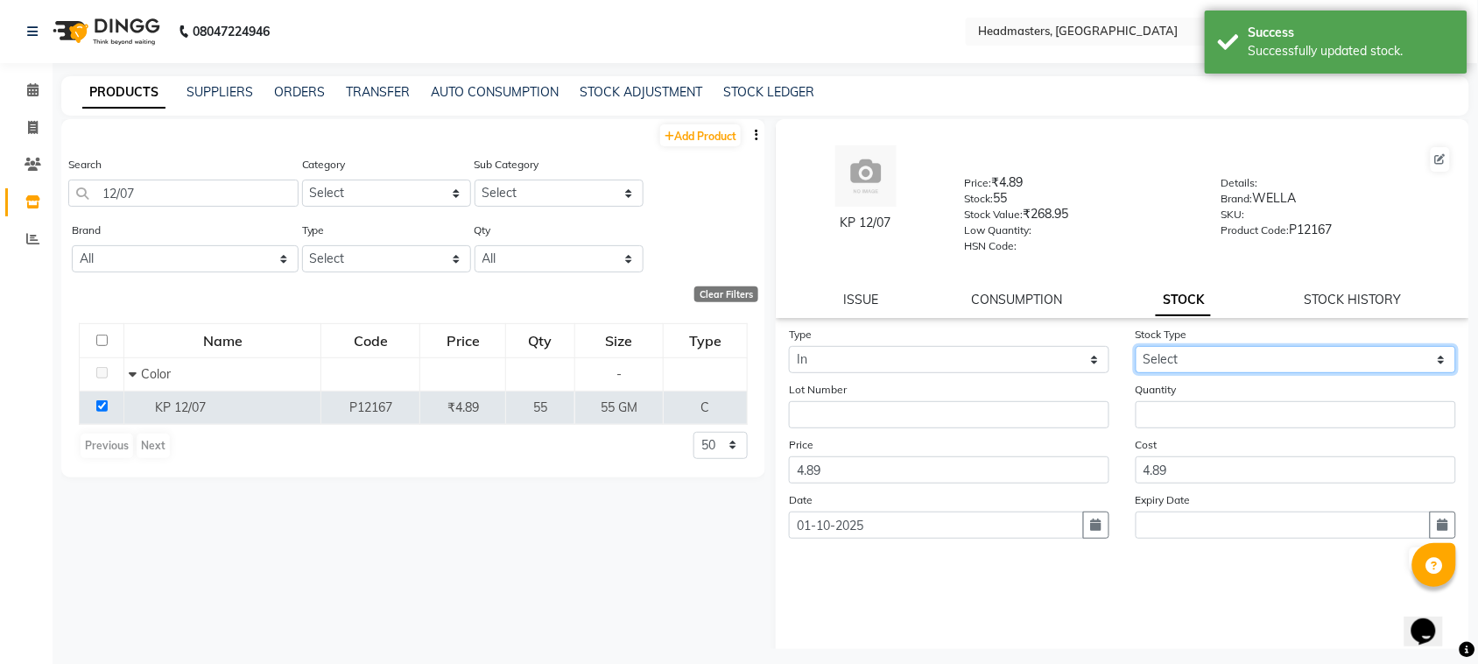
click at [1179, 346] on select "Select New Stock Adjustment Return Other" at bounding box center [1295, 359] width 320 height 27
click at [1135, 346] on select "Select New Stock Adjustment Return Other" at bounding box center [1295, 359] width 320 height 27
click at [1195, 435] on div "Cost 4.89" at bounding box center [1295, 459] width 347 height 48
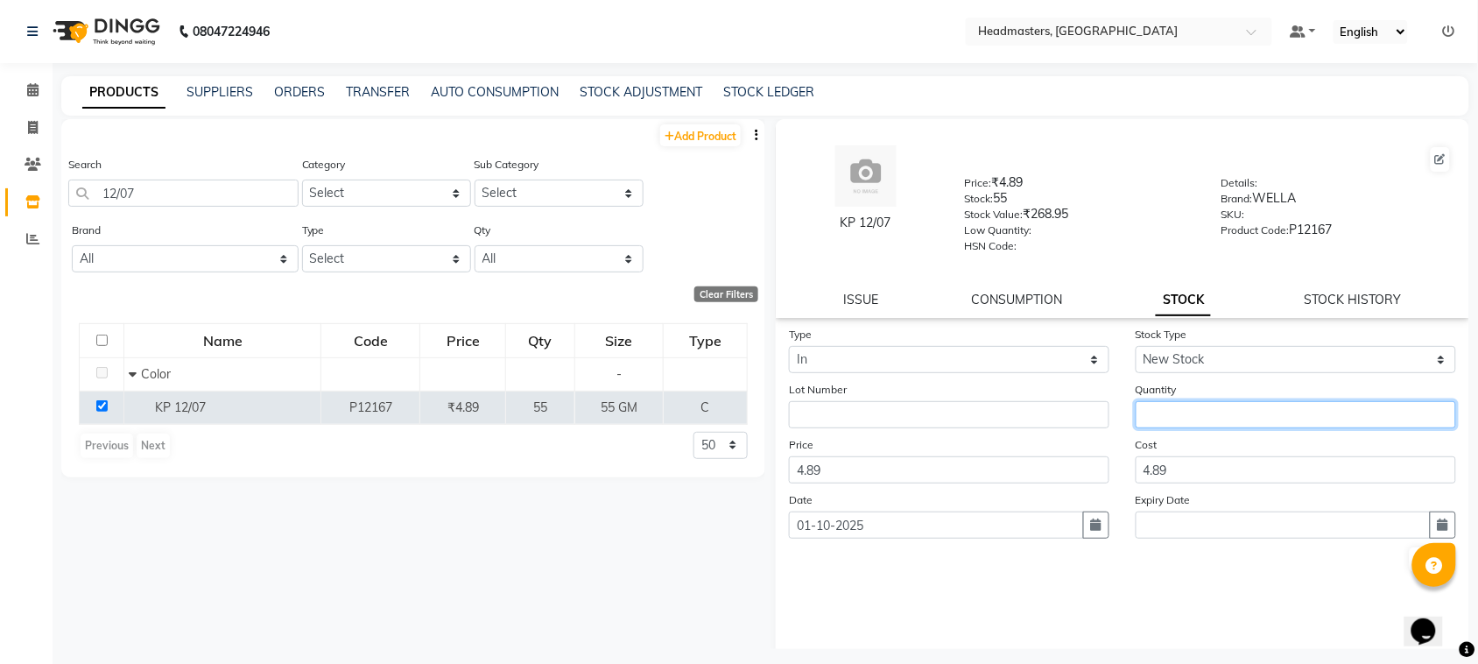
click at [1199, 418] on input "number" at bounding box center [1295, 414] width 320 height 27
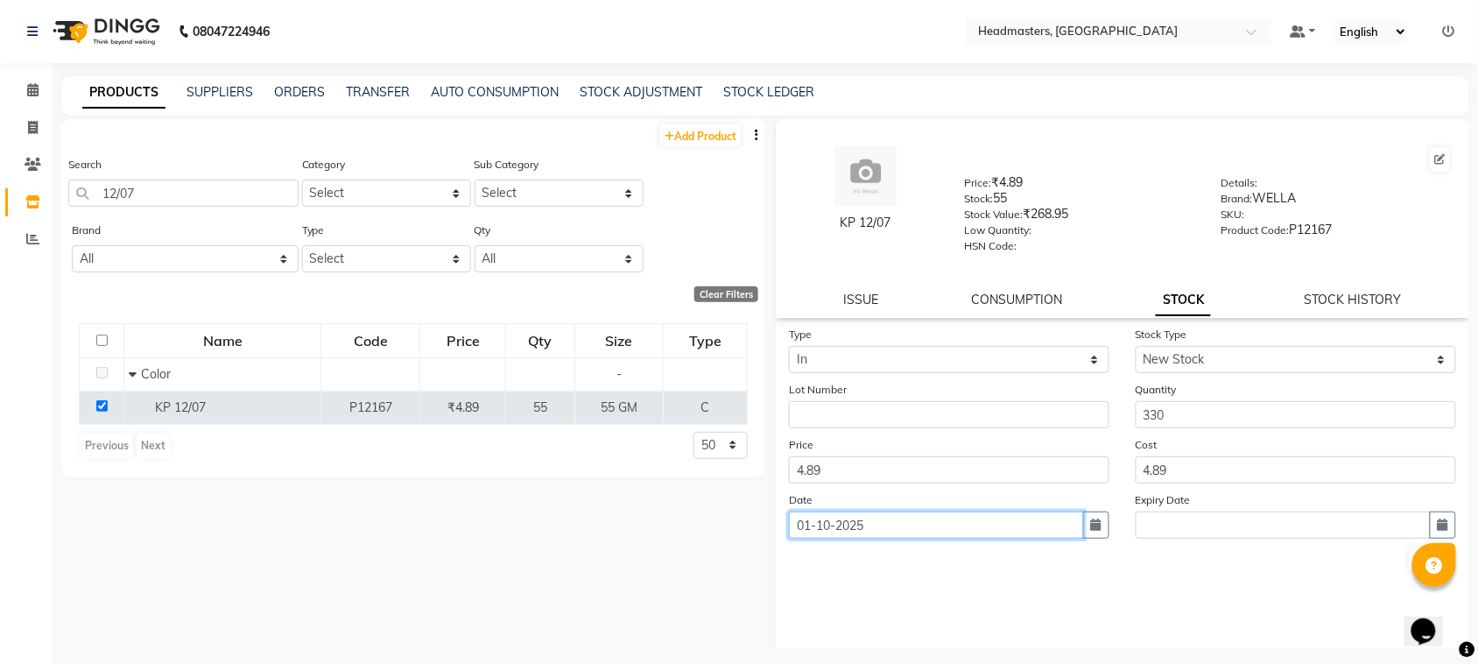
click at [885, 526] on input "01-10-2025" at bounding box center [936, 524] width 295 height 27
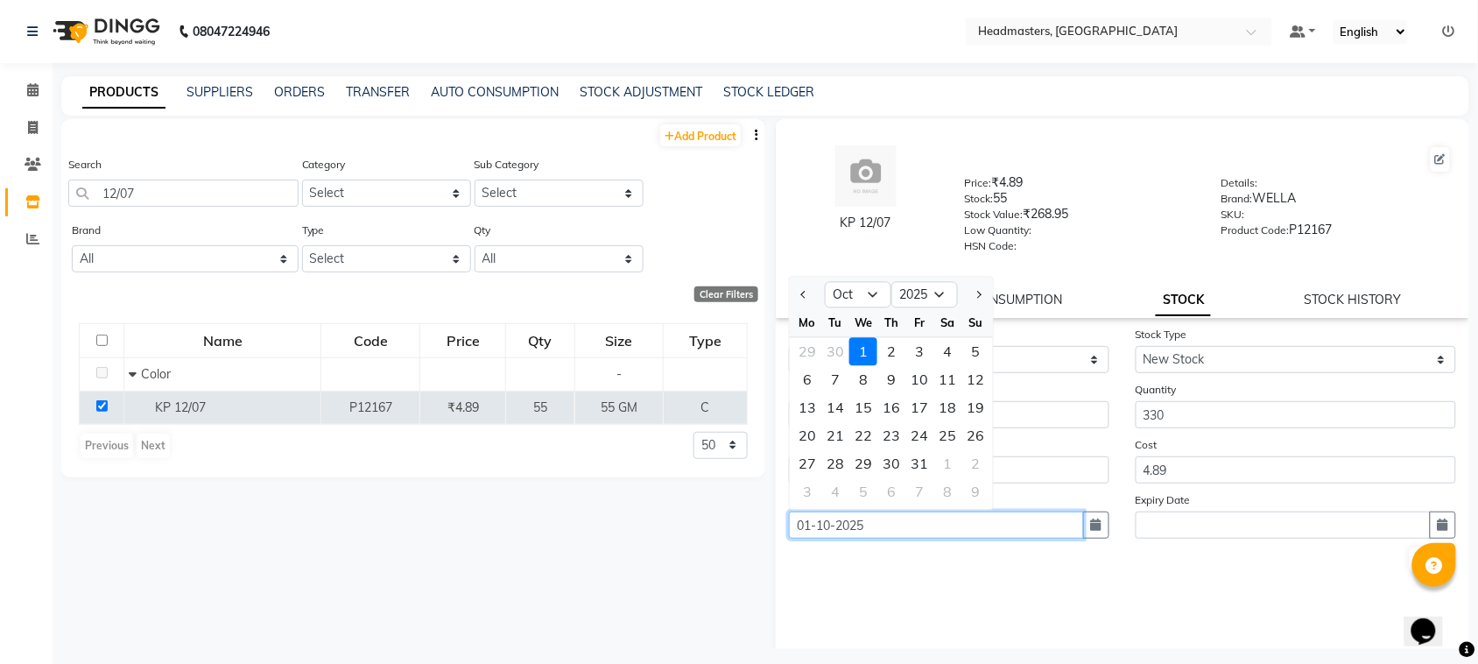
drag, startPoint x: 889, startPoint y: 530, endPoint x: 636, endPoint y: 567, distance: 255.6
click at [636, 567] on div "Add Product Search 12/07 Category Select Hair Skin Makeup Personal Care Applian…" at bounding box center [765, 384] width 1408 height 530
click at [1409, 554] on button "Submit" at bounding box center [1431, 559] width 45 height 25
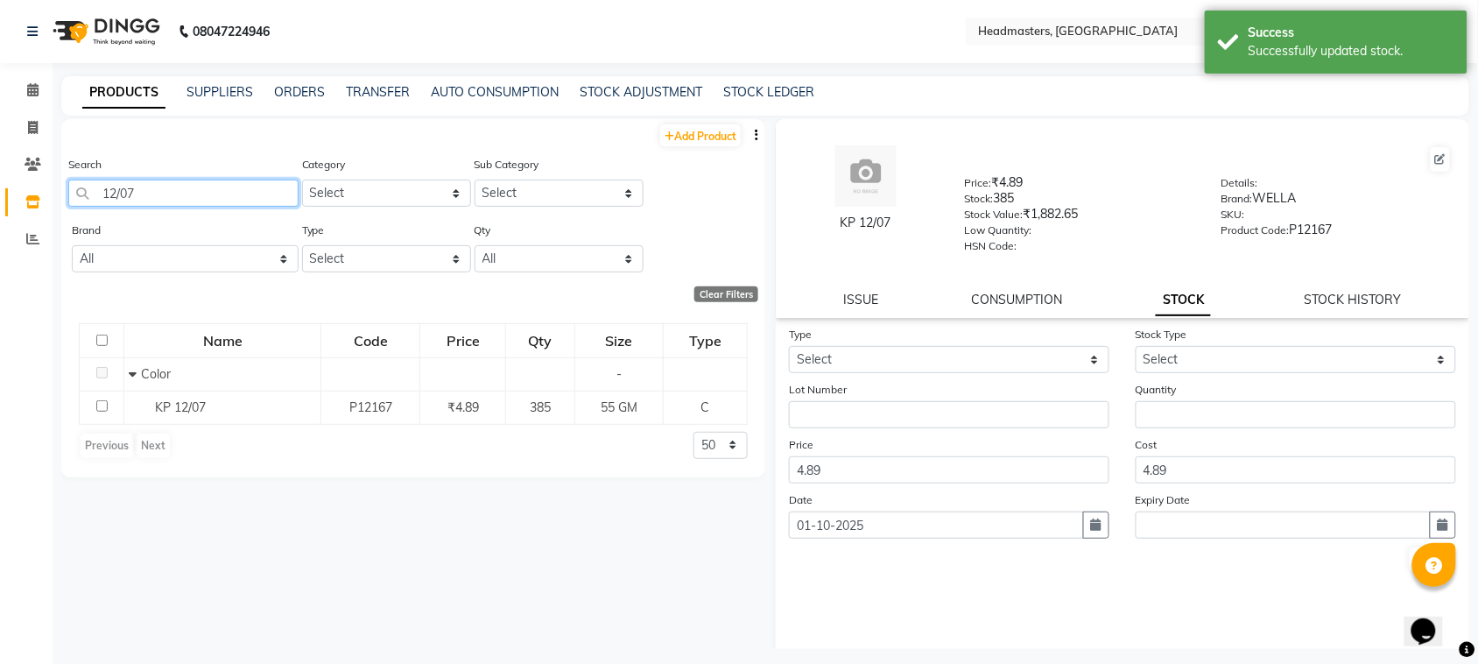
drag, startPoint x: 149, startPoint y: 189, endPoint x: 0, endPoint y: 232, distance: 154.9
click at [0, 232] on app-home "08047224946 Select Location × Headmasters, [GEOGRAPHIC_DATA] Default Panel My P…" at bounding box center [739, 337] width 1478 height 675
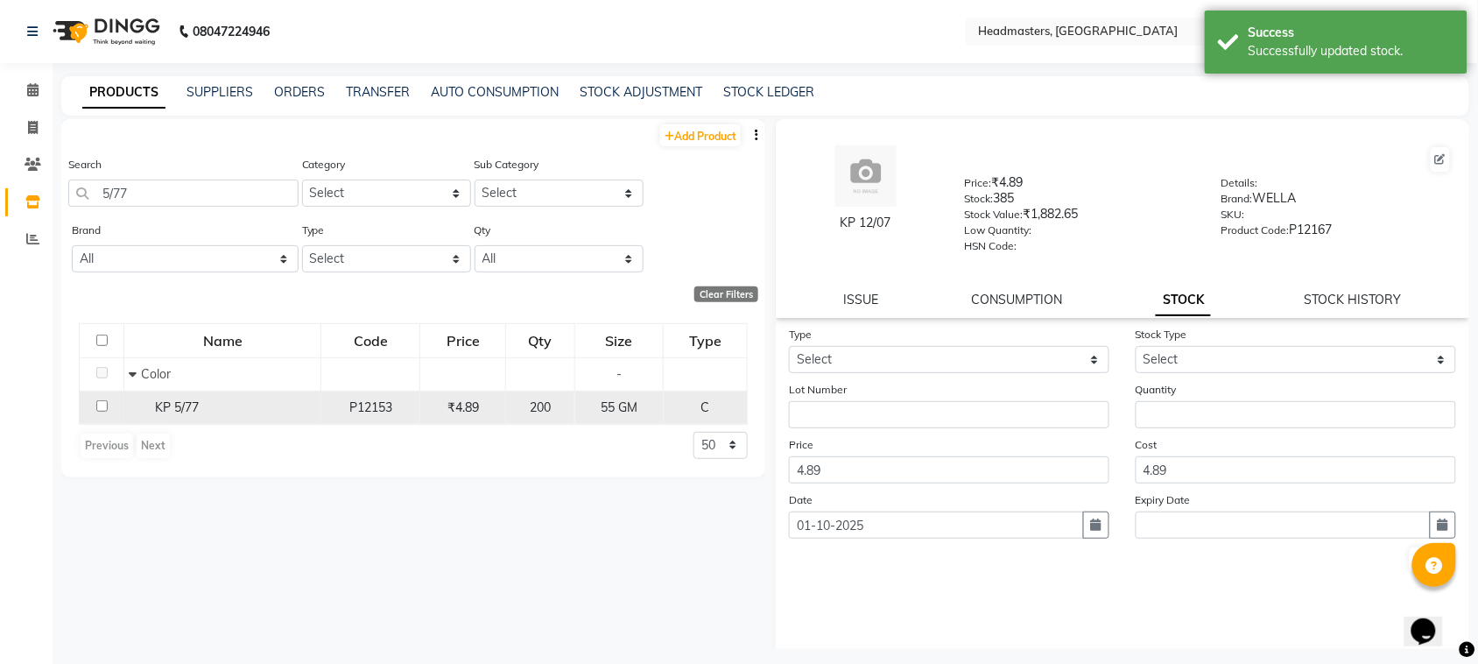
click at [103, 409] on input "checkbox" at bounding box center [101, 405] width 11 height 11
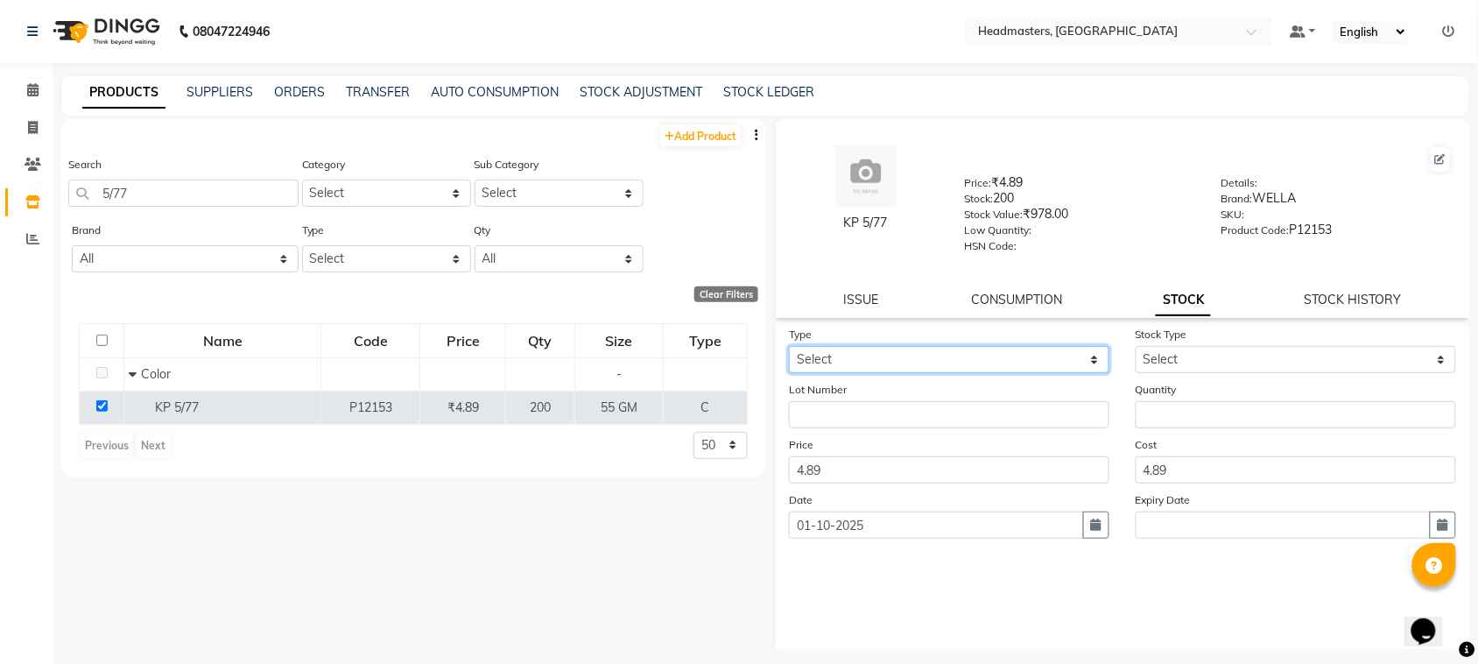
click at [924, 365] on select "Select In" at bounding box center [949, 359] width 320 height 27
click at [789, 346] on select "Select In" at bounding box center [949, 359] width 320 height 27
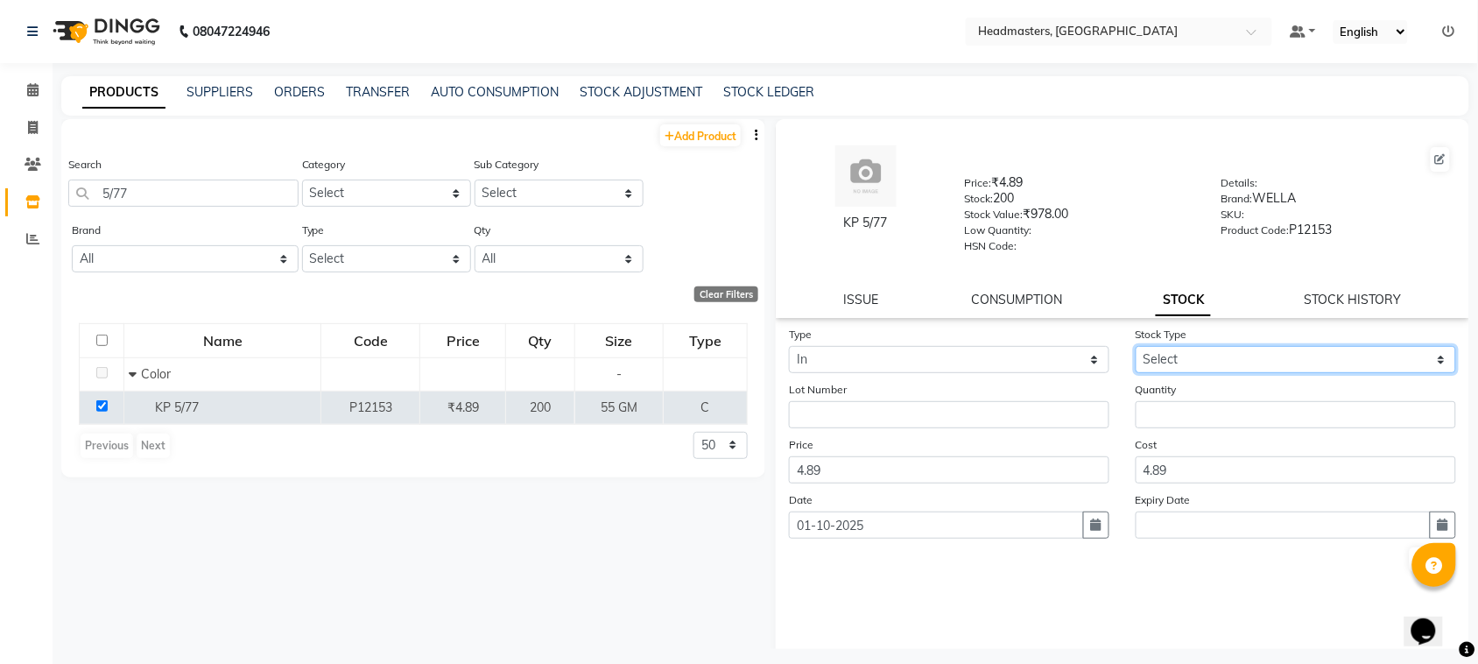
click at [1155, 350] on select "Select New Stock Adjustment Return Other" at bounding box center [1295, 359] width 320 height 27
click at [1135, 346] on select "Select New Stock Adjustment Return Other" at bounding box center [1295, 359] width 320 height 27
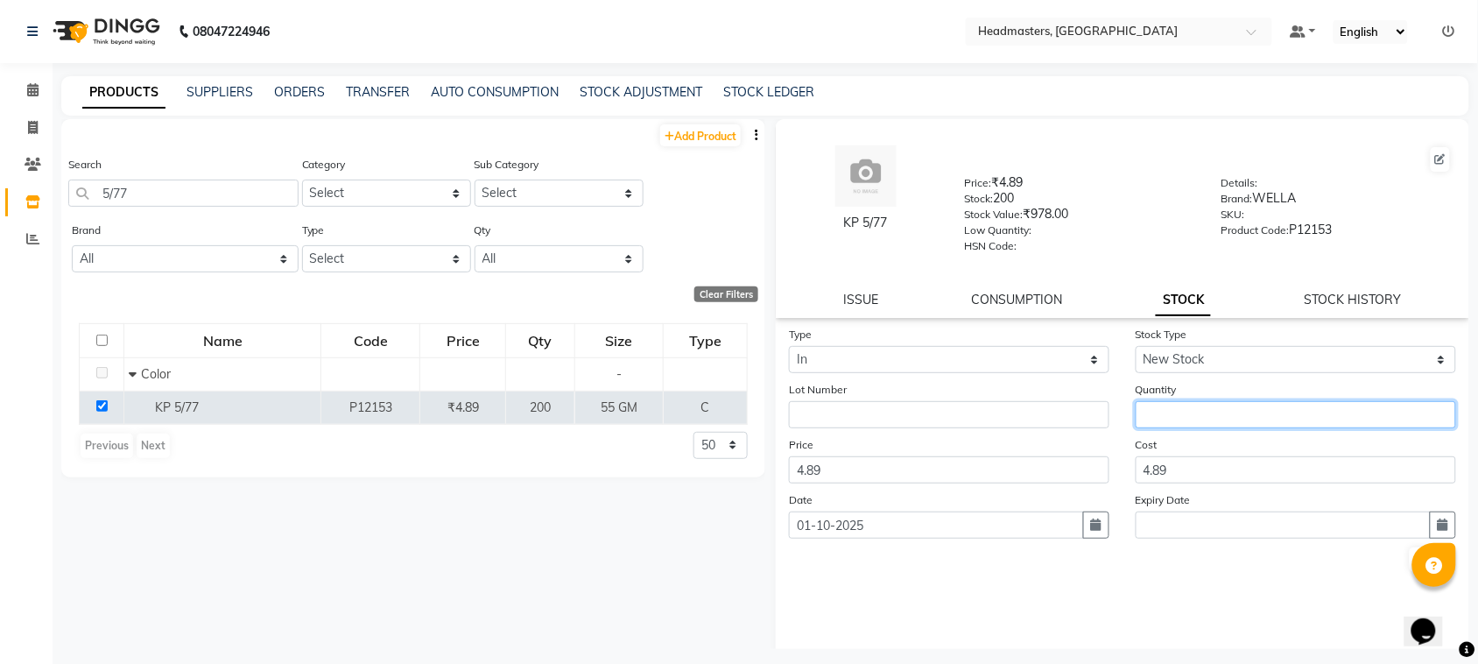
click at [1156, 401] on input "number" at bounding box center [1295, 414] width 320 height 27
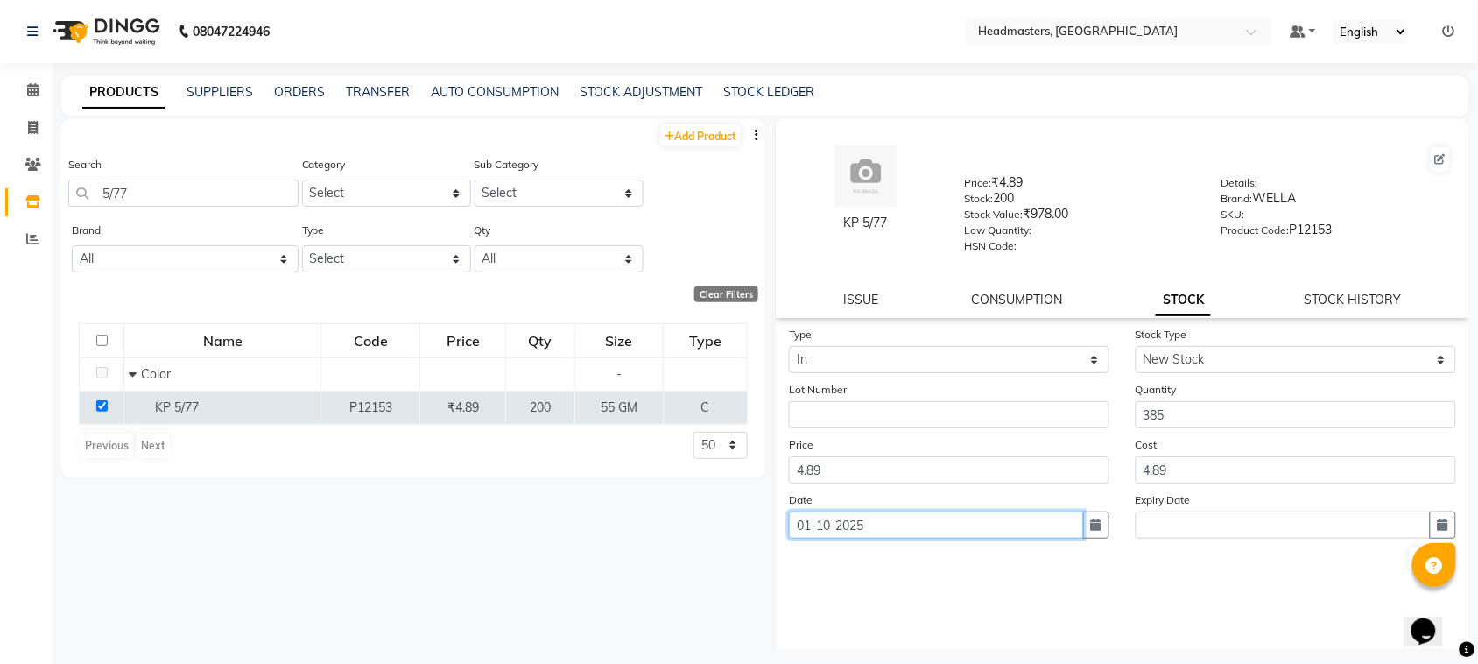
drag, startPoint x: 830, startPoint y: 515, endPoint x: 692, endPoint y: 538, distance: 140.3
click at [692, 538] on div "Add Product Search 5/77 Category Select Hair Skin Makeup Personal Care Applianc…" at bounding box center [765, 384] width 1408 height 530
click at [1410, 549] on button "Submit" at bounding box center [1431, 559] width 45 height 25
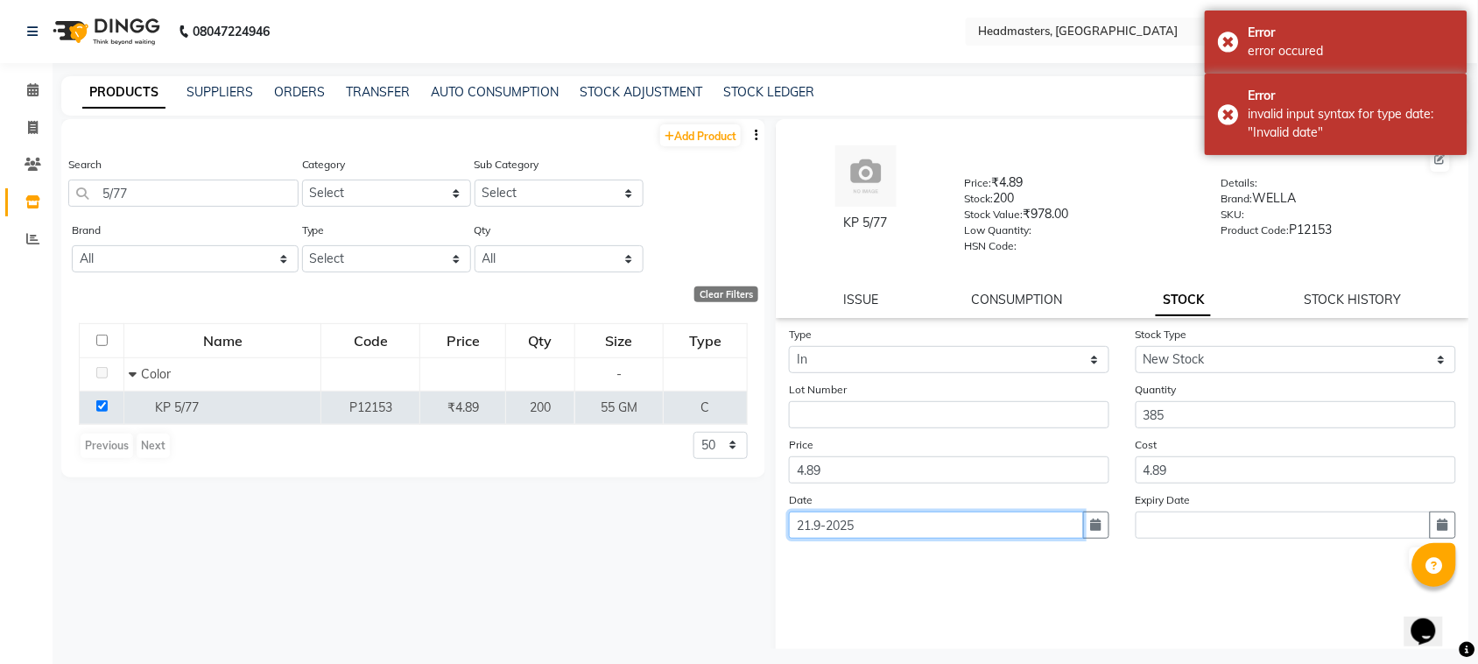
click at [865, 515] on input "21.9-2025" at bounding box center [936, 524] width 295 height 27
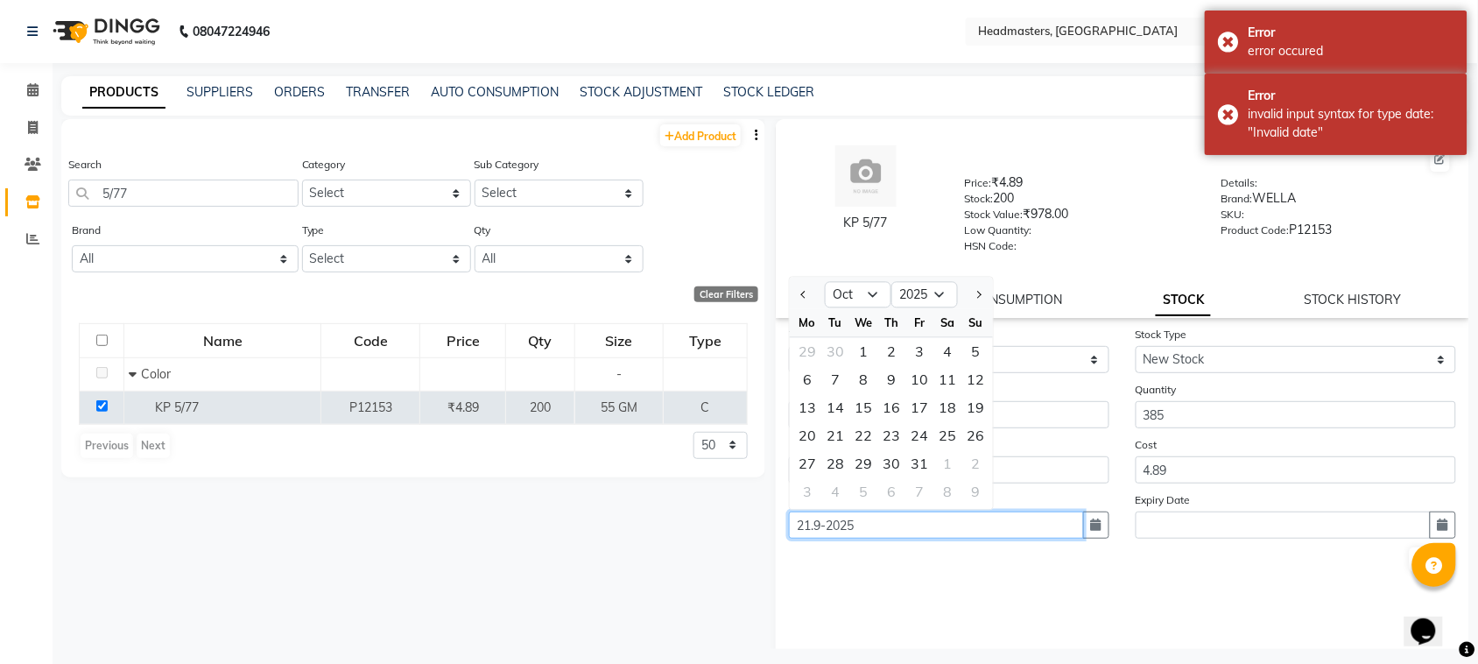
drag, startPoint x: 865, startPoint y: 515, endPoint x: 770, endPoint y: 522, distance: 94.8
click at [770, 522] on div "KP 5/77 Price: ₹4.89 Stock: 200 Stock Value: ₹978.00 Low Quantity: HSN Code: De…" at bounding box center [1117, 384] width 704 height 530
click at [1409, 549] on button "Submit" at bounding box center [1431, 559] width 45 height 25
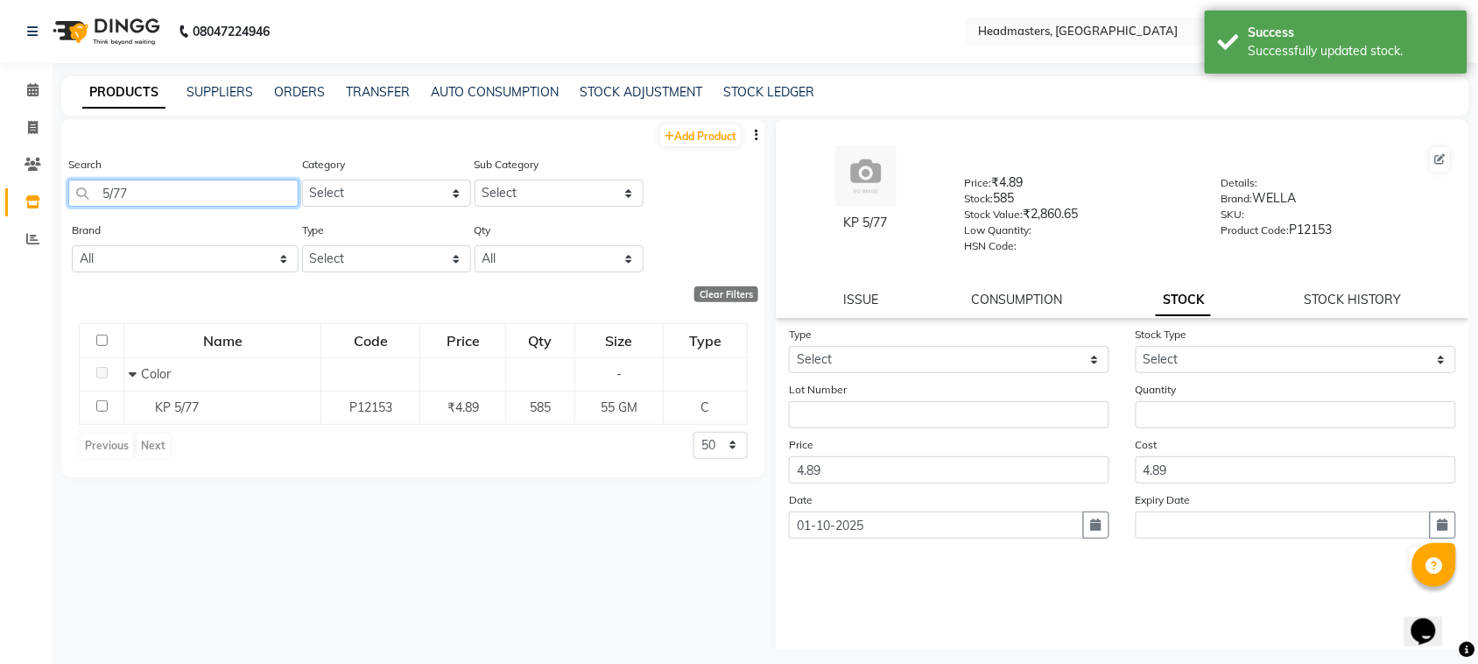
drag, startPoint x: 145, startPoint y: 179, endPoint x: 0, endPoint y: 217, distance: 150.1
click at [0, 217] on app-home "08047224946 Select Location × Headmasters, [GEOGRAPHIC_DATA] Default Panel My P…" at bounding box center [739, 337] width 1478 height 675
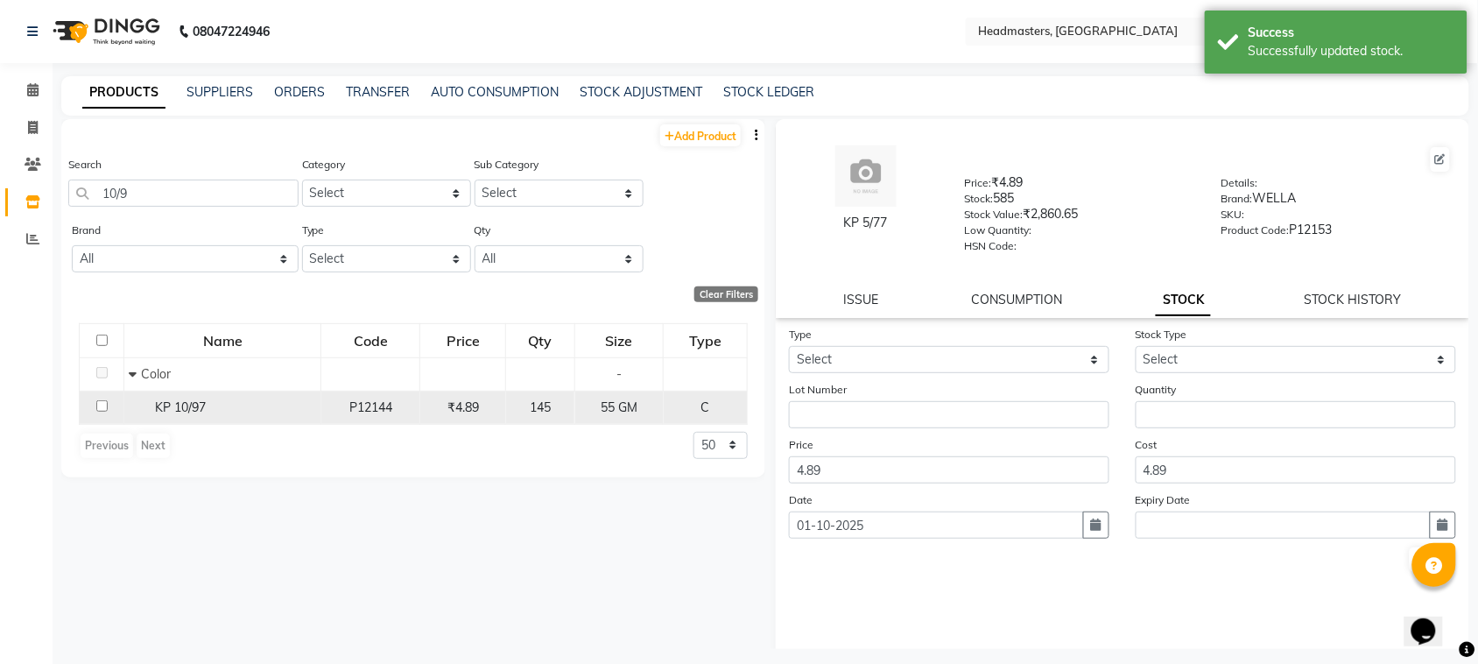
click at [206, 399] on span "KP 10/97" at bounding box center [180, 407] width 51 height 16
